Goal: Task Accomplishment & Management: Manage account settings

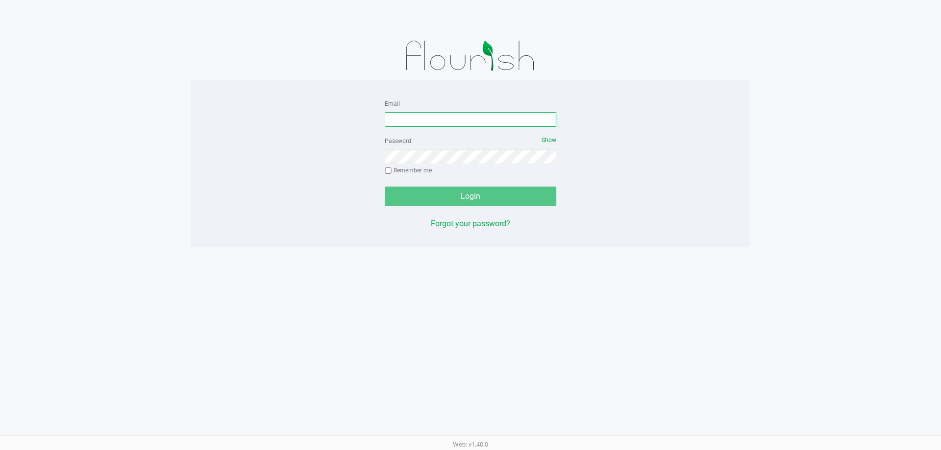
click at [416, 119] on input "Email" at bounding box center [471, 119] width 172 height 15
type input "[EMAIL_ADDRESS][DOMAIN_NAME]"
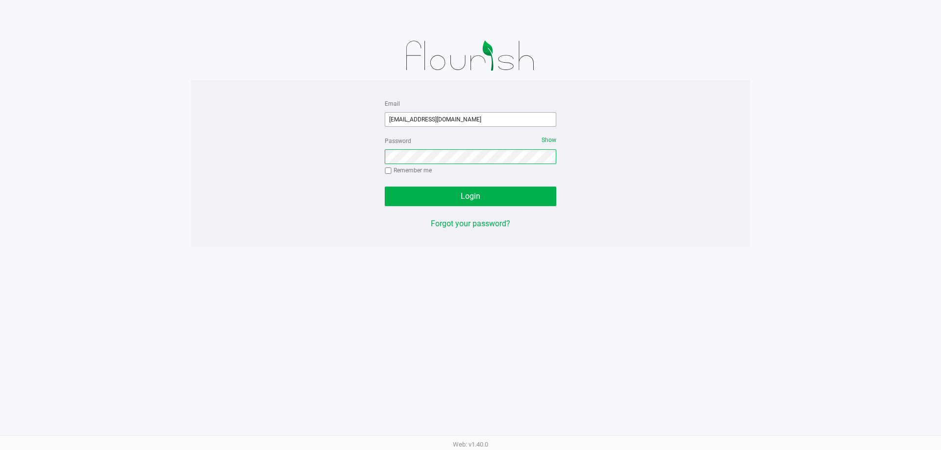
click at [385, 187] on button "Login" at bounding box center [471, 197] width 172 height 20
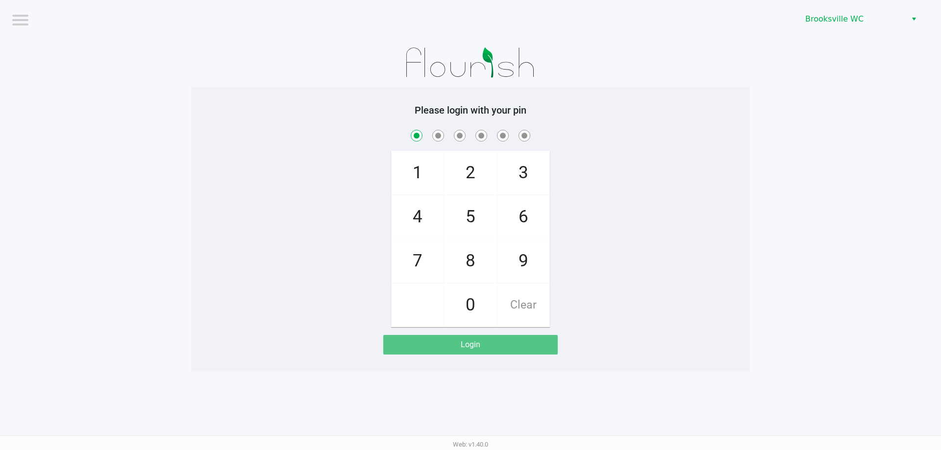
checkbox input "true"
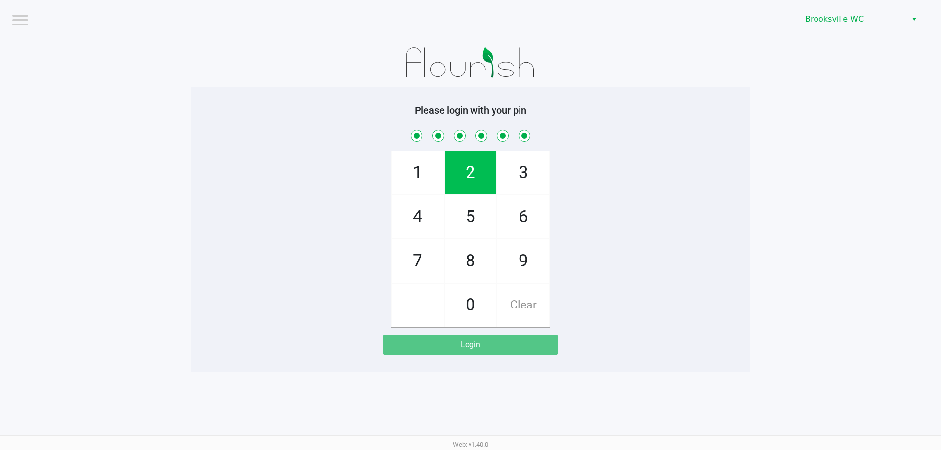
checkbox input "true"
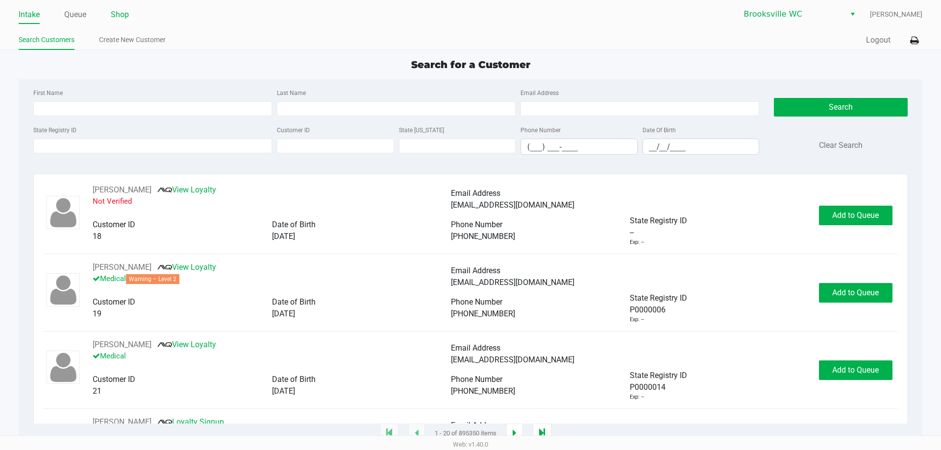
click at [120, 18] on link "Shop" at bounding box center [120, 15] width 18 height 14
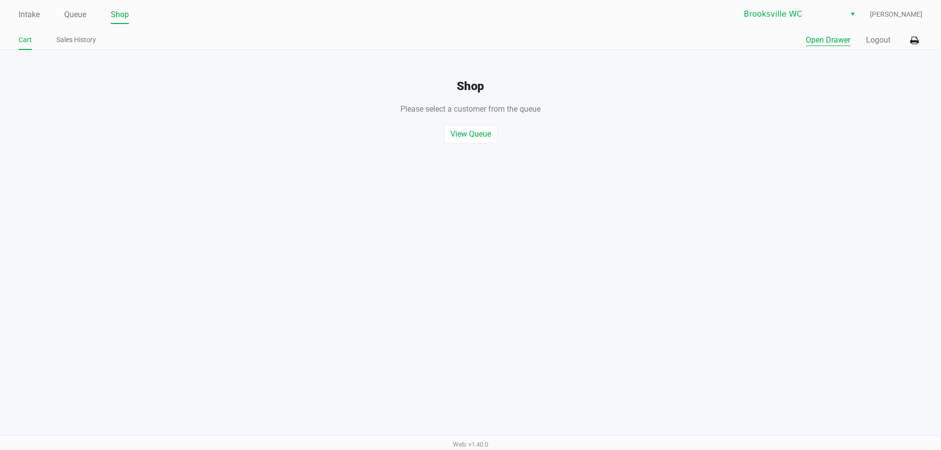
click at [822, 41] on button "Open Drawer" at bounding box center [828, 40] width 45 height 12
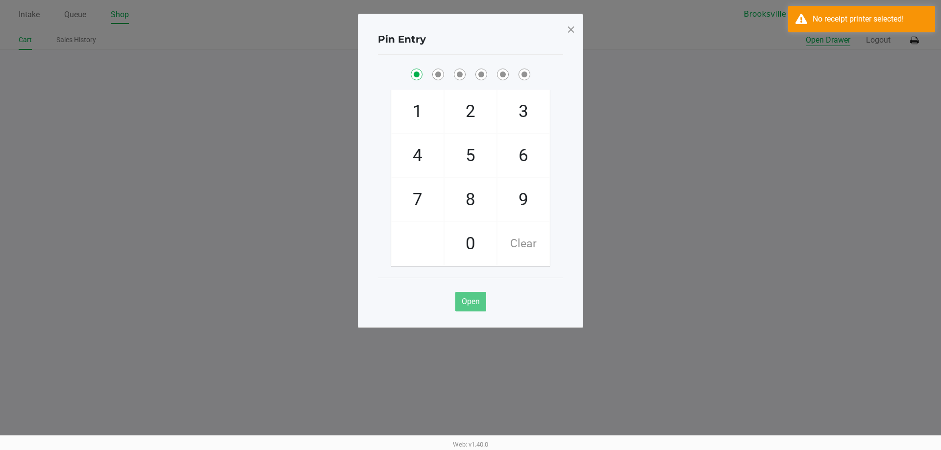
checkbox input "true"
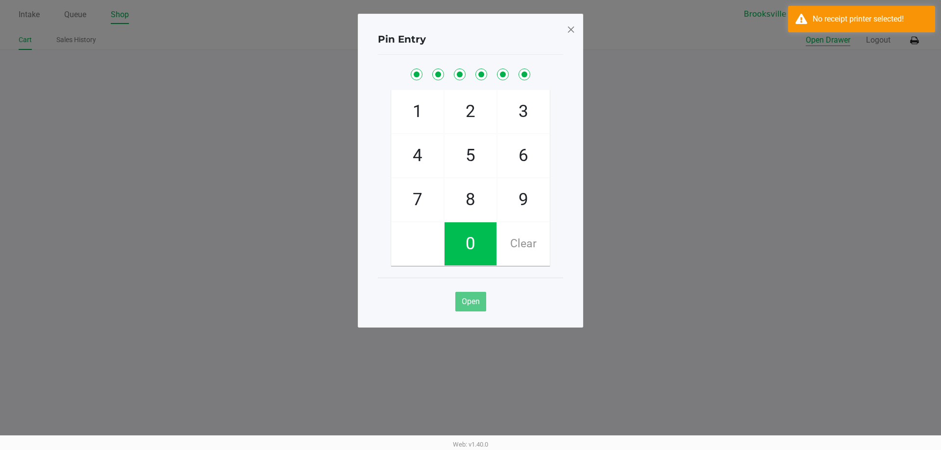
checkbox input "true"
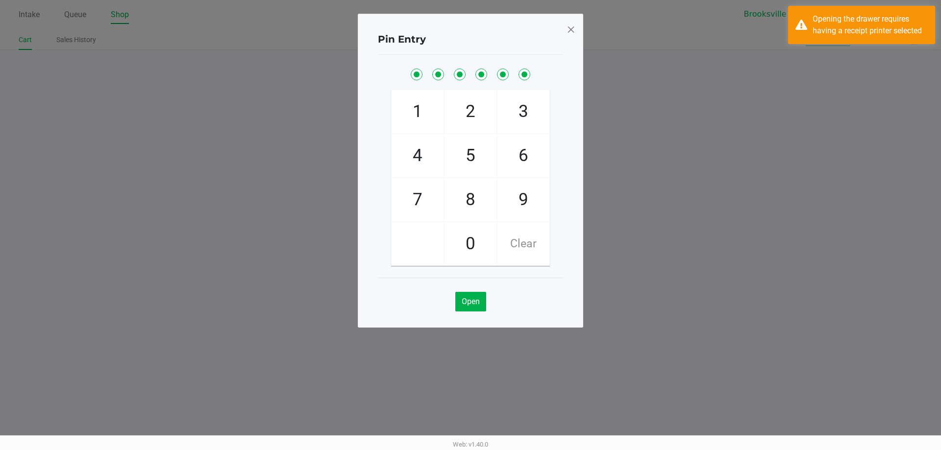
click at [815, 25] on div "Opening the drawer requires having a receipt printer selected" at bounding box center [869, 25] width 115 height 24
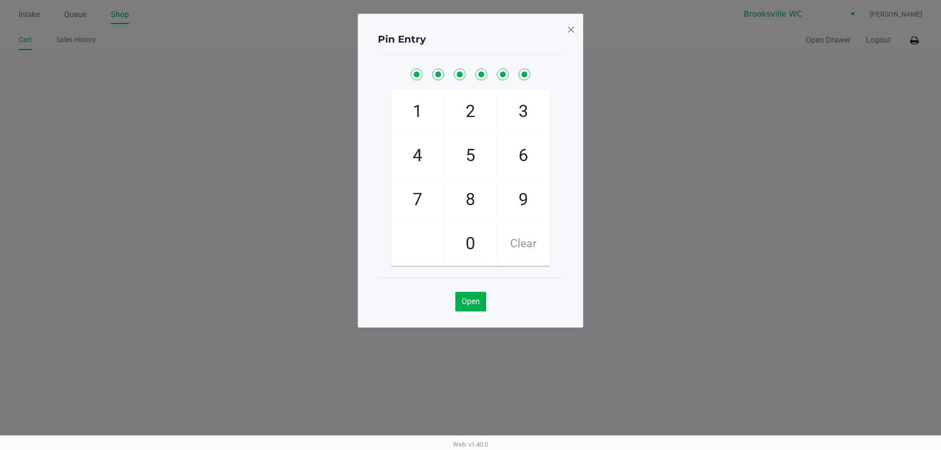
drag, startPoint x: 924, startPoint y: 40, endPoint x: 760, endPoint y: 43, distance: 164.7
click at [924, 40] on ngb-modal-window "Pin Entry 1 4 7 2 5 8 0 3 6 9 Clear Open" at bounding box center [470, 225] width 941 height 450
click at [569, 28] on span at bounding box center [570, 30] width 9 height 16
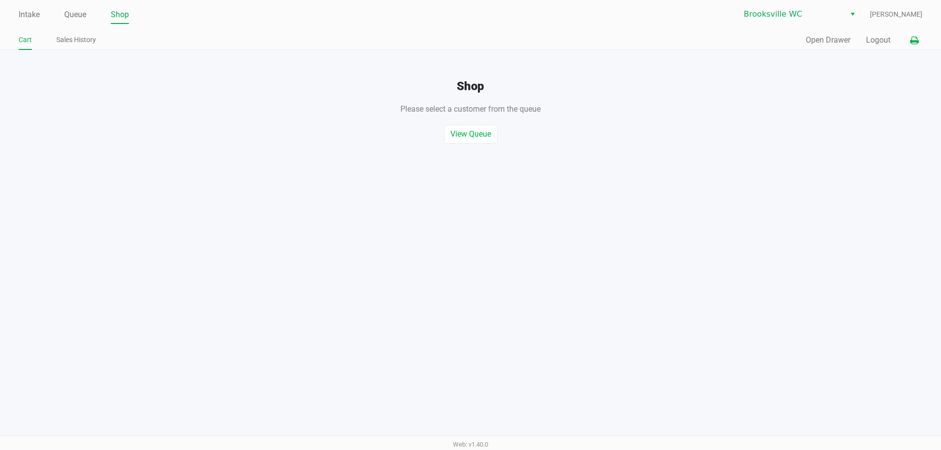
click at [907, 41] on button at bounding box center [914, 40] width 16 height 18
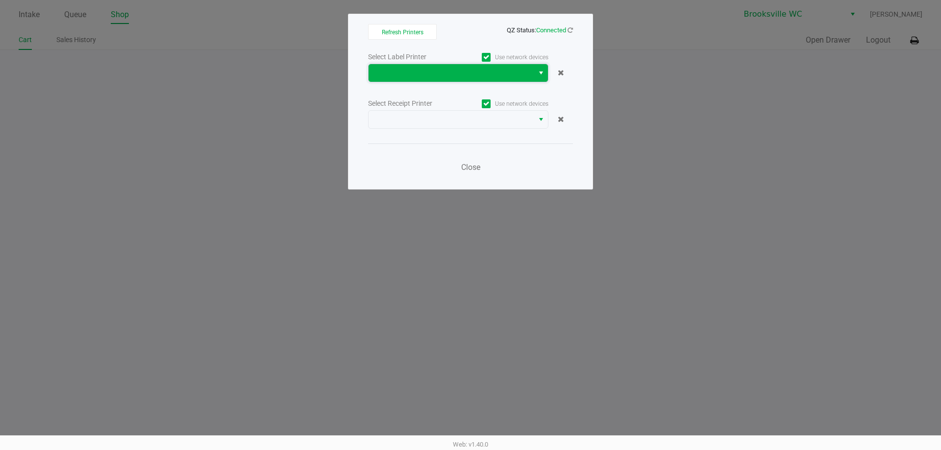
click at [405, 72] on span at bounding box center [450, 73] width 153 height 12
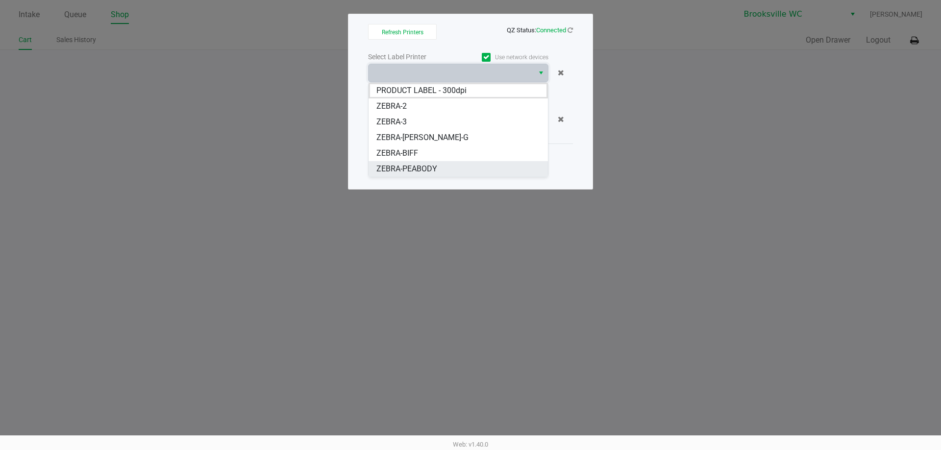
click at [412, 173] on span "ZEBRA-PEABODY" at bounding box center [406, 169] width 61 height 12
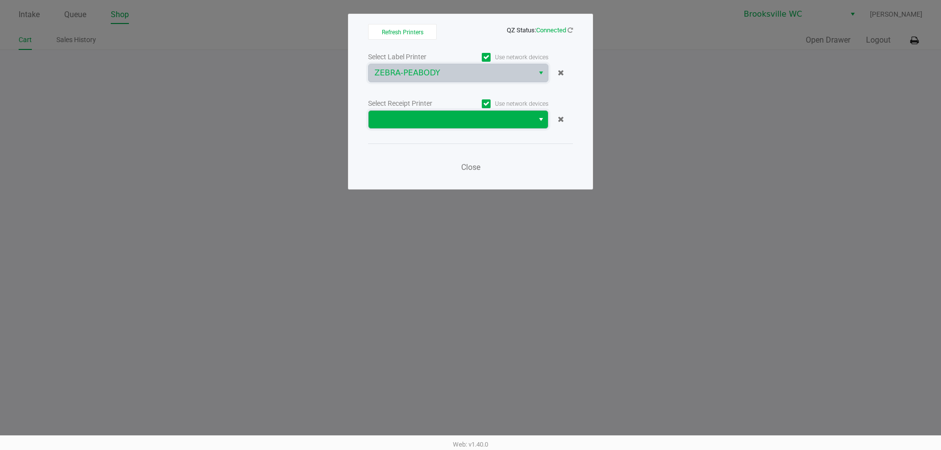
click at [416, 117] on span at bounding box center [450, 120] width 153 height 12
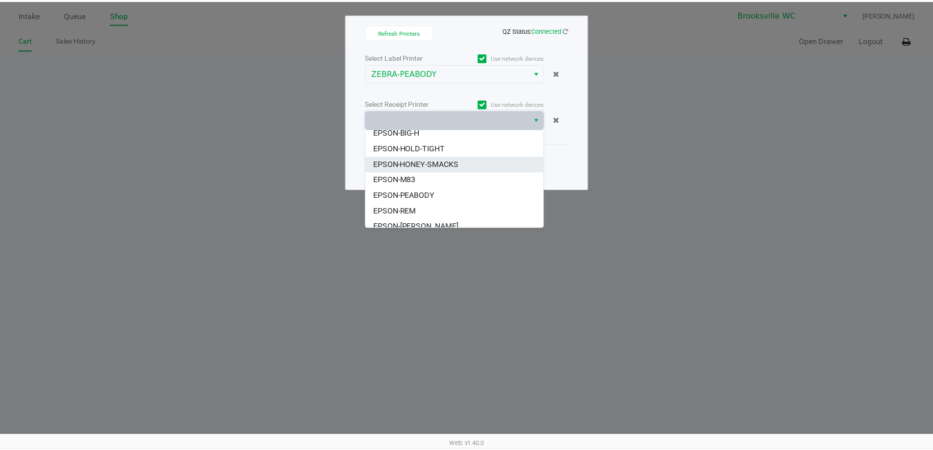
scroll to position [74, 0]
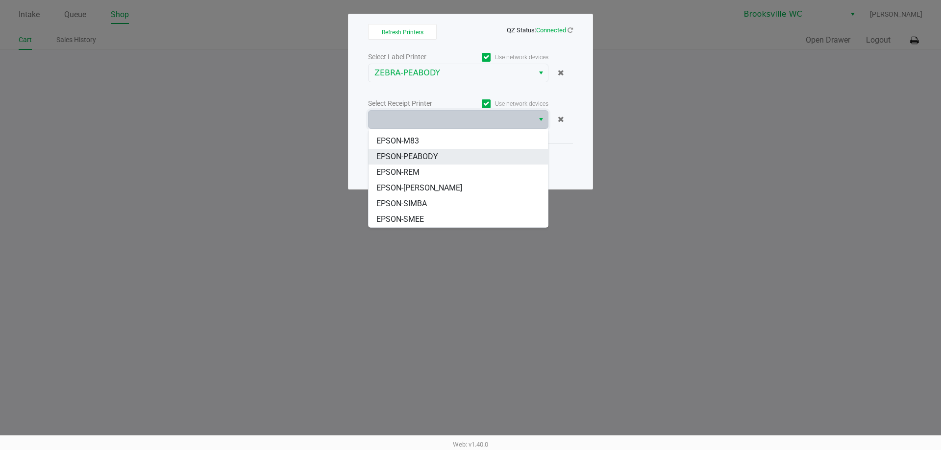
click at [429, 161] on span "EPSON-PEABODY" at bounding box center [407, 157] width 62 height 12
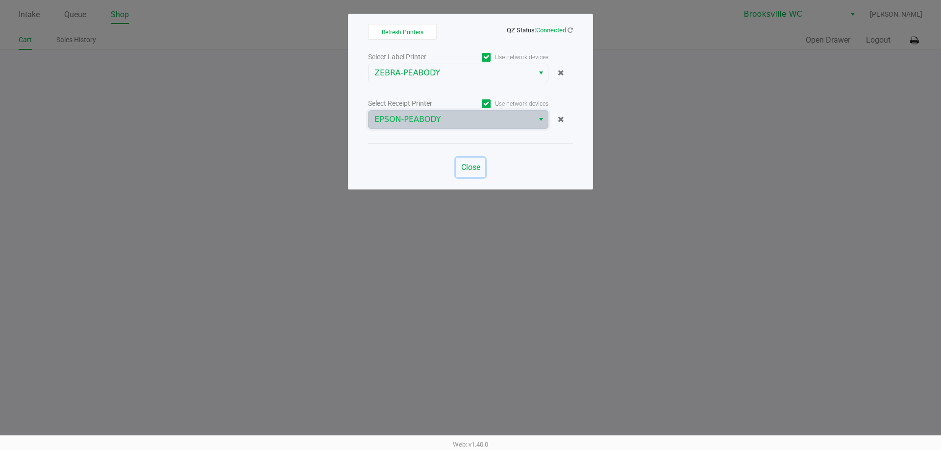
click at [464, 162] on button "Close" at bounding box center [470, 168] width 29 height 20
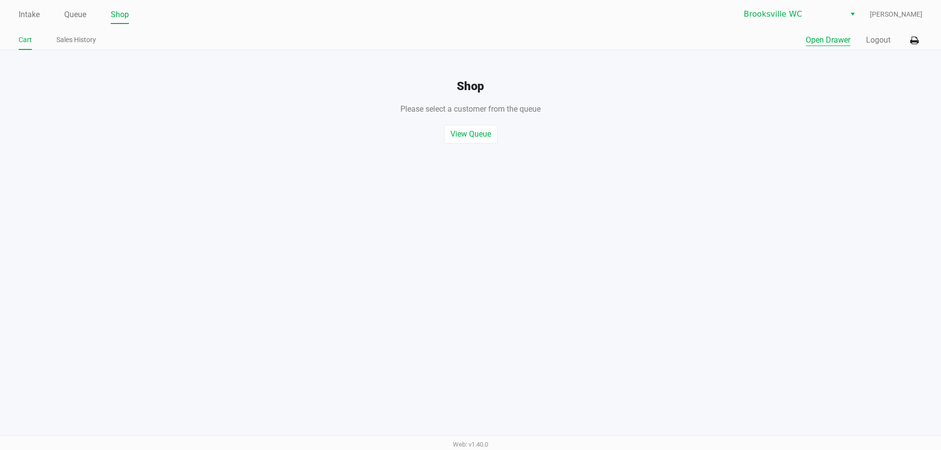
click at [838, 41] on button "Open Drawer" at bounding box center [828, 40] width 45 height 12
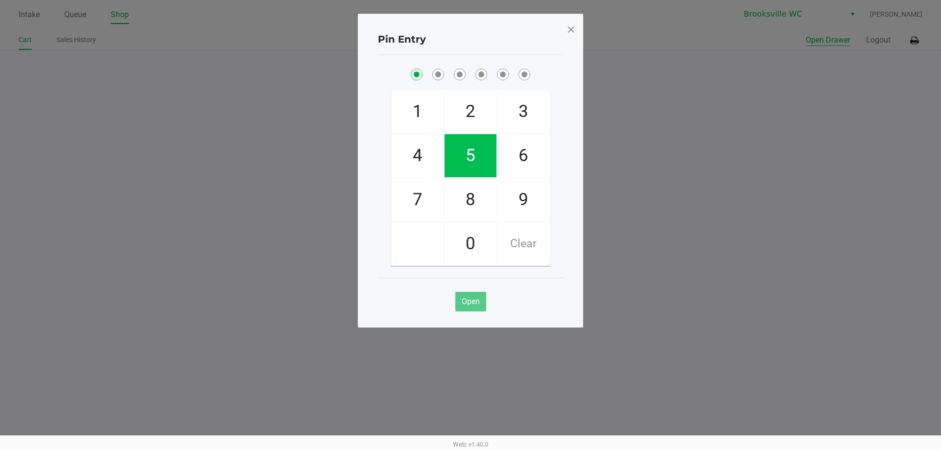
checkbox input "true"
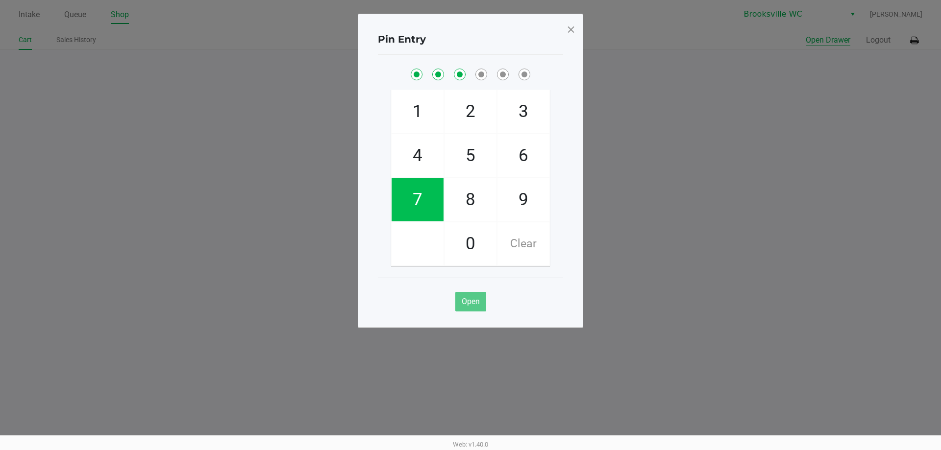
checkbox input "true"
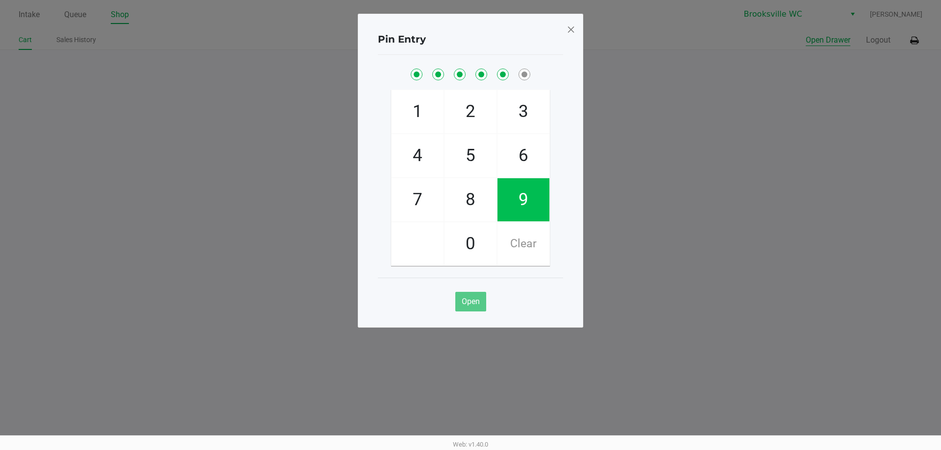
checkbox input "true"
click at [577, 24] on div "Pin Entry 1 4 7 2 5 8 0 3 6 9 Clear Open" at bounding box center [470, 171] width 225 height 314
click at [573, 29] on span at bounding box center [570, 30] width 9 height 16
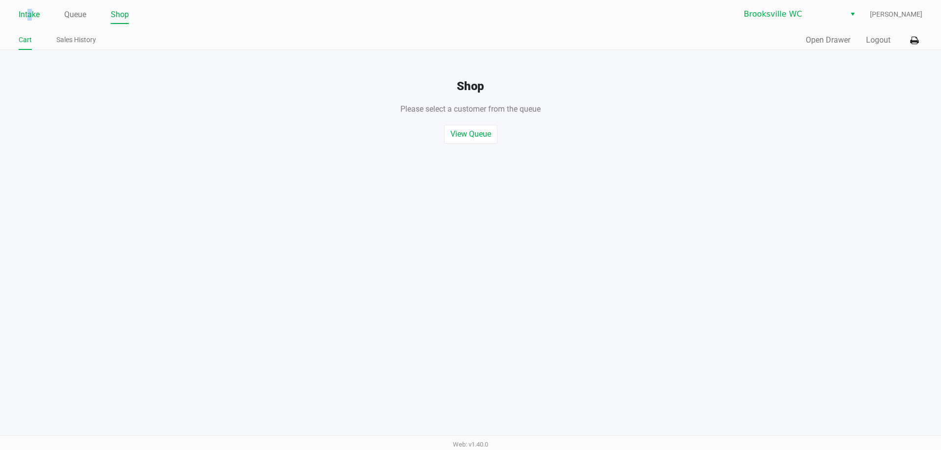
click at [31, 9] on link "Intake" at bounding box center [29, 15] width 21 height 14
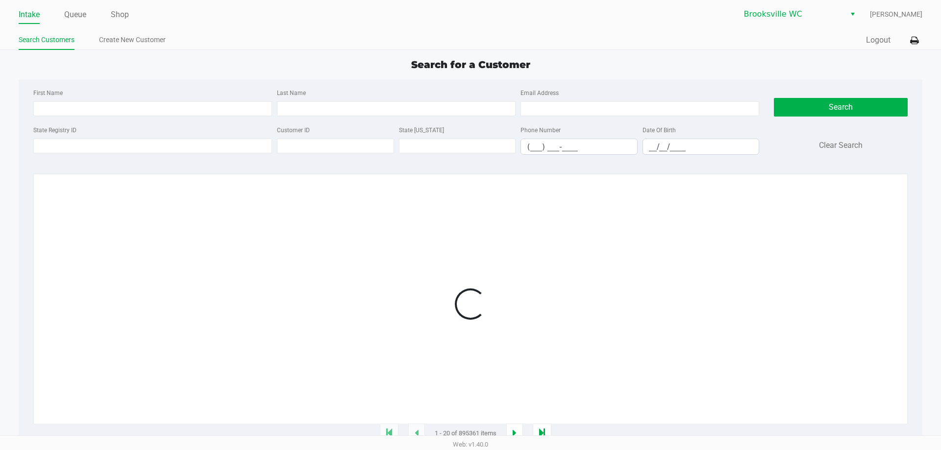
click at [261, 43] on ul "Search Customers Create New Customer" at bounding box center [245, 41] width 452 height 17
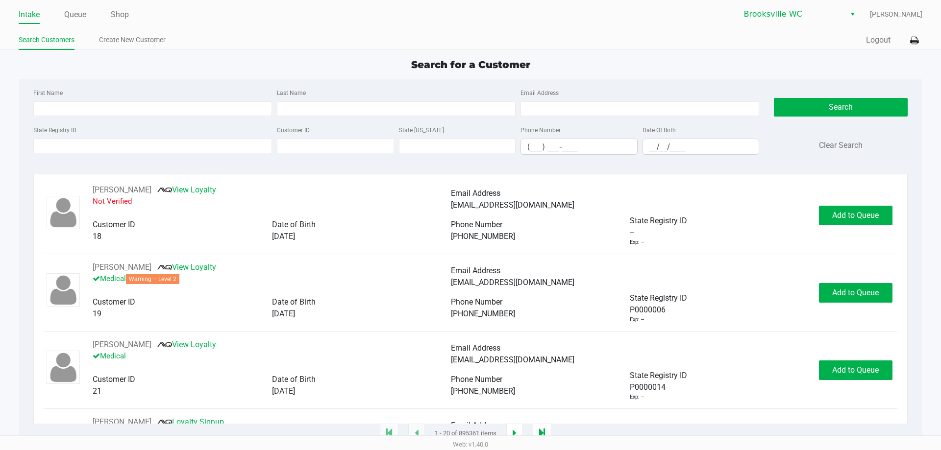
click at [259, 65] on div "Search for a Customer" at bounding box center [470, 64] width 918 height 15
type input "MICHELLE"
type input "MANNING"
type input "11/11/1963"
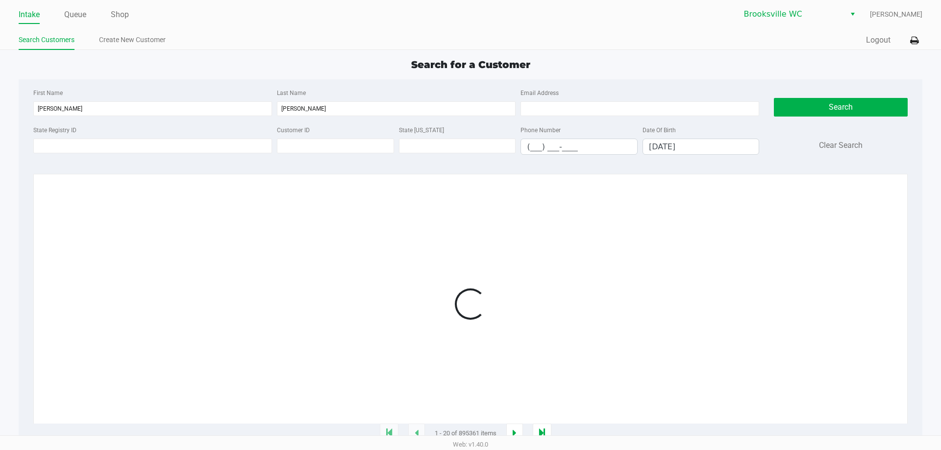
click at [296, 63] on div "Search for a Customer" at bounding box center [470, 64] width 918 height 15
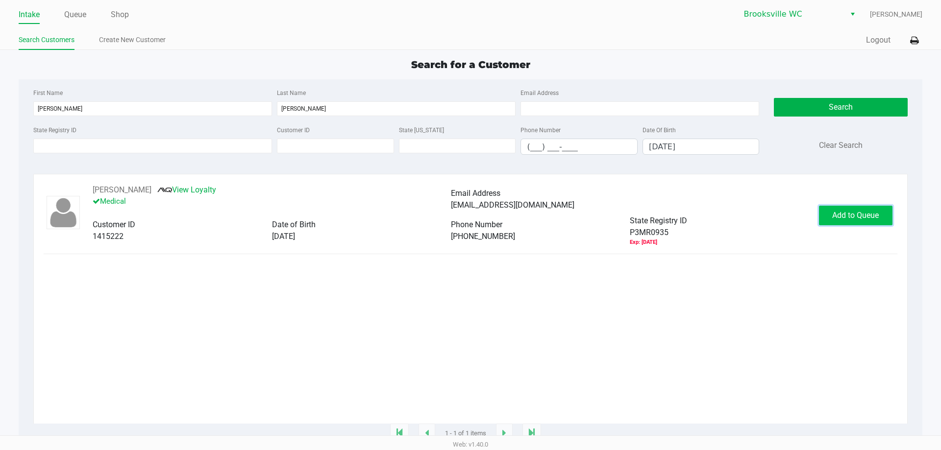
click at [874, 218] on span "Add to Queue" at bounding box center [855, 215] width 47 height 9
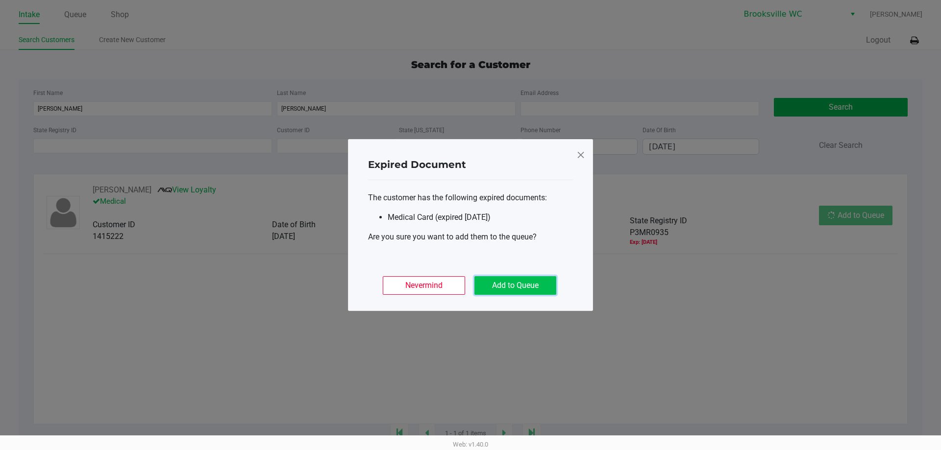
click at [489, 290] on button "Add to Queue" at bounding box center [515, 285] width 82 height 19
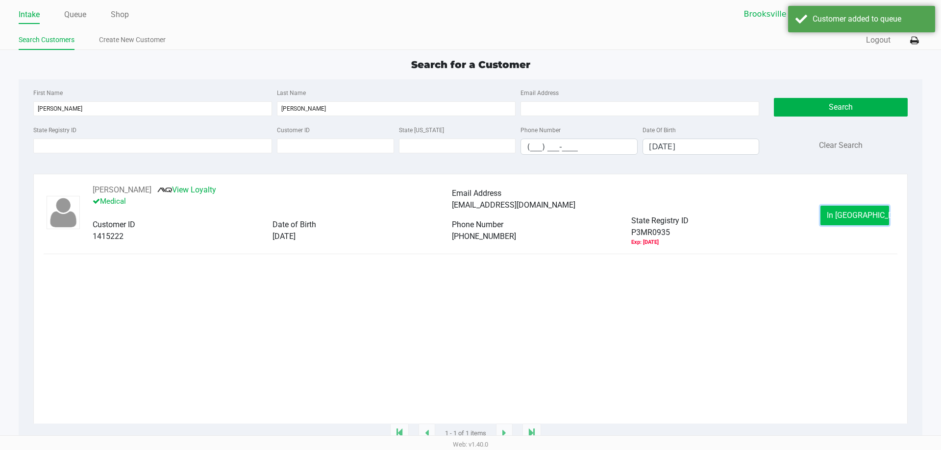
click at [843, 211] on span "In Queue" at bounding box center [868, 215] width 82 height 9
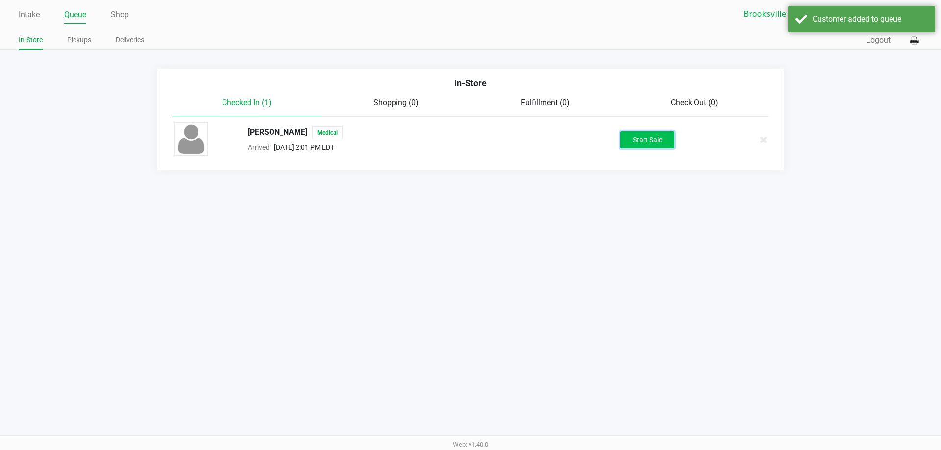
click at [631, 139] on button "Start Sale" at bounding box center [647, 139] width 54 height 17
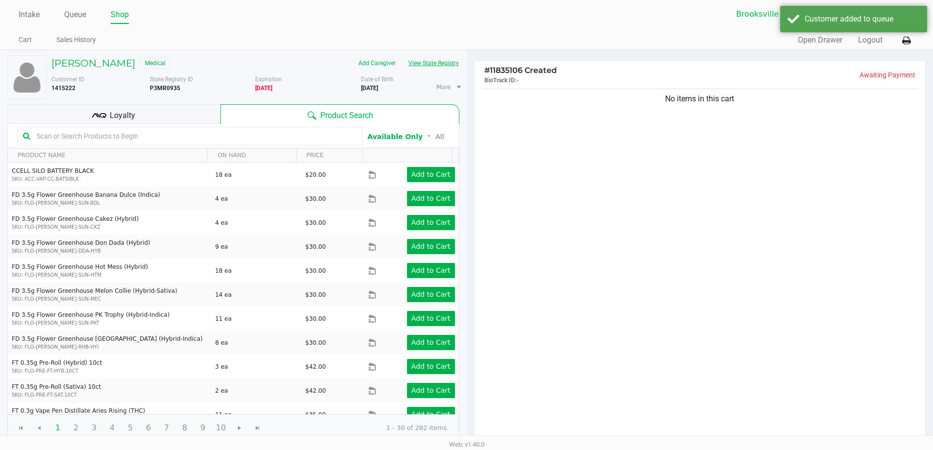
click at [438, 58] on button "View State Registry" at bounding box center [430, 63] width 57 height 16
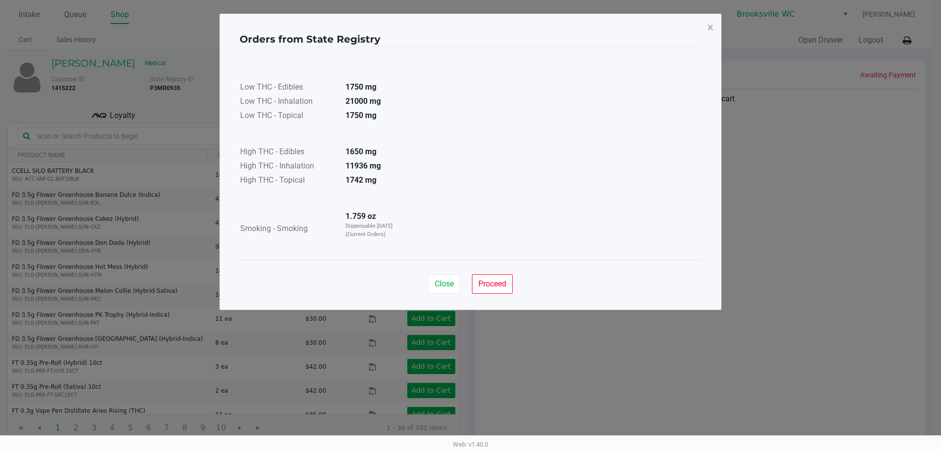
click at [492, 273] on div "Close Proceed" at bounding box center [471, 280] width 462 height 40
click at [493, 279] on button "Proceed" at bounding box center [492, 284] width 41 height 20
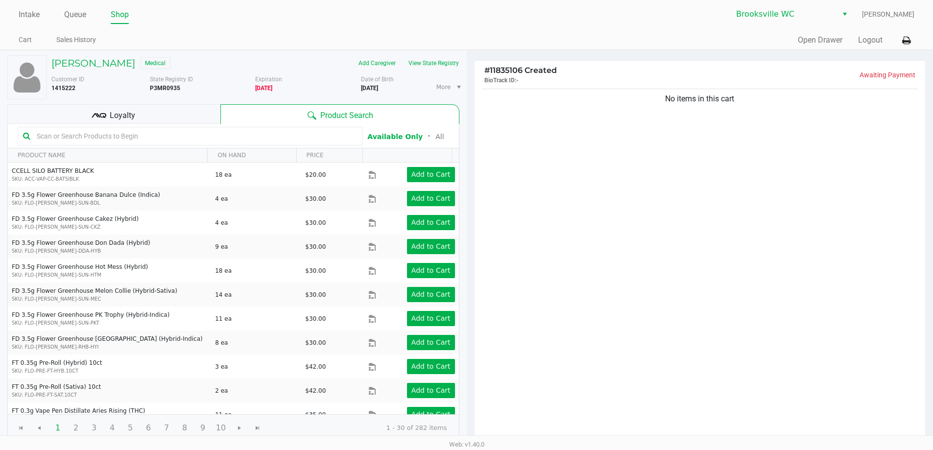
click at [115, 135] on input "text" at bounding box center [195, 136] width 324 height 15
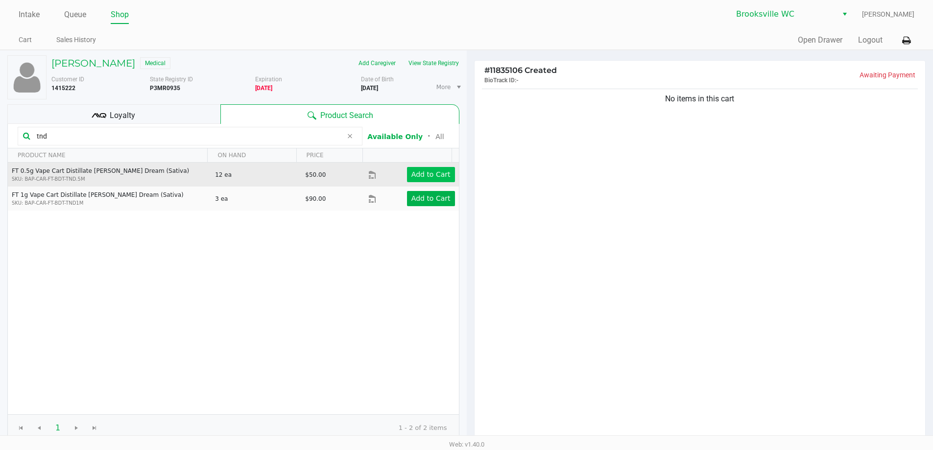
type input "tnd"
click at [430, 175] on app-button-loader "Add to Cart" at bounding box center [431, 175] width 39 height 8
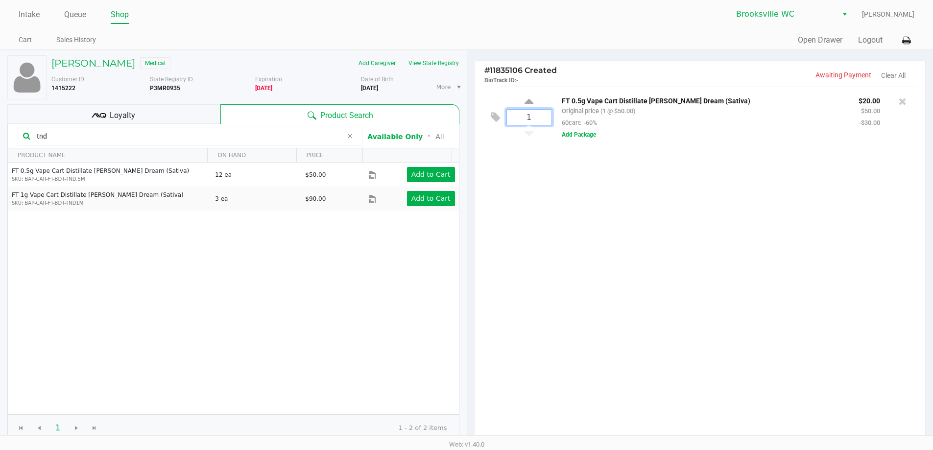
click at [538, 119] on input "1" at bounding box center [529, 117] width 45 height 15
type input "4"
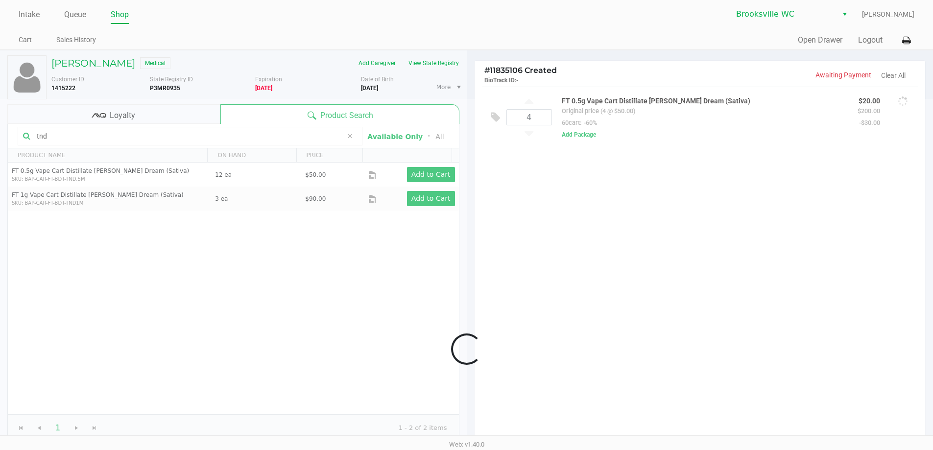
click at [542, 188] on div "Loading MICHELLE MANNING Medical Add Caregiver View State Registry Customer ID …" at bounding box center [466, 300] width 933 height 501
click at [449, 68] on button "View State Registry" at bounding box center [430, 63] width 57 height 16
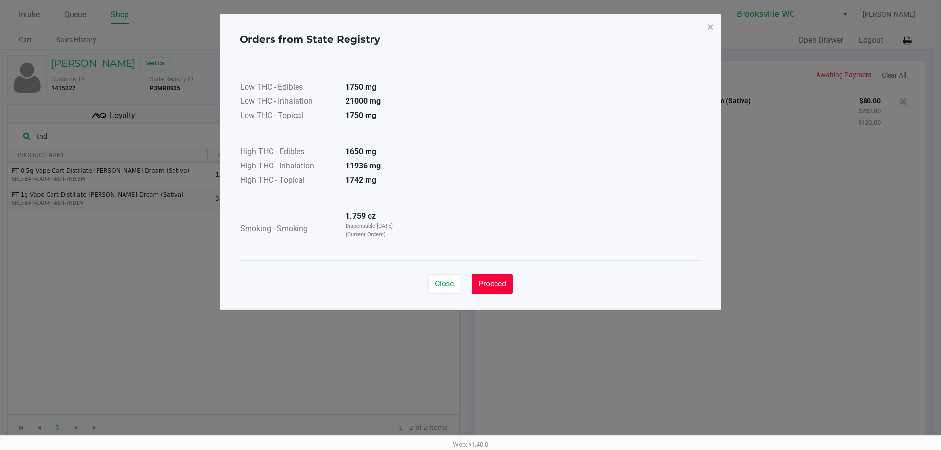
click at [502, 282] on span "Proceed" at bounding box center [492, 283] width 28 height 9
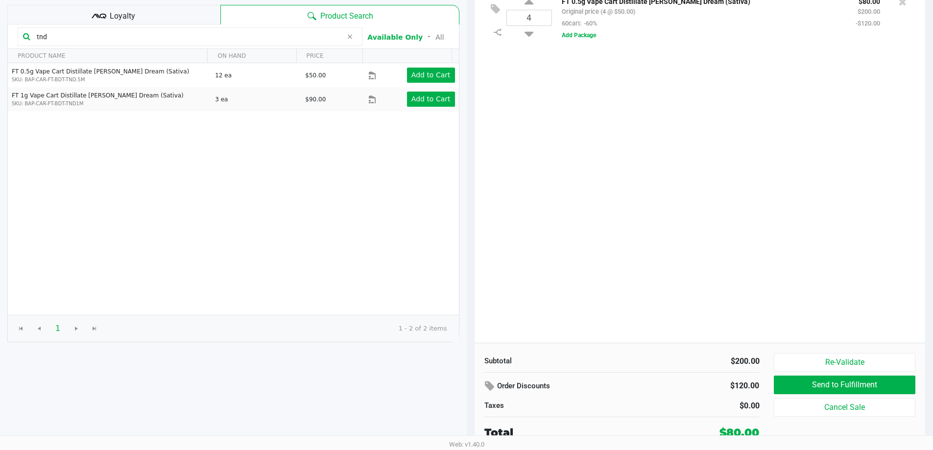
scroll to position [100, 0]
click at [106, 11] on div "Loyalty" at bounding box center [113, 14] width 213 height 20
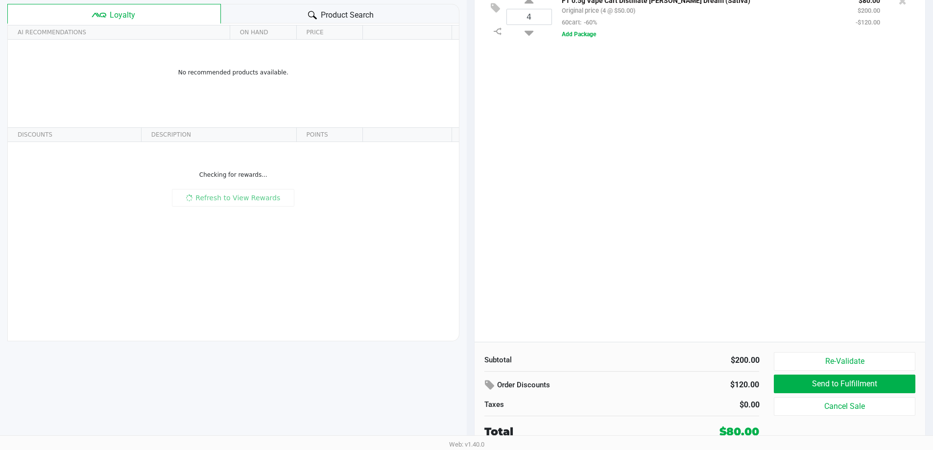
click at [616, 192] on div "4 FT 0.5g Vape Cart Distillate Tangie Dream (Sativa) Original price (4 @ $50.00…" at bounding box center [700, 164] width 451 height 356
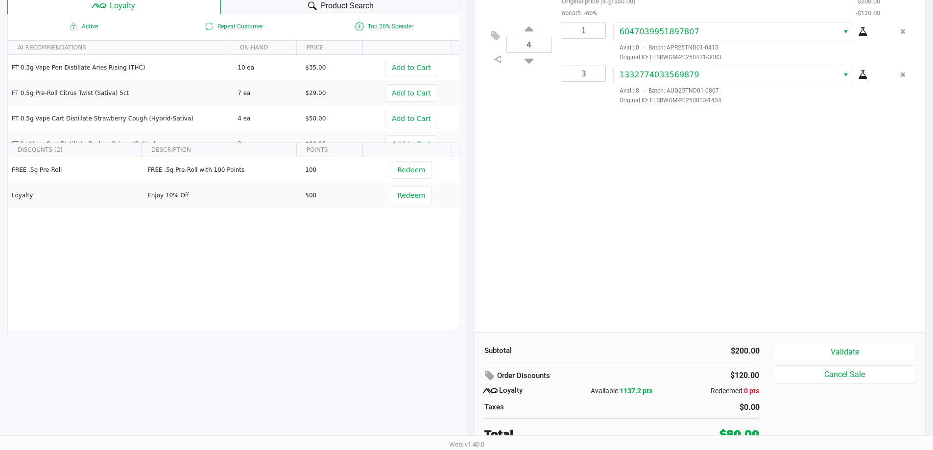
scroll to position [112, 0]
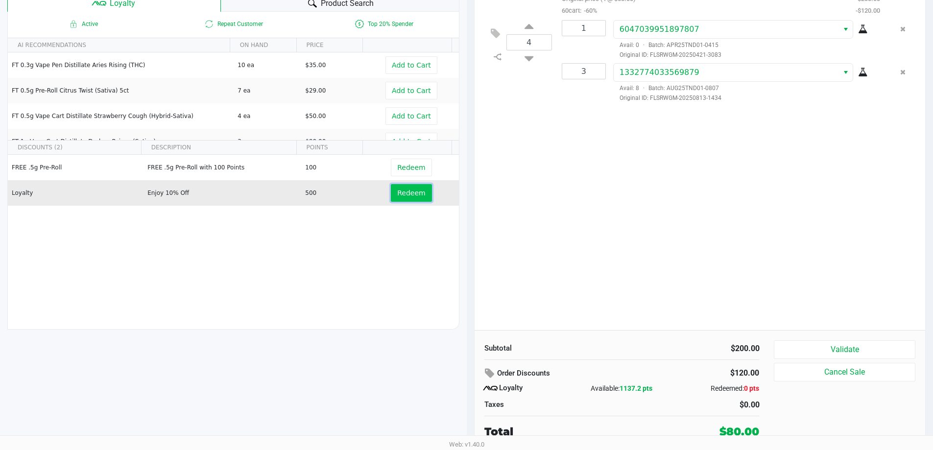
click at [404, 199] on button "Redeem" at bounding box center [411, 193] width 41 height 18
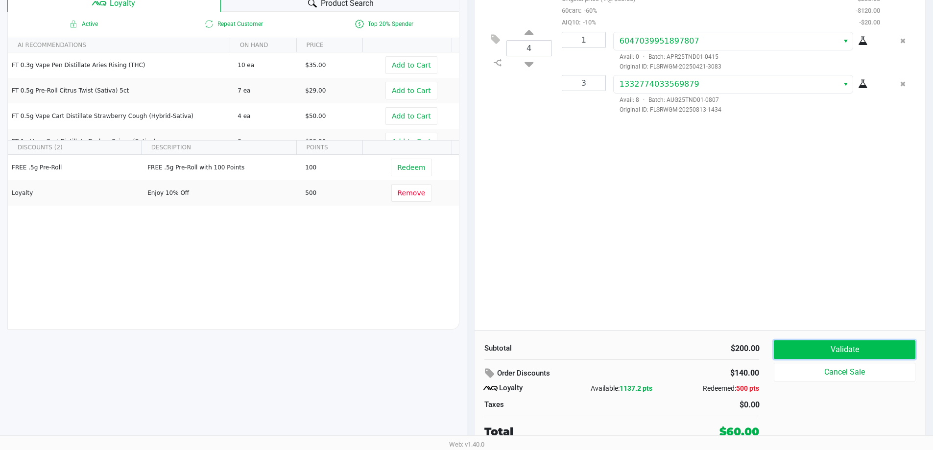
click at [864, 345] on button "Validate" at bounding box center [844, 350] width 141 height 19
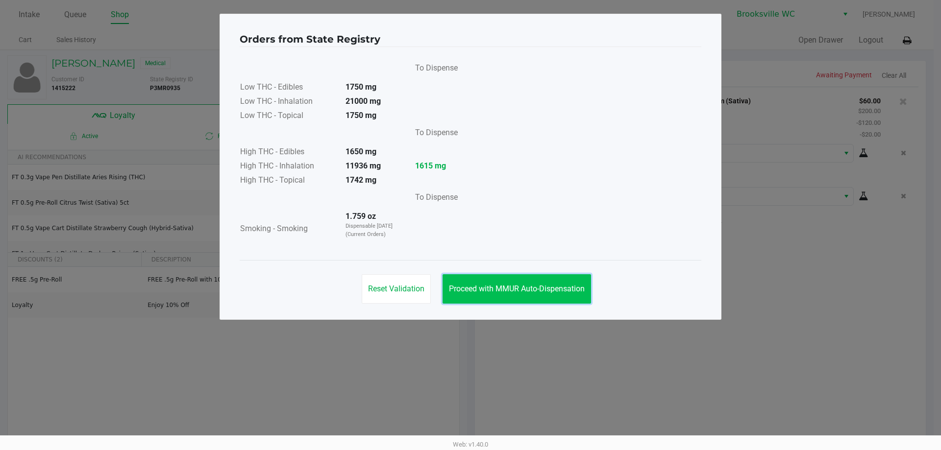
click at [557, 289] on span "Proceed with MMUR Auto-Dispensation" at bounding box center [517, 288] width 136 height 9
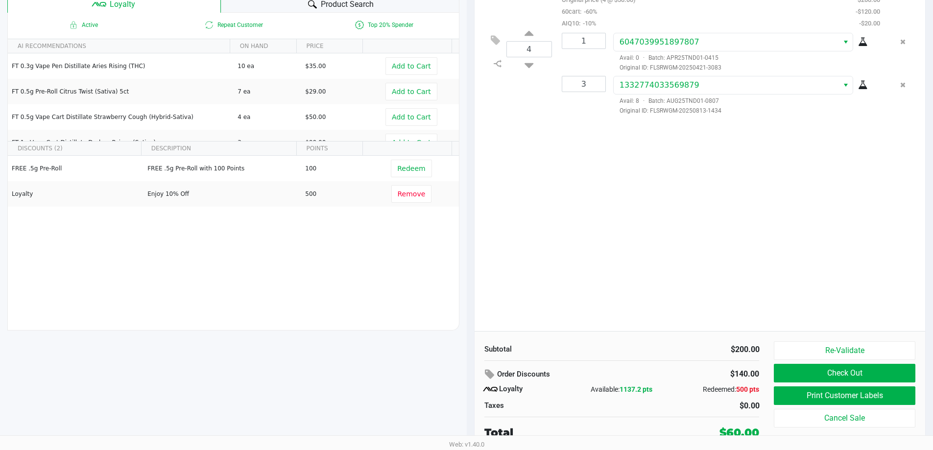
scroll to position [112, 0]
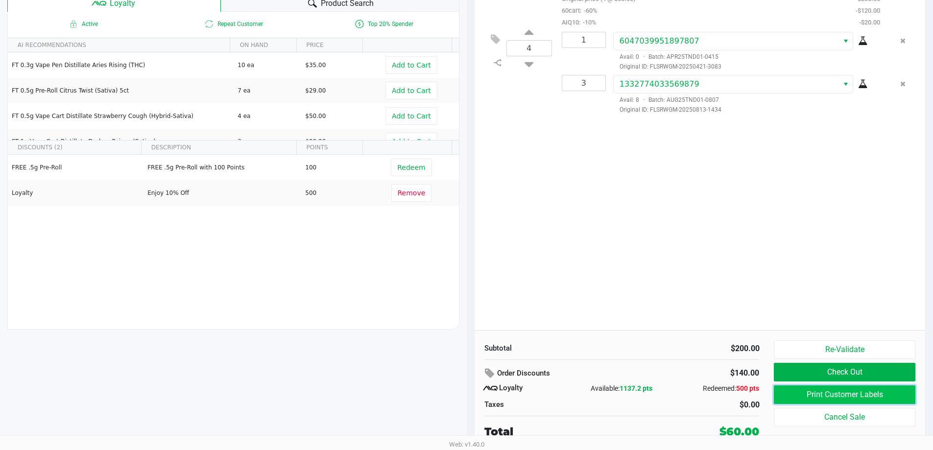
click at [829, 394] on button "Print Customer Labels" at bounding box center [844, 395] width 141 height 19
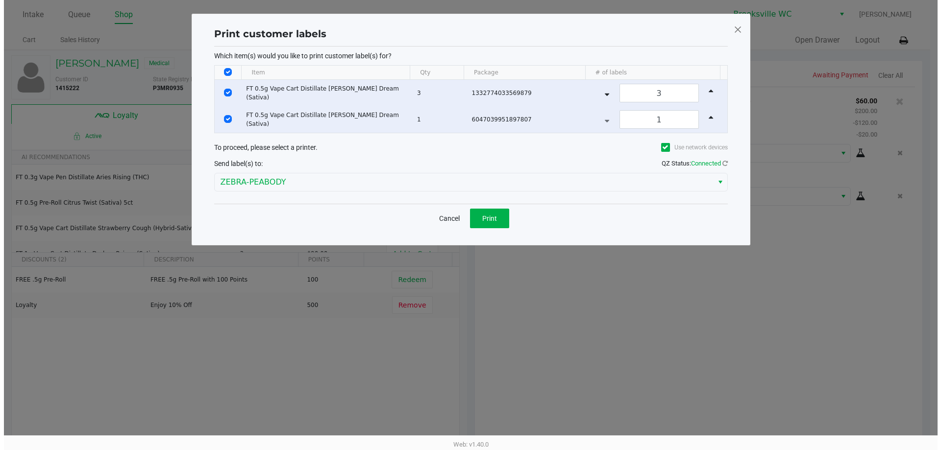
scroll to position [0, 0]
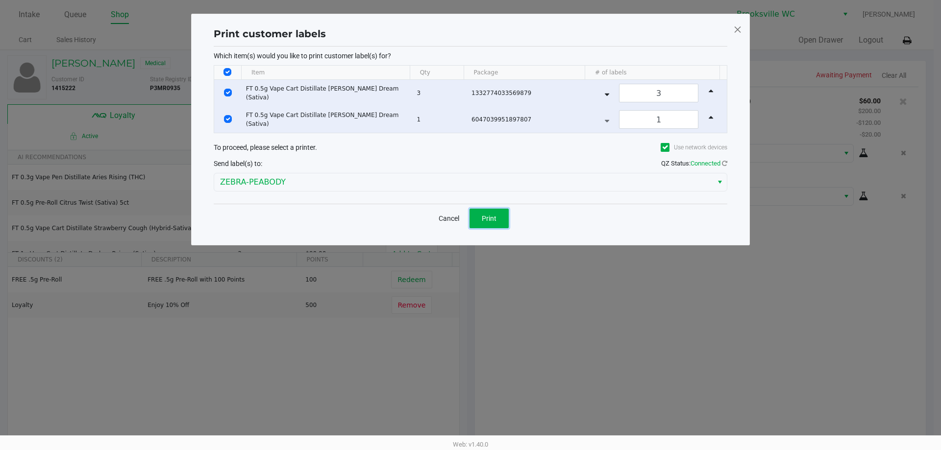
click at [504, 218] on button "Print" at bounding box center [488, 219] width 39 height 20
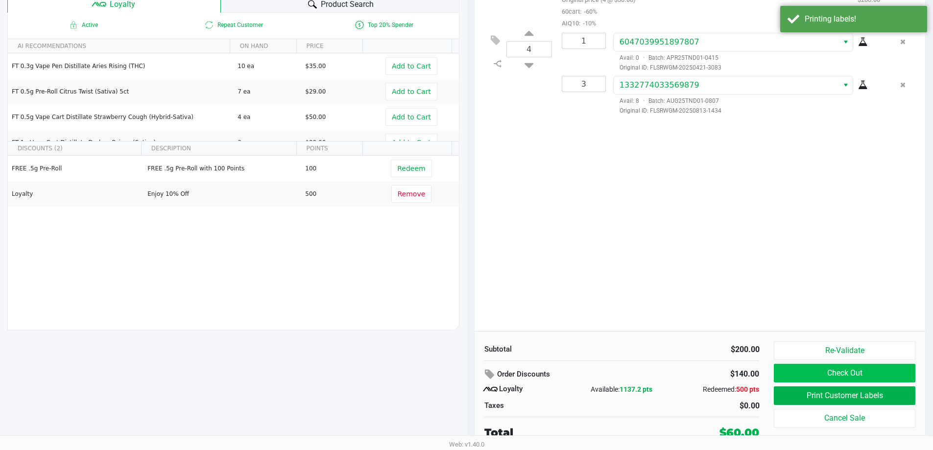
scroll to position [112, 0]
click at [826, 373] on button "Check Out" at bounding box center [844, 372] width 141 height 19
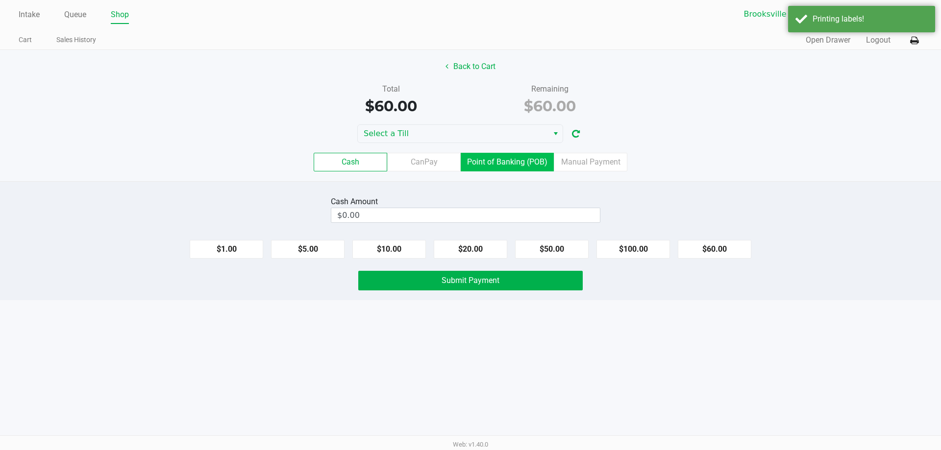
click at [506, 164] on label "Point of Banking (POB)" at bounding box center [507, 162] width 93 height 19
click at [0, 0] on 7 "Point of Banking (POB)" at bounding box center [0, 0] width 0 height 0
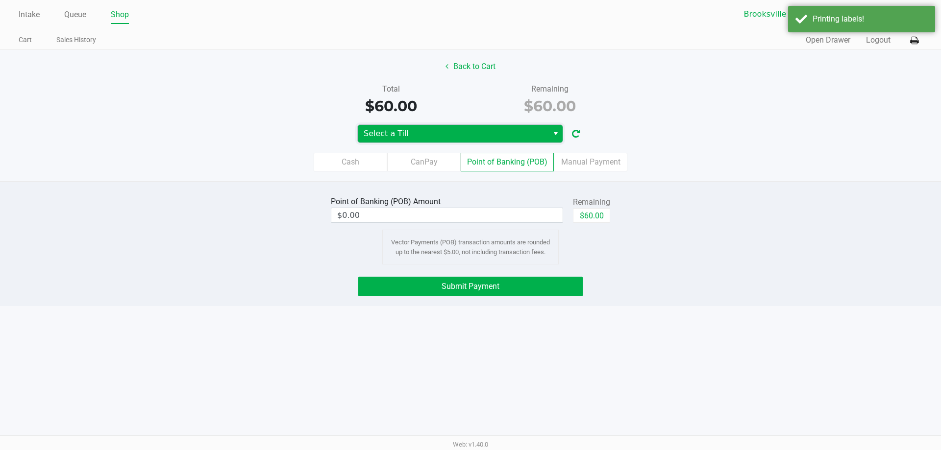
click at [455, 130] on span "Select a Till" at bounding box center [453, 134] width 179 height 12
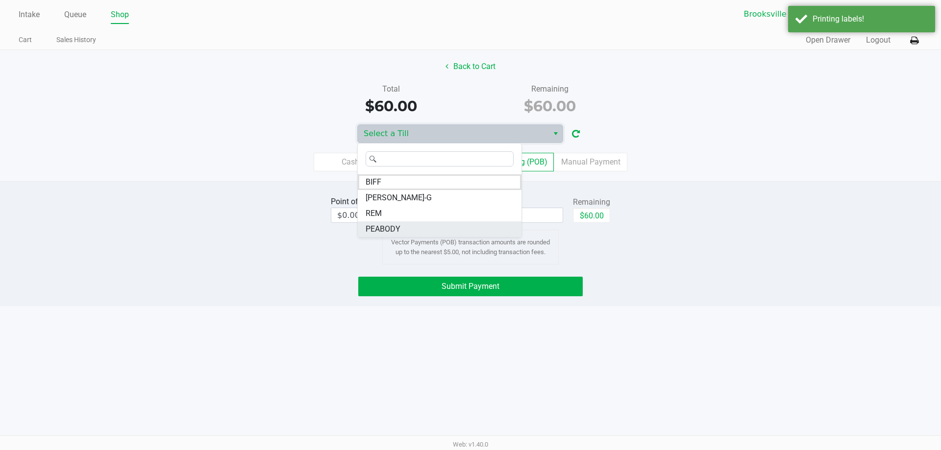
click at [400, 228] on span "PEABODY" at bounding box center [383, 229] width 35 height 12
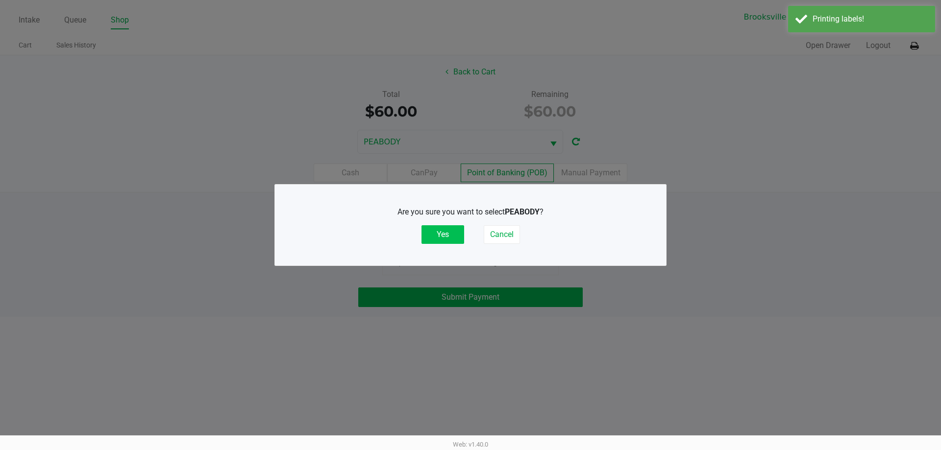
click at [454, 236] on button "Yes" at bounding box center [442, 234] width 43 height 19
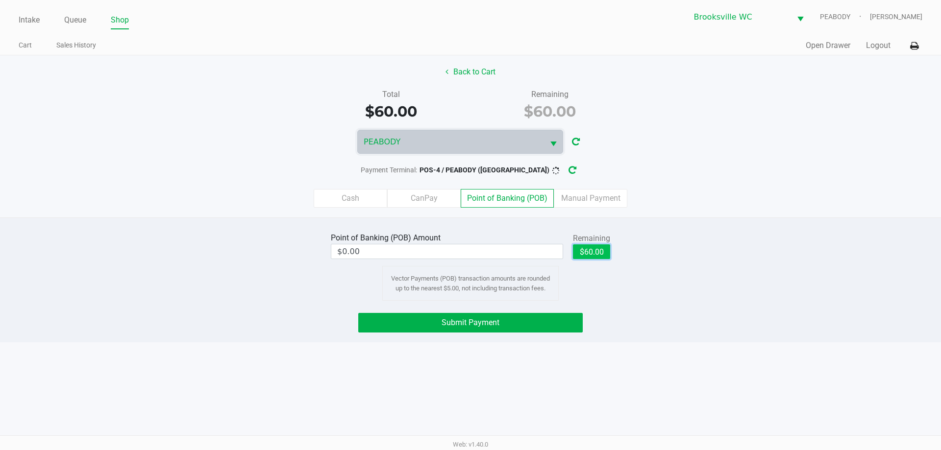
click at [591, 254] on button "$60.00" at bounding box center [591, 252] width 37 height 15
type input "$60.00"
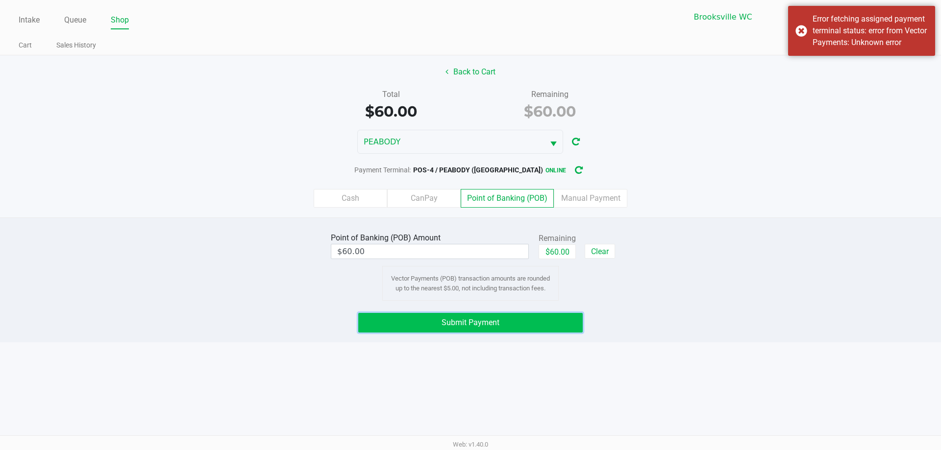
click at [529, 317] on button "Submit Payment" at bounding box center [470, 323] width 224 height 20
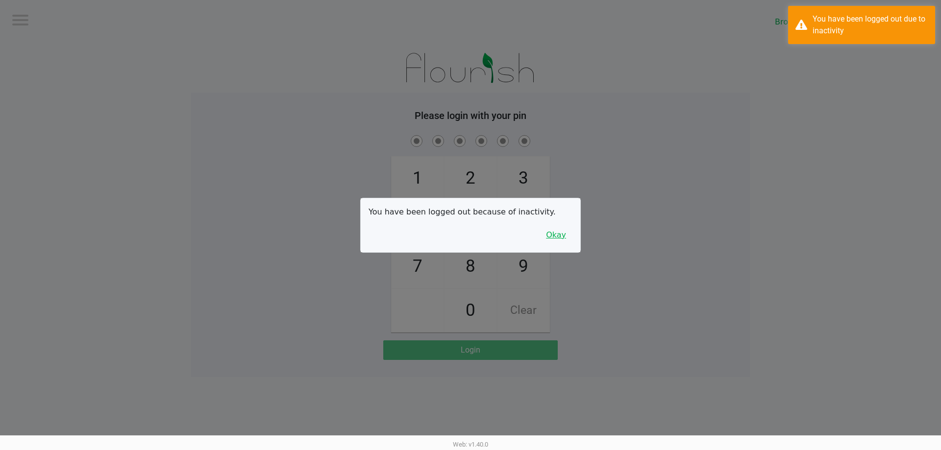
click at [558, 234] on button "Okay" at bounding box center [555, 235] width 33 height 19
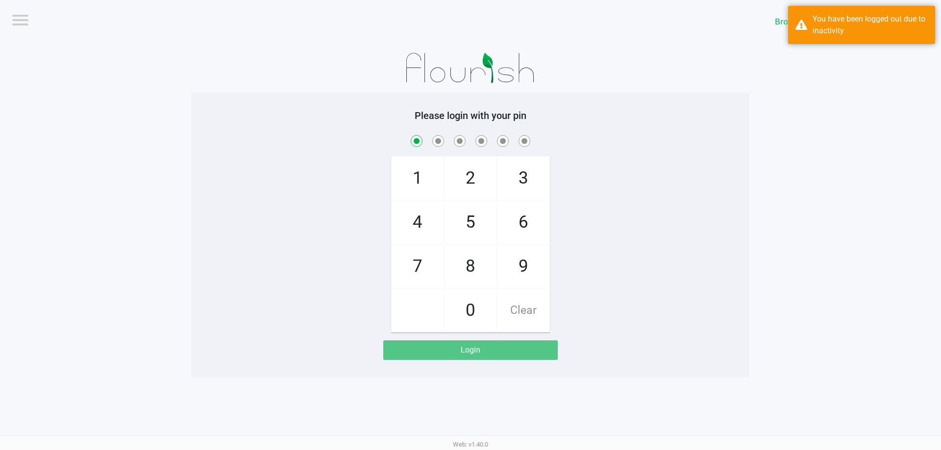
checkbox input "true"
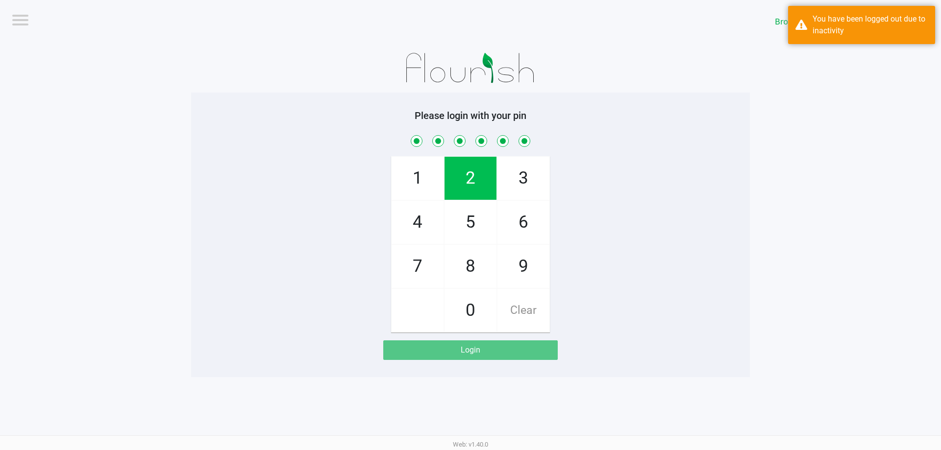
checkbox input "true"
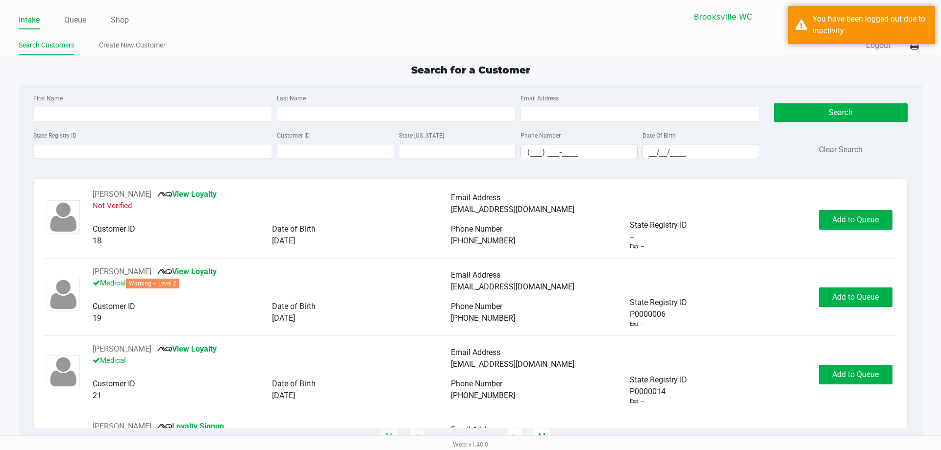
click at [353, 78] on div "Search for a Customer First Name Last Name Email Address State Registry ID Cust…" at bounding box center [470, 251] width 903 height 376
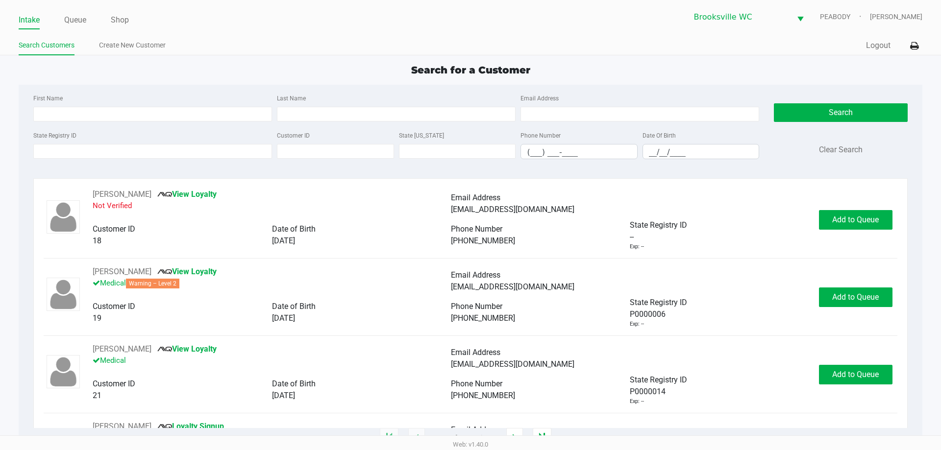
type input "JULIE"
type input "SVOLOS"
type input "06/06/1959"
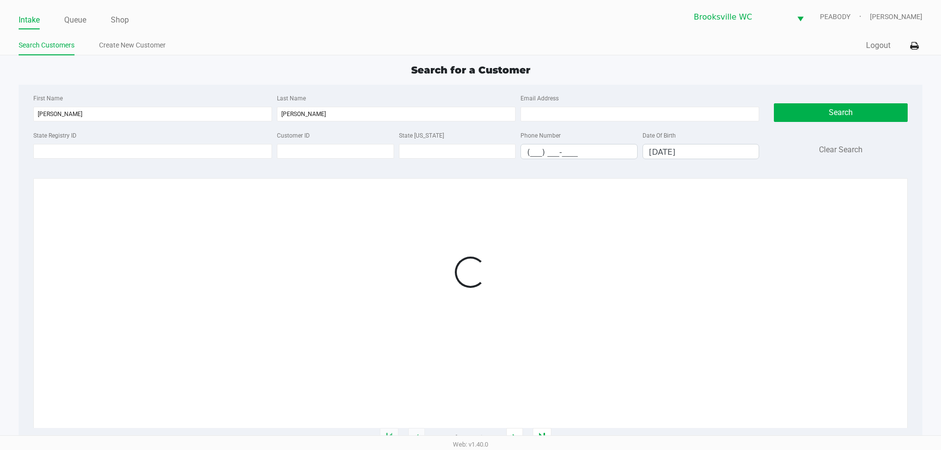
click at [352, 78] on div "Search for a Customer First Name JULIE Last Name SVOLOS Email Address State Reg…" at bounding box center [470, 251] width 903 height 376
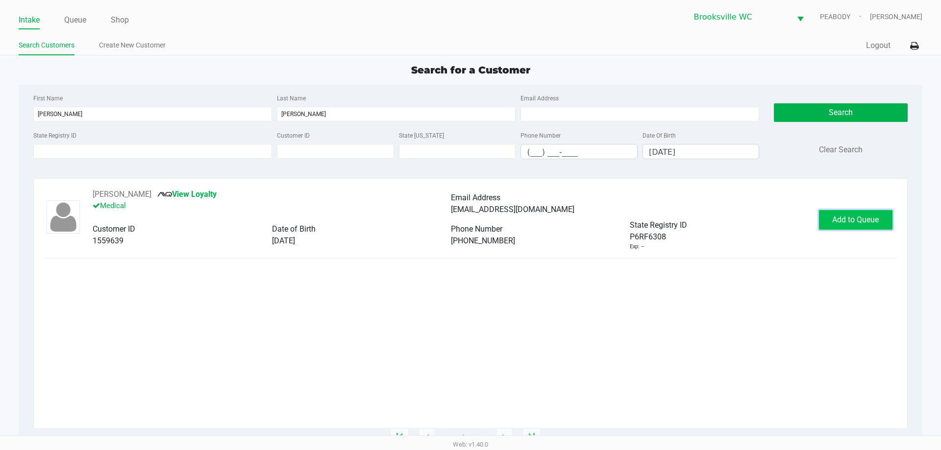
click at [840, 217] on span "Add to Queue" at bounding box center [855, 219] width 47 height 9
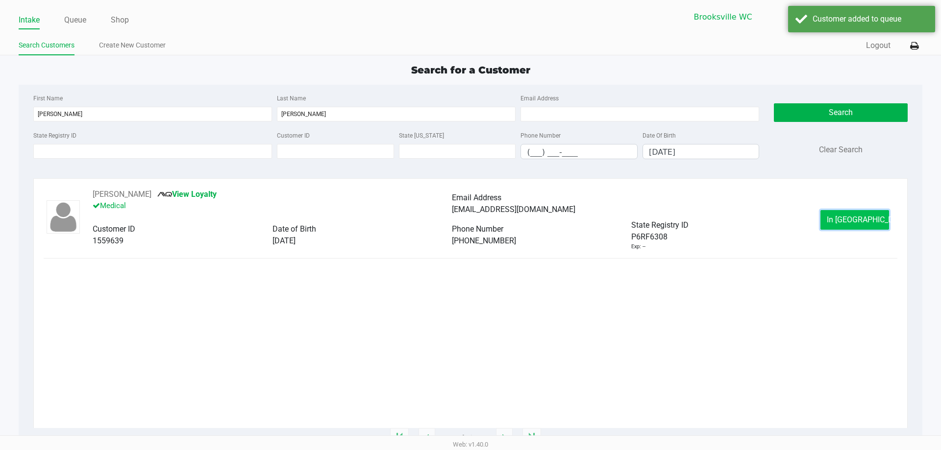
click at [847, 223] on span "In Queue" at bounding box center [868, 219] width 82 height 9
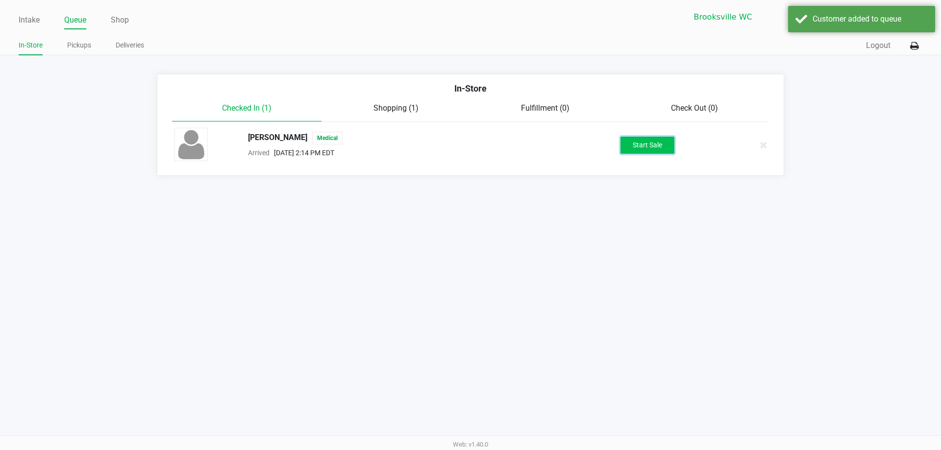
click at [626, 144] on button "Start Sale" at bounding box center [647, 145] width 54 height 17
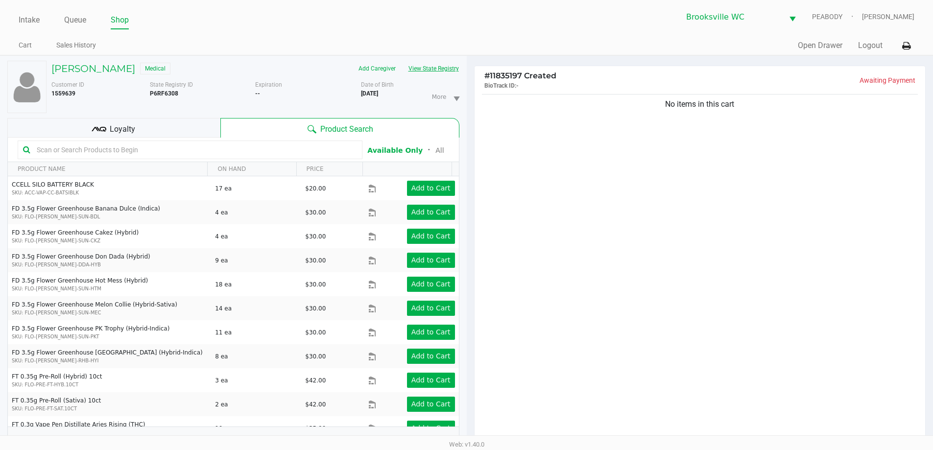
click at [439, 74] on button "View State Registry" at bounding box center [430, 69] width 57 height 16
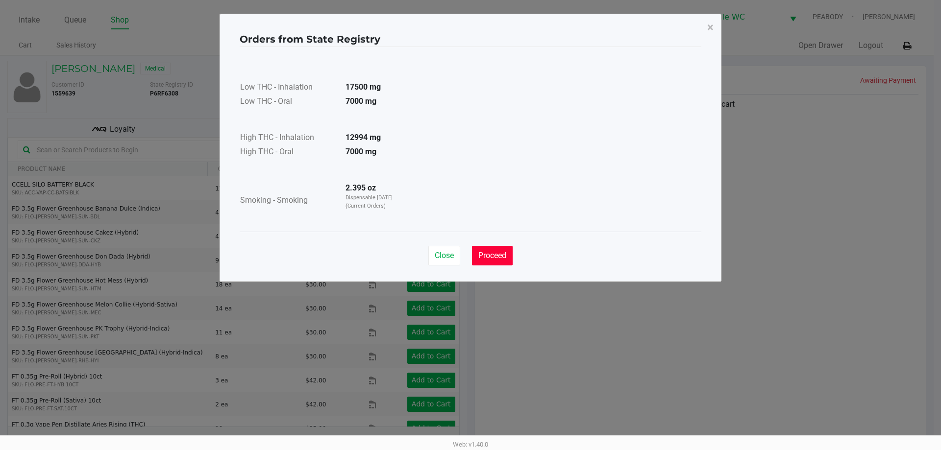
click at [489, 256] on span "Proceed" at bounding box center [492, 255] width 28 height 9
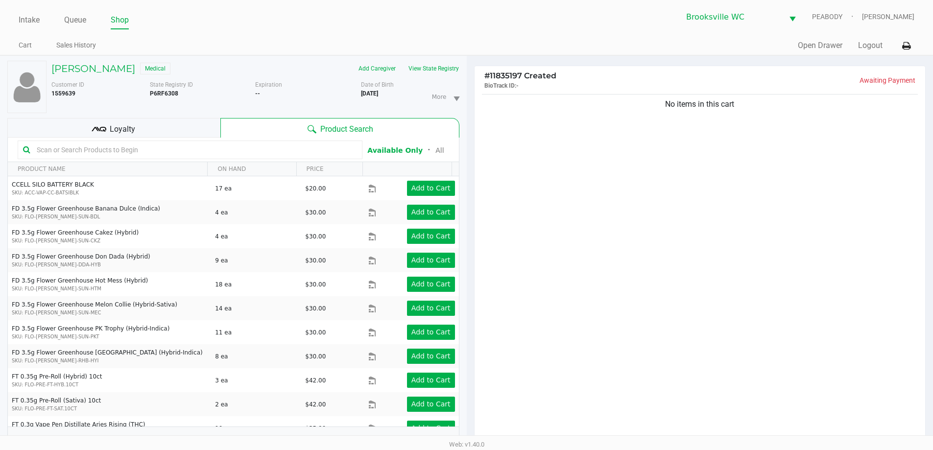
click at [147, 127] on div "Loyalty" at bounding box center [113, 128] width 213 height 20
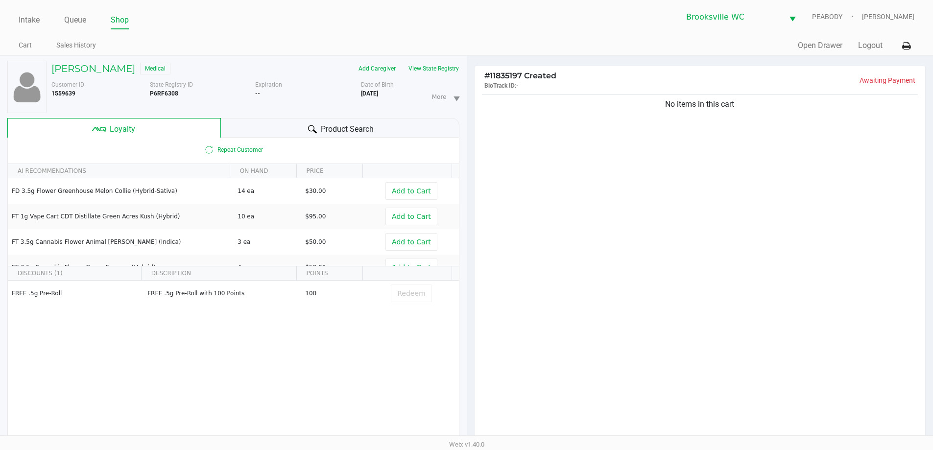
click at [299, 127] on div "Product Search" at bounding box center [340, 128] width 239 height 20
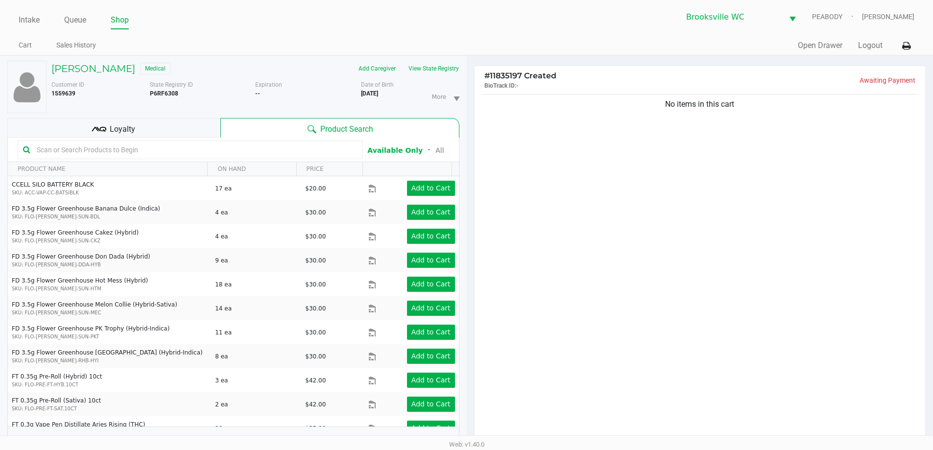
click at [117, 148] on input "text" at bounding box center [195, 150] width 324 height 15
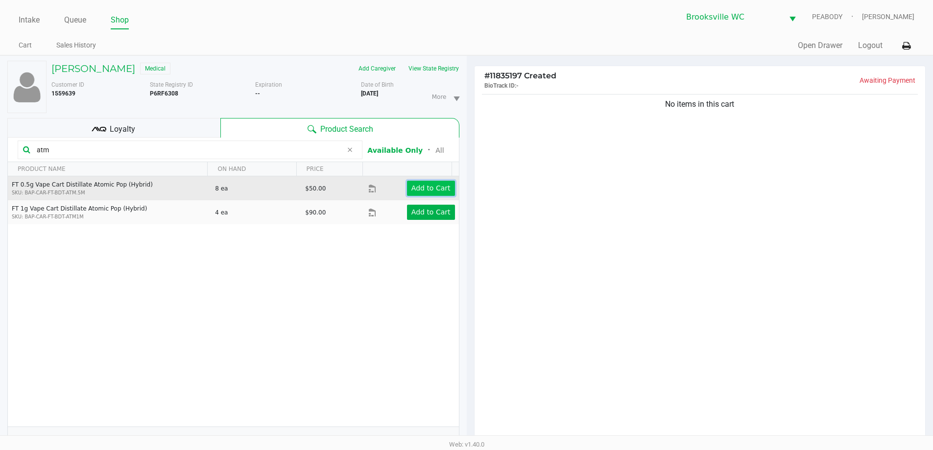
click at [425, 189] on app-button-loader "Add to Cart" at bounding box center [431, 188] width 39 height 8
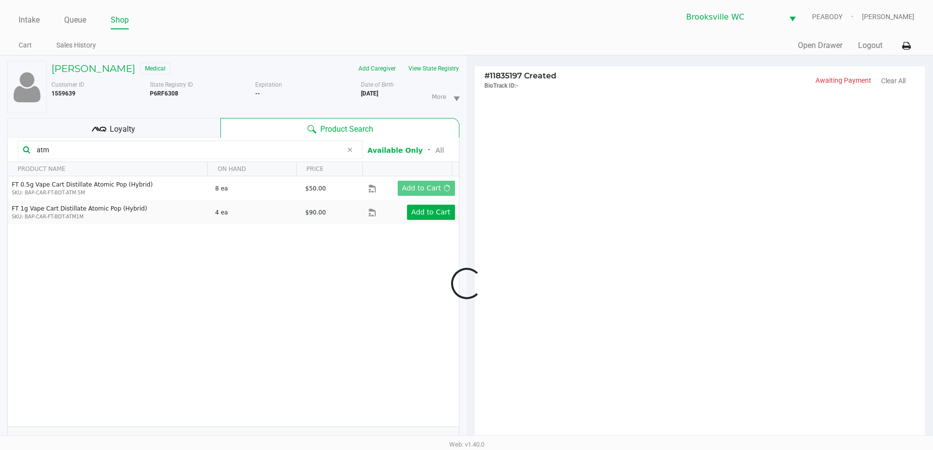
click at [629, 262] on div at bounding box center [466, 283] width 933 height 359
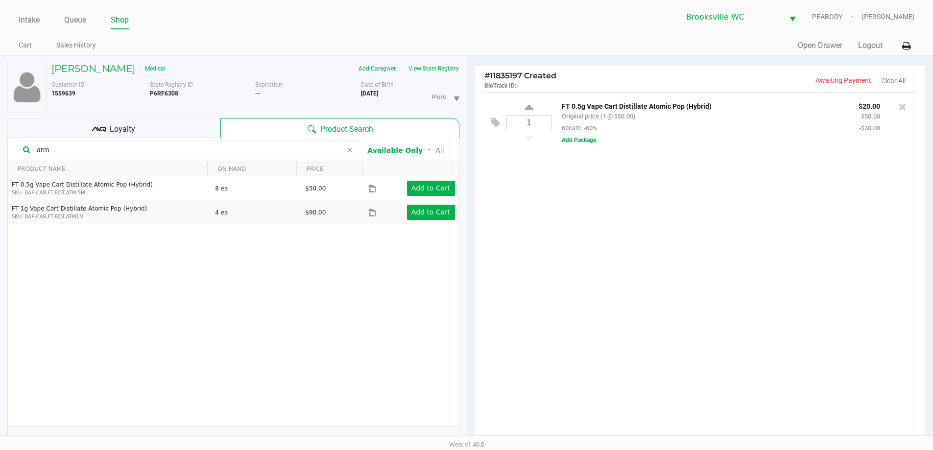
click at [627, 288] on div "1 FT 0.5g Vape Cart Distillate Atomic Pop (Hybrid) Original price (1 @ $50.00) …" at bounding box center [700, 270] width 451 height 356
drag, startPoint x: 211, startPoint y: 150, endPoint x: 14, endPoint y: 150, distance: 197.5
click at [4, 150] on div "JULIE SVOLOS Medical Add Caregiver View State Registry Customer ID 1559639 Stat…" at bounding box center [233, 312] width 467 height 512
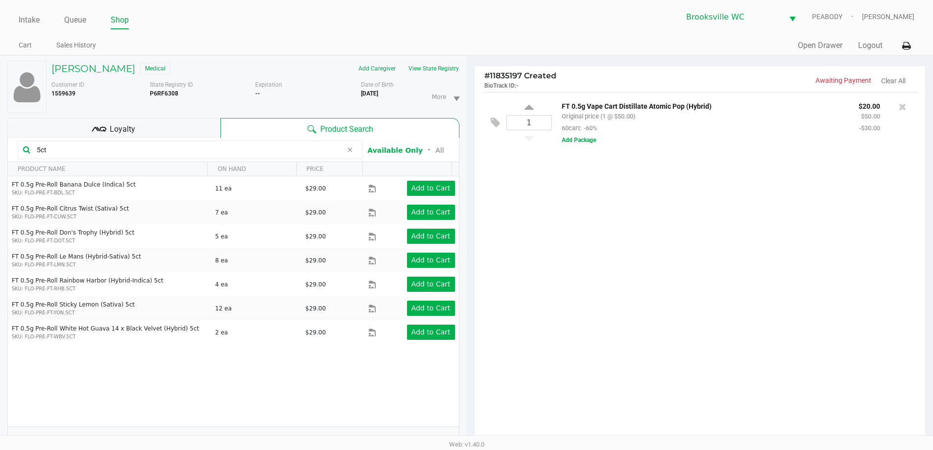
type input "5ct"
click at [535, 296] on div "1 FT 0.5g Vape Cart Distillate Atomic Pop (Hybrid) Original price (1 @ $50.00) …" at bounding box center [700, 270] width 451 height 356
click at [137, 124] on div "Loyalty" at bounding box center [113, 128] width 213 height 20
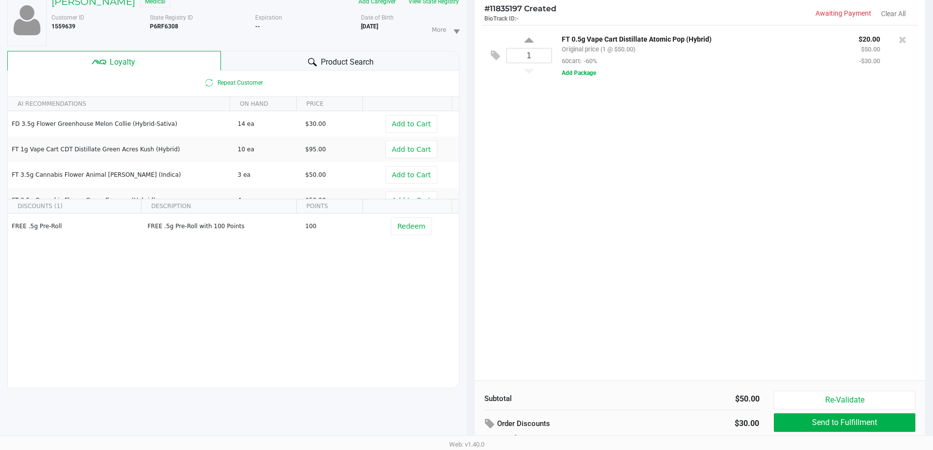
scroll to position [118, 0]
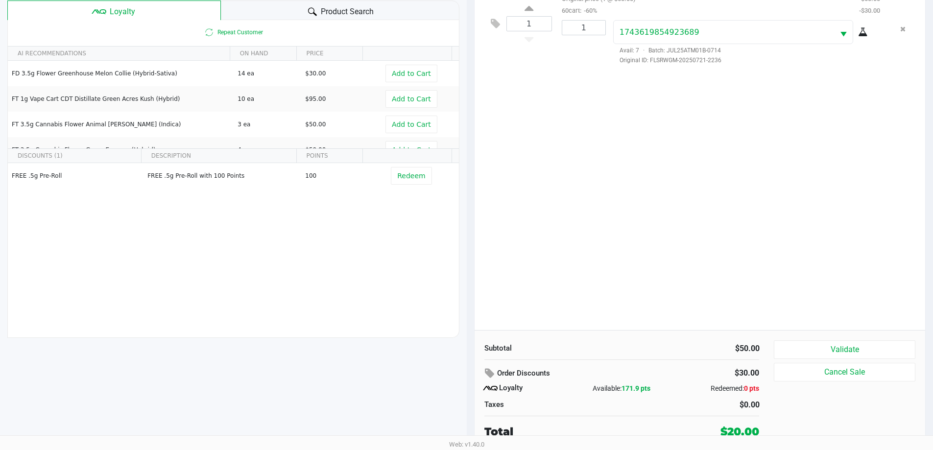
click at [560, 265] on div "1 FT 0.5g Vape Cart Distillate Atomic Pop (Hybrid) Original price (1 @ $50.00) …" at bounding box center [700, 153] width 451 height 356
click at [309, 14] on icon at bounding box center [312, 11] width 9 height 9
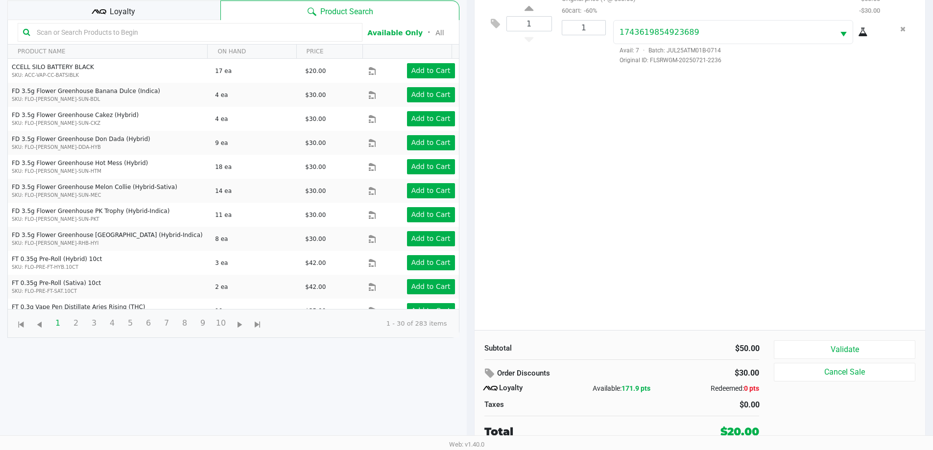
click at [75, 33] on input "text" at bounding box center [195, 32] width 324 height 15
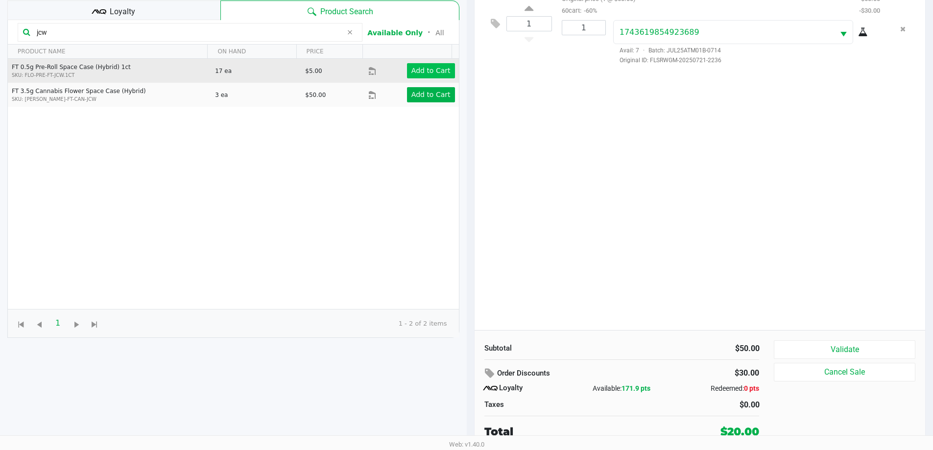
type input "jcw"
click at [438, 70] on app-button-loader "Add to Cart" at bounding box center [431, 71] width 39 height 8
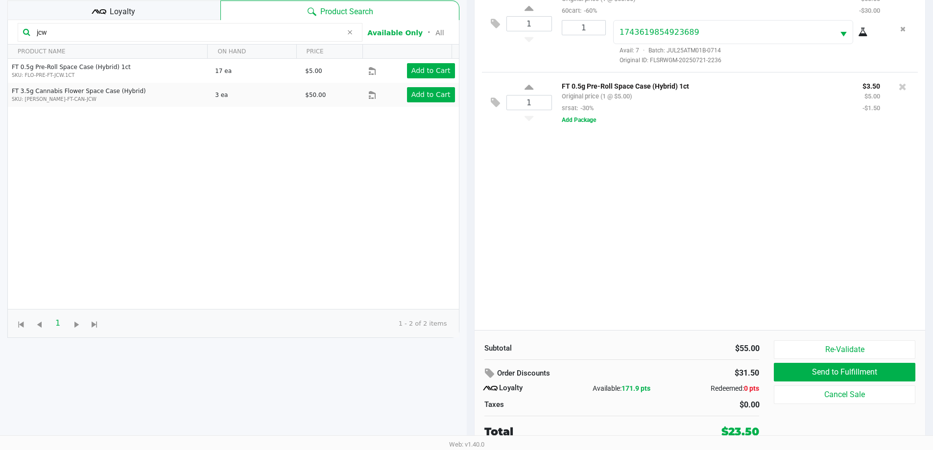
click at [534, 87] on div "1" at bounding box center [530, 103] width 46 height 40
click at [107, 12] on div "Loyalty" at bounding box center [113, 10] width 213 height 20
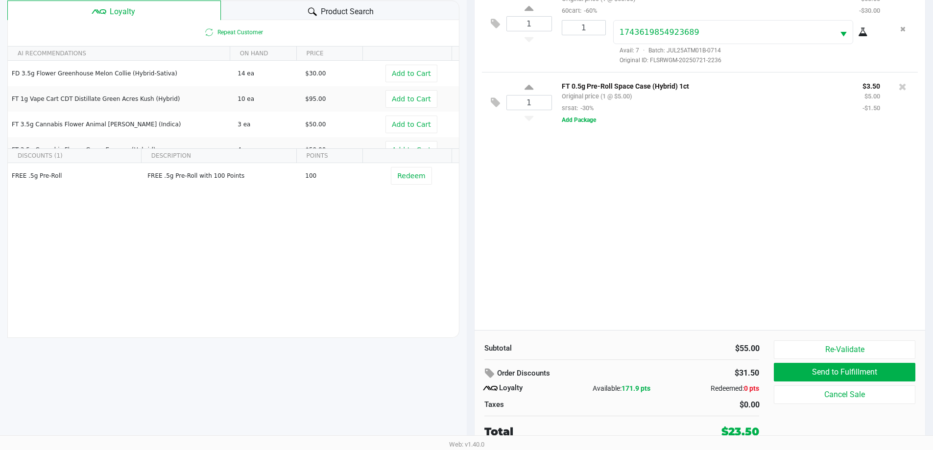
click at [643, 218] on div "1 FT 0.5g Vape Cart Distillate Atomic Pop (Hybrid) Original price (1 @ $50.00) …" at bounding box center [700, 153] width 451 height 356
click at [530, 86] on icon at bounding box center [529, 89] width 9 height 12
type input "2"
click at [601, 196] on div at bounding box center [466, 166] width 933 height 359
click at [613, 206] on div "1 FT 0.5g Vape Cart Distillate Atomic Pop (Hybrid) Original price (1 @ $50.00) …" at bounding box center [700, 153] width 451 height 356
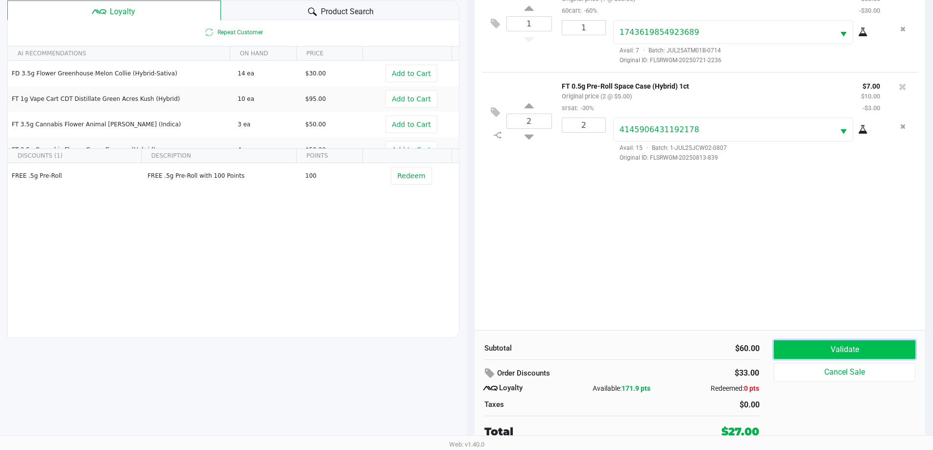
click at [879, 353] on button "Validate" at bounding box center [844, 350] width 141 height 19
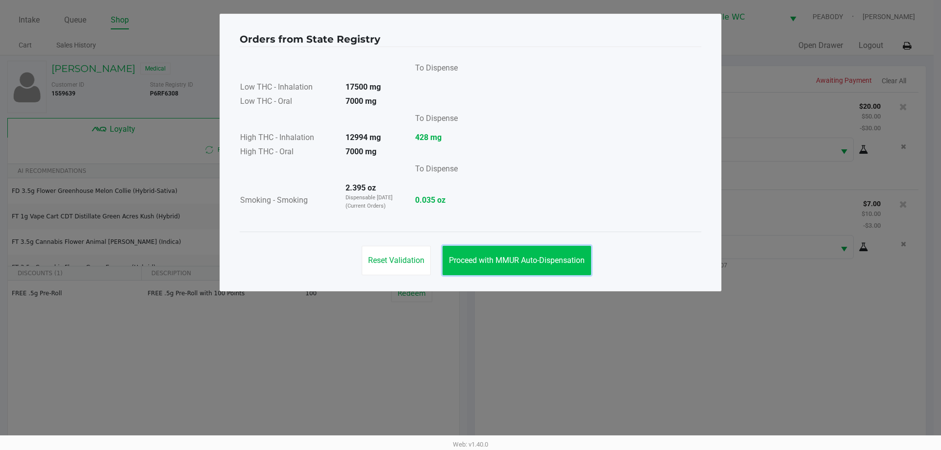
click at [533, 261] on span "Proceed with MMUR Auto-Dispensation" at bounding box center [517, 260] width 136 height 9
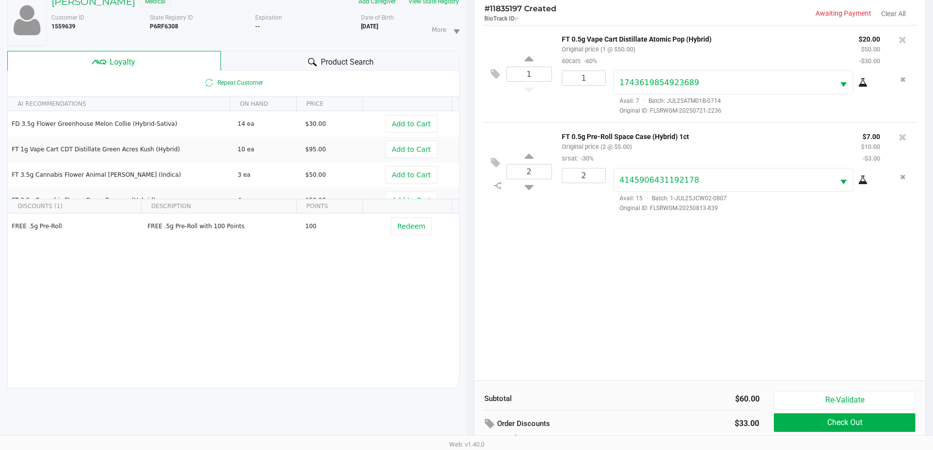
scroll to position [118, 0]
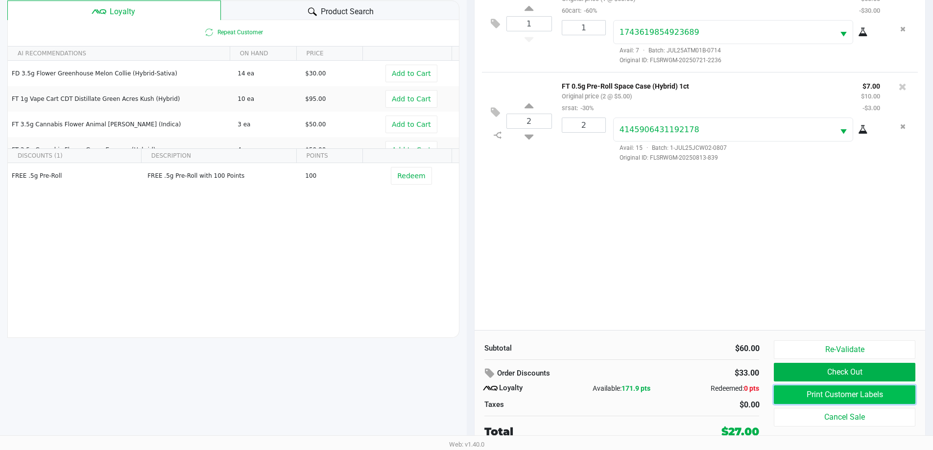
click at [808, 396] on button "Print Customer Labels" at bounding box center [844, 395] width 141 height 19
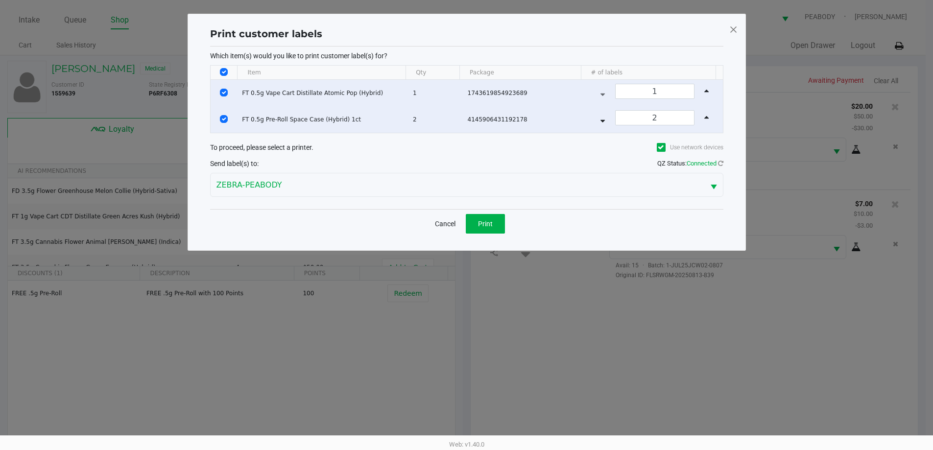
scroll to position [0, 0]
click at [502, 224] on button "Print" at bounding box center [488, 224] width 39 height 20
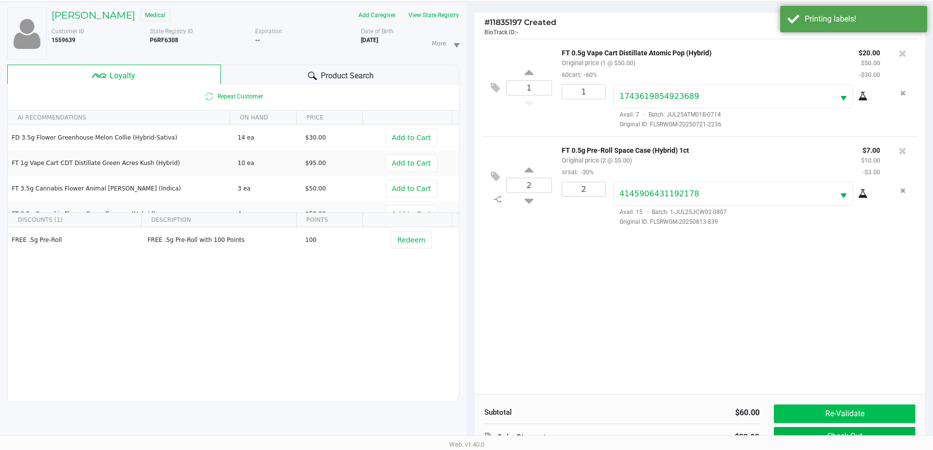
scroll to position [118, 0]
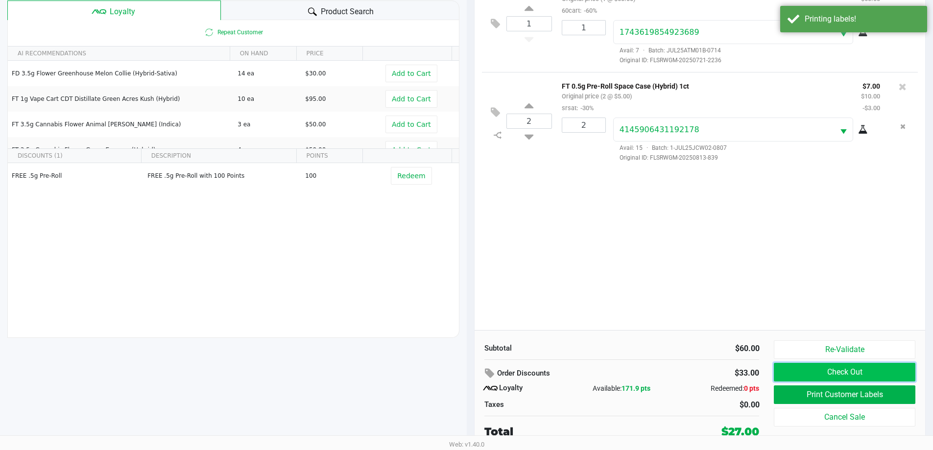
click at [799, 368] on button "Check Out" at bounding box center [844, 372] width 141 height 19
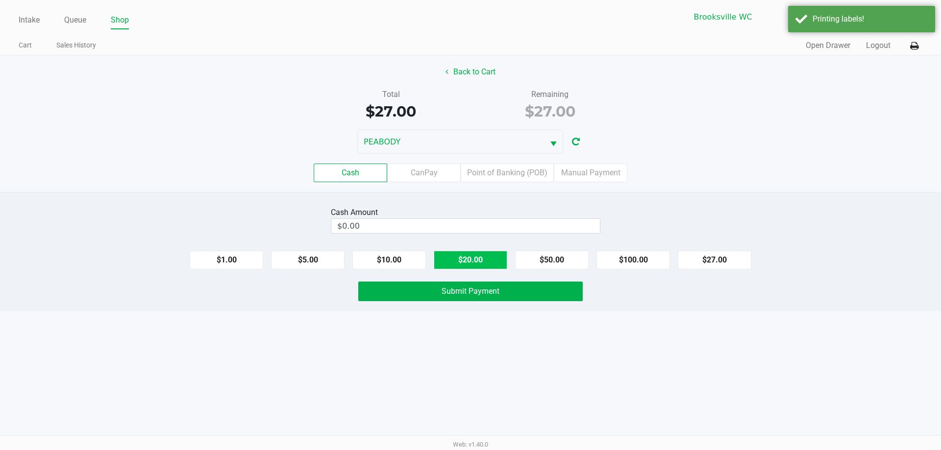
click at [452, 264] on button "$20.00" at bounding box center [471, 260] width 74 height 19
type input "$40.00"
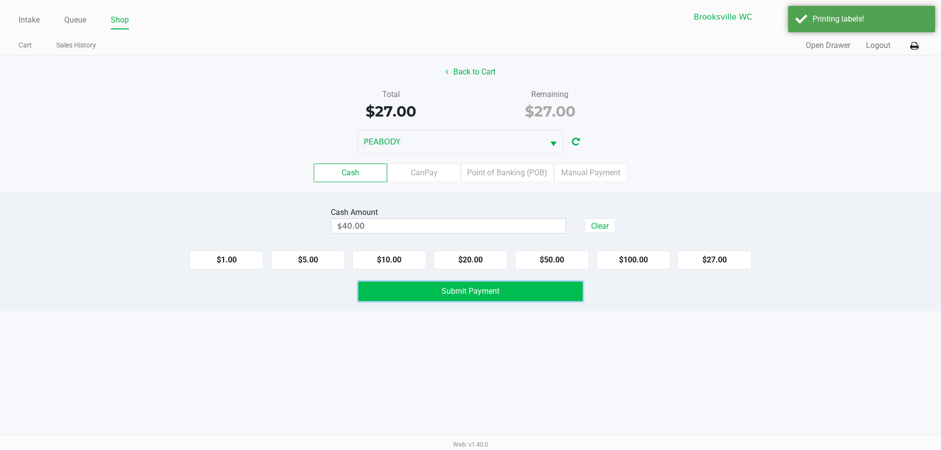
click at [429, 291] on button "Submit Payment" at bounding box center [470, 292] width 224 height 20
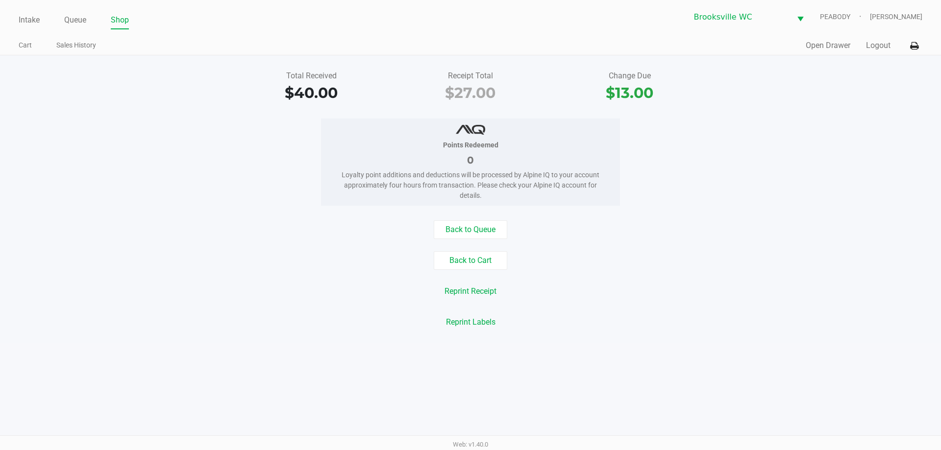
click at [490, 270] on div "Back to Queue Back to Cart Reprint Receipt Reprint Labels" at bounding box center [471, 276] width 956 height 111
click at [486, 267] on button "Back to Cart" at bounding box center [471, 260] width 74 height 19
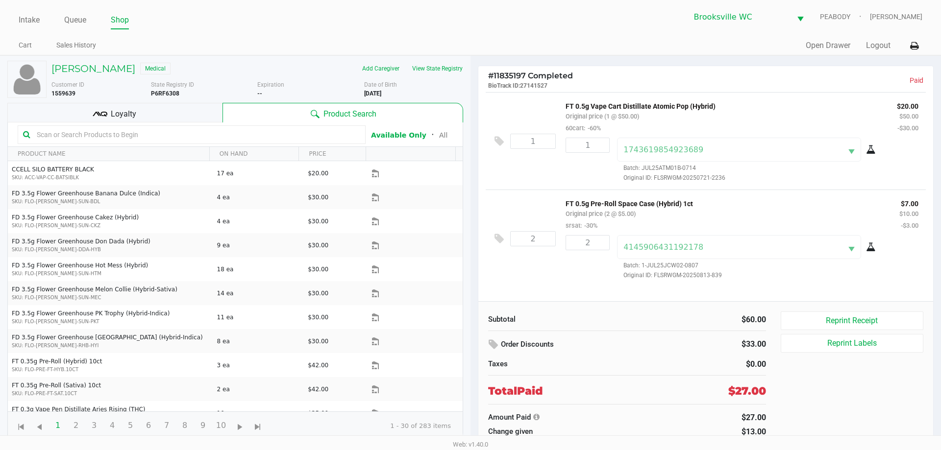
click at [44, 15] on ul "Intake Queue Shop" at bounding box center [245, 20] width 452 height 17
click at [28, 18] on link "Intake" at bounding box center [29, 20] width 21 height 14
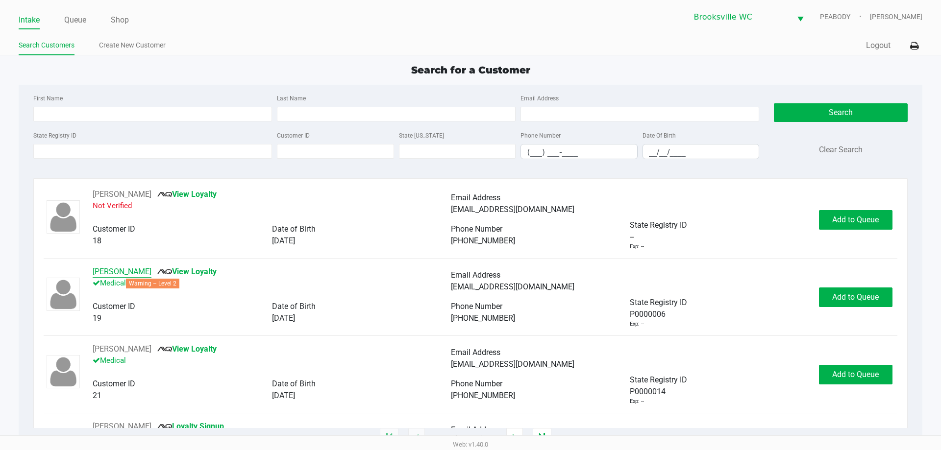
click at [102, 270] on button "ADELE OSORIO" at bounding box center [122, 272] width 59 height 12
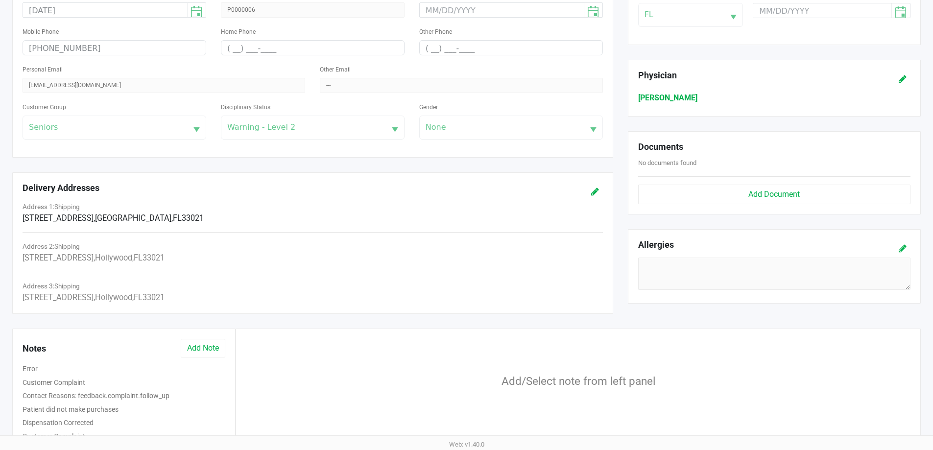
scroll to position [317, 0]
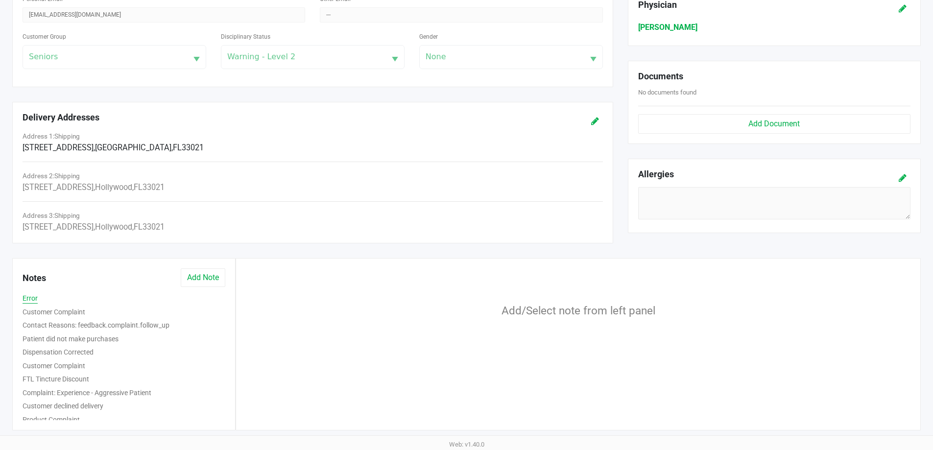
click at [32, 297] on button "Error" at bounding box center [30, 299] width 15 height 10
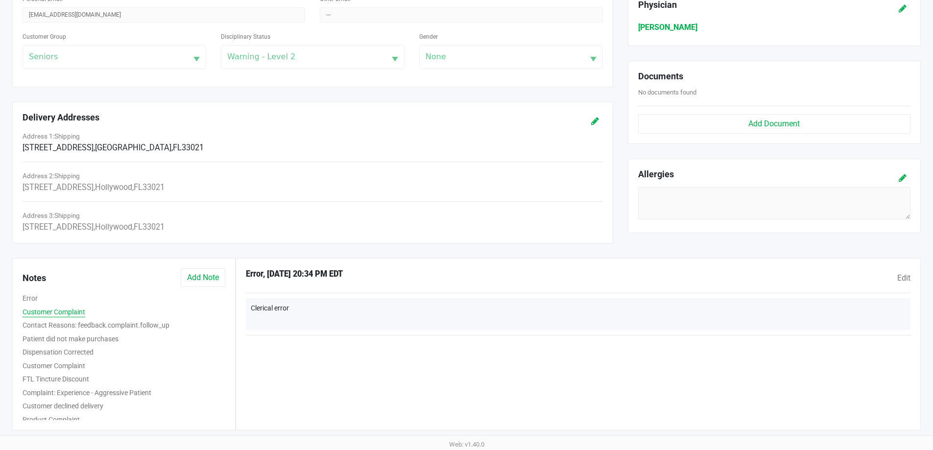
click at [65, 310] on button "Customer Complaint" at bounding box center [54, 312] width 63 height 10
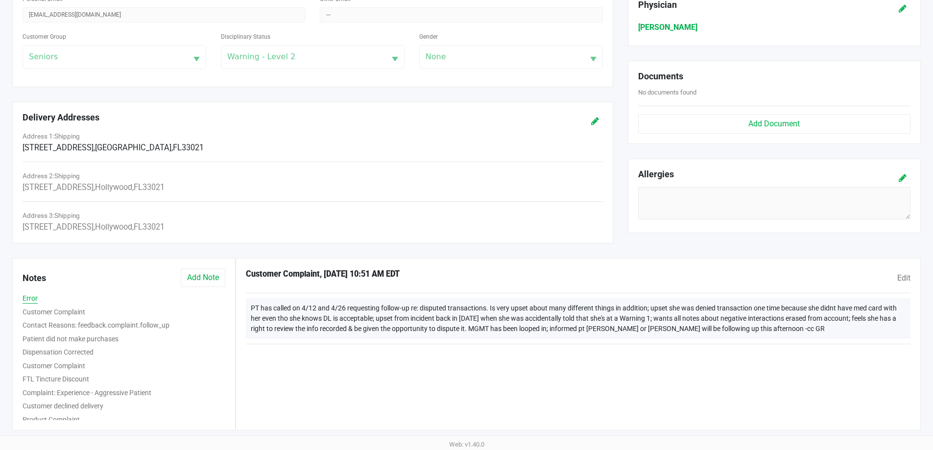
click at [27, 297] on button "Error" at bounding box center [30, 299] width 15 height 10
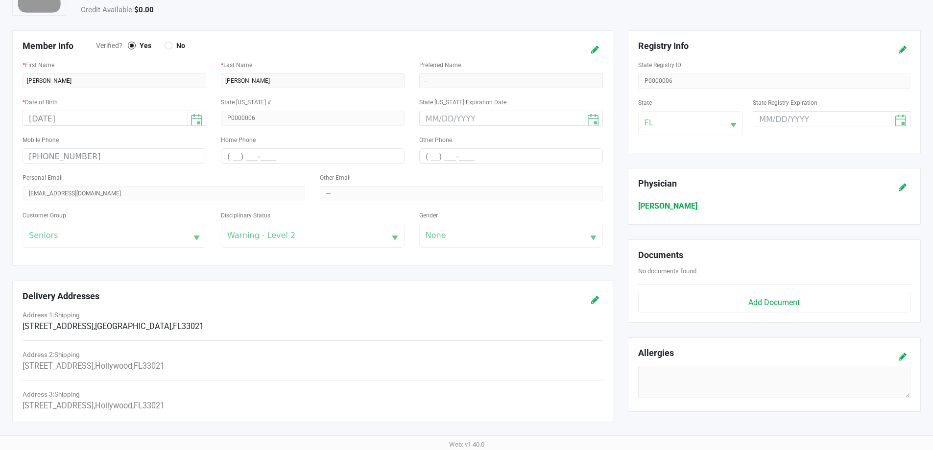
scroll to position [0, 0]
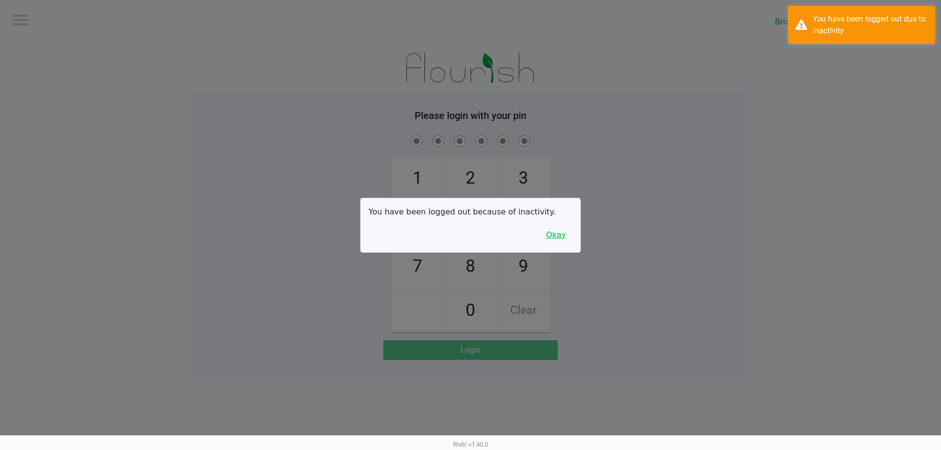
click at [560, 242] on button "Okay" at bounding box center [555, 235] width 33 height 19
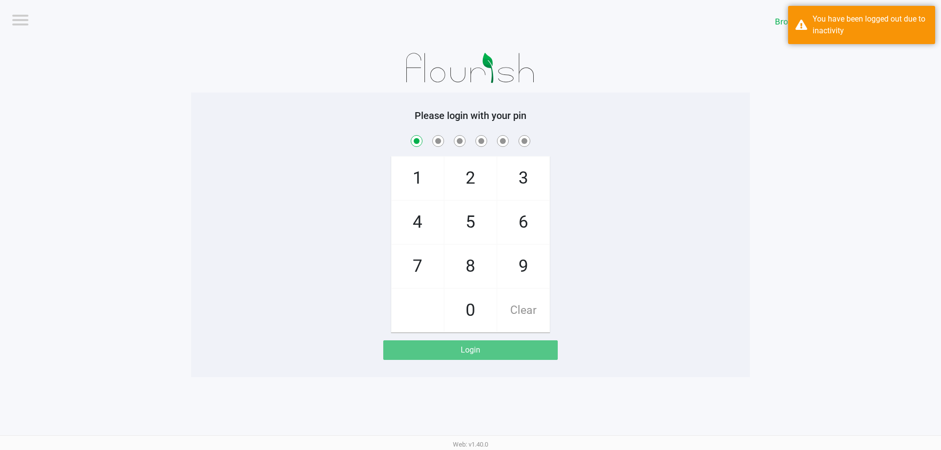
checkbox input "true"
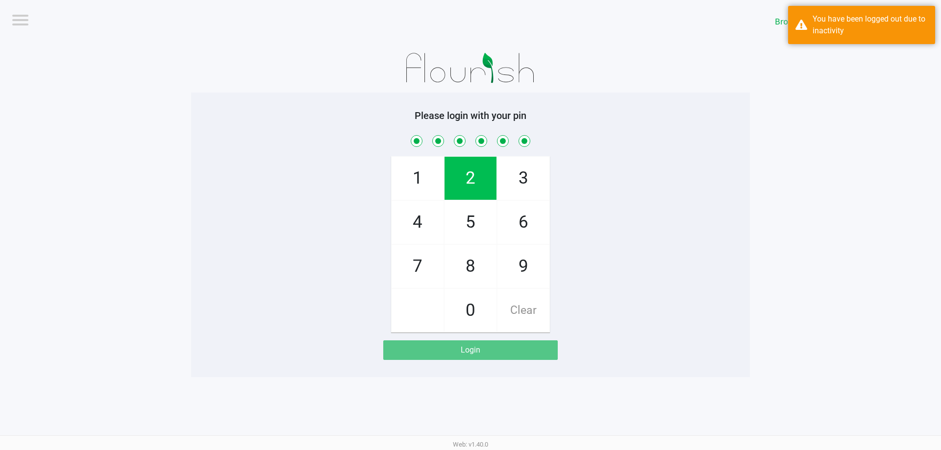
checkbox input "true"
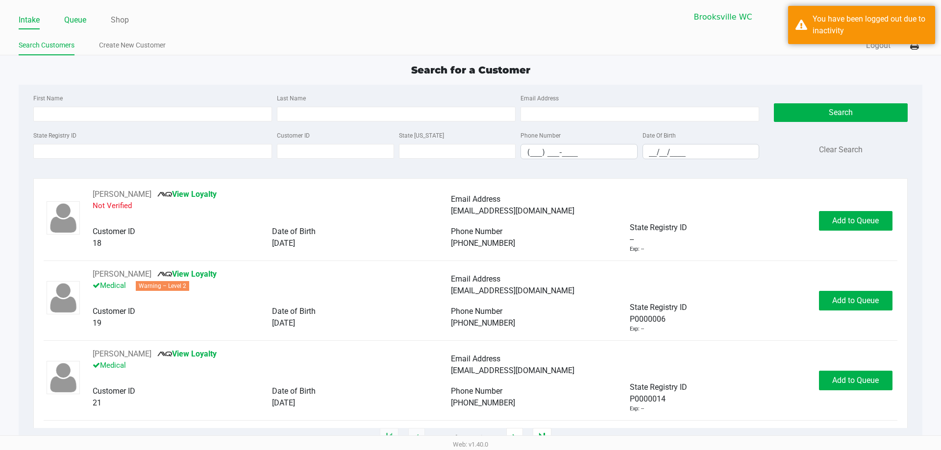
click at [65, 15] on link "Queue" at bounding box center [75, 20] width 22 height 14
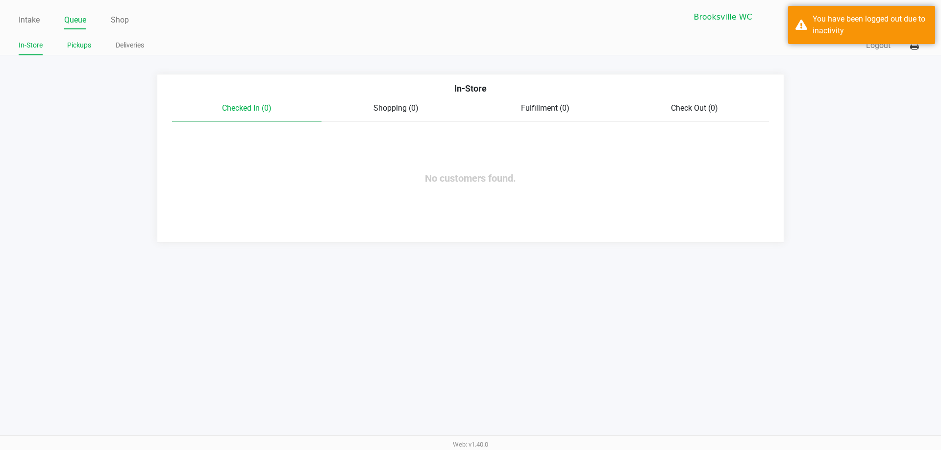
click at [77, 44] on link "Pickups" at bounding box center [79, 45] width 24 height 12
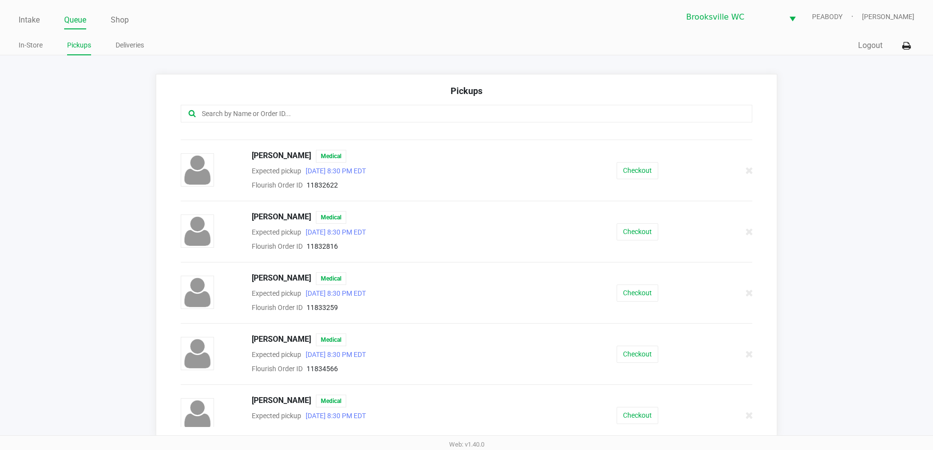
scroll to position [294, 0]
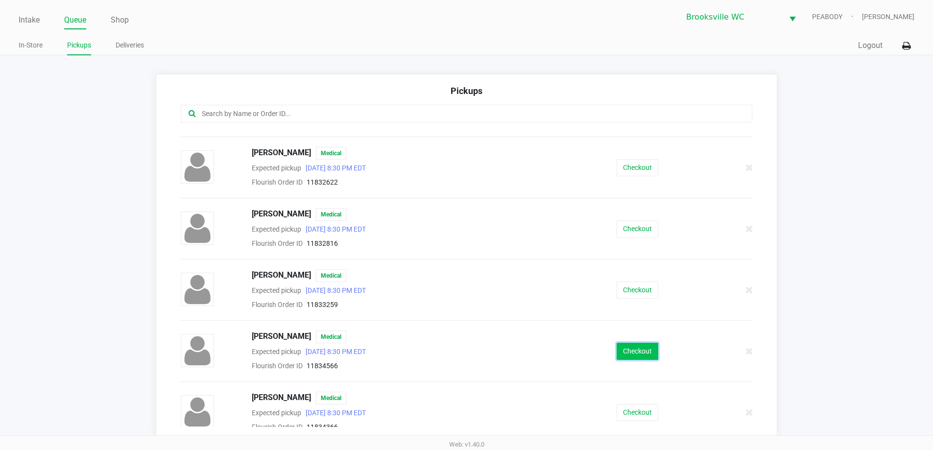
click at [628, 345] on button "Checkout" at bounding box center [638, 351] width 42 height 17
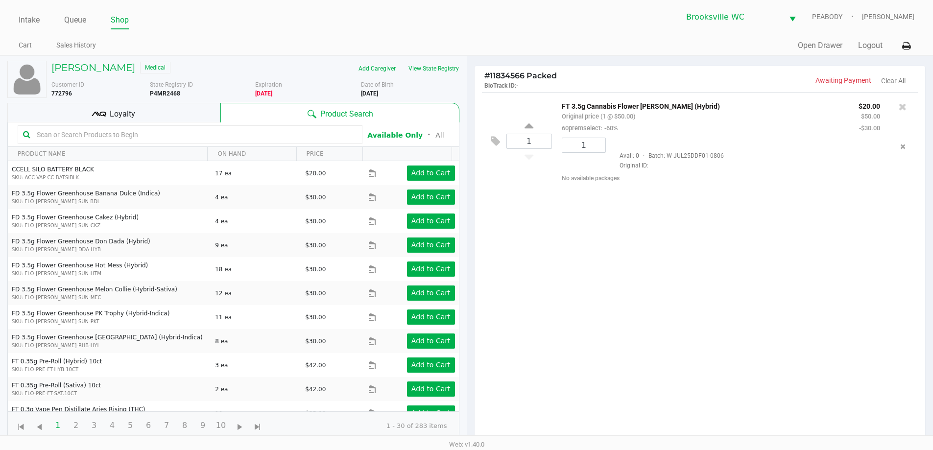
click at [187, 115] on div "Loyalty" at bounding box center [113, 113] width 213 height 20
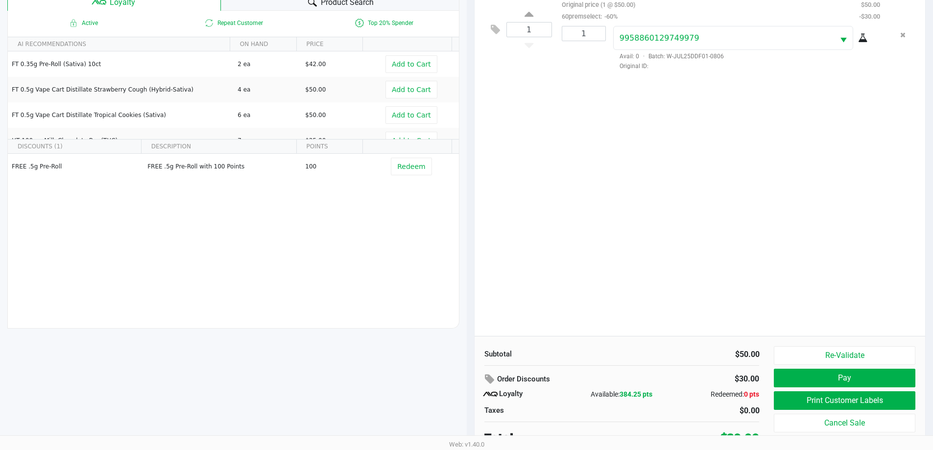
scroll to position [118, 0]
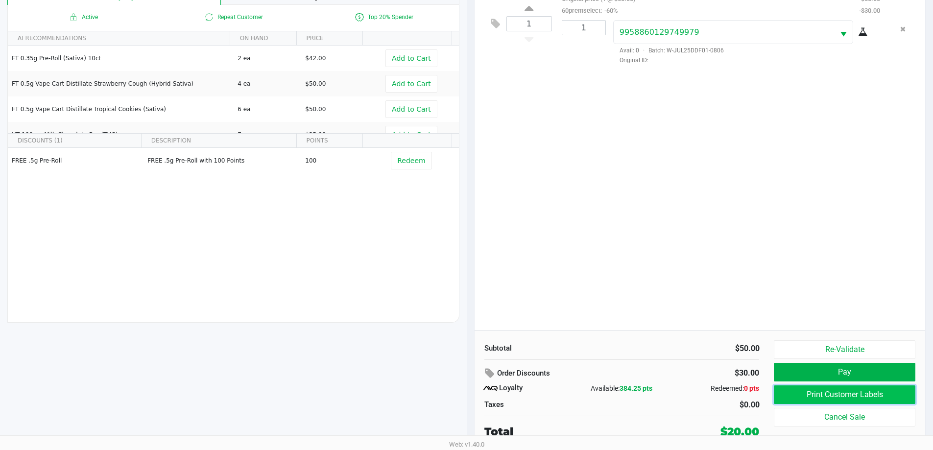
click at [895, 394] on button "Print Customer Labels" at bounding box center [844, 395] width 141 height 19
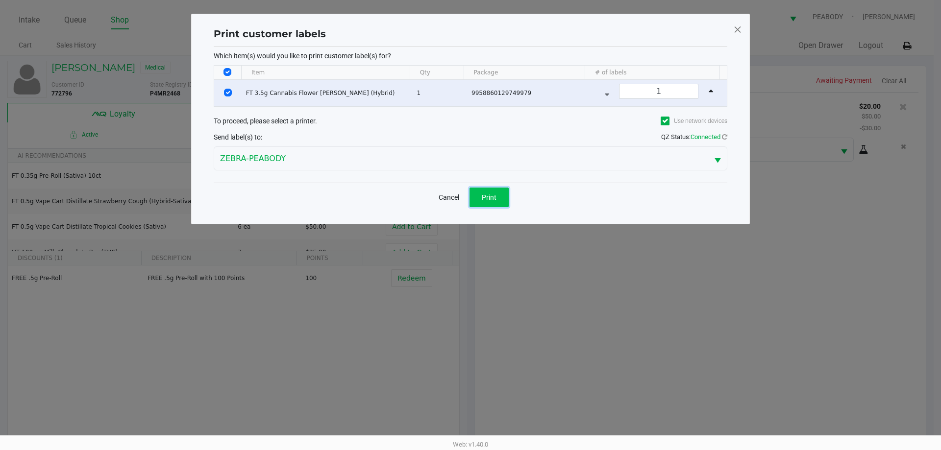
click at [505, 195] on button "Print" at bounding box center [488, 198] width 39 height 20
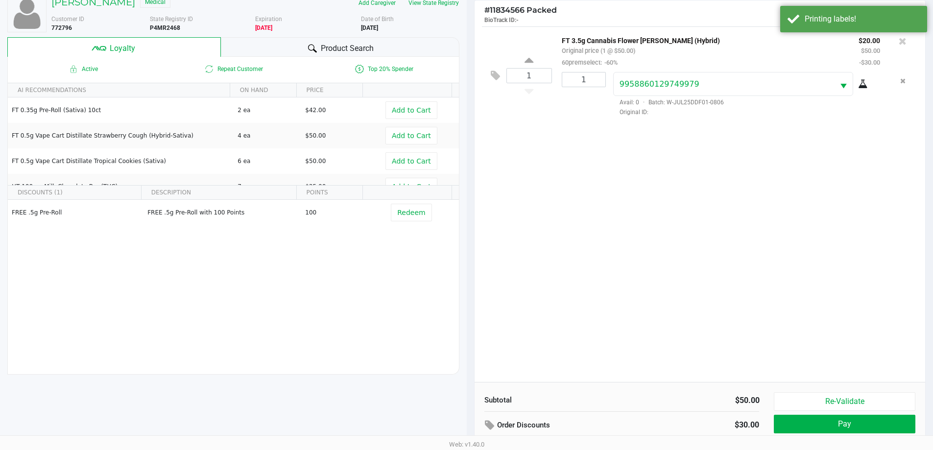
scroll to position [118, 0]
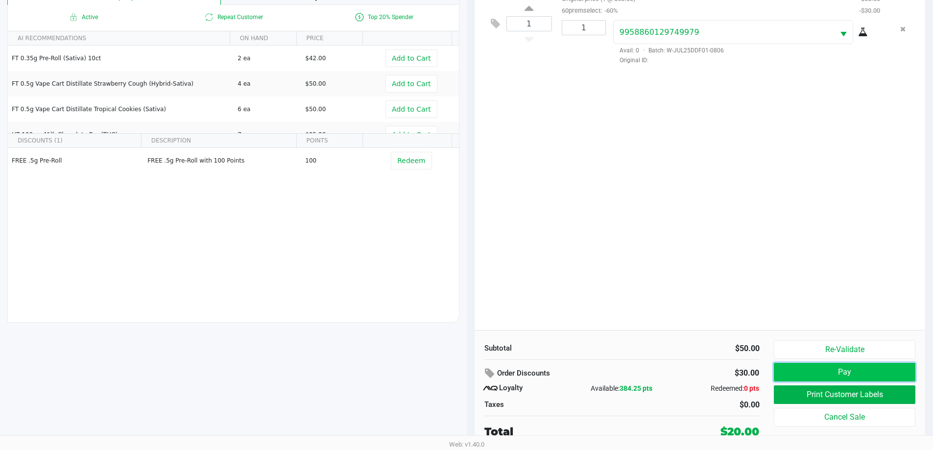
click at [848, 371] on button "Pay" at bounding box center [844, 372] width 141 height 19
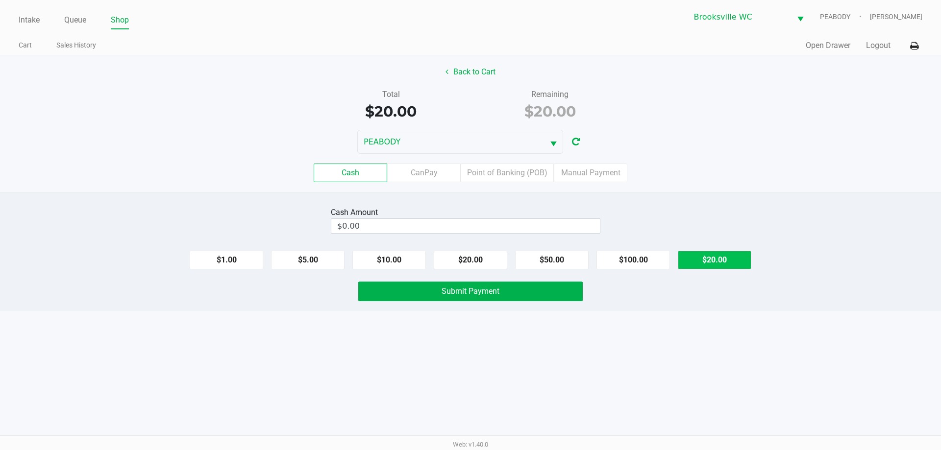
click at [711, 256] on button "$20.00" at bounding box center [715, 260] width 74 height 19
type input "$20.00"
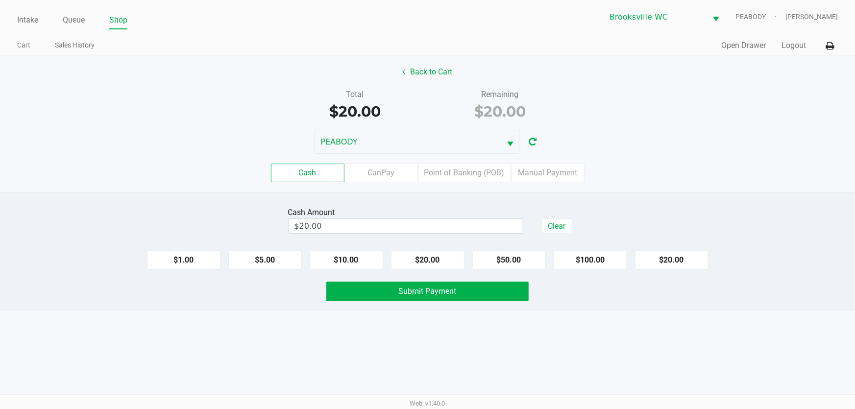
drag, startPoint x: 900, startPoint y: 2, endPoint x: 420, endPoint y: 318, distance: 574.2
click at [420, 327] on div "Intake Queue Shop Brooksville WC PEABODY Steven Jaskot Cart Sales History Quick…" at bounding box center [427, 204] width 855 height 409
click at [418, 297] on button "Submit Payment" at bounding box center [427, 292] width 203 height 20
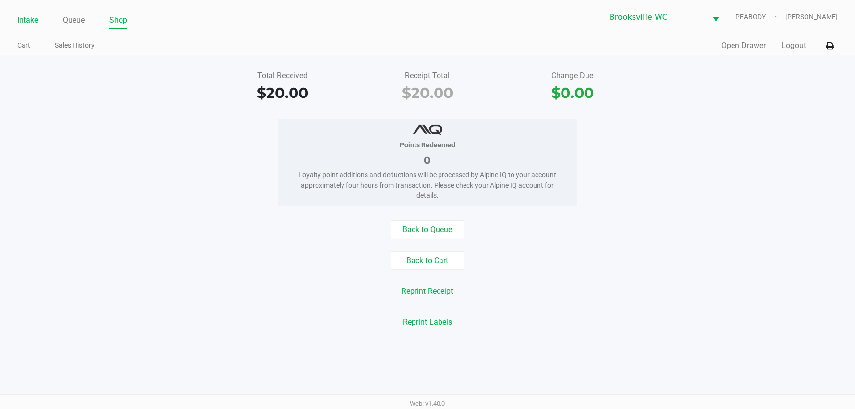
click at [29, 14] on link "Intake" at bounding box center [27, 20] width 21 height 14
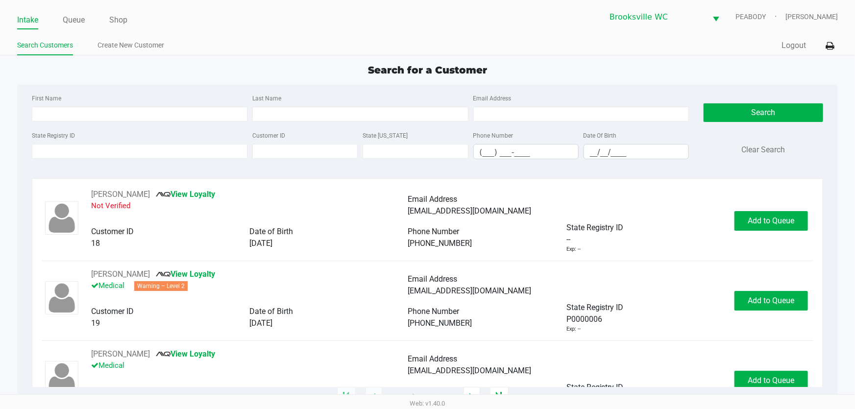
click at [152, 81] on div "Search for a Customer First Name Last Name Email Address State Registry ID Cust…" at bounding box center [427, 230] width 821 height 335
click at [164, 69] on div "Search for a Customer" at bounding box center [427, 70] width 835 height 15
click at [160, 62] on app-point-of-sale "Intake Queue Shop Brooksville WC PEABODY Steven Jaskot Search Customers Create …" at bounding box center [427, 198] width 855 height 397
click at [163, 64] on div "Search for a Customer" at bounding box center [427, 70] width 835 height 15
click at [102, 92] on div "First Name" at bounding box center [139, 106] width 221 height 29
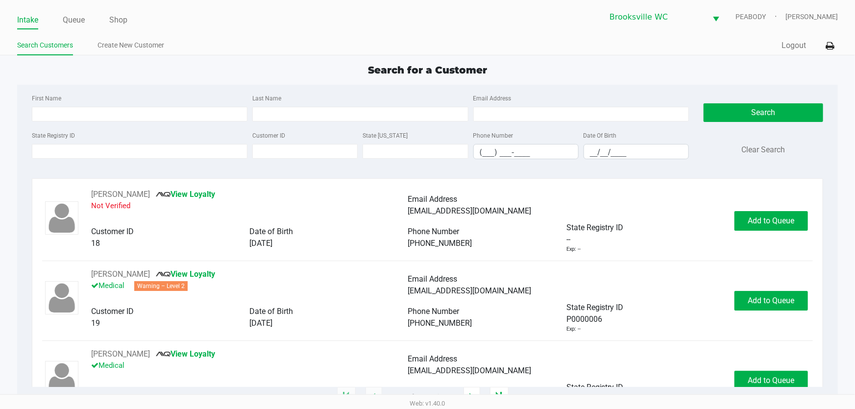
click at [241, 70] on div "Search for a Customer" at bounding box center [427, 70] width 835 height 15
drag, startPoint x: 251, startPoint y: 61, endPoint x: 200, endPoint y: 75, distance: 52.9
click at [200, 75] on div "Search for a Customer" at bounding box center [427, 70] width 835 height 15
click at [209, 73] on div "Search for a Customer" at bounding box center [427, 70] width 835 height 15
click at [228, 78] on div "Search for a Customer First Name Last Name Email Address State Registry ID Cust…" at bounding box center [427, 230] width 821 height 335
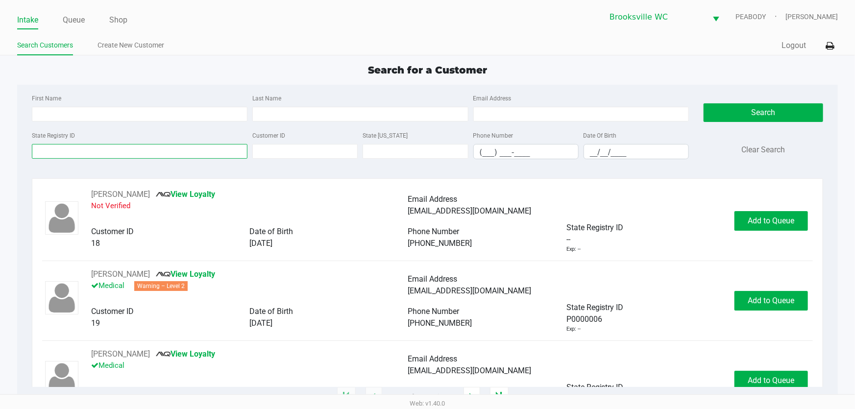
click at [123, 155] on input "State Registry ID" at bounding box center [140, 151] width 216 height 15
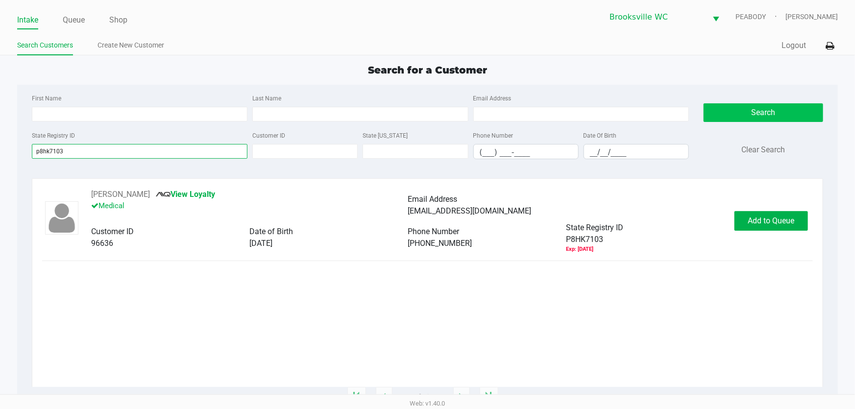
type input "p8hk7103"
click at [722, 113] on button "Search" at bounding box center [764, 112] width 120 height 19
click at [753, 224] on span "Add to Queue" at bounding box center [771, 220] width 47 height 9
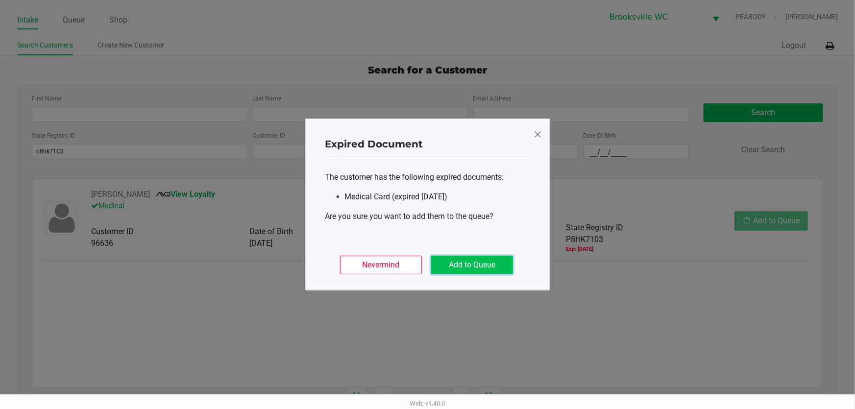
click at [479, 272] on button "Add to Queue" at bounding box center [472, 265] width 82 height 19
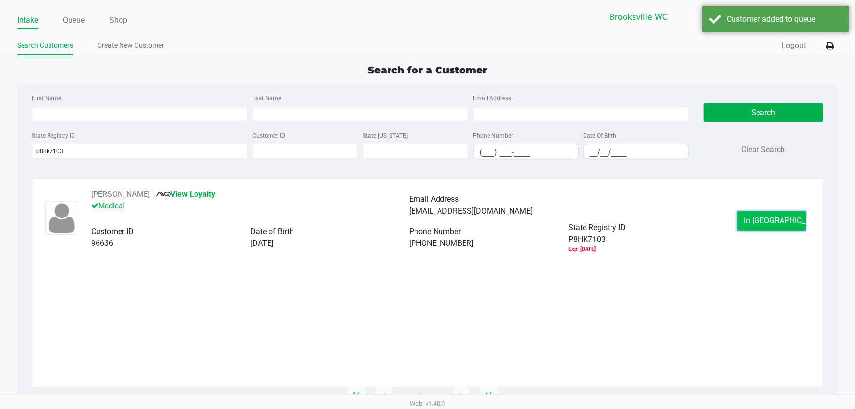
click at [769, 221] on span "In Queue" at bounding box center [785, 220] width 82 height 9
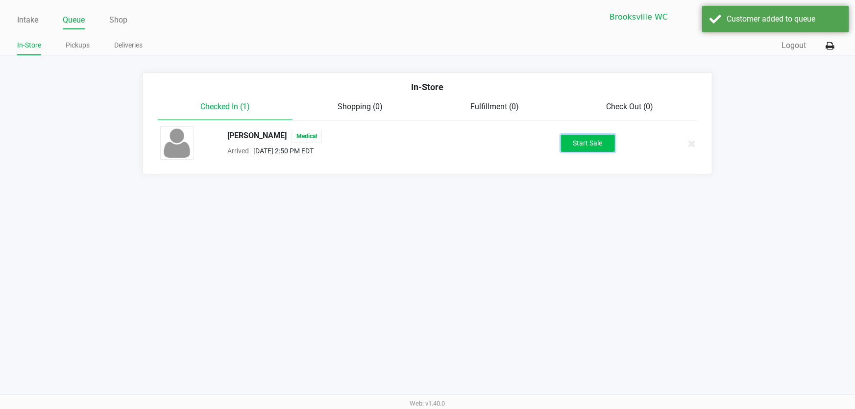
click at [582, 144] on button "Start Sale" at bounding box center [588, 143] width 54 height 17
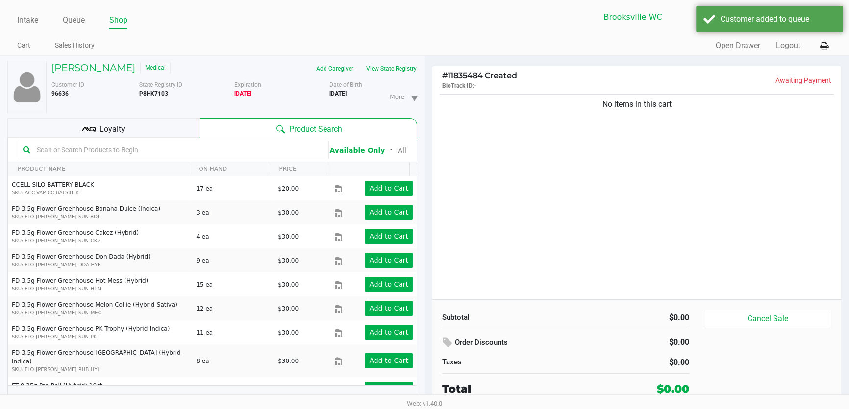
click at [76, 69] on h5 "Jamie Salvato" at bounding box center [93, 68] width 84 height 12
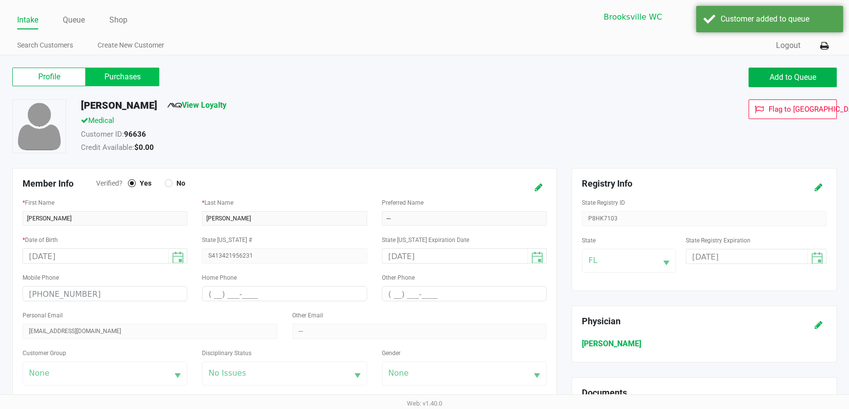
click at [110, 76] on label "Purchases" at bounding box center [123, 77] width 74 height 19
click at [0, 0] on 1 "Purchases" at bounding box center [0, 0] width 0 height 0
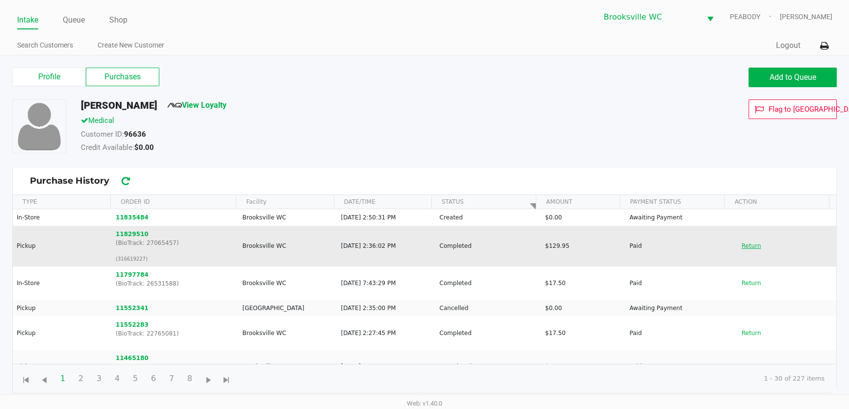
click at [742, 246] on button "Return" at bounding box center [751, 246] width 32 height 16
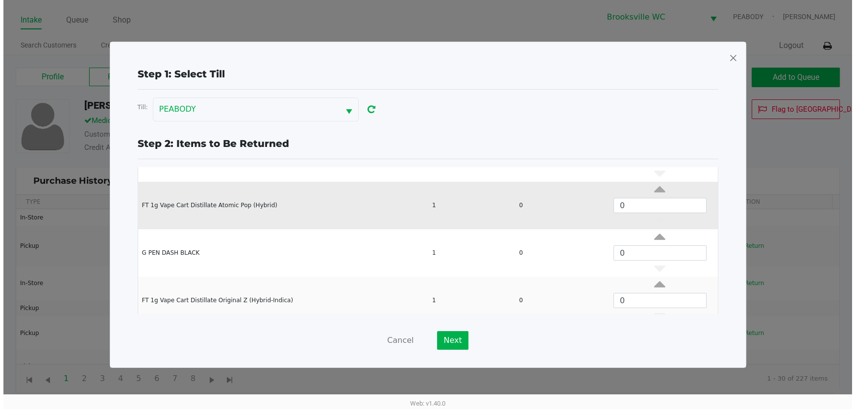
scroll to position [84, 0]
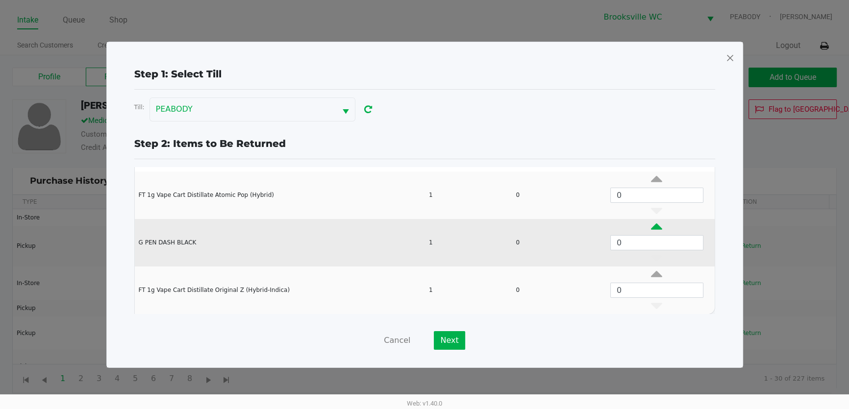
click at [651, 225] on icon "Data table" at bounding box center [656, 229] width 11 height 12
type input "1"
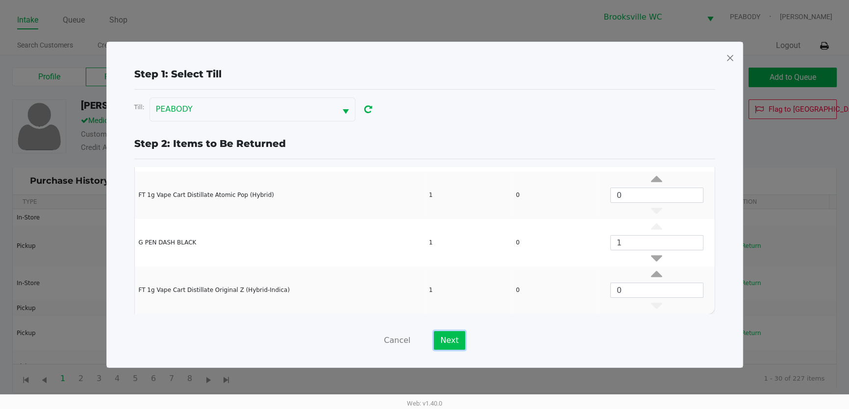
click at [448, 339] on button "Next" at bounding box center [449, 340] width 31 height 19
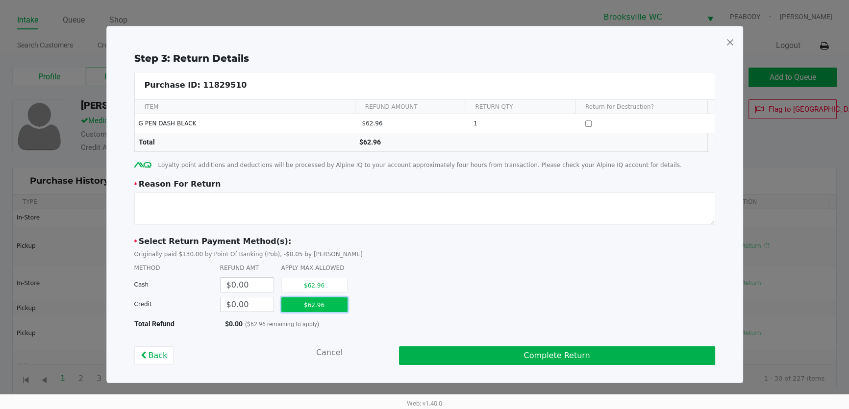
click at [314, 304] on button "$62.96" at bounding box center [314, 304] width 66 height 15
type input "$62.96"
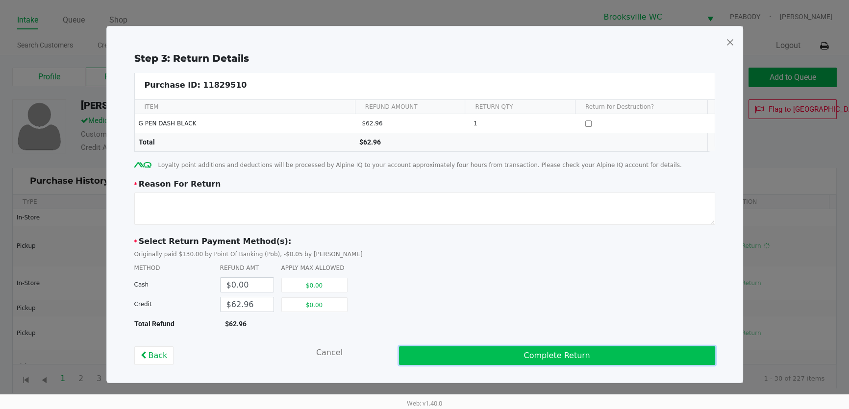
click at [460, 353] on button "Complete Return" at bounding box center [557, 355] width 316 height 19
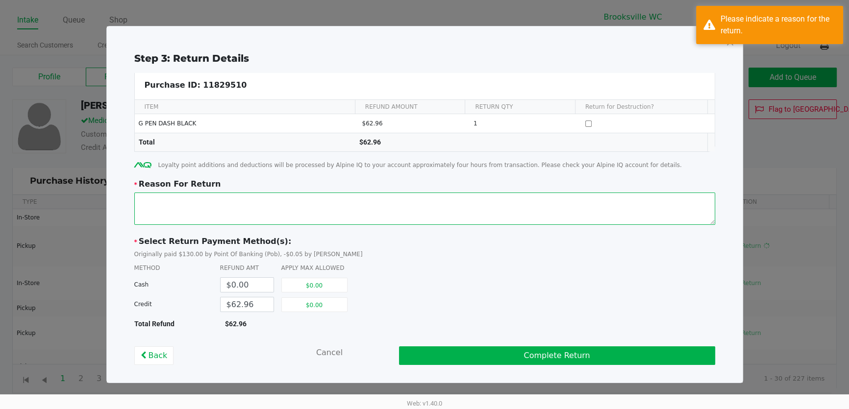
click at [271, 207] on textarea at bounding box center [424, 209] width 581 height 32
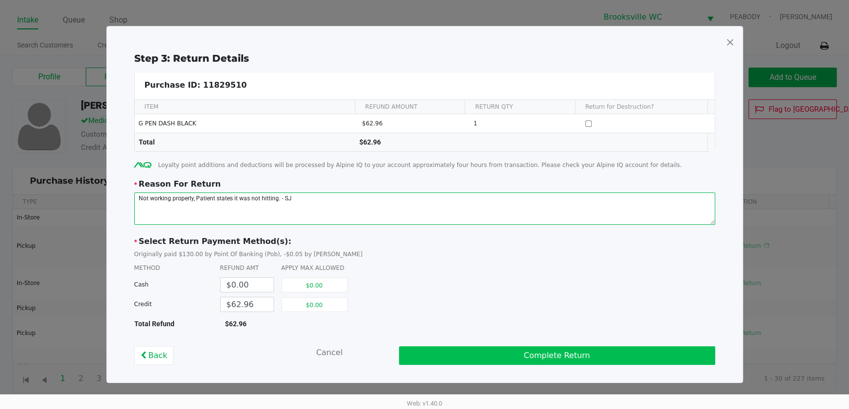
type textarea "Not working properly, Patient states it was not hitting. - SJ"
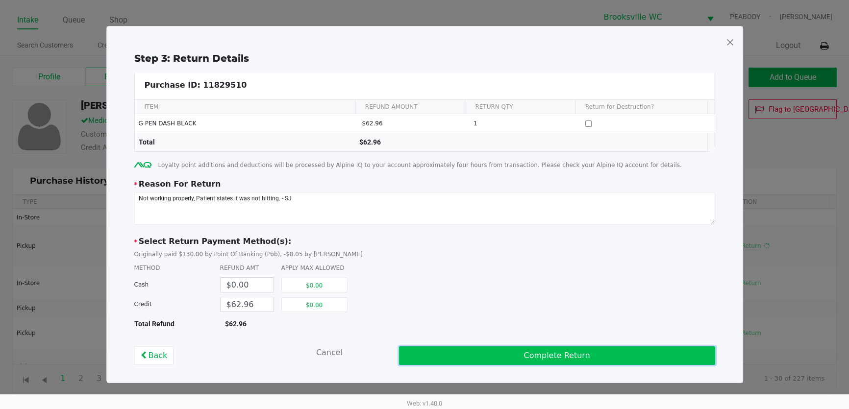
click at [526, 355] on button "Complete Return" at bounding box center [557, 355] width 316 height 19
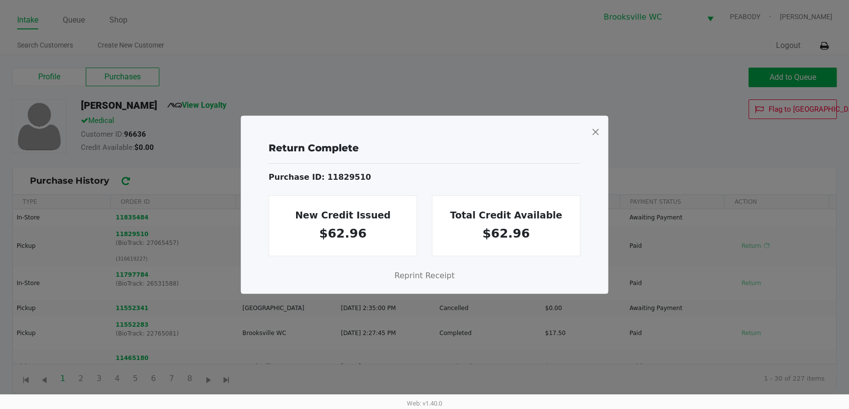
click at [596, 132] on span at bounding box center [595, 132] width 9 height 16
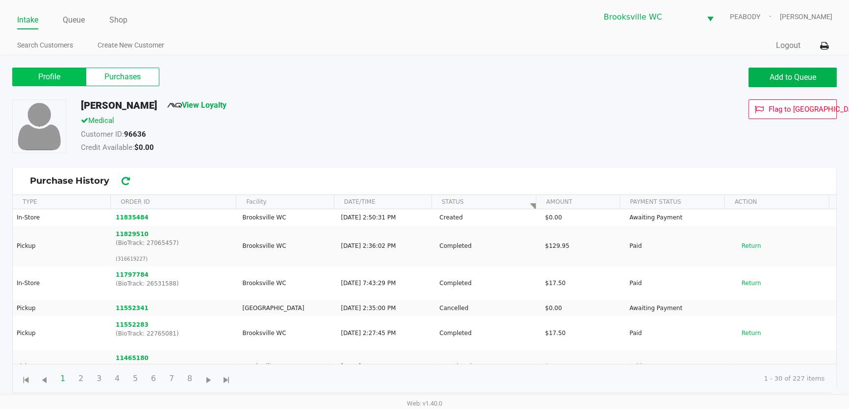
click at [56, 79] on label "Profile" at bounding box center [49, 77] width 74 height 19
click at [0, 0] on 0 "Profile" at bounding box center [0, 0] width 0 height 0
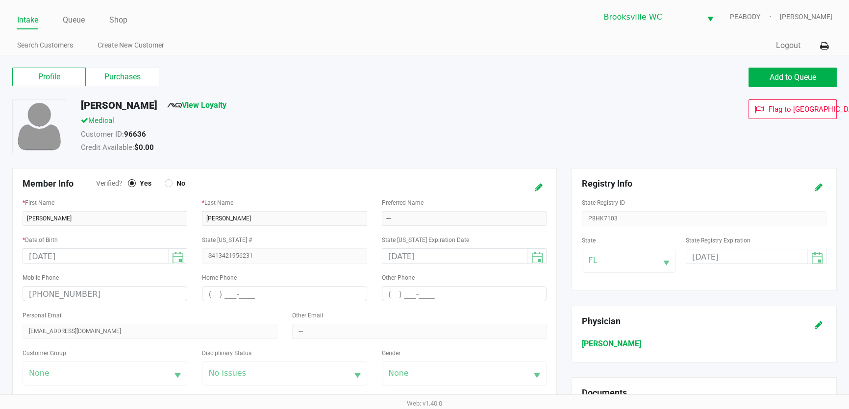
click at [612, 220] on div "State Registry ID P8HK7103" at bounding box center [704, 211] width 245 height 30
click at [611, 220] on div "State Registry ID P8HK7103" at bounding box center [704, 211] width 245 height 30
click at [35, 18] on link "Intake" at bounding box center [27, 20] width 21 height 14
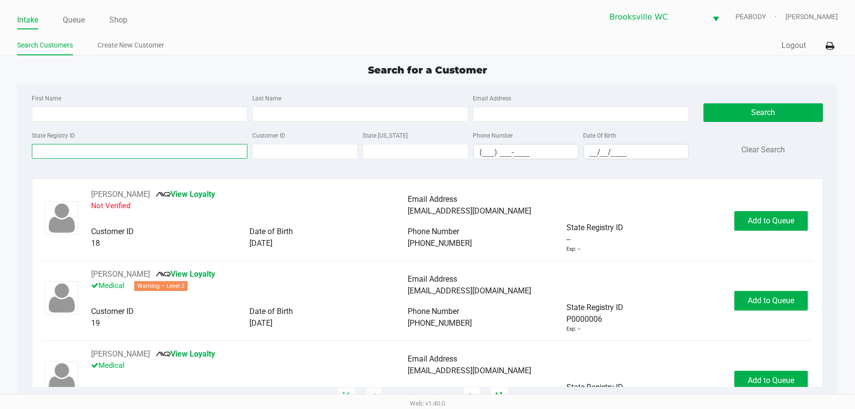
click at [91, 152] on input "State Registry ID" at bounding box center [140, 151] width 216 height 15
paste input "P8HK7103"
type input "P8HK7103"
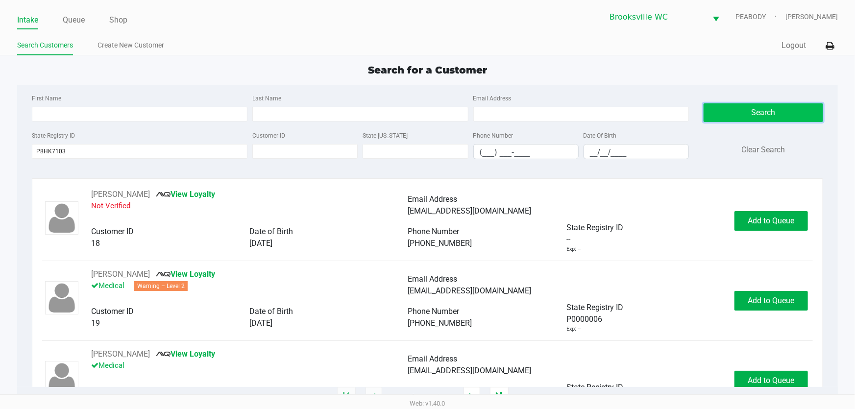
click at [741, 108] on button "Search" at bounding box center [764, 112] width 120 height 19
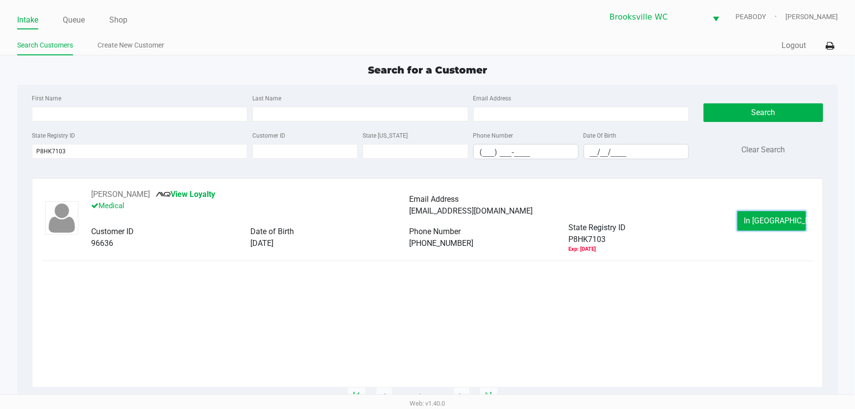
click at [753, 218] on button "In Queue" at bounding box center [771, 221] width 69 height 20
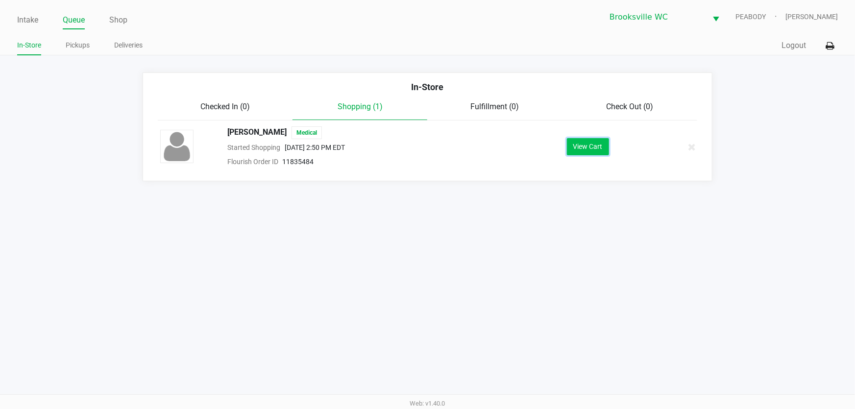
click at [582, 144] on button "View Cart" at bounding box center [588, 146] width 42 height 17
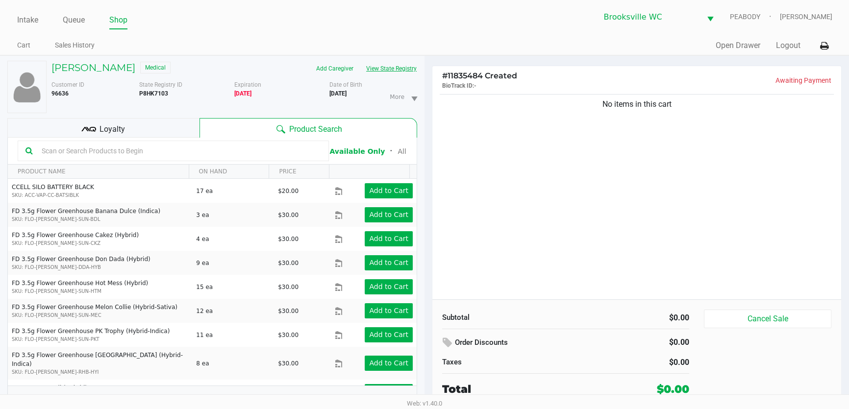
click at [390, 68] on button "View State Registry" at bounding box center [388, 69] width 57 height 16
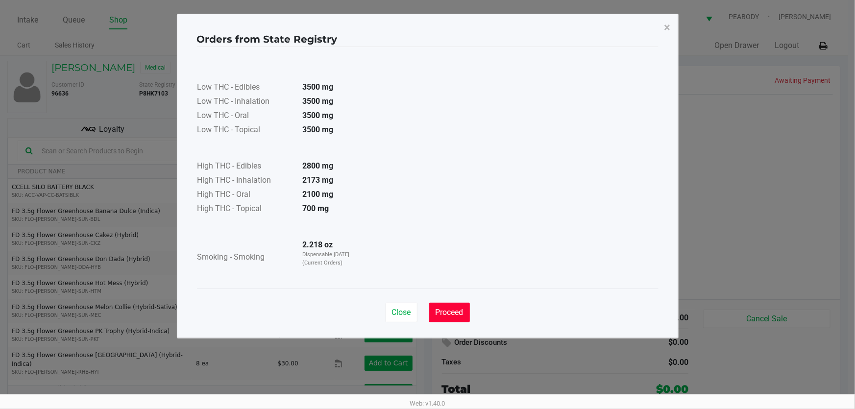
click at [448, 309] on span "Proceed" at bounding box center [450, 312] width 28 height 9
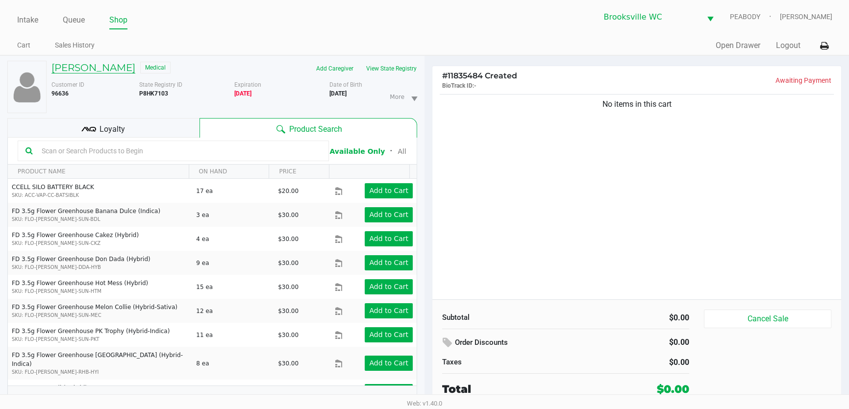
click at [107, 72] on h5 "Jamie Salvato" at bounding box center [93, 68] width 84 height 12
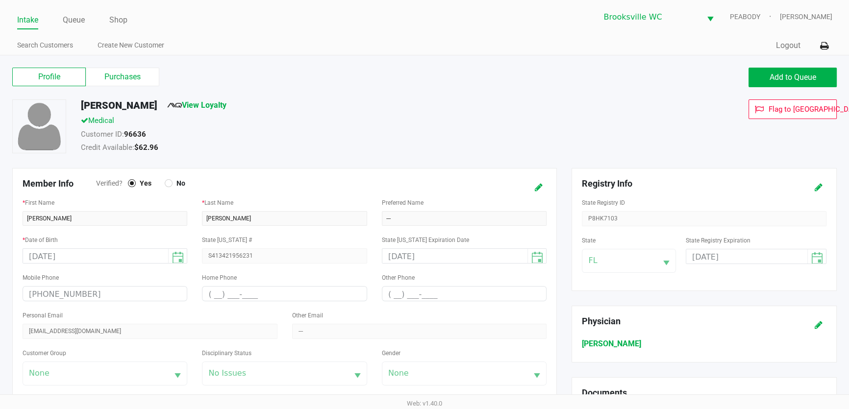
click at [115, 88] on div "Profile Purchases Add to Queue" at bounding box center [424, 82] width 839 height 34
click at [125, 76] on label "Purchases" at bounding box center [123, 77] width 74 height 19
click at [0, 0] on 1 "Purchases" at bounding box center [0, 0] width 0 height 0
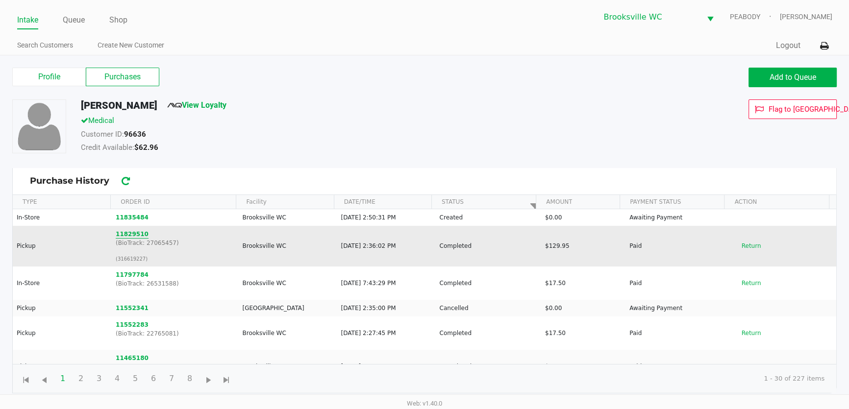
click at [133, 232] on button "11829510" at bounding box center [132, 234] width 33 height 9
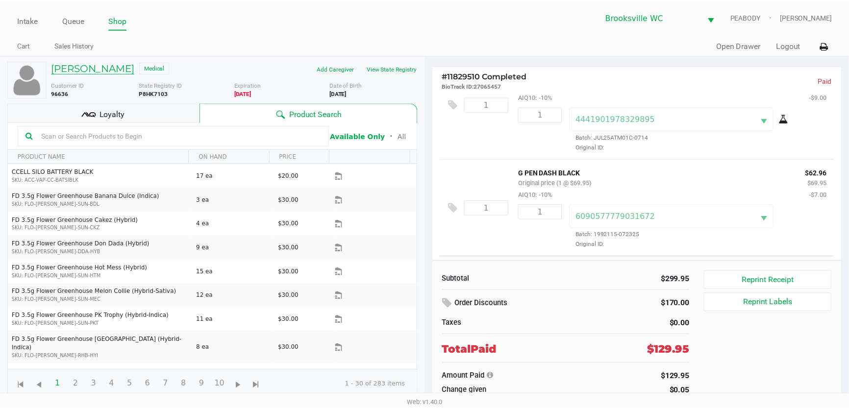
scroll to position [132, 0]
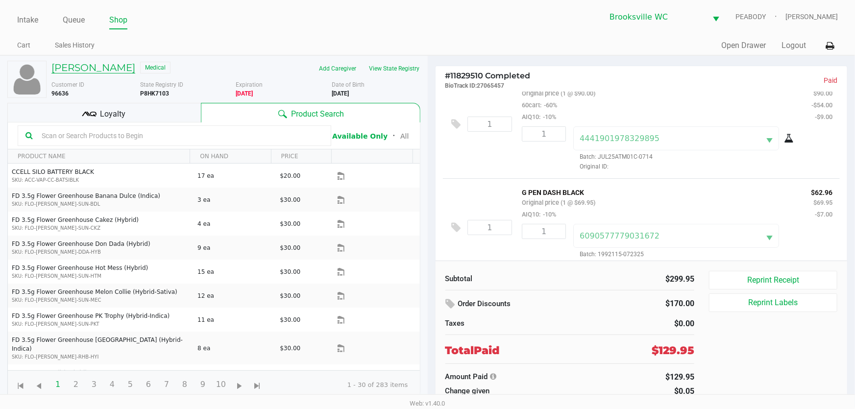
click at [87, 63] on h5 "Jamie Salvato" at bounding box center [93, 68] width 84 height 12
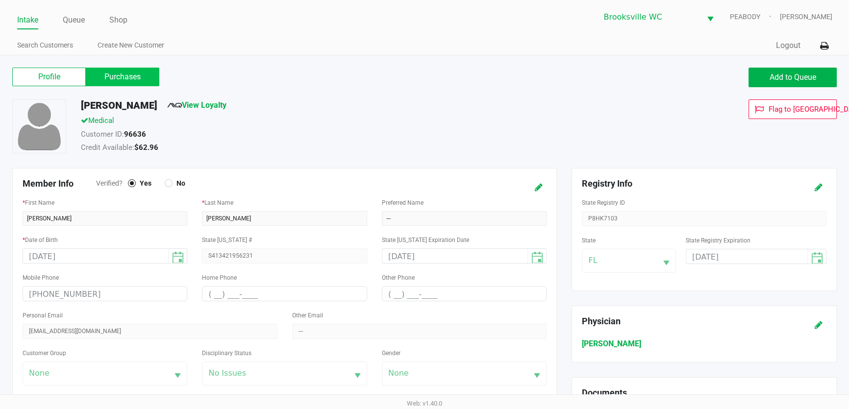
click at [117, 79] on label "Purchases" at bounding box center [123, 77] width 74 height 19
click at [0, 0] on 1 "Purchases" at bounding box center [0, 0] width 0 height 0
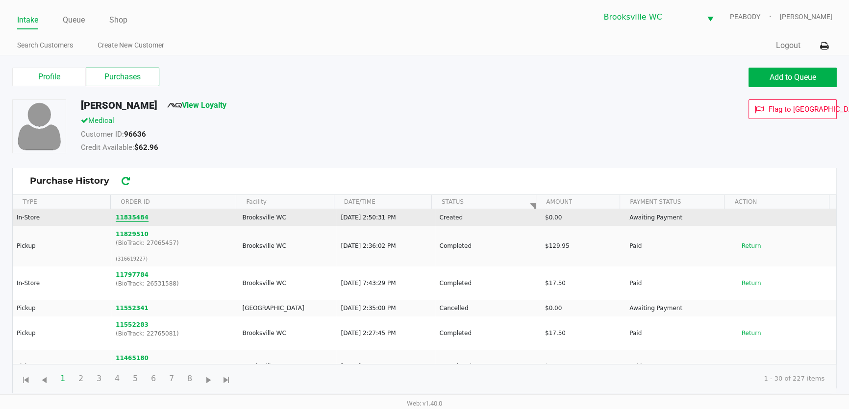
click at [128, 217] on button "11835484" at bounding box center [132, 217] width 33 height 9
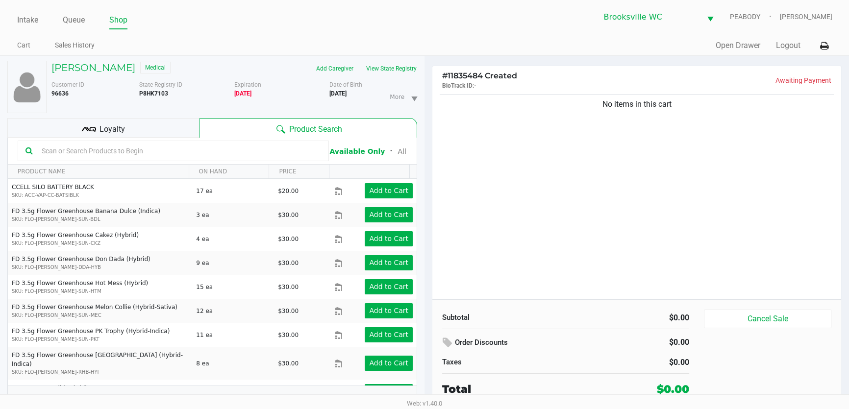
click at [130, 152] on input "text" at bounding box center [179, 151] width 283 height 15
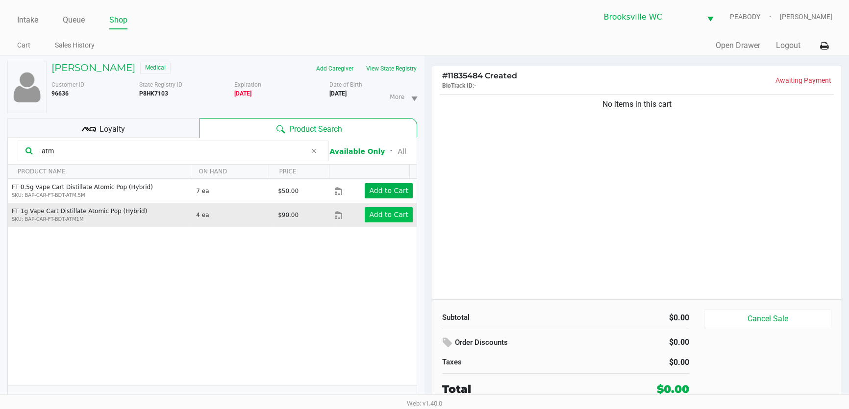
type input "atm"
click at [392, 214] on app-button-loader "Add to Cart" at bounding box center [388, 215] width 39 height 8
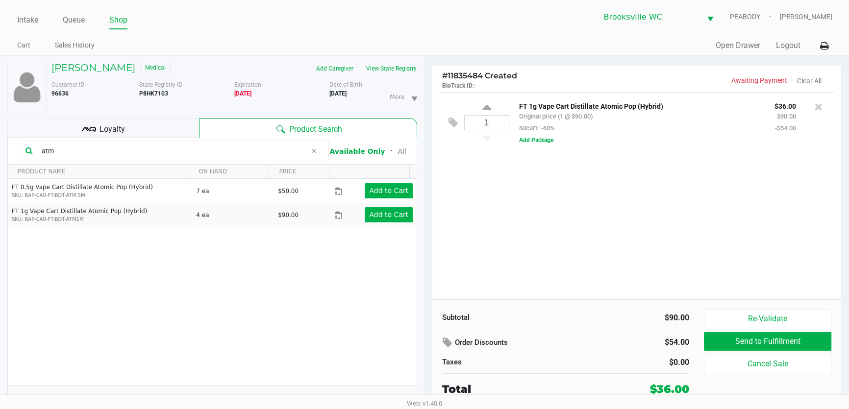
click at [133, 152] on input "atm" at bounding box center [172, 151] width 269 height 15
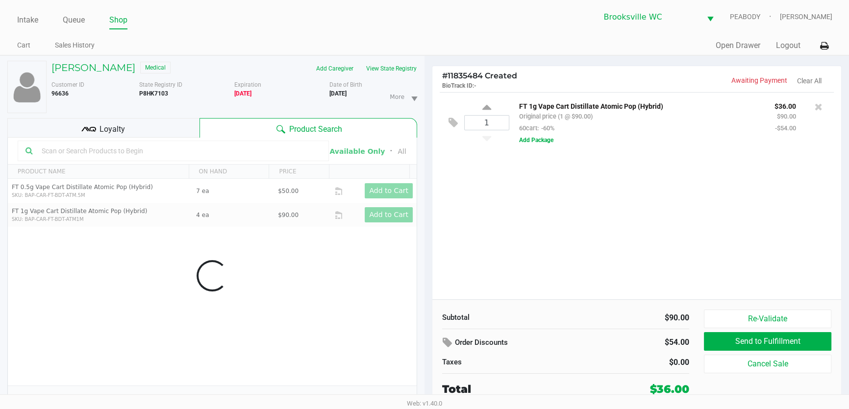
click at [159, 151] on div "Data table" at bounding box center [212, 276] width 409 height 276
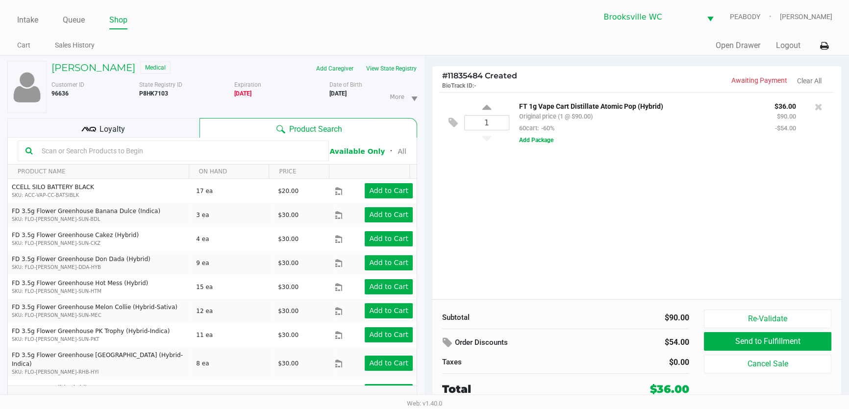
click at [121, 150] on input "text" at bounding box center [179, 151] width 283 height 15
click at [104, 141] on div at bounding box center [173, 151] width 311 height 21
click at [105, 147] on input "text" at bounding box center [179, 151] width 283 height 15
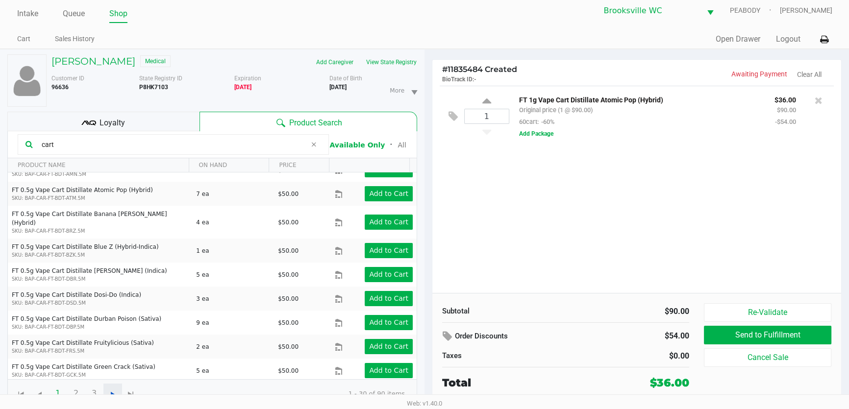
scroll to position [10, 0]
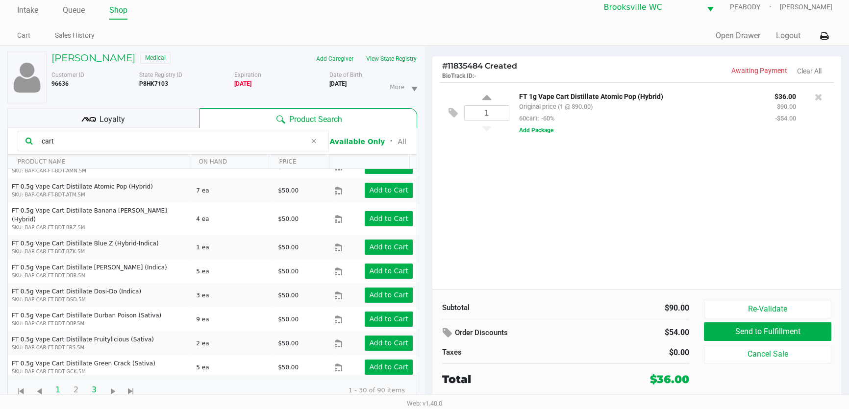
type input "cart"
click at [89, 388] on span "3" at bounding box center [94, 390] width 19 height 19
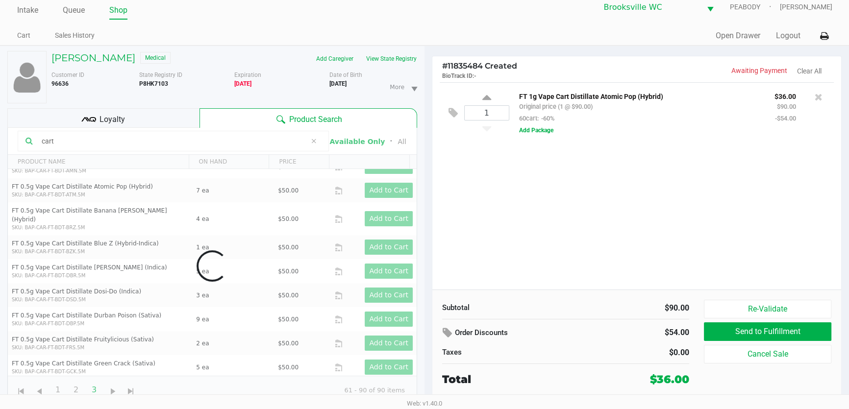
scroll to position [0, 0]
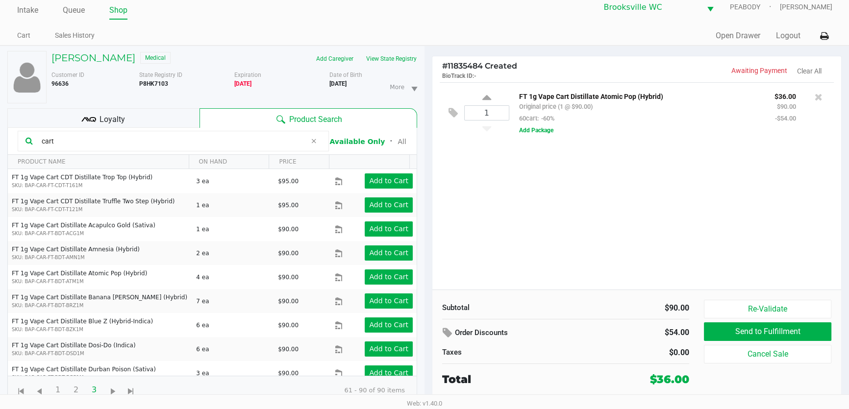
click at [46, 395] on div "Web: v1.40.0" at bounding box center [424, 403] width 849 height 18
click at [59, 390] on span "1" at bounding box center [58, 390] width 19 height 19
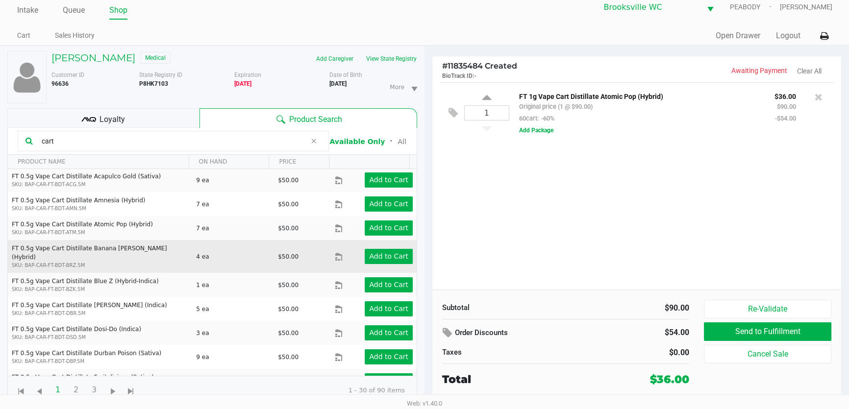
scroll to position [432, 0]
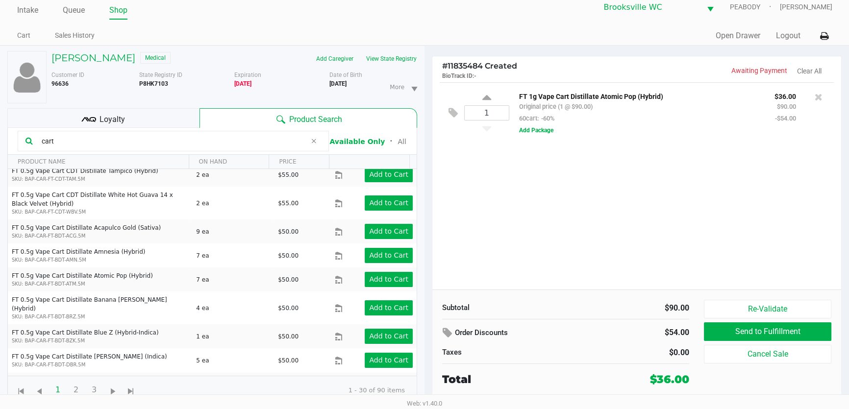
drag, startPoint x: 69, startPoint y: 140, endPoint x: 14, endPoint y: 139, distance: 54.9
click at [14, 139] on kendo-grid-toolbar "cart Available Only ᛫ All" at bounding box center [212, 141] width 409 height 27
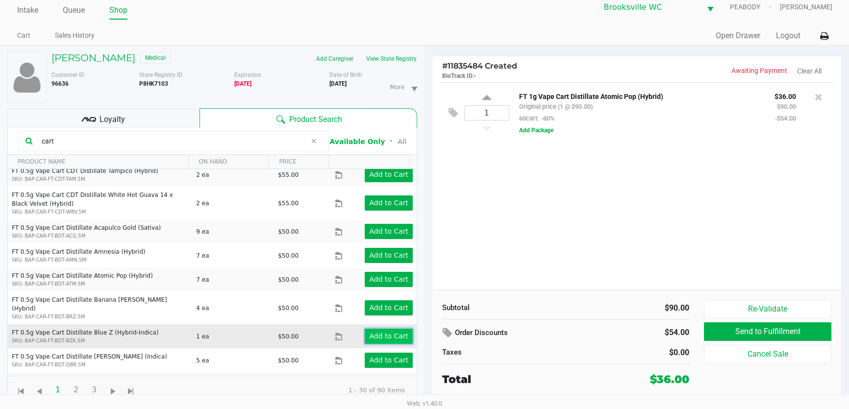
click at [387, 332] on app-button-loader "Add to Cart" at bounding box center [388, 336] width 39 height 8
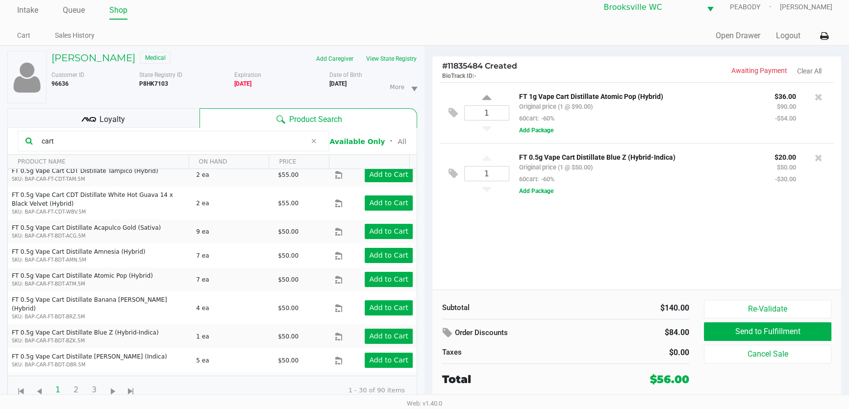
drag, startPoint x: 580, startPoint y: 274, endPoint x: 572, endPoint y: 278, distance: 8.6
click at [580, 275] on div "1 FT 1g Vape Cart Distillate Atomic Pop (Hybrid) Original price (1 @ $90.00) 60…" at bounding box center [636, 185] width 409 height 207
click at [107, 124] on span "Loyalty" at bounding box center [111, 120] width 25 height 12
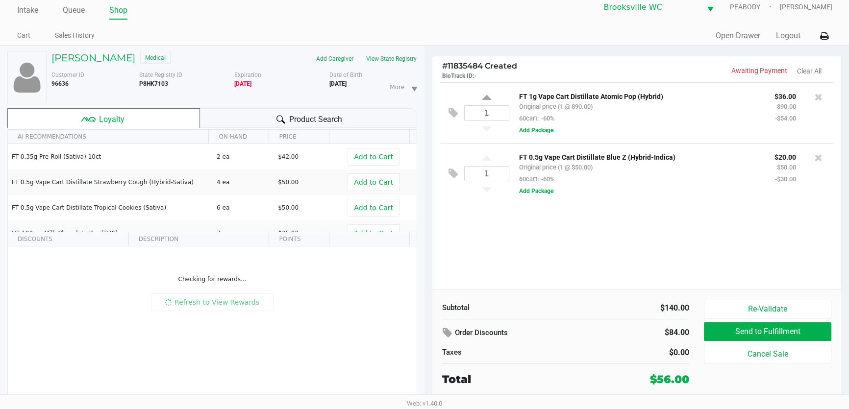
click at [531, 269] on div "1 FT 1g Vape Cart Distillate Atomic Pop (Hybrid) Original price (1 @ $90.00) 60…" at bounding box center [636, 185] width 409 height 207
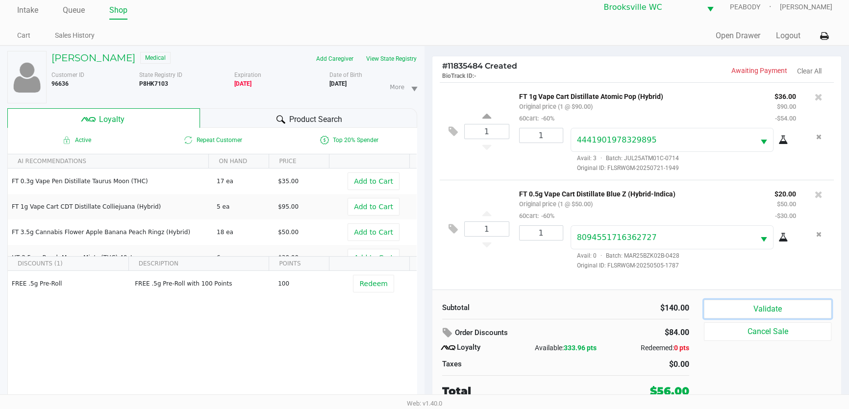
click at [725, 305] on button "Validate" at bounding box center [767, 309] width 127 height 19
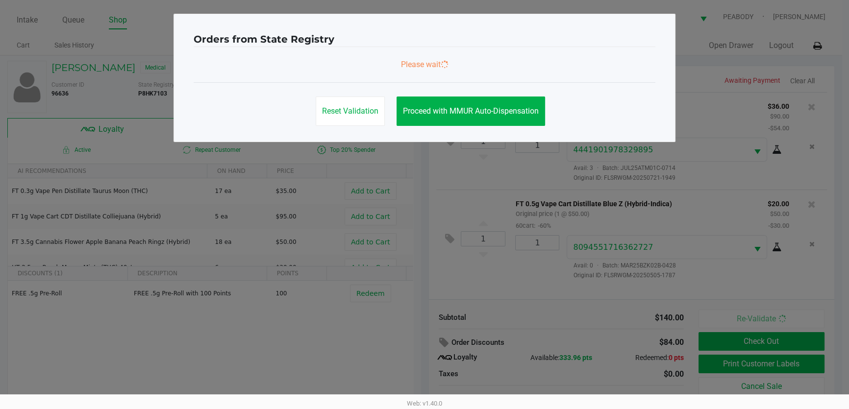
scroll to position [0, 0]
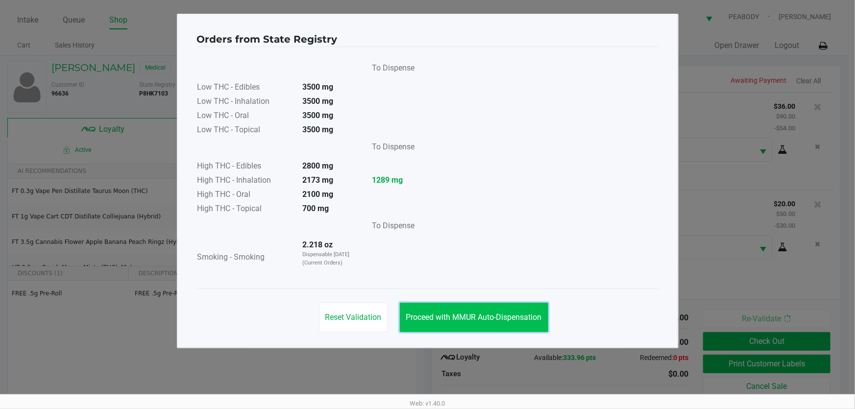
click at [429, 318] on span "Proceed with MMUR Auto-Dispensation" at bounding box center [474, 317] width 136 height 9
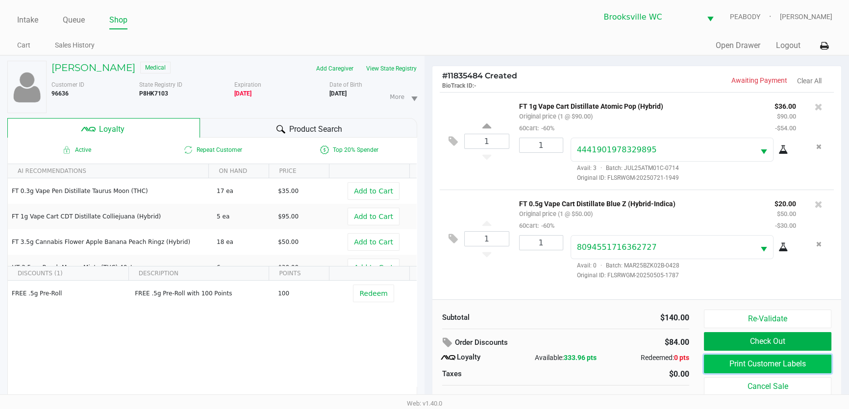
click at [731, 365] on button "Print Customer Labels" at bounding box center [767, 364] width 127 height 19
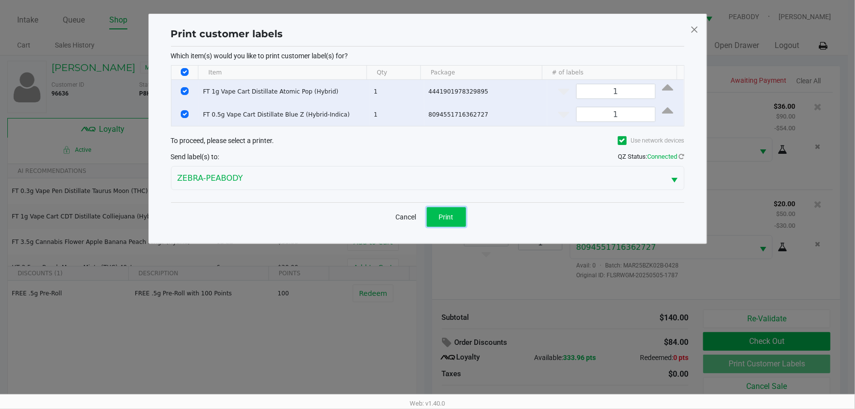
click at [441, 219] on span "Print" at bounding box center [446, 217] width 15 height 8
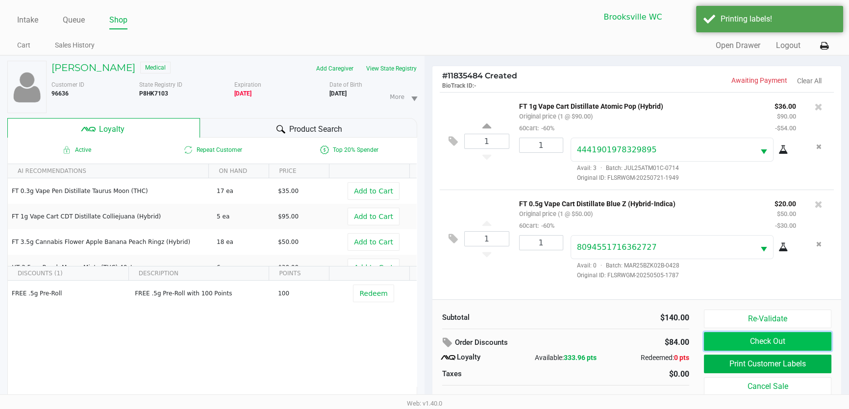
click at [728, 344] on button "Check Out" at bounding box center [767, 341] width 127 height 19
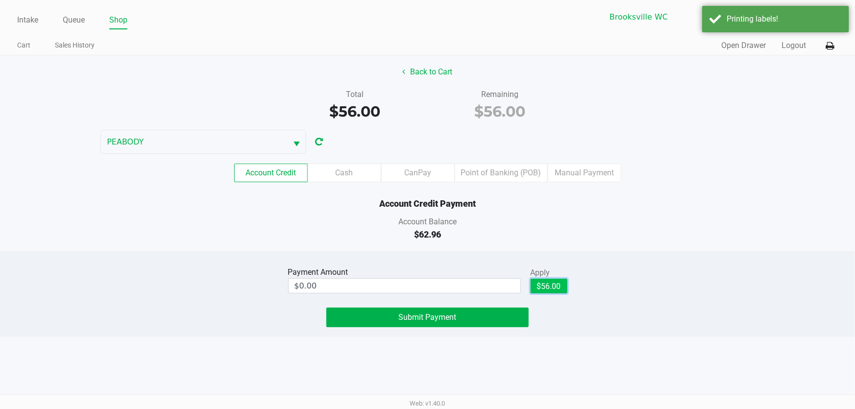
click at [549, 288] on button "$56.00" at bounding box center [549, 286] width 37 height 15
type input "$56.00"
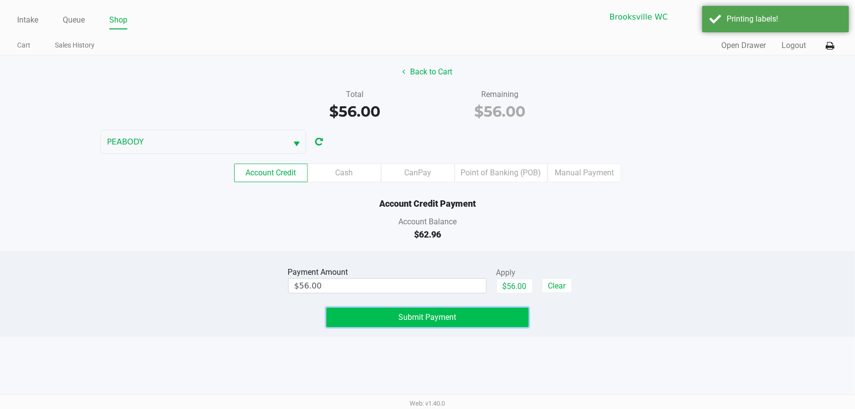
click at [462, 318] on button "Submit Payment" at bounding box center [427, 318] width 203 height 20
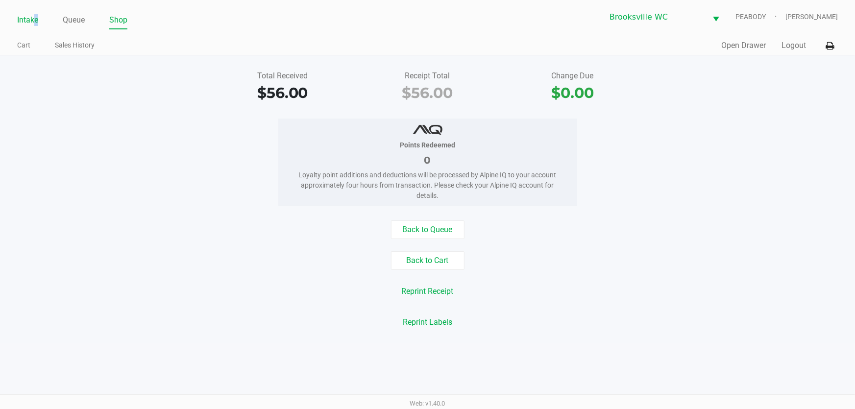
click at [33, 22] on link "Intake" at bounding box center [27, 20] width 21 height 14
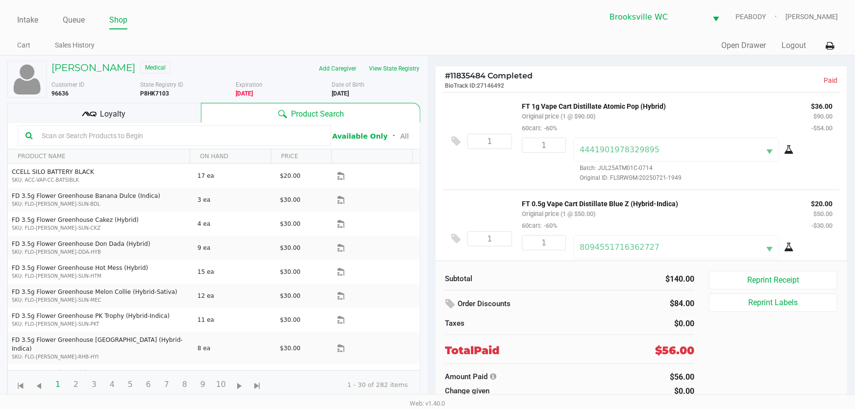
click at [247, 55] on div "Jamie Salvato Medical Add Caregiver View State Registry Customer ID 96636 State…" at bounding box center [427, 231] width 855 height 352
click at [32, 19] on link "Intake" at bounding box center [27, 20] width 21 height 14
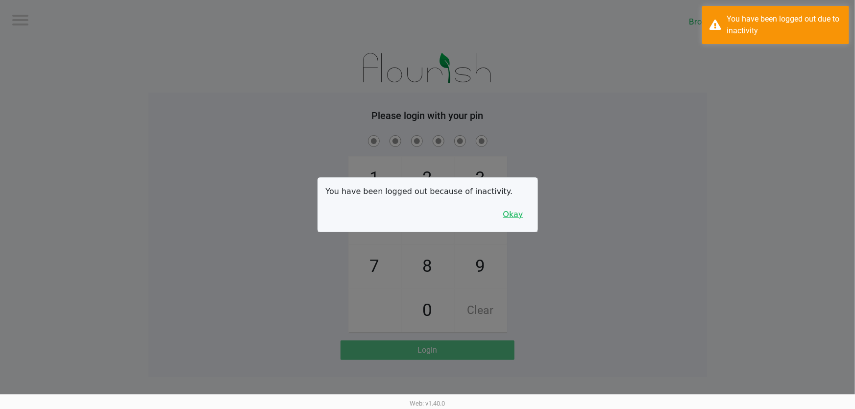
click at [513, 217] on button "Okay" at bounding box center [513, 214] width 33 height 19
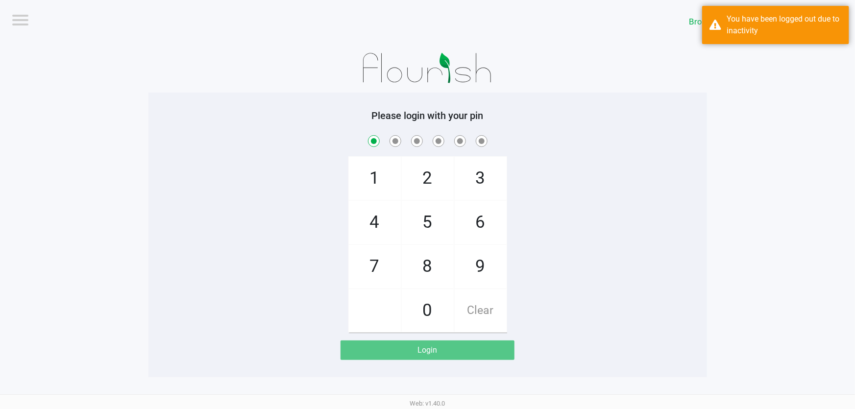
checkbox input "true"
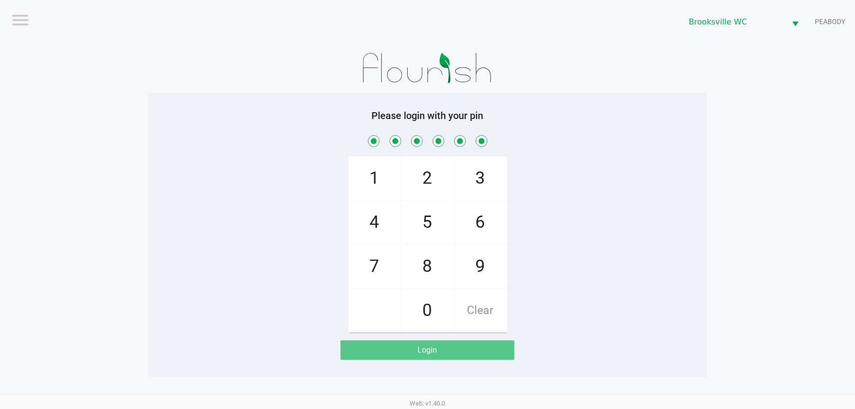
checkbox input "true"
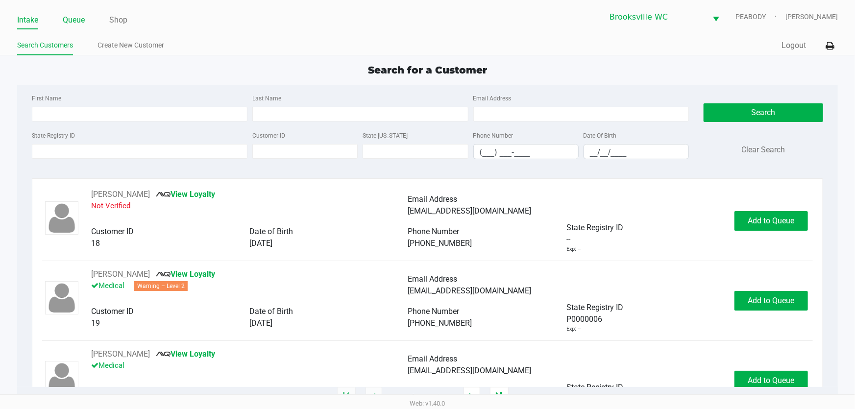
click at [75, 24] on link "Queue" at bounding box center [74, 20] width 22 height 14
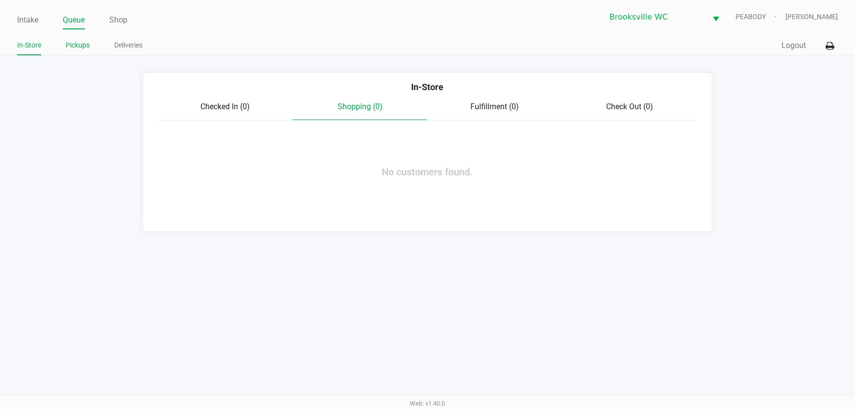
click at [80, 50] on link "Pickups" at bounding box center [78, 45] width 24 height 12
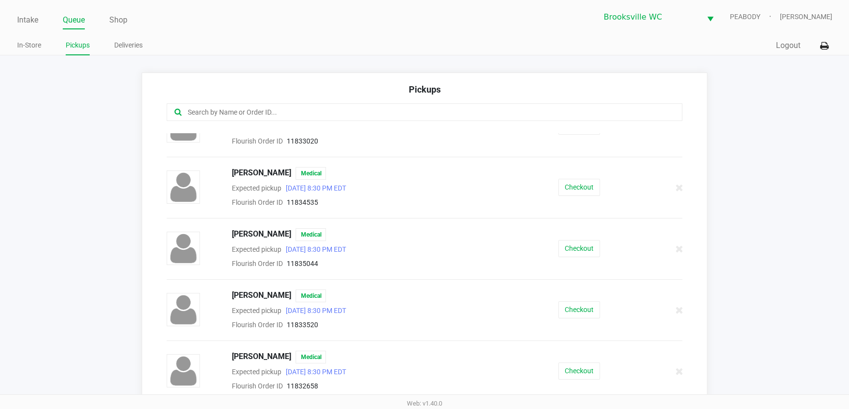
scroll to position [668, 0]
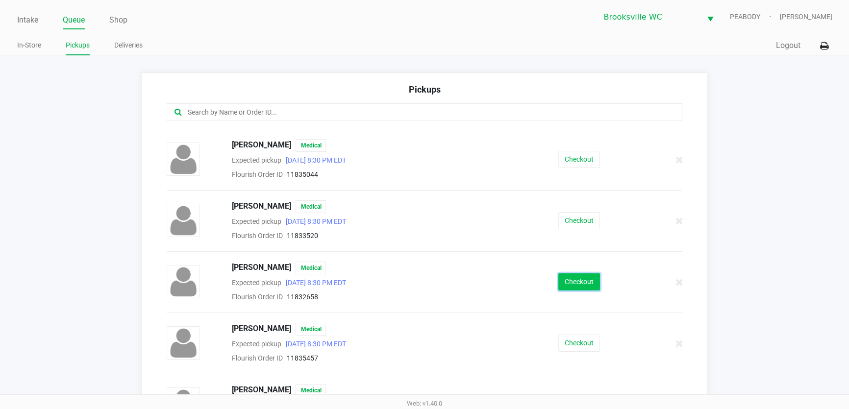
click at [574, 276] on button "Checkout" at bounding box center [579, 281] width 42 height 17
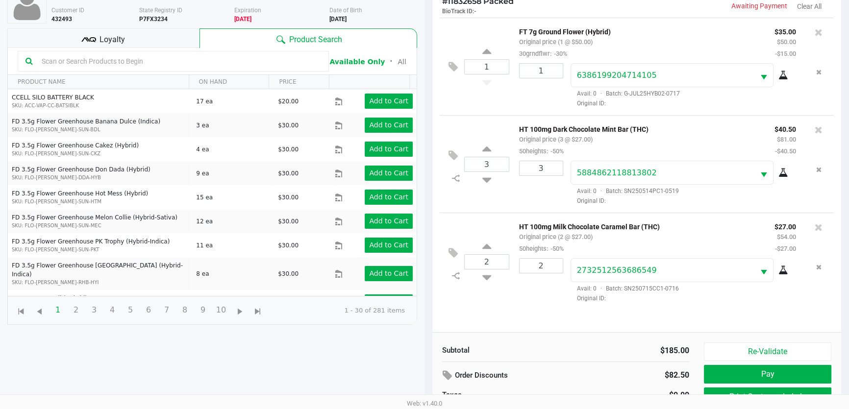
scroll to position [60, 0]
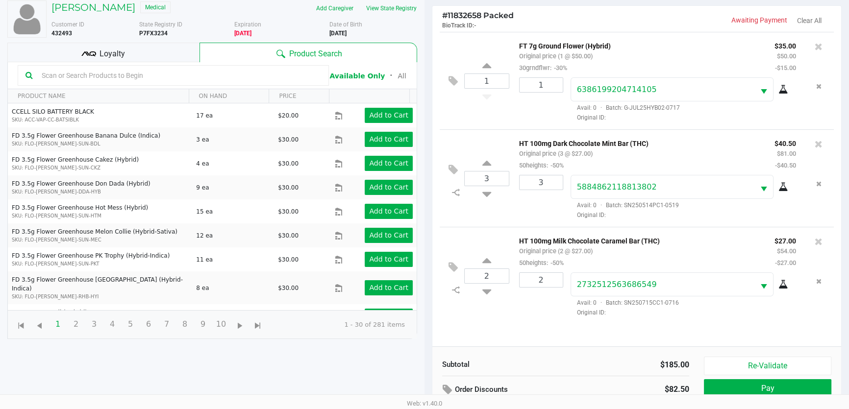
click at [130, 57] on div "Loyalty" at bounding box center [103, 53] width 192 height 20
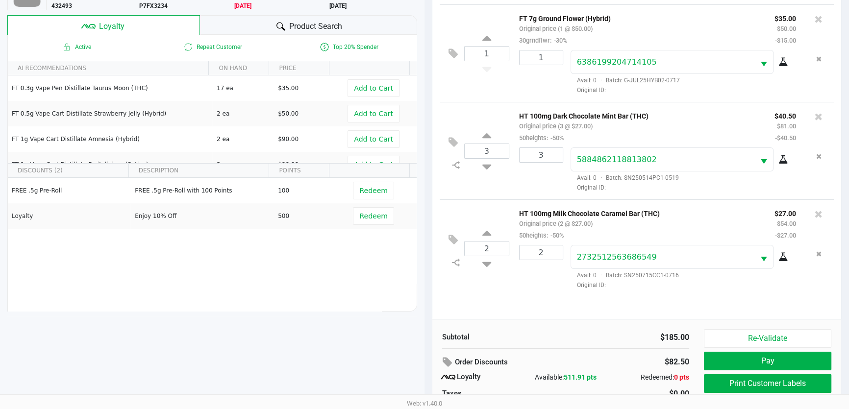
scroll to position [117, 0]
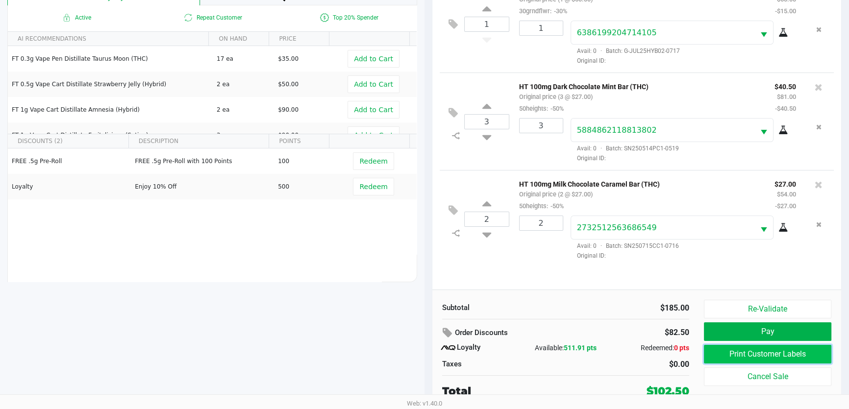
click at [784, 354] on button "Print Customer Labels" at bounding box center [767, 354] width 127 height 19
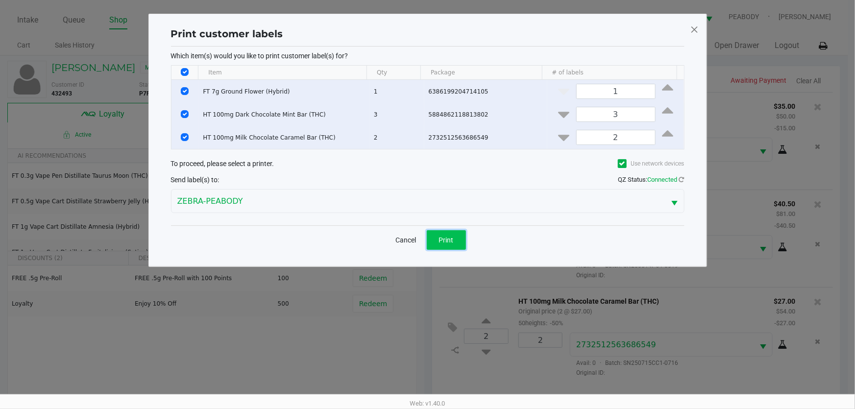
click at [452, 240] on span "Print" at bounding box center [446, 240] width 15 height 8
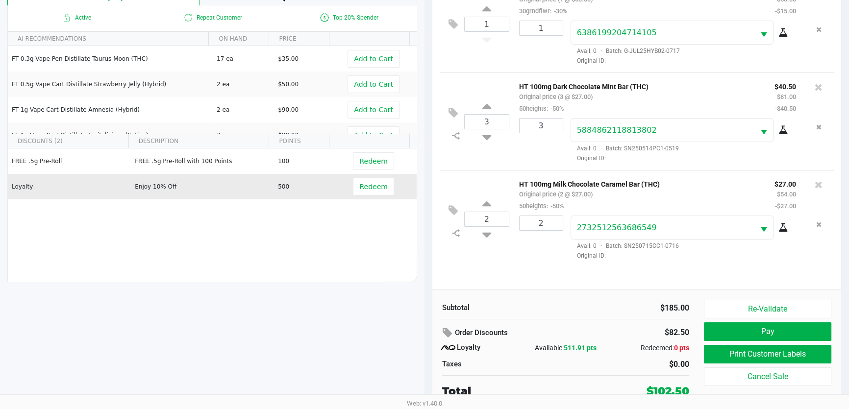
click at [356, 195] on td "Redeem" at bounding box center [376, 186] width 82 height 25
click at [360, 188] on span "Redeem" at bounding box center [373, 187] width 28 height 8
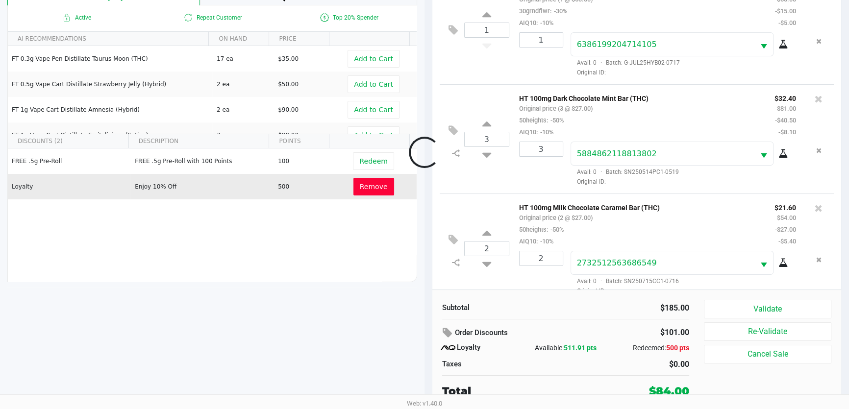
scroll to position [15, 0]
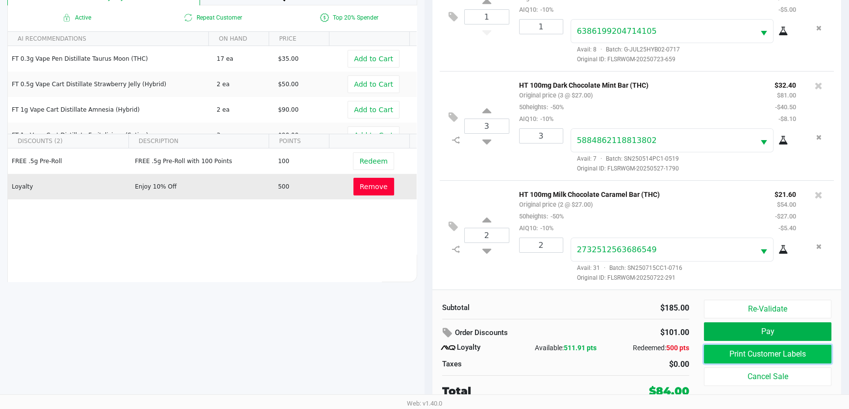
click at [781, 354] on button "Print Customer Labels" at bounding box center [767, 354] width 127 height 19
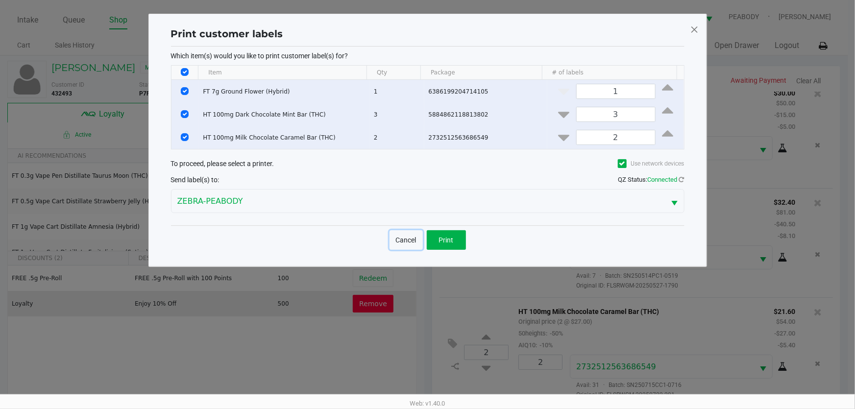
click at [409, 241] on button "Cancel" at bounding box center [406, 240] width 33 height 20
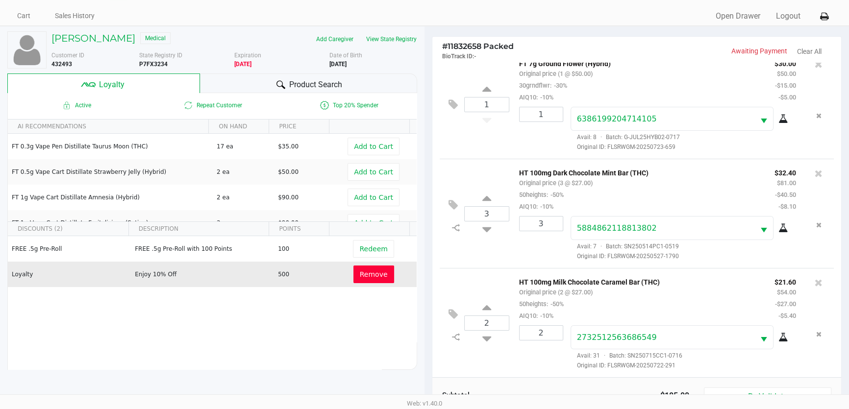
scroll to position [117, 0]
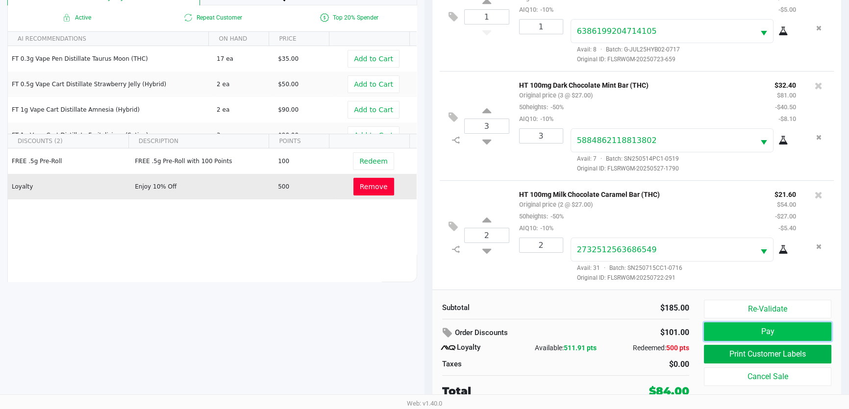
click at [764, 327] on button "Pay" at bounding box center [767, 331] width 127 height 19
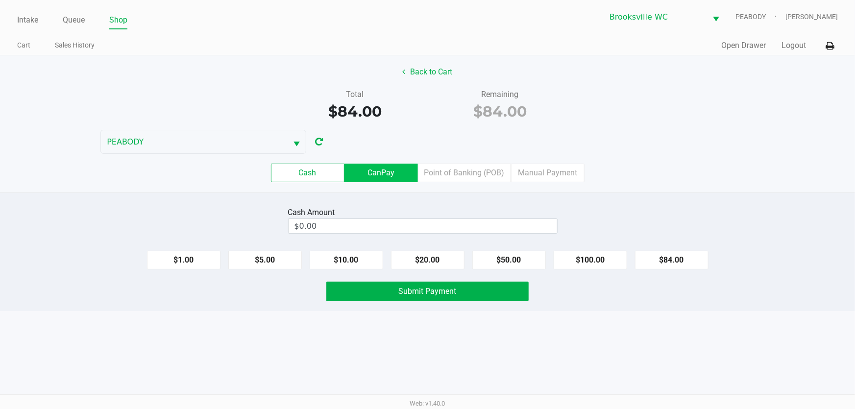
click at [393, 175] on label "CanPay" at bounding box center [381, 173] width 74 height 19
click at [0, 0] on 2 "CanPay" at bounding box center [0, 0] width 0 height 0
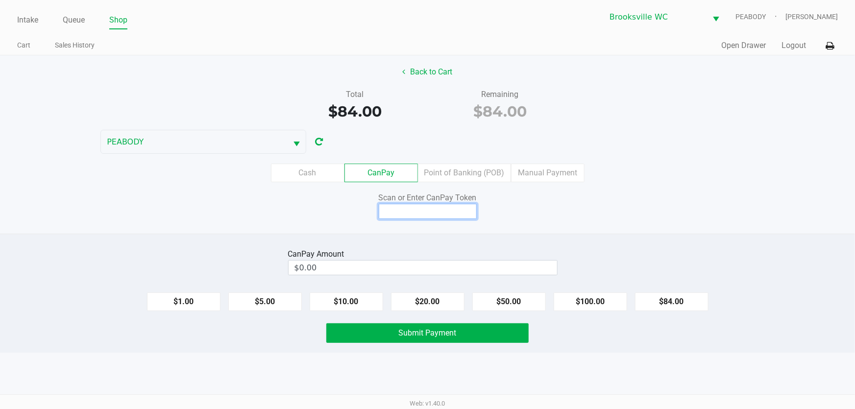
click at [427, 209] on input at bounding box center [428, 211] width 98 height 15
type input "X7045057X"
click at [680, 299] on button "$84.00" at bounding box center [672, 302] width 74 height 19
type input "$84.00"
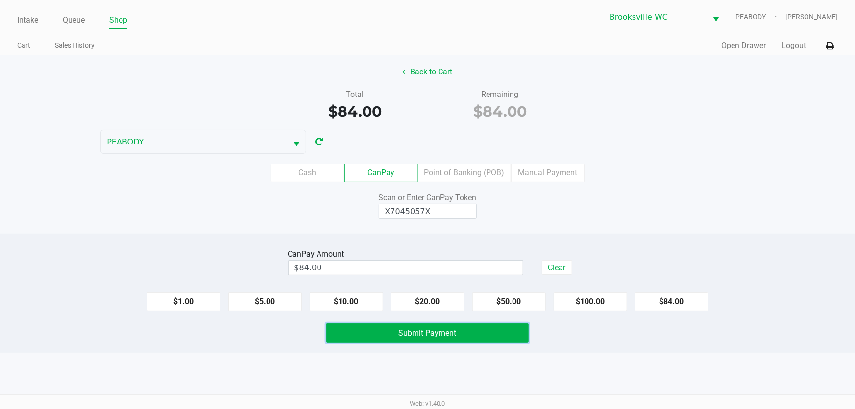
click at [392, 328] on button "Submit Payment" at bounding box center [427, 333] width 203 height 20
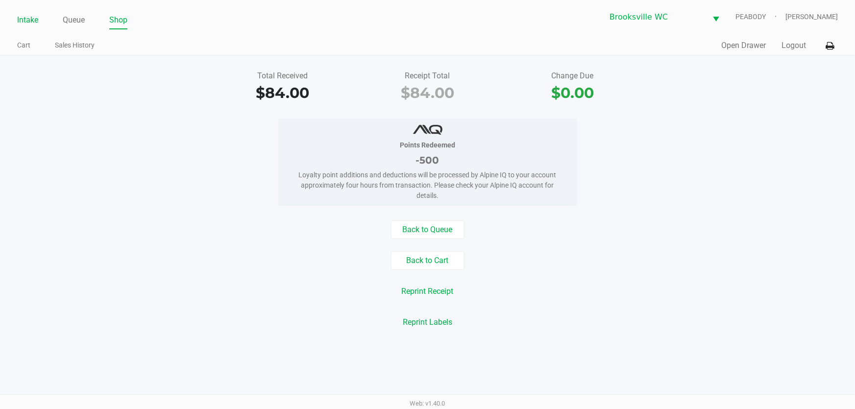
click at [29, 20] on link "Intake" at bounding box center [27, 20] width 21 height 14
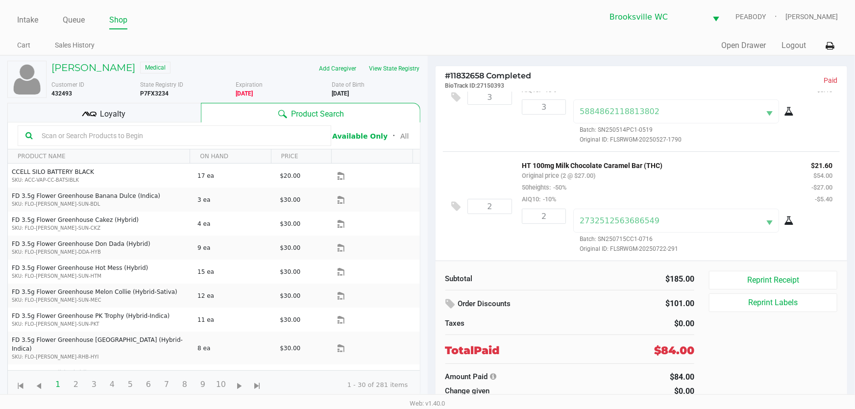
scroll to position [72, 0]
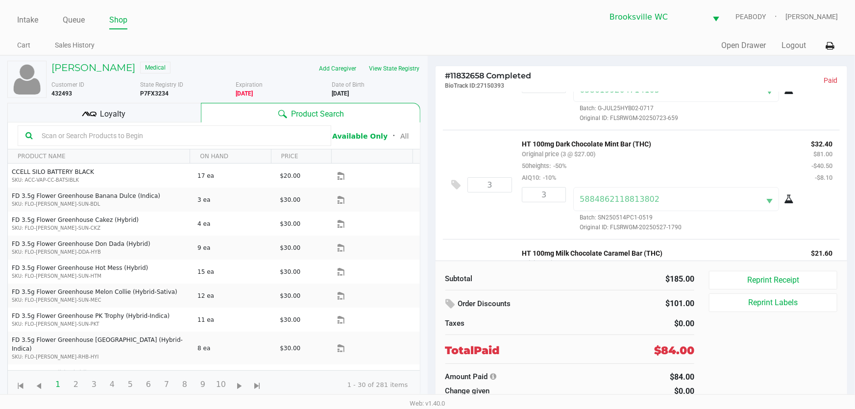
click at [206, 43] on ul "Cart Sales History" at bounding box center [222, 46] width 411 height 17
click at [25, 18] on link "Intake" at bounding box center [27, 20] width 21 height 14
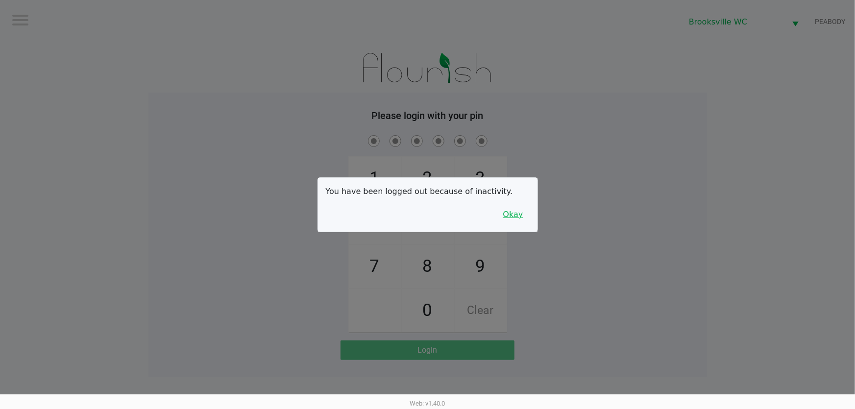
click at [519, 216] on button "Okay" at bounding box center [513, 214] width 33 height 19
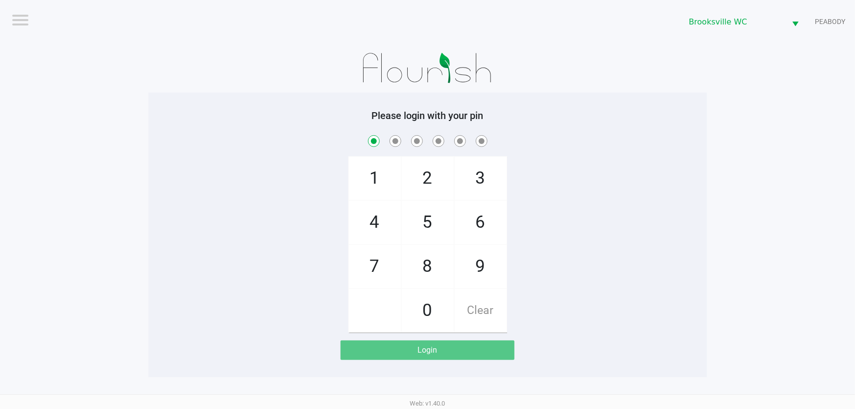
checkbox input "true"
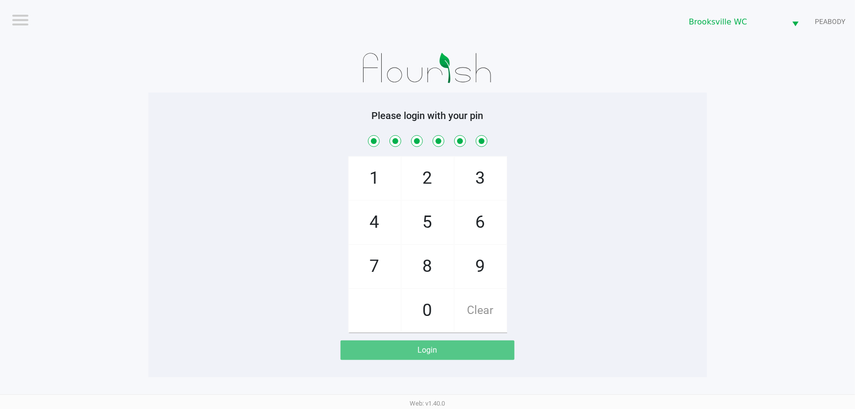
checkbox input "true"
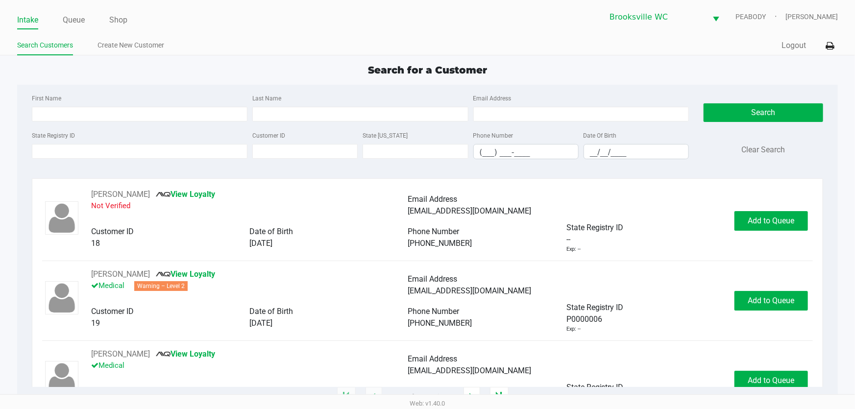
click at [128, 75] on div "Search for a Customer" at bounding box center [427, 70] width 835 height 15
click at [203, 152] on input "State Registry ID" at bounding box center [140, 151] width 216 height 15
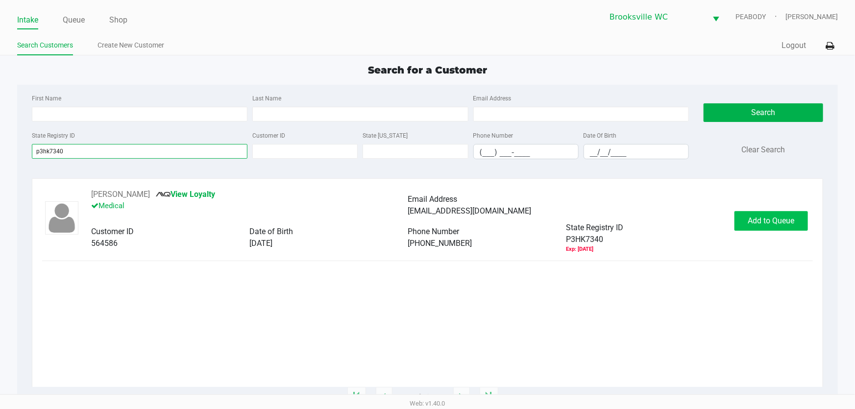
type input "p3hk7340"
click at [769, 221] on span "Add to Queue" at bounding box center [771, 220] width 47 height 9
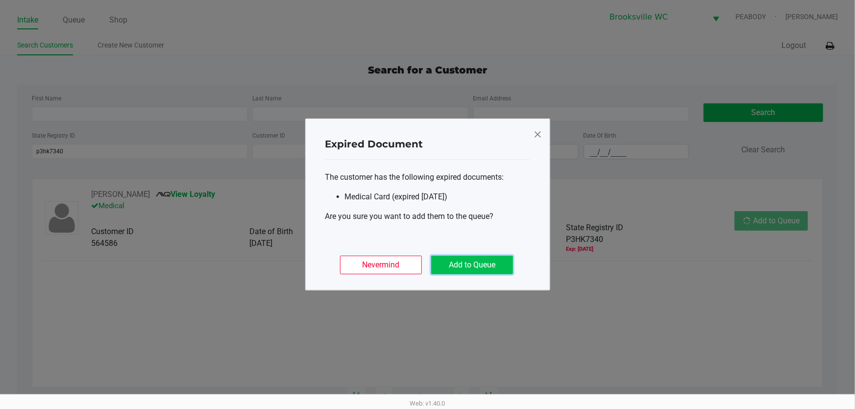
click at [456, 264] on button "Add to Queue" at bounding box center [472, 265] width 82 height 19
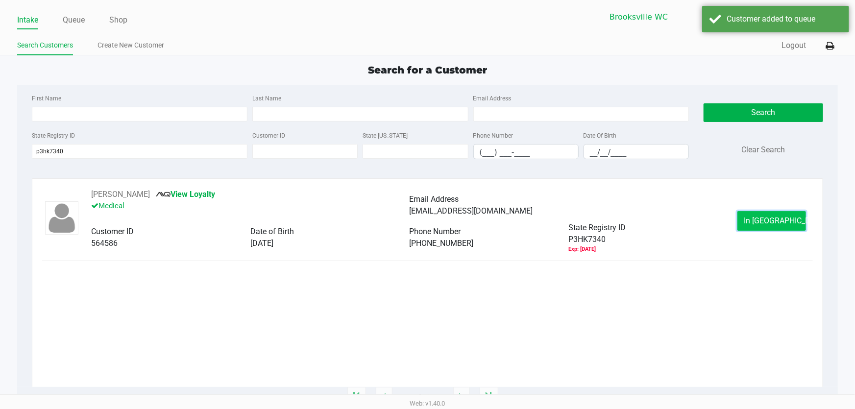
click at [760, 225] on button "In Queue" at bounding box center [771, 221] width 69 height 20
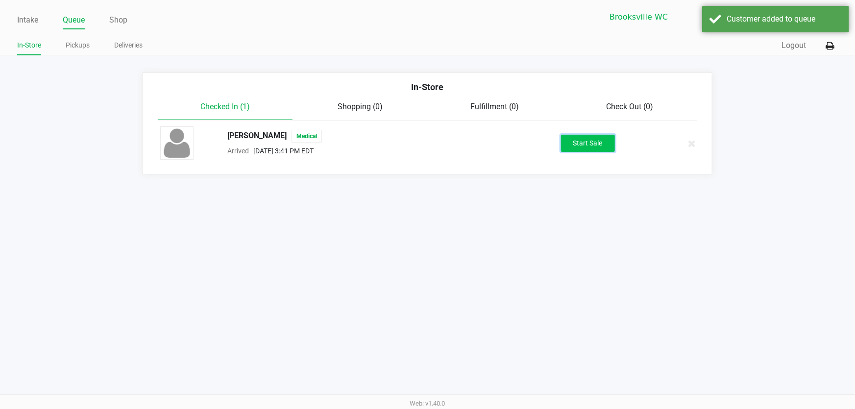
click at [588, 142] on button "Start Sale" at bounding box center [588, 143] width 54 height 17
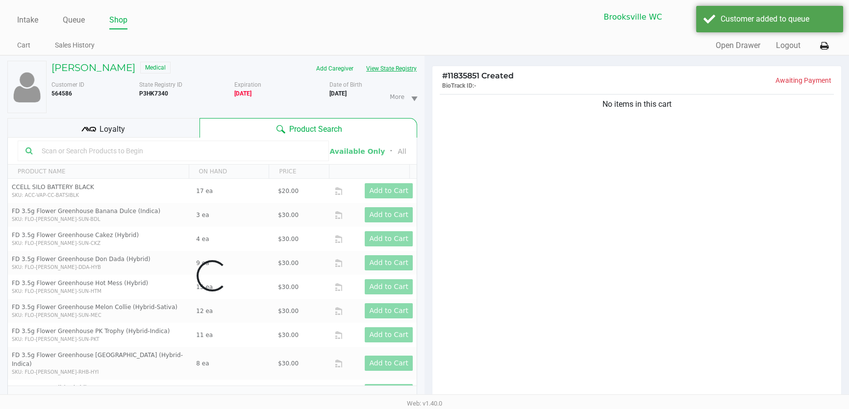
click at [386, 67] on button "View State Registry" at bounding box center [388, 69] width 57 height 16
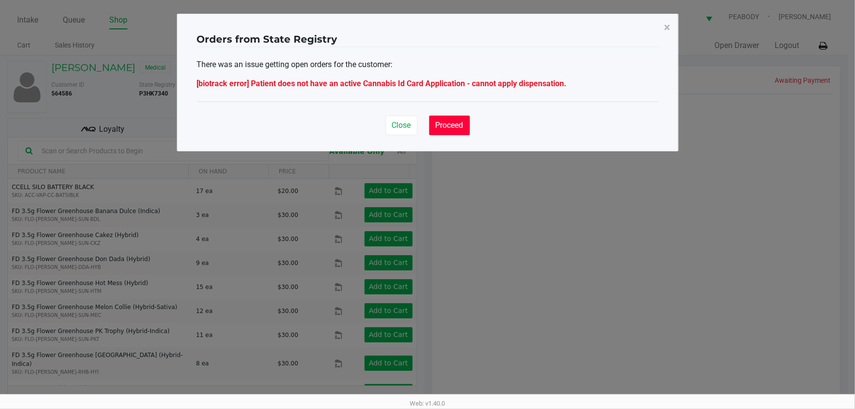
click at [445, 126] on span "Proceed" at bounding box center [450, 125] width 28 height 9
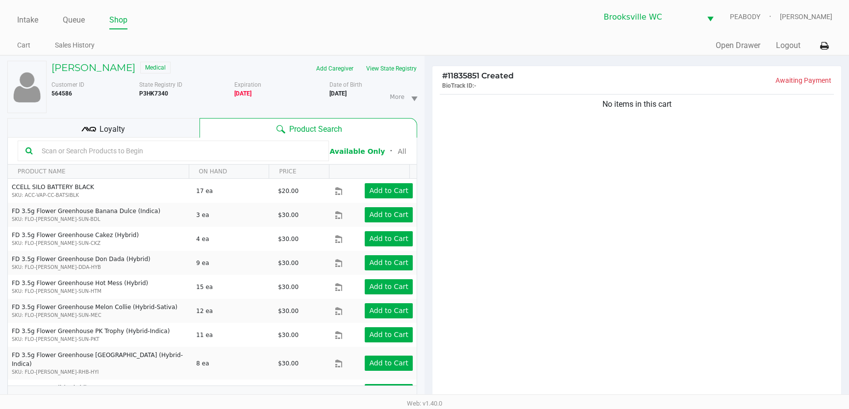
click at [530, 217] on div "No items in this cart" at bounding box center [636, 249] width 409 height 315
click at [532, 206] on div "No items in this cart" at bounding box center [636, 249] width 409 height 315
click at [519, 200] on div "No items in this cart" at bounding box center [636, 249] width 409 height 315
click at [77, 20] on link "Queue" at bounding box center [74, 20] width 22 height 14
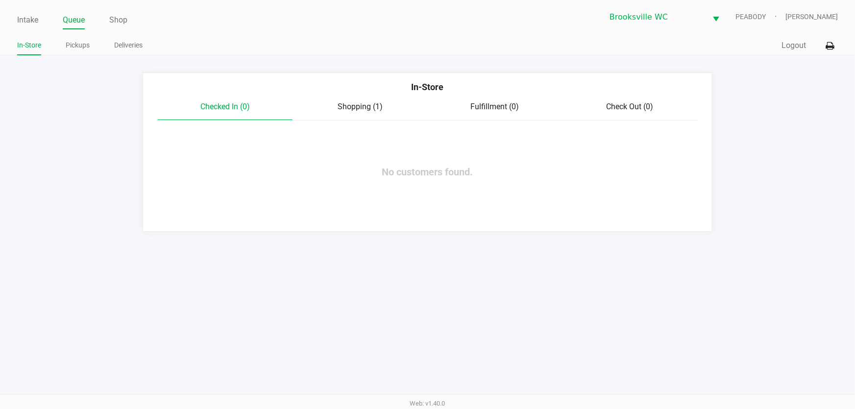
click at [356, 113] on div "Checked In (0) Shopping (1) Fulfillment (0) Check Out (0)" at bounding box center [427, 111] width 539 height 20
click at [355, 110] on span "Shopping (1)" at bounding box center [360, 106] width 45 height 9
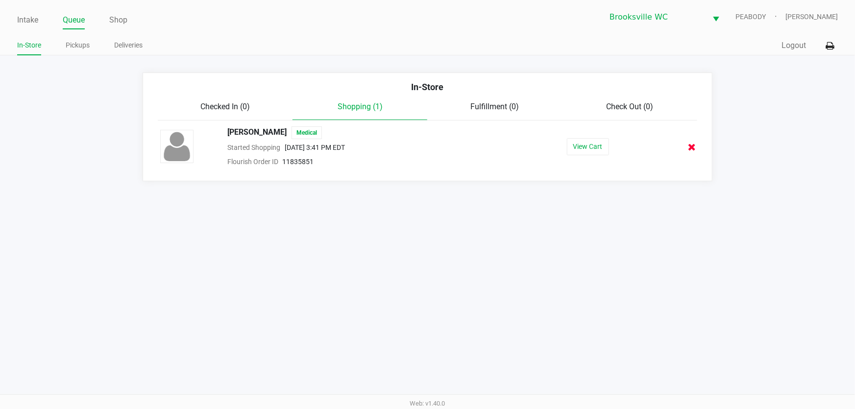
click at [691, 146] on icon at bounding box center [692, 147] width 8 height 7
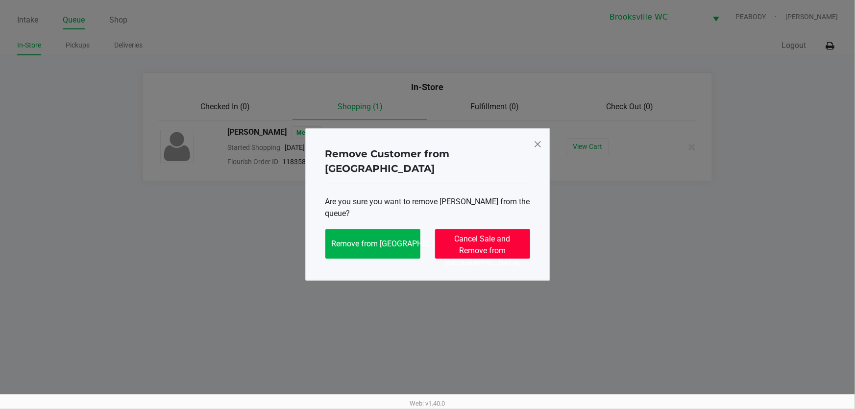
click at [474, 240] on span "Cancel Sale and Remove from Queue" at bounding box center [482, 250] width 74 height 33
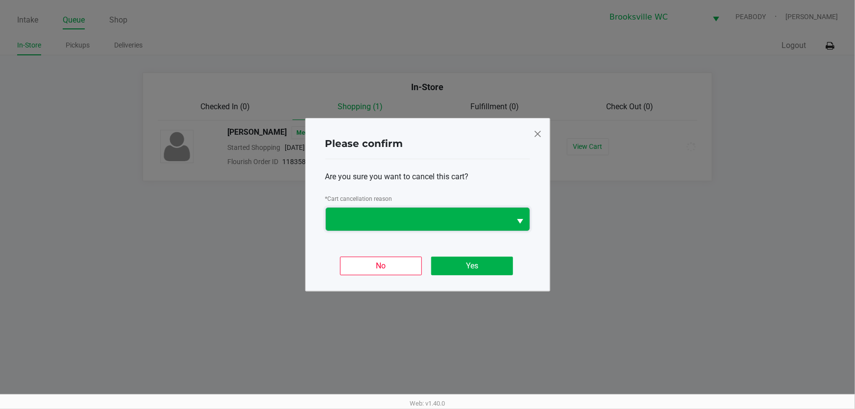
click at [382, 220] on span at bounding box center [418, 219] width 173 height 12
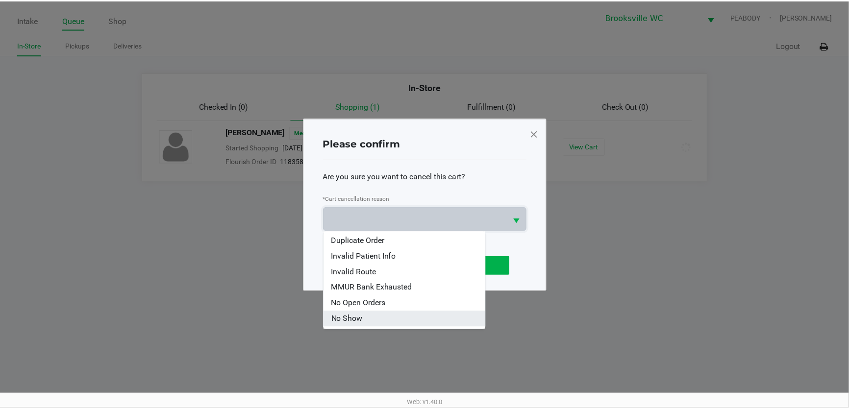
scroll to position [74, 0]
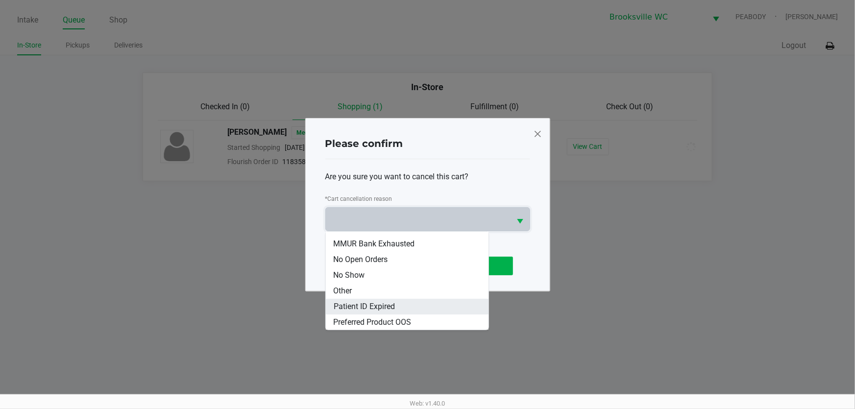
click at [385, 307] on span "Patient ID Expired" at bounding box center [364, 307] width 61 height 12
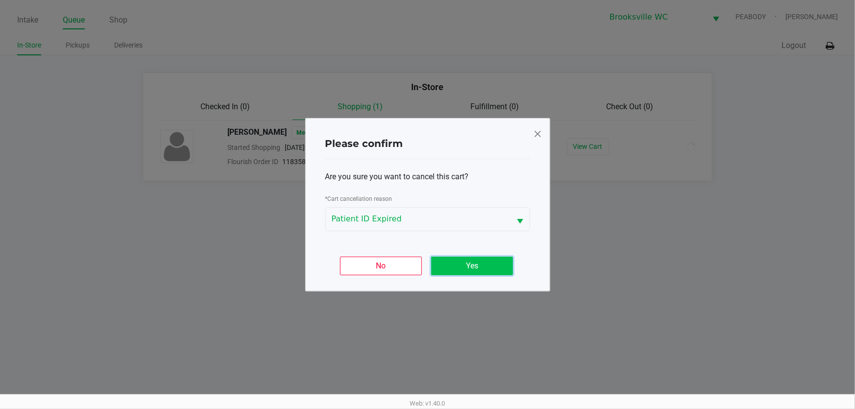
click at [493, 266] on button "Yes" at bounding box center [472, 266] width 82 height 19
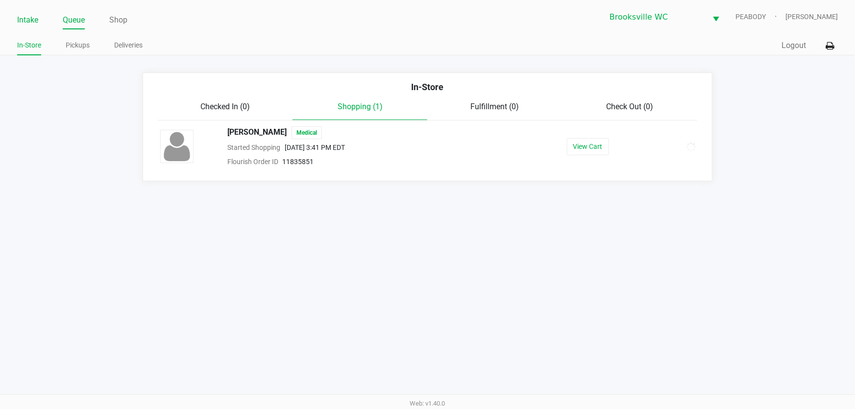
click at [26, 16] on link "Intake" at bounding box center [27, 20] width 21 height 14
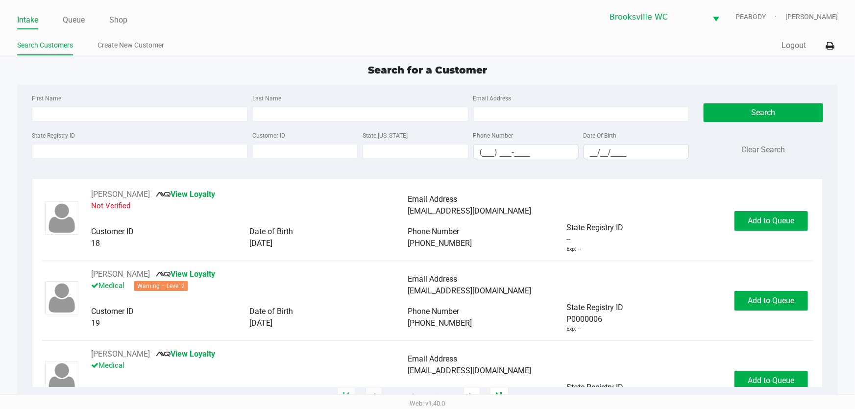
click at [262, 83] on div "Search for a Customer First Name Last Name Email Address State Registry ID Cust…" at bounding box center [427, 230] width 821 height 335
click at [77, 14] on link "Queue" at bounding box center [74, 20] width 22 height 14
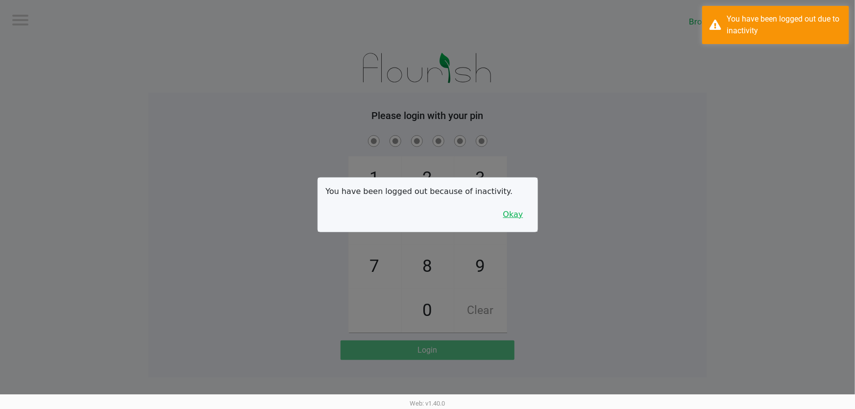
click at [518, 217] on button "Okay" at bounding box center [513, 214] width 33 height 19
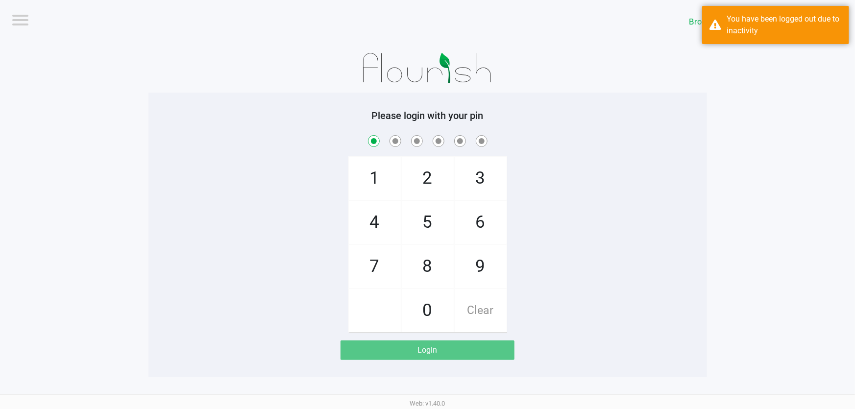
checkbox input "true"
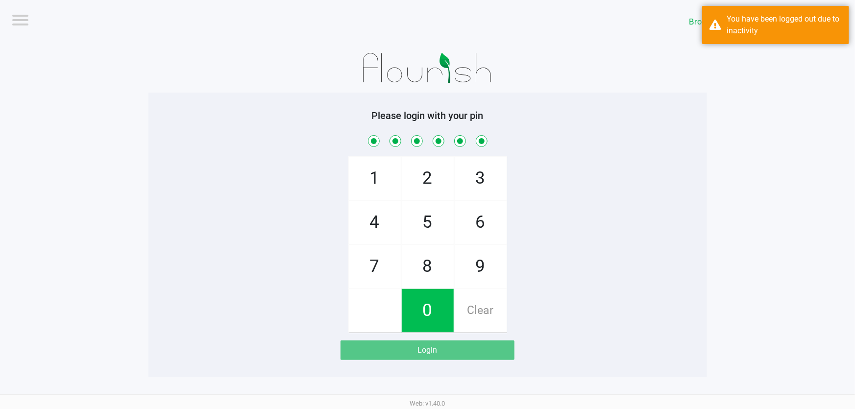
checkbox input "true"
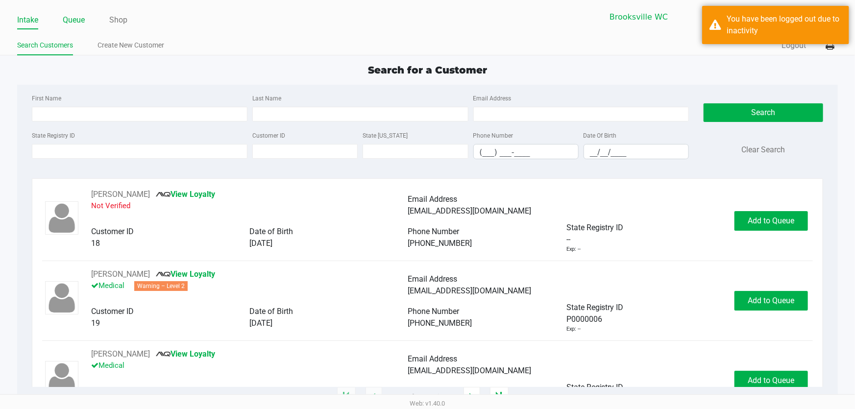
click at [69, 21] on link "Queue" at bounding box center [74, 20] width 22 height 14
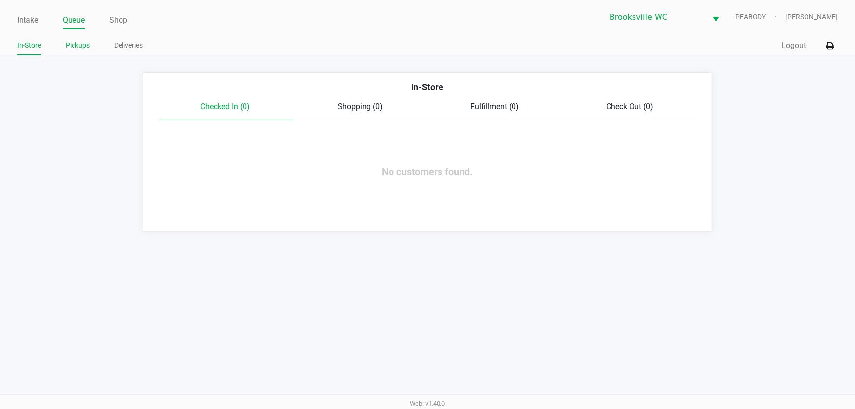
click at [81, 45] on link "Pickups" at bounding box center [78, 45] width 24 height 12
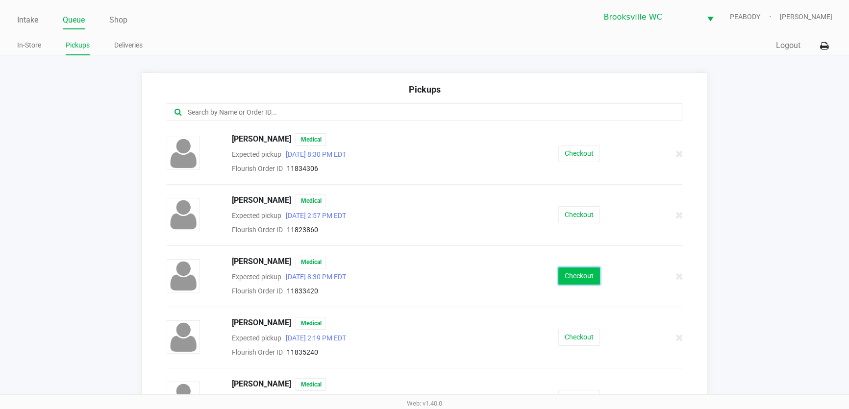
click at [583, 278] on button "Checkout" at bounding box center [579, 276] width 42 height 17
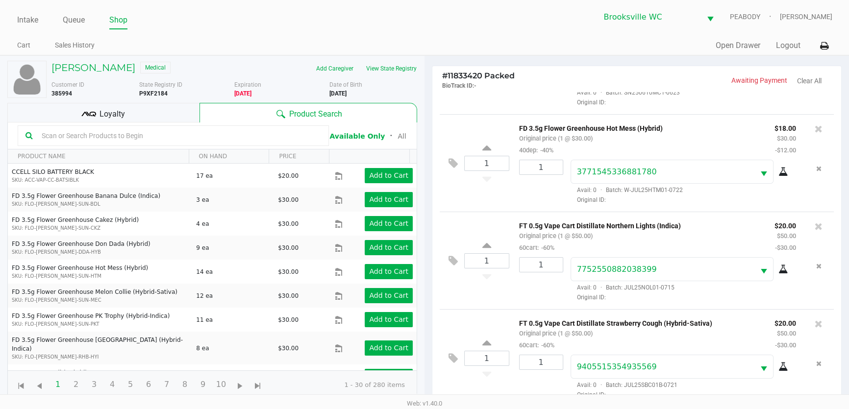
click at [116, 100] on div "DANIELLE ROGERS Medical Add Caregiver View State Registry Customer ID 385994 St…" at bounding box center [212, 230] width 410 height 348
click at [115, 108] on span "Loyalty" at bounding box center [111, 114] width 25 height 12
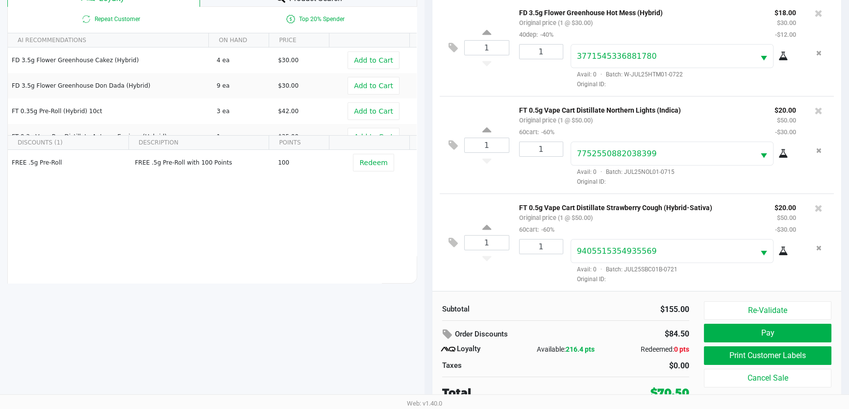
scroll to position [117, 0]
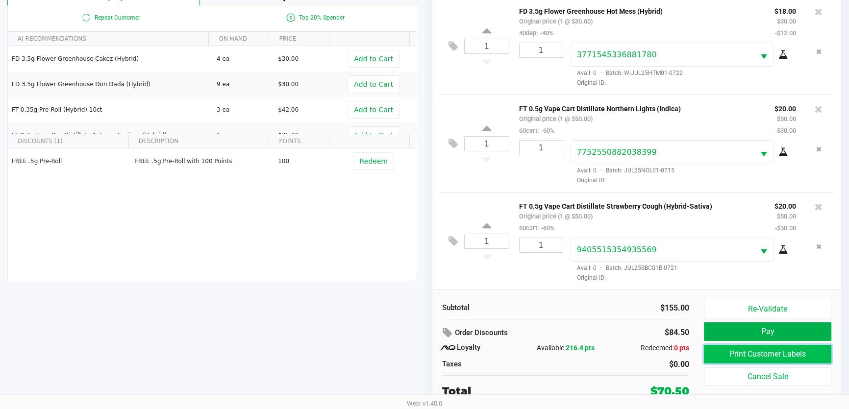
click at [723, 351] on button "Print Customer Labels" at bounding box center [767, 354] width 127 height 19
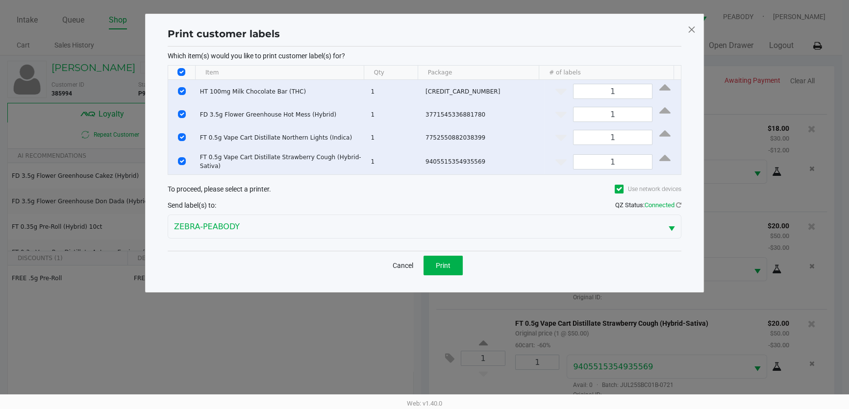
scroll to position [0, 0]
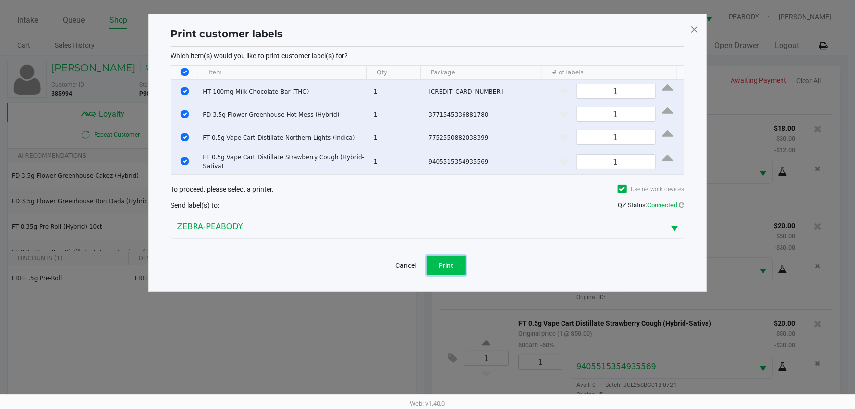
click at [440, 262] on span "Print" at bounding box center [446, 266] width 15 height 8
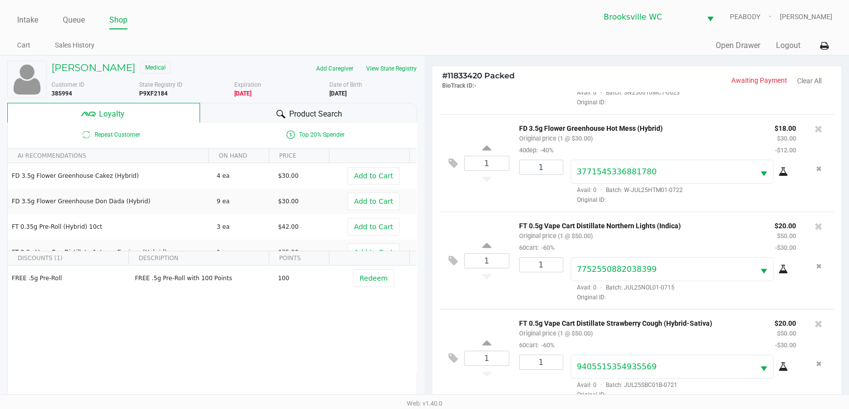
click at [270, 109] on div "Product Search" at bounding box center [309, 113] width 218 height 20
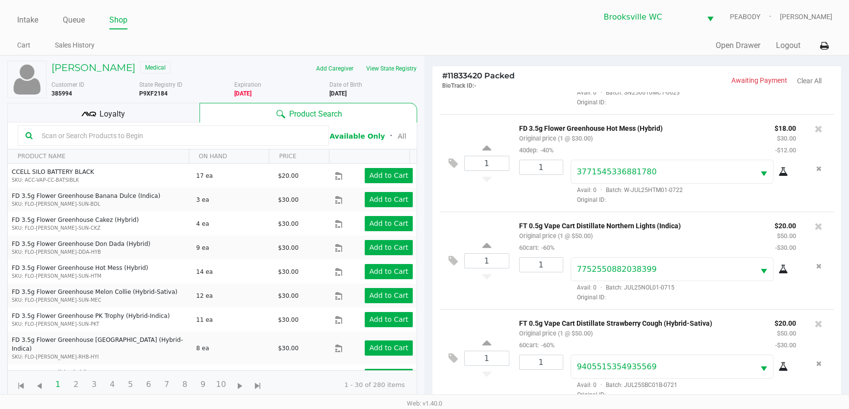
click at [146, 134] on input "text" at bounding box center [179, 135] width 283 height 15
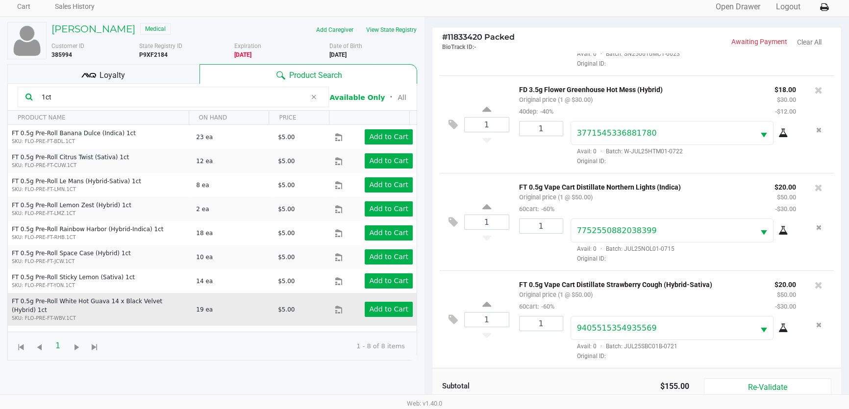
scroll to position [89, 0]
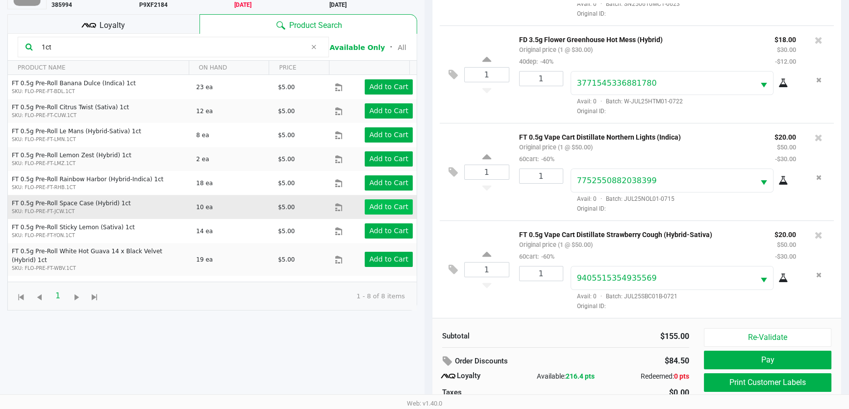
type input "1ct"
click at [390, 206] on app-button-loader "Add to Cart" at bounding box center [388, 207] width 39 height 8
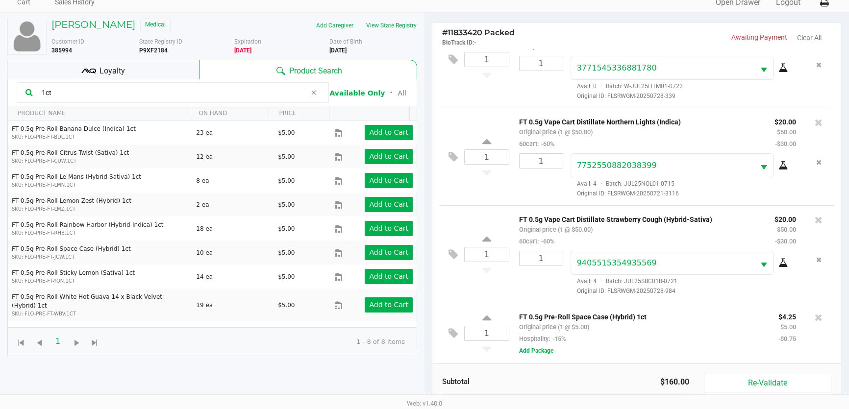
scroll to position [0, 0]
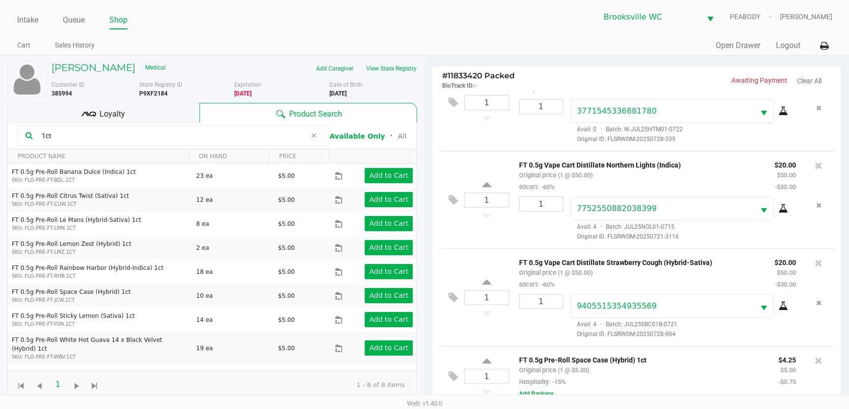
click at [97, 110] on div "Loyalty" at bounding box center [103, 113] width 192 height 20
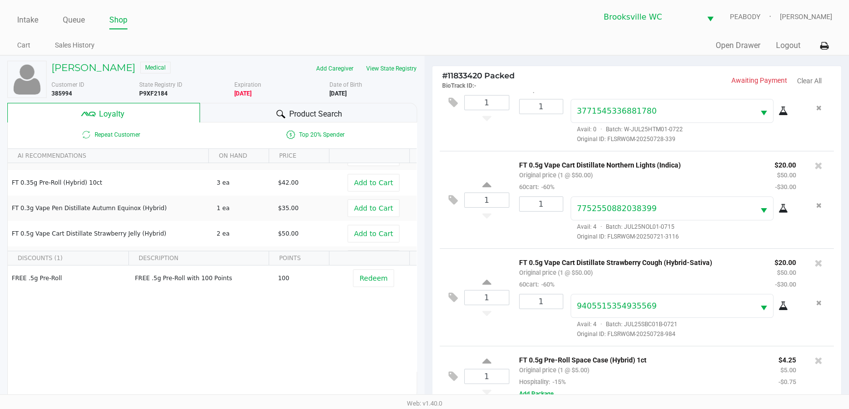
scroll to position [44, 0]
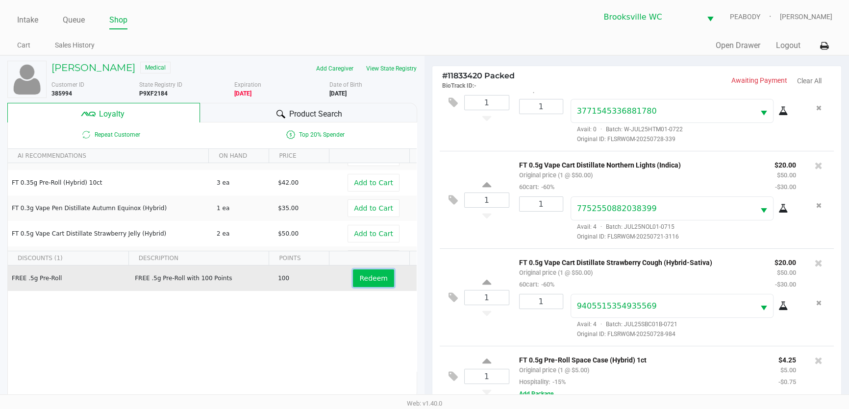
click at [365, 271] on button "Redeem" at bounding box center [373, 279] width 41 height 18
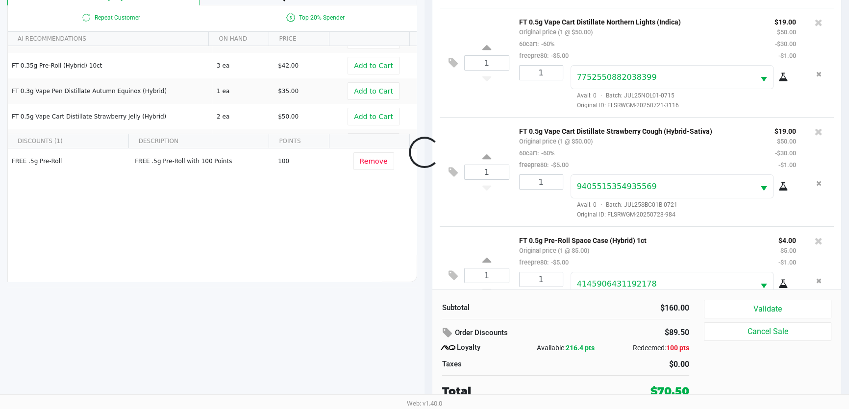
scroll to position [222, 0]
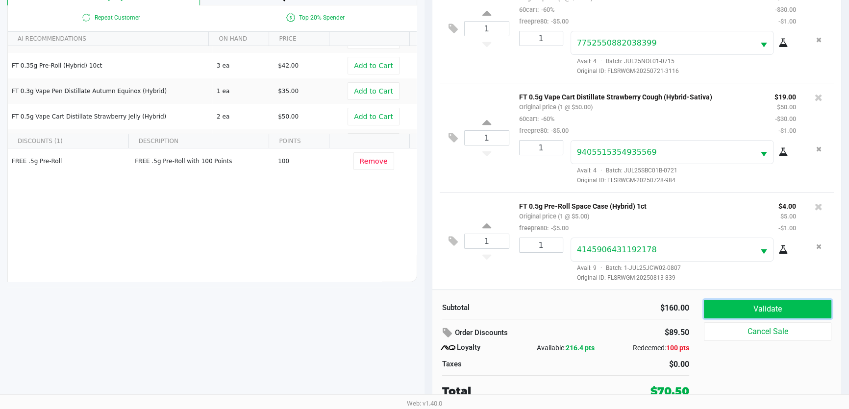
click at [768, 306] on button "Validate" at bounding box center [767, 309] width 127 height 19
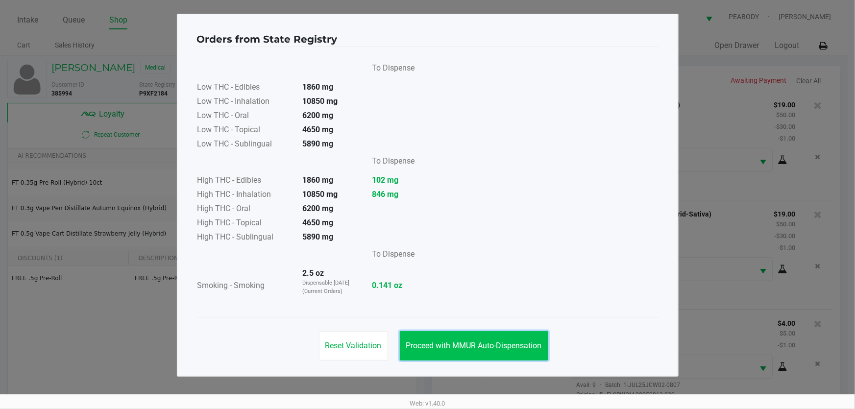
click at [488, 340] on button "Proceed with MMUR Auto-Dispensation" at bounding box center [474, 345] width 148 height 29
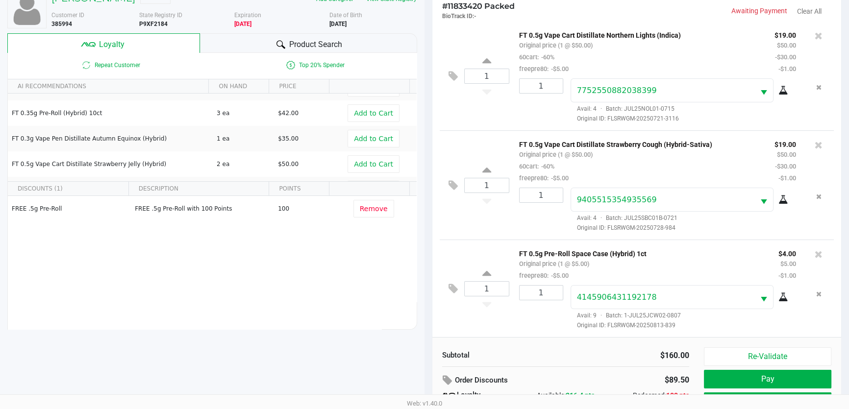
scroll to position [117, 0]
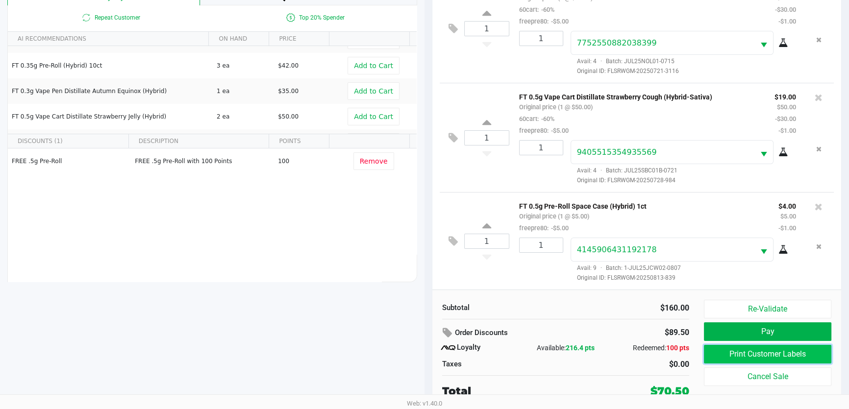
click at [739, 348] on button "Print Customer Labels" at bounding box center [767, 354] width 127 height 19
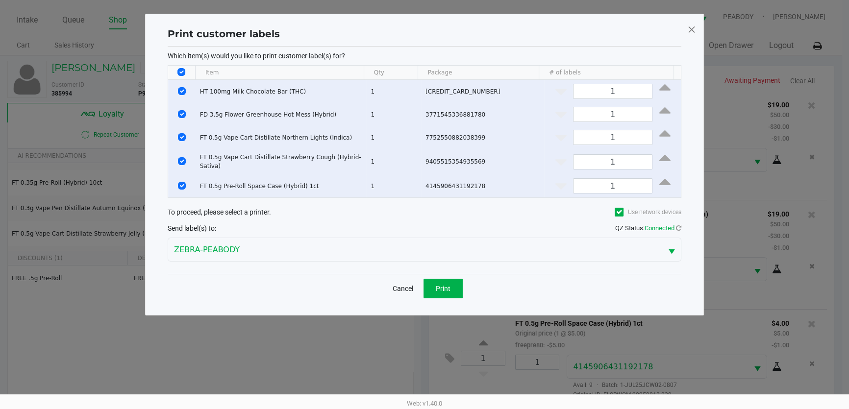
scroll to position [0, 0]
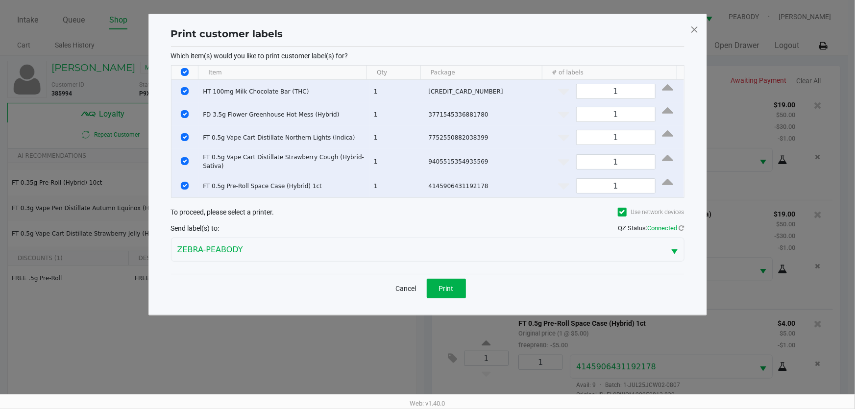
click at [185, 71] on input "Select All Rows" at bounding box center [185, 72] width 8 height 8
checkbox input "false"
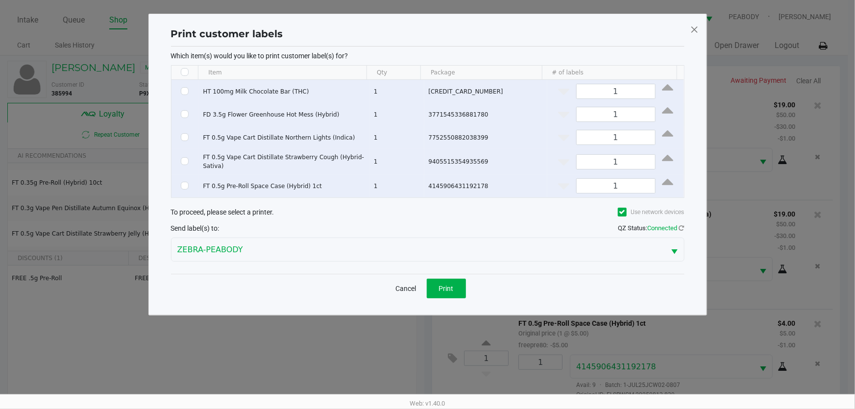
checkbox input "false"
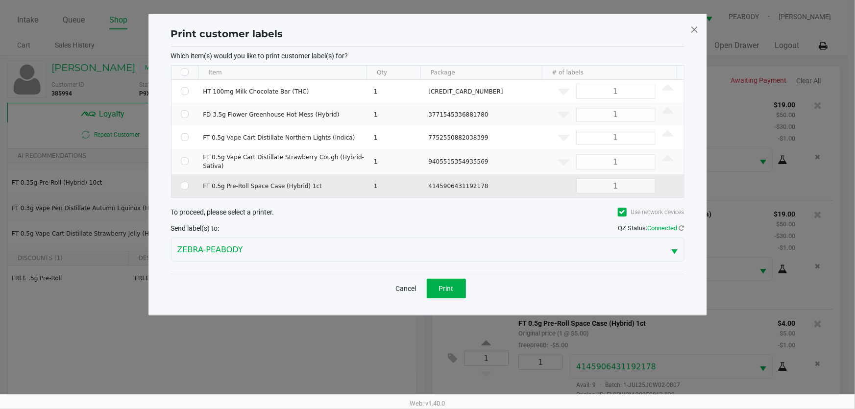
click at [179, 179] on td "Data table" at bounding box center [185, 185] width 27 height 23
click at [182, 182] on input "Select Row" at bounding box center [185, 186] width 8 height 8
checkbox input "true"
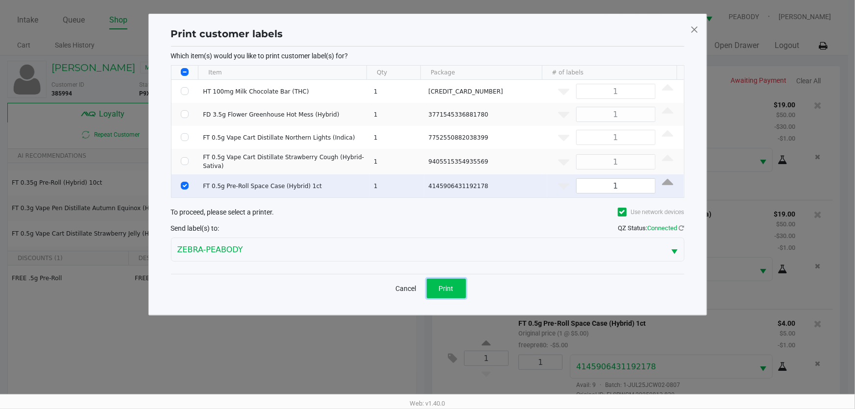
click at [445, 290] on button "Print" at bounding box center [446, 289] width 39 height 20
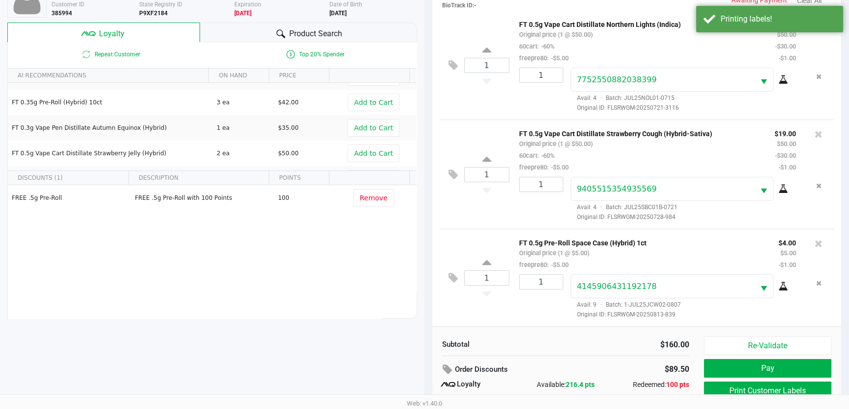
scroll to position [117, 0]
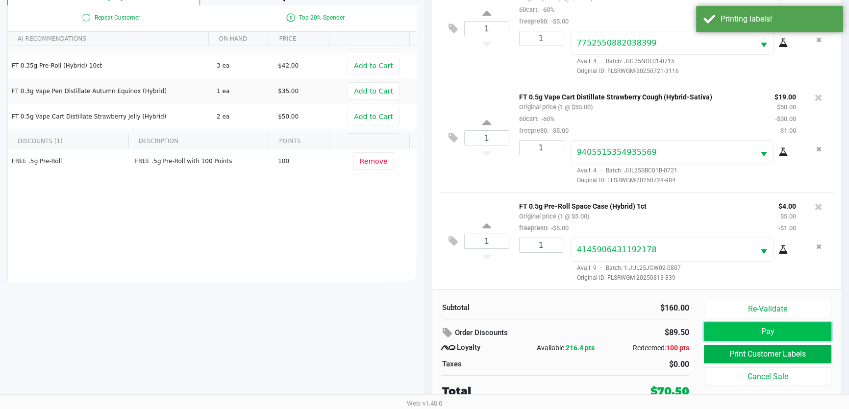
click at [749, 323] on button "Pay" at bounding box center [767, 331] width 127 height 19
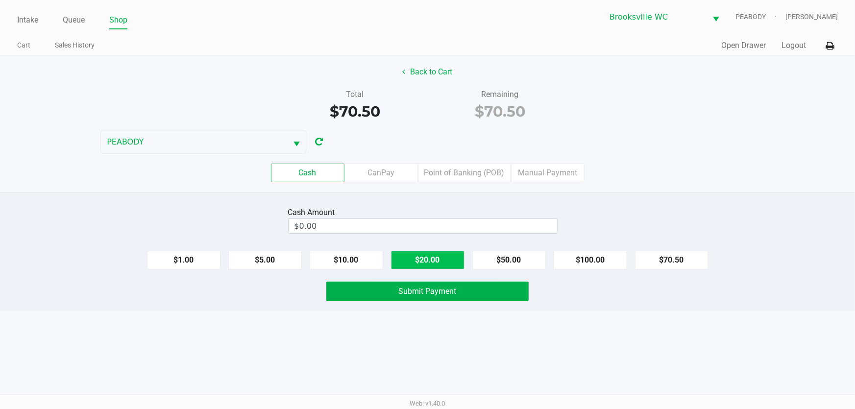
click at [445, 261] on button "$20.00" at bounding box center [428, 260] width 74 height 19
type input "$80.00"
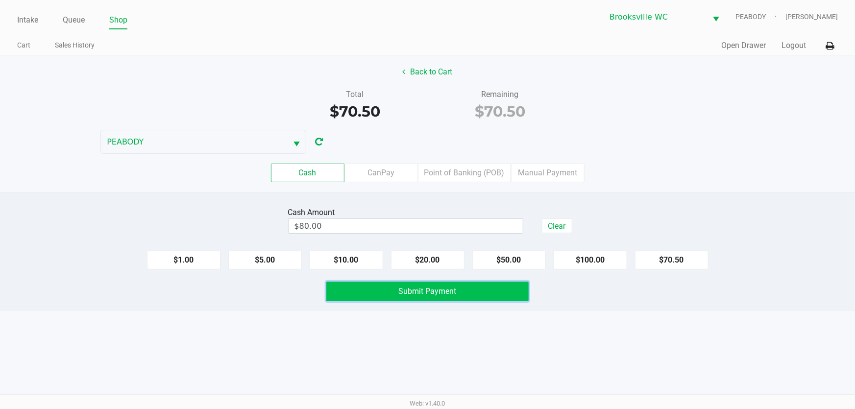
click at [428, 291] on span "Submit Payment" at bounding box center [428, 291] width 58 height 9
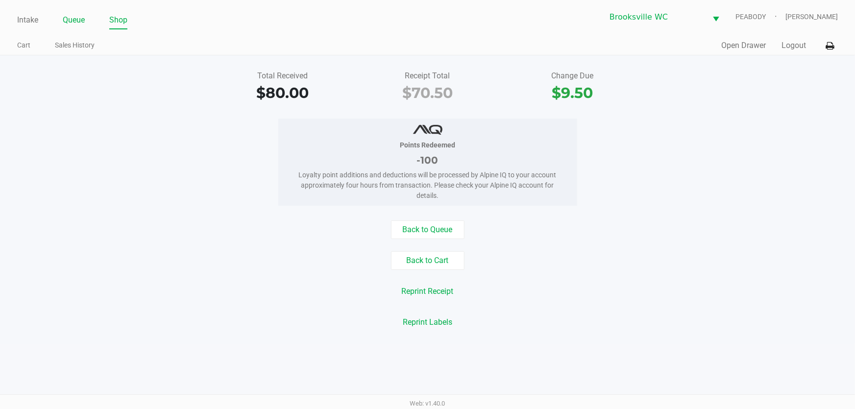
click at [64, 25] on link "Queue" at bounding box center [74, 20] width 22 height 14
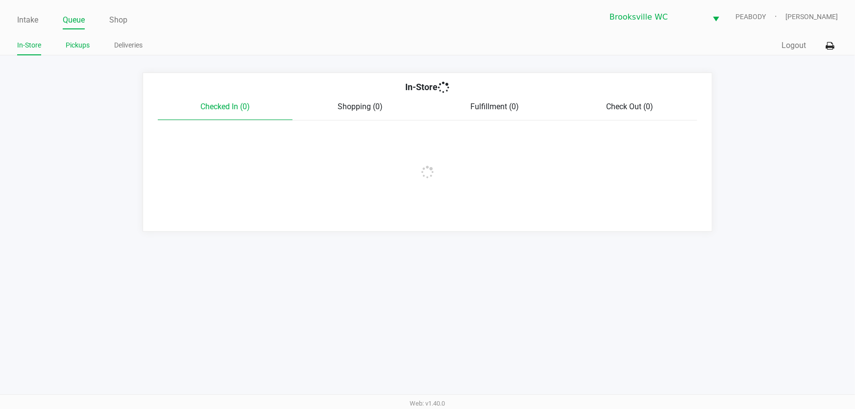
click at [79, 49] on link "Pickups" at bounding box center [78, 45] width 24 height 12
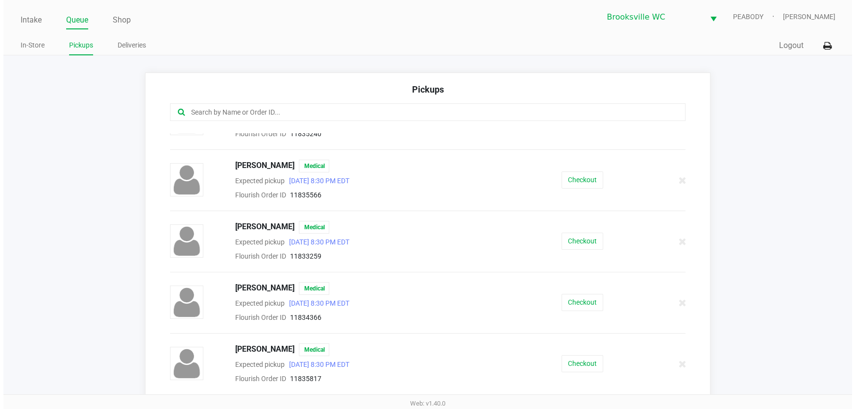
scroll to position [178, 0]
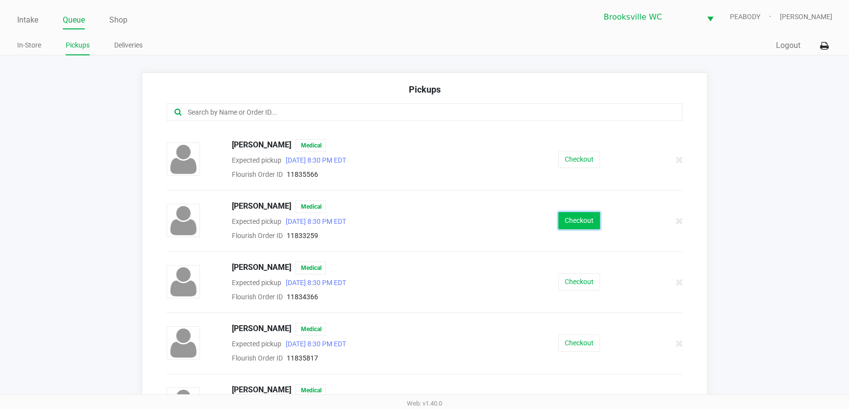
drag, startPoint x: 573, startPoint y: 220, endPoint x: 566, endPoint y: 221, distance: 7.0
click at [566, 221] on button "Checkout" at bounding box center [579, 220] width 42 height 17
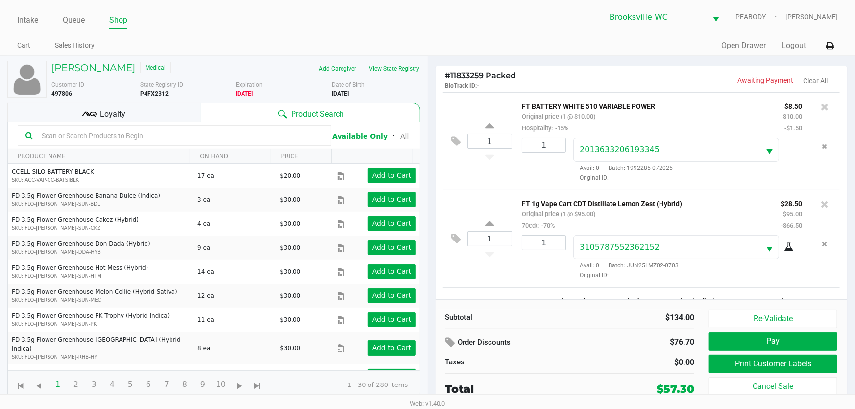
drag, startPoint x: 180, startPoint y: 45, endPoint x: 215, endPoint y: 55, distance: 36.4
click at [180, 45] on ul "Cart Sales History" at bounding box center [222, 46] width 411 height 17
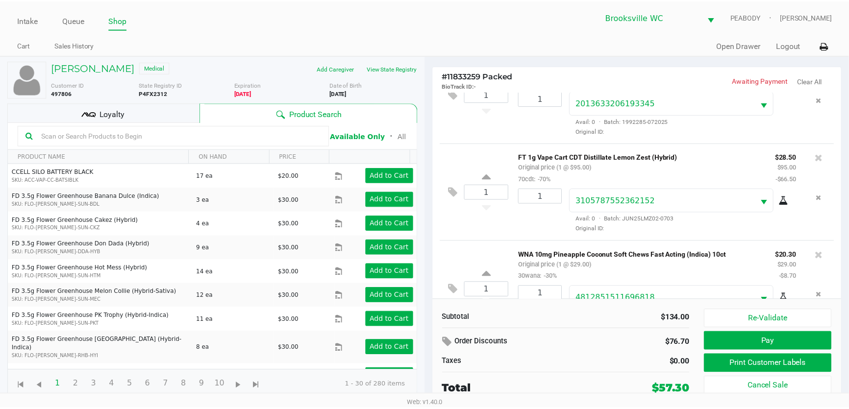
scroll to position [87, 0]
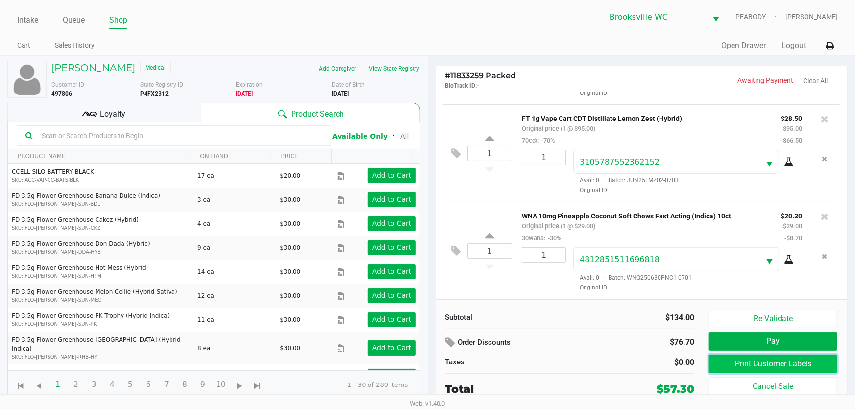
click at [751, 360] on button "Print Customer Labels" at bounding box center [773, 364] width 128 height 19
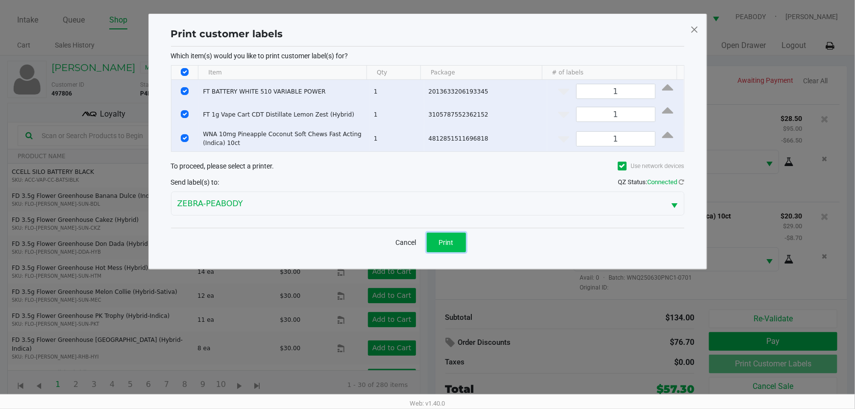
click at [450, 246] on button "Print" at bounding box center [446, 243] width 39 height 20
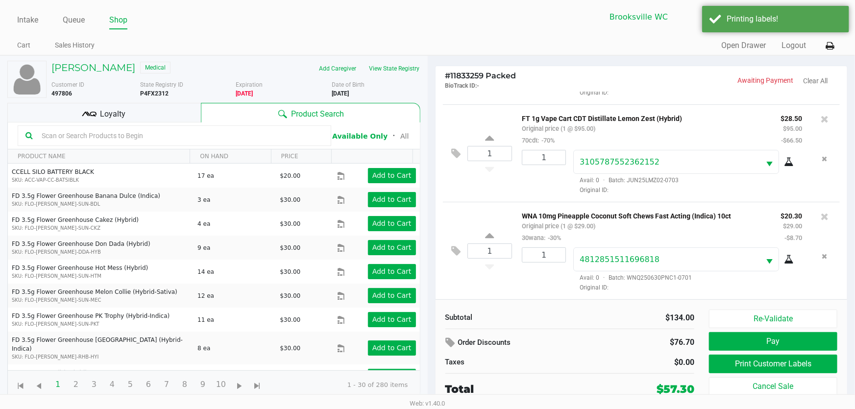
click at [578, 390] on div "Total" at bounding box center [523, 389] width 156 height 16
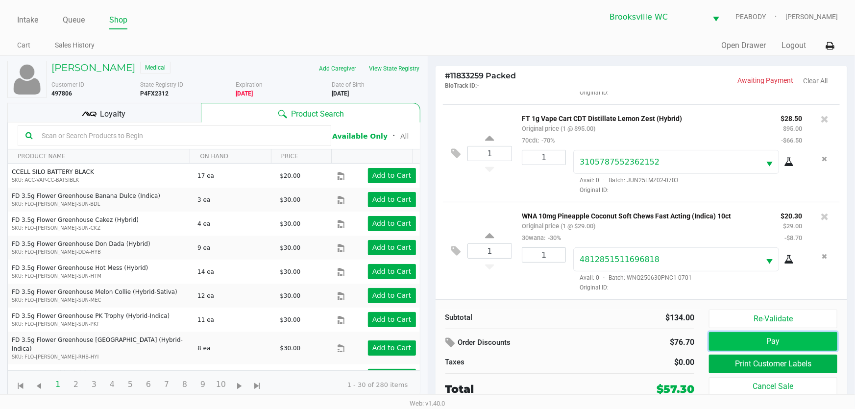
click at [759, 343] on button "Pay" at bounding box center [773, 341] width 128 height 19
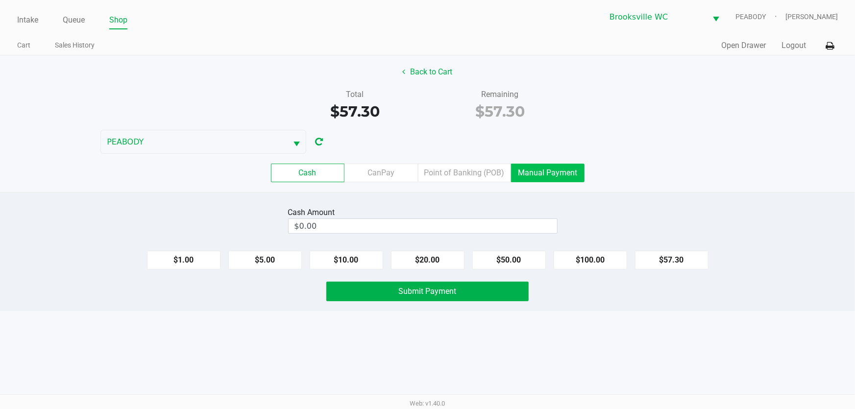
click at [552, 175] on label "Manual Payment" at bounding box center [548, 173] width 74 height 19
click at [0, 0] on 8 "Manual Payment" at bounding box center [0, 0] width 0 height 0
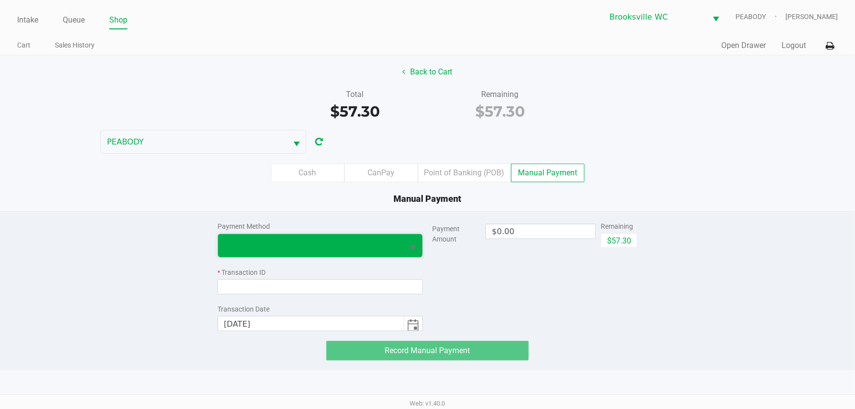
click at [299, 240] on span at bounding box center [311, 246] width 174 height 12
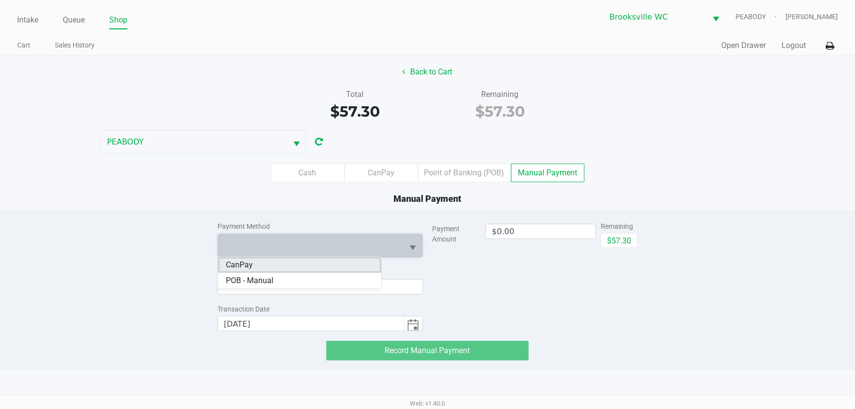
click at [279, 264] on li "CanPay" at bounding box center [299, 265] width 163 height 16
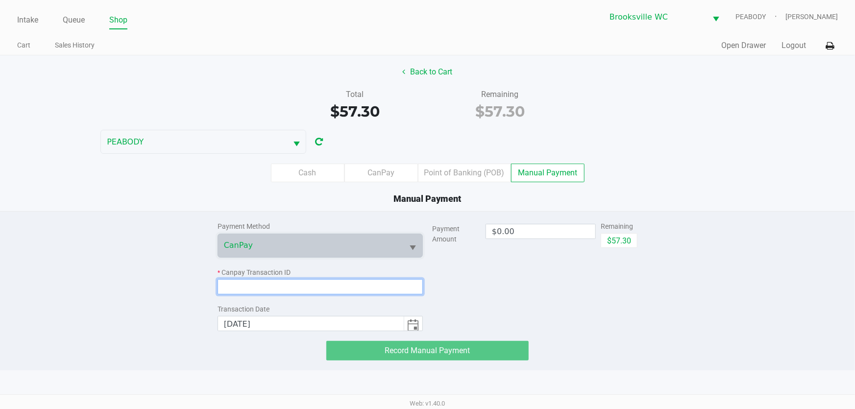
click at [284, 280] on input at bounding box center [320, 286] width 205 height 15
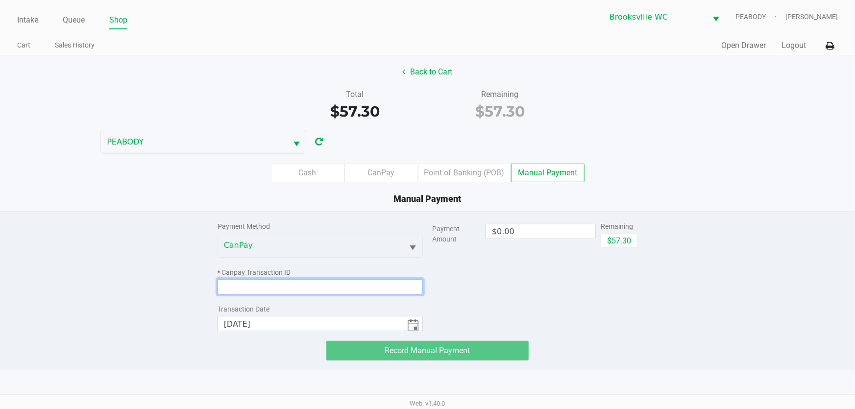
paste input "UYA6EKIPU2EV"
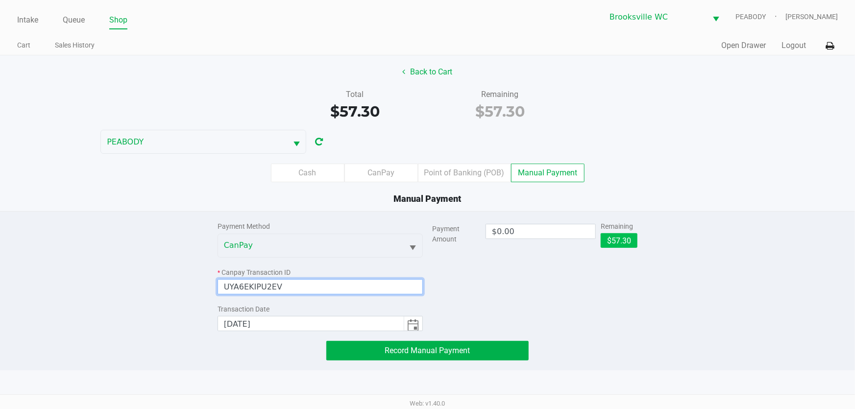
type input "UYA6EKIPU2EV"
click at [632, 239] on button "$57.30" at bounding box center [619, 240] width 37 height 15
type input "$57.30"
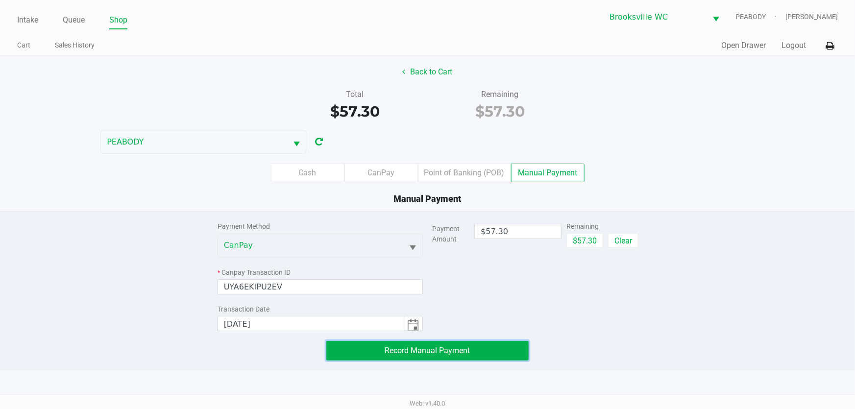
click at [494, 347] on button "Record Manual Payment" at bounding box center [427, 351] width 203 height 20
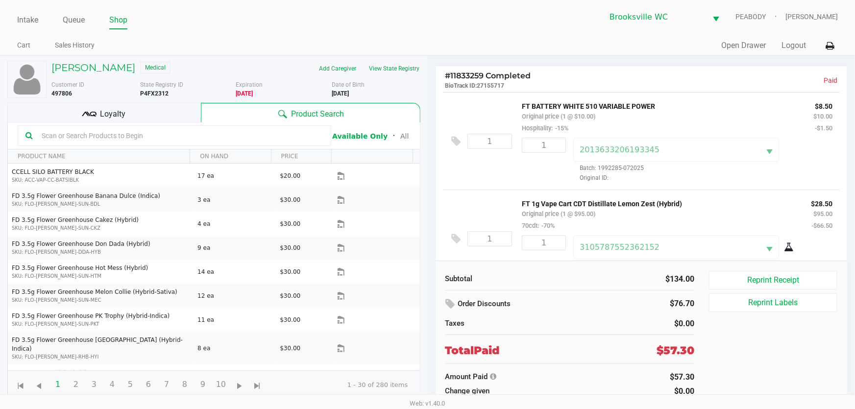
click at [152, 93] on b "P4FX2312" at bounding box center [154, 93] width 28 height 7
copy b "P4FX2312"
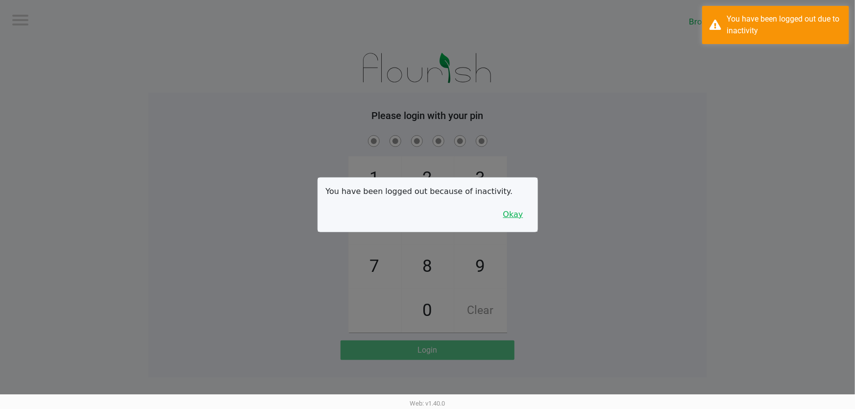
click at [519, 216] on button "Okay" at bounding box center [513, 214] width 33 height 19
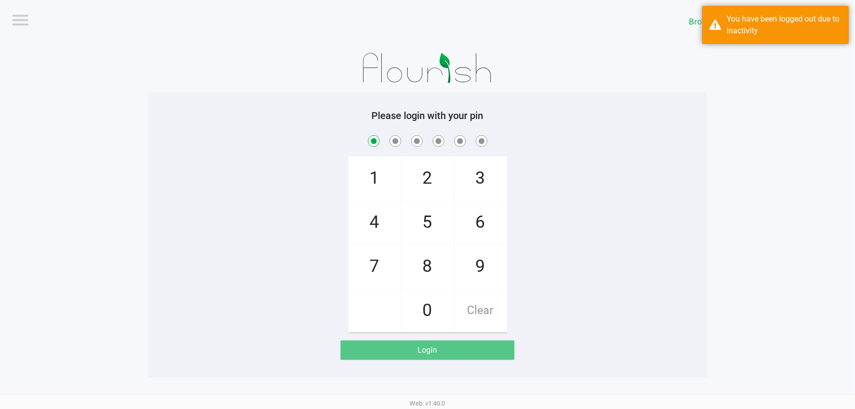
checkbox input "true"
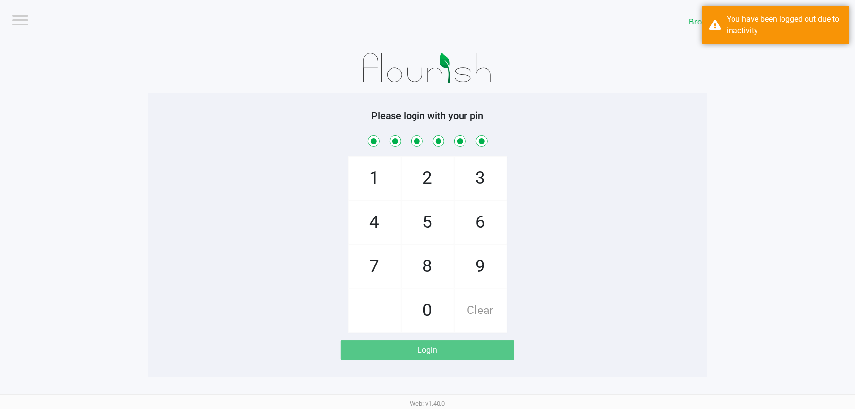
checkbox input "true"
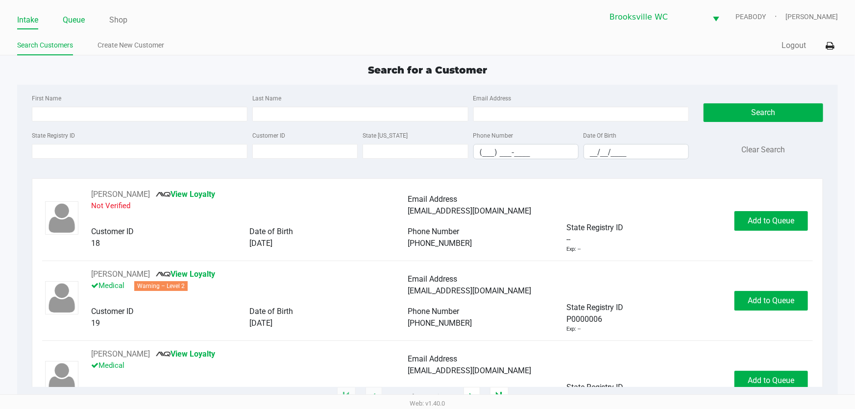
click at [74, 25] on link "Queue" at bounding box center [74, 20] width 22 height 14
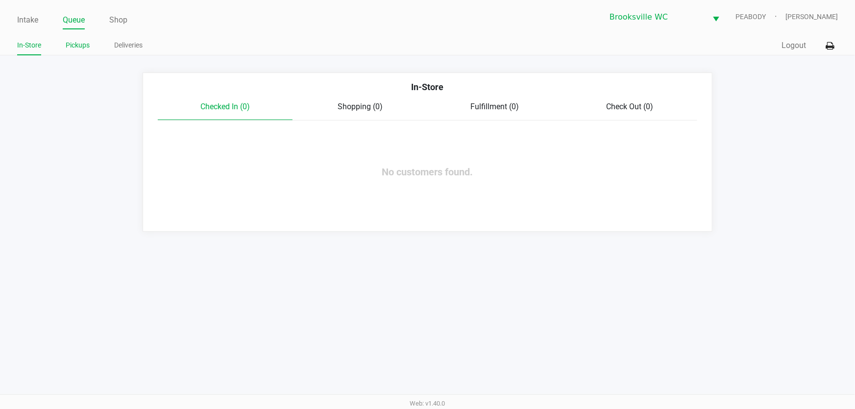
click at [76, 44] on link "Pickups" at bounding box center [78, 45] width 24 height 12
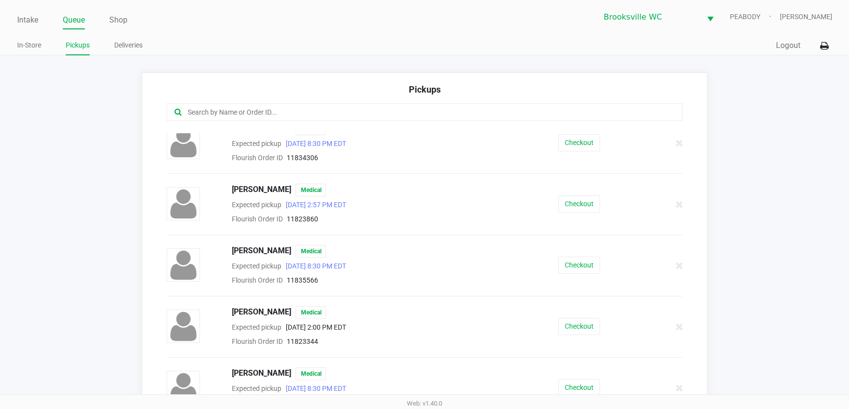
scroll to position [44, 0]
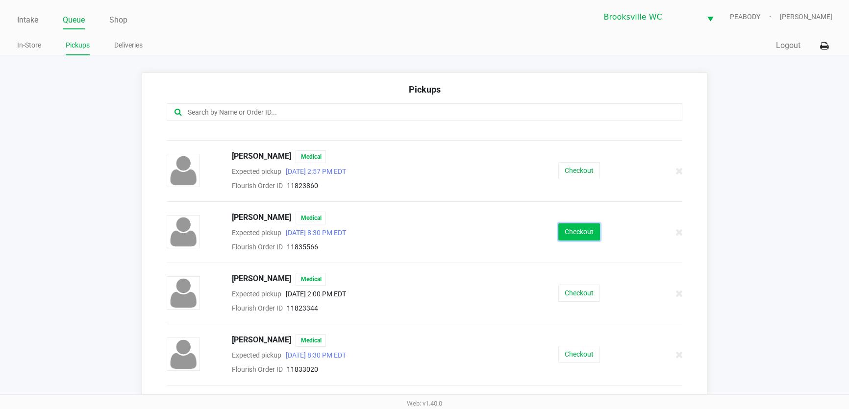
click at [588, 232] on button "Checkout" at bounding box center [579, 231] width 42 height 17
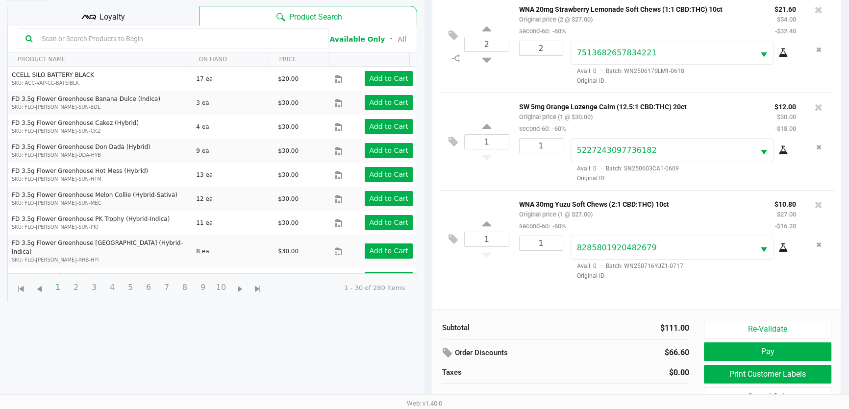
scroll to position [105, 0]
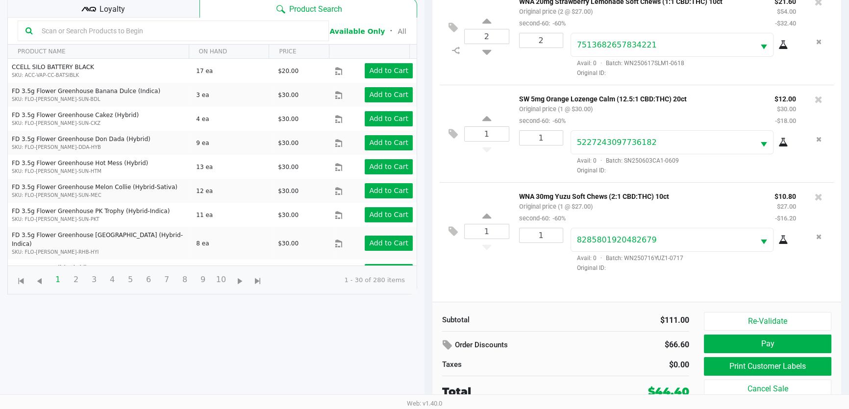
click at [127, 10] on div "Loyalty" at bounding box center [103, 8] width 192 height 20
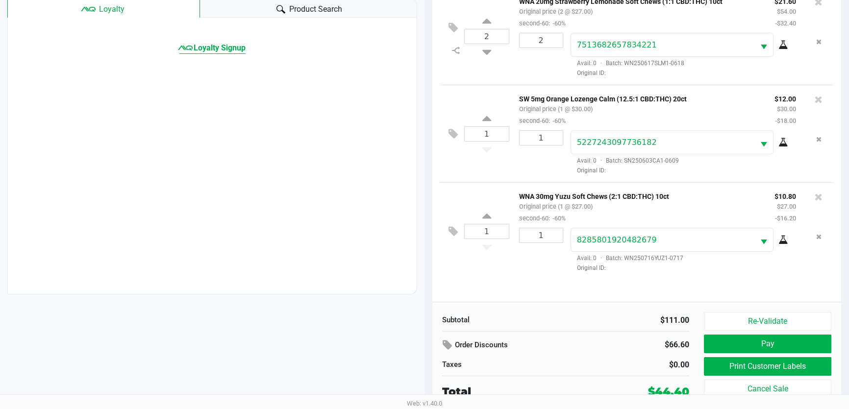
click at [225, 46] on span "Loyalty Signup" at bounding box center [220, 48] width 52 height 12
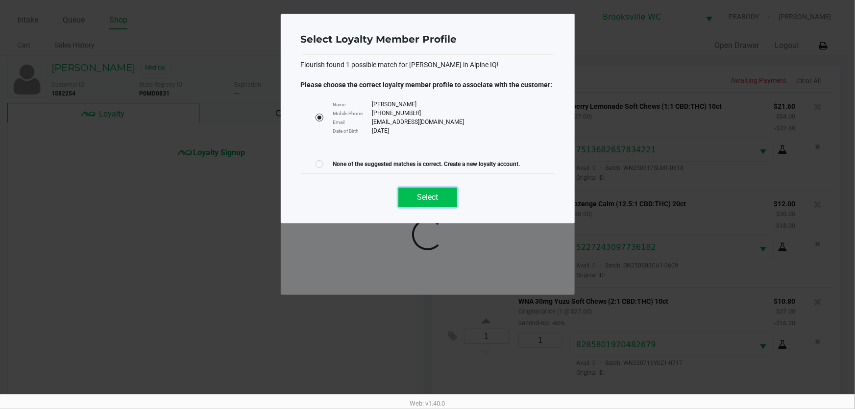
click at [420, 198] on span "Select" at bounding box center [427, 197] width 21 height 9
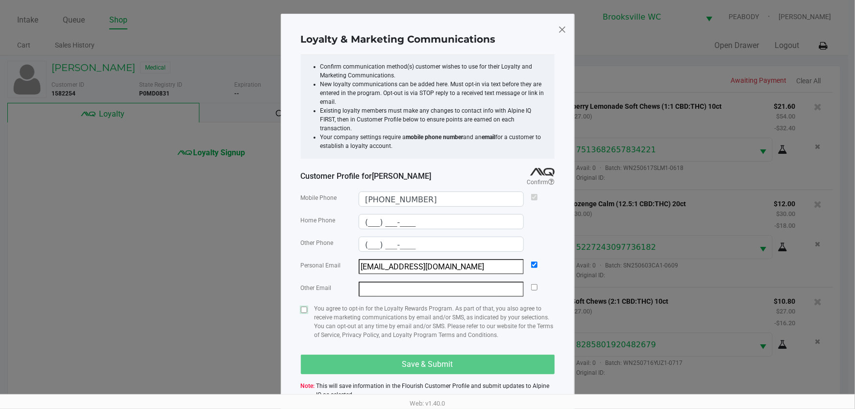
click at [301, 307] on input "checkbox" at bounding box center [304, 310] width 6 height 6
checkbox input "true"
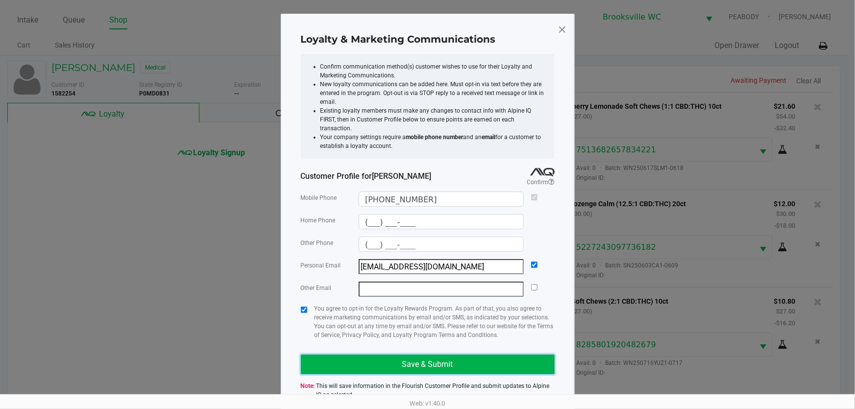
click at [367, 355] on button "Save & Submit" at bounding box center [428, 365] width 254 height 20
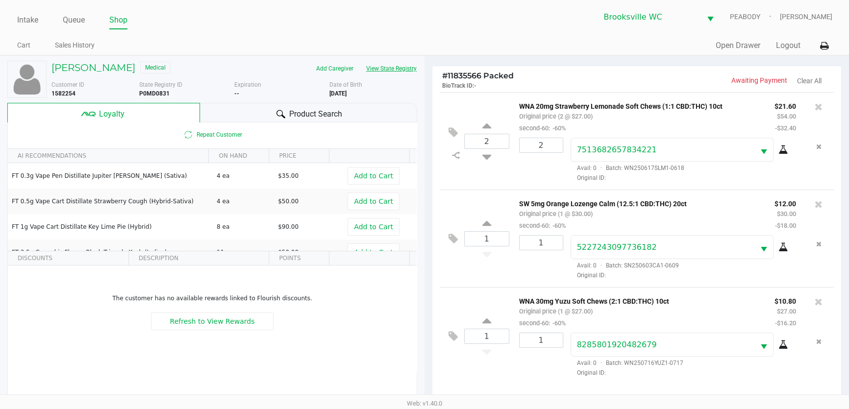
click at [393, 70] on button "View State Registry" at bounding box center [388, 69] width 57 height 16
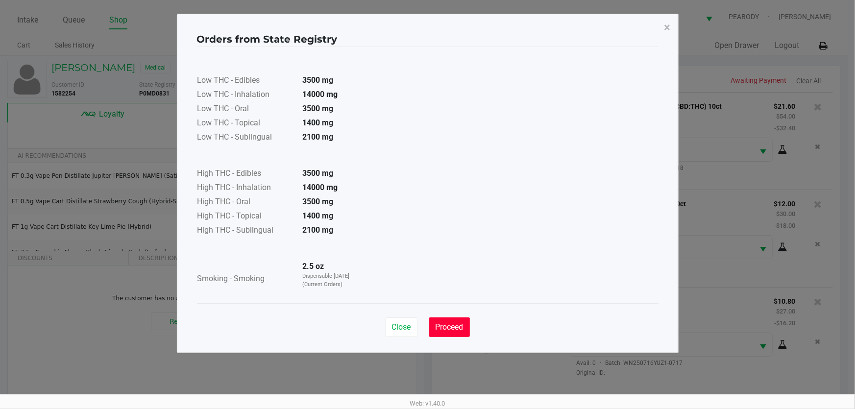
click at [455, 327] on span "Proceed" at bounding box center [450, 326] width 28 height 9
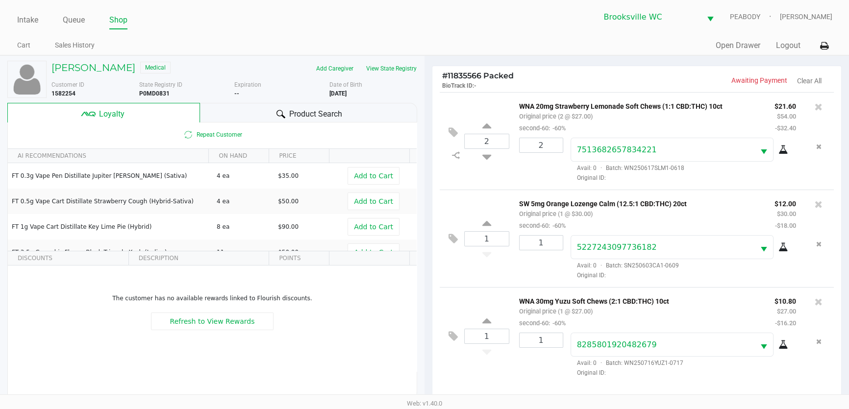
click at [251, 115] on div "Product Search" at bounding box center [309, 113] width 218 height 20
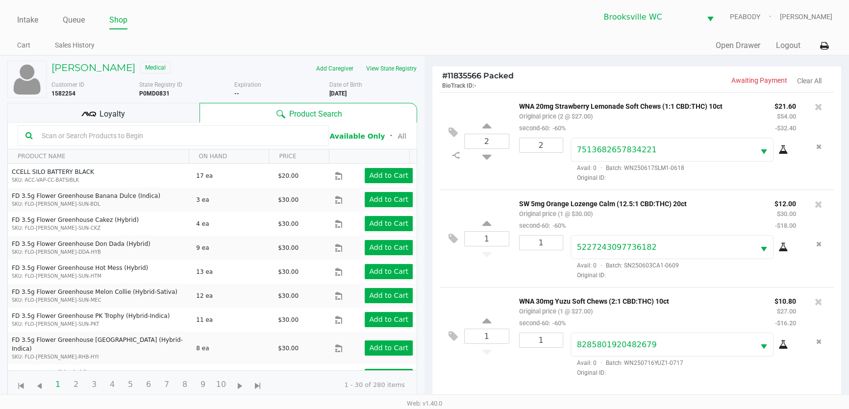
click at [148, 132] on input "text" at bounding box center [179, 135] width 283 height 15
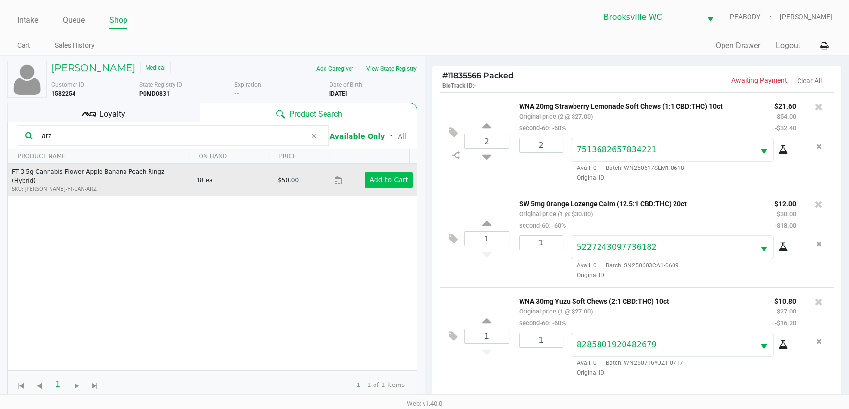
type input "arz"
click at [377, 176] on app-button-loader "Add to Cart" at bounding box center [388, 180] width 39 height 8
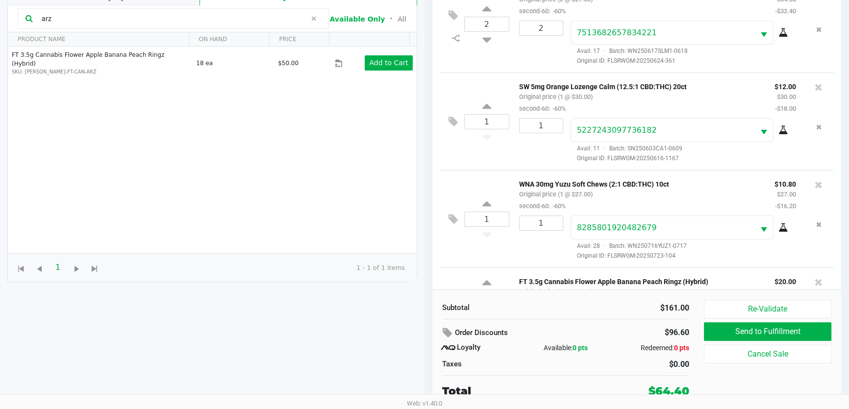
scroll to position [41, 0]
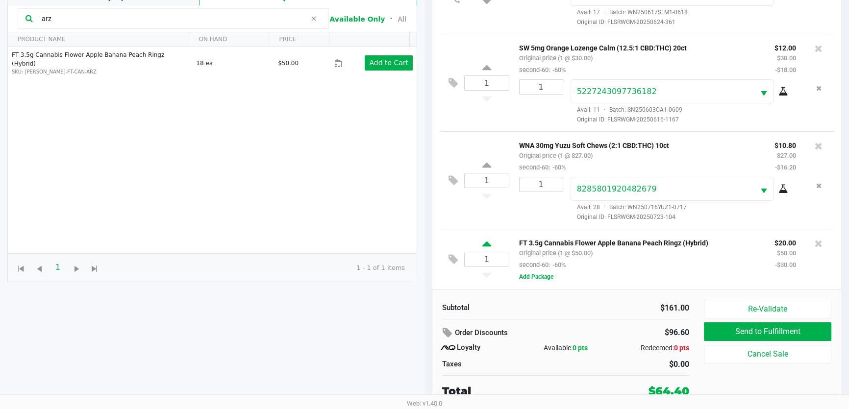
click at [490, 241] on icon at bounding box center [486, 246] width 9 height 12
type input "2"
click at [614, 304] on div at bounding box center [424, 152] width 849 height 330
click at [617, 309] on div "$211.00" at bounding box center [631, 308] width 116 height 12
click at [89, 17] on input "arz" at bounding box center [172, 18] width 269 height 15
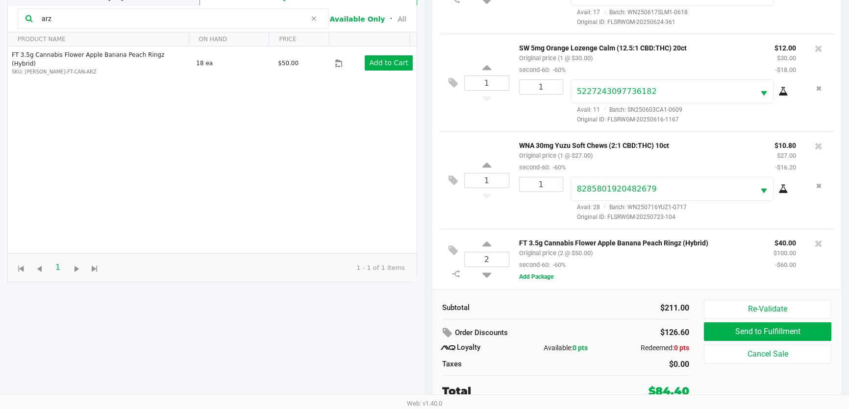
click at [89, 17] on input "arz" at bounding box center [172, 18] width 269 height 15
click at [605, 301] on div "Subtotal $211.00" at bounding box center [566, 307] width 262 height 14
click at [749, 308] on button "Re-Validate" at bounding box center [767, 309] width 127 height 19
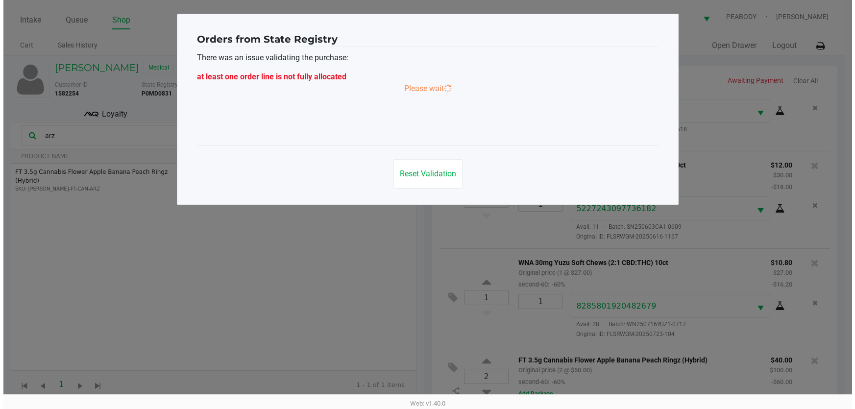
scroll to position [0, 0]
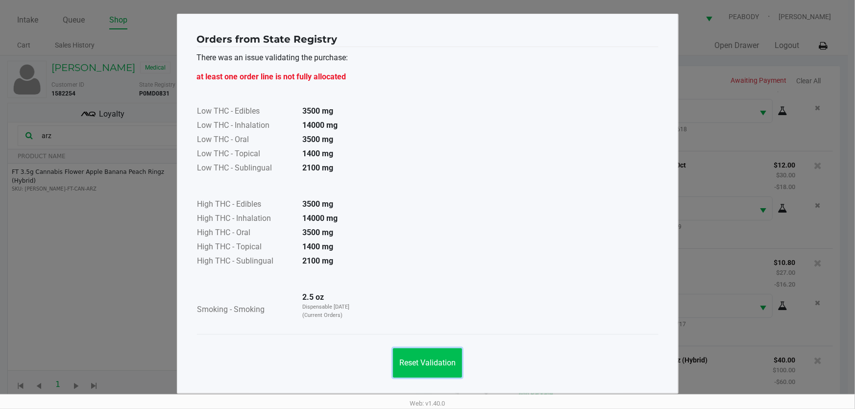
click at [450, 363] on span "Reset Validation" at bounding box center [427, 362] width 56 height 9
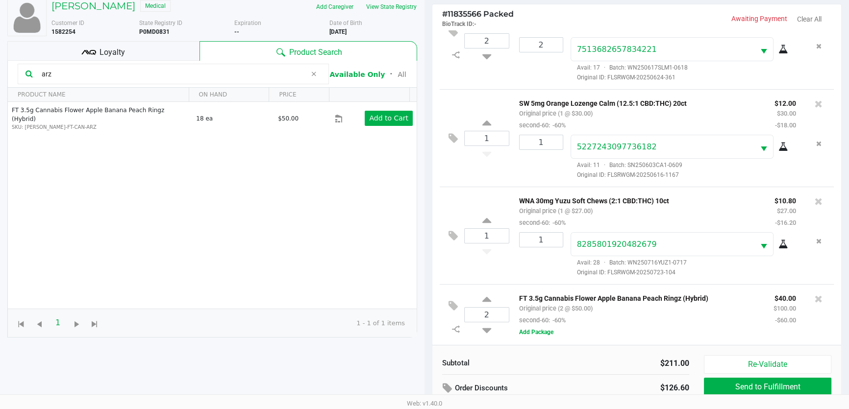
scroll to position [117, 0]
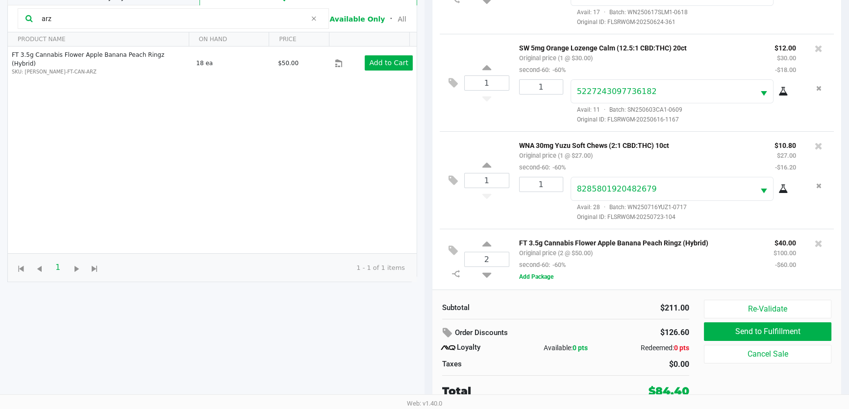
drag, startPoint x: 596, startPoint y: 338, endPoint x: 604, endPoint y: 321, distance: 18.4
click at [604, 330] on div "Order Discounts" at bounding box center [522, 333] width 174 height 18
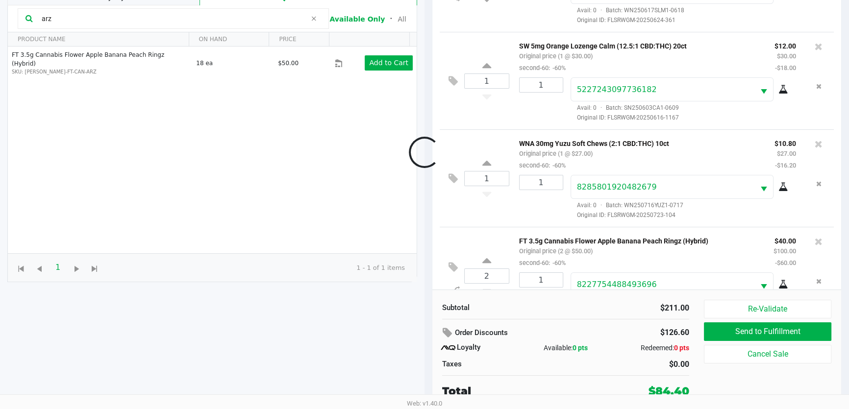
scroll to position [77, 0]
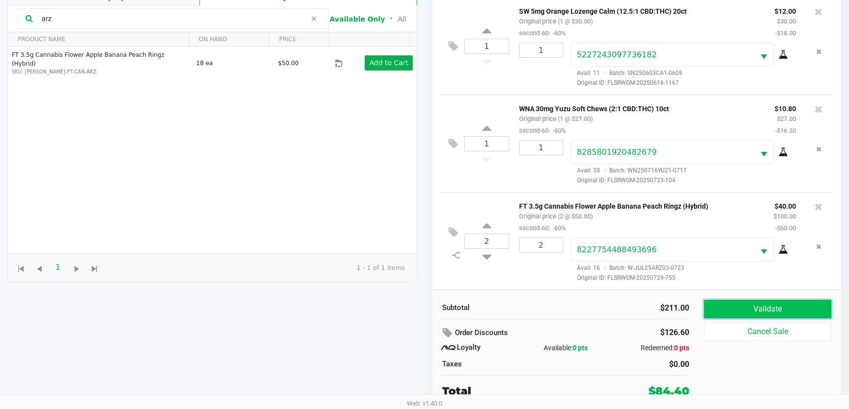
click at [735, 310] on button "Validate" at bounding box center [767, 309] width 127 height 19
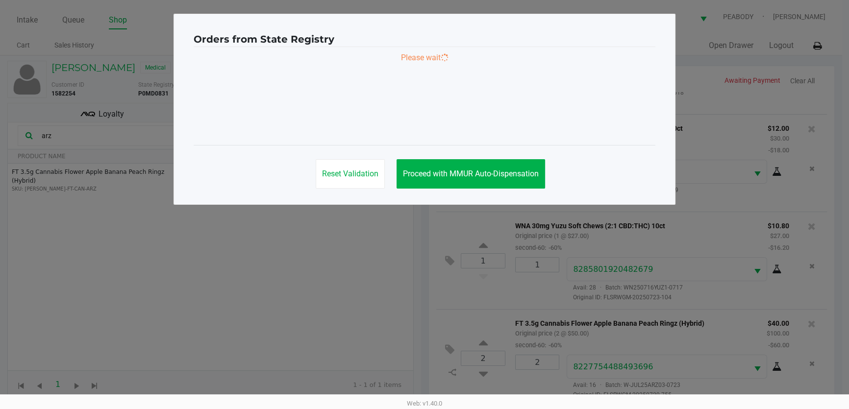
scroll to position [0, 0]
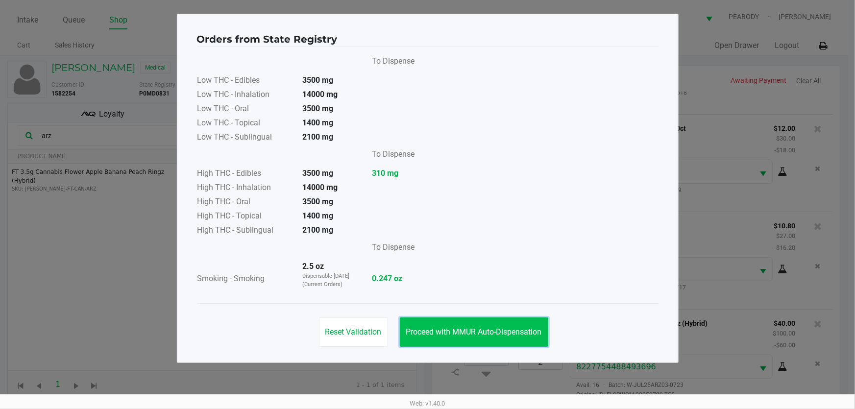
click at [474, 323] on button "Proceed with MMUR Auto-Dispensation" at bounding box center [474, 332] width 148 height 29
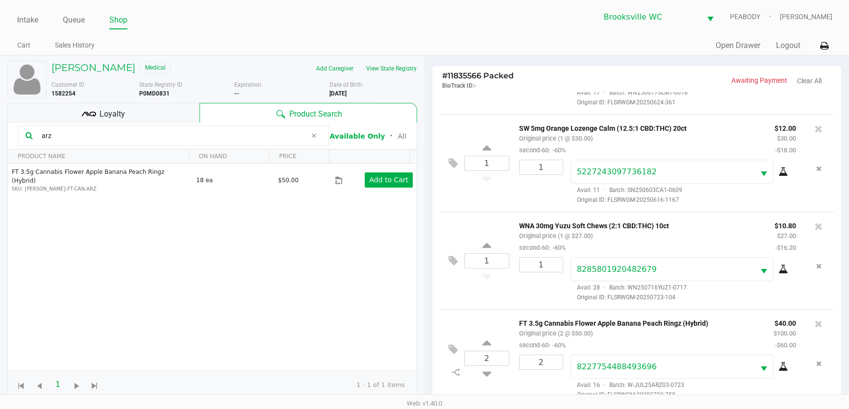
scroll to position [117, 0]
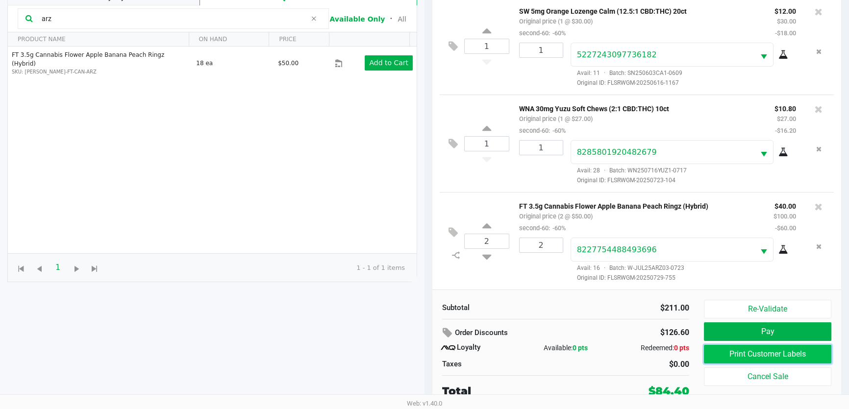
click at [793, 355] on button "Print Customer Labels" at bounding box center [767, 354] width 127 height 19
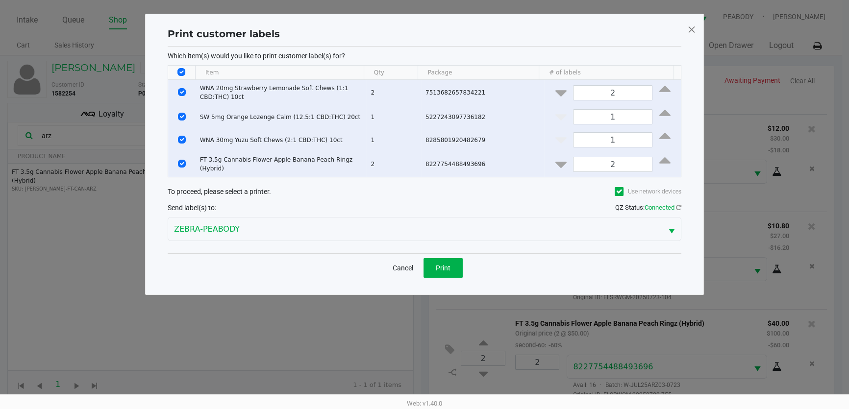
scroll to position [0, 0]
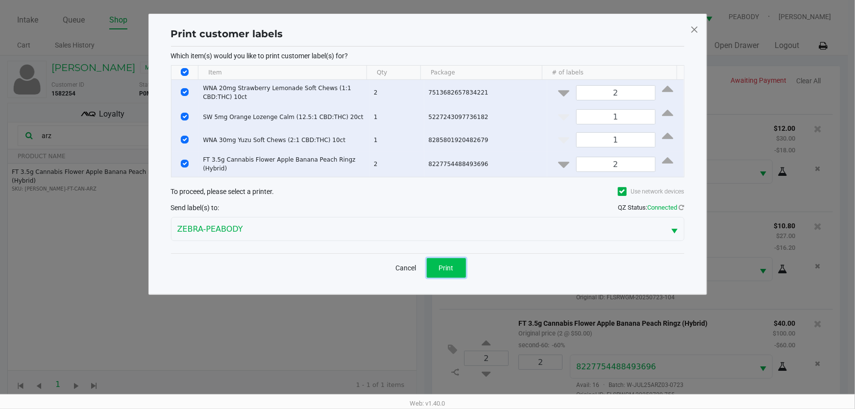
click at [449, 265] on span "Print" at bounding box center [446, 268] width 15 height 8
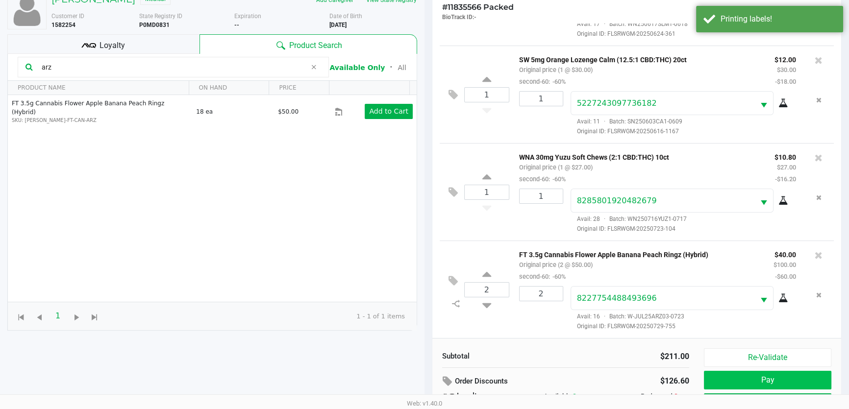
scroll to position [117, 0]
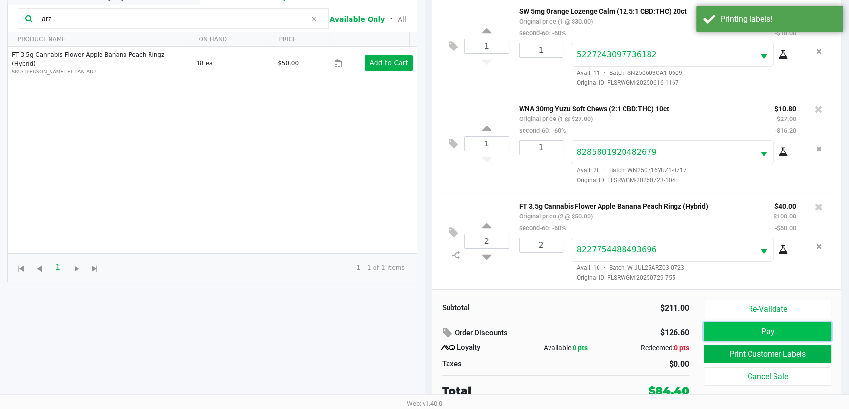
click at [761, 330] on button "Pay" at bounding box center [767, 331] width 127 height 19
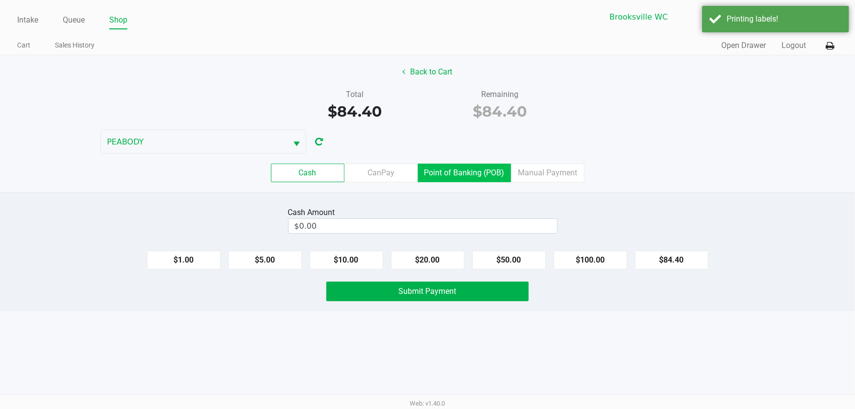
click at [467, 180] on label "Point of Banking (POB)" at bounding box center [464, 173] width 93 height 19
click at [0, 0] on 7 "Point of Banking (POB)" at bounding box center [0, 0] width 0 height 0
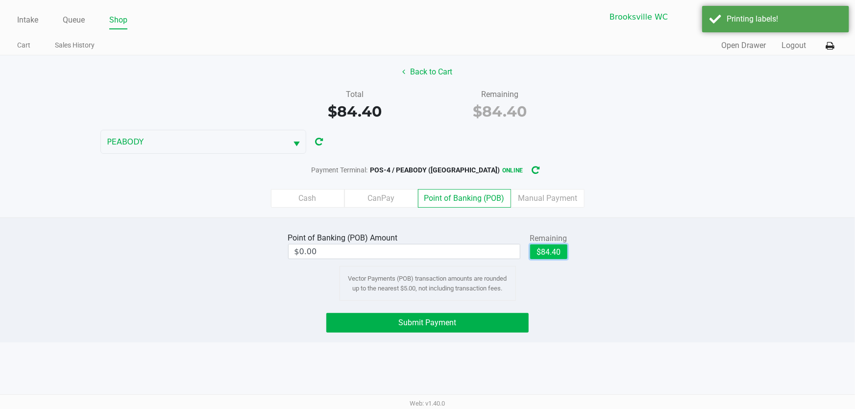
click at [549, 250] on button "$84.40" at bounding box center [548, 252] width 37 height 15
type input "$84.40"
click at [480, 327] on button "Submit Payment" at bounding box center [427, 323] width 203 height 20
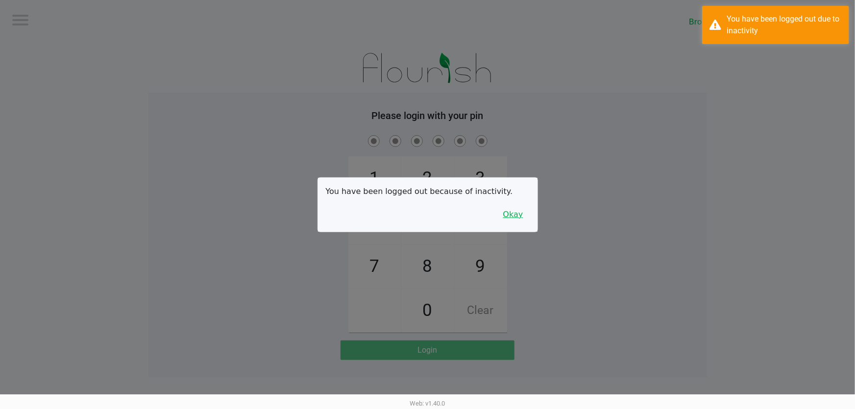
click at [513, 212] on button "Okay" at bounding box center [513, 214] width 33 height 19
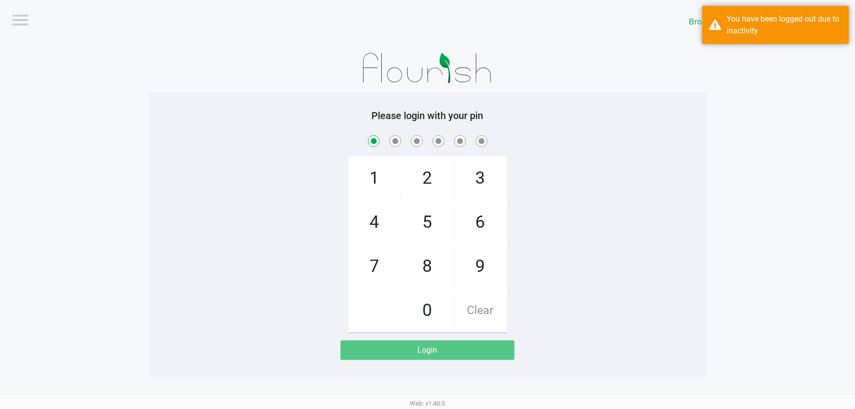
checkbox input "true"
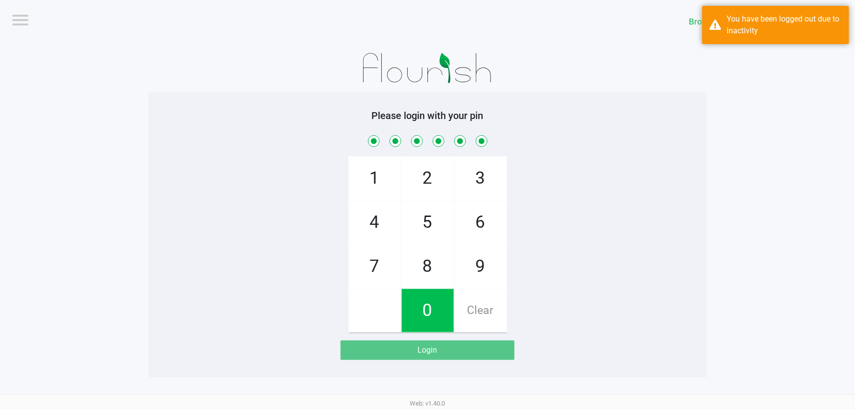
checkbox input "true"
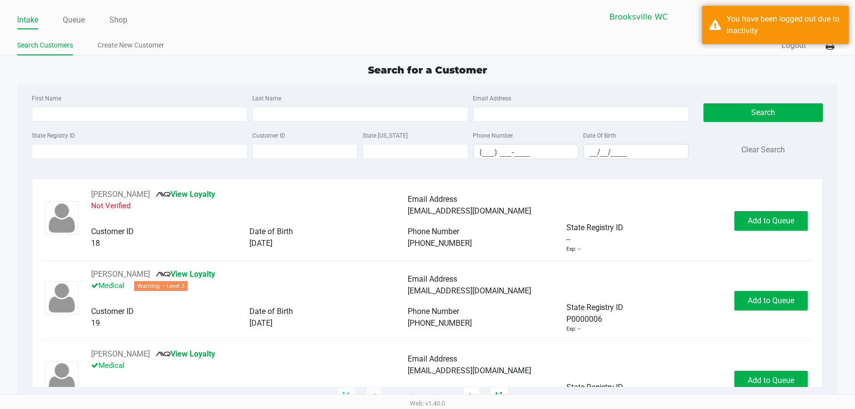
click at [265, 77] on div "Search for a Customer" at bounding box center [427, 70] width 835 height 15
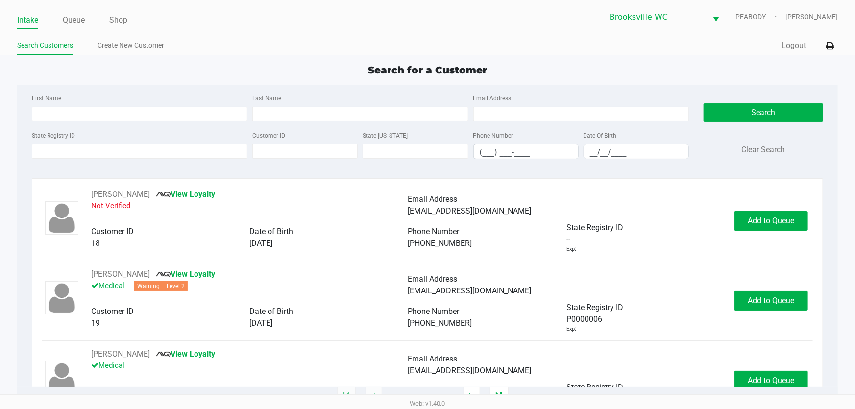
type input "JESSICA"
type input "SMITH"
type input "10/28/1980"
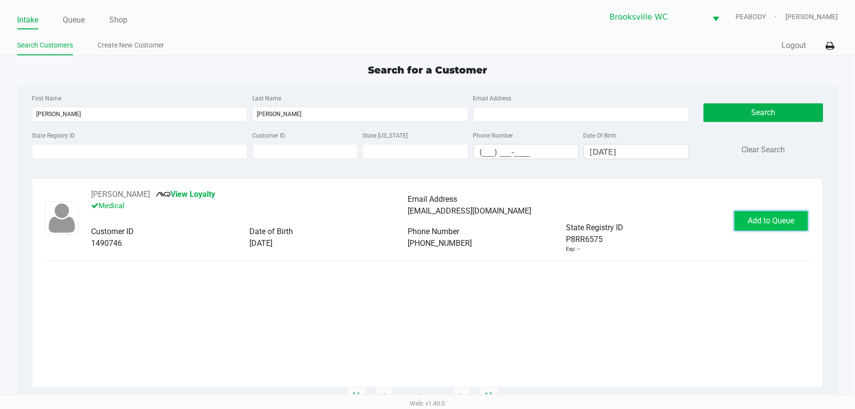
click at [755, 220] on span "Add to Queue" at bounding box center [771, 220] width 47 height 9
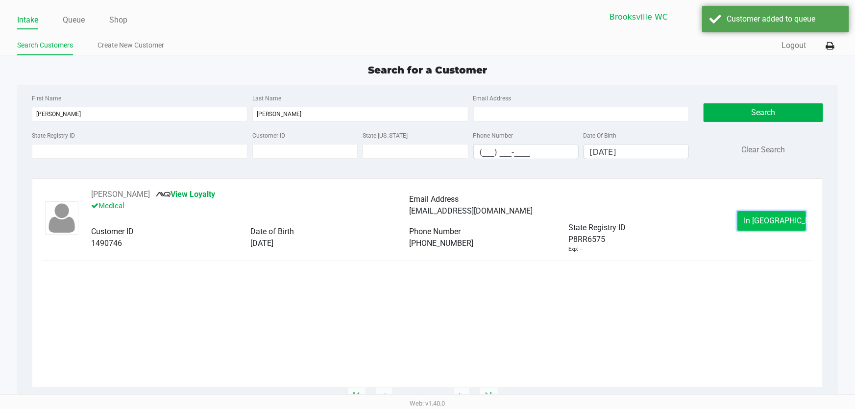
click at [758, 221] on span "In Queue" at bounding box center [785, 220] width 82 height 9
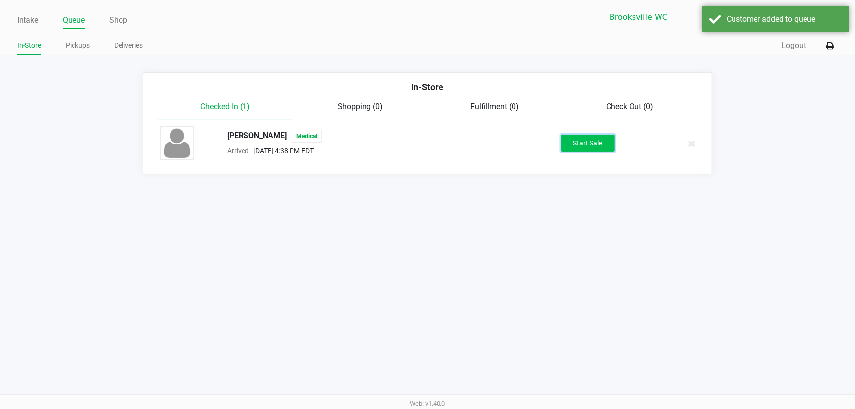
click at [599, 145] on button "Start Sale" at bounding box center [588, 143] width 54 height 17
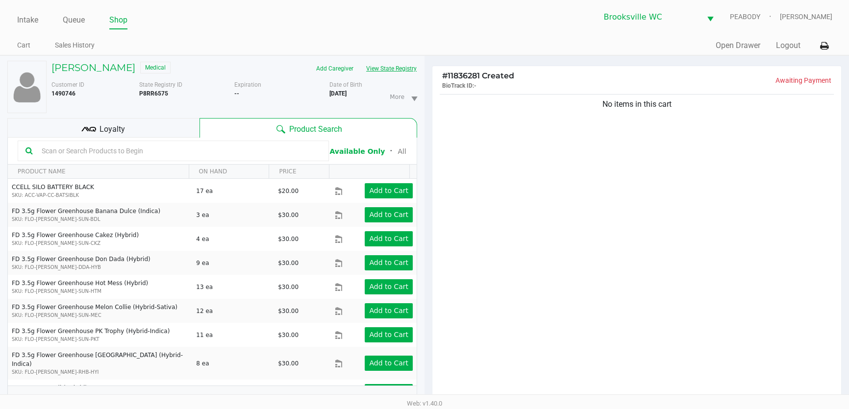
click at [407, 69] on button "View State Registry" at bounding box center [388, 69] width 57 height 16
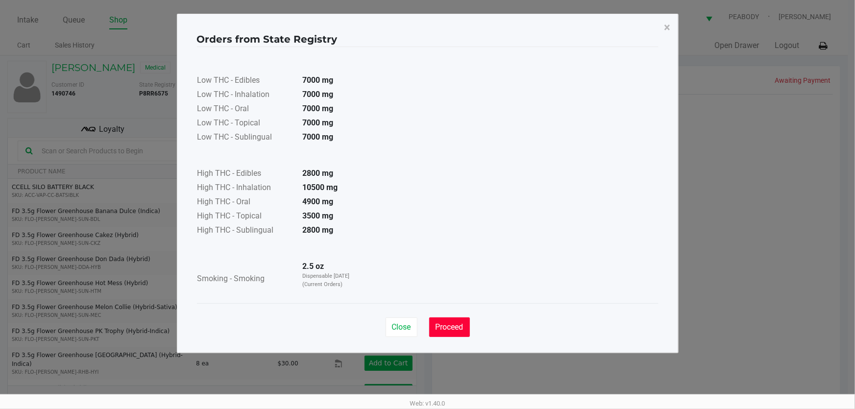
click at [457, 327] on span "Proceed" at bounding box center [450, 326] width 28 height 9
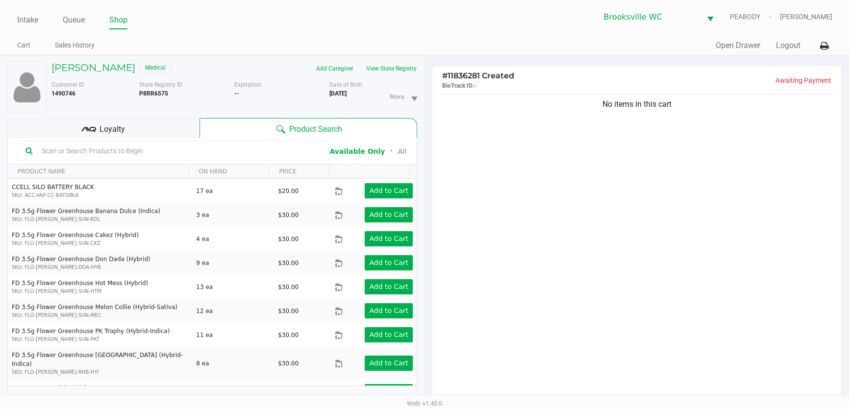
click at [669, 229] on div "No items in this cart" at bounding box center [636, 249] width 409 height 315
drag, startPoint x: 128, startPoint y: 134, endPoint x: 175, endPoint y: 134, distance: 47.5
click at [128, 133] on div "Loyalty" at bounding box center [103, 128] width 192 height 20
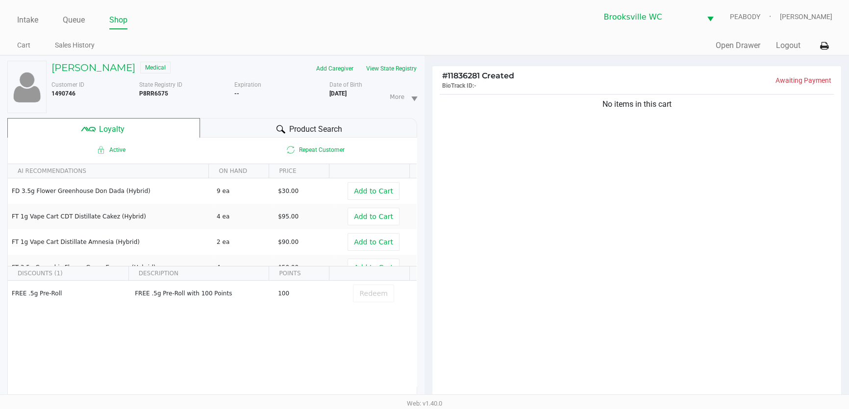
click at [220, 122] on div "Product Search" at bounding box center [309, 128] width 218 height 20
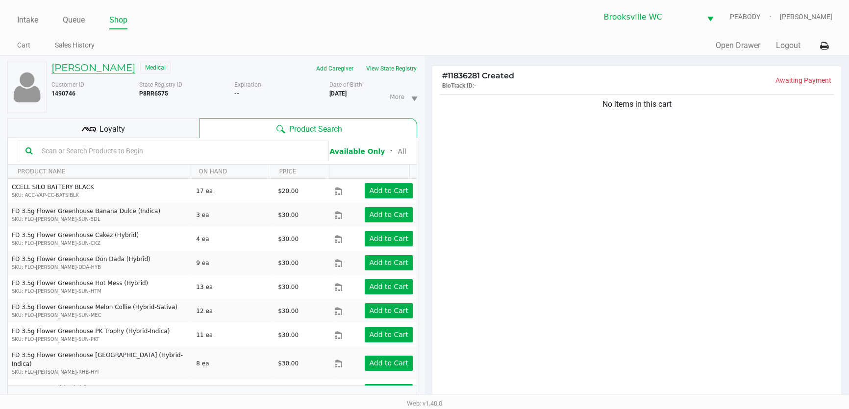
click at [76, 66] on h5 "JESSICA SMITH" at bounding box center [93, 68] width 84 height 12
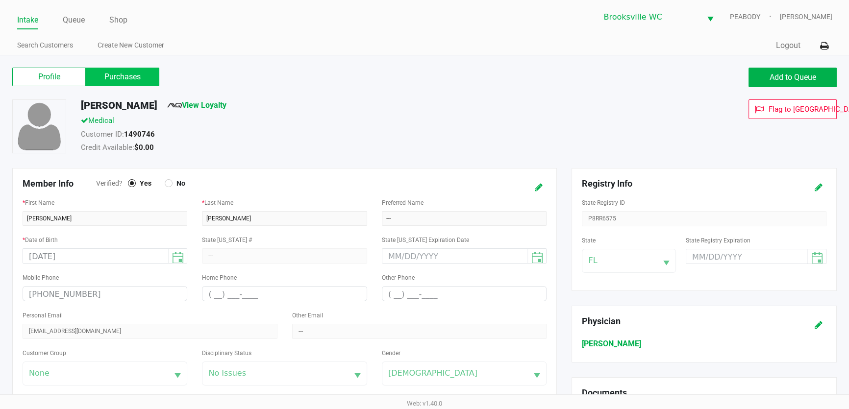
drag, startPoint x: 117, startPoint y: 75, endPoint x: 126, endPoint y: 81, distance: 10.3
click at [117, 76] on label "Purchases" at bounding box center [123, 77] width 74 height 19
click at [0, 0] on 1 "Purchases" at bounding box center [0, 0] width 0 height 0
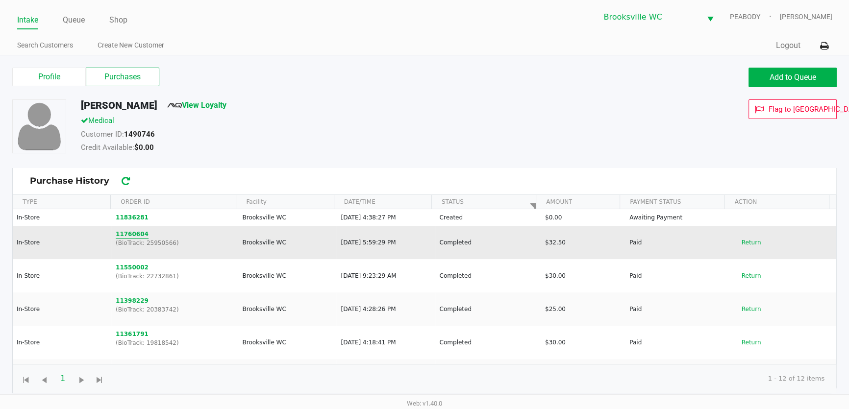
click at [122, 235] on button "11760604" at bounding box center [132, 234] width 33 height 9
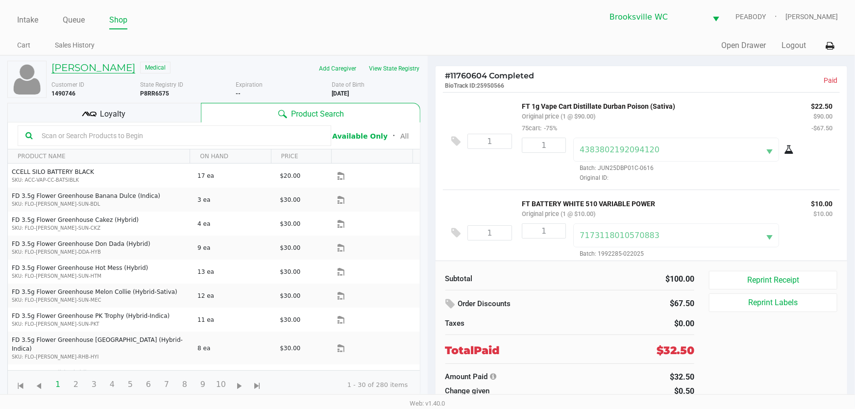
click at [92, 69] on h5 "JESSICA SMITH" at bounding box center [93, 68] width 84 height 12
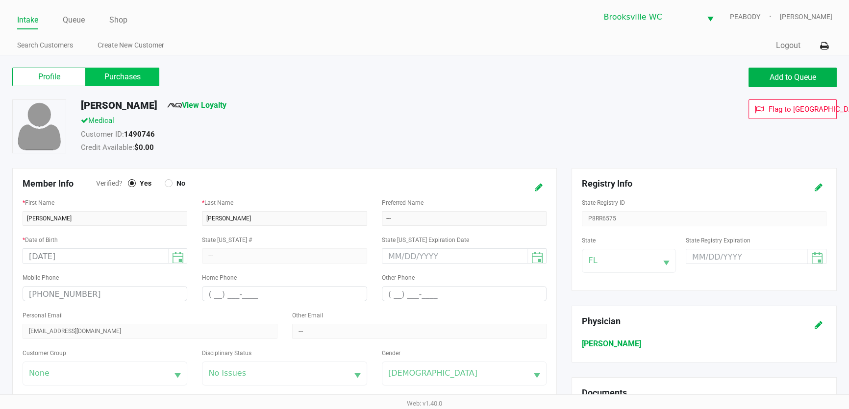
click at [105, 77] on label "Purchases" at bounding box center [123, 77] width 74 height 19
click at [0, 0] on 1 "Purchases" at bounding box center [0, 0] width 0 height 0
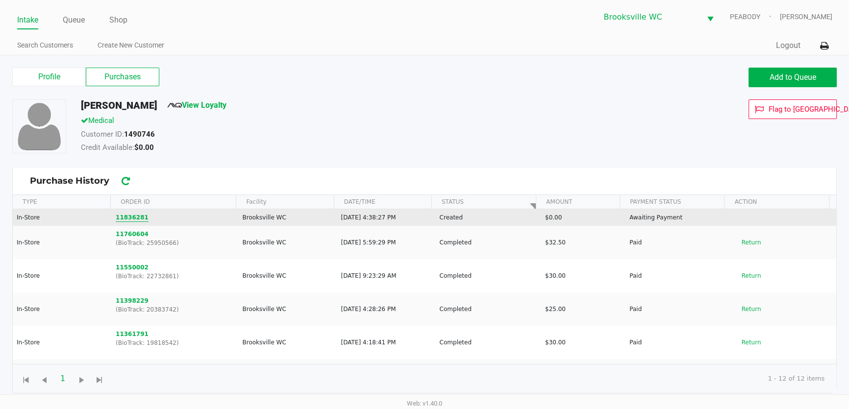
click at [119, 219] on button "11836281" at bounding box center [132, 217] width 33 height 9
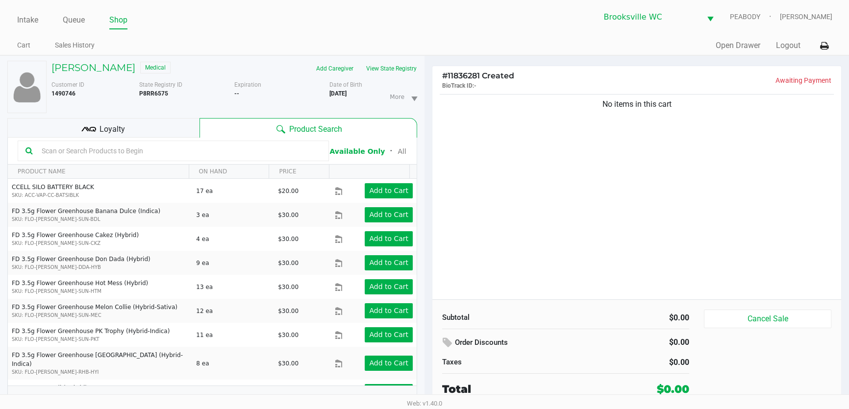
click at [133, 147] on input "text" at bounding box center [179, 151] width 283 height 15
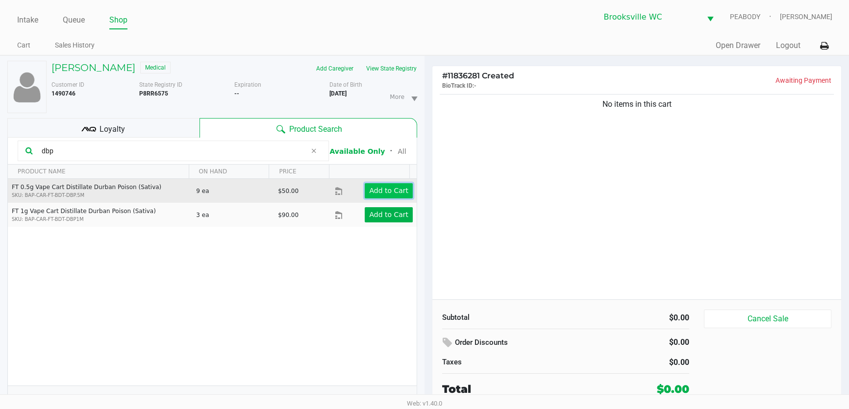
click at [369, 189] on app-button-loader "Add to Cart" at bounding box center [388, 191] width 39 height 8
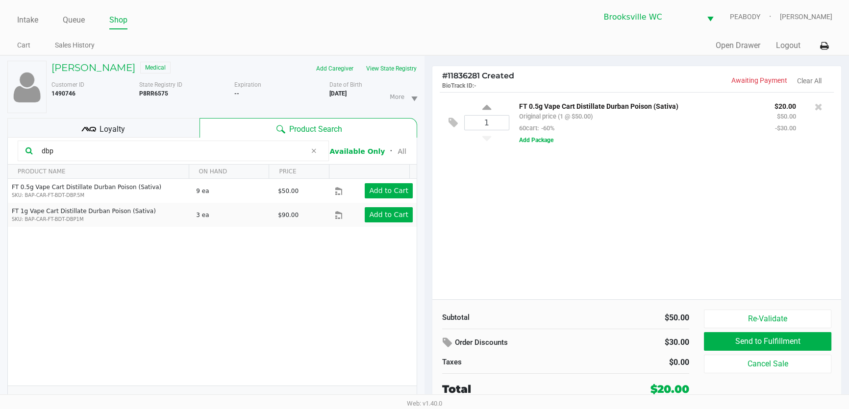
click at [158, 145] on input "dbp" at bounding box center [172, 151] width 269 height 15
click at [157, 145] on input "dbp" at bounding box center [172, 151] width 269 height 15
drag, startPoint x: 97, startPoint y: 147, endPoint x: 74, endPoint y: 147, distance: 22.5
click at [74, 147] on input "dbp" at bounding box center [172, 151] width 269 height 15
drag, startPoint x: 69, startPoint y: 148, endPoint x: 21, endPoint y: 149, distance: 48.0
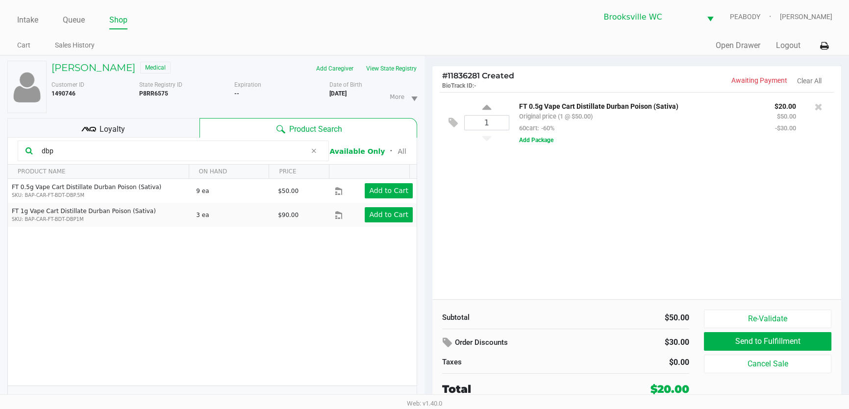
click at [21, 149] on div "dbp" at bounding box center [173, 151] width 311 height 21
click at [70, 150] on input "dbp" at bounding box center [172, 151] width 269 height 15
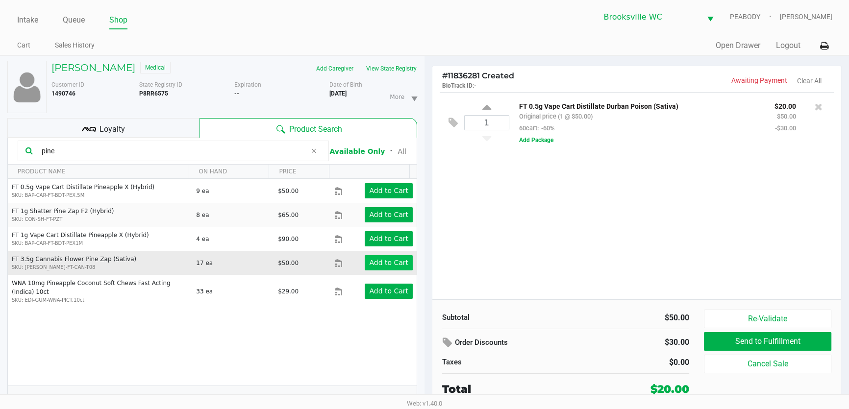
type input "pine"
click at [373, 266] on app-button-loader "Add to Cart" at bounding box center [388, 263] width 39 height 8
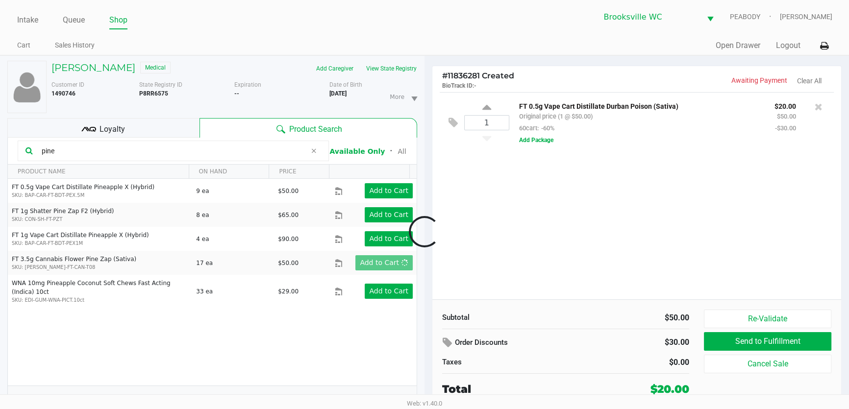
click at [642, 232] on div at bounding box center [424, 231] width 849 height 255
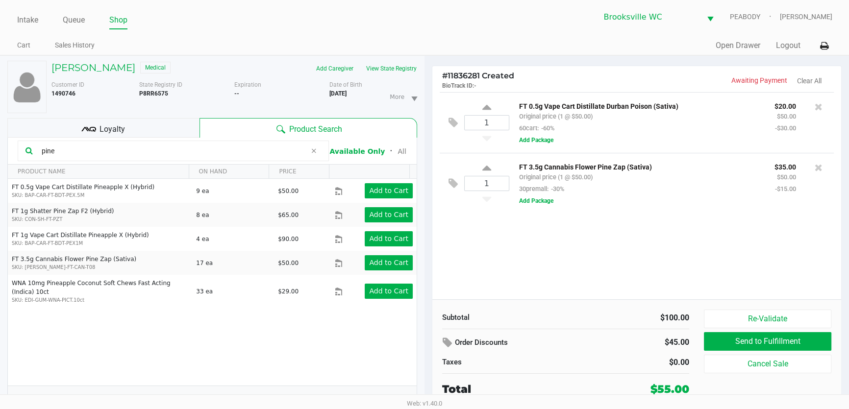
click at [75, 151] on input "pine" at bounding box center [172, 151] width 269 height 15
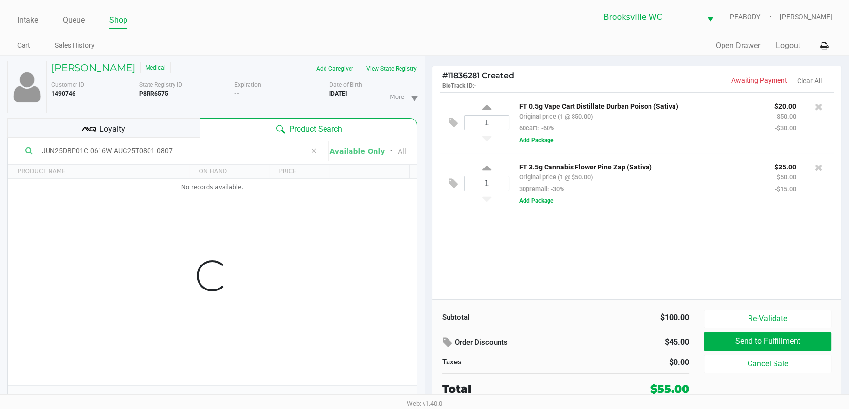
type input "JUN25DBP01C-0616W-AUG25T0801-0807"
click at [500, 230] on div "1 FT 0.5g Vape Cart Distillate Durban Poison (Sativa) Original price (1 @ $50.0…" at bounding box center [636, 195] width 409 height 207
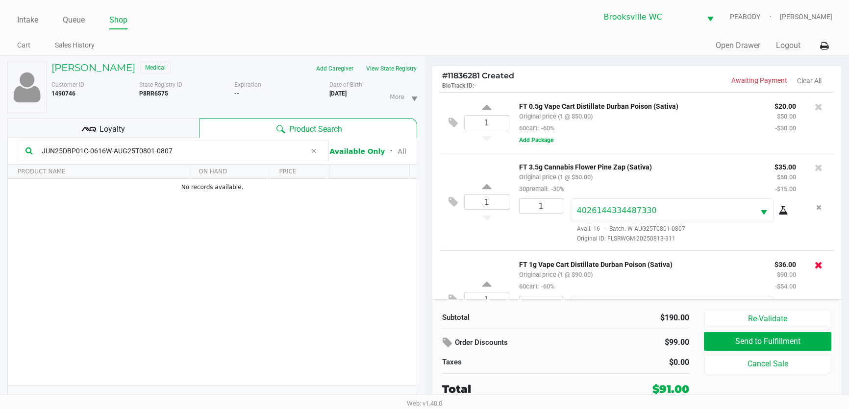
click at [814, 266] on icon at bounding box center [818, 265] width 8 height 10
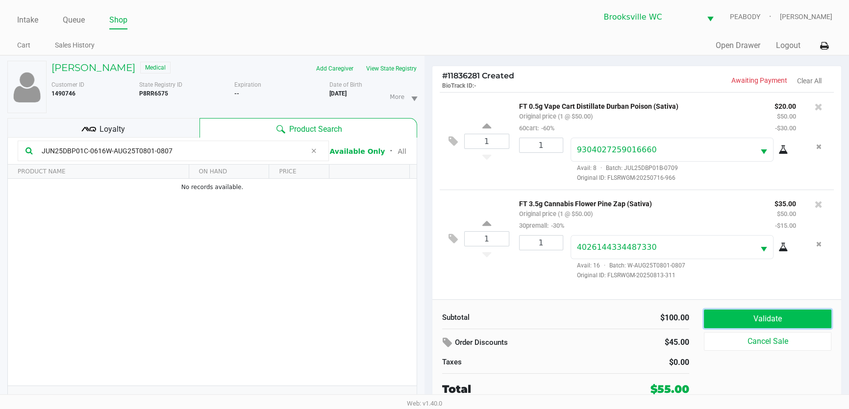
click at [746, 319] on button "Validate" at bounding box center [767, 319] width 127 height 19
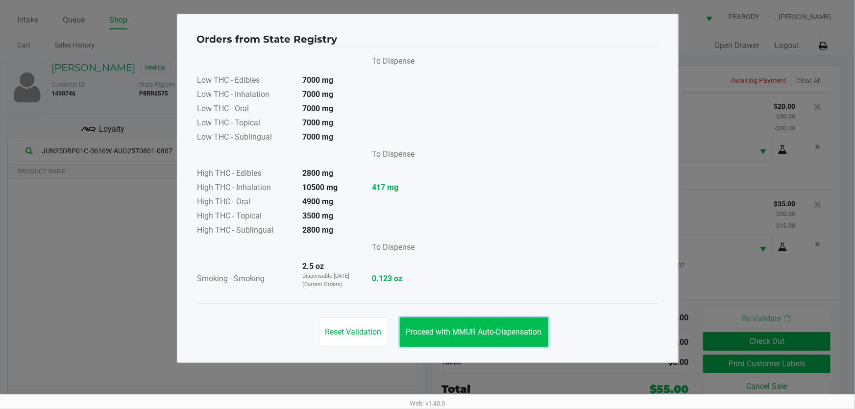
click at [475, 333] on span "Proceed with MMUR Auto-Dispensation" at bounding box center [474, 331] width 136 height 9
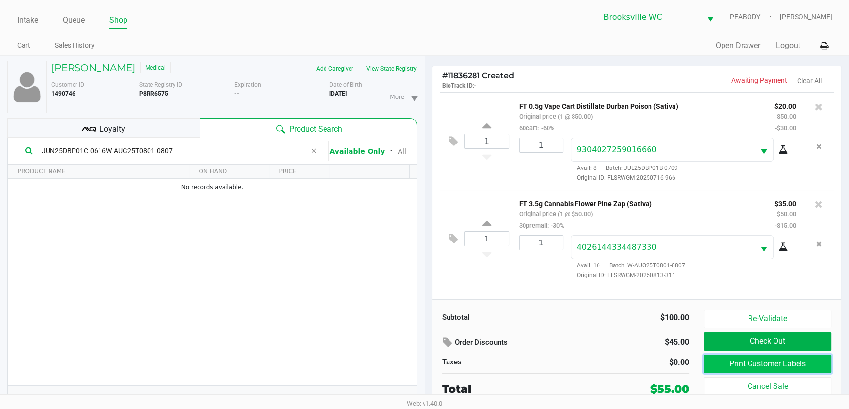
click at [747, 363] on button "Print Customer Labels" at bounding box center [767, 364] width 127 height 19
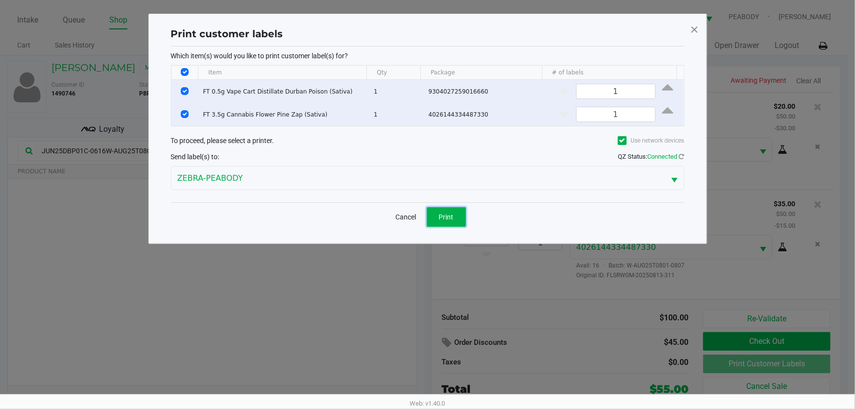
click at [451, 218] on span "Print" at bounding box center [446, 217] width 15 height 8
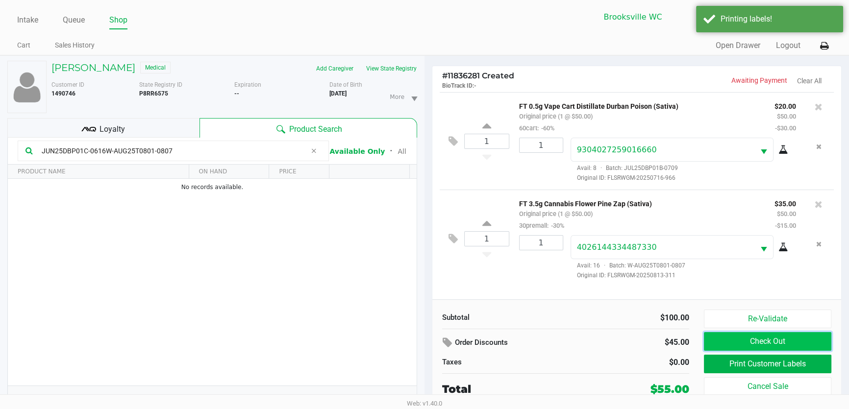
click at [780, 340] on button "Check Out" at bounding box center [767, 341] width 127 height 19
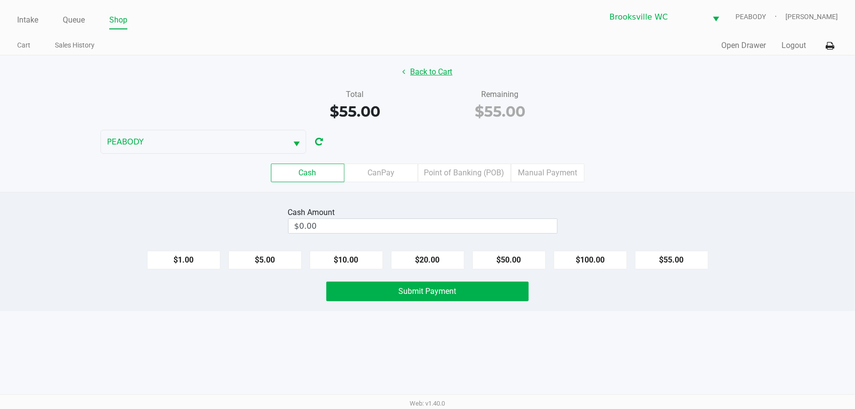
click at [408, 79] on button "Back to Cart" at bounding box center [427, 72] width 63 height 19
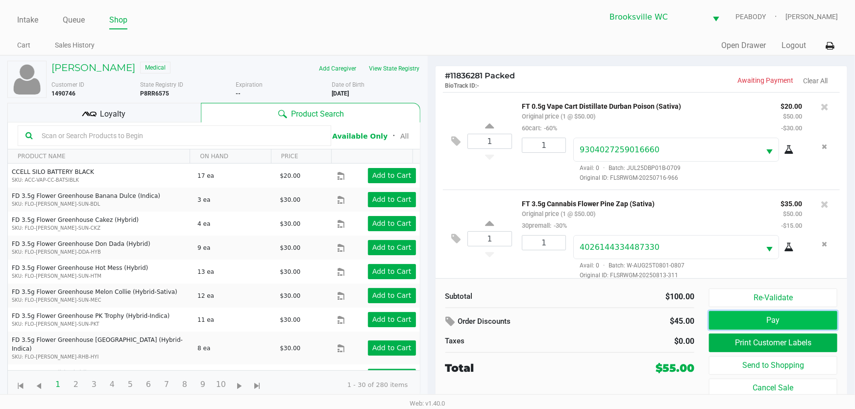
click at [794, 327] on button "Pay" at bounding box center [773, 320] width 128 height 19
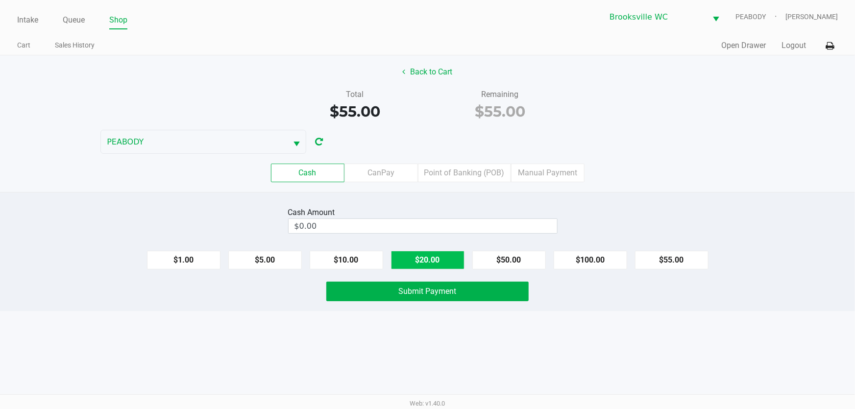
click at [415, 253] on button "$20.00" at bounding box center [428, 260] width 74 height 19
click at [415, 254] on button "$20.00" at bounding box center [428, 260] width 74 height 19
type input "$60.00"
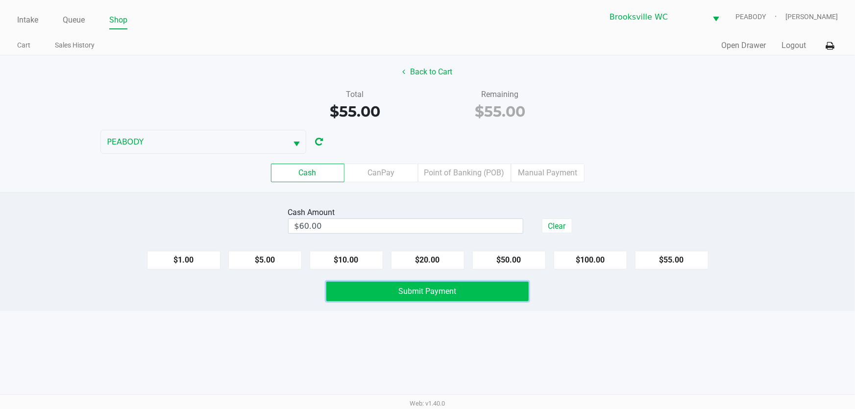
click at [412, 284] on button "Submit Payment" at bounding box center [427, 292] width 203 height 20
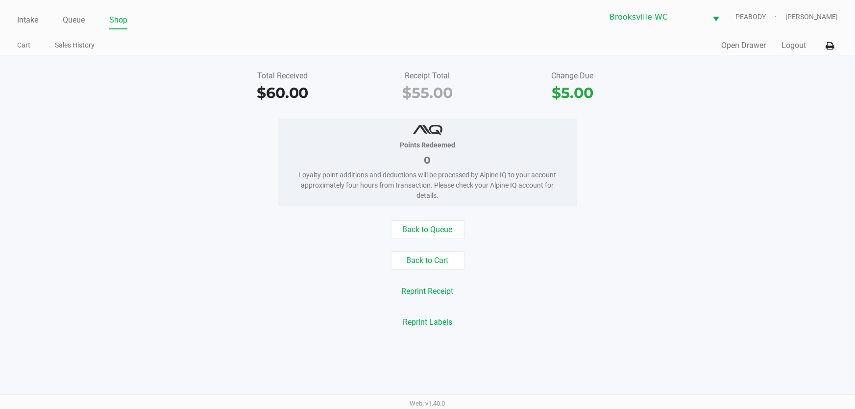
click at [58, 16] on ul "Intake Queue Shop" at bounding box center [222, 20] width 411 height 17
click at [69, 18] on link "Queue" at bounding box center [74, 20] width 22 height 14
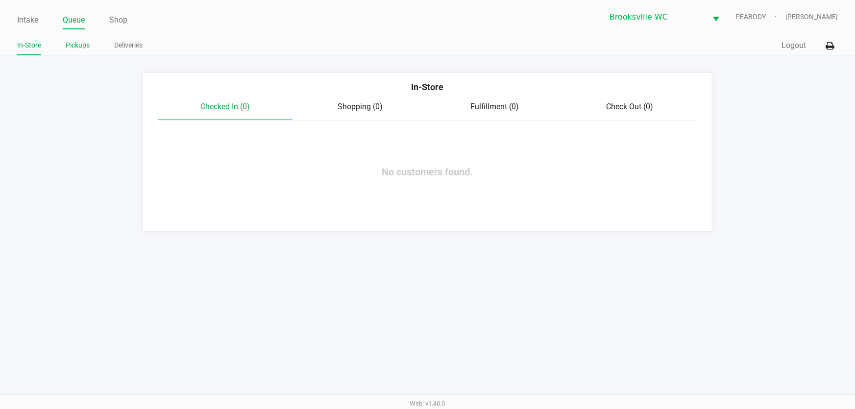
click at [71, 42] on link "Pickups" at bounding box center [78, 45] width 24 height 12
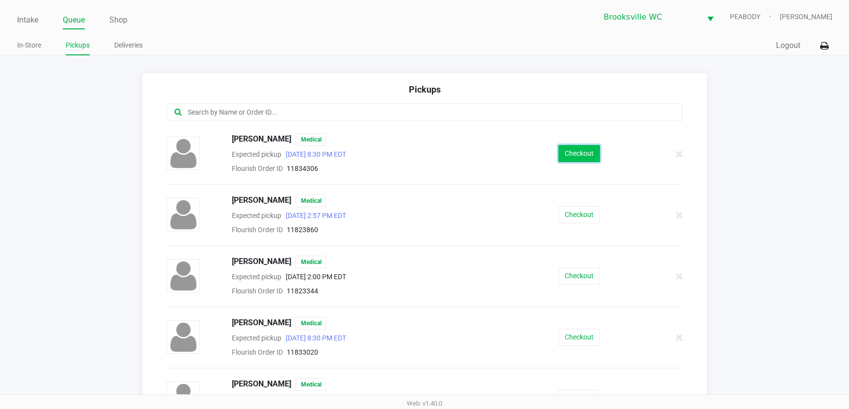
click at [564, 147] on button "Checkout" at bounding box center [579, 153] width 42 height 17
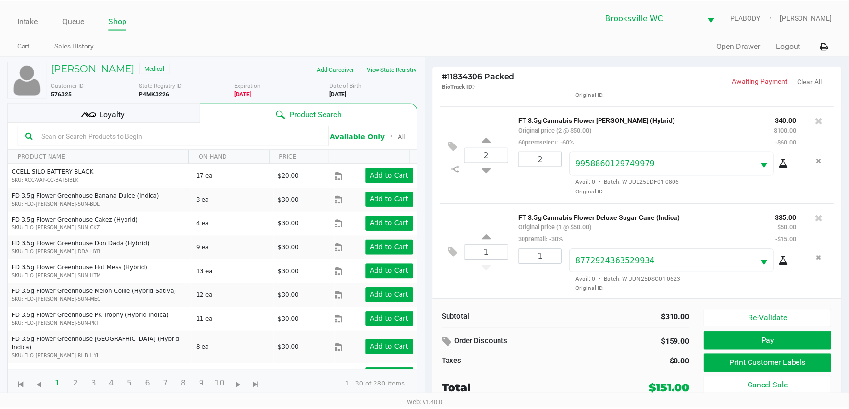
scroll to position [282, 0]
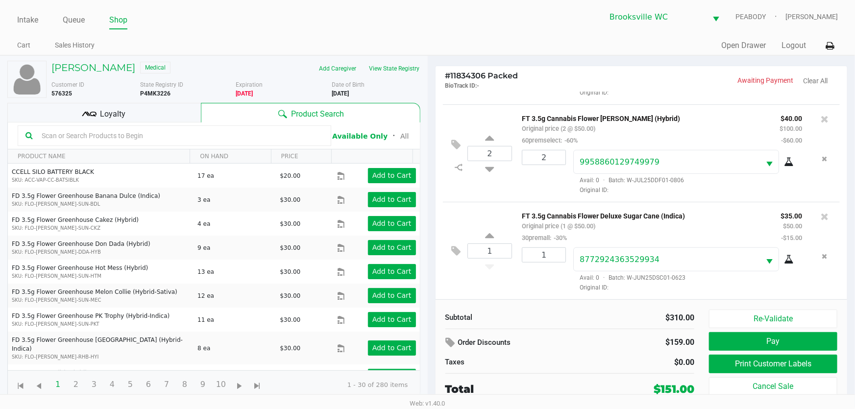
click at [163, 115] on div "Loyalty" at bounding box center [104, 113] width 194 height 20
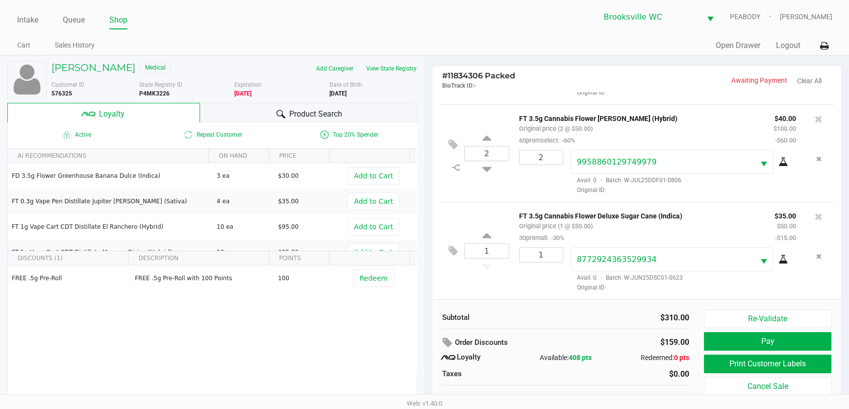
click at [572, 315] on div "$310.00" at bounding box center [630, 318] width 131 height 12
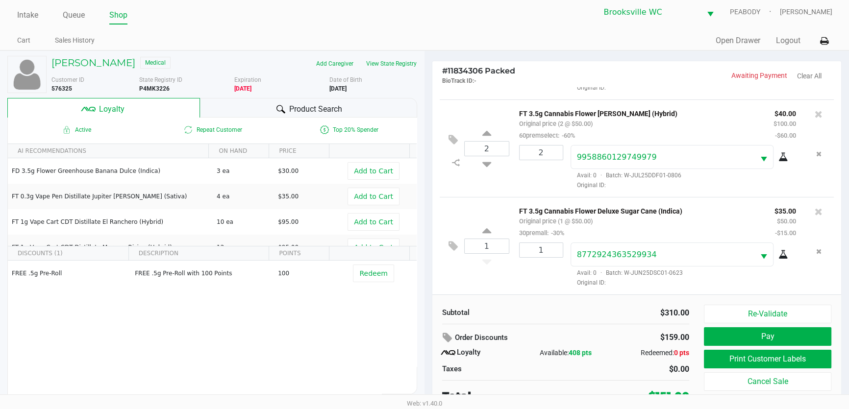
scroll to position [10, 0]
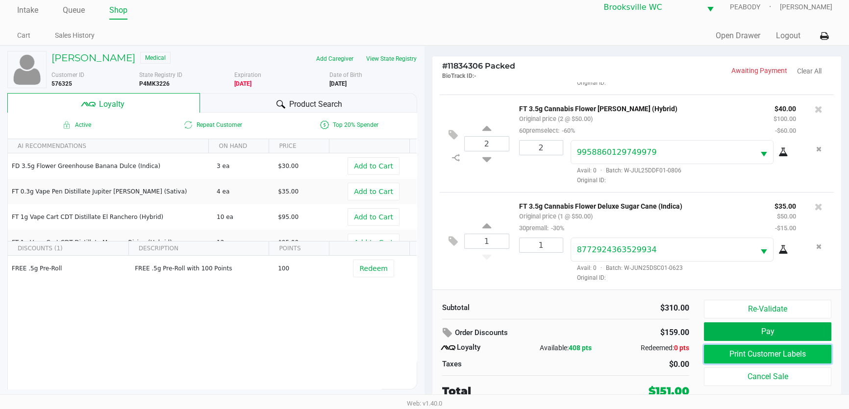
click at [738, 352] on button "Print Customer Labels" at bounding box center [767, 354] width 127 height 19
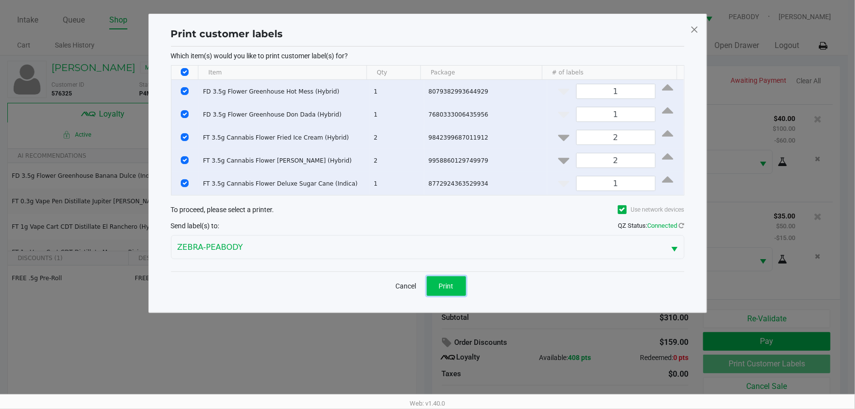
click at [454, 291] on button "Print" at bounding box center [446, 286] width 39 height 20
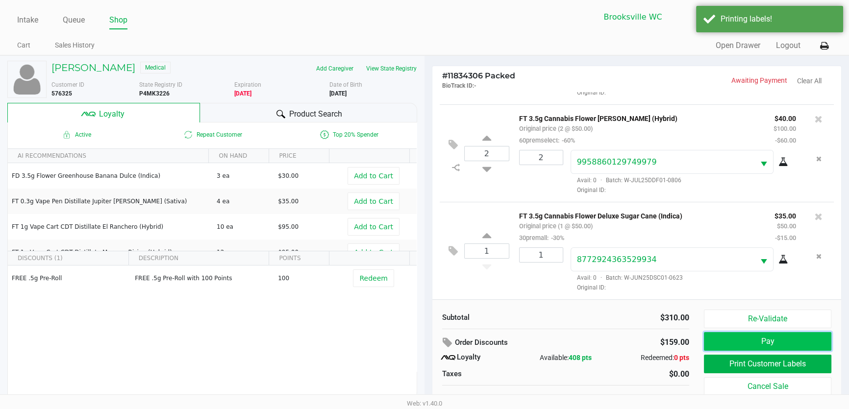
click at [764, 341] on button "Pay" at bounding box center [767, 341] width 127 height 19
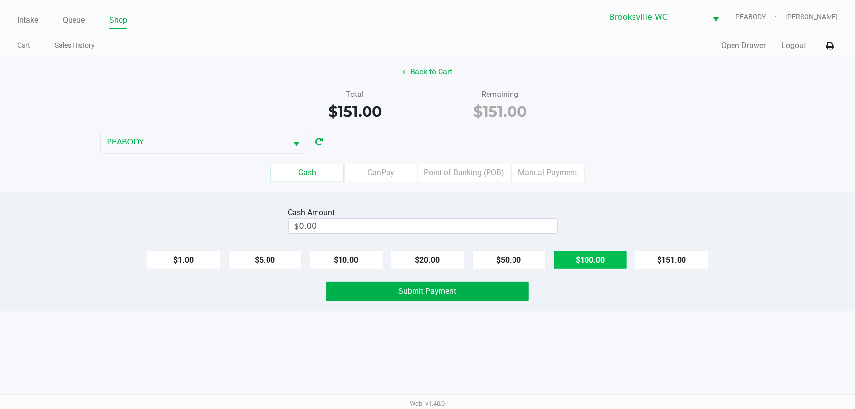
click at [618, 256] on button "$100.00" at bounding box center [591, 260] width 74 height 19
type input "$200.00"
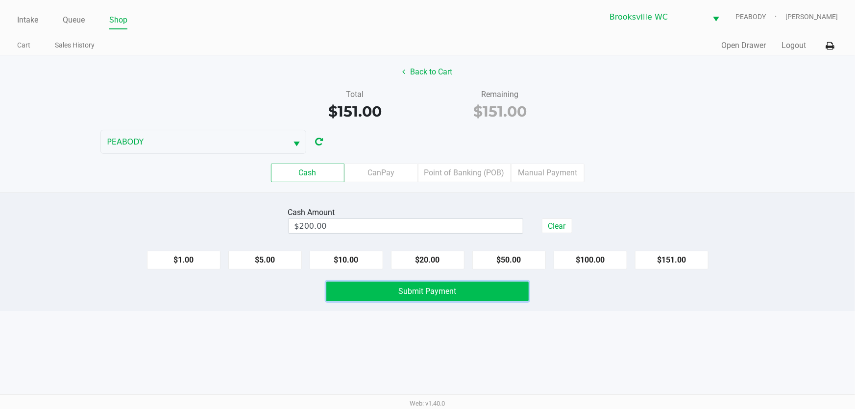
click at [505, 296] on button "Submit Payment" at bounding box center [427, 292] width 203 height 20
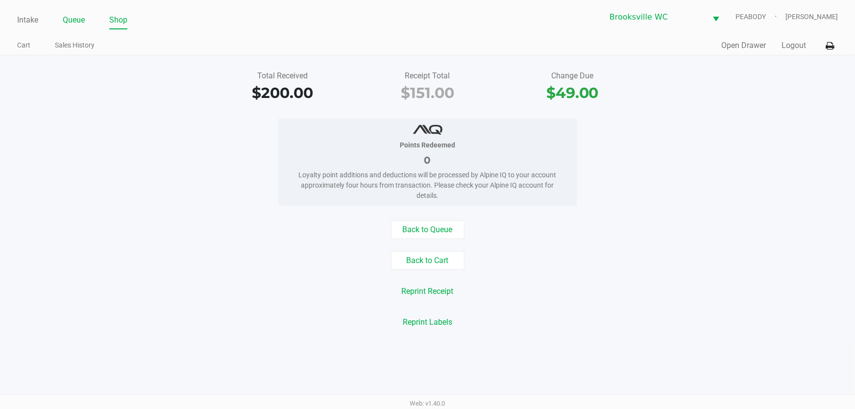
click at [66, 22] on link "Queue" at bounding box center [74, 20] width 22 height 14
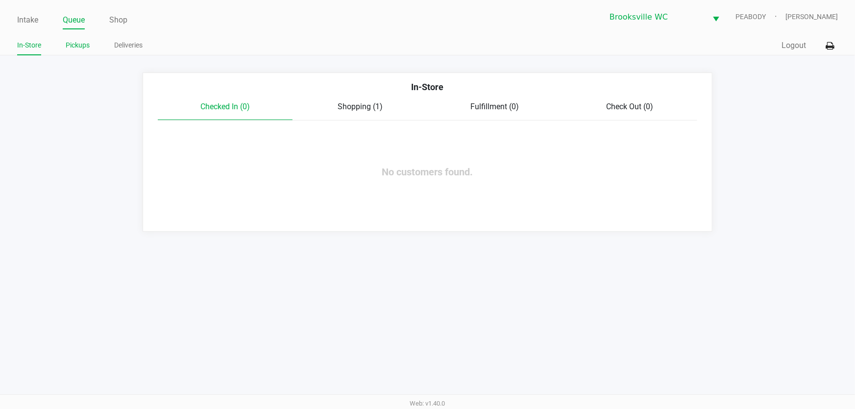
click at [75, 42] on link "Pickups" at bounding box center [78, 45] width 24 height 12
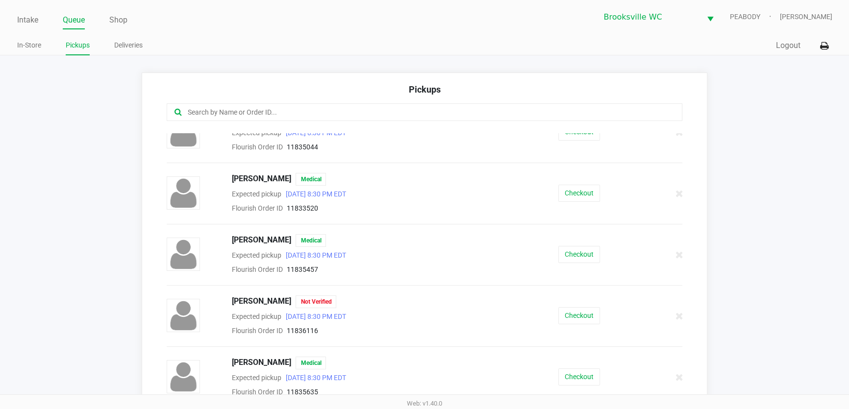
scroll to position [264, 0]
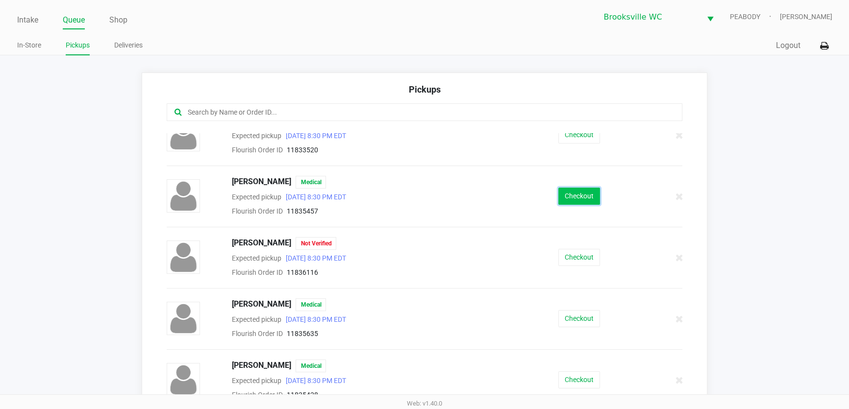
click at [571, 198] on button "Checkout" at bounding box center [579, 196] width 42 height 17
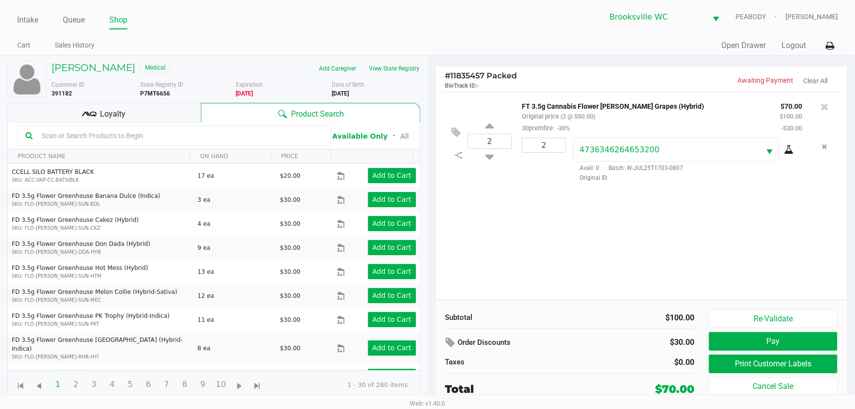
click at [127, 120] on div "Loyalty" at bounding box center [104, 113] width 194 height 20
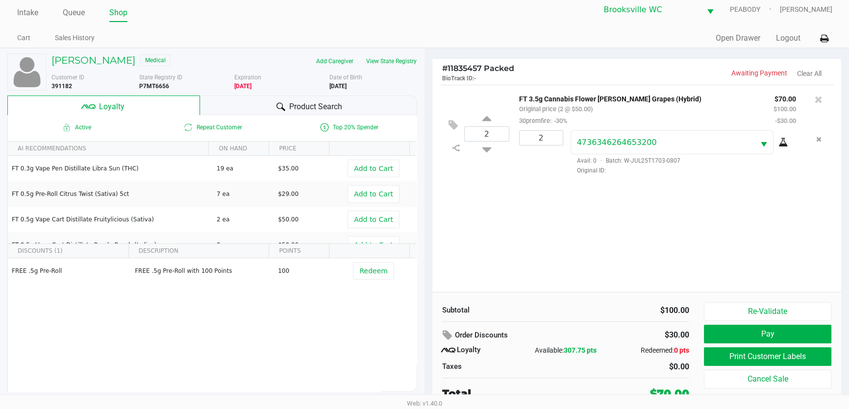
scroll to position [10, 0]
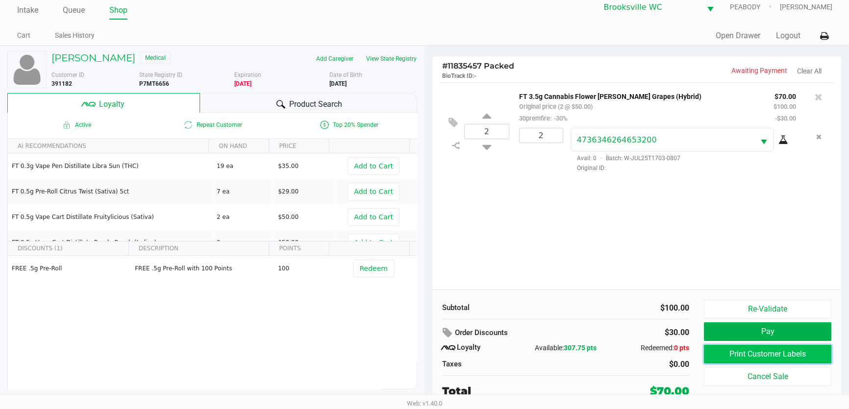
click at [750, 349] on button "Print Customer Labels" at bounding box center [767, 354] width 127 height 19
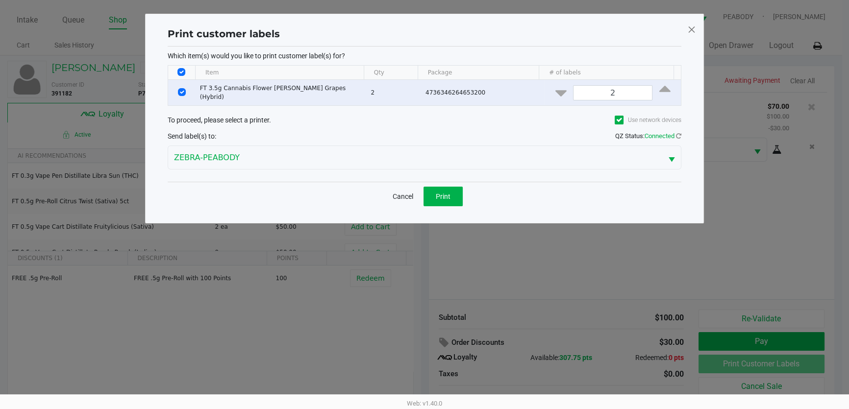
scroll to position [0, 0]
click at [444, 200] on button "Print" at bounding box center [446, 197] width 39 height 20
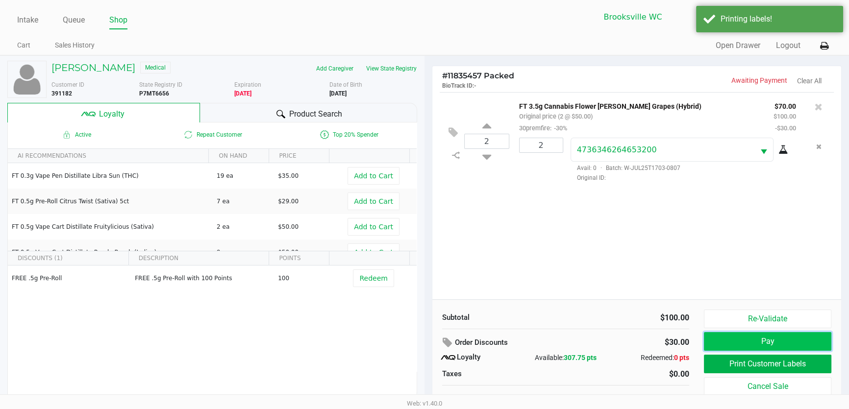
click at [765, 343] on button "Pay" at bounding box center [767, 341] width 127 height 19
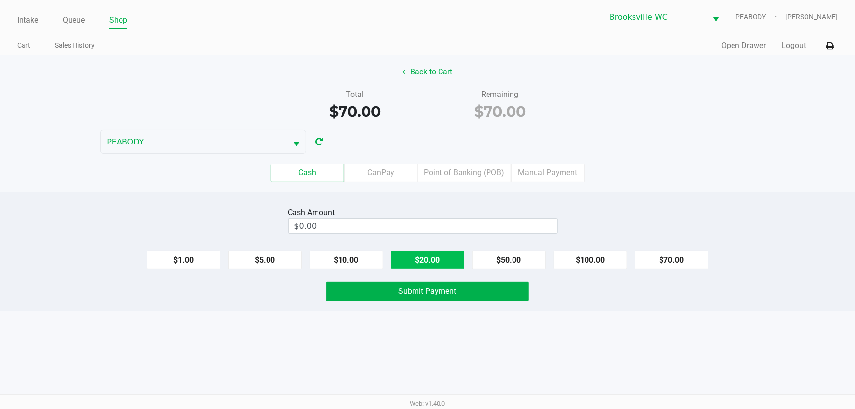
click at [412, 262] on button "$20.00" at bounding box center [428, 260] width 74 height 19
drag, startPoint x: 412, startPoint y: 262, endPoint x: 399, endPoint y: 271, distance: 16.1
click at [410, 262] on button "$20.00" at bounding box center [428, 260] width 74 height 19
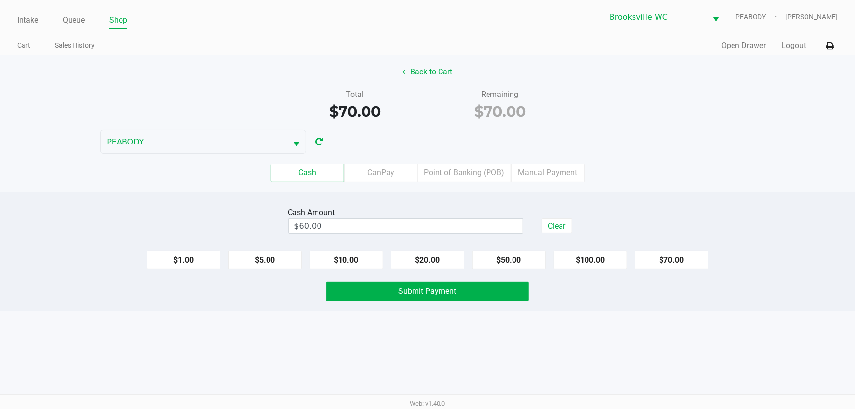
type input "$80.00"
click at [391, 292] on button "Submit Payment" at bounding box center [427, 292] width 203 height 20
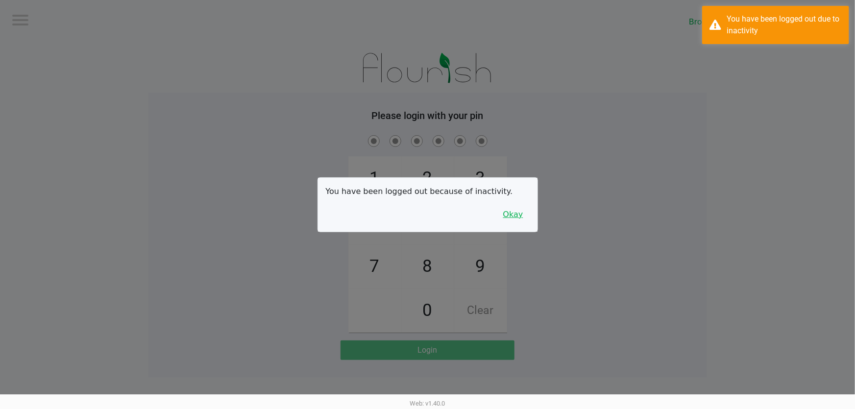
click at [520, 210] on button "Okay" at bounding box center [513, 214] width 33 height 19
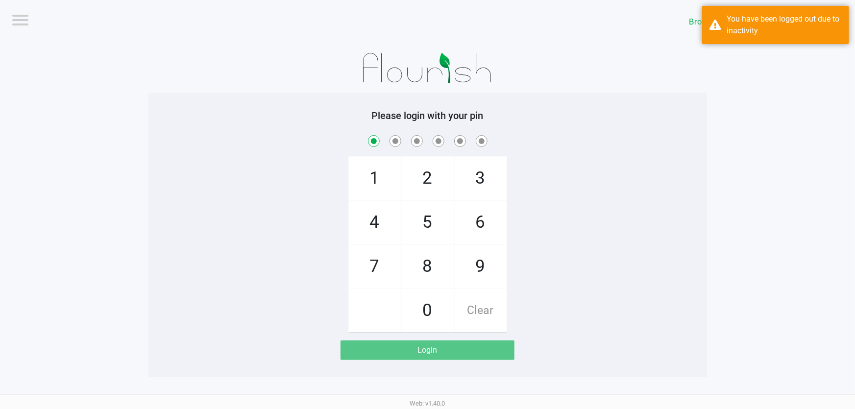
checkbox input "true"
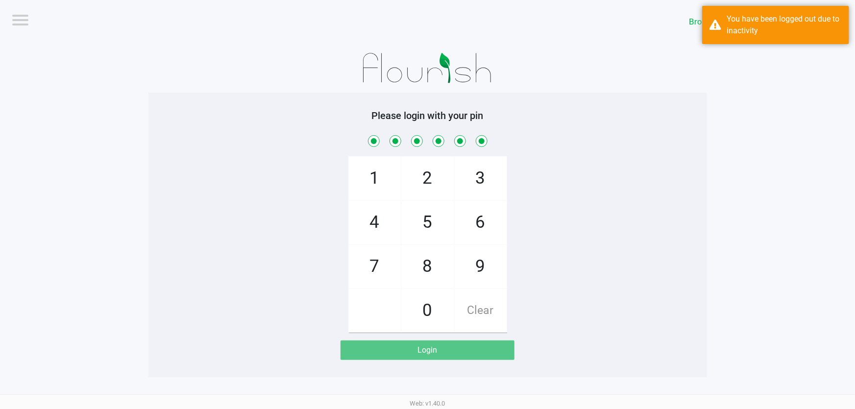
checkbox input "true"
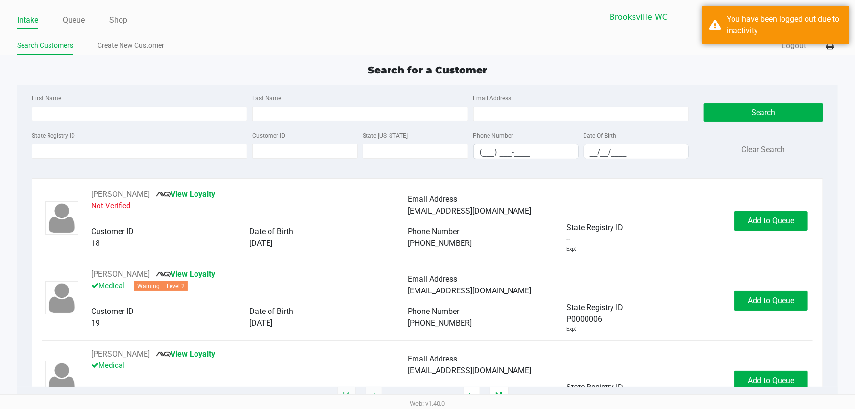
click at [242, 55] on app-point-of-sale "Intake Queue Shop Brooksville WC PEABODY Steven Jaskot Search Customers Create …" at bounding box center [427, 198] width 855 height 397
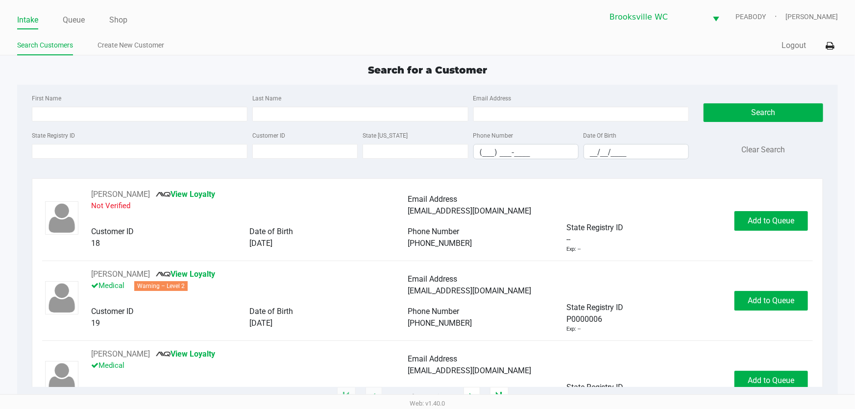
type input "ALVIN"
type input "BLOMEFIELD"
type input "02/17/1989"
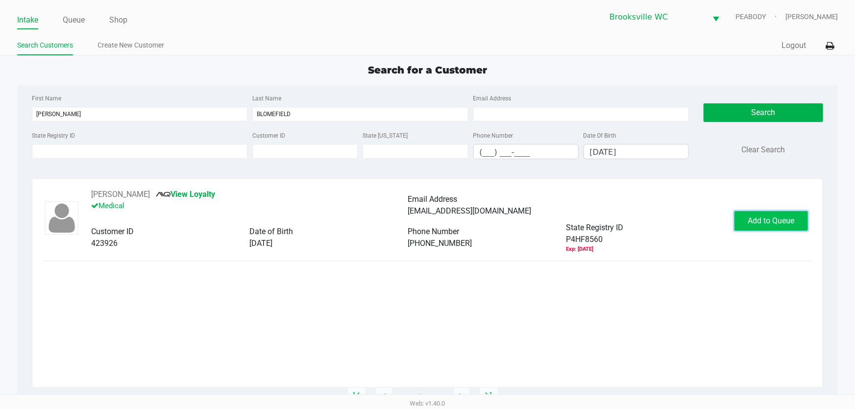
click at [776, 216] on span "Add to Queue" at bounding box center [771, 220] width 47 height 9
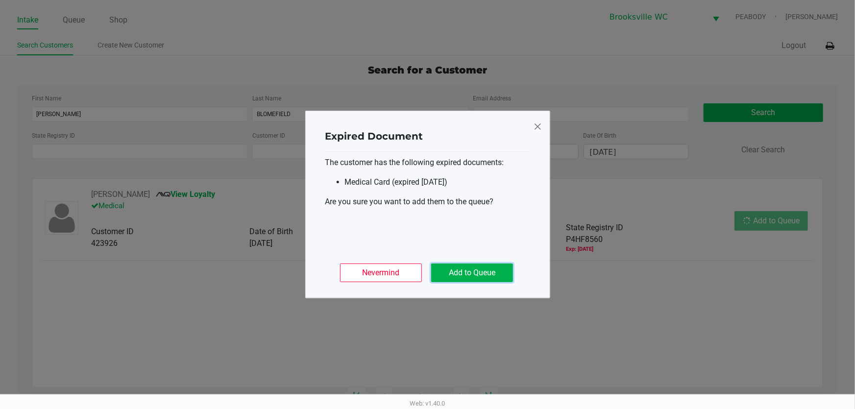
click at [487, 274] on button "Add to Queue" at bounding box center [472, 273] width 82 height 19
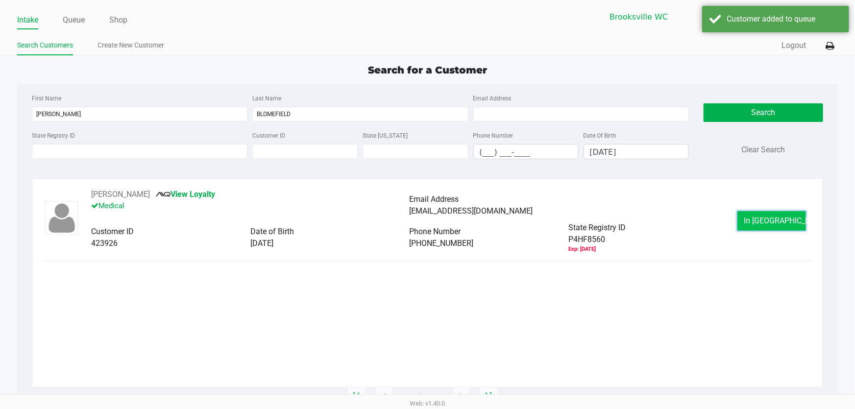
click at [766, 224] on span "In Queue" at bounding box center [785, 220] width 82 height 9
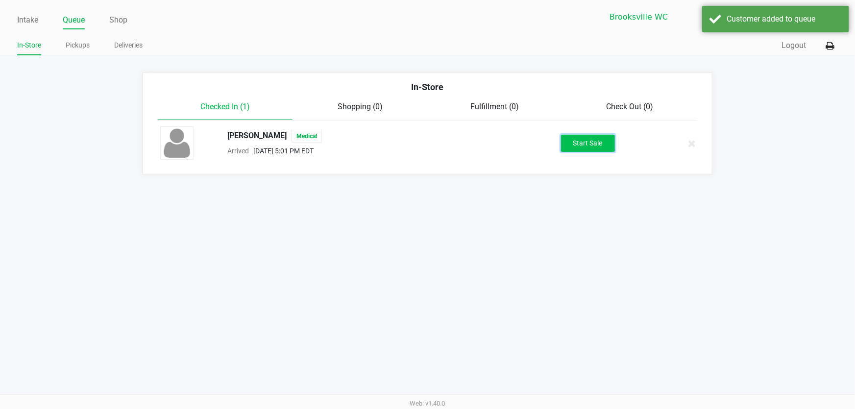
click at [583, 138] on button "Start Sale" at bounding box center [588, 143] width 54 height 17
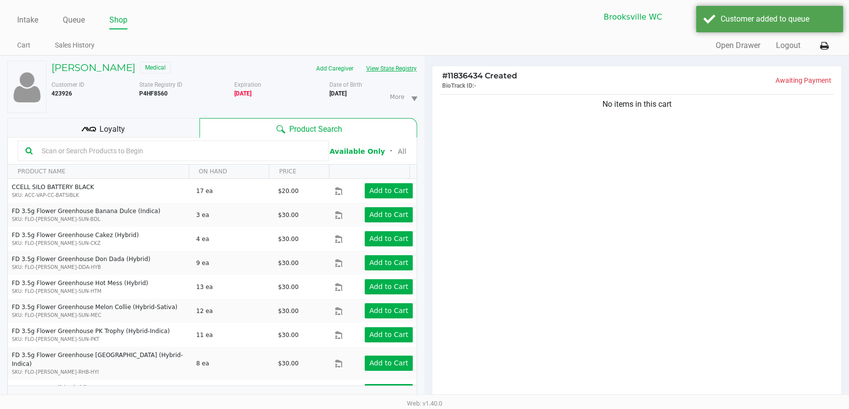
click at [392, 67] on button "View State Registry" at bounding box center [388, 69] width 57 height 16
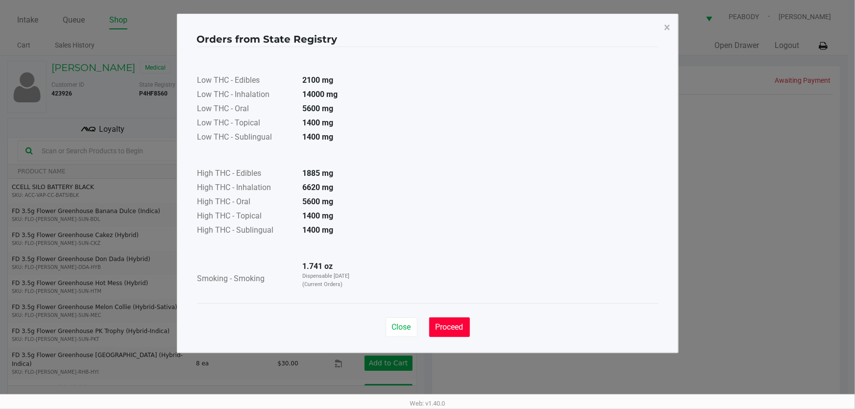
drag, startPoint x: 456, startPoint y: 327, endPoint x: 266, endPoint y: 208, distance: 224.1
click at [456, 327] on span "Proceed" at bounding box center [450, 326] width 28 height 9
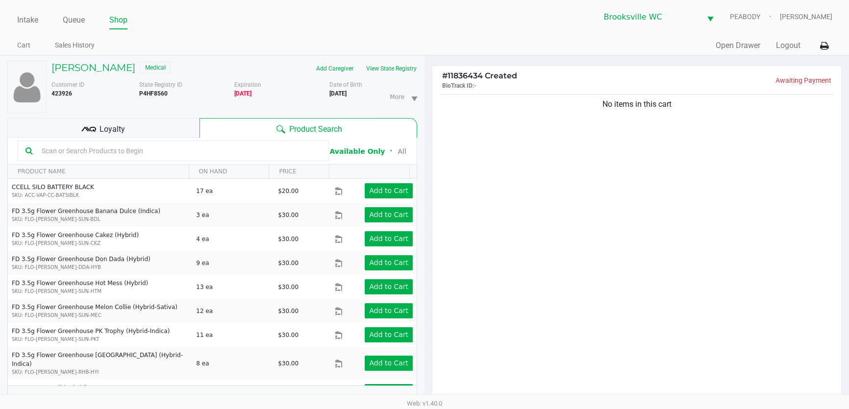
click at [134, 147] on input "text" at bounding box center [179, 151] width 283 height 15
click at [87, 151] on input "text" at bounding box center [179, 151] width 283 height 15
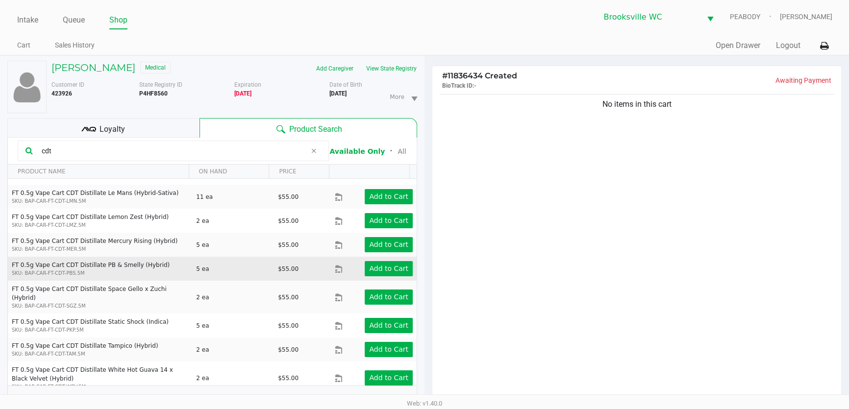
scroll to position [222, 0]
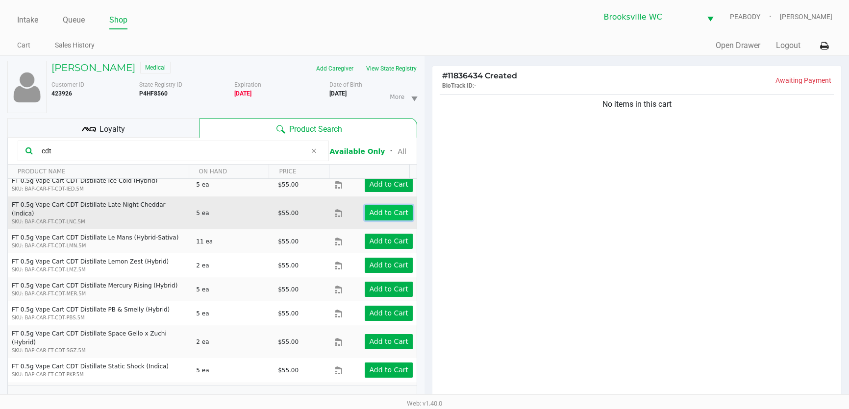
click at [390, 209] on app-button-loader "Add to Cart" at bounding box center [388, 213] width 39 height 8
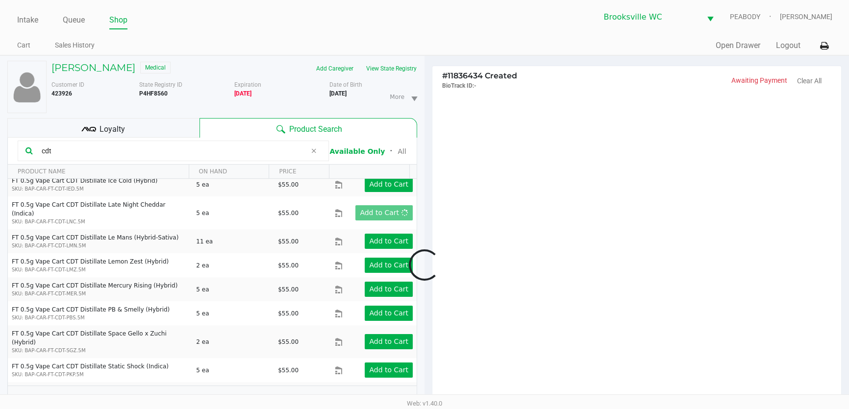
click at [577, 217] on div at bounding box center [424, 265] width 849 height 322
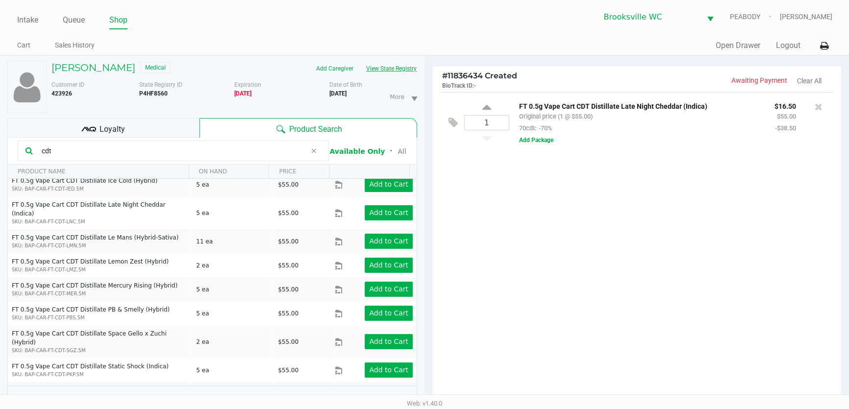
click at [394, 69] on button "View State Registry" at bounding box center [388, 69] width 57 height 16
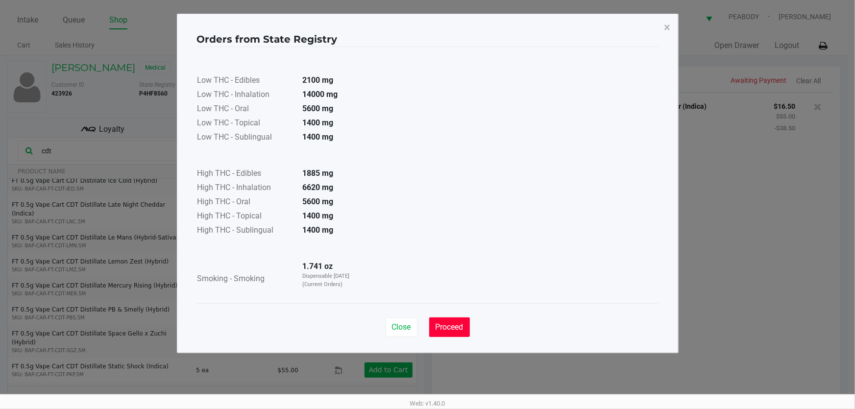
drag, startPoint x: 451, startPoint y: 322, endPoint x: 613, endPoint y: 264, distance: 171.6
click at [451, 320] on button "Proceed" at bounding box center [449, 328] width 41 height 20
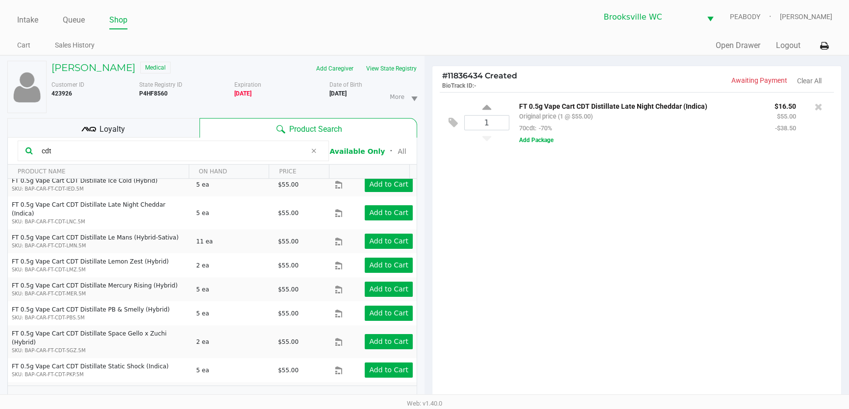
click at [653, 254] on div "1 FT 0.5g Vape Cart CDT Distillate Late Night Cheddar (Indica) Original price (…" at bounding box center [636, 249] width 409 height 315
drag, startPoint x: 74, startPoint y: 149, endPoint x: 0, endPoint y: 157, distance: 74.4
click at [0, 157] on div "ALVIN BLOMEFIELD Medical Add Caregiver View State Registry Customer ID 423926 S…" at bounding box center [212, 285] width 424 height 459
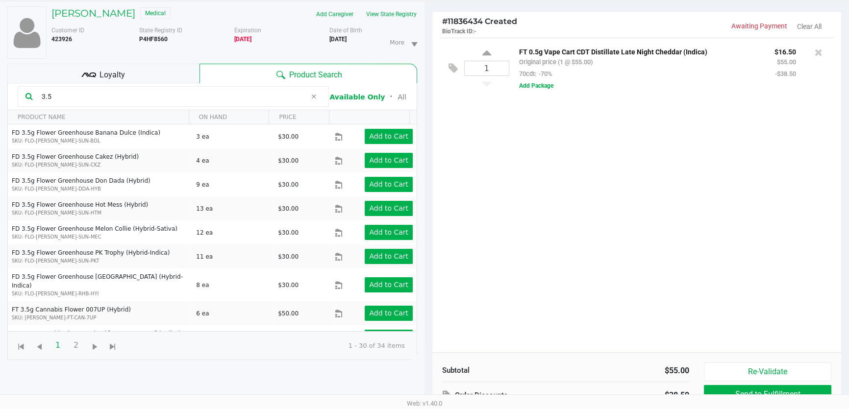
scroll to position [0, 0]
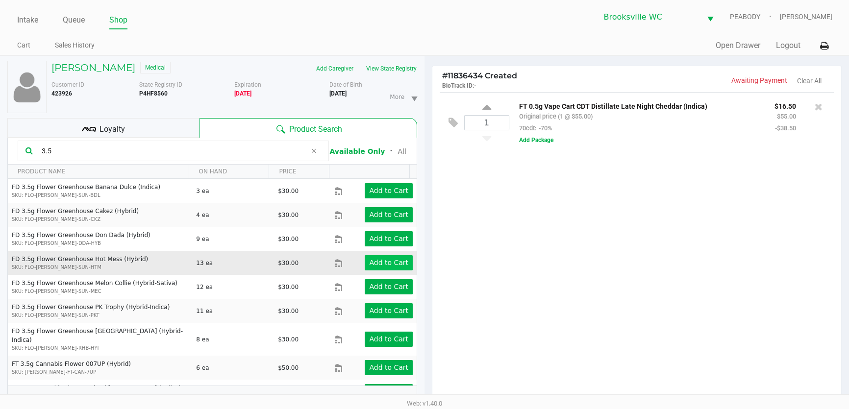
type input "3.5"
click at [392, 263] on app-button-loader "Add to Cart" at bounding box center [388, 263] width 39 height 8
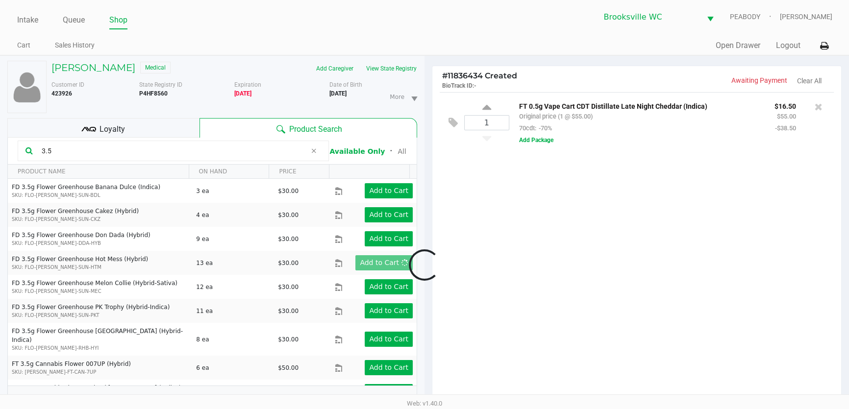
click at [629, 237] on div at bounding box center [424, 265] width 849 height 322
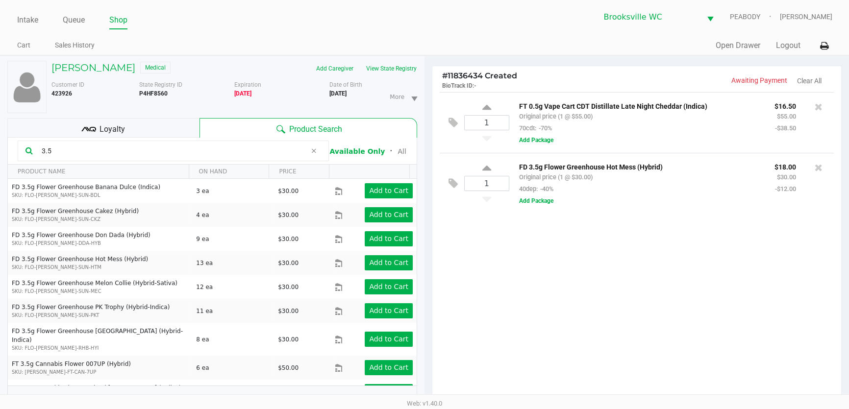
click at [549, 277] on div "1 FT 0.5g Vape Cart CDT Distillate Late Night Cheddar (Indica) Original price (…" at bounding box center [636, 249] width 409 height 315
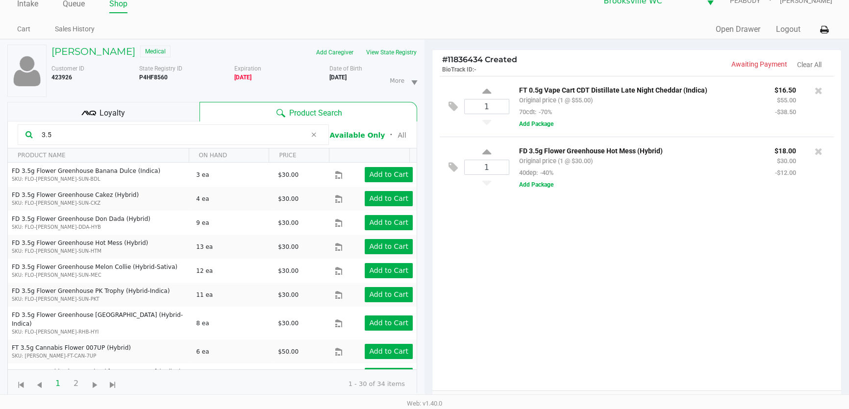
scroll to position [16, 0]
click at [531, 275] on div "1 FT 0.5g Vape Cart CDT Distillate Late Night Cheddar (Indica) Original price (…" at bounding box center [636, 233] width 409 height 315
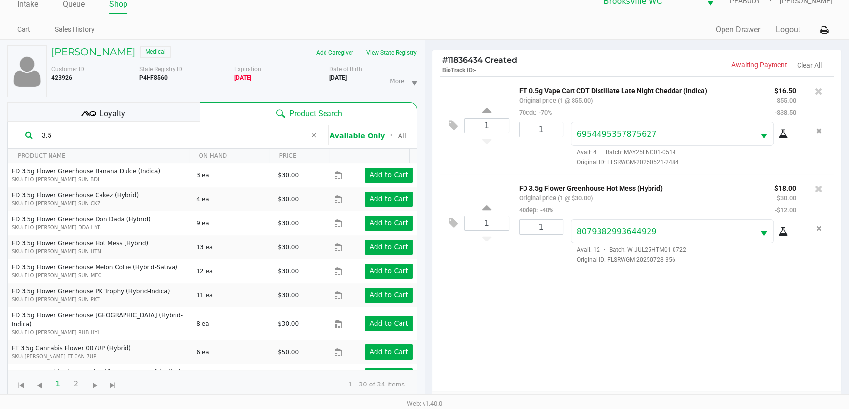
click at [335, 25] on ul "Cart Sales History" at bounding box center [220, 31] width 407 height 17
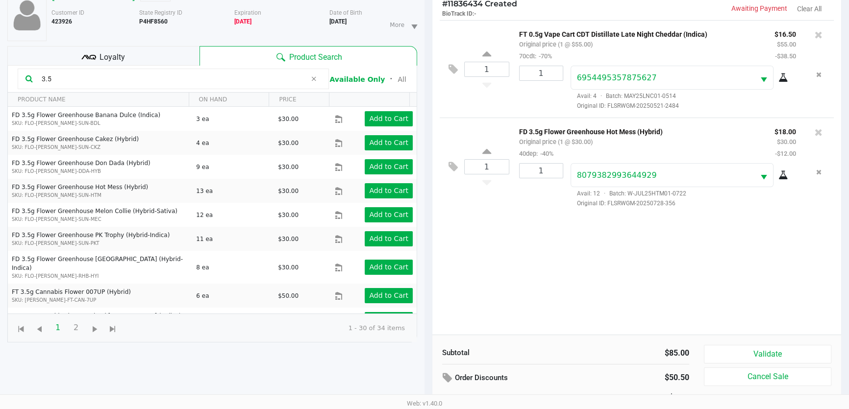
scroll to position [105, 0]
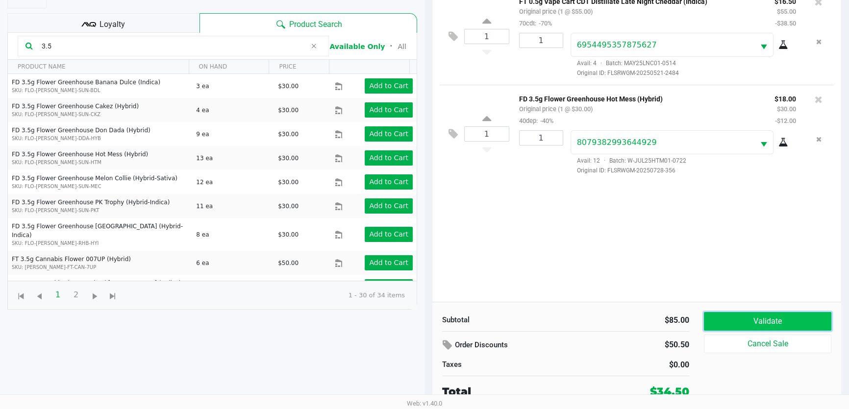
click at [768, 316] on button "Validate" at bounding box center [767, 321] width 127 height 19
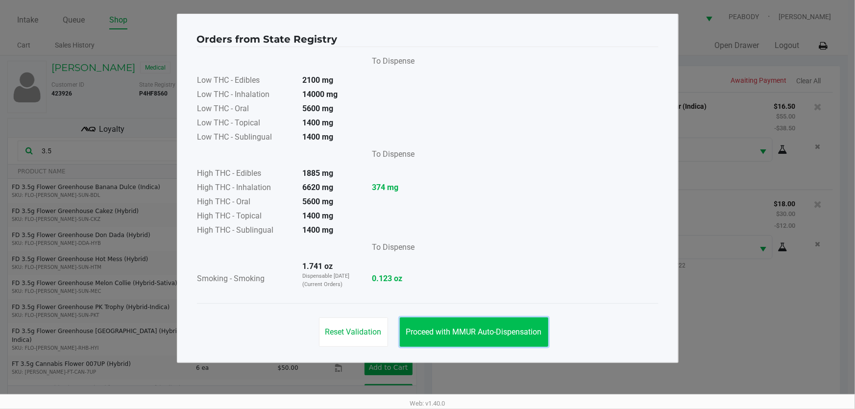
click at [505, 329] on span "Proceed with MMUR Auto-Dispensation" at bounding box center [474, 331] width 136 height 9
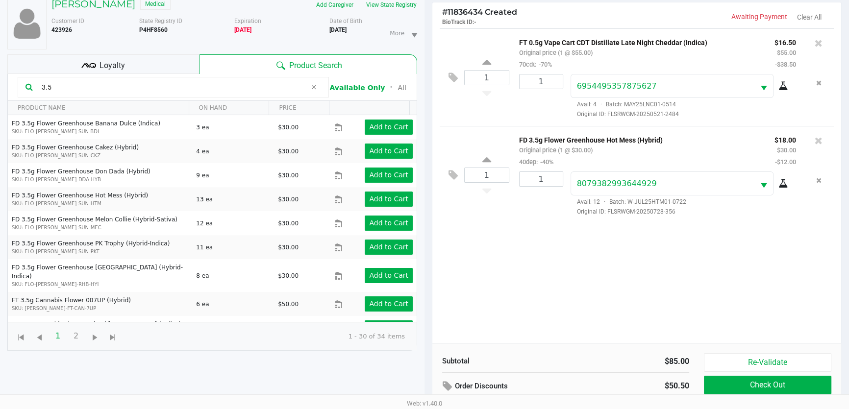
scroll to position [105, 0]
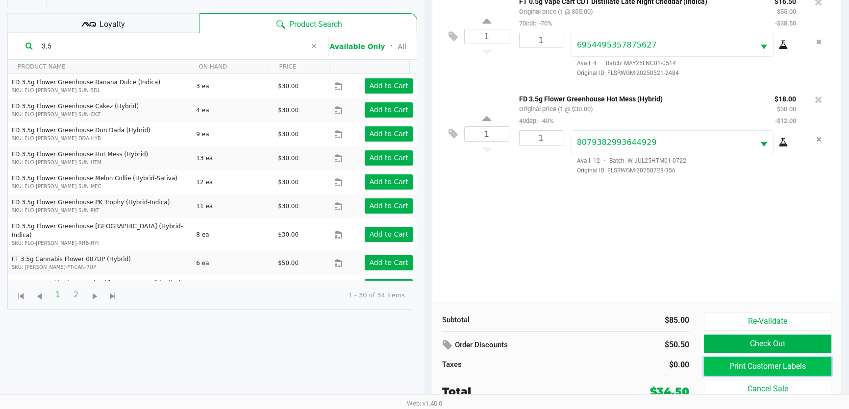
click at [741, 364] on button "Print Customer Labels" at bounding box center [767, 366] width 127 height 19
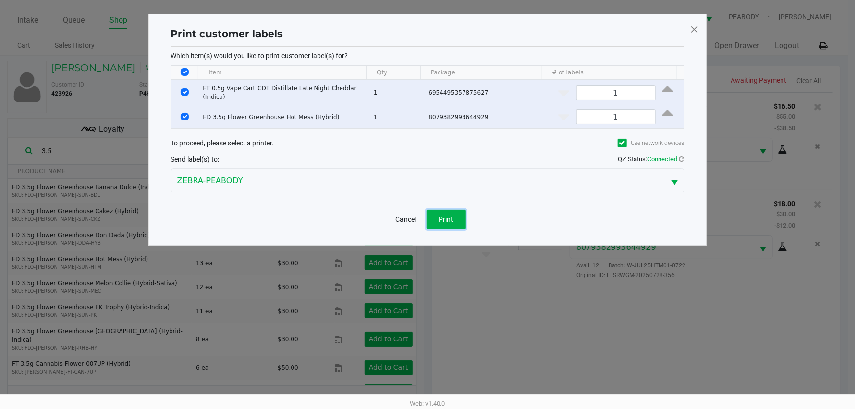
drag, startPoint x: 456, startPoint y: 221, endPoint x: 456, endPoint y: 235, distance: 13.7
click at [456, 221] on button "Print" at bounding box center [446, 220] width 39 height 20
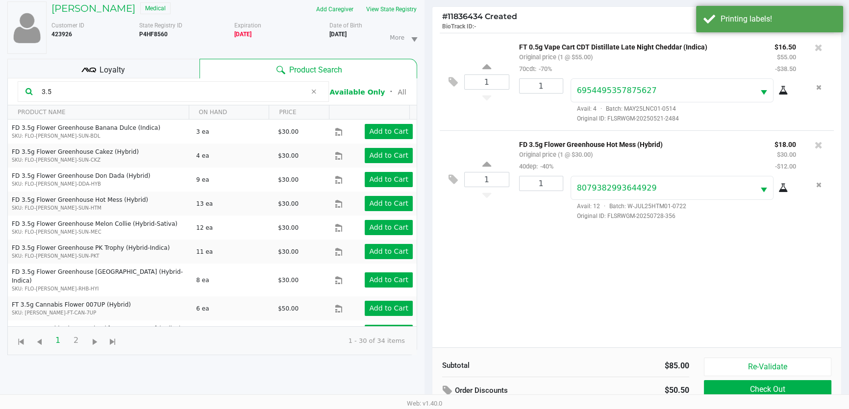
scroll to position [105, 0]
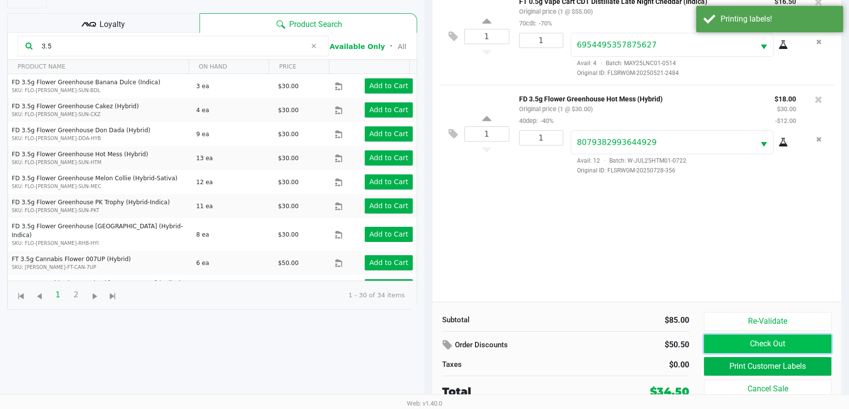
click at [750, 340] on button "Check Out" at bounding box center [767, 344] width 127 height 19
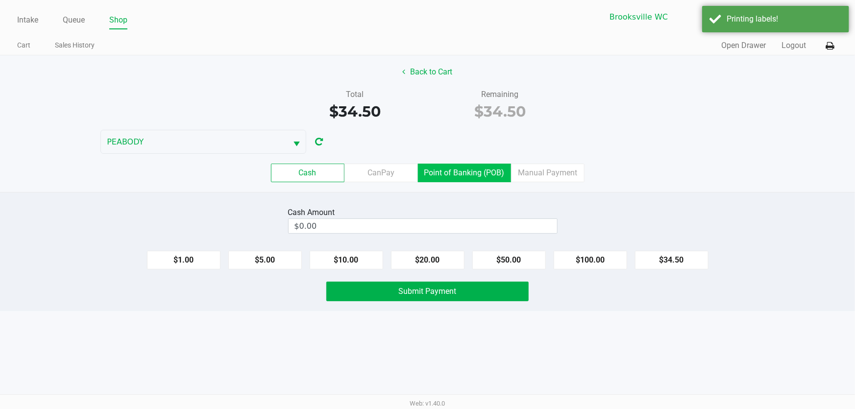
drag, startPoint x: 443, startPoint y: 170, endPoint x: 439, endPoint y: 196, distance: 25.9
click at [444, 170] on label "Point of Banking (POB)" at bounding box center [464, 173] width 93 height 19
click at [0, 0] on 7 "Point of Banking (POB)" at bounding box center [0, 0] width 0 height 0
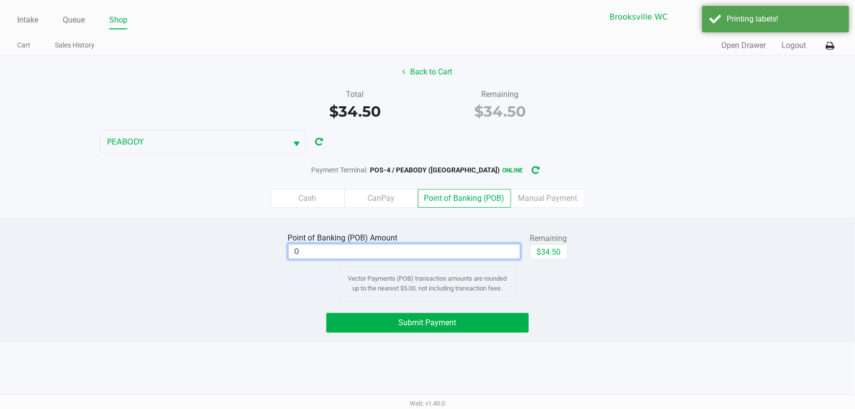
click at [373, 249] on input "0" at bounding box center [404, 252] width 231 height 14
type input "4"
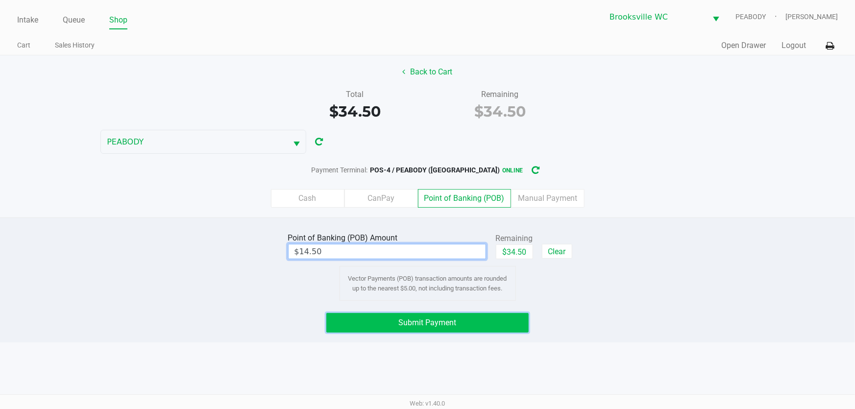
click at [449, 322] on span "Submit Payment" at bounding box center [428, 322] width 58 height 9
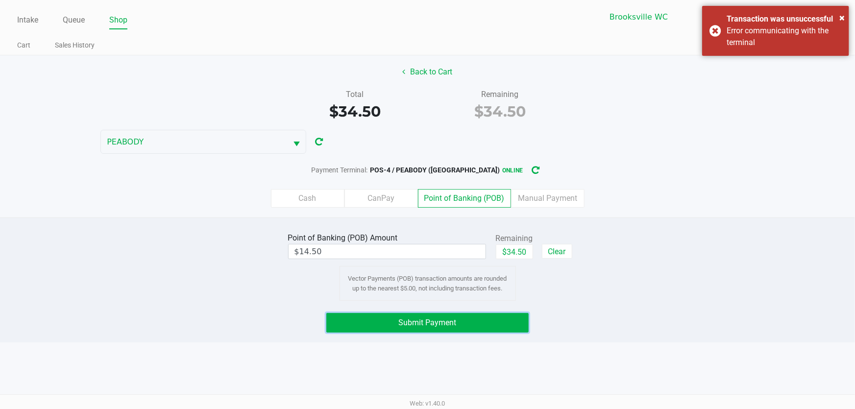
click at [463, 319] on button "Submit Payment" at bounding box center [427, 323] width 203 height 20
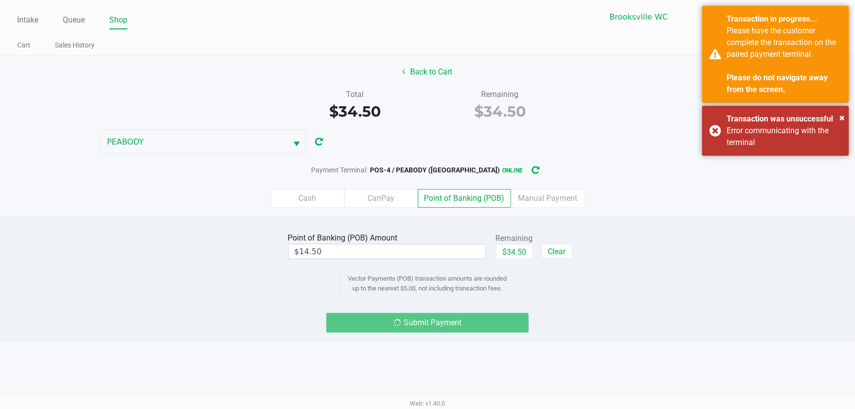
click at [685, 312] on div "Point of Banking (POB) Amount $14.50 Remaining $34.50 Clear Vector Payments (PO…" at bounding box center [427, 280] width 855 height 125
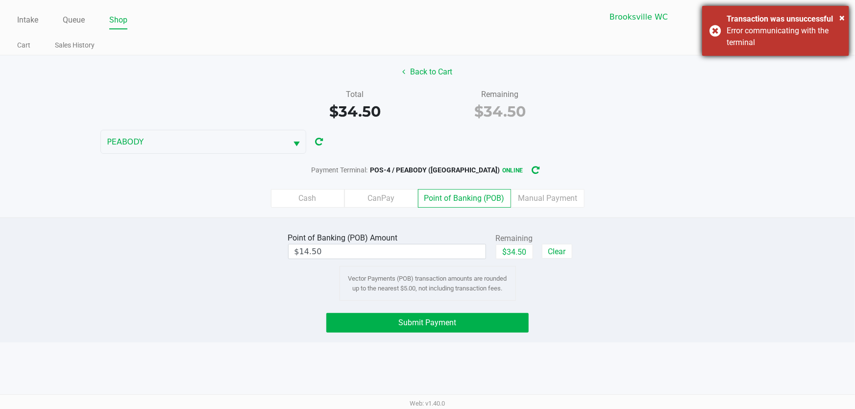
click at [761, 45] on div "Error communicating with the terminal" at bounding box center [784, 37] width 115 height 24
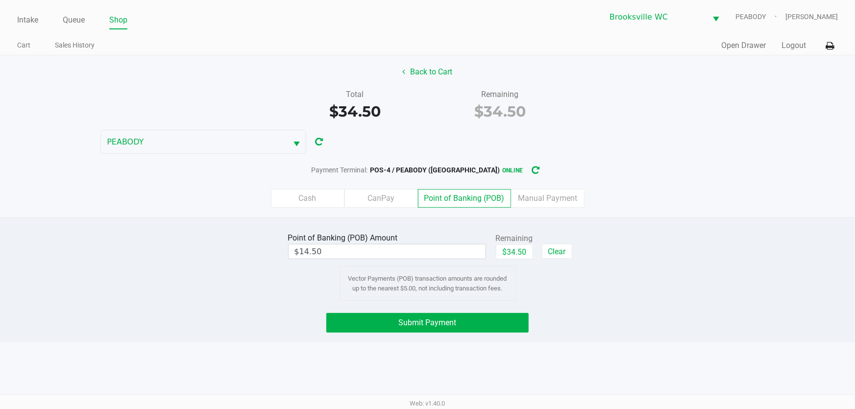
click at [579, 149] on div "Back to Cart Total $34.50 Remaining $34.50 PEABODY Payment Terminal: POS-4 / PE…" at bounding box center [427, 136] width 855 height 162
click at [285, 195] on label "Cash" at bounding box center [308, 198] width 74 height 19
click at [0, 0] on 0 "Cash" at bounding box center [0, 0] width 0 height 0
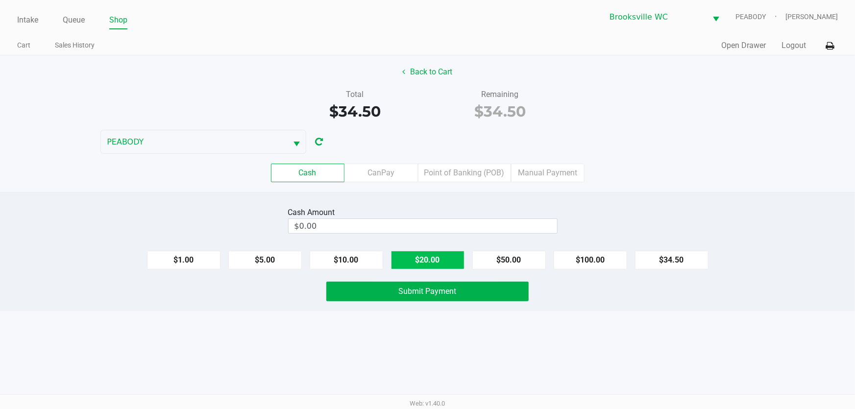
click at [420, 265] on button "$20.00" at bounding box center [428, 260] width 74 height 19
type input "$40.00"
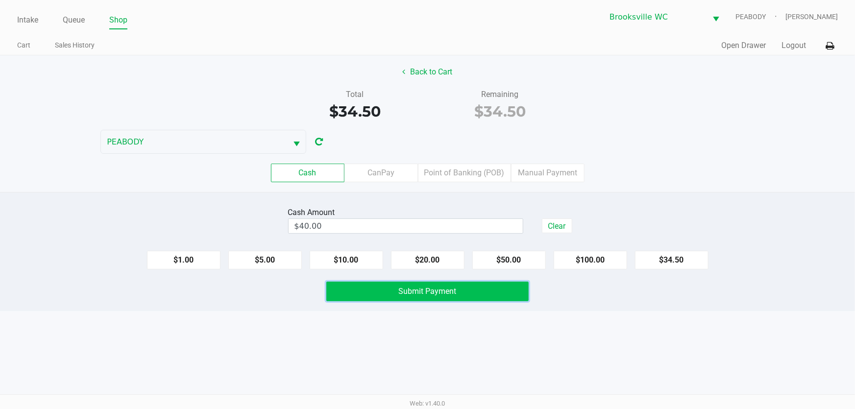
click at [403, 289] on span "Submit Payment" at bounding box center [428, 291] width 58 height 9
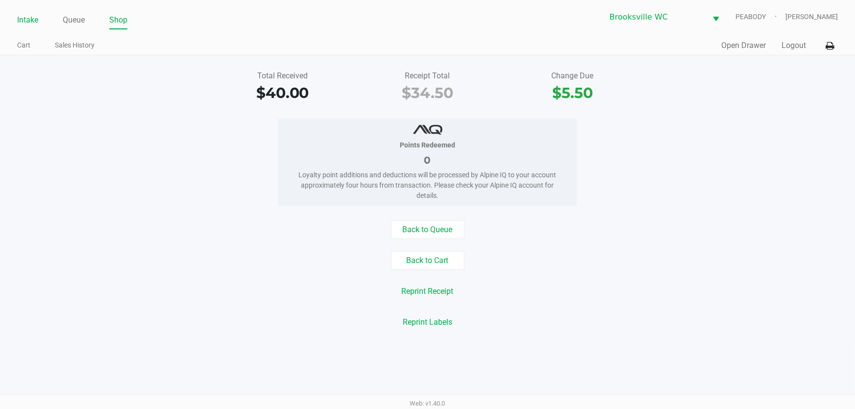
click at [24, 16] on link "Intake" at bounding box center [27, 20] width 21 height 14
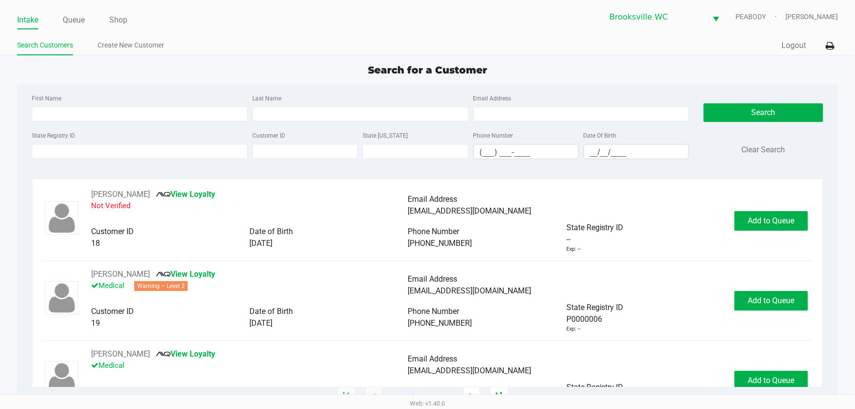
click at [304, 78] on div "Search for a Customer First Name Last Name Email Address State Registry ID Cust…" at bounding box center [427, 230] width 821 height 335
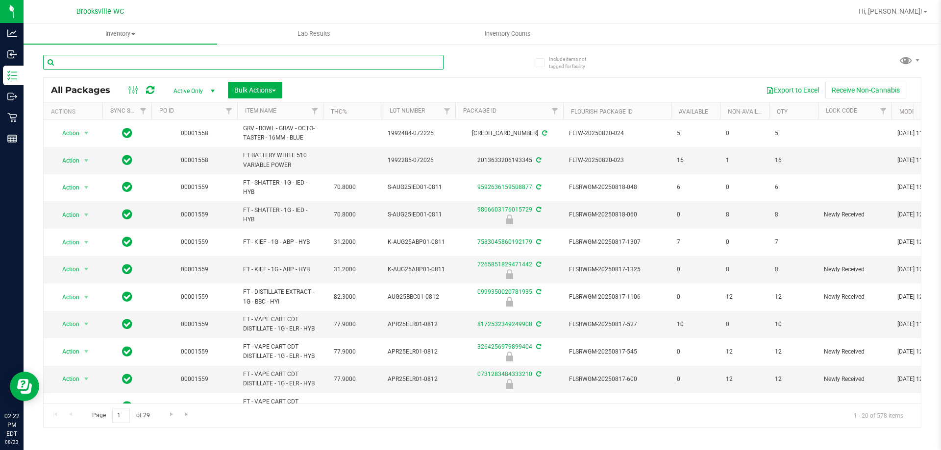
click at [140, 60] on input "text" at bounding box center [243, 62] width 400 height 15
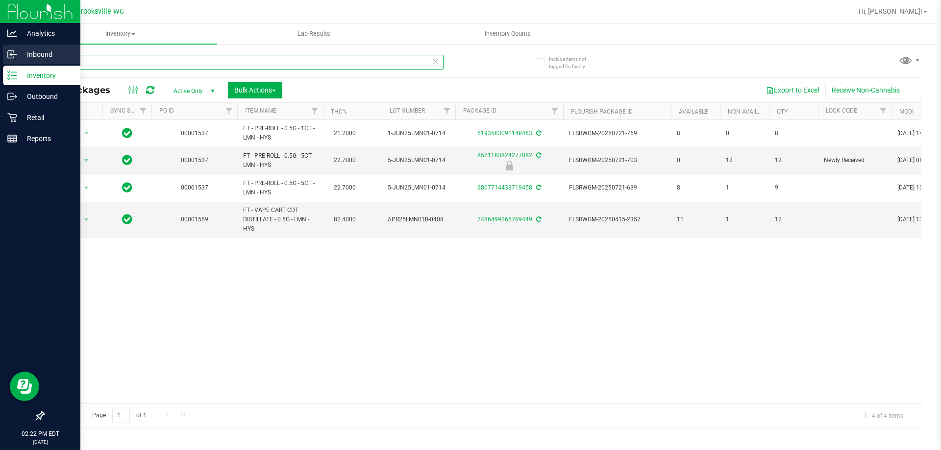
drag, startPoint x: 104, startPoint y: 59, endPoint x: 0, endPoint y: 54, distance: 104.0
click at [0, 54] on div "Analytics Inbound Inventory Outbound Retail Reports 02:22 PM EDT 08/23/2025 08/…" at bounding box center [470, 225] width 941 height 450
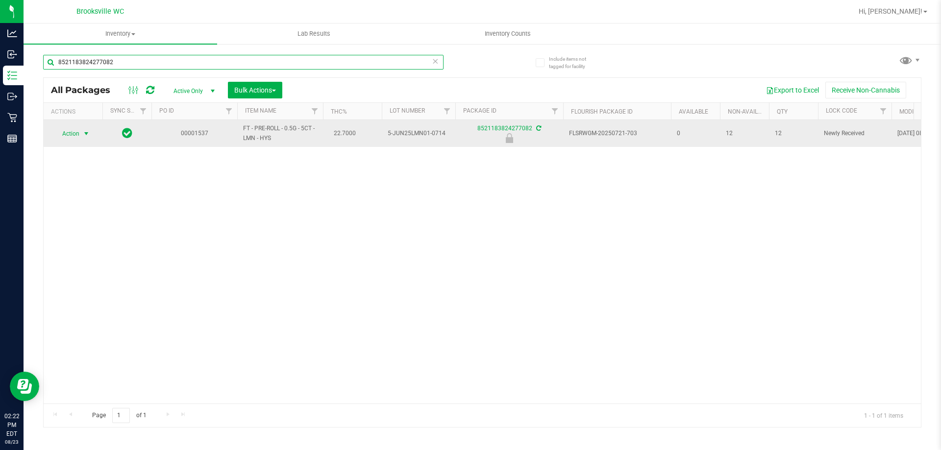
type input "8521183824277082"
click at [68, 137] on span "Action" at bounding box center [66, 134] width 26 height 14
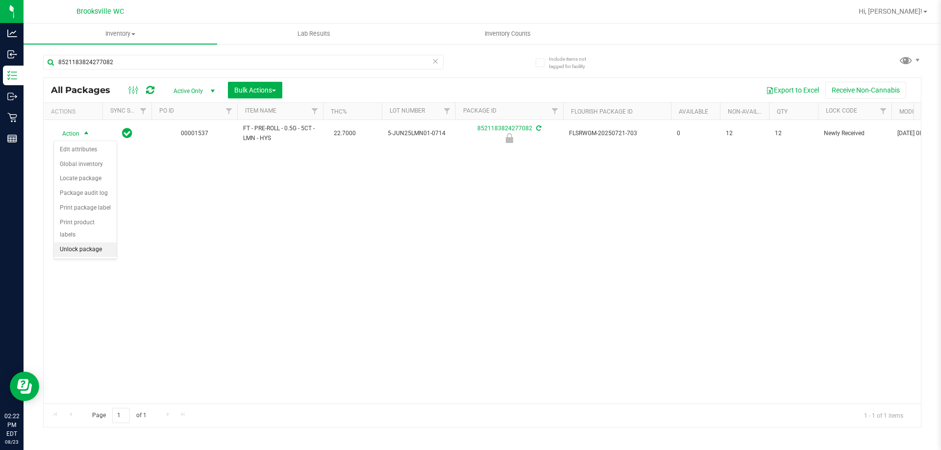
click at [76, 243] on li "Unlock package" at bounding box center [85, 250] width 63 height 15
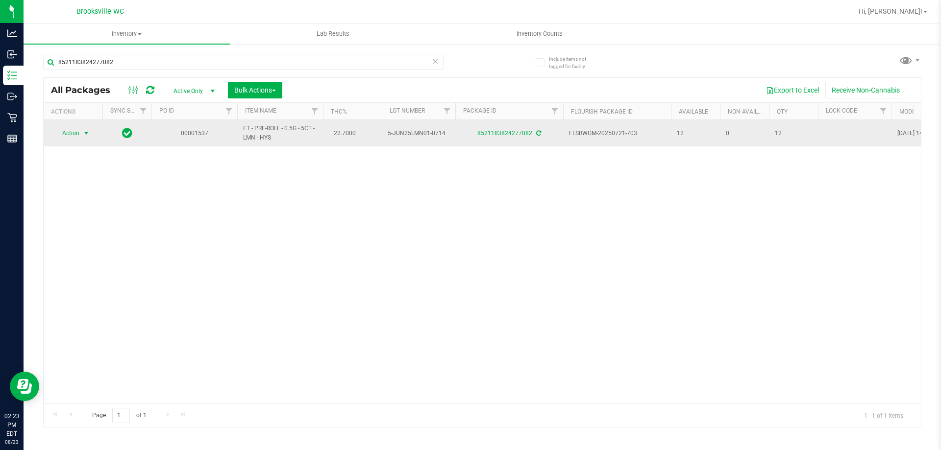
click at [78, 132] on span "Action" at bounding box center [72, 133] width 39 height 14
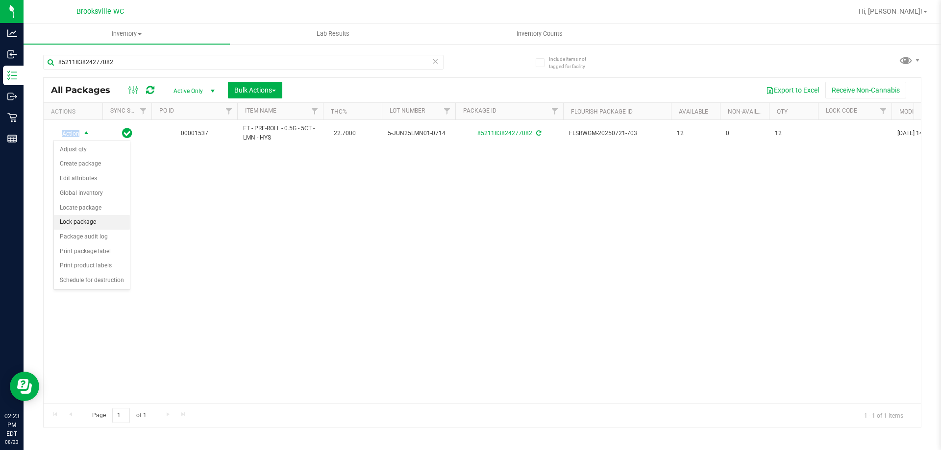
click at [83, 220] on li "Lock package" at bounding box center [92, 222] width 76 height 15
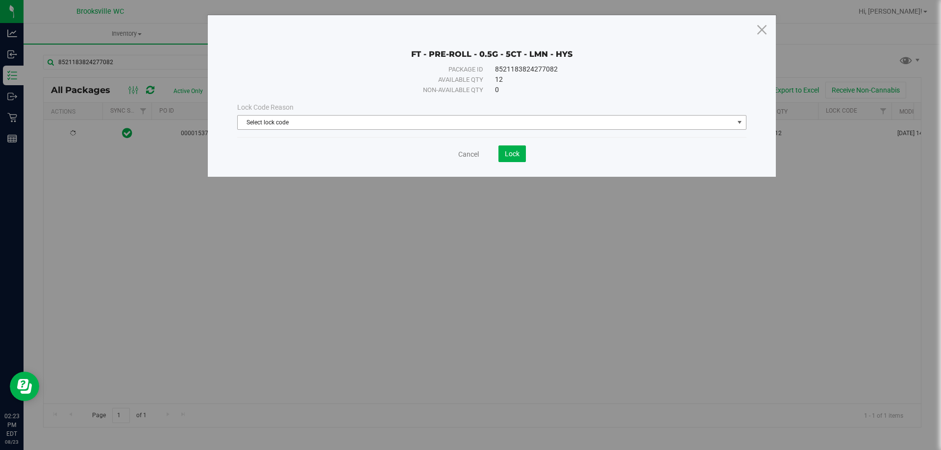
click at [389, 123] on span "Select lock code" at bounding box center [486, 123] width 496 height 14
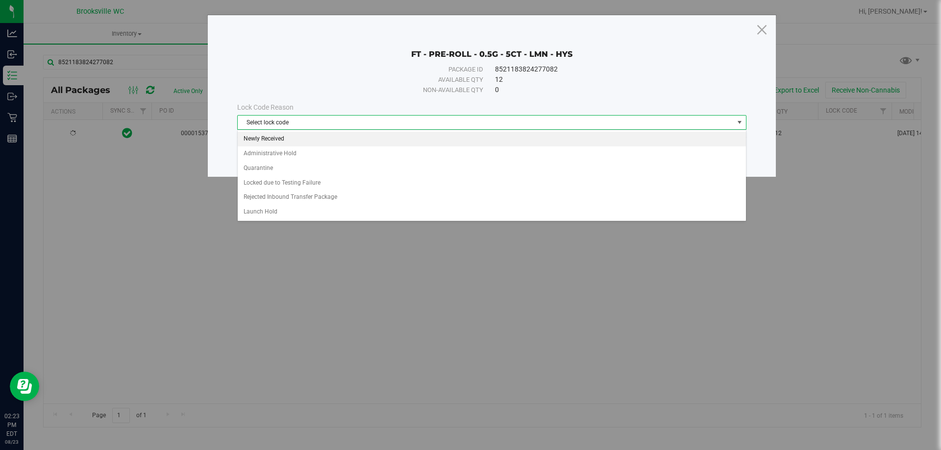
click at [275, 140] on li "Newly Received" at bounding box center [492, 139] width 508 height 15
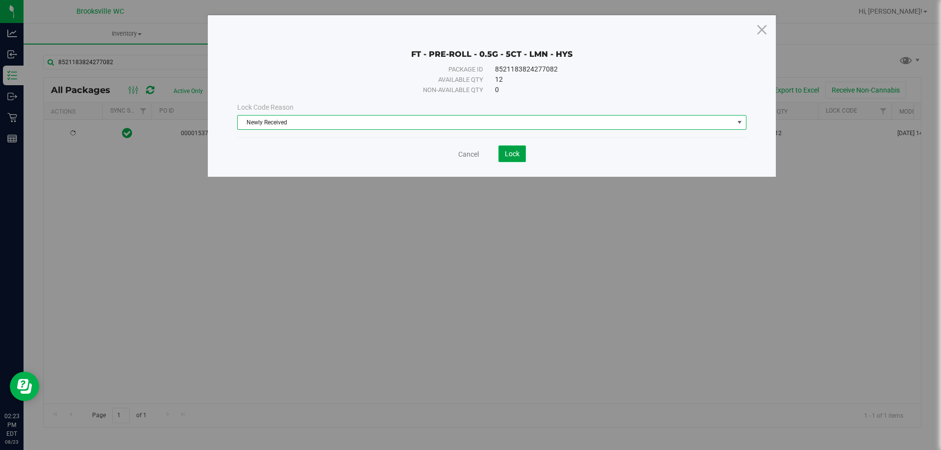
click at [525, 153] on button "Lock" at bounding box center [511, 154] width 27 height 17
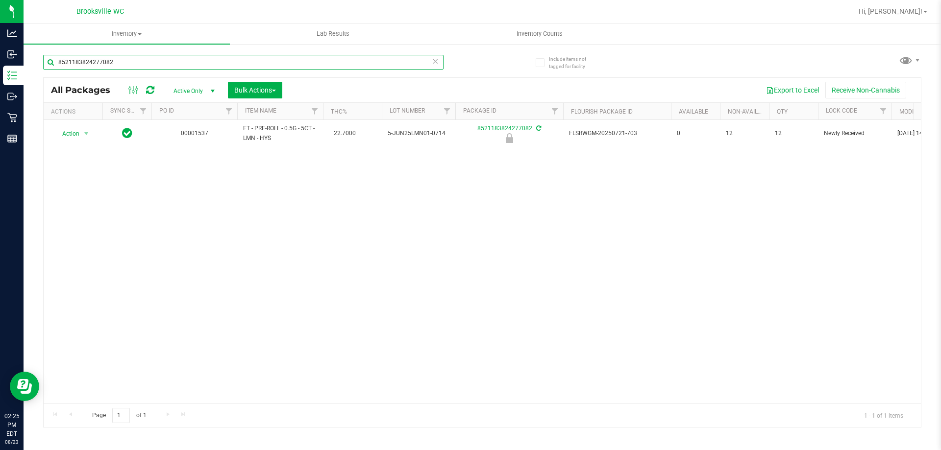
click at [430, 62] on input "8521183824277082" at bounding box center [243, 62] width 400 height 15
click at [434, 62] on icon at bounding box center [435, 61] width 7 height 12
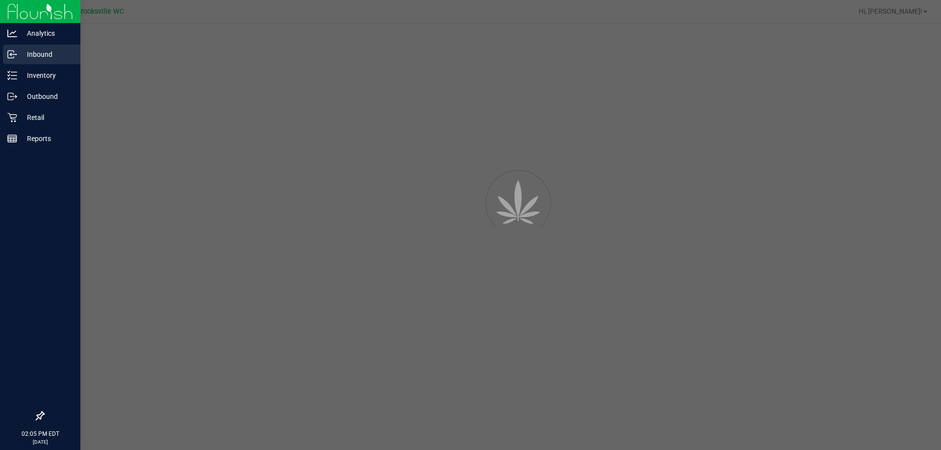
click at [33, 52] on p "Inbound" at bounding box center [46, 55] width 59 height 12
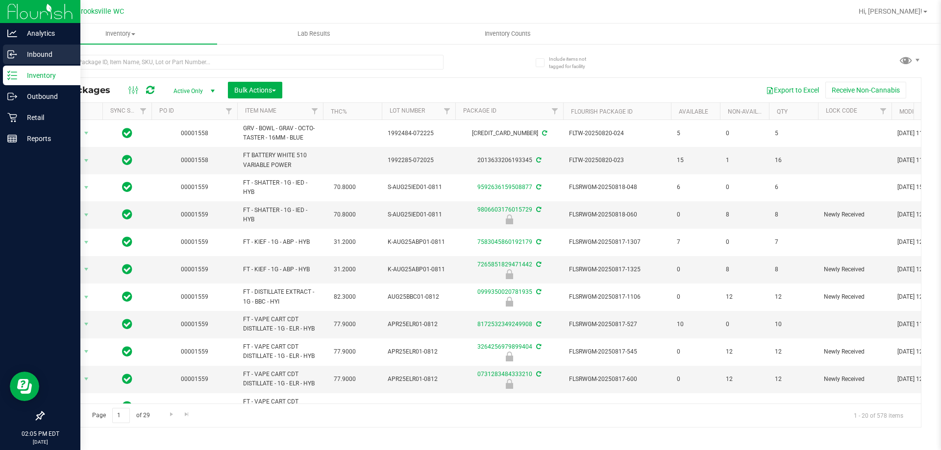
click at [33, 52] on p "Inbound" at bounding box center [46, 55] width 59 height 12
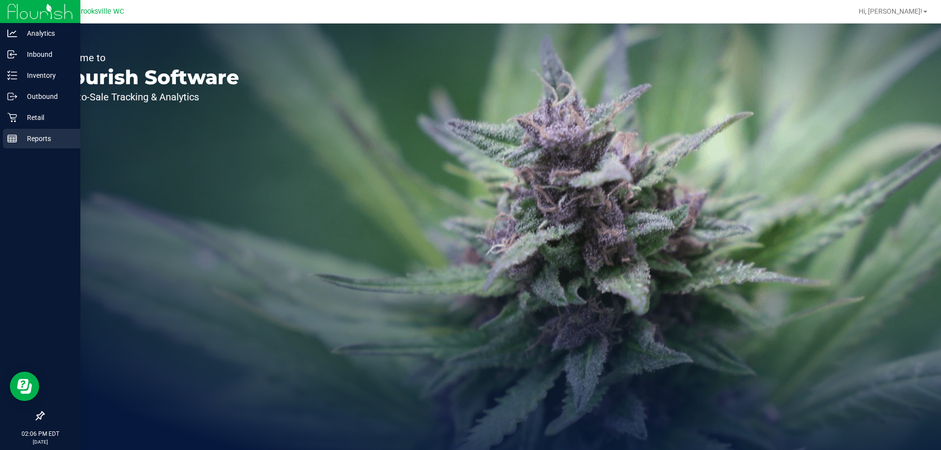
click at [22, 141] on p "Reports" at bounding box center [46, 139] width 59 height 12
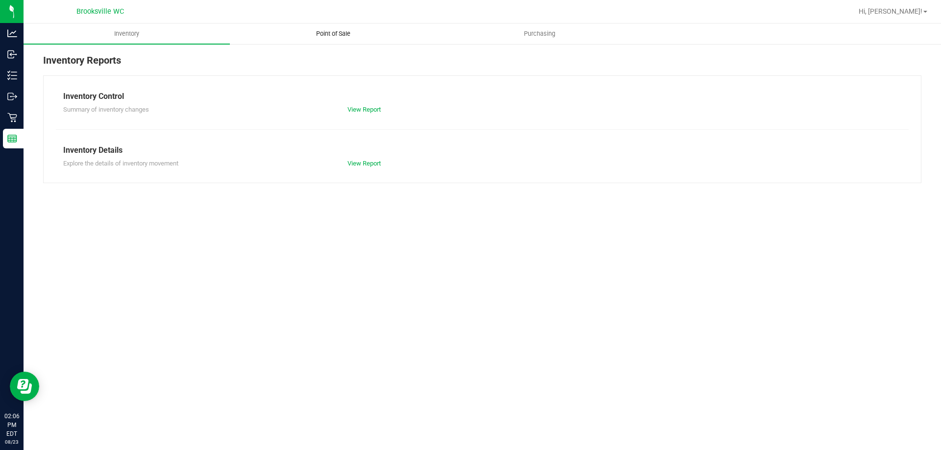
click at [327, 41] on uib-tab-heading "Point of Sale" at bounding box center [332, 34] width 205 height 20
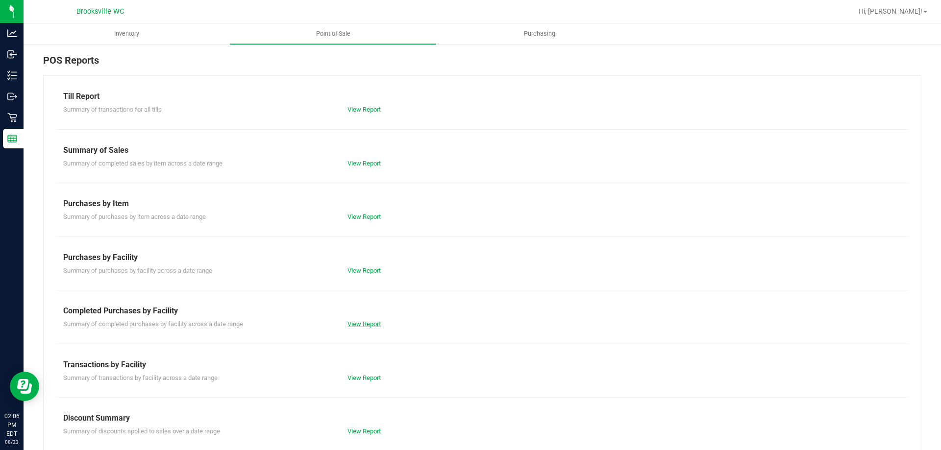
click at [367, 322] on link "View Report" at bounding box center [363, 323] width 33 height 7
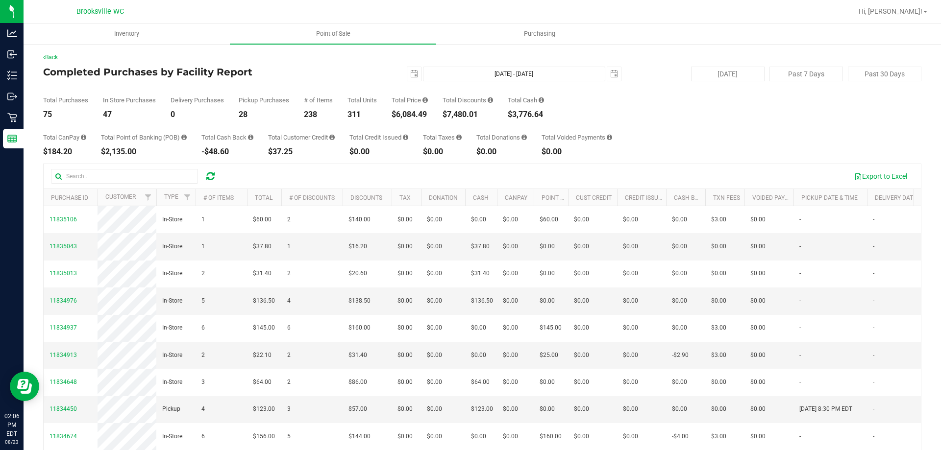
drag, startPoint x: 50, startPoint y: 119, endPoint x: 355, endPoint y: 74, distance: 307.7
click at [355, 74] on div "2025-08-23 Aug 23, 2025 - Aug 23, 2025 2025-08-23" at bounding box center [478, 74] width 300 height 15
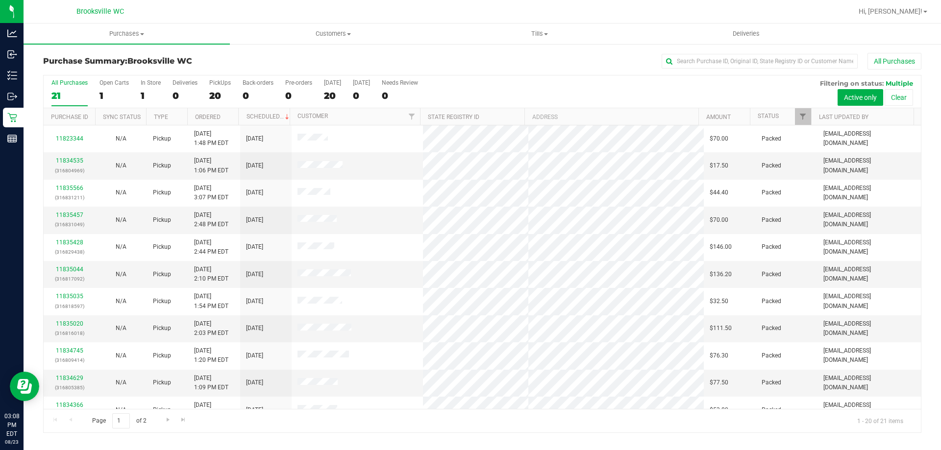
drag, startPoint x: 555, startPoint y: 84, endPoint x: 559, endPoint y: 81, distance: 5.2
click at [555, 84] on div "All Purchases 21 Open Carts 1 In Store 1 Deliveries 0 PickUps 20 Back-orders 0 …" at bounding box center [482, 91] width 877 height 33
click at [581, 90] on div "All Purchases 21 Open Carts 1 In Store 1 Deliveries 0 PickUps 20 Back-orders 0 …" at bounding box center [482, 91] width 877 height 33
click at [542, 98] on div "All Purchases 21 Open Carts 1 In Store 1 Deliveries 0 PickUps 20 Back-orders 0 …" at bounding box center [482, 91] width 877 height 33
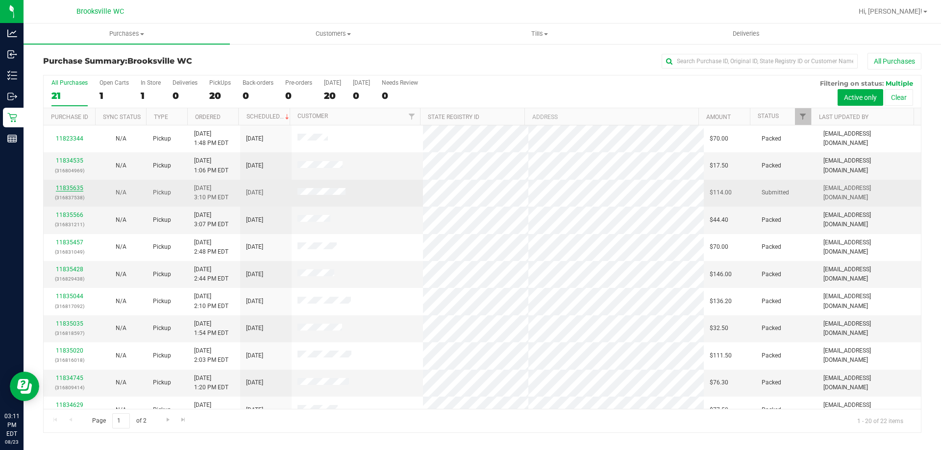
click at [74, 189] on link "11835635" at bounding box center [69, 188] width 27 height 7
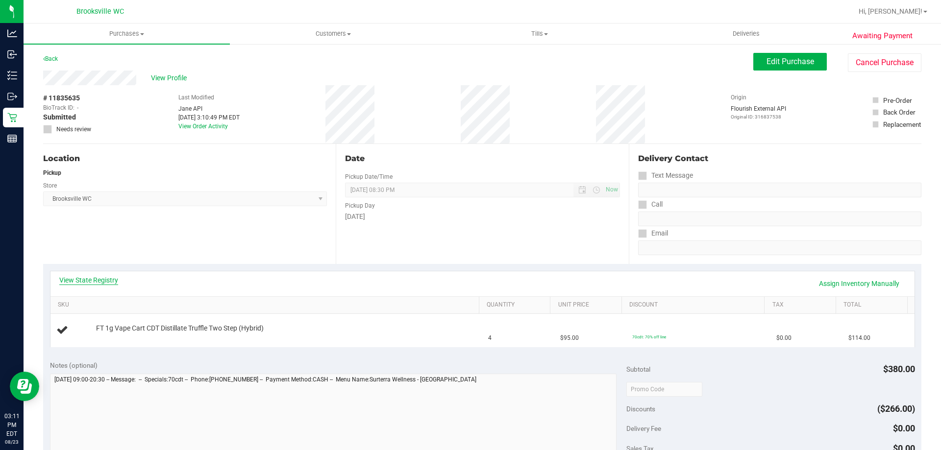
drag, startPoint x: 89, startPoint y: 286, endPoint x: 87, endPoint y: 278, distance: 8.6
click at [88, 286] on div "View State Registry Assign Inventory Manually" at bounding box center [482, 283] width 846 height 17
click at [87, 277] on link "View State Registry" at bounding box center [88, 280] width 59 height 10
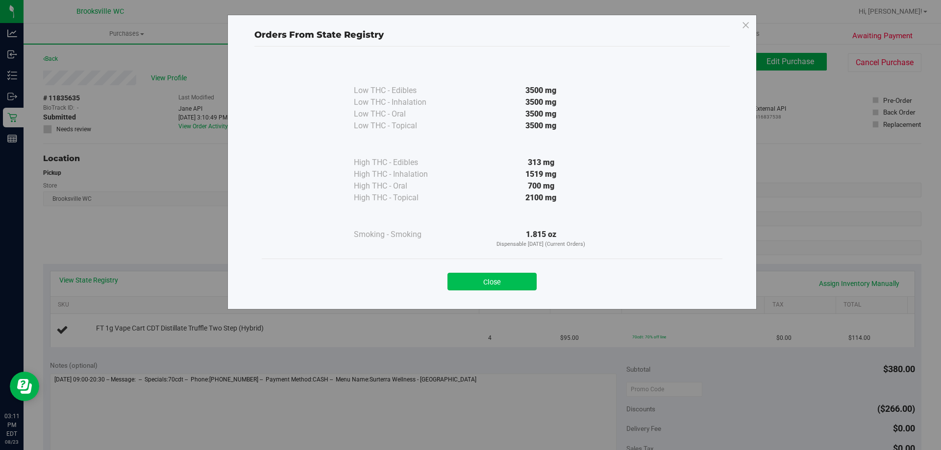
click at [502, 276] on button "Close" at bounding box center [491, 282] width 89 height 18
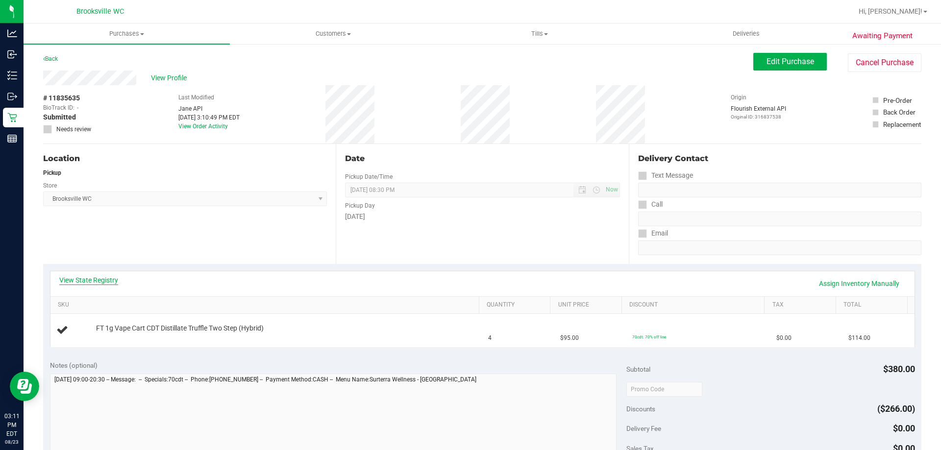
click at [90, 279] on link "View State Registry" at bounding box center [88, 280] width 59 height 10
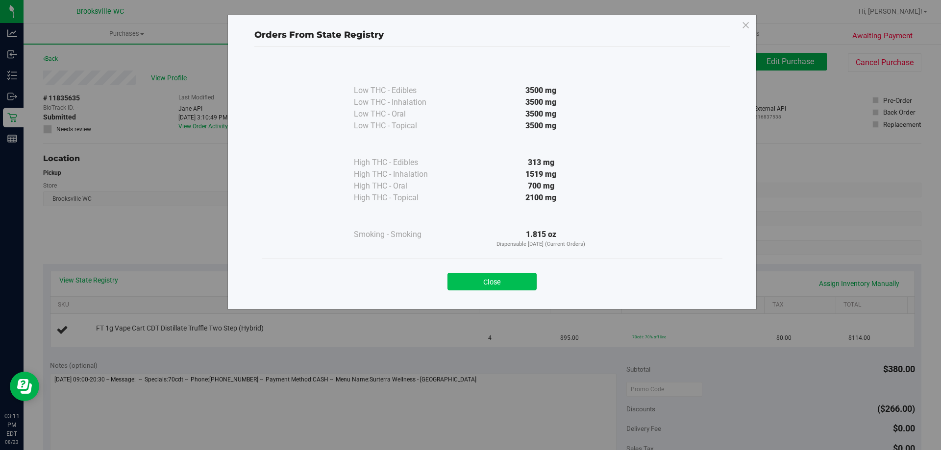
click at [491, 283] on button "Close" at bounding box center [491, 282] width 89 height 18
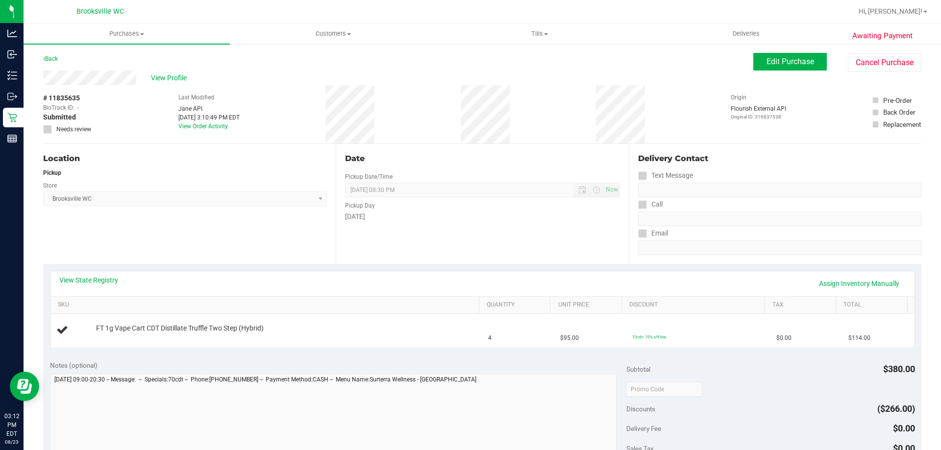
click at [105, 111] on div "# 11835635 BioTrack ID: - Submitted Needs review Last Modified Jane API Aug 23,…" at bounding box center [482, 114] width 878 height 58
click at [158, 79] on span "View Profile" at bounding box center [170, 78] width 39 height 10
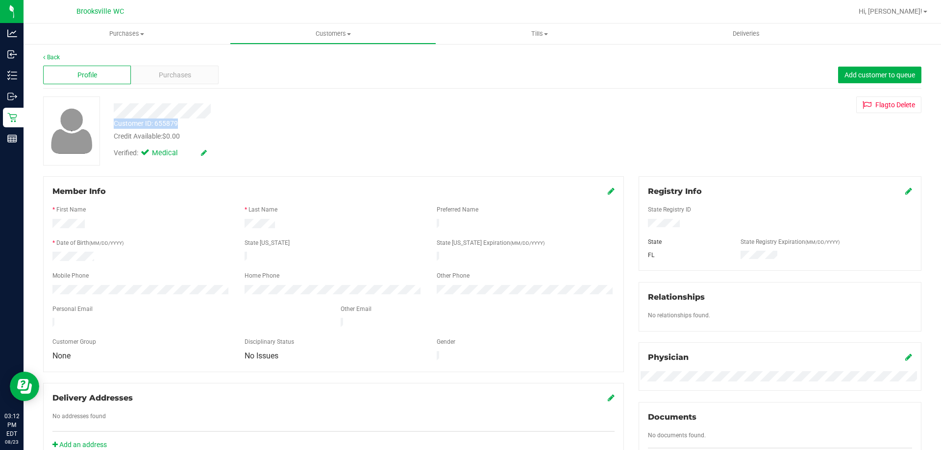
drag, startPoint x: 180, startPoint y: 120, endPoint x: 117, endPoint y: 123, distance: 62.8
click at [114, 121] on div "Customer ID: 655879 Credit Available: $0.00" at bounding box center [329, 130] width 446 height 23
copy div "Customer ID: 655879"
click at [110, 94] on div "Back Profile Purchases Add customer to queue Customer ID: 655879 Credit Availab…" at bounding box center [482, 365] width 878 height 625
click at [50, 56] on link "Back" at bounding box center [51, 57] width 17 height 7
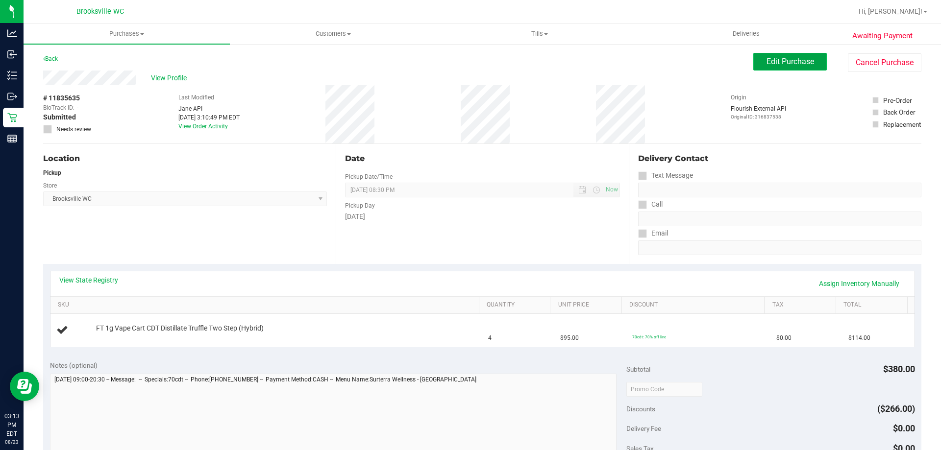
click at [784, 62] on span "Edit Purchase" at bounding box center [790, 61] width 48 height 9
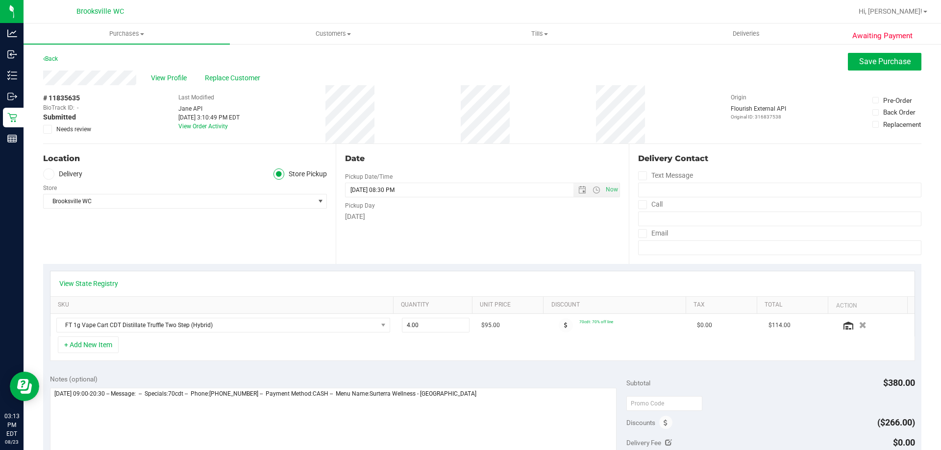
click at [47, 129] on icon at bounding box center [48, 129] width 6 height 0
click at [0, 0] on input "Needs review" at bounding box center [0, 0] width 0 height 0
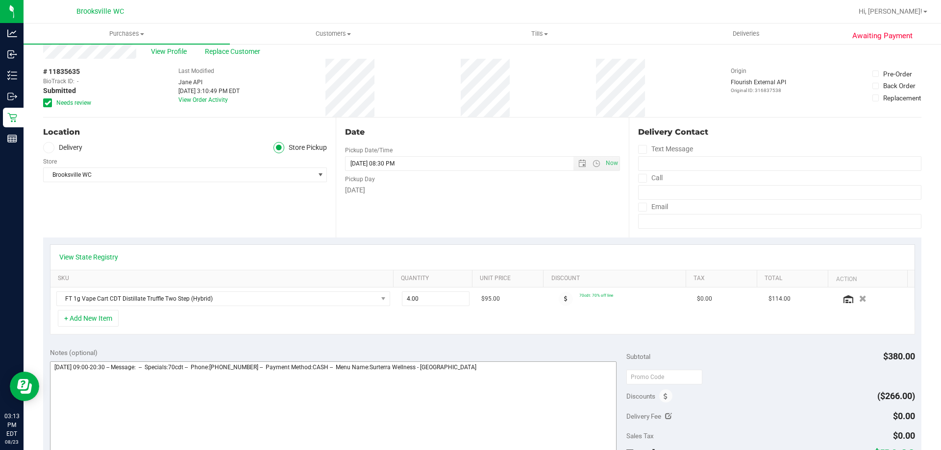
scroll to position [98, 0]
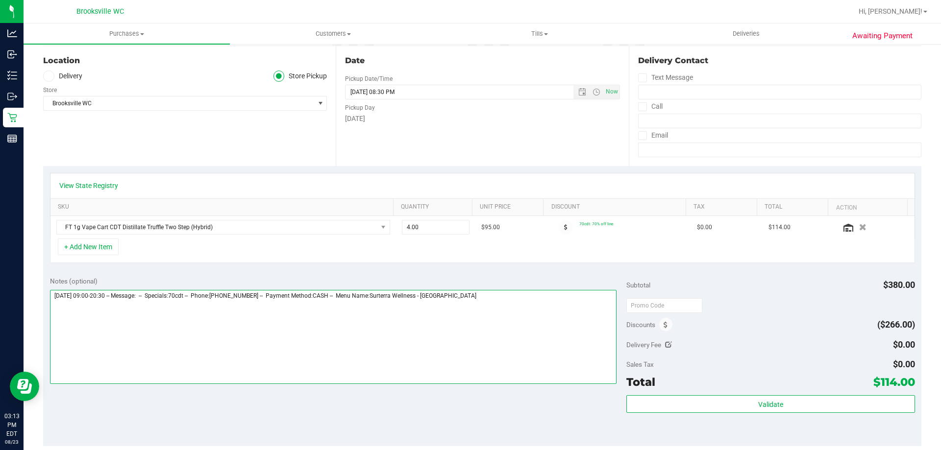
click at [539, 336] on textarea at bounding box center [333, 337] width 567 height 94
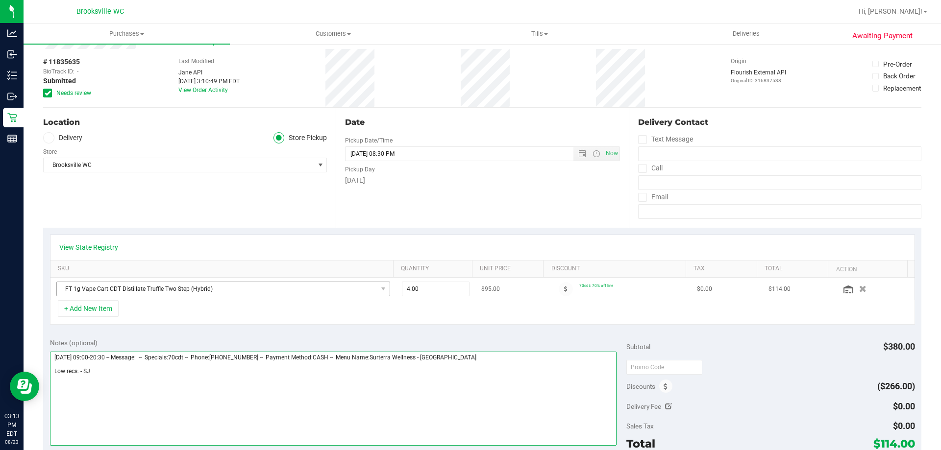
scroll to position [0, 0]
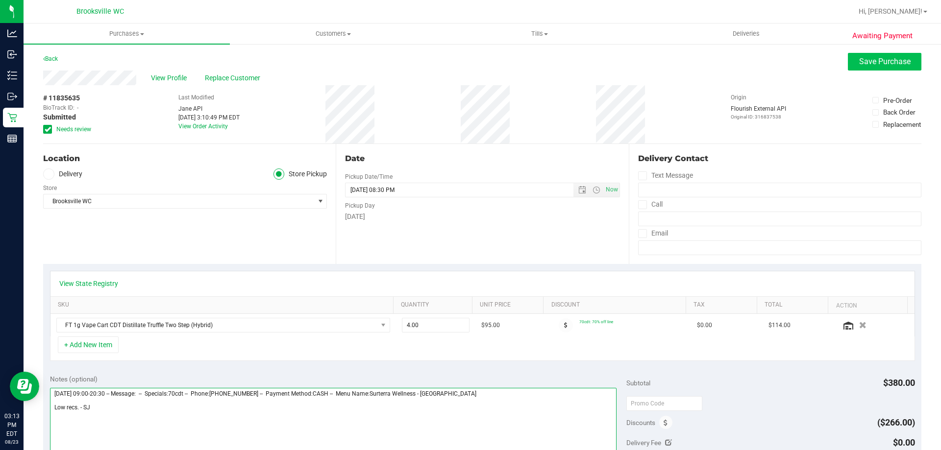
type textarea "Saturday 08/23/2025 09:00-20:30 -- Message: -- Specials:70cdt -- Phone:35241090…"
click at [879, 65] on span "Save Purchase" at bounding box center [884, 61] width 51 height 9
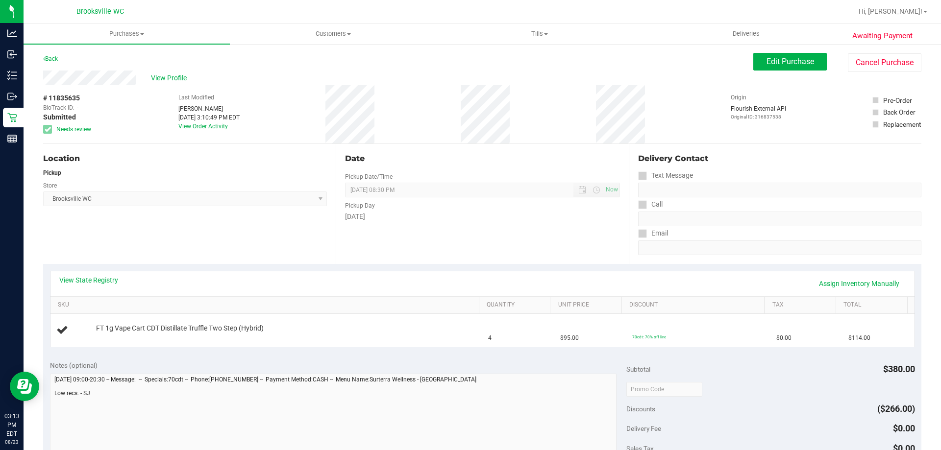
click at [113, 236] on div "Location Pickup Store [GEOGRAPHIC_DATA] WC Select Store [PERSON_NAME][GEOGRAPHI…" at bounding box center [189, 204] width 293 height 120
click at [52, 58] on link "Back" at bounding box center [50, 58] width 15 height 7
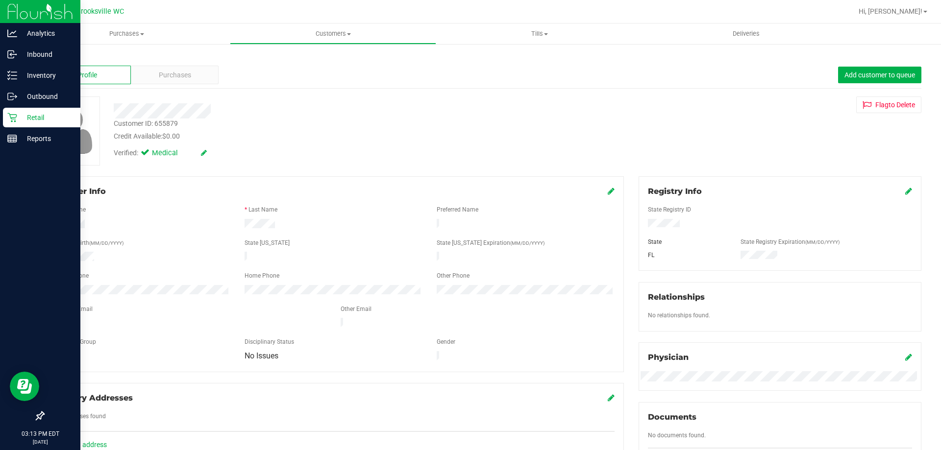
click at [11, 117] on icon at bounding box center [12, 118] width 10 height 10
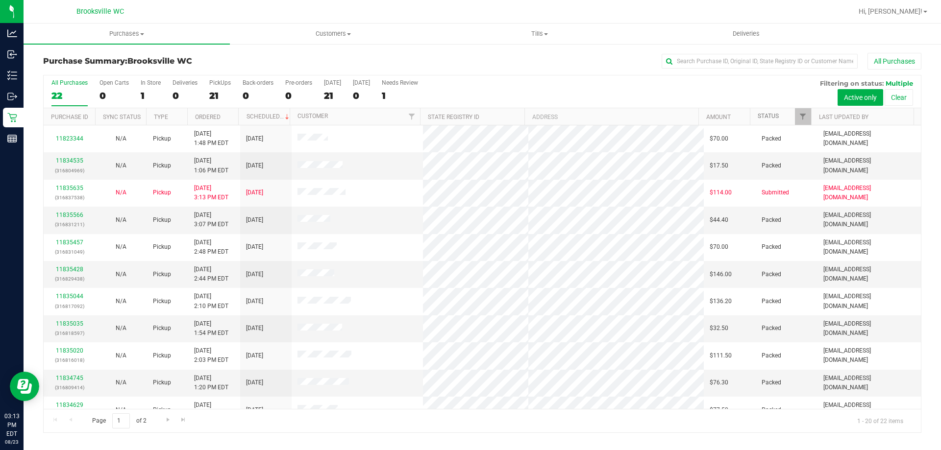
click at [774, 113] on link "Status" at bounding box center [768, 116] width 21 height 7
click at [771, 116] on link "Status" at bounding box center [774, 116] width 32 height 7
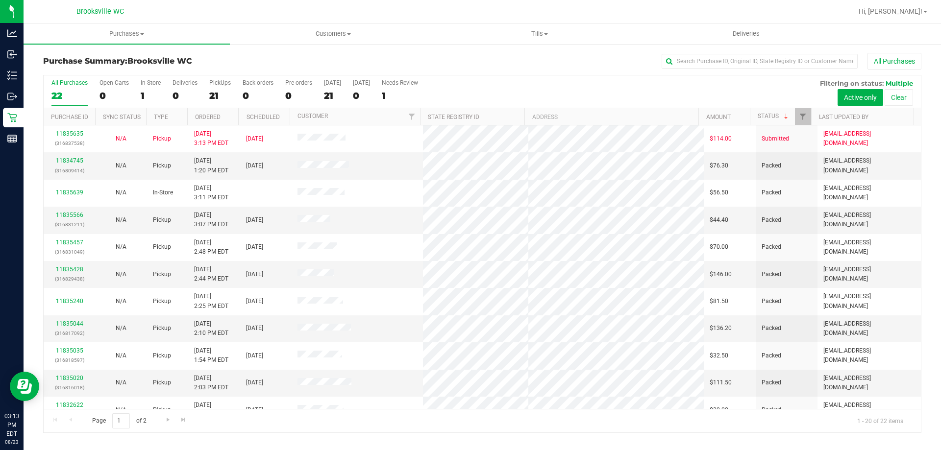
click at [85, 55] on div "Purchase Summary: [GEOGRAPHIC_DATA] WC All Purchases" at bounding box center [482, 64] width 878 height 22
click at [582, 89] on div "All Purchases 22 Open Carts 0 In Store 1 Deliveries 0 PickUps 21 Back-orders 0 …" at bounding box center [482, 91] width 877 height 33
click at [124, 70] on div "Purchase Summary: [GEOGRAPHIC_DATA] WC All Purchases" at bounding box center [482, 64] width 878 height 22
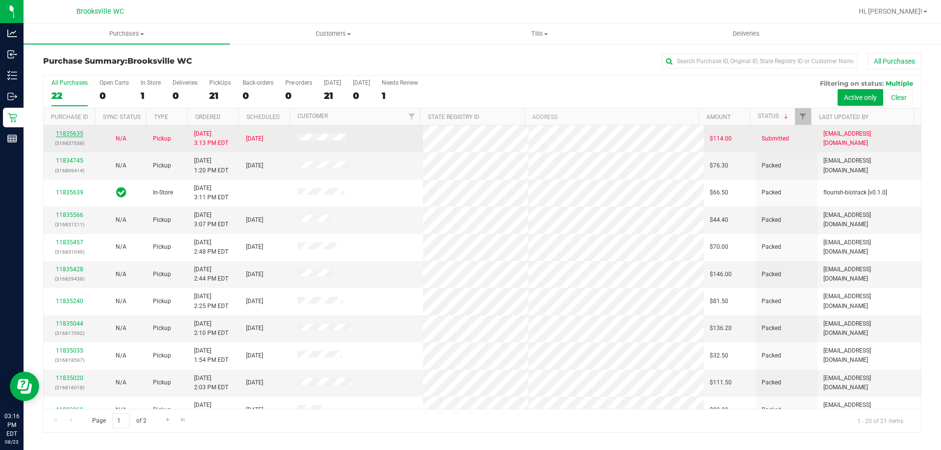
click at [68, 132] on link "11835635" at bounding box center [69, 133] width 27 height 7
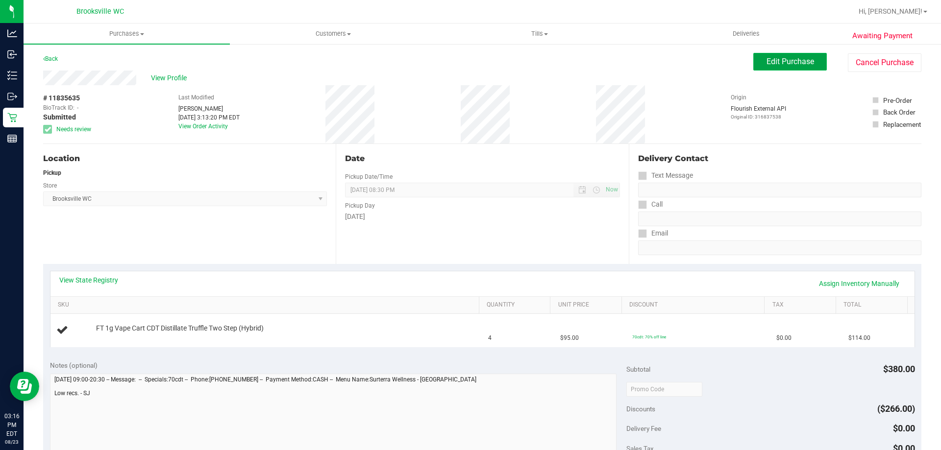
click at [781, 62] on span "Edit Purchase" at bounding box center [790, 61] width 48 height 9
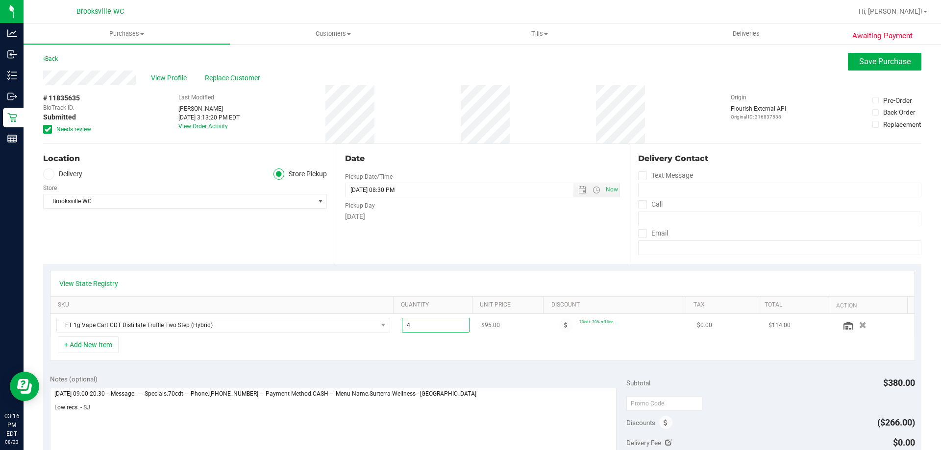
click at [440, 324] on span "4.00 4" at bounding box center [436, 325] width 68 height 15
click at [440, 324] on input "4" at bounding box center [435, 326] width 67 height 14
type input "1"
type input "1.00"
click at [460, 274] on div "View State Registry" at bounding box center [482, 283] width 864 height 25
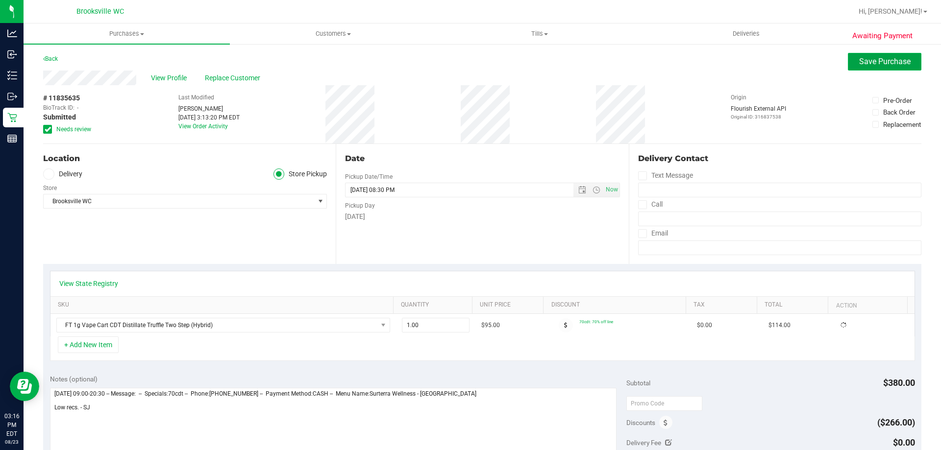
click at [859, 65] on span "Save Purchase" at bounding box center [884, 61] width 51 height 9
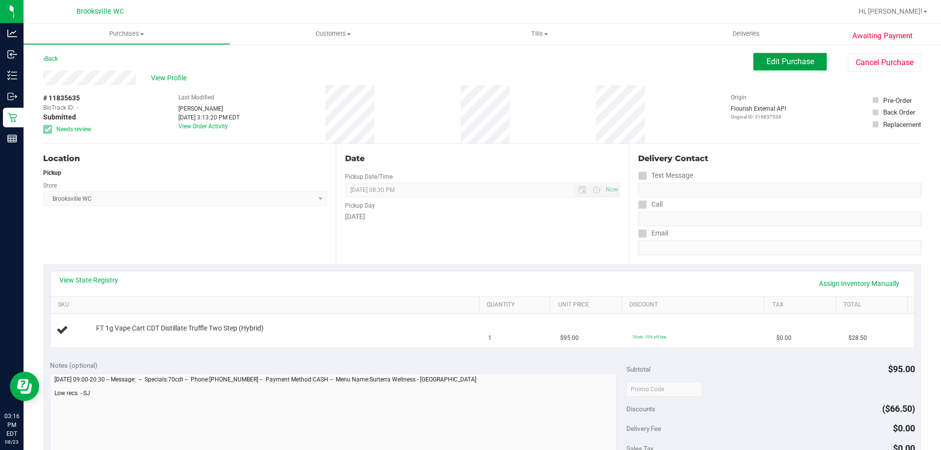
click at [784, 64] on span "Edit Purchase" at bounding box center [790, 61] width 48 height 9
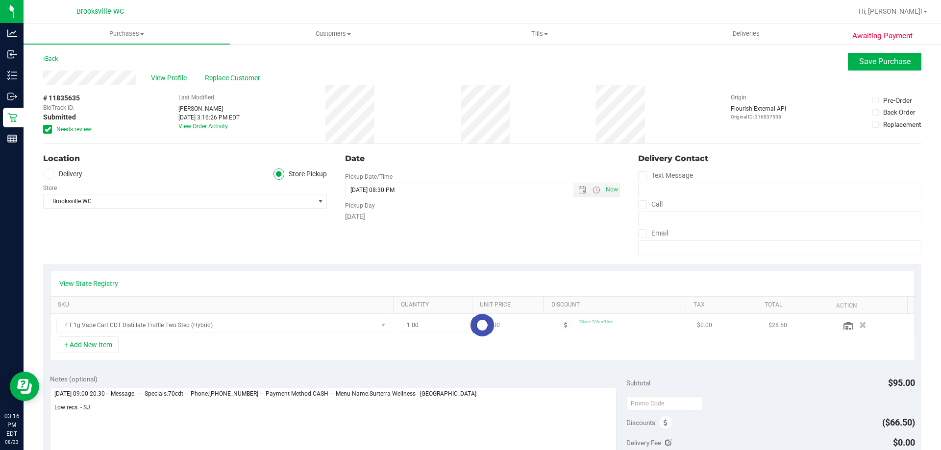
click at [49, 129] on icon at bounding box center [48, 129] width 6 height 0
click at [0, 0] on input "Needs review" at bounding box center [0, 0] width 0 height 0
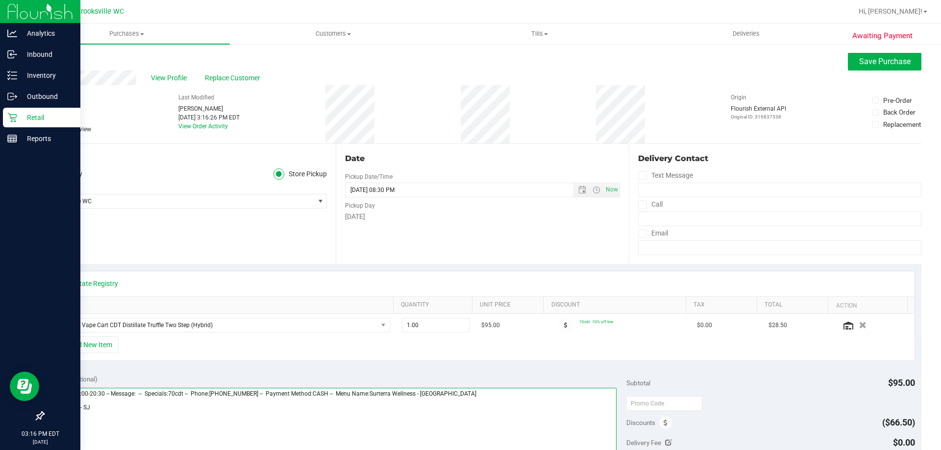
drag, startPoint x: 153, startPoint y: 404, endPoint x: 12, endPoint y: 420, distance: 141.6
click at [0, 410] on div "Analytics Inbound Inventory Outbound Retail Reports 03:16 PM EDT 08/23/2025 08/…" at bounding box center [470, 225] width 941 height 450
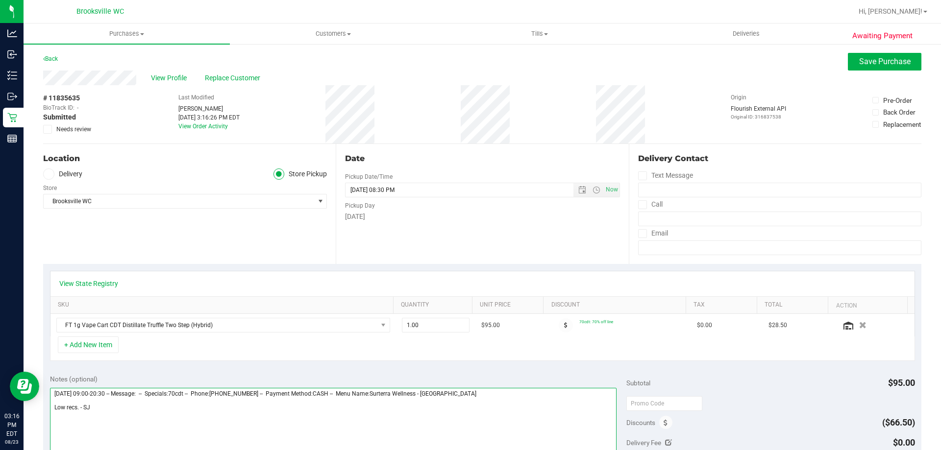
click at [120, 418] on textarea at bounding box center [333, 435] width 567 height 94
drag, startPoint x: 116, startPoint y: 417, endPoint x: 50, endPoint y: 411, distance: 66.0
click at [50, 411] on textarea at bounding box center [333, 435] width 567 height 94
type textarea "Saturday 08/23/2025 09:00-20:30 -- Message: -- Specials:70cdt -- Phone:35241090…"
click at [859, 59] on span "Save Purchase" at bounding box center [884, 61] width 51 height 9
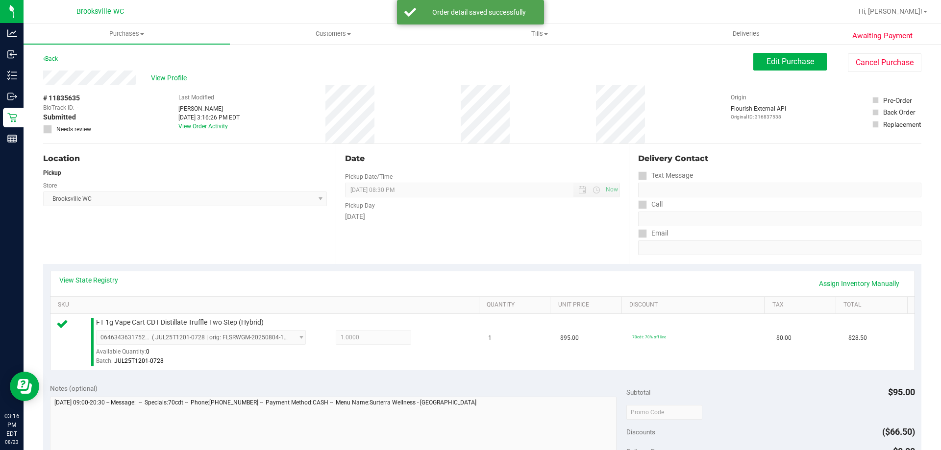
scroll to position [351, 0]
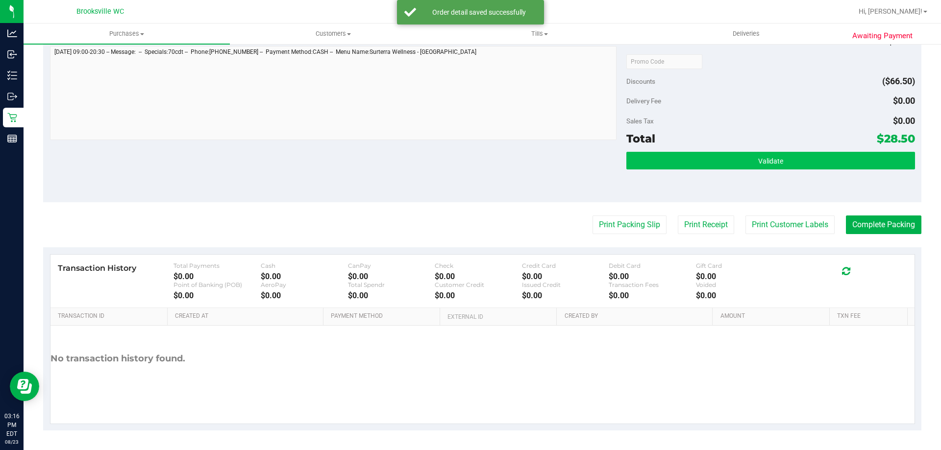
drag, startPoint x: 705, startPoint y: 144, endPoint x: 717, endPoint y: 157, distance: 18.0
click at [713, 148] on div "Subtotal $95.00 Discounts ($66.50) Delivery Fee $0.00 Sales Tax $0.00 Total $28…" at bounding box center [770, 114] width 288 height 163
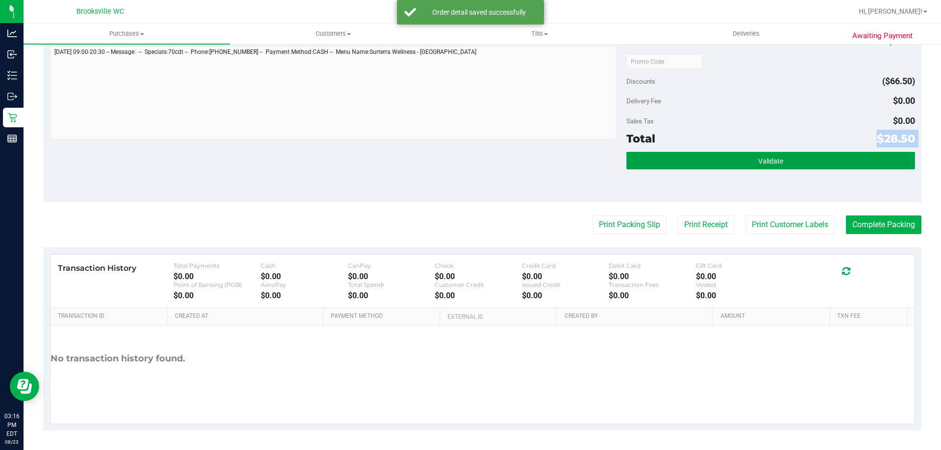
click at [717, 157] on button "Validate" at bounding box center [770, 161] width 288 height 18
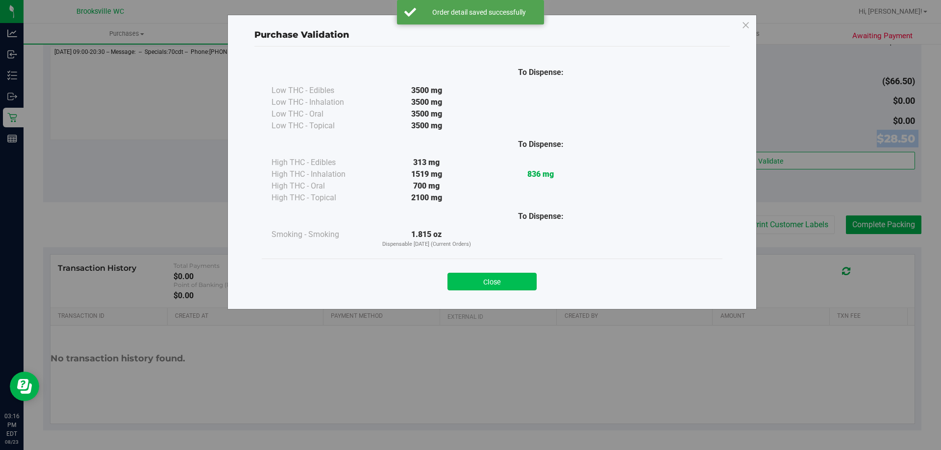
click at [486, 276] on button "Close" at bounding box center [491, 282] width 89 height 18
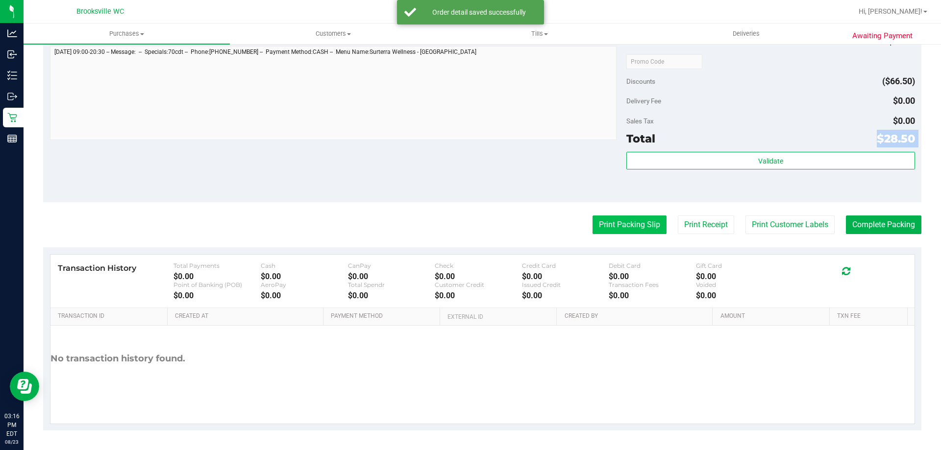
click at [607, 233] on button "Print Packing Slip" at bounding box center [629, 225] width 74 height 19
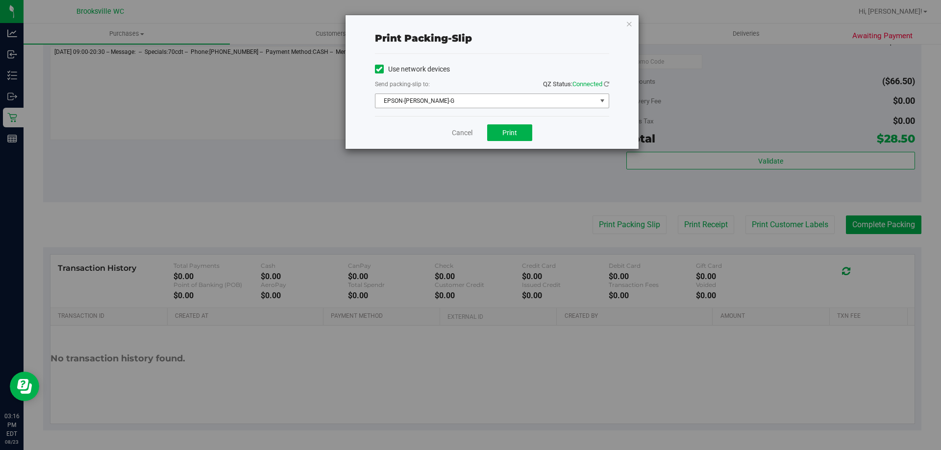
drag, startPoint x: 455, startPoint y: 97, endPoint x: 447, endPoint y: 107, distance: 13.2
click at [455, 98] on span "EPSON-BECKY-G" at bounding box center [485, 101] width 221 height 14
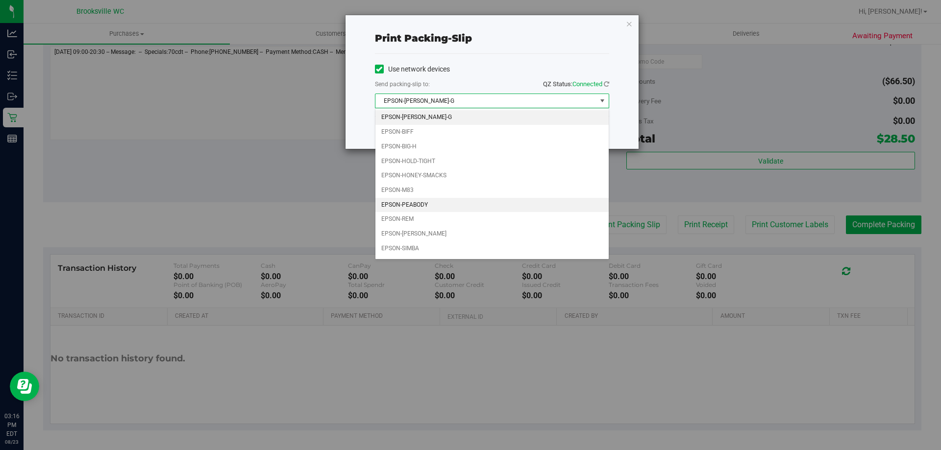
click at [418, 208] on li "EPSON-PEABODY" at bounding box center [491, 205] width 233 height 15
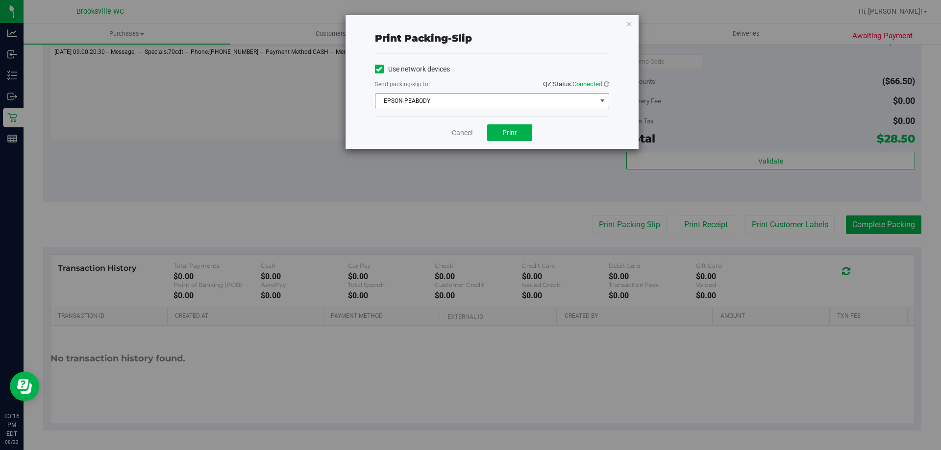
click at [499, 144] on div "Cancel Print" at bounding box center [492, 132] width 234 height 33
click at [505, 131] on span "Print" at bounding box center [509, 133] width 15 height 8
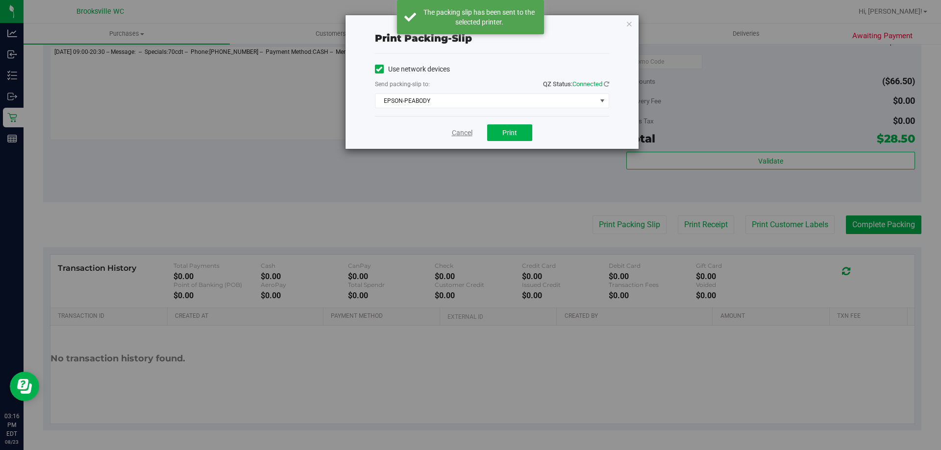
click at [458, 132] on link "Cancel" at bounding box center [462, 133] width 21 height 10
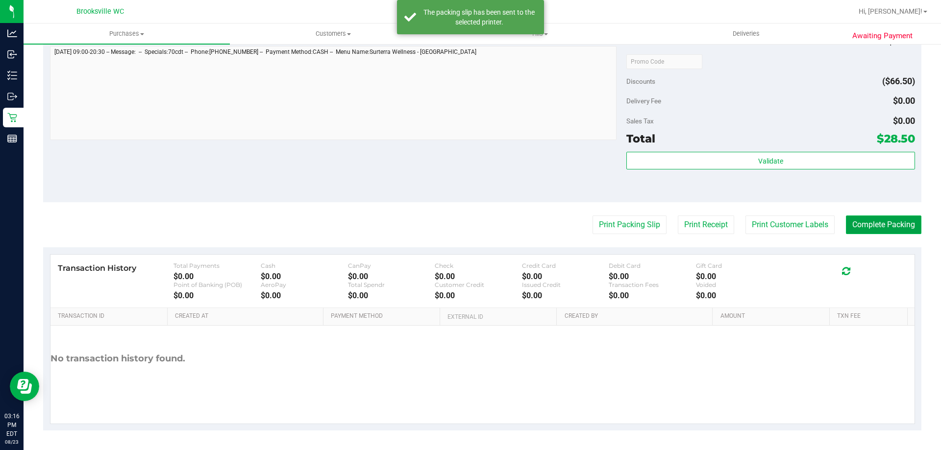
click at [873, 227] on button "Complete Packing" at bounding box center [883, 225] width 75 height 19
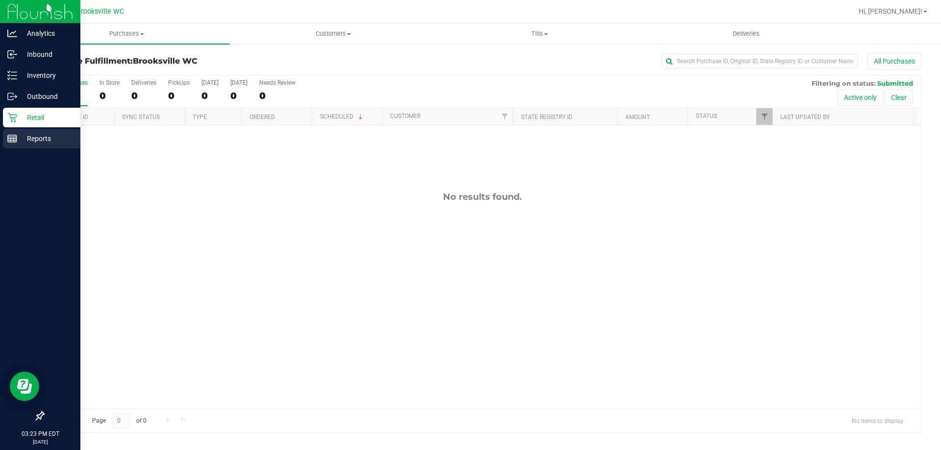
click at [12, 137] on line at bounding box center [12, 137] width 9 height 0
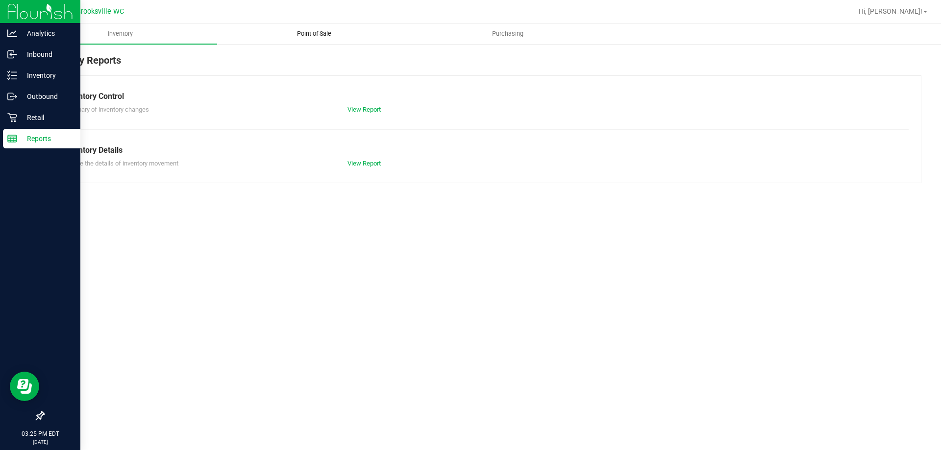
click at [293, 37] on span "Point of Sale" at bounding box center [314, 33] width 61 height 9
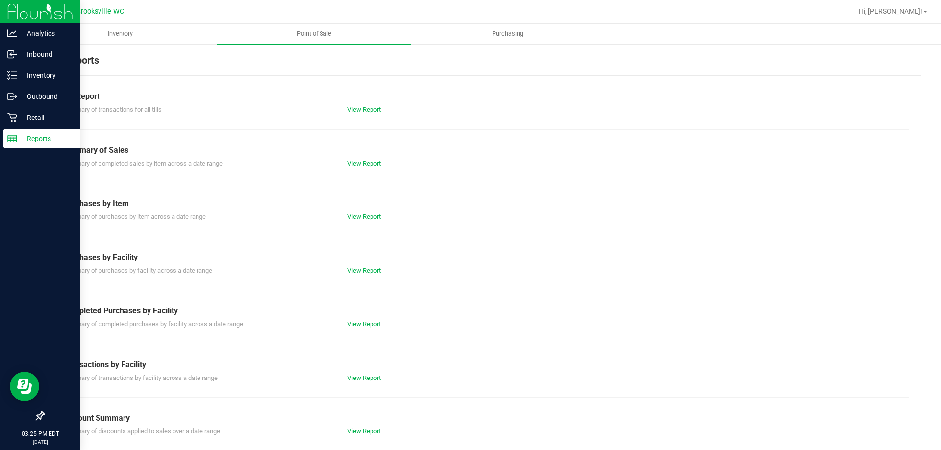
click at [360, 323] on link "View Report" at bounding box center [363, 323] width 33 height 7
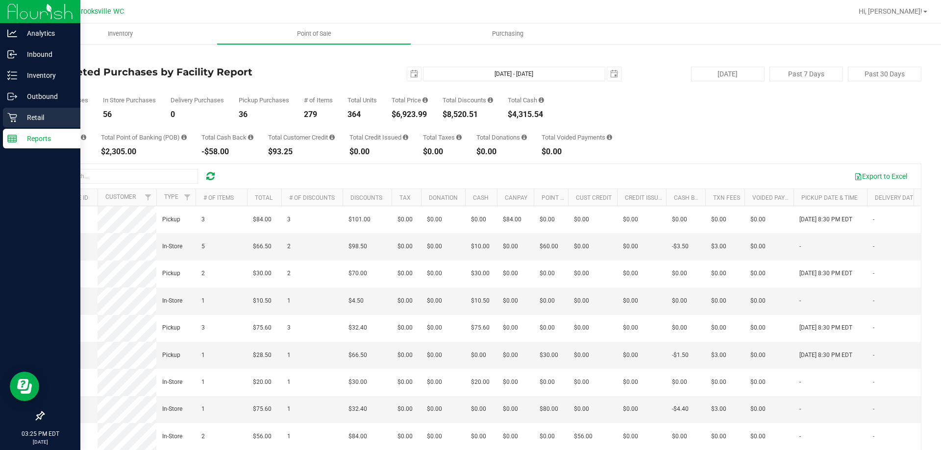
click at [24, 117] on p "Retail" at bounding box center [46, 118] width 59 height 12
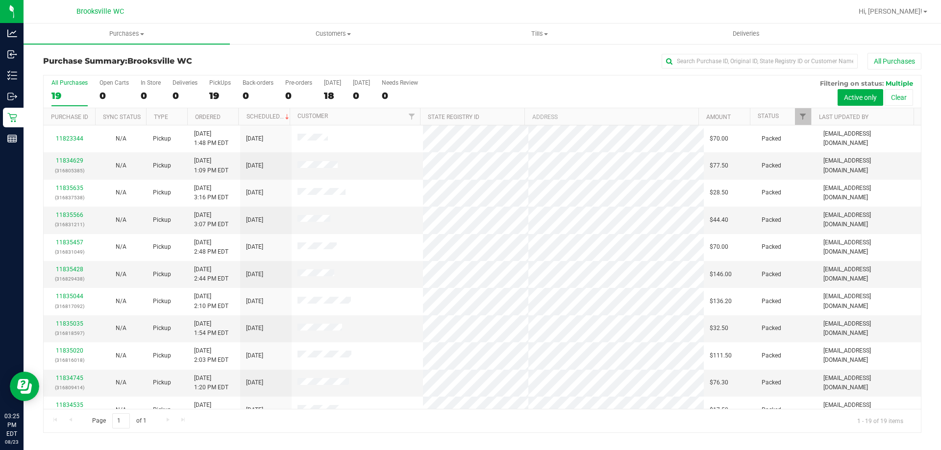
click at [772, 125] on th "Status" at bounding box center [780, 116] width 61 height 17
click at [764, 117] on link "Status" at bounding box center [774, 116] width 32 height 7
click at [504, 88] on div "All Purchases 19 Open Carts 0 In Store 0 Deliveries 0 PickUps 19 Back-orders 0 …" at bounding box center [482, 91] width 877 height 33
click at [498, 74] on div "Purchase Summary: [GEOGRAPHIC_DATA] WC All Purchases" at bounding box center [482, 64] width 878 height 22
click at [71, 162] on link "11835817" at bounding box center [69, 160] width 27 height 7
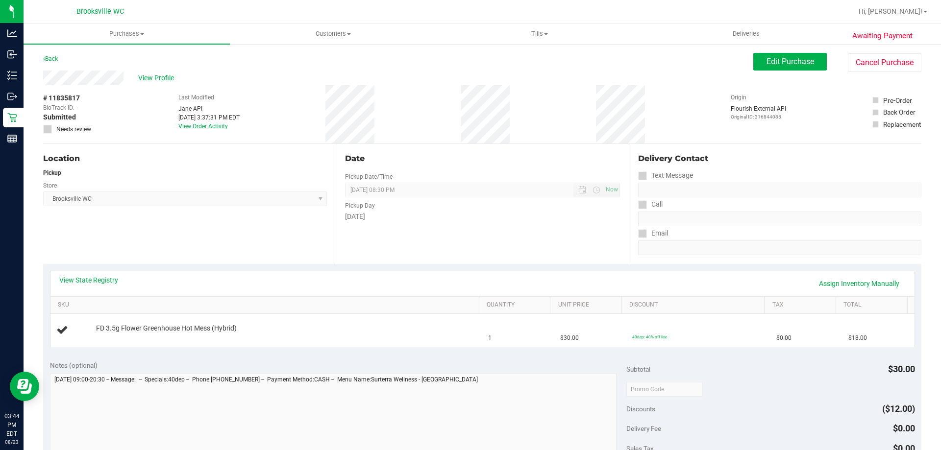
click at [100, 286] on div "View State Registry Assign Inventory Manually" at bounding box center [482, 283] width 846 height 17
click at [102, 279] on link "View State Registry" at bounding box center [88, 280] width 59 height 10
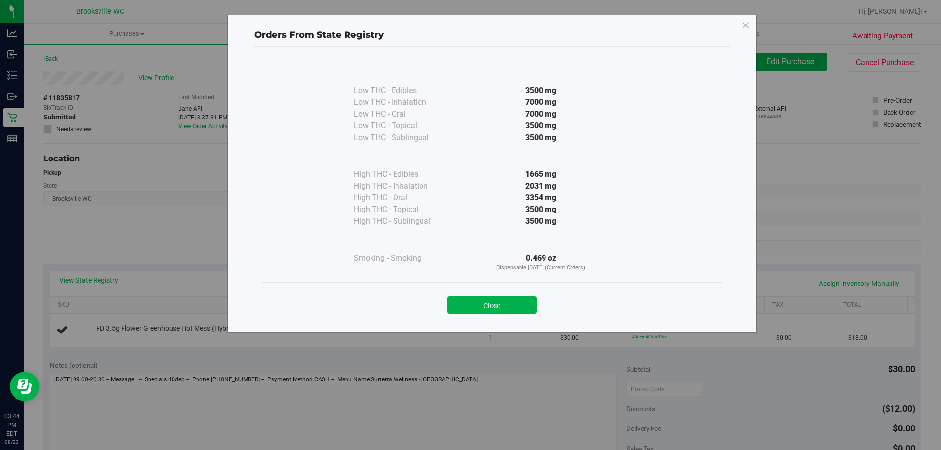
click at [485, 303] on button "Close" at bounding box center [491, 305] width 89 height 18
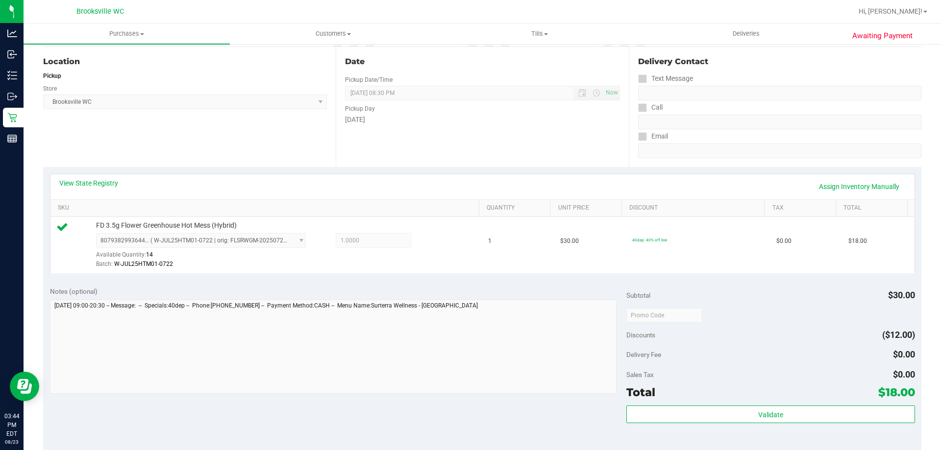
scroll to position [196, 0]
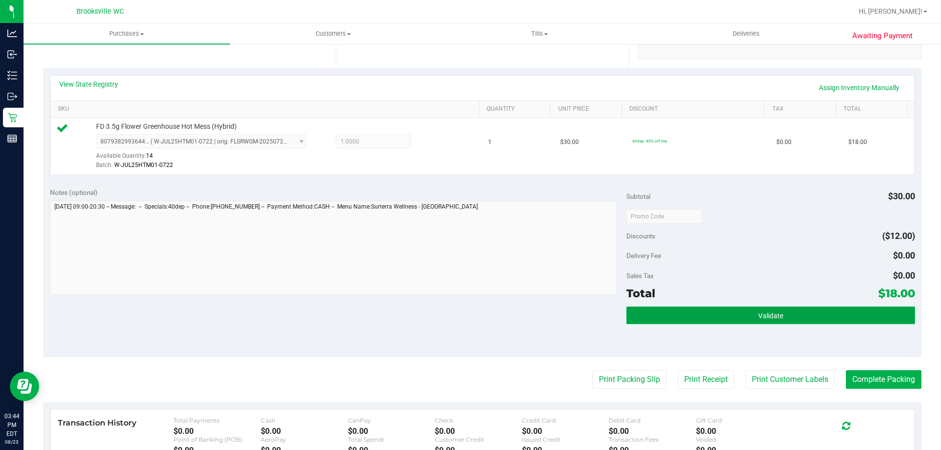
click at [664, 317] on button "Validate" at bounding box center [770, 316] width 288 height 18
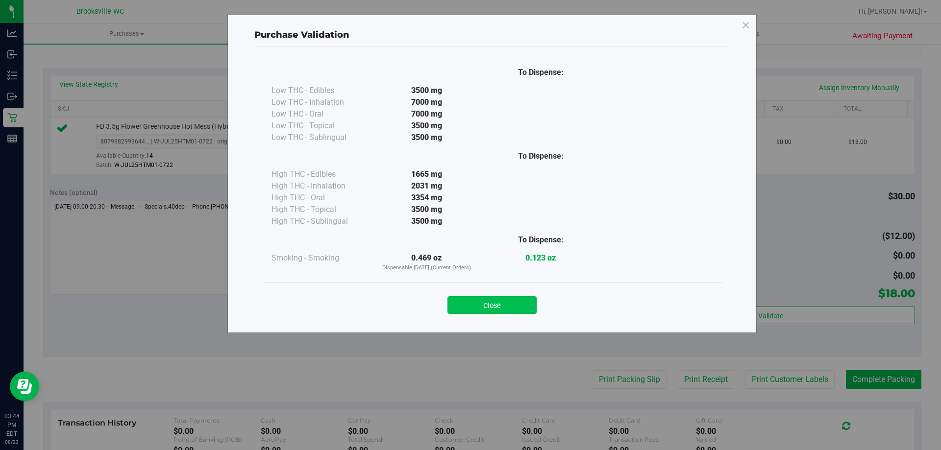
click at [512, 299] on button "Close" at bounding box center [491, 305] width 89 height 18
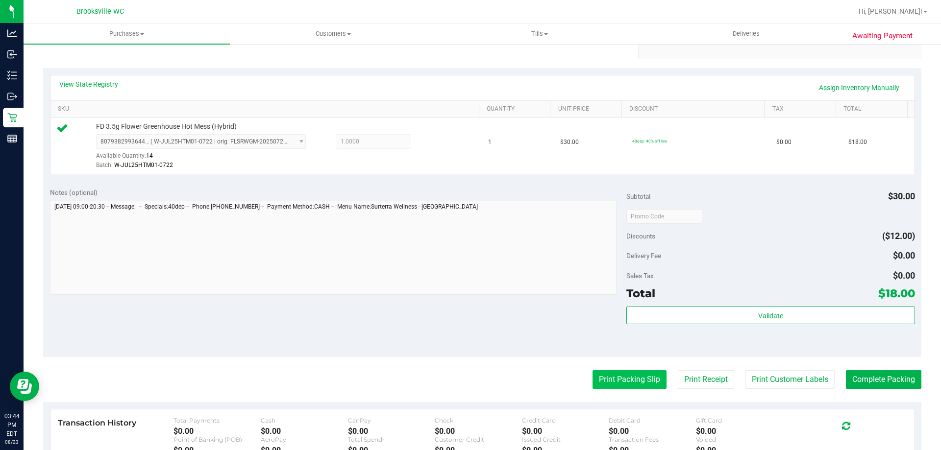
click at [627, 375] on button "Print Packing Slip" at bounding box center [629, 379] width 74 height 19
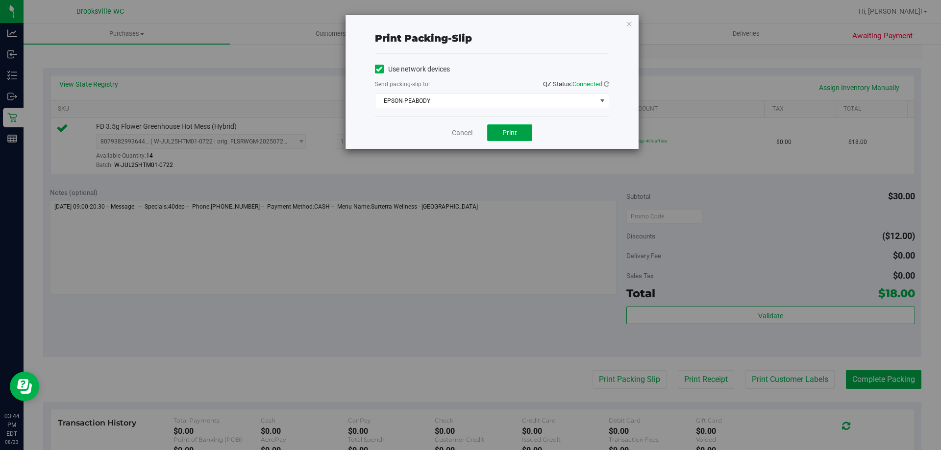
click at [513, 135] on span "Print" at bounding box center [509, 133] width 15 height 8
click at [460, 135] on link "Cancel" at bounding box center [462, 133] width 21 height 10
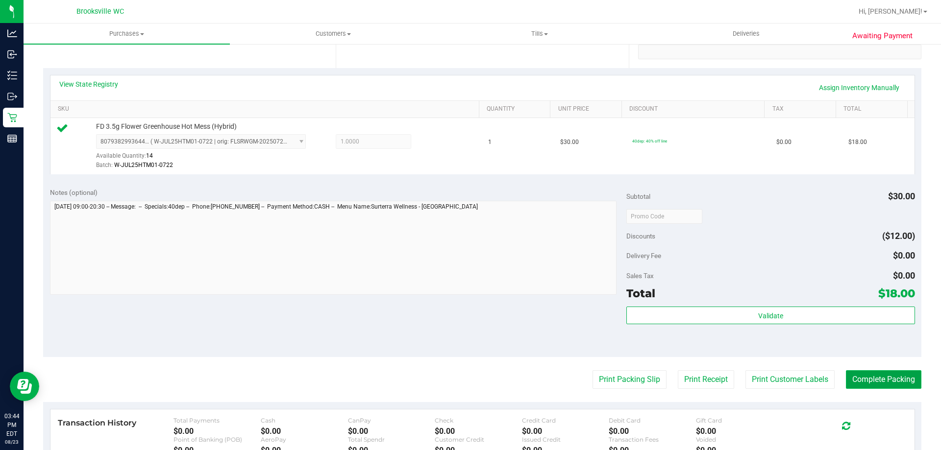
click at [869, 377] on button "Complete Packing" at bounding box center [883, 379] width 75 height 19
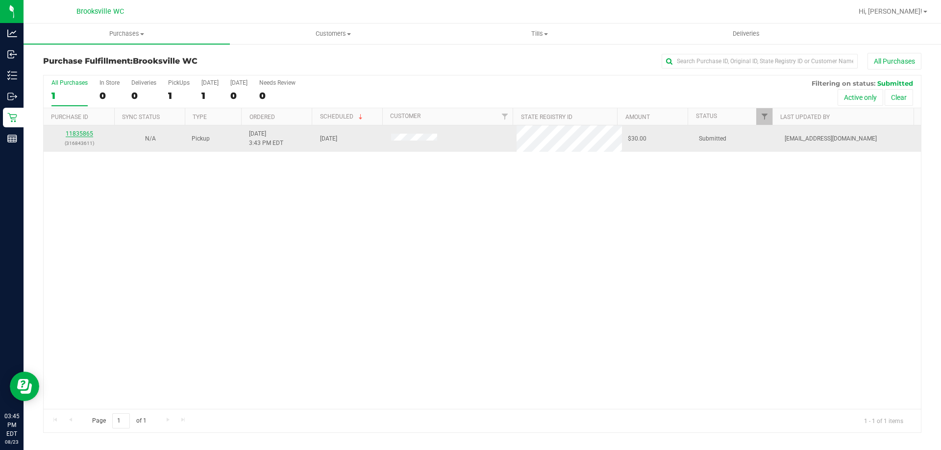
click at [89, 132] on link "11835865" at bounding box center [79, 133] width 27 height 7
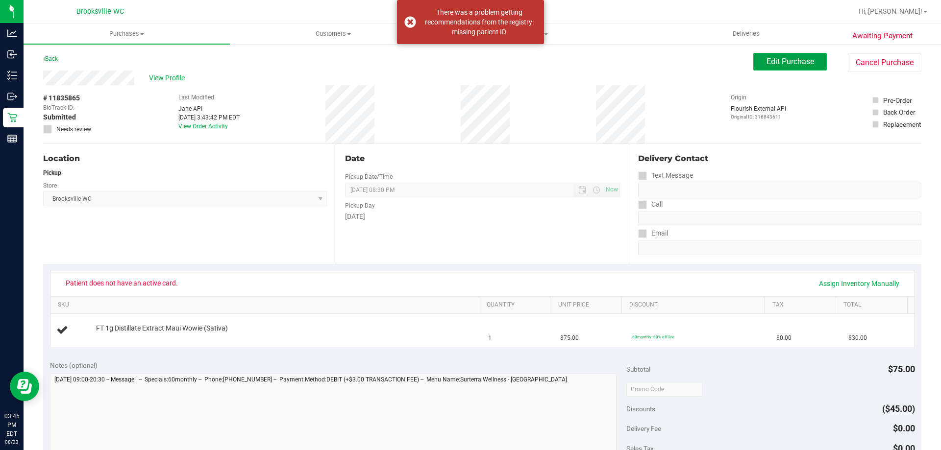
click at [796, 55] on button "Edit Purchase" at bounding box center [790, 62] width 74 height 18
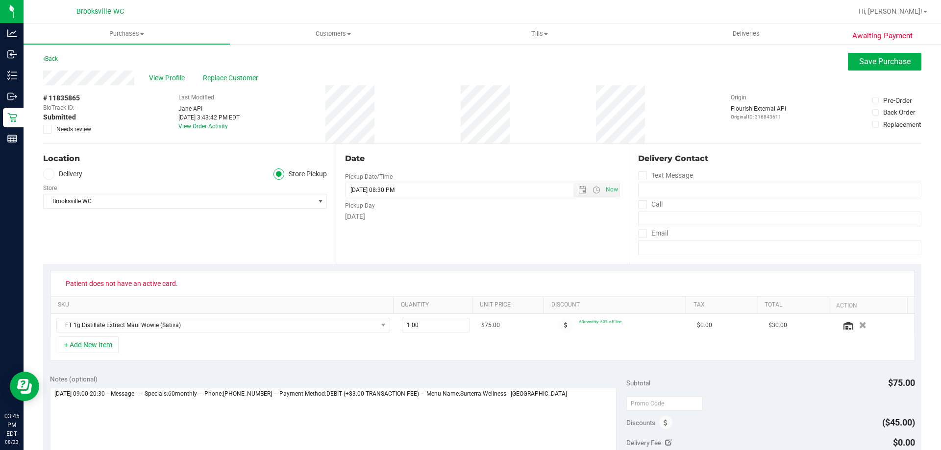
click at [220, 71] on div "View Profile Replace Customer" at bounding box center [482, 78] width 878 height 15
click at [221, 76] on span "Replace Customer" at bounding box center [232, 78] width 59 height 10
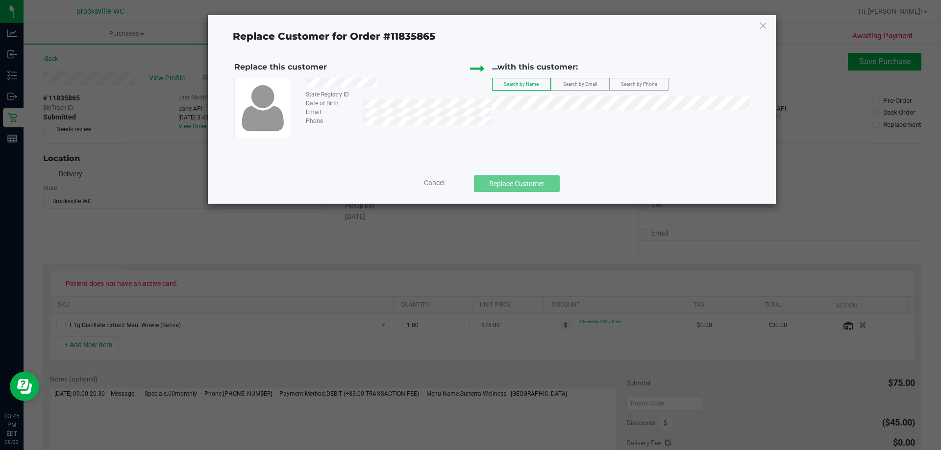
drag, startPoint x: 575, startPoint y: 85, endPoint x: 564, endPoint y: 94, distance: 14.2
click at [574, 85] on span "Search by Email" at bounding box center [580, 83] width 34 height 5
click at [531, 123] on span "THOMAS LOVELOCK" at bounding box center [524, 121] width 52 height 8
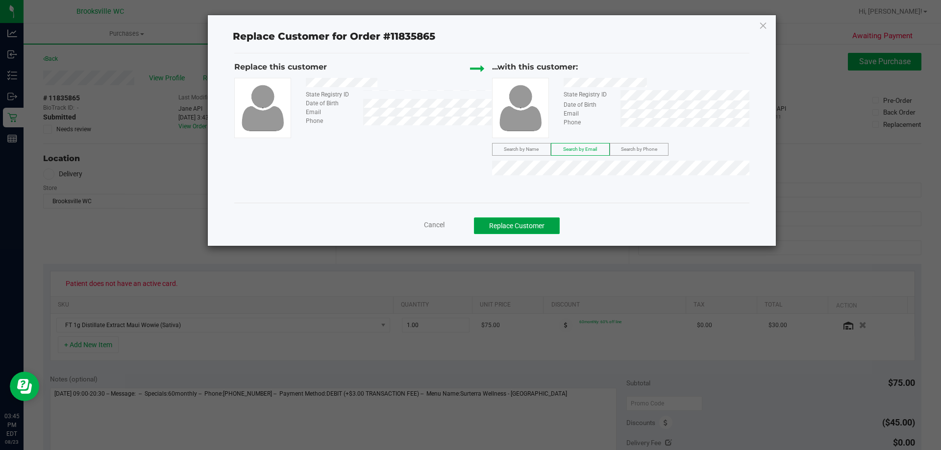
click at [516, 227] on button "Replace Customer" at bounding box center [517, 226] width 86 height 17
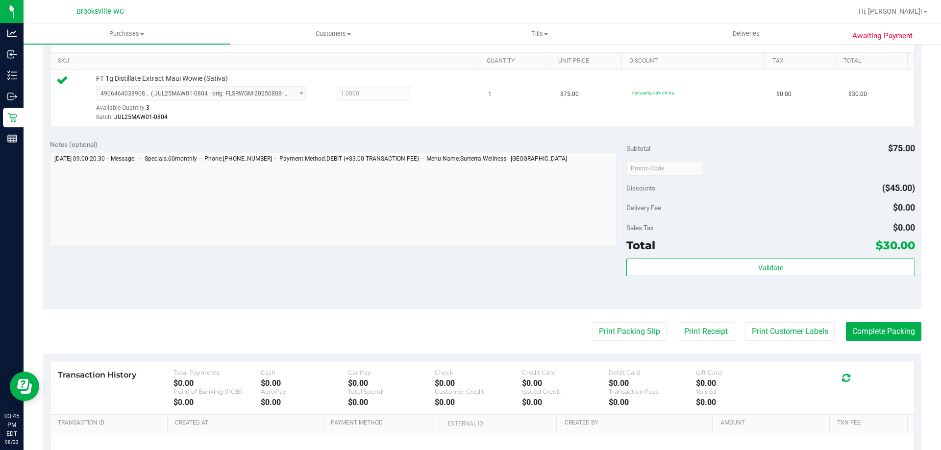
scroll to position [245, 0]
click at [715, 252] on div "Total $30.00" at bounding box center [770, 245] width 288 height 18
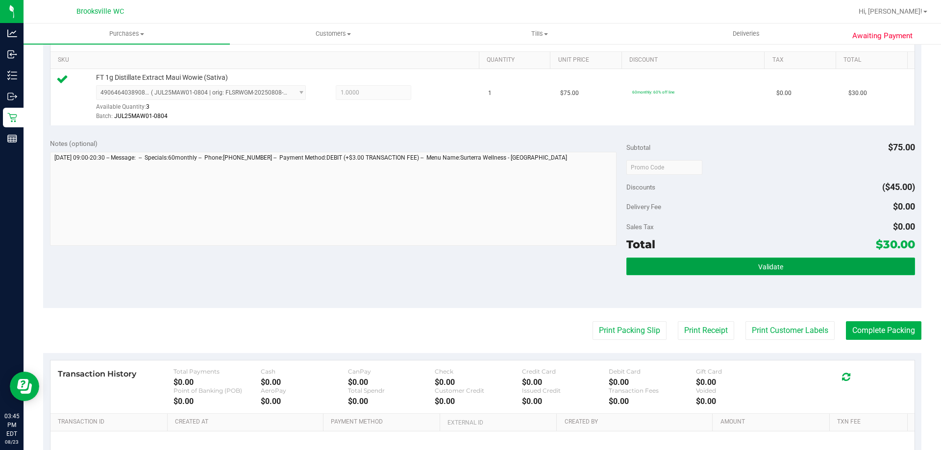
click at [717, 264] on button "Validate" at bounding box center [770, 267] width 288 height 18
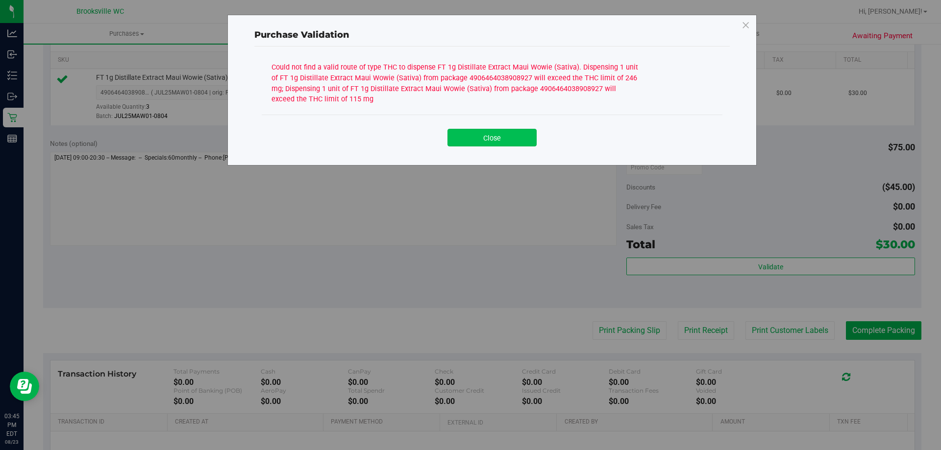
drag, startPoint x: 485, startPoint y: 143, endPoint x: 449, endPoint y: 165, distance: 42.3
click at [483, 143] on button "Close" at bounding box center [491, 138] width 89 height 18
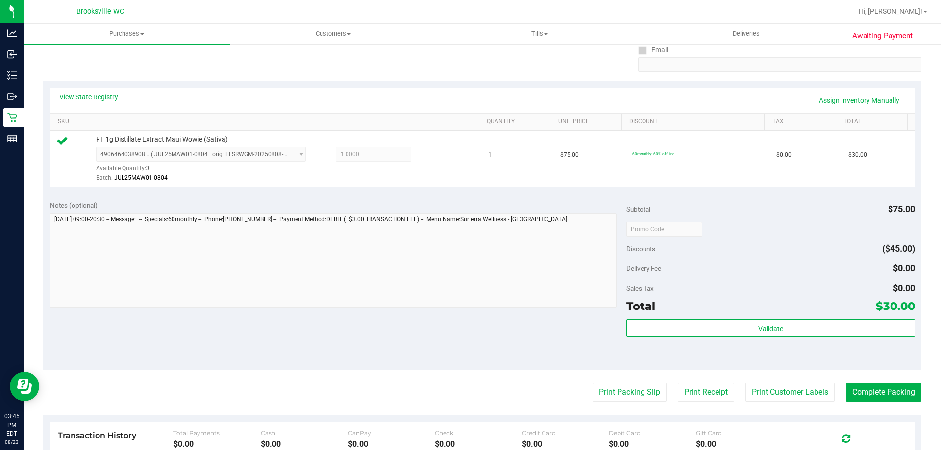
scroll to position [0, 0]
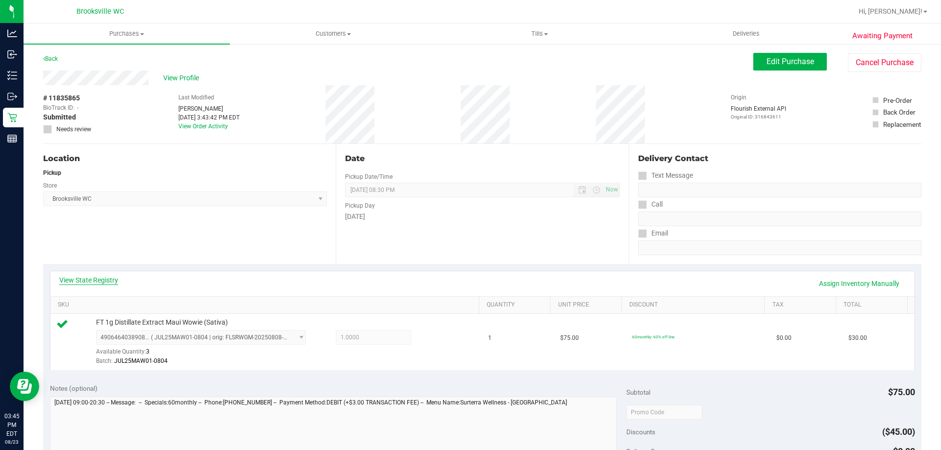
click at [102, 275] on link "View State Registry" at bounding box center [88, 280] width 59 height 10
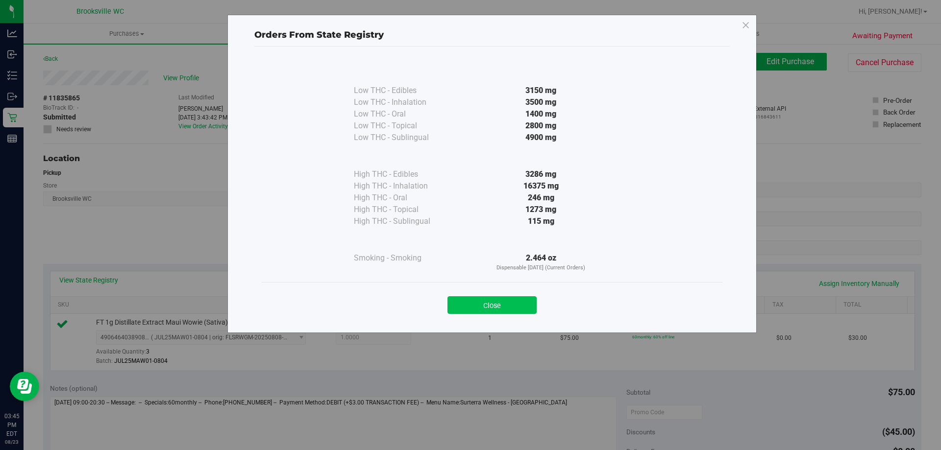
click at [507, 306] on button "Close" at bounding box center [491, 305] width 89 height 18
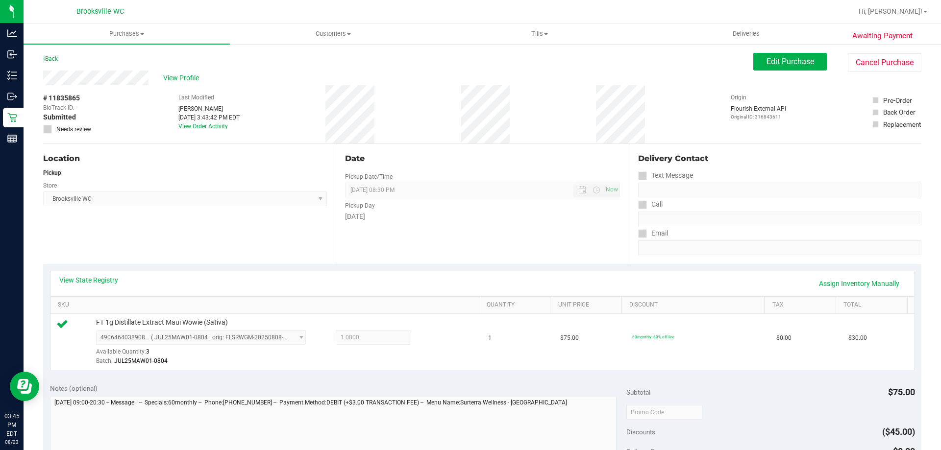
scroll to position [147, 0]
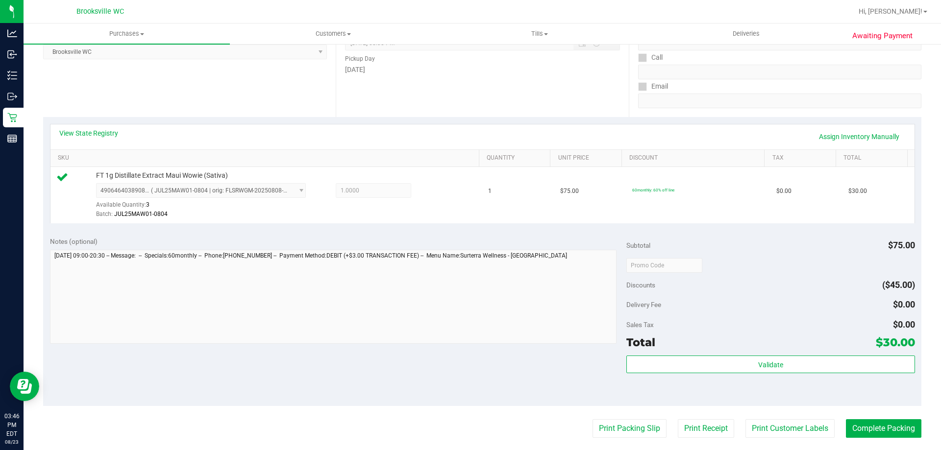
click at [136, 97] on div "Location Pickup Store Brooksville WC Select Store Bonita Springs WC Boynton Bea…" at bounding box center [189, 57] width 293 height 120
click at [106, 133] on link "View State Registry" at bounding box center [88, 133] width 59 height 10
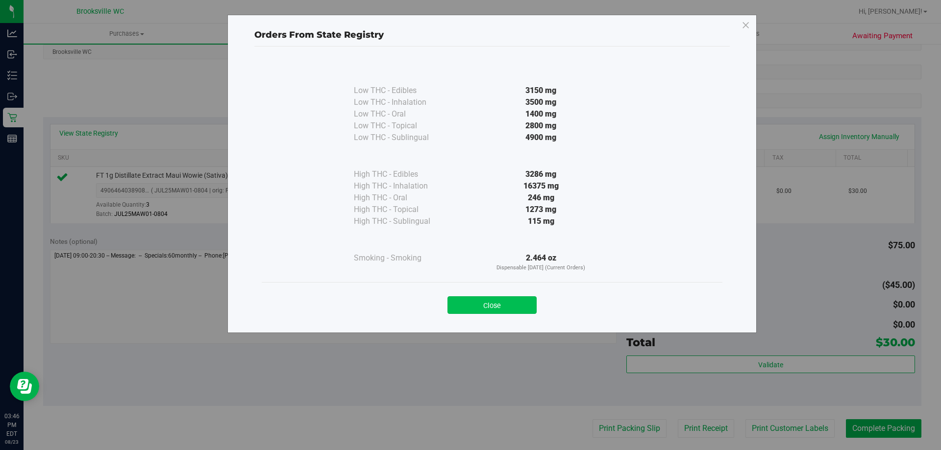
click at [463, 305] on button "Close" at bounding box center [491, 305] width 89 height 18
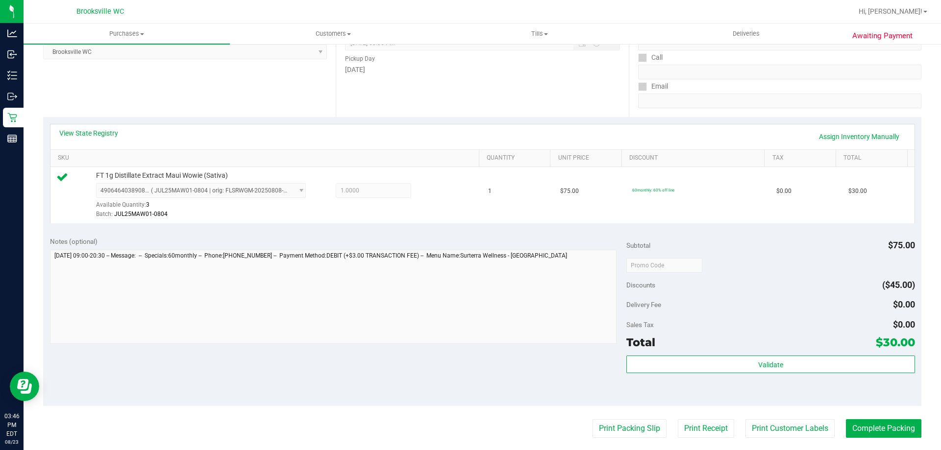
click at [101, 105] on div "Location Pickup Store Brooksville WC Select Store Bonita Springs WC Boynton Bea…" at bounding box center [189, 57] width 293 height 120
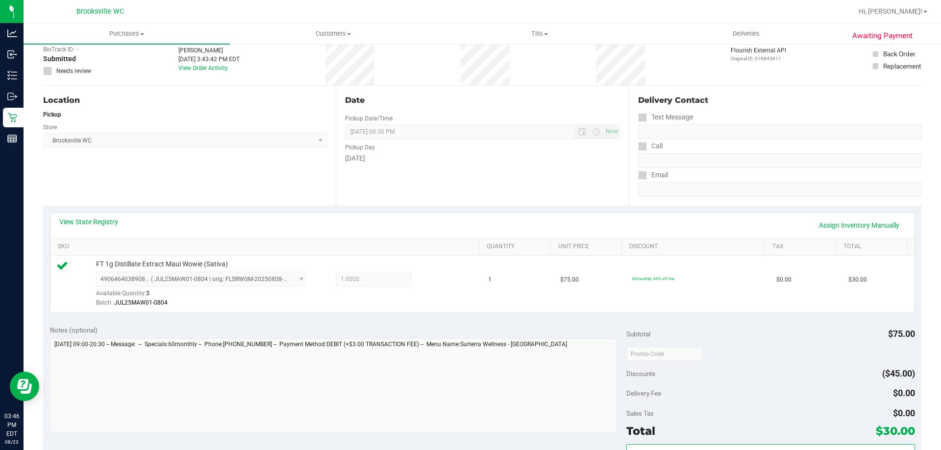
scroll to position [0, 0]
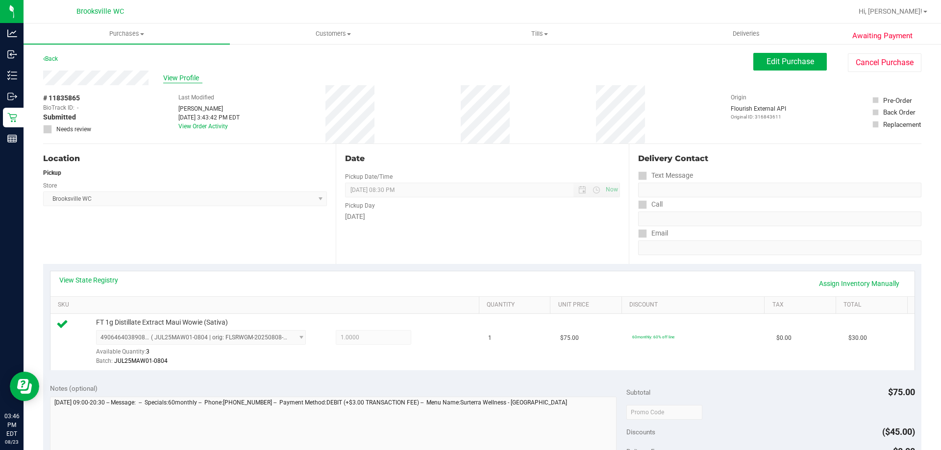
click at [174, 74] on span "View Profile" at bounding box center [182, 78] width 39 height 10
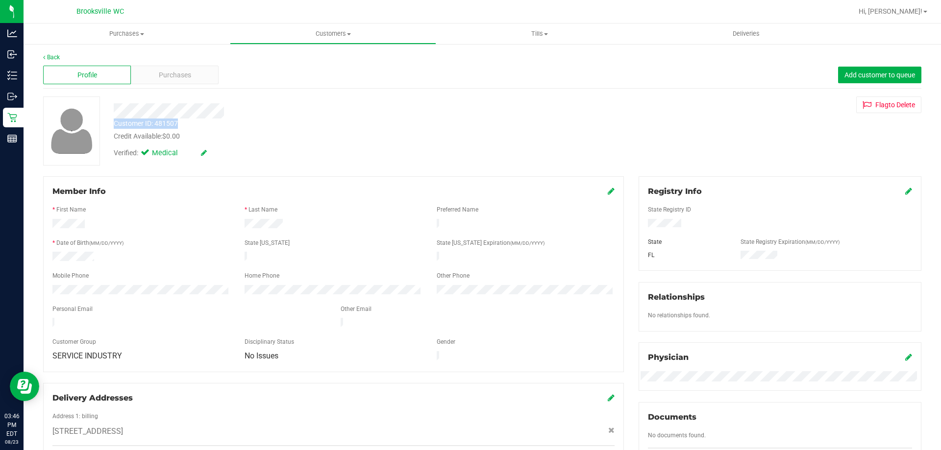
drag, startPoint x: 180, startPoint y: 123, endPoint x: 122, endPoint y: 123, distance: 58.8
click at [114, 123] on div "Customer ID: 481507 Credit Available: $0.00" at bounding box center [329, 130] width 446 height 23
copy div "Customer ID: 481507"
click at [50, 55] on link "Back" at bounding box center [51, 57] width 17 height 7
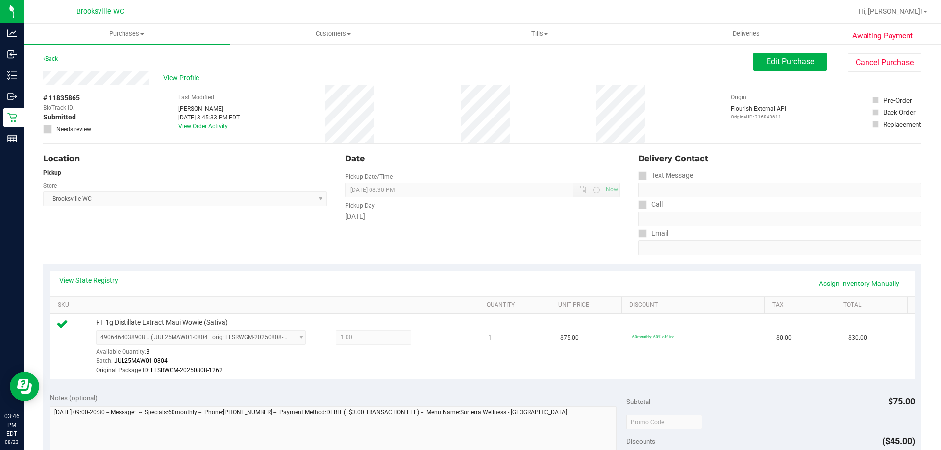
drag, startPoint x: 128, startPoint y: 229, endPoint x: 150, endPoint y: 227, distance: 21.6
click at [128, 228] on div "Location Pickup Store Brooksville WC Select Store Bonita Springs WC Boynton Bea…" at bounding box center [189, 204] width 293 height 120
click at [862, 286] on link "Assign Inventory Manually" at bounding box center [858, 283] width 93 height 17
click at [430, 338] on icon at bounding box center [434, 338] width 10 height 11
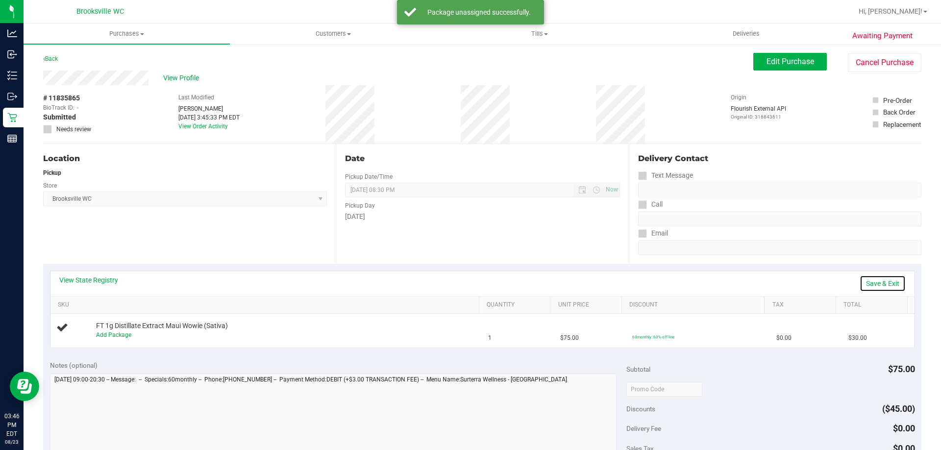
click at [881, 281] on link "Save & Exit" at bounding box center [882, 283] width 46 height 17
click at [803, 61] on span "Edit Purchase" at bounding box center [790, 61] width 48 height 9
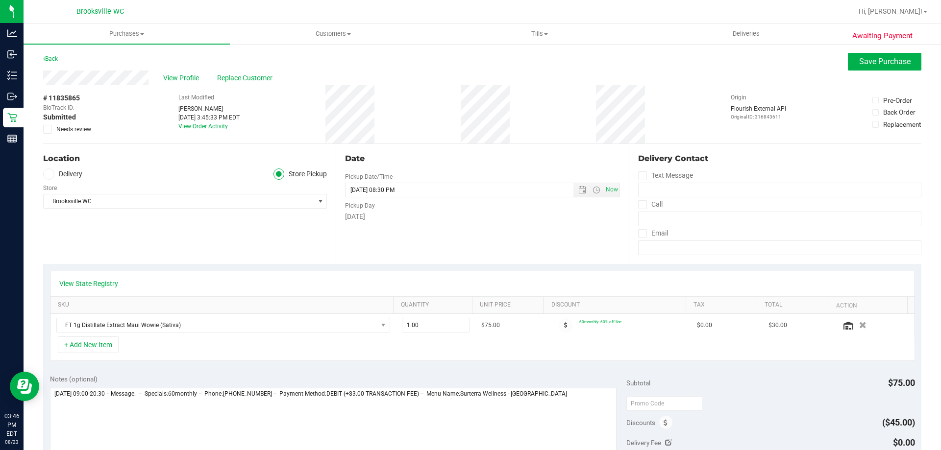
click at [49, 129] on icon at bounding box center [48, 129] width 6 height 0
click at [0, 0] on input "Needs review" at bounding box center [0, 0] width 0 height 0
click at [595, 402] on textarea at bounding box center [333, 435] width 567 height 94
type textarea "Saturday 08/23/2025 09:00-20:30 -- Message: -- Specials:60monthly -- Phone:3527…"
click at [862, 58] on span "Save Purchase" at bounding box center [884, 61] width 51 height 9
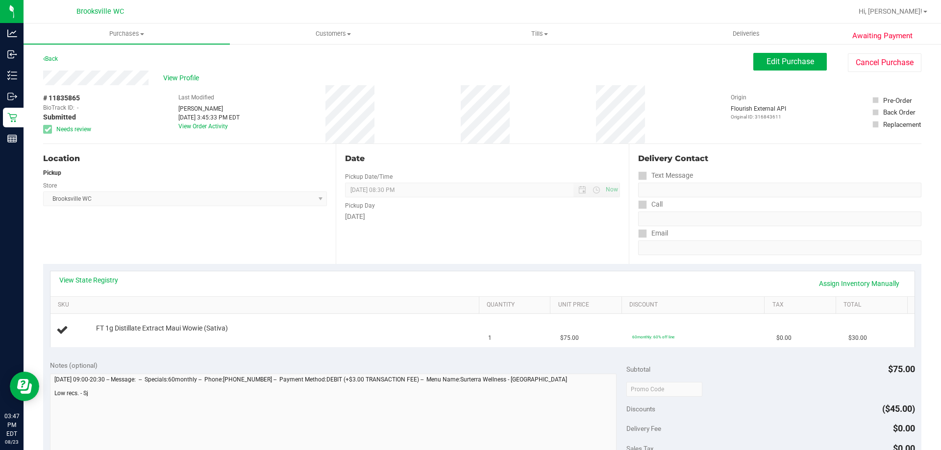
scroll to position [49, 0]
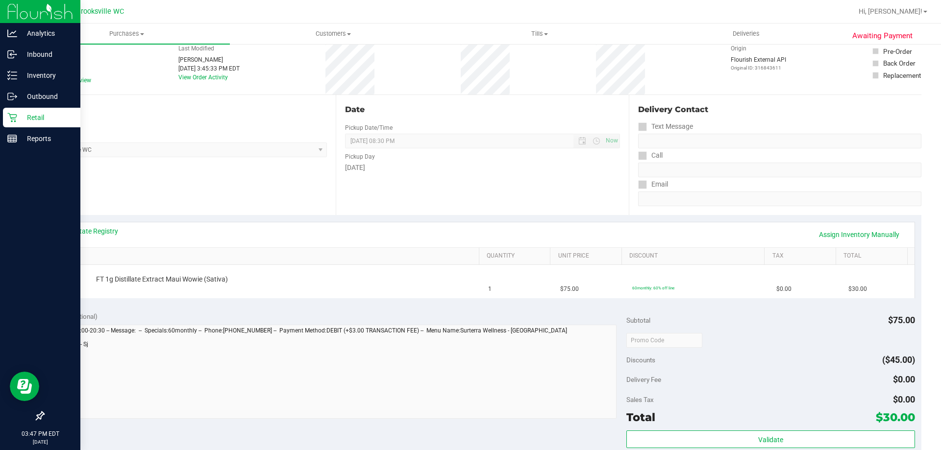
click at [31, 114] on p "Retail" at bounding box center [46, 118] width 59 height 12
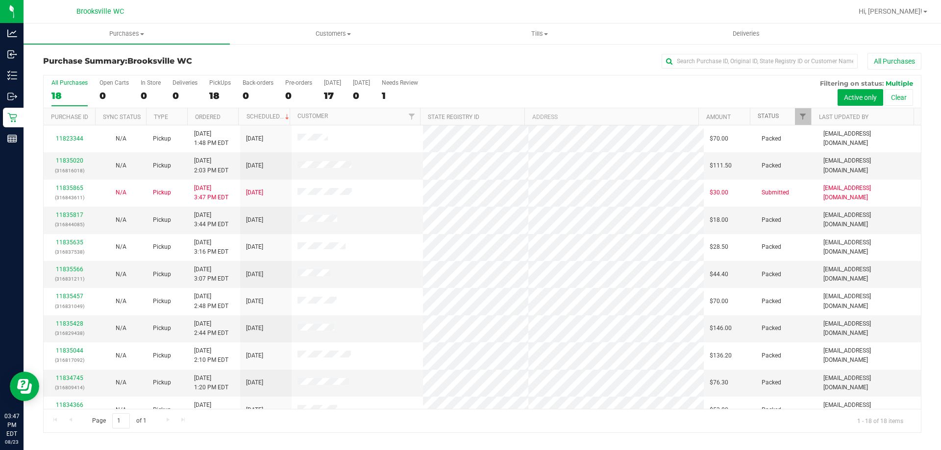
click at [767, 113] on link "Status" at bounding box center [768, 116] width 21 height 7
click at [764, 116] on link "Status" at bounding box center [774, 116] width 32 height 7
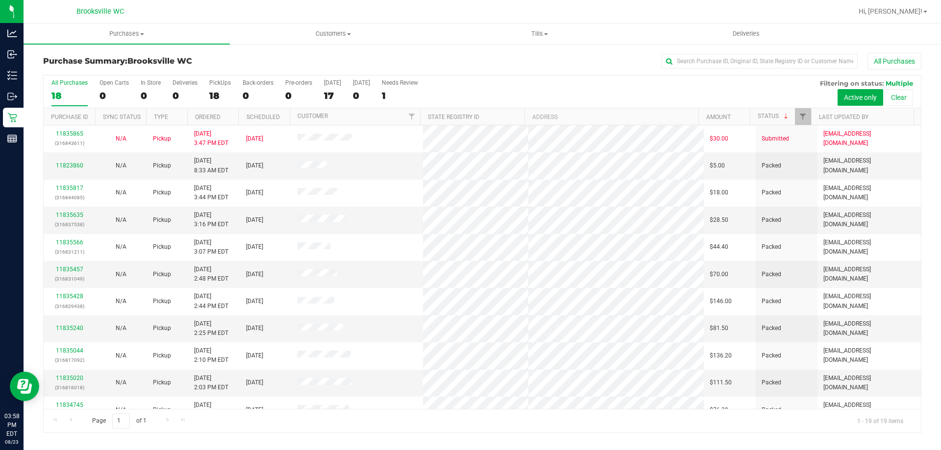
click at [135, 51] on div "Purchase Summary: Brooksville WC All Purchases All Purchases 18 Open Carts 0 In…" at bounding box center [482, 243] width 917 height 400
click at [570, 72] on div "Purchase Summary: Brooksville WC All Purchases" at bounding box center [482, 64] width 878 height 22
click at [495, 66] on div "All Purchases" at bounding box center [629, 61] width 586 height 17
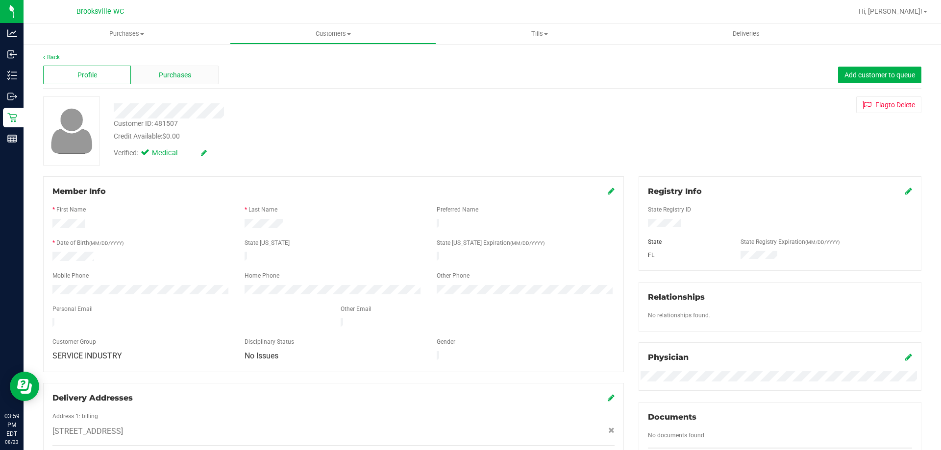
click at [188, 71] on span "Purchases" at bounding box center [175, 75] width 32 height 10
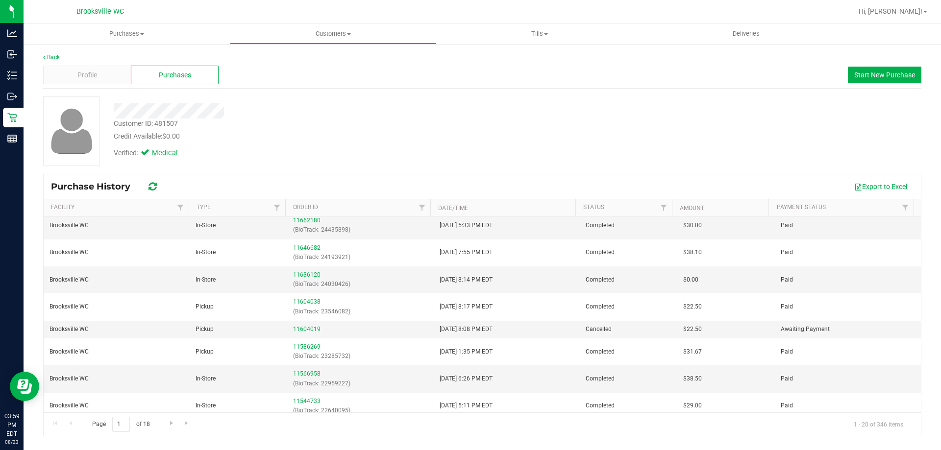
scroll to position [319, 0]
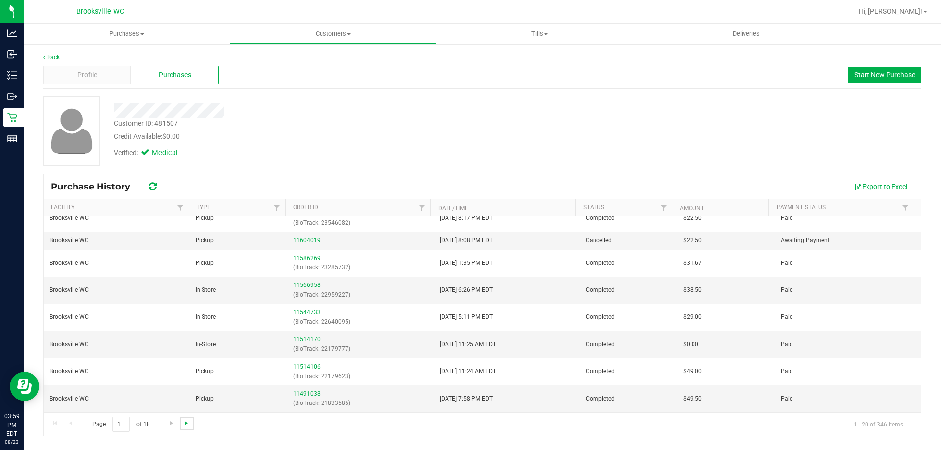
click at [186, 425] on span "Go to the last page" at bounding box center [187, 423] width 8 height 8
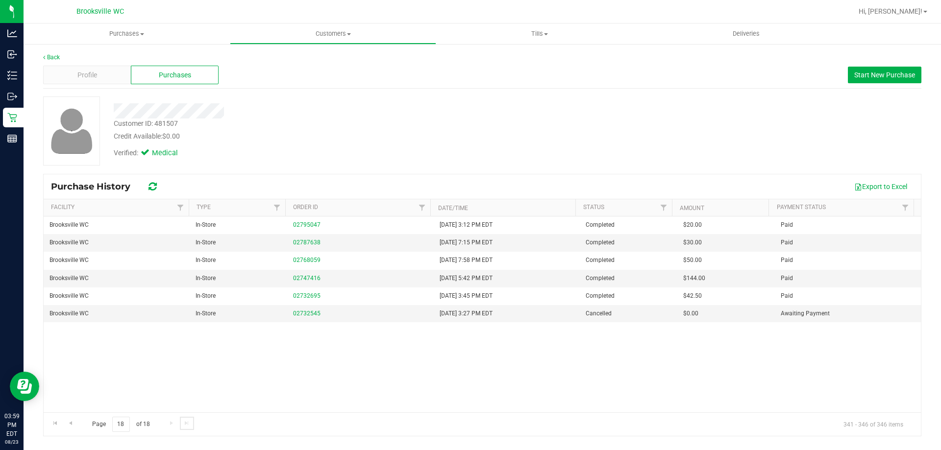
scroll to position [0, 0]
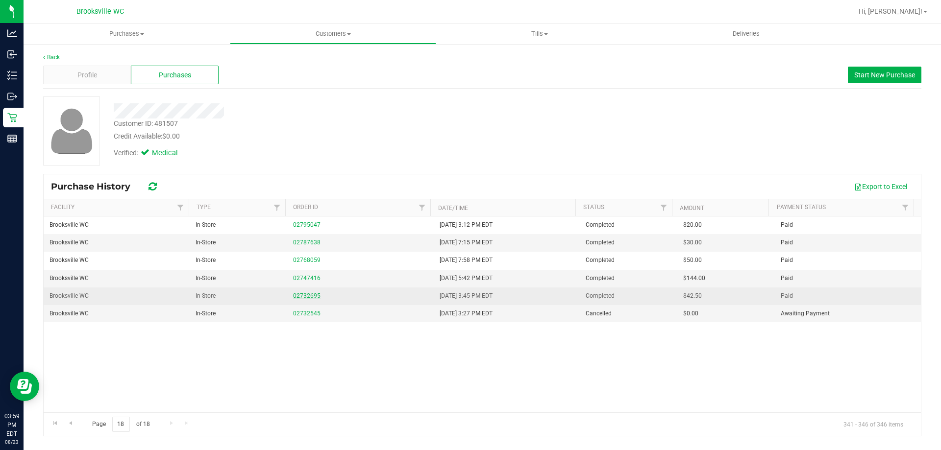
click at [306, 295] on link "02732695" at bounding box center [306, 296] width 27 height 7
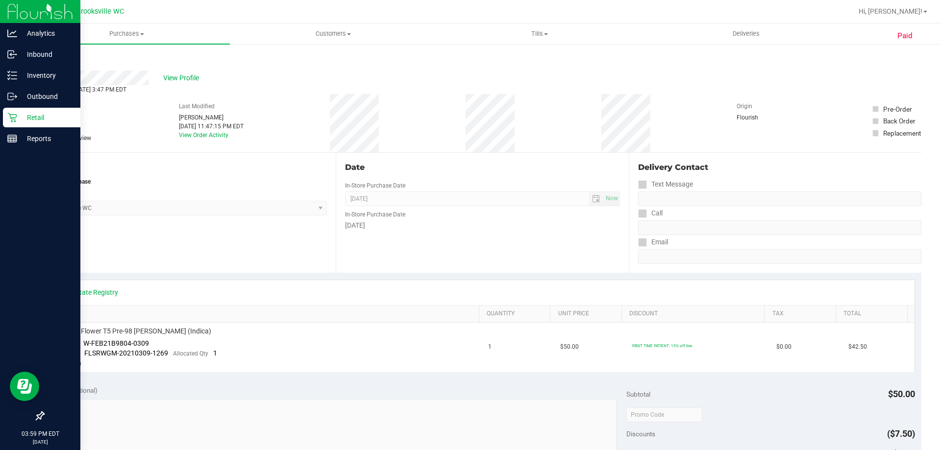
click at [16, 117] on icon at bounding box center [11, 117] width 9 height 9
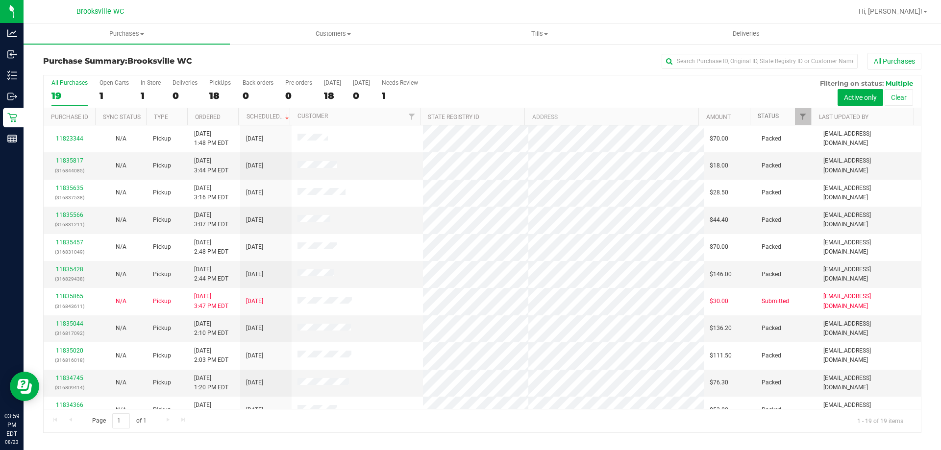
click at [777, 117] on link "Status" at bounding box center [768, 116] width 21 height 7
click at [769, 116] on link "Status" at bounding box center [774, 116] width 32 height 7
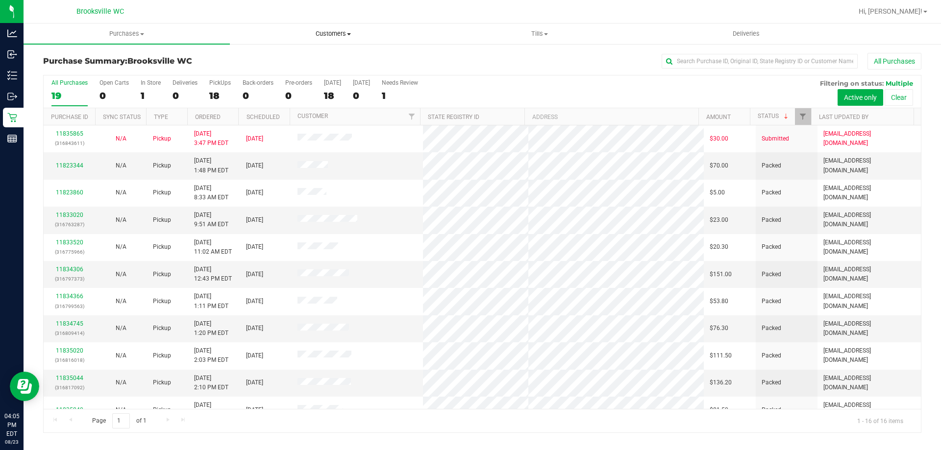
click at [339, 31] on span "Customers" at bounding box center [332, 33] width 205 height 9
click at [291, 57] on span "All customers" at bounding box center [265, 59] width 71 height 8
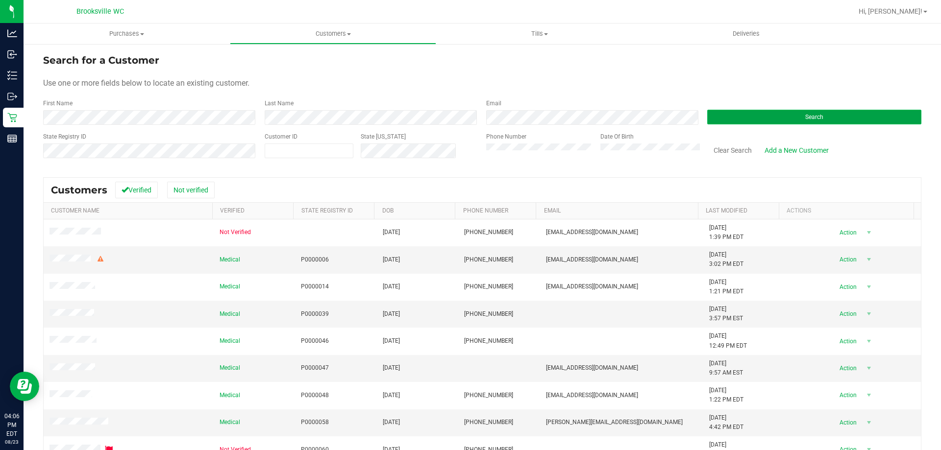
click at [757, 117] on button "Search" at bounding box center [814, 117] width 214 height 15
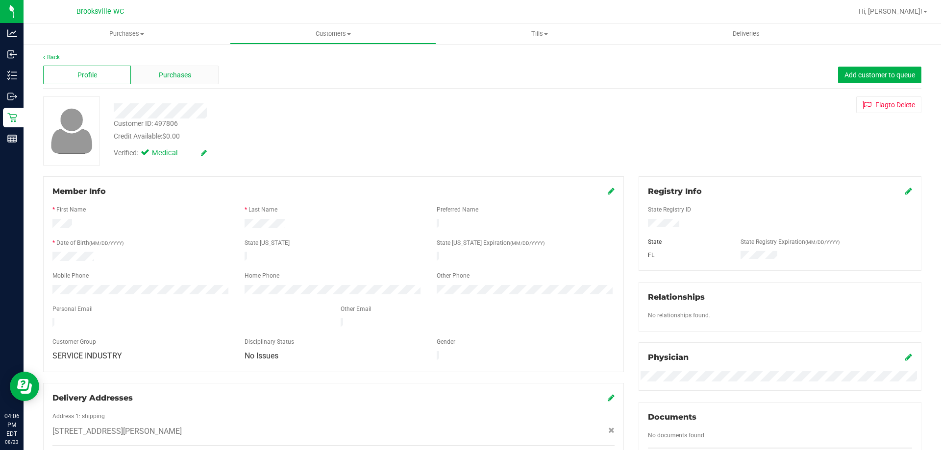
click at [170, 75] on span "Purchases" at bounding box center [175, 75] width 32 height 10
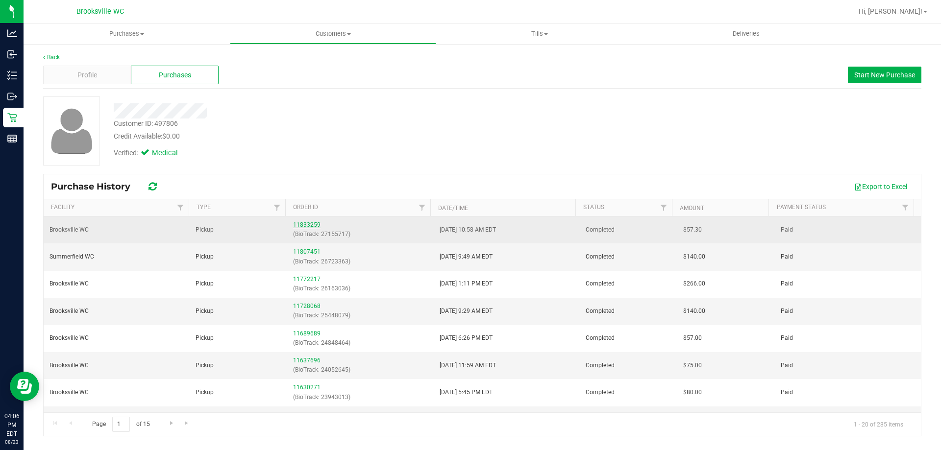
click at [311, 224] on link "11833259" at bounding box center [306, 224] width 27 height 7
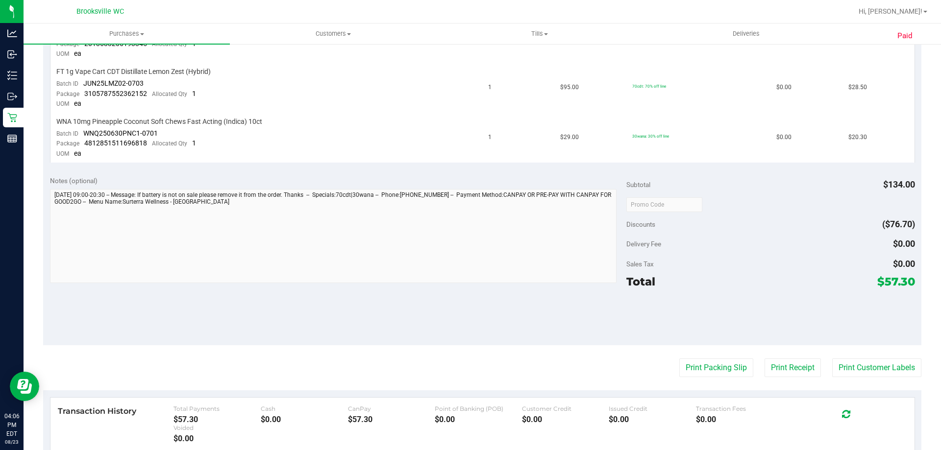
scroll to position [441, 0]
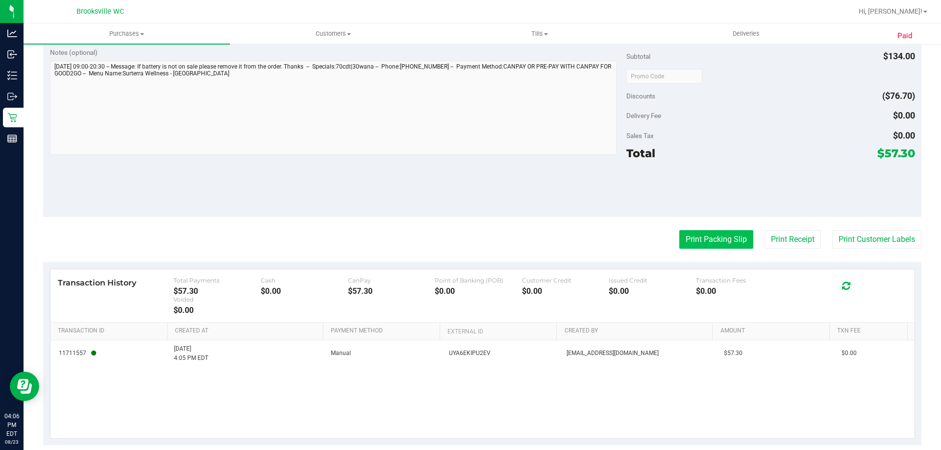
click at [712, 245] on button "Print Packing Slip" at bounding box center [716, 239] width 74 height 19
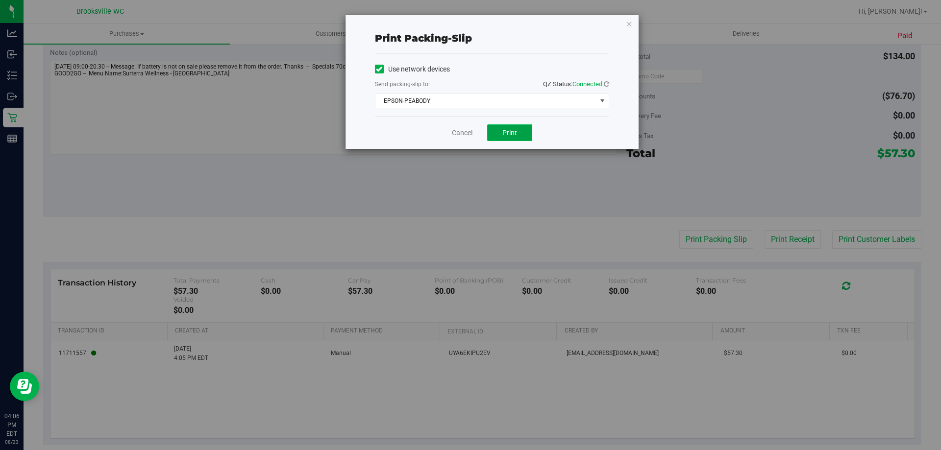
click at [519, 133] on button "Print" at bounding box center [509, 132] width 45 height 17
click at [465, 135] on link "Cancel" at bounding box center [462, 133] width 21 height 10
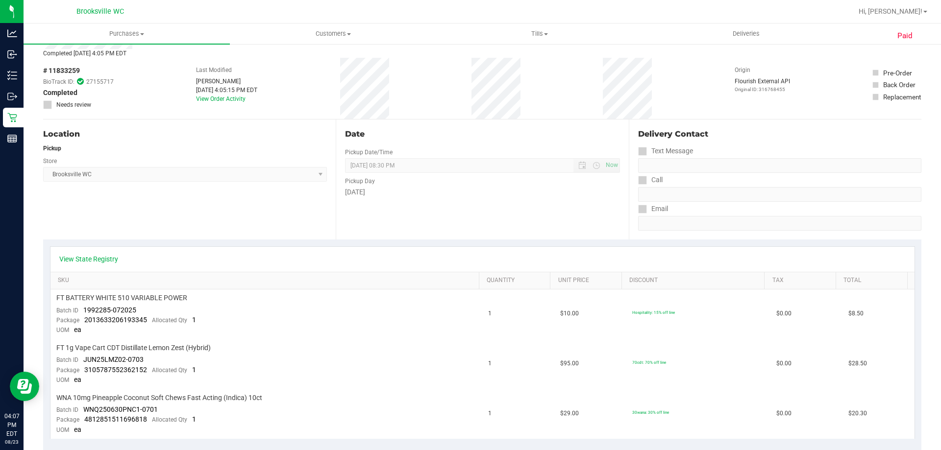
scroll to position [0, 0]
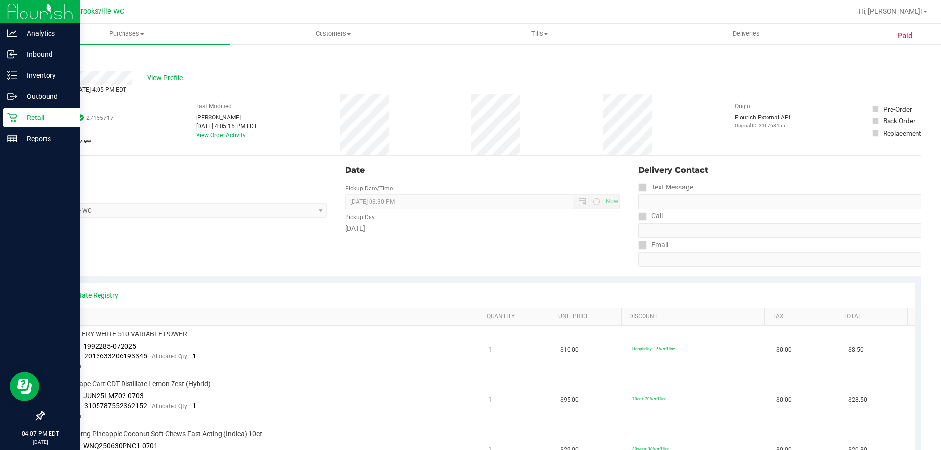
click at [25, 116] on p "Retail" at bounding box center [46, 118] width 59 height 12
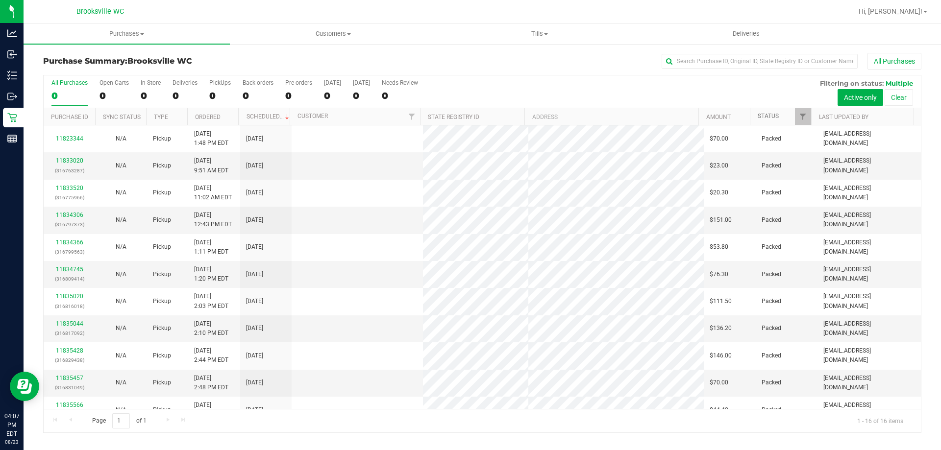
click at [770, 118] on link "Status" at bounding box center [768, 116] width 21 height 7
click at [769, 115] on link "Status" at bounding box center [774, 116] width 32 height 7
click at [509, 103] on div "All Purchases 16 Open Carts 0 In Store 0 Deliveries 0 PickUps 16 Back-orders 0 …" at bounding box center [482, 91] width 877 height 33
click at [595, 95] on div "All Purchases 16 Open Carts 0 In Store 0 Deliveries 0 PickUps 16 Back-orders 0 …" at bounding box center [482, 91] width 877 height 33
click at [245, 59] on h3 "Purchase Summary: Brooksville WC" at bounding box center [189, 61] width 293 height 9
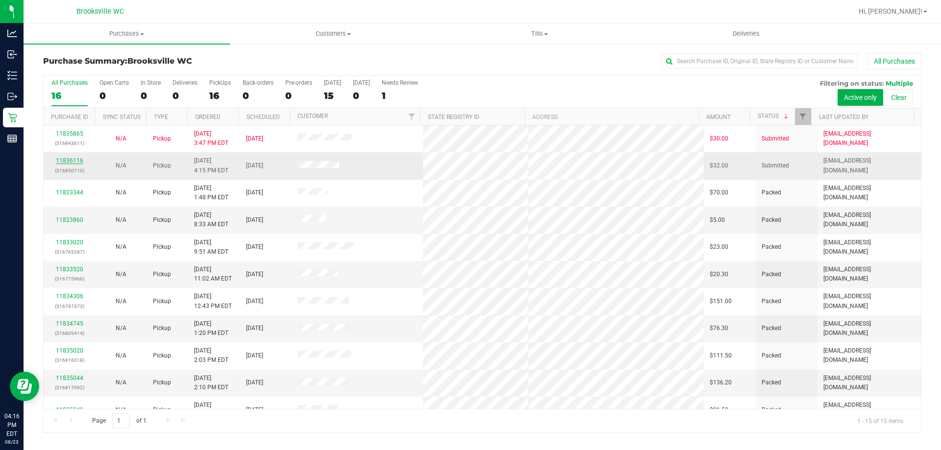
click at [72, 162] on link "11836116" at bounding box center [69, 160] width 27 height 7
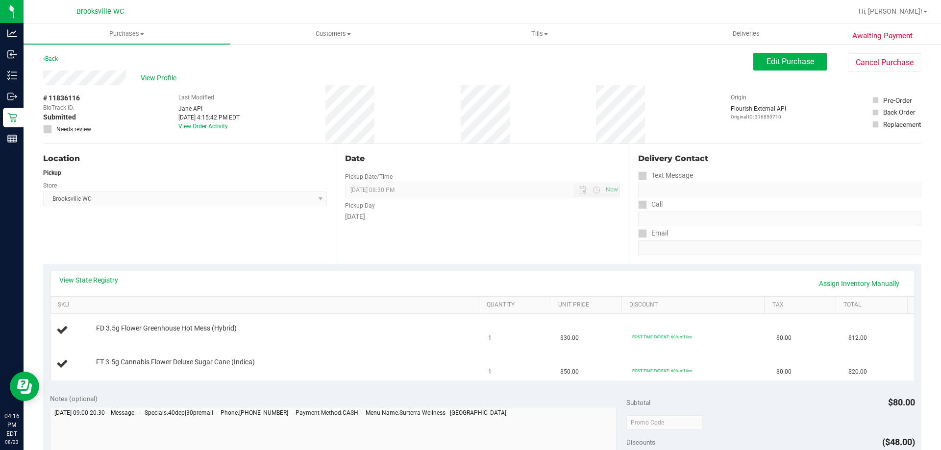
click at [109, 273] on div "View State Registry Assign Inventory Manually" at bounding box center [482, 283] width 864 height 25
click at [94, 276] on link "View State Registry" at bounding box center [88, 280] width 59 height 10
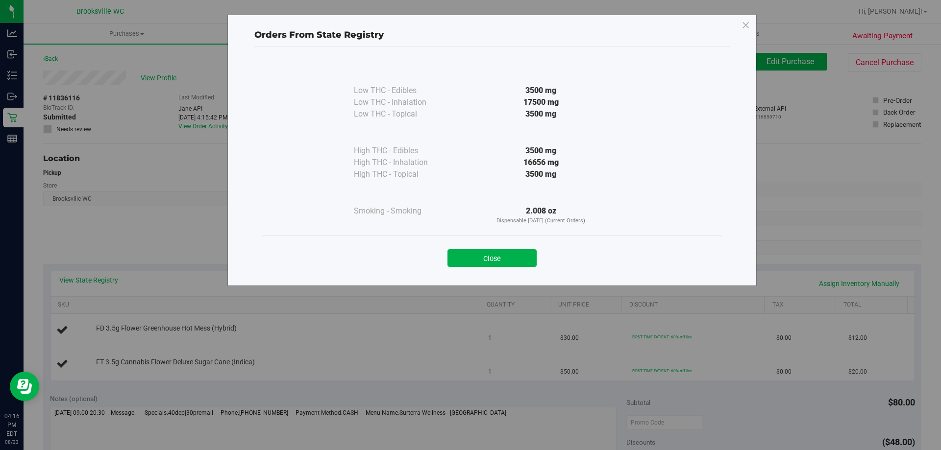
drag, startPoint x: 515, startPoint y: 264, endPoint x: 510, endPoint y: 263, distance: 5.5
click at [515, 263] on button "Close" at bounding box center [491, 258] width 89 height 18
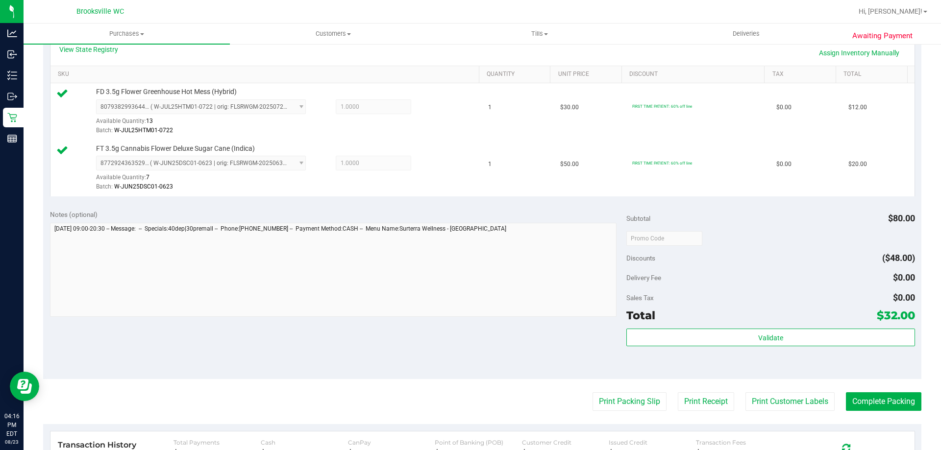
scroll to position [343, 0]
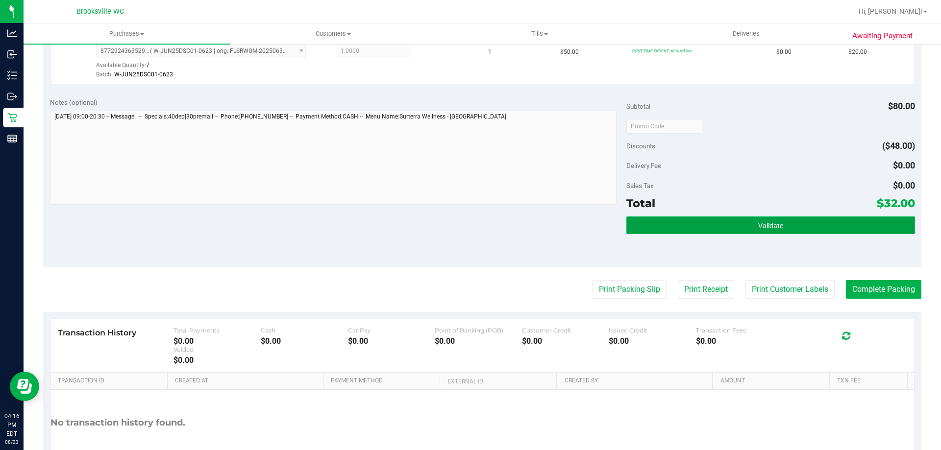
click at [702, 232] on button "Validate" at bounding box center [770, 226] width 288 height 18
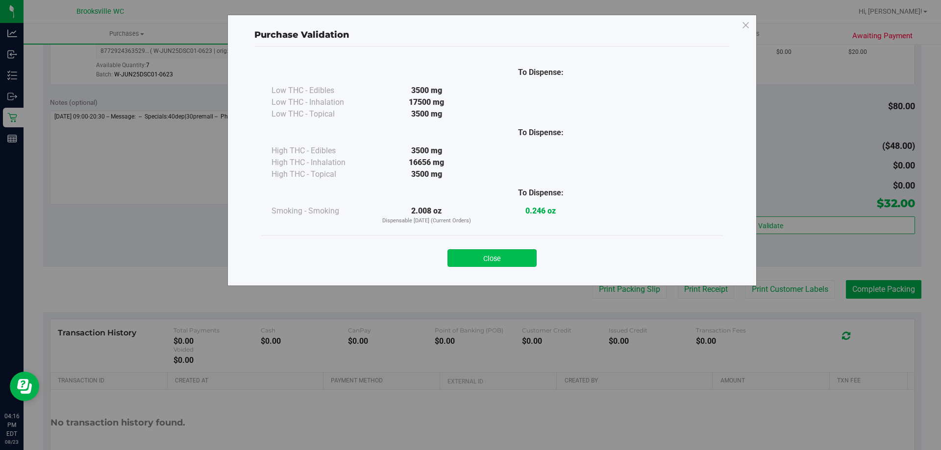
click at [519, 248] on div "Close" at bounding box center [492, 255] width 446 height 25
click at [522, 265] on button "Close" at bounding box center [491, 258] width 89 height 18
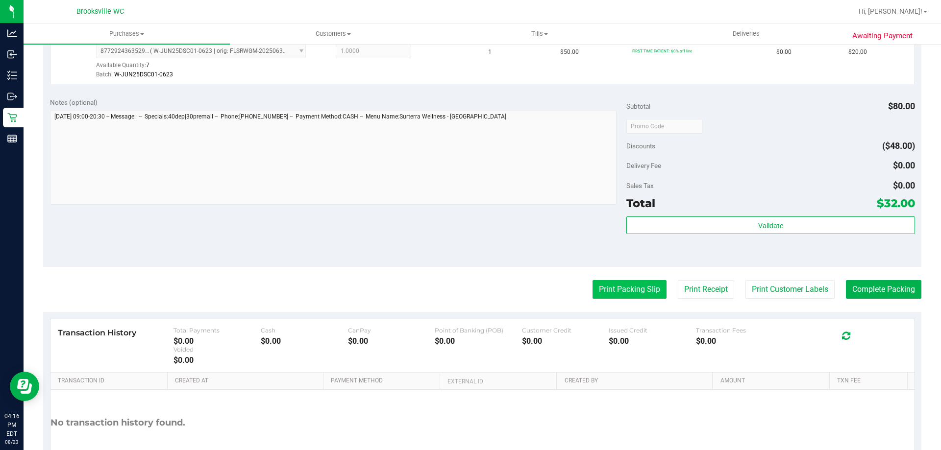
click at [604, 286] on button "Print Packing Slip" at bounding box center [629, 289] width 74 height 19
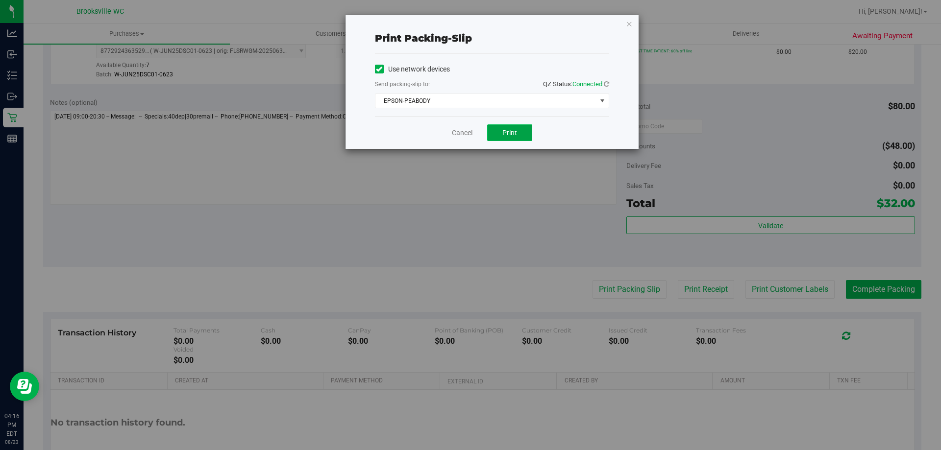
click at [518, 136] on button "Print" at bounding box center [509, 132] width 45 height 17
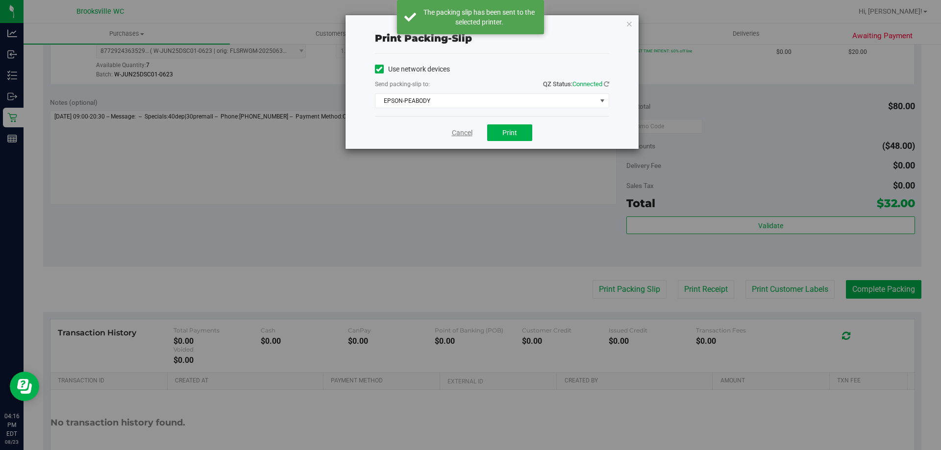
click at [460, 133] on link "Cancel" at bounding box center [462, 133] width 21 height 10
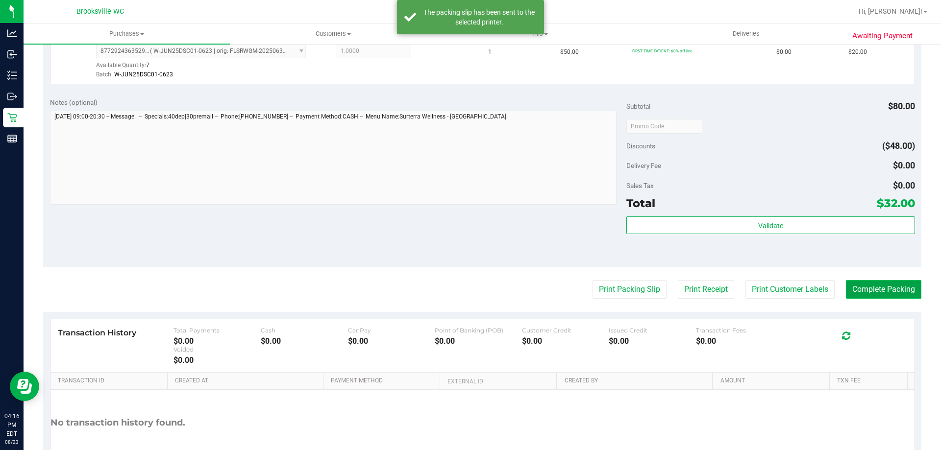
click at [873, 286] on button "Complete Packing" at bounding box center [883, 289] width 75 height 19
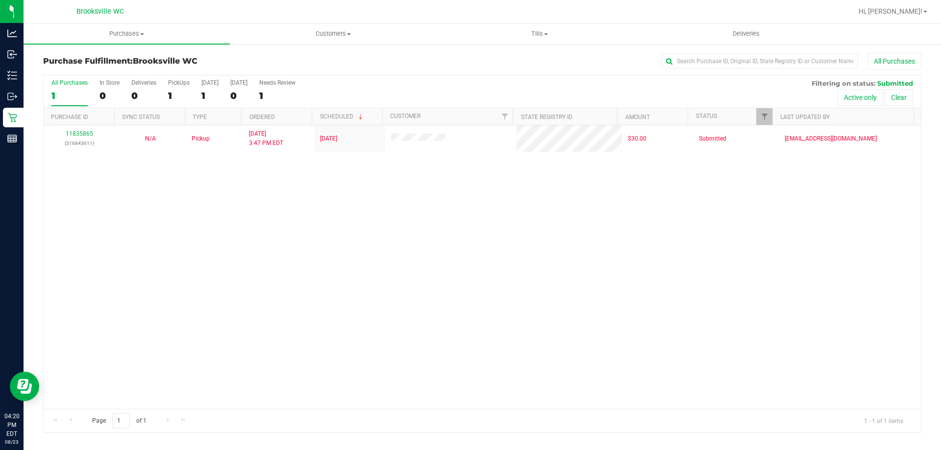
click at [528, 85] on div "All Purchases 1 In Store 0 Deliveries 0 PickUps 1 Today 1 Tomorrow 0 Needs Revi…" at bounding box center [482, 91] width 877 height 33
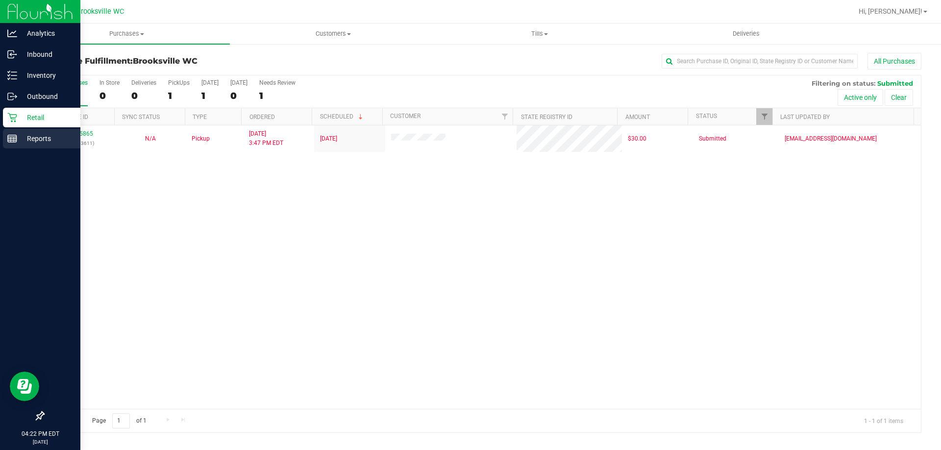
click at [39, 145] on div "Reports" at bounding box center [41, 139] width 77 height 20
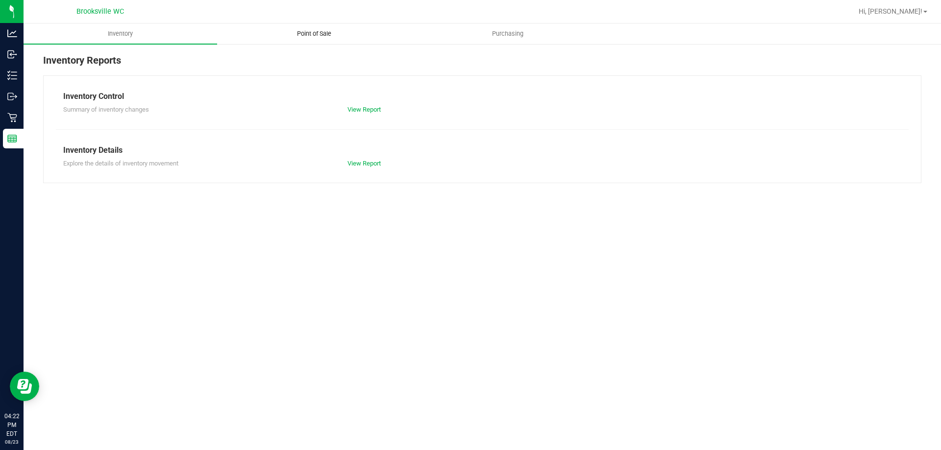
click at [319, 25] on uib-tab-heading "Point of Sale" at bounding box center [314, 34] width 193 height 20
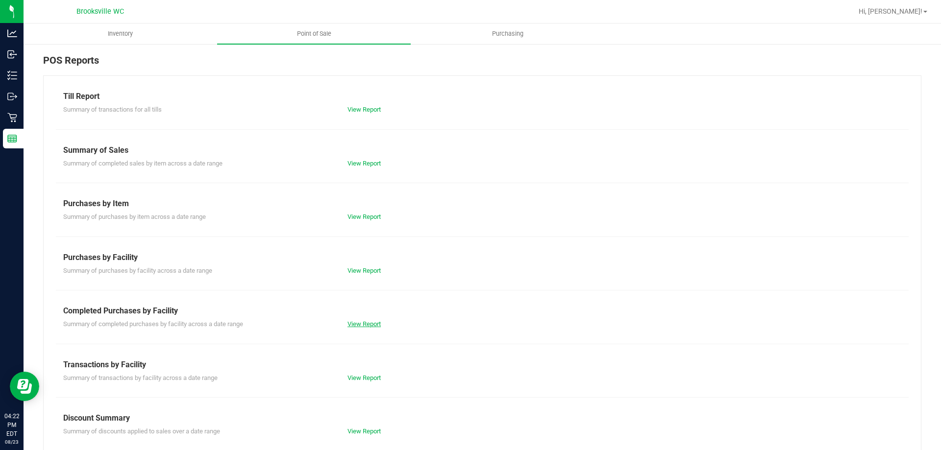
click at [375, 322] on link "View Report" at bounding box center [363, 323] width 33 height 7
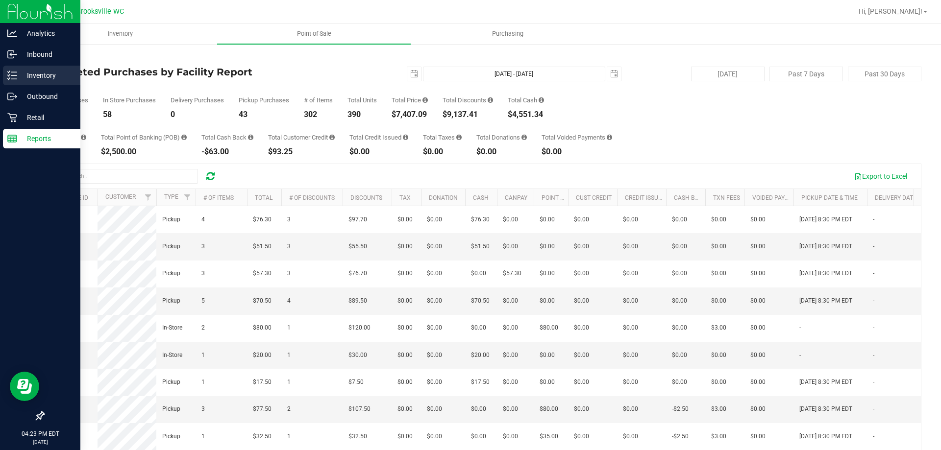
click at [45, 74] on p "Inventory" at bounding box center [46, 76] width 59 height 12
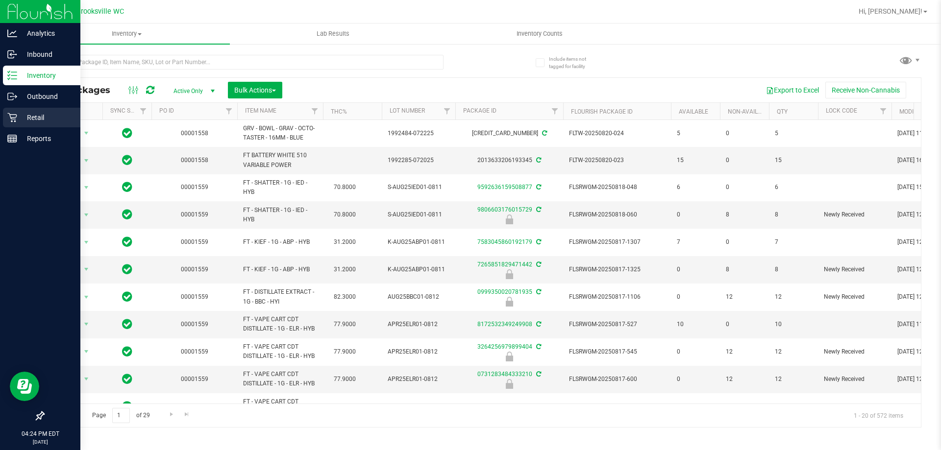
click at [23, 112] on p "Retail" at bounding box center [46, 118] width 59 height 12
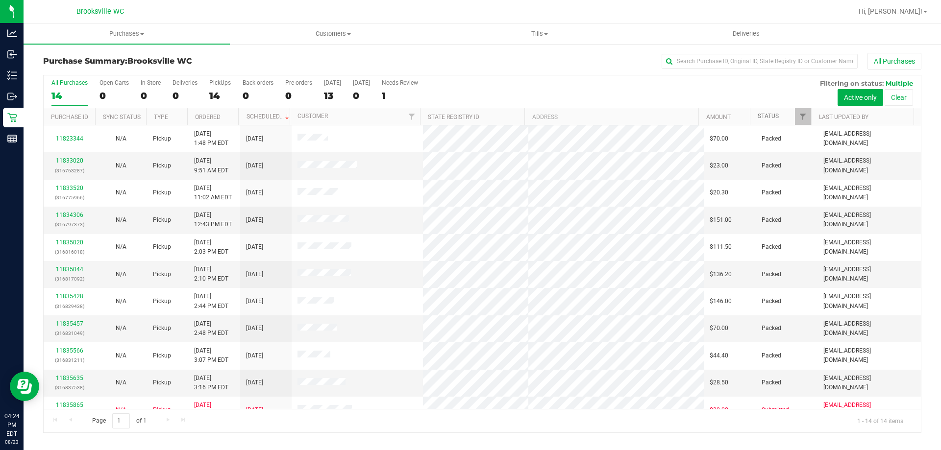
click at [773, 116] on link "Status" at bounding box center [768, 116] width 21 height 7
click at [773, 116] on link "Status" at bounding box center [774, 116] width 32 height 7
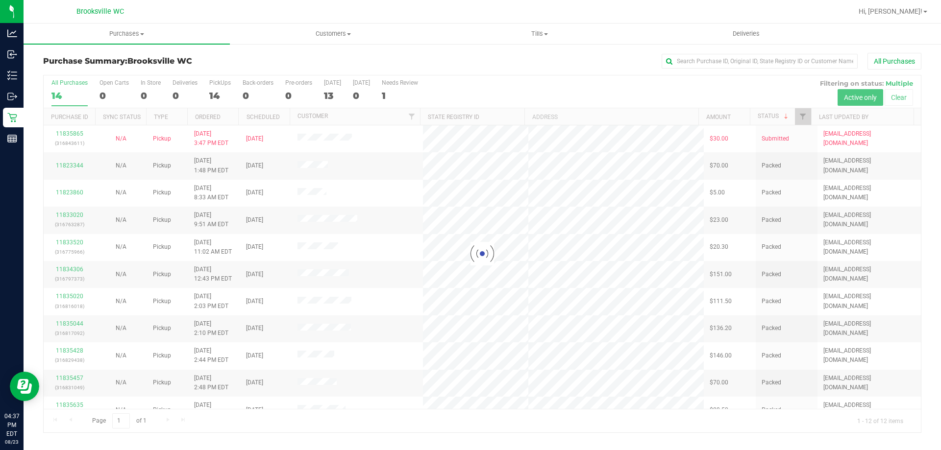
drag, startPoint x: 592, startPoint y: 95, endPoint x: 592, endPoint y: 87, distance: 7.8
click at [592, 95] on div at bounding box center [482, 253] width 877 height 357
click at [521, 72] on div "Purchase Summary: Brooksville WC All Purchases" at bounding box center [482, 64] width 878 height 22
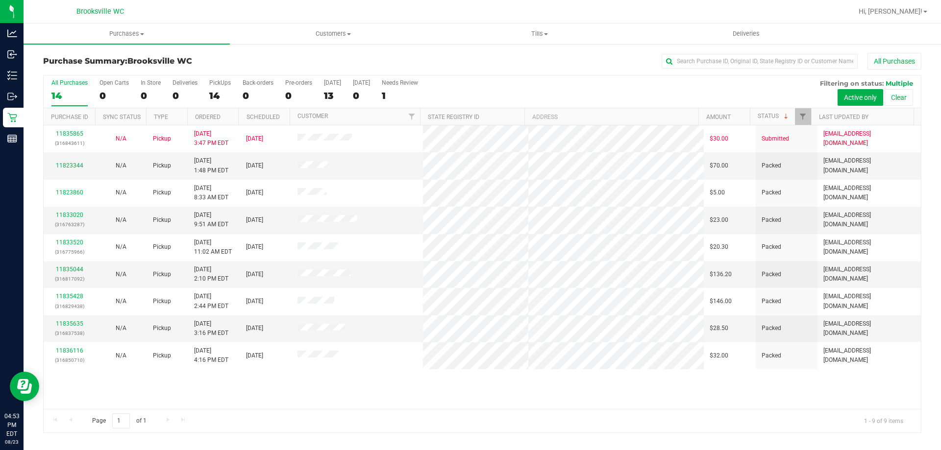
click at [484, 74] on div "Purchase Summary: Brooksville WC All Purchases" at bounding box center [482, 64] width 878 height 22
click at [482, 75] on div "All Purchases 14 Open Carts 0 In Store 0 Deliveries 0 PickUps 14 Back-orders 0 …" at bounding box center [482, 254] width 878 height 358
click at [482, 72] on div "Purchase Summary: Brooksville WC All Purchases" at bounding box center [482, 64] width 878 height 22
click at [493, 75] on div "All Purchases 14 Open Carts 0 In Store 0 Deliveries 0 PickUps 14 Back-orders 0 …" at bounding box center [482, 79] width 877 height 8
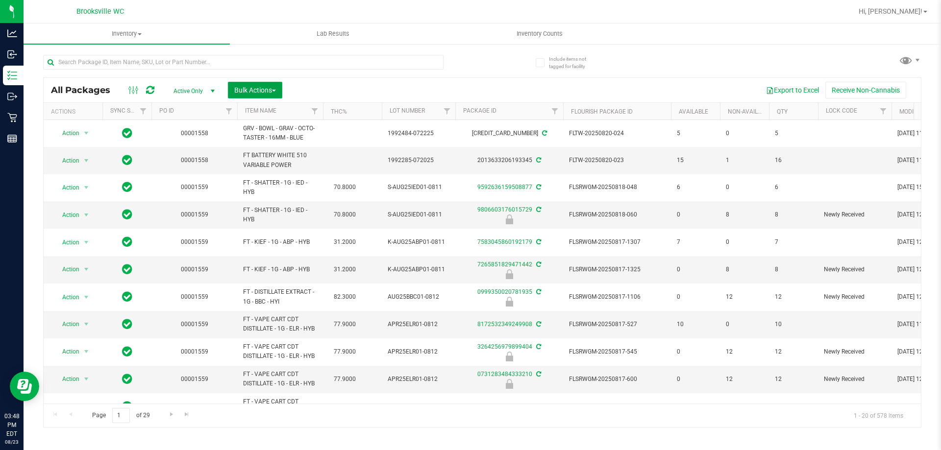
click at [248, 92] on span "Bulk Actions" at bounding box center [255, 90] width 42 height 8
click at [260, 186] on span "Lock/Unlock packages" at bounding box center [267, 184] width 67 height 8
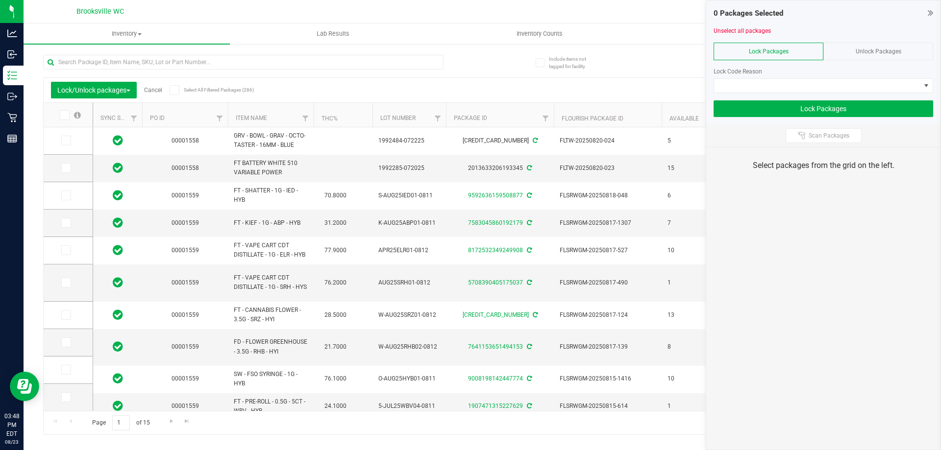
drag, startPoint x: 931, startPoint y: 10, endPoint x: 854, endPoint y: 25, distance: 78.9
click at [931, 10] on icon at bounding box center [930, 13] width 5 height 10
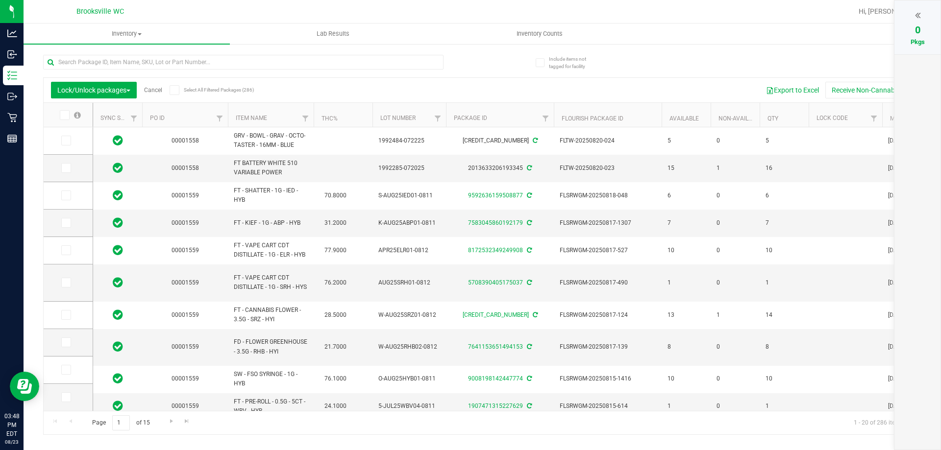
click at [284, 118] on th "Item Name" at bounding box center [271, 115] width 86 height 25
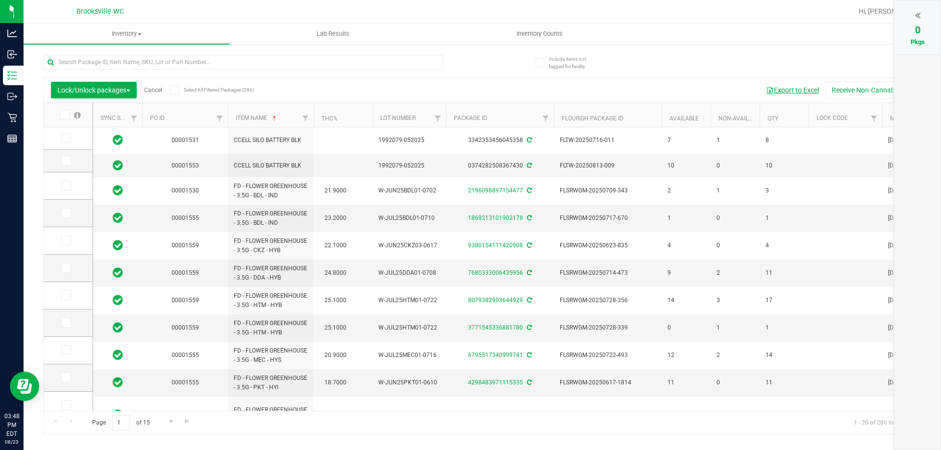
click at [779, 86] on button "Export to Excel" at bounding box center [793, 90] width 66 height 17
click at [64, 26] on uib-tab-heading "Inventory All packages All inventory Waste log Create inventory" at bounding box center [127, 34] width 206 height 21
click at [786, 86] on button "Export to Excel" at bounding box center [793, 90] width 66 height 17
click at [793, 94] on button "Export to Excel" at bounding box center [793, 90] width 66 height 17
click at [809, 89] on button "Export to Excel" at bounding box center [793, 90] width 66 height 17
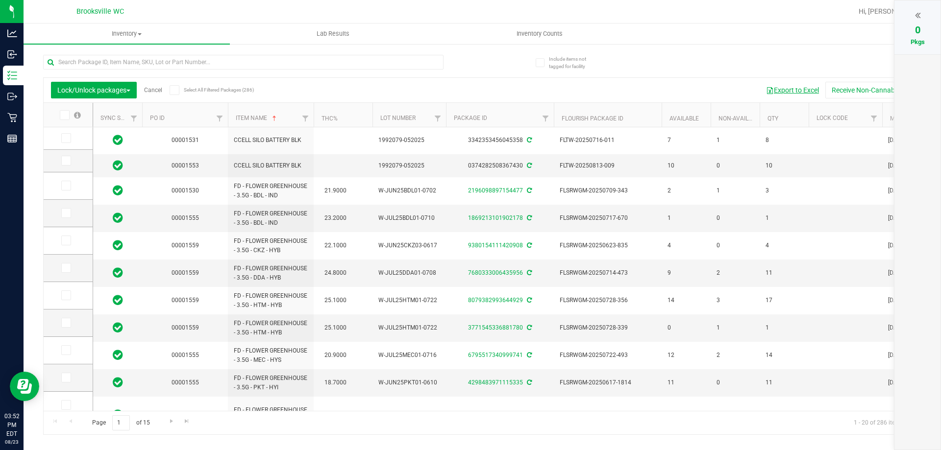
click at [780, 89] on button "Export to Excel" at bounding box center [793, 90] width 66 height 17
click at [770, 87] on span "button" at bounding box center [770, 91] width 8 height 8
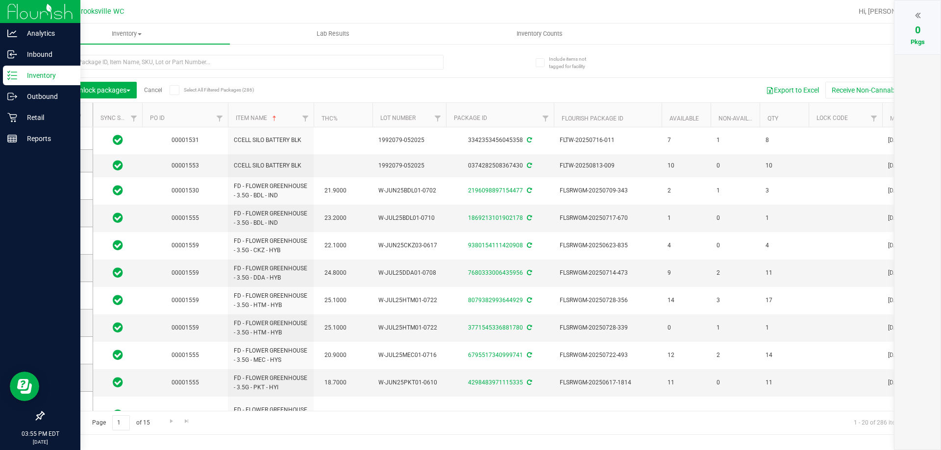
click at [17, 81] on div "Inventory" at bounding box center [41, 76] width 77 height 20
click at [28, 104] on div "Outbound" at bounding box center [41, 97] width 77 height 20
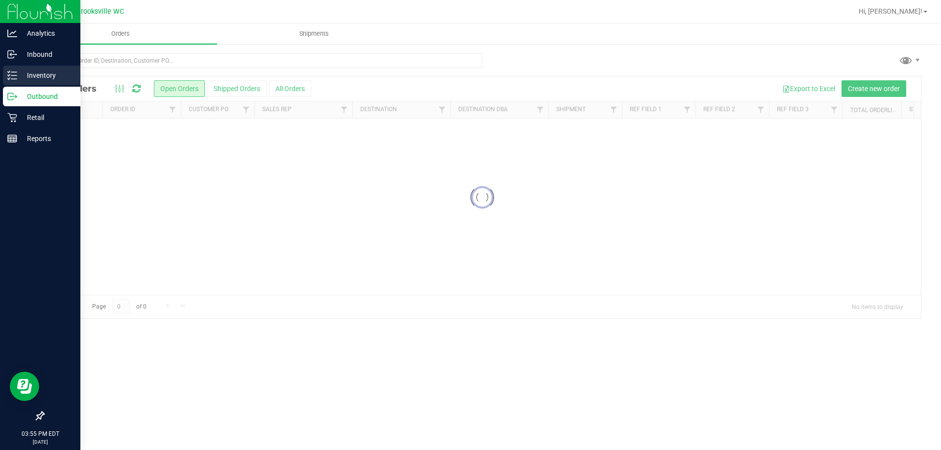
click at [41, 73] on p "Inventory" at bounding box center [46, 76] width 59 height 12
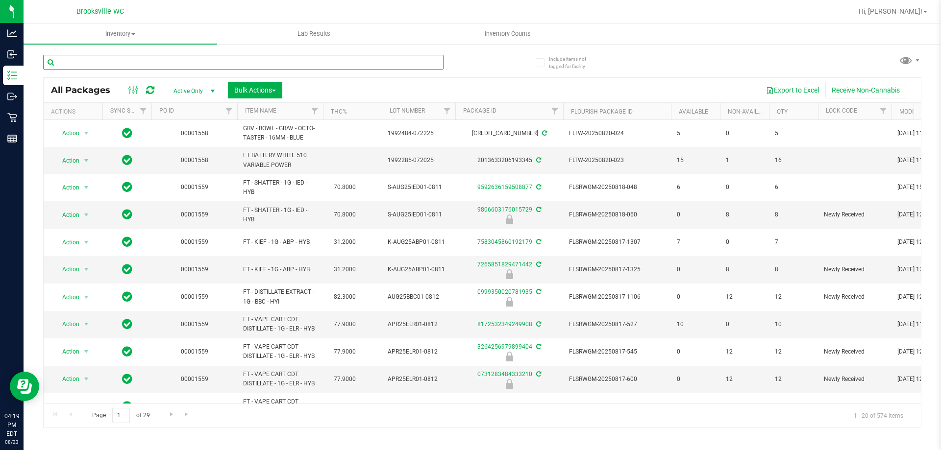
click at [146, 66] on input "text" at bounding box center [243, 62] width 400 height 15
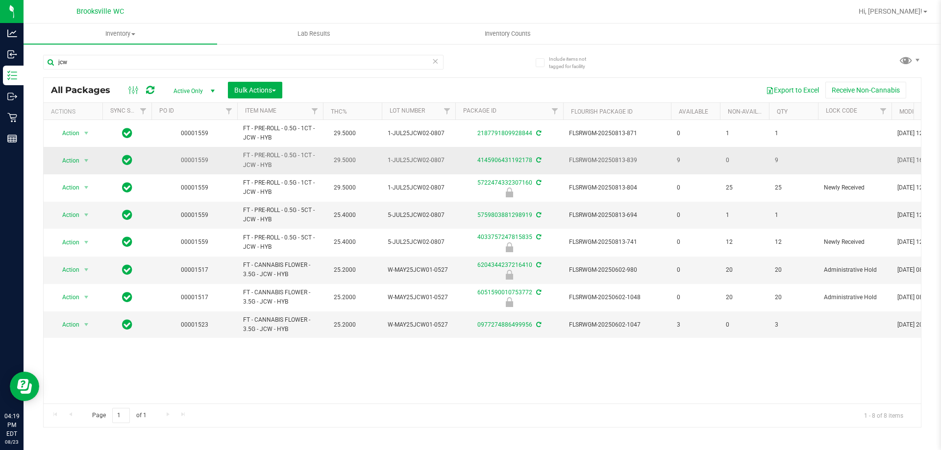
drag, startPoint x: 278, startPoint y: 169, endPoint x: 238, endPoint y: 156, distance: 42.0
click at [238, 156] on td "FT - PRE-ROLL - 0.5G - 1CT - JCW - HYB" at bounding box center [280, 160] width 86 height 27
copy span "FT - PRE-ROLL - 0.5G - 1CT - JCW - HYB"
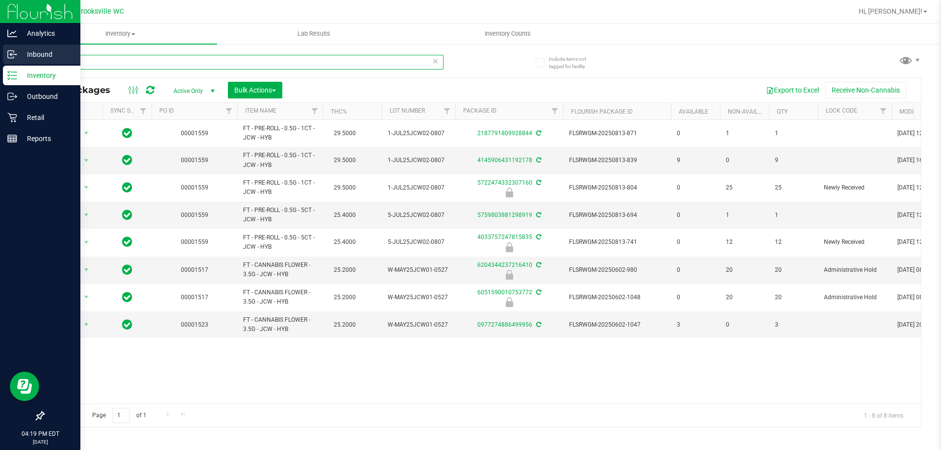
drag, startPoint x: 132, startPoint y: 65, endPoint x: 0, endPoint y: 61, distance: 132.4
click at [0, 61] on div "Analytics Inbound Inventory Outbound Retail Reports 04:19 PM EDT 08/23/2025 08/…" at bounding box center [470, 225] width 941 height 450
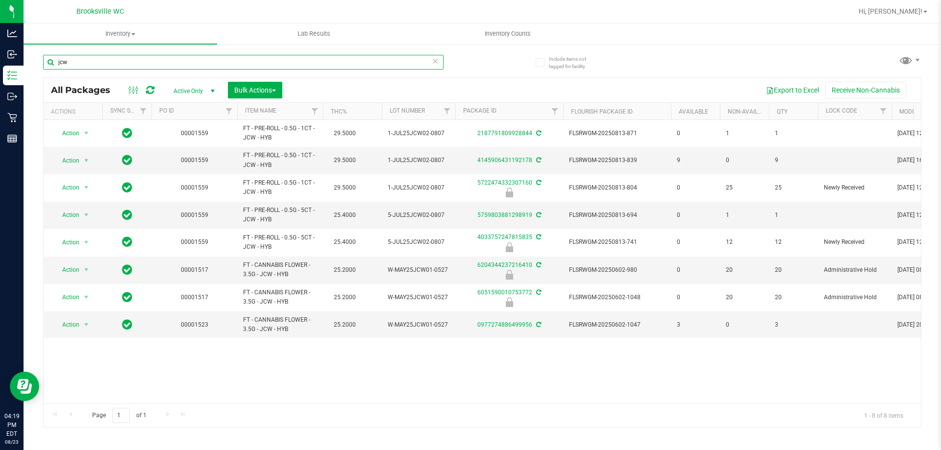
paste input "FT - PRE-ROLL - 0.5G - 1CT - JCW - HYB"
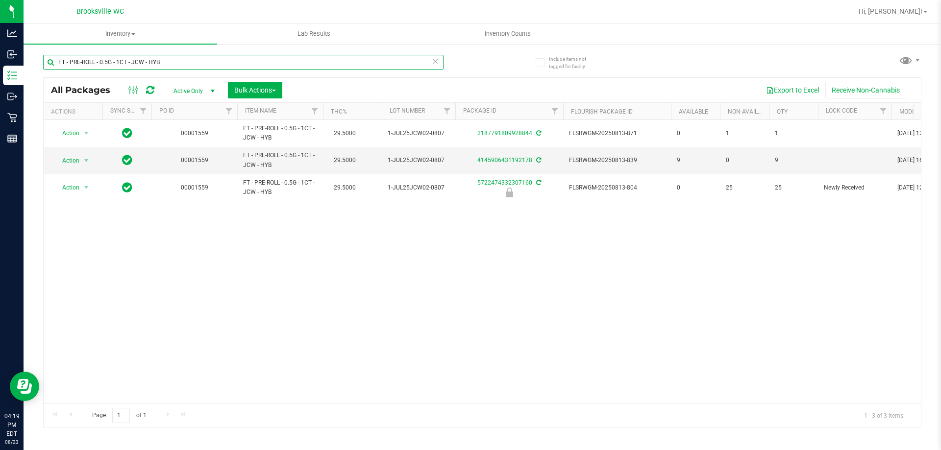
click at [433, 68] on input "FT - PRE-ROLL - 0.5G - 1CT - JCW - HYB" at bounding box center [243, 62] width 400 height 15
type input "FT - PRE-ROLL - 0.5G - 1CT - JCW - HYB"
click at [437, 61] on icon at bounding box center [435, 61] width 7 height 12
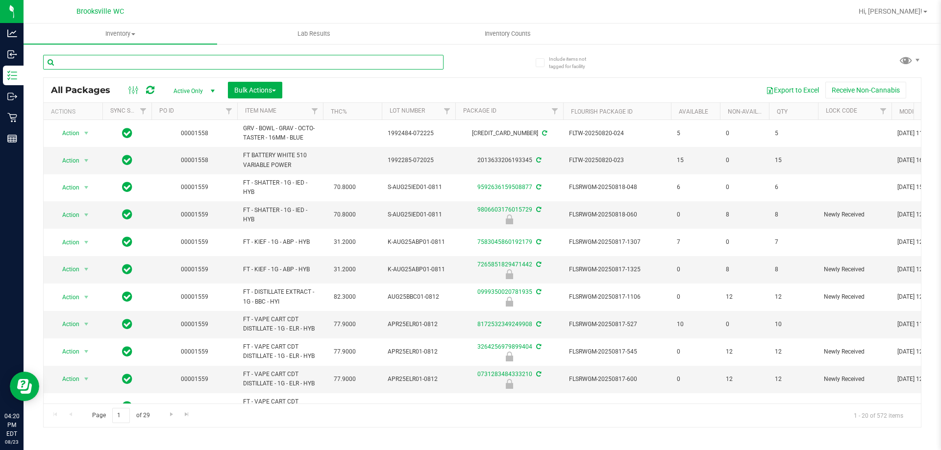
click at [124, 59] on input "text" at bounding box center [243, 62] width 400 height 15
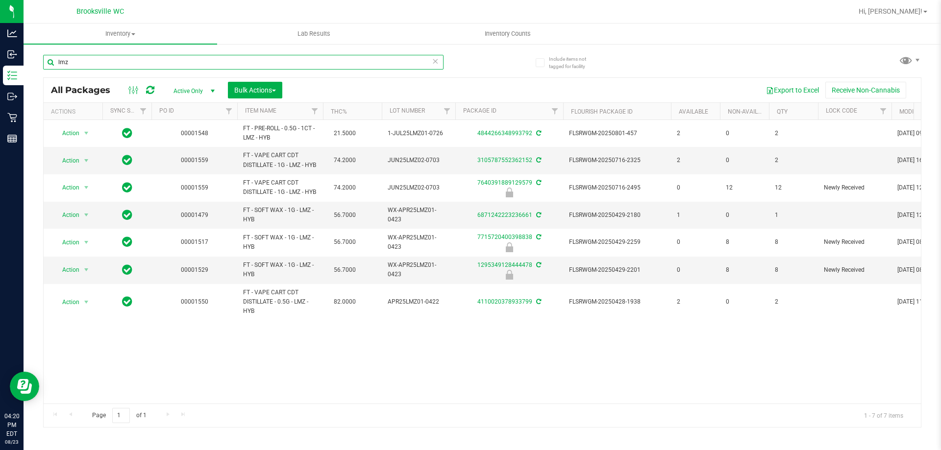
type input "lmz"
click at [432, 62] on icon at bounding box center [435, 61] width 7 height 12
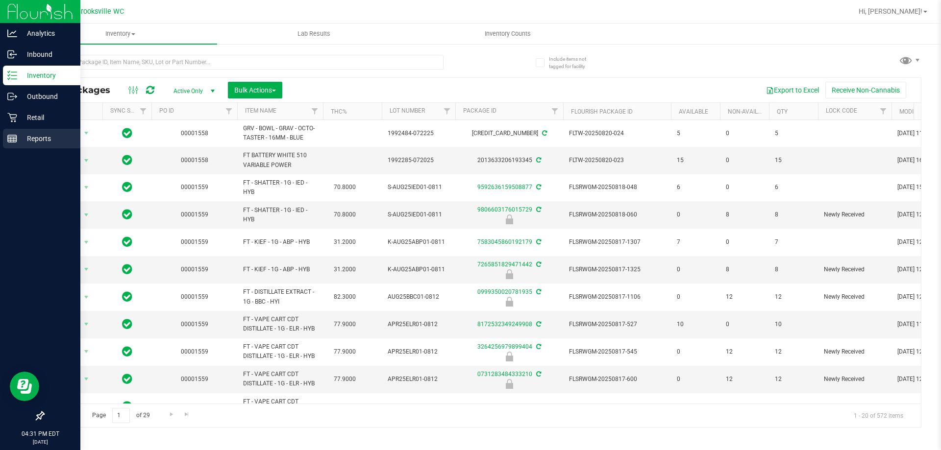
click at [26, 136] on p "Reports" at bounding box center [46, 139] width 59 height 12
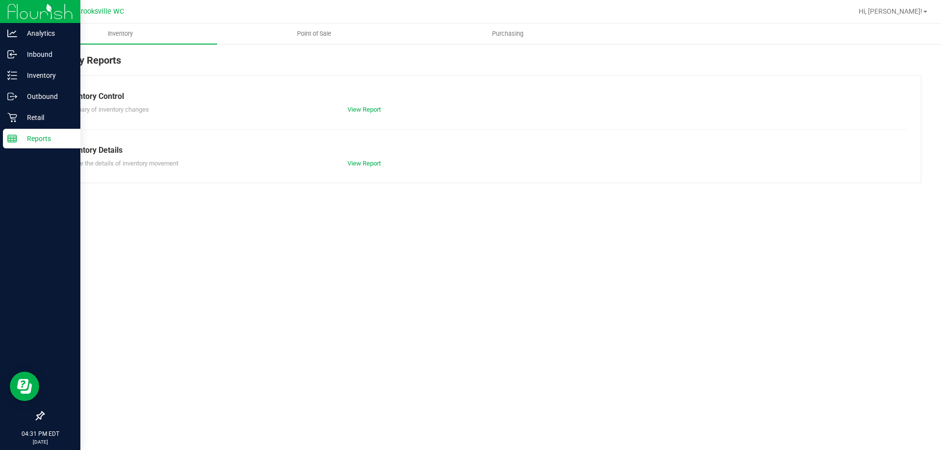
click at [316, 22] on nav "Brooksville WC Hi, Steven!" at bounding box center [482, 12] width 917 height 24
click at [314, 30] on span "Point of Sale" at bounding box center [314, 33] width 61 height 9
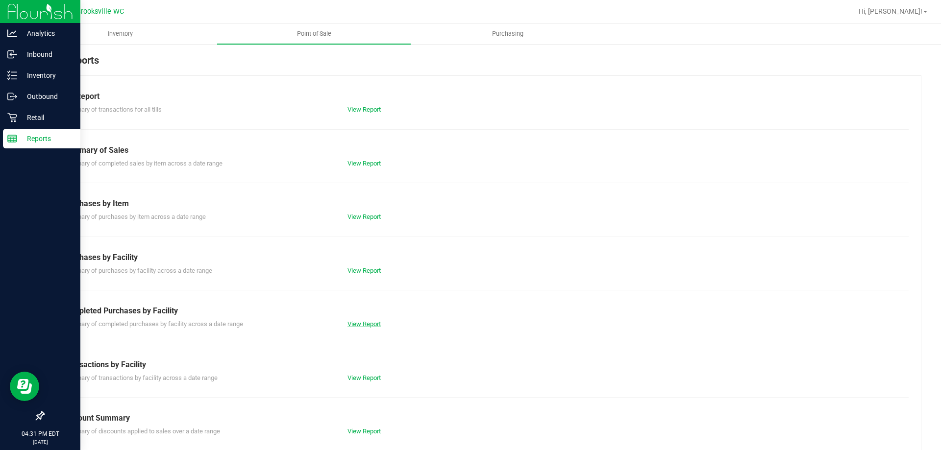
click at [364, 320] on link "View Report" at bounding box center [363, 323] width 33 height 7
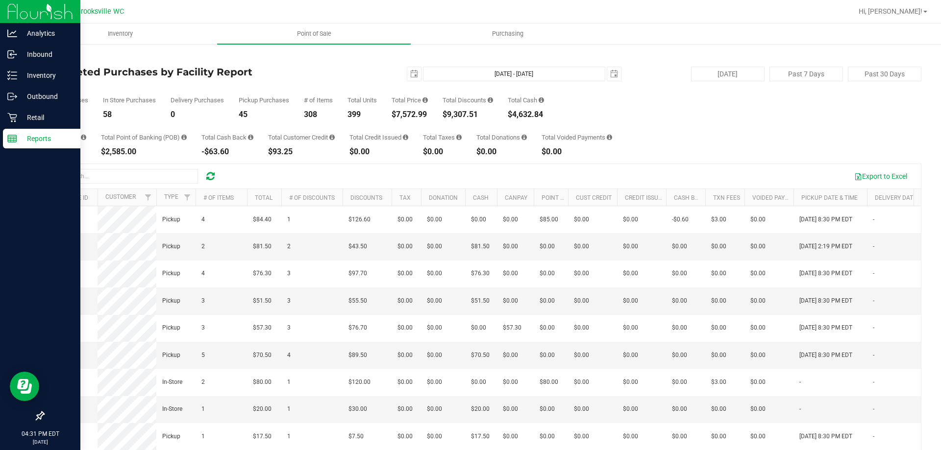
drag, startPoint x: 347, startPoint y: 172, endPoint x: 354, endPoint y: 171, distance: 6.9
click at [348, 171] on div "Export to Excel" at bounding box center [569, 176] width 688 height 17
click at [28, 79] on p "Inventory" at bounding box center [46, 76] width 59 height 12
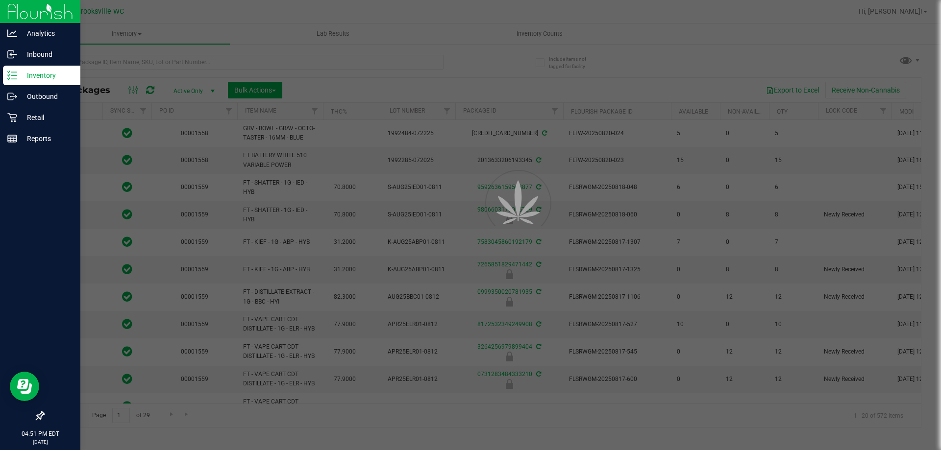
click at [177, 57] on div at bounding box center [470, 225] width 941 height 450
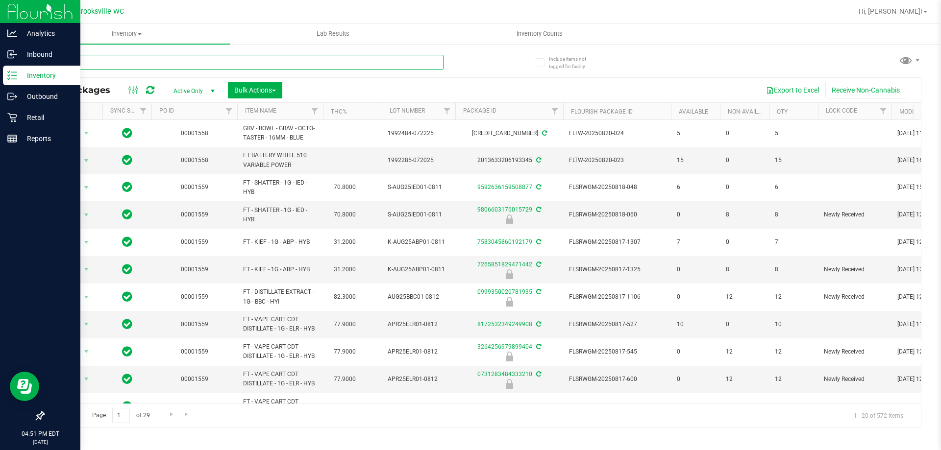
click at [177, 61] on input "text" at bounding box center [243, 62] width 400 height 15
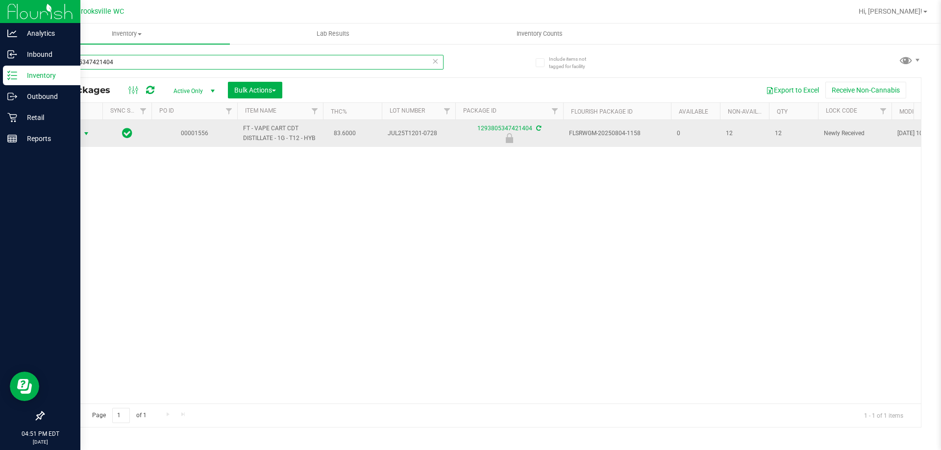
type input "1293805347421404"
click at [67, 132] on span "Action" at bounding box center [66, 134] width 26 height 14
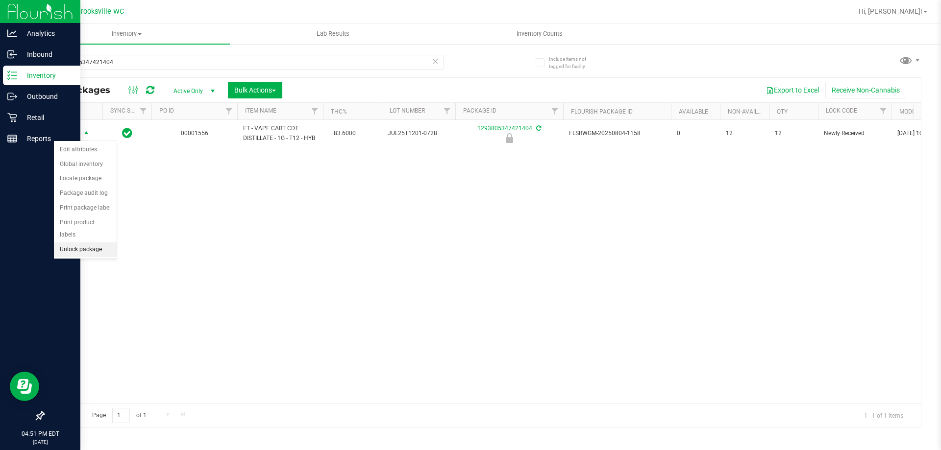
click at [88, 243] on li "Unlock package" at bounding box center [85, 250] width 63 height 15
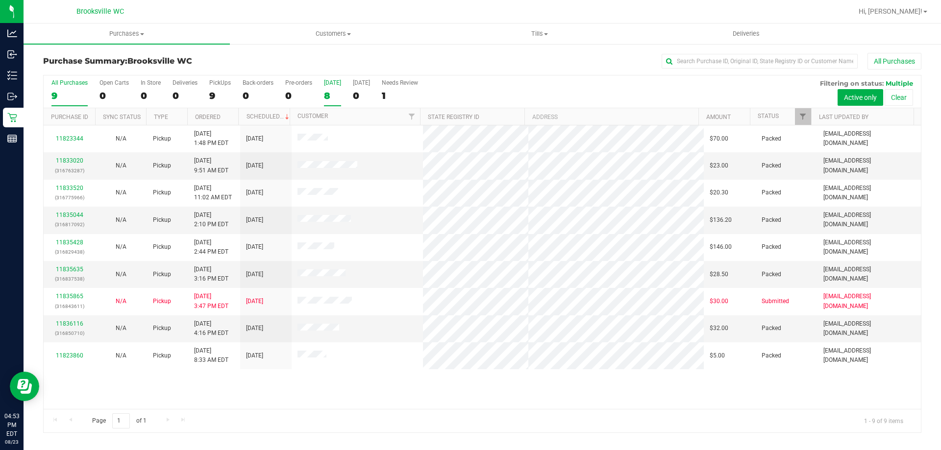
click at [333, 97] on div "8" at bounding box center [332, 95] width 17 height 11
click at [0, 0] on input "[DATE] 8" at bounding box center [0, 0] width 0 height 0
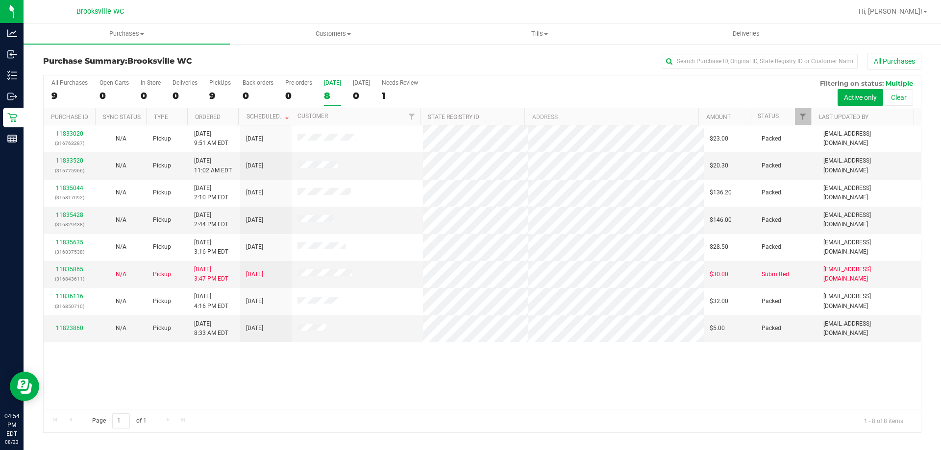
click at [503, 72] on div "Purchase Summary: [GEOGRAPHIC_DATA] WC All Purchases" at bounding box center [482, 64] width 878 height 22
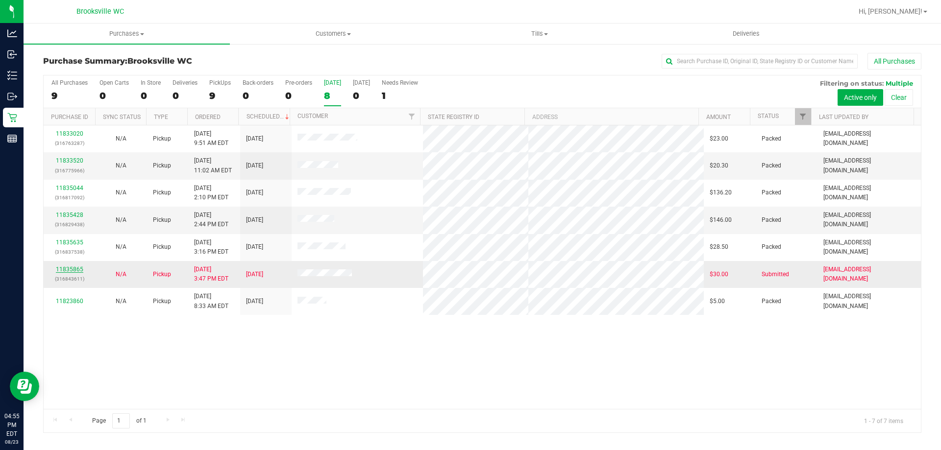
click at [73, 270] on link "11835865" at bounding box center [69, 269] width 27 height 7
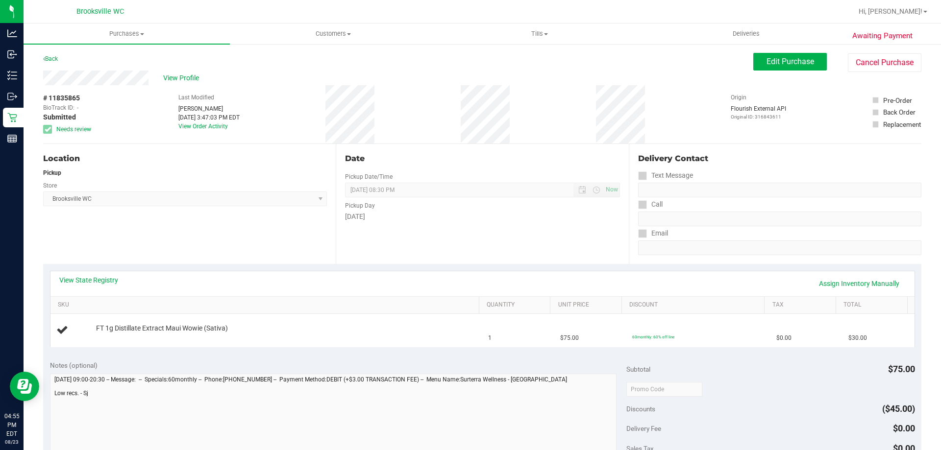
click at [429, 136] on div "# 11835865 BioTrack ID: - Submitted Needs review Last Modified [PERSON_NAME] [D…" at bounding box center [482, 114] width 878 height 58
click at [89, 277] on link "View State Registry" at bounding box center [88, 280] width 59 height 10
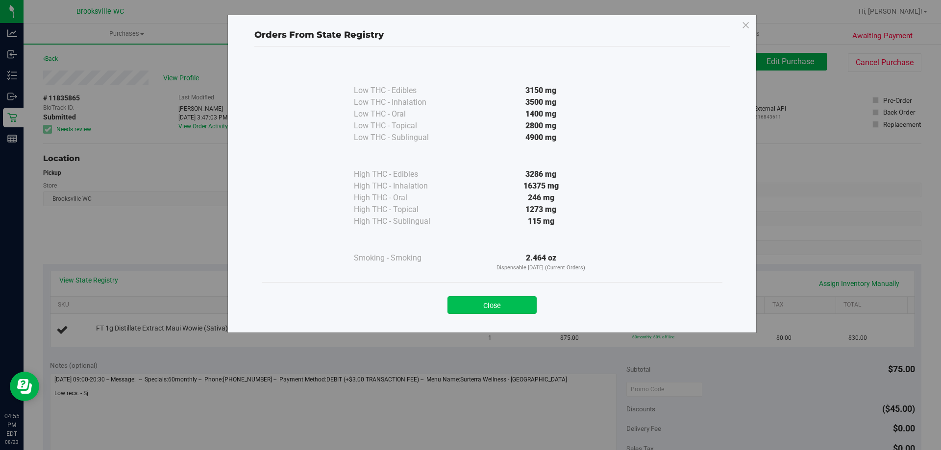
click at [484, 306] on button "Close" at bounding box center [491, 305] width 89 height 18
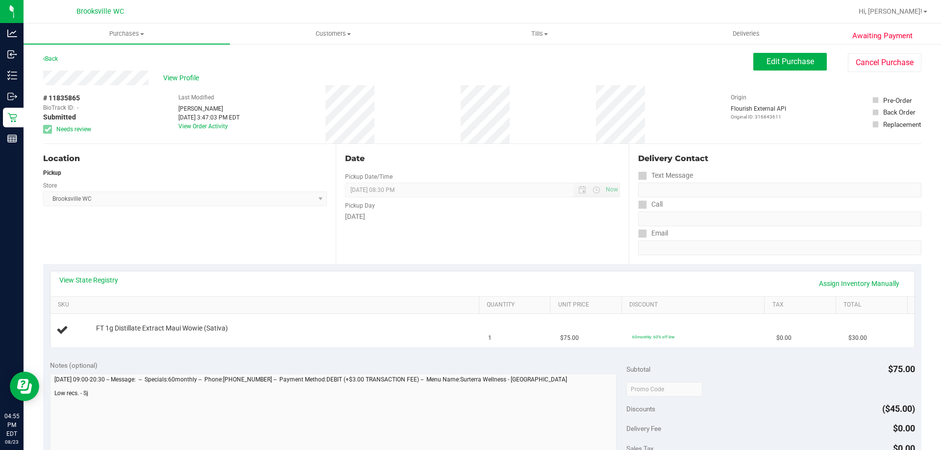
click at [195, 240] on div "Location Pickup Store [GEOGRAPHIC_DATA] WC Select Store [PERSON_NAME][GEOGRAPHI…" at bounding box center [189, 204] width 293 height 120
click at [182, 79] on span "View Profile" at bounding box center [182, 78] width 39 height 10
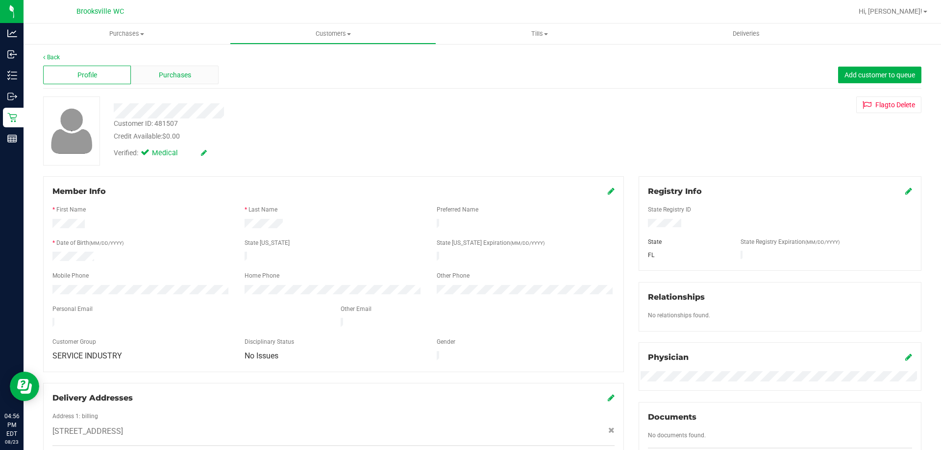
click at [171, 78] on span "Purchases" at bounding box center [175, 75] width 32 height 10
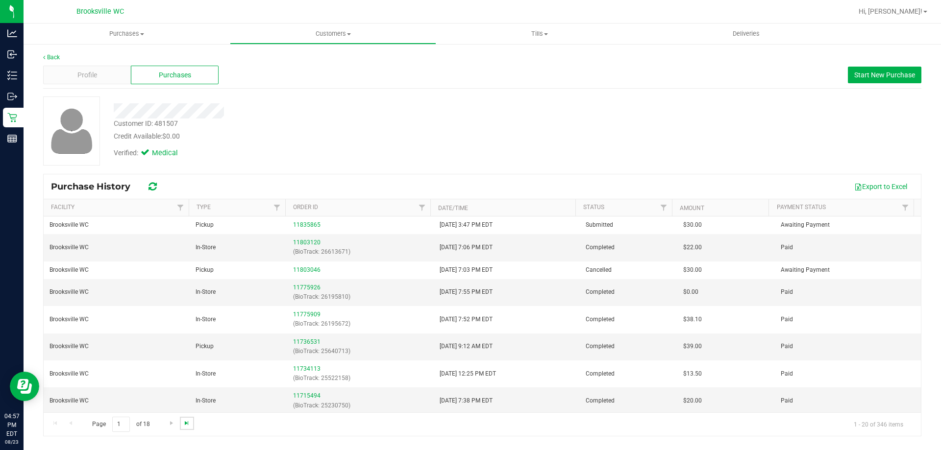
click at [183, 423] on span "Go to the last page" at bounding box center [187, 423] width 8 height 8
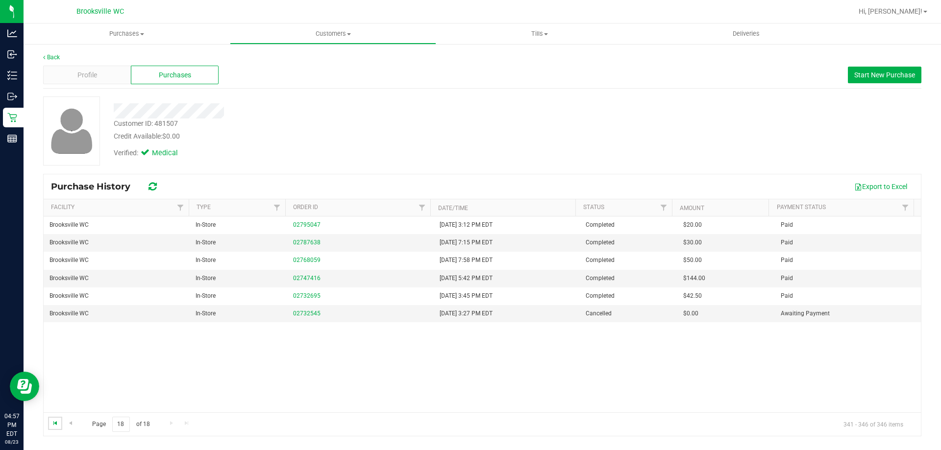
click at [55, 424] on span "Go to the first page" at bounding box center [55, 423] width 8 height 8
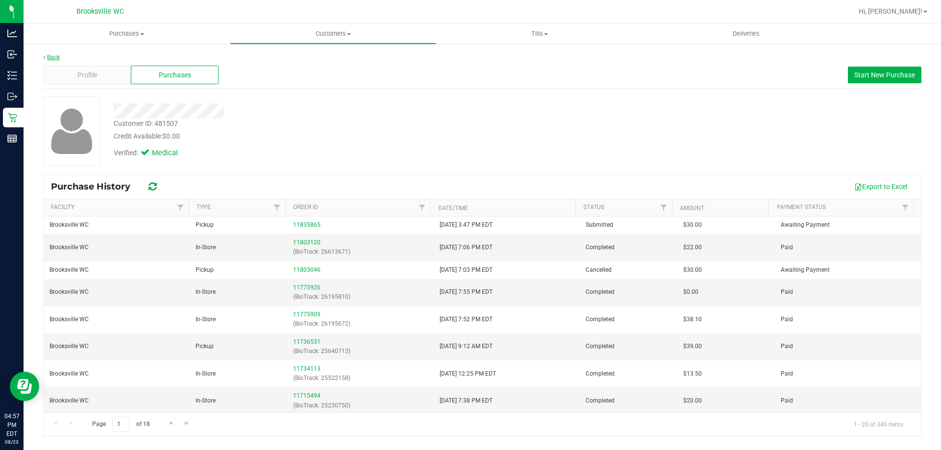
click at [45, 54] on icon at bounding box center [44, 57] width 2 height 6
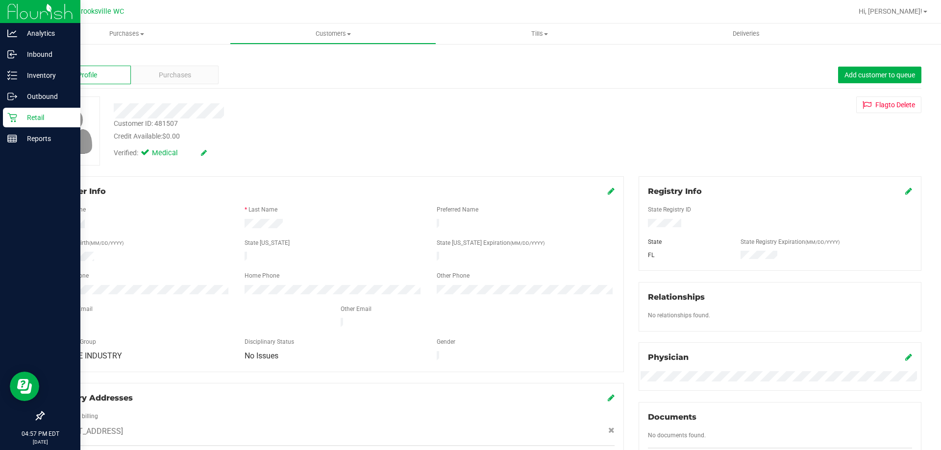
click at [18, 122] on p "Retail" at bounding box center [46, 118] width 59 height 12
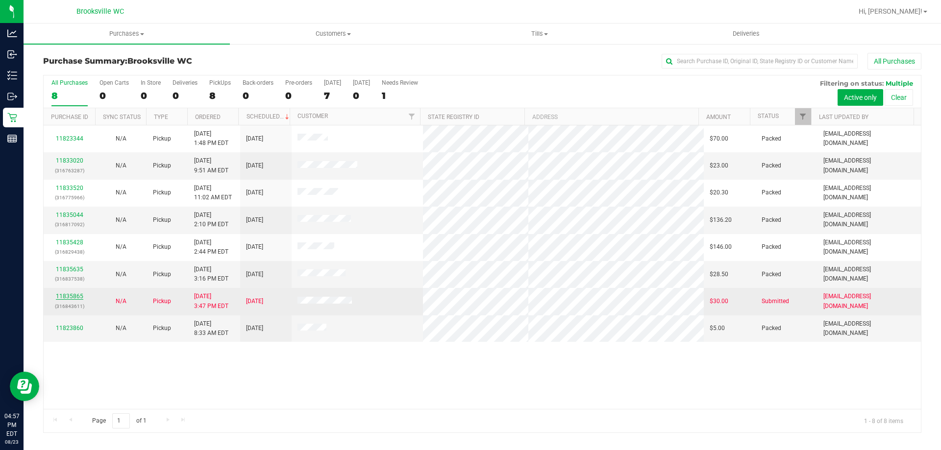
click at [75, 297] on link "11835865" at bounding box center [69, 296] width 27 height 7
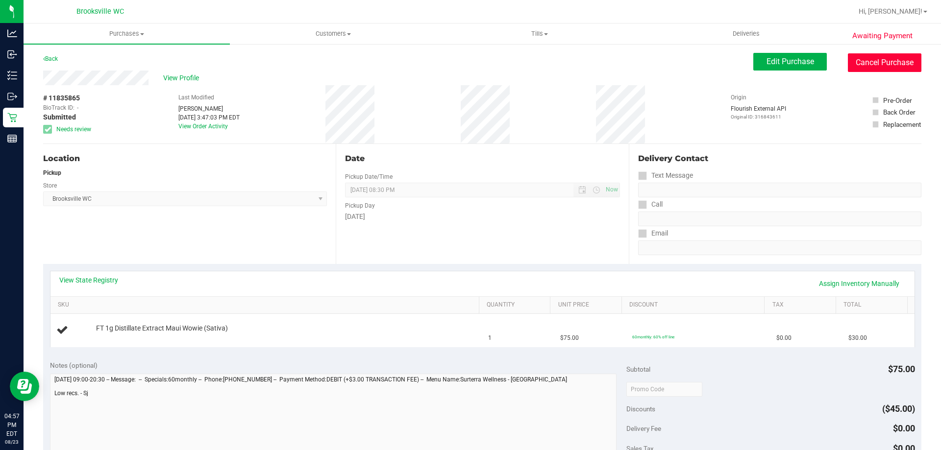
click at [897, 64] on button "Cancel Purchase" at bounding box center [885, 62] width 74 height 19
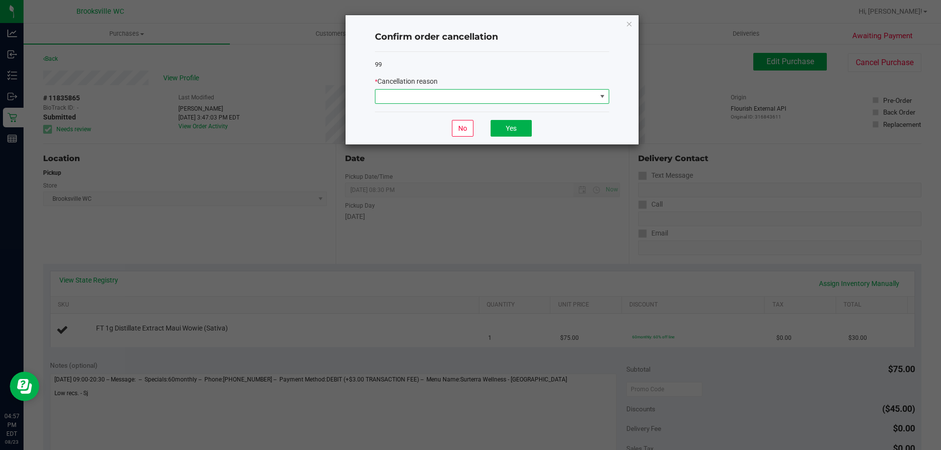
click at [468, 101] on span at bounding box center [485, 97] width 221 height 14
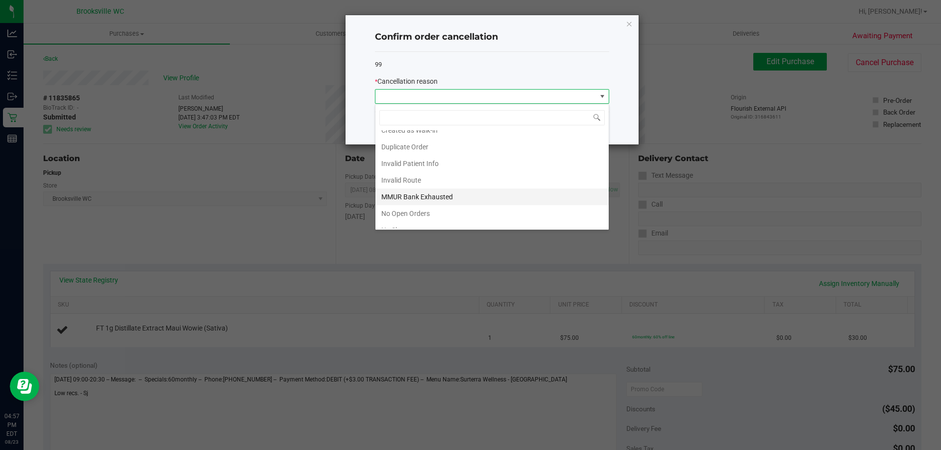
scroll to position [49, 0]
click at [418, 191] on li "No Open Orders" at bounding box center [491, 189] width 233 height 17
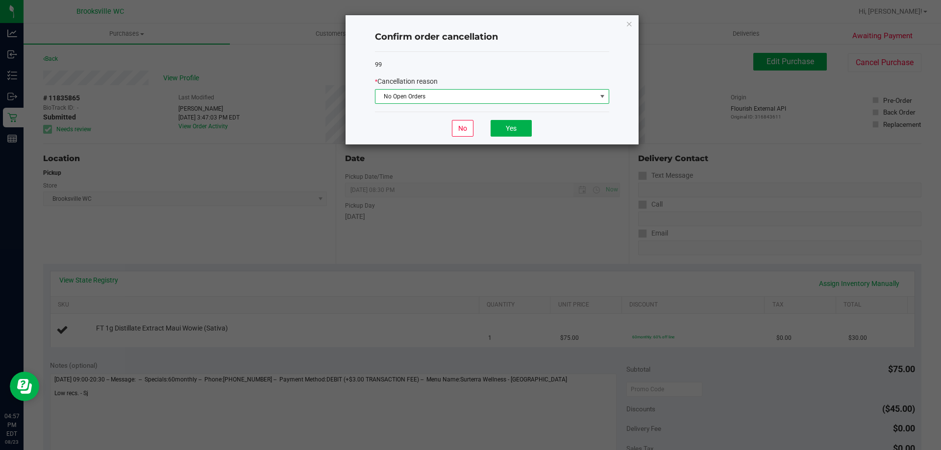
click at [465, 98] on span "No Open Orders" at bounding box center [485, 97] width 221 height 14
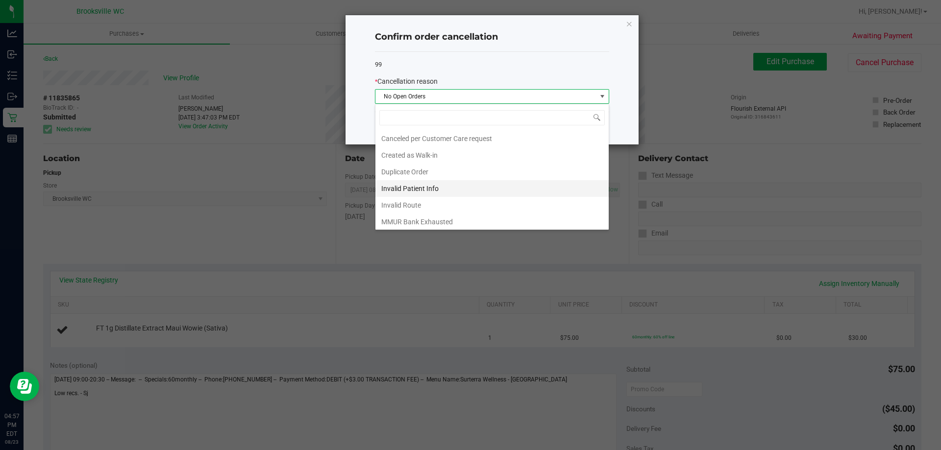
scroll to position [15, 234]
click at [433, 201] on li "MMUR Bank Exhausted" at bounding box center [491, 203] width 233 height 17
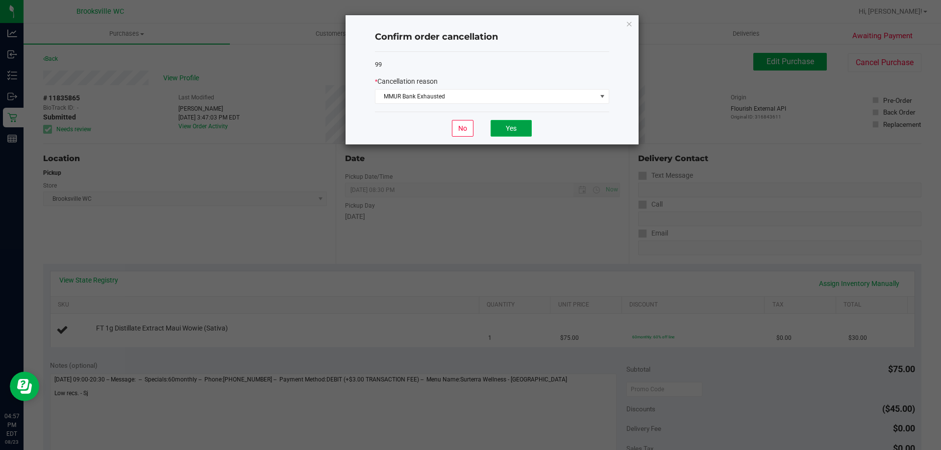
click at [523, 128] on button "Yes" at bounding box center [510, 128] width 41 height 17
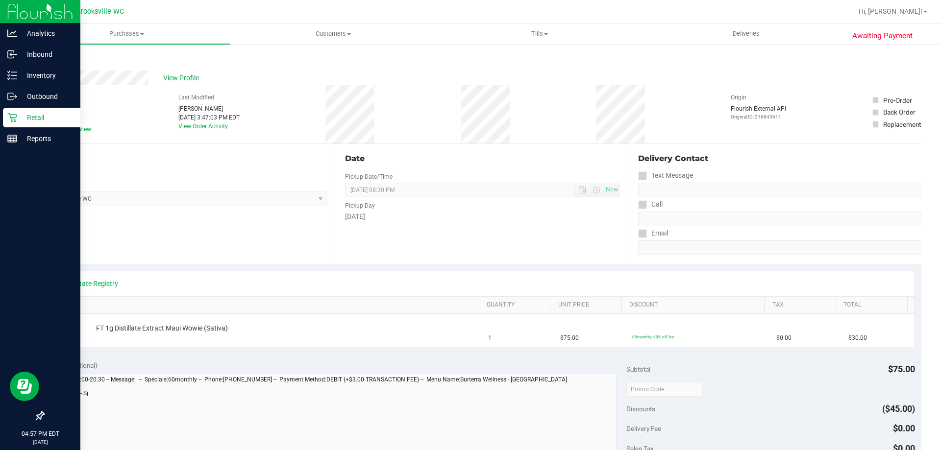
click at [10, 119] on icon at bounding box center [12, 118] width 10 height 10
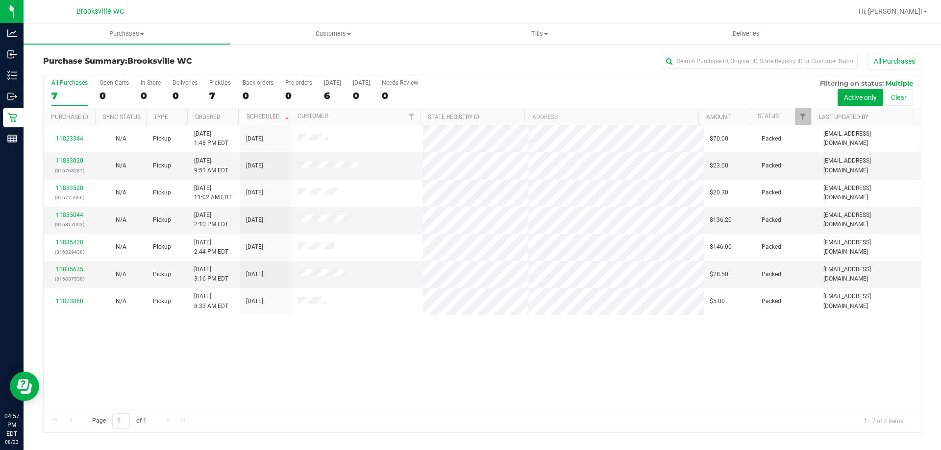
click at [646, 95] on div "All Purchases 7 Open Carts 0 In Store 0 Deliveries 0 PickUps 7 Back-orders 0 Pr…" at bounding box center [482, 91] width 877 height 33
drag, startPoint x: 656, startPoint y: 83, endPoint x: 647, endPoint y: 81, distance: 9.0
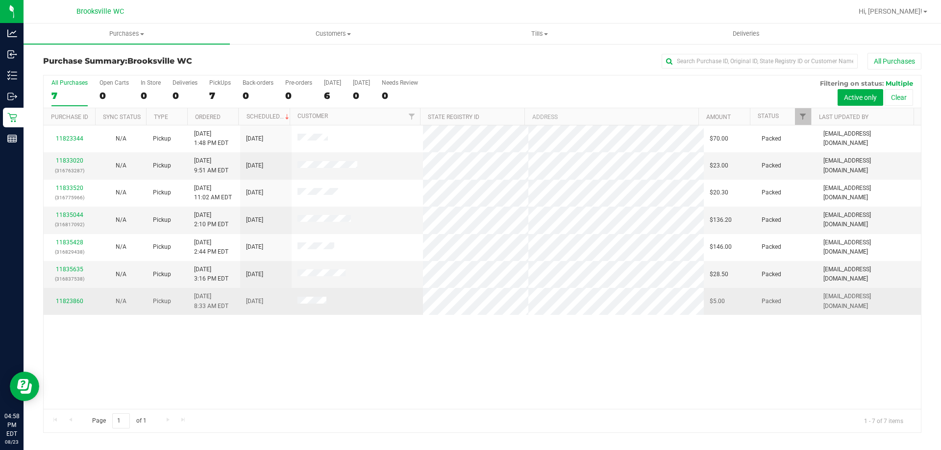
drag, startPoint x: 647, startPoint y: 81, endPoint x: 85, endPoint y: 311, distance: 607.2
click at [103, 319] on div "11823344 N/A Pickup [DATE] 1:48 PM EDT 8/25/2025 $70.00 Packed [EMAIL_ADDRESS][…" at bounding box center [482, 267] width 877 height 284
click at [72, 300] on link "11823860" at bounding box center [69, 301] width 27 height 7
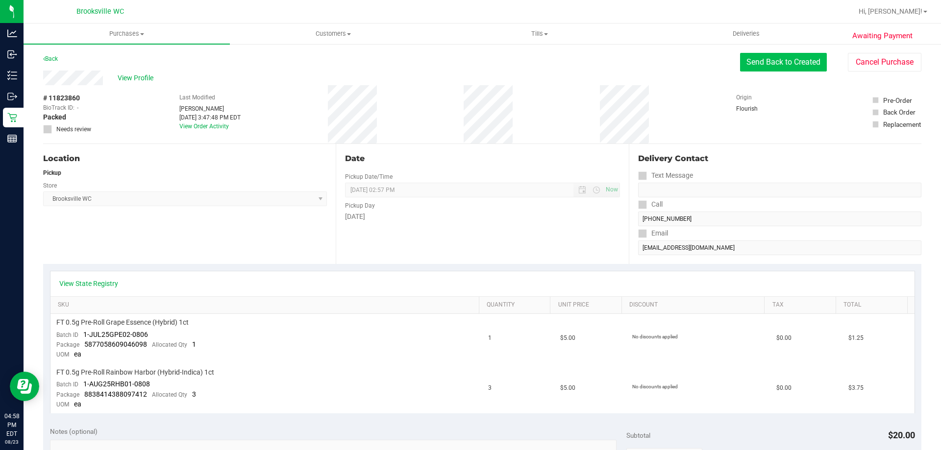
click at [752, 64] on button "Send Back to Created" at bounding box center [783, 62] width 87 height 19
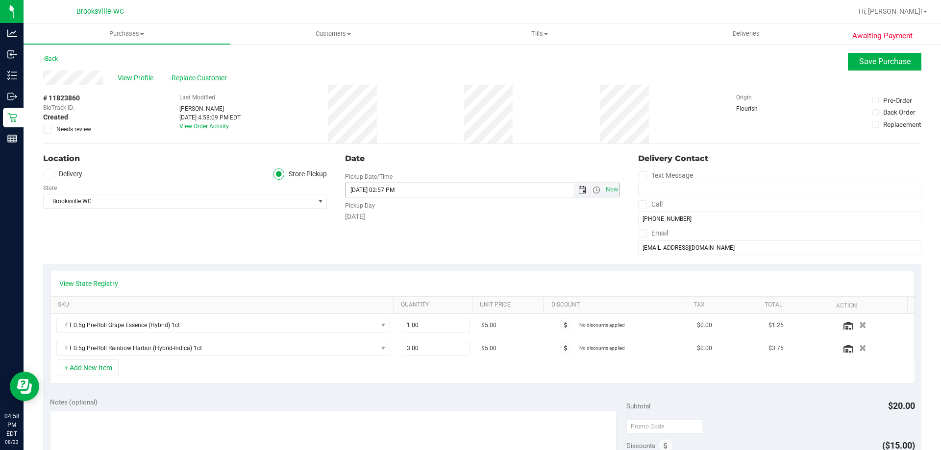
click at [578, 187] on span "Open the date view" at bounding box center [582, 190] width 8 height 8
click at [356, 302] on link "24" at bounding box center [351, 304] width 14 height 15
type input "[DATE] 02:57 PM"
click at [498, 245] on div "Date Pickup Date/Time [DATE] Now [DATE] 02:57 PM Now Pickup Day [DATE]" at bounding box center [482, 204] width 293 height 120
click at [846, 53] on div "Awaiting Payment Back Save Purchase View Profile Replace Customer # 11823860 Bi…" at bounding box center [482, 429] width 917 height 772
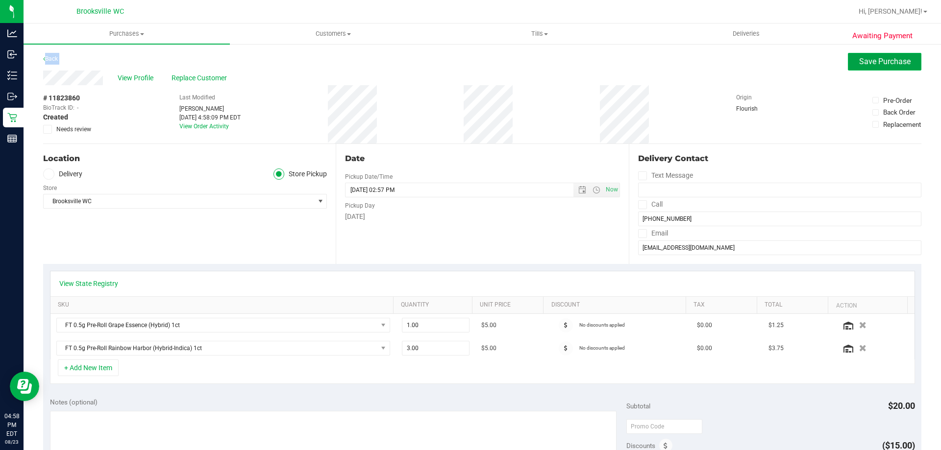
click at [848, 53] on button "Save Purchase" at bounding box center [885, 62] width 74 height 18
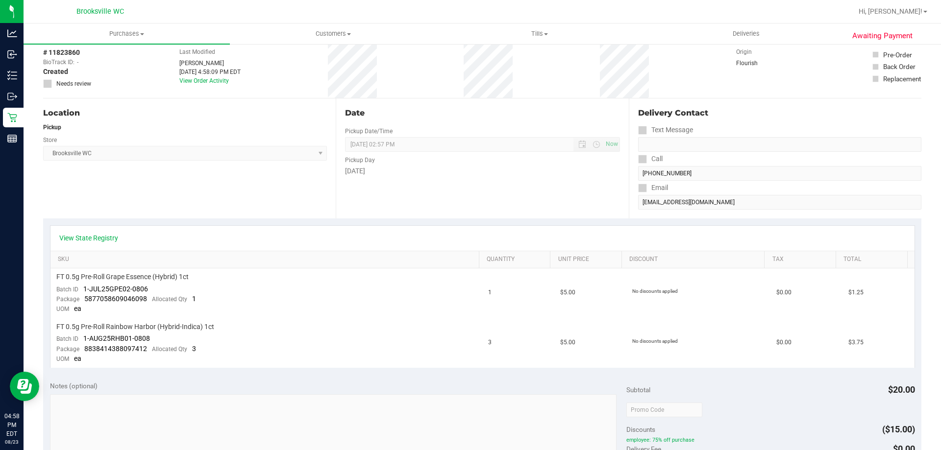
scroll to position [196, 0]
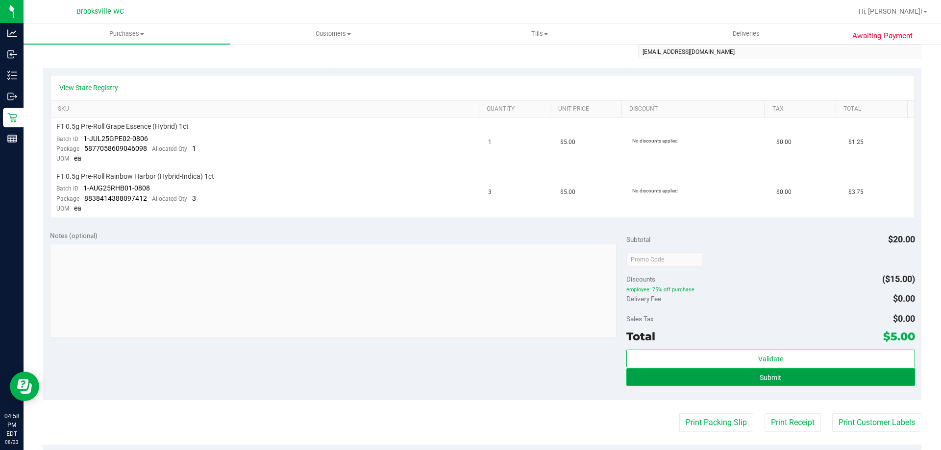
click at [711, 379] on button "Submit" at bounding box center [770, 377] width 288 height 18
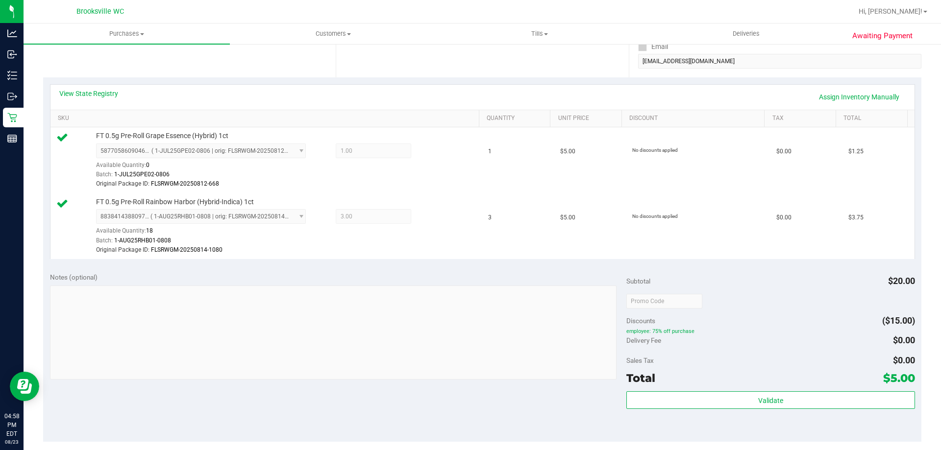
scroll to position [392, 0]
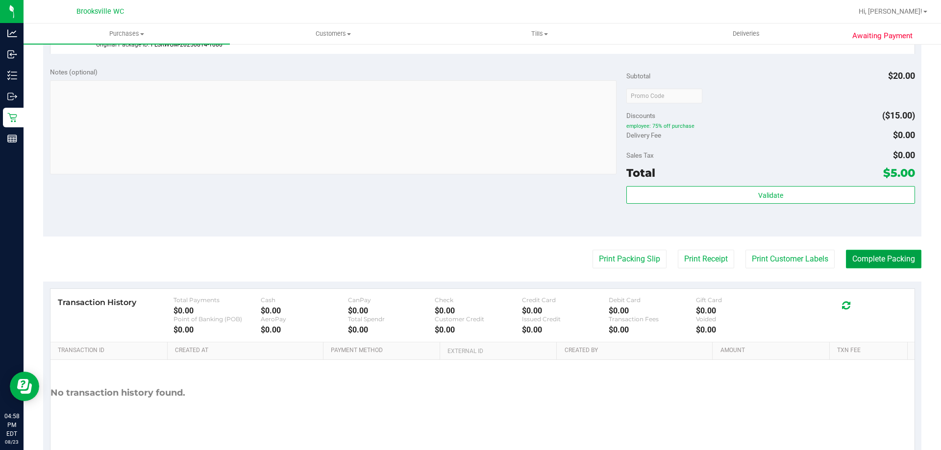
click at [878, 253] on button "Complete Packing" at bounding box center [883, 259] width 75 height 19
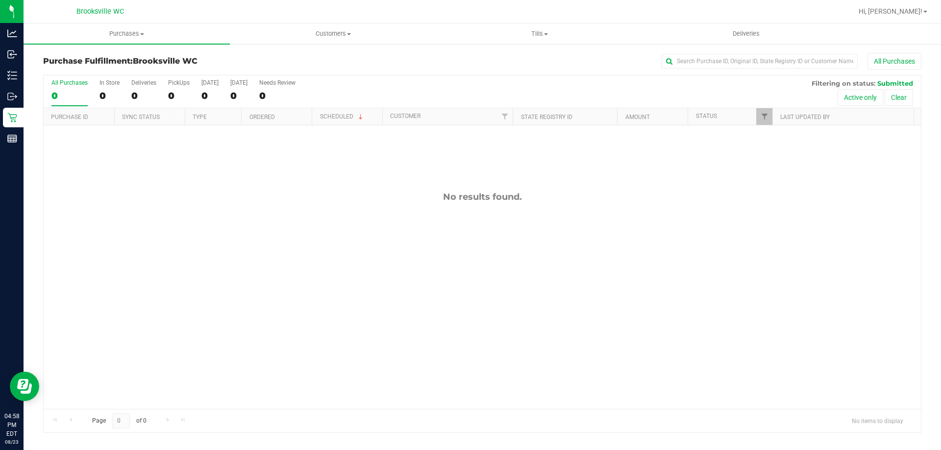
click at [350, 75] on div "All Purchases 0 In Store 0 Deliveries 0 PickUps 0 [DATE] 0 [DATE] 0 Needs Revie…" at bounding box center [482, 79] width 877 height 8
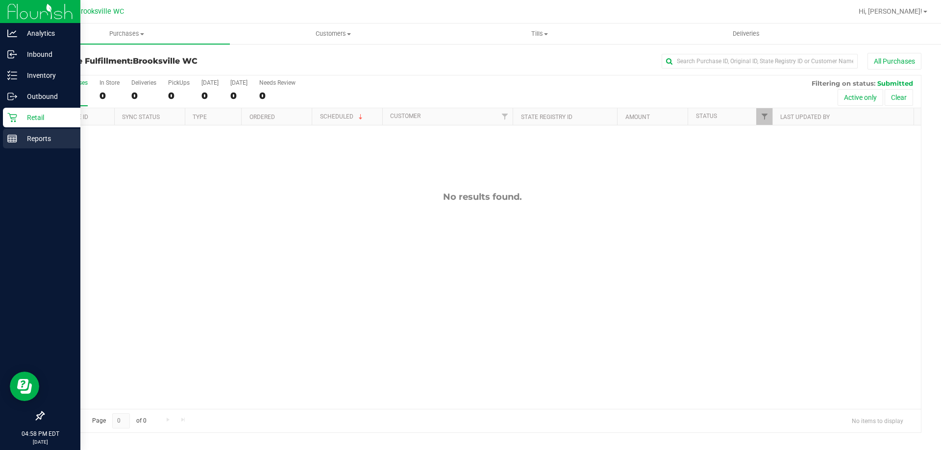
click at [33, 139] on p "Reports" at bounding box center [46, 139] width 59 height 12
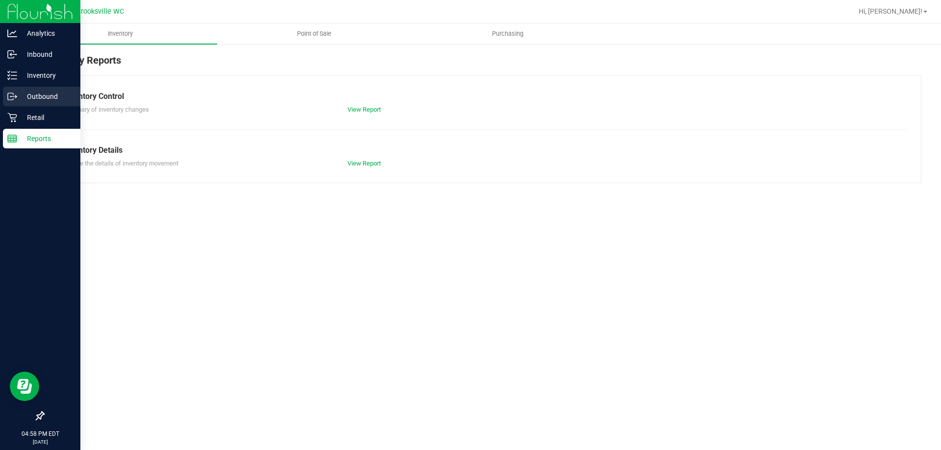
click at [32, 105] on div "Outbound" at bounding box center [41, 97] width 77 height 20
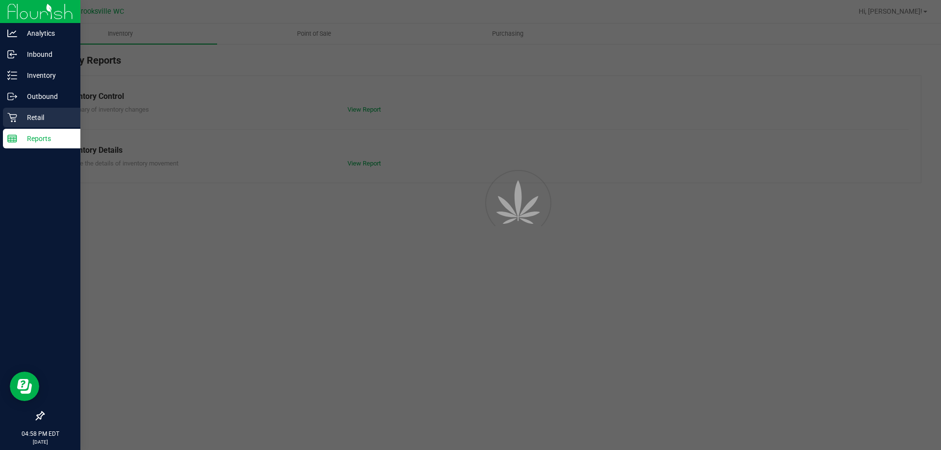
click at [30, 113] on p "Retail" at bounding box center [46, 118] width 59 height 12
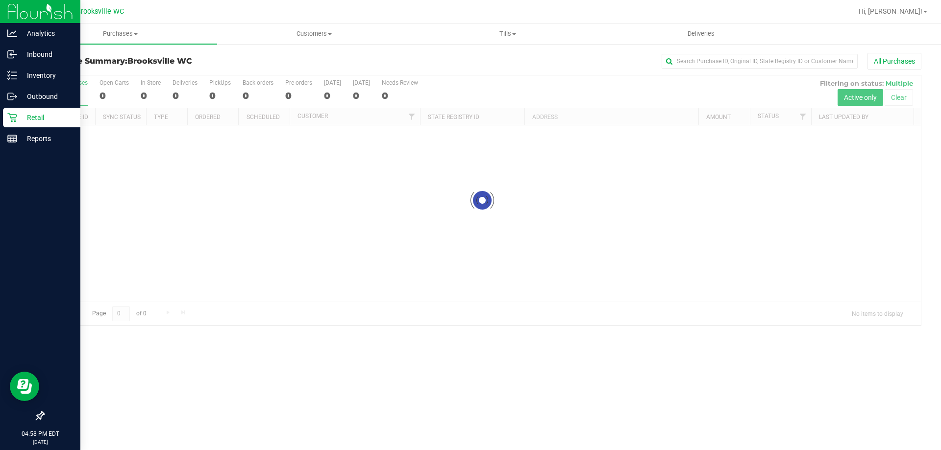
click at [30, 115] on p "Retail" at bounding box center [46, 118] width 59 height 12
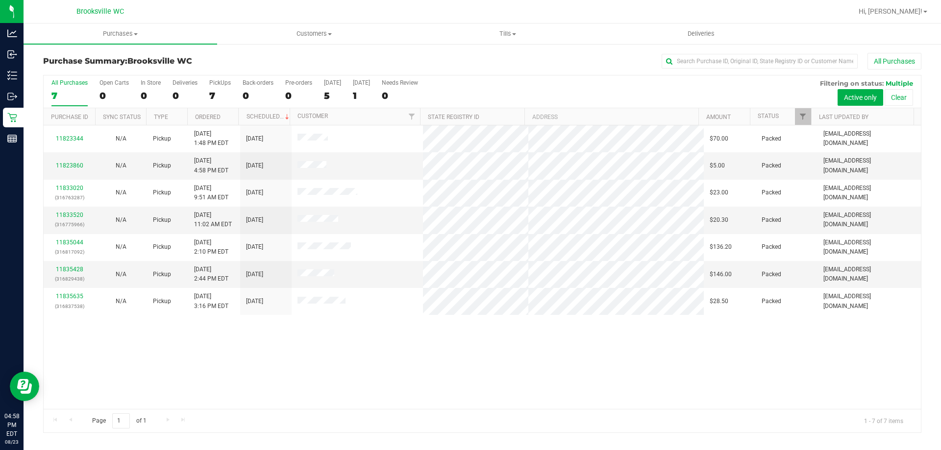
click at [532, 99] on div "All Purchases 7 Open Carts 0 In Store 0 Deliveries 0 PickUps 7 Back-orders 0 Pr…" at bounding box center [482, 91] width 877 height 33
click at [514, 98] on div "All Purchases 7 Open Carts 0 In Store 0 Deliveries 0 PickUps 7 Back-orders 0 Pr…" at bounding box center [482, 91] width 877 height 33
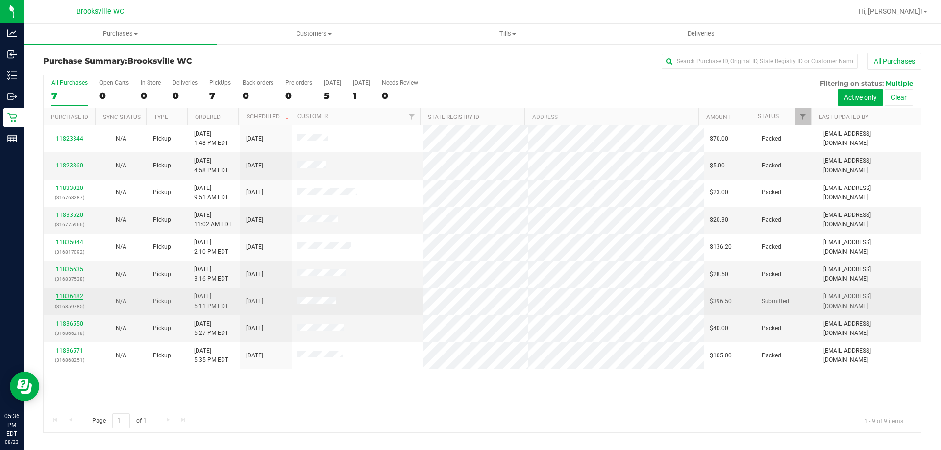
click at [73, 294] on link "11836482" at bounding box center [69, 296] width 27 height 7
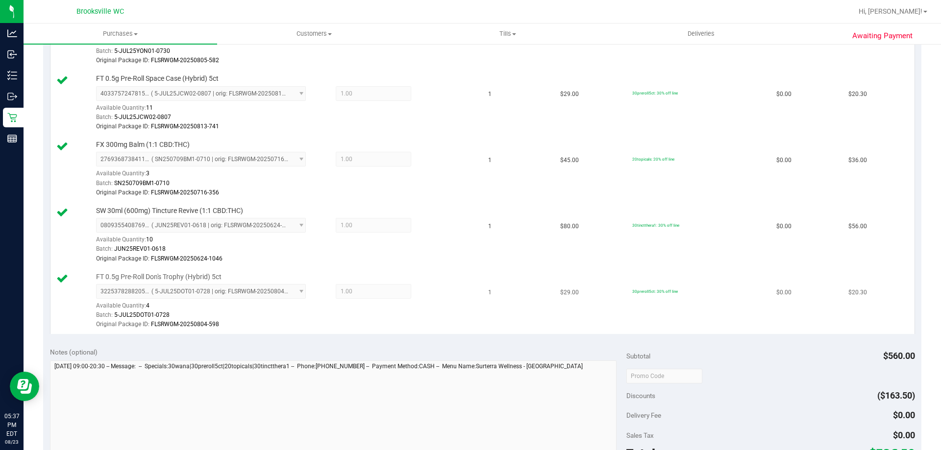
scroll to position [805, 0]
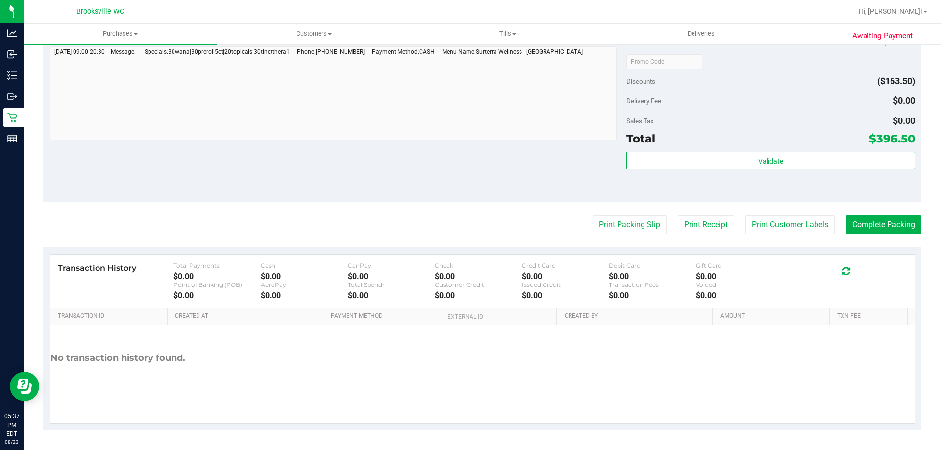
click at [196, 199] on div "Notes (optional) Subtotal $560.00 Discounts ($163.50) Delivery Fee $0.00 Sales …" at bounding box center [482, 114] width 878 height 176
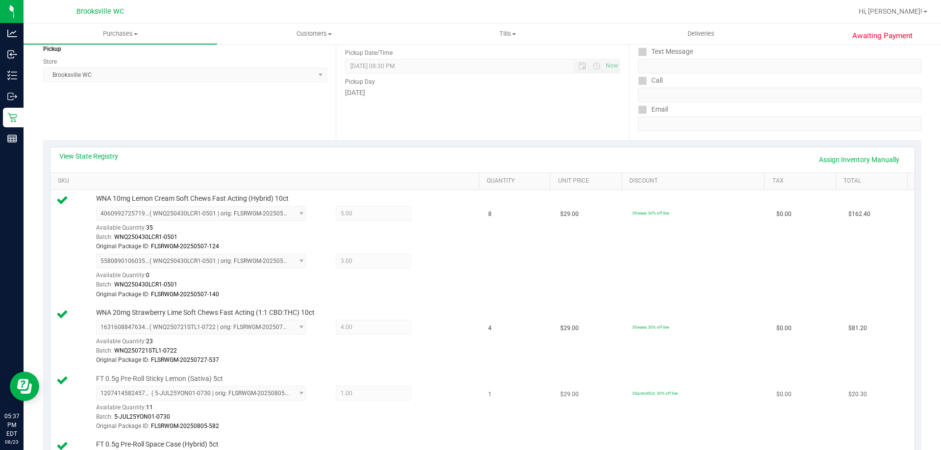
scroll to position [0, 0]
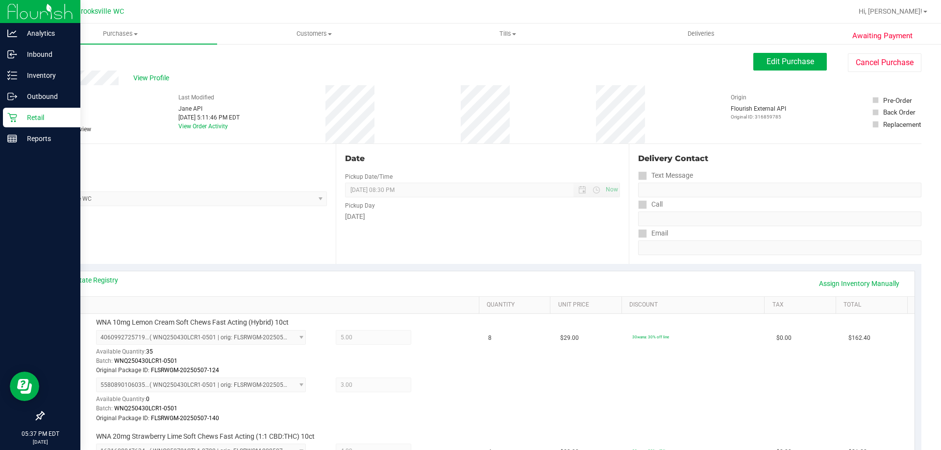
click at [18, 121] on p "Retail" at bounding box center [46, 118] width 59 height 12
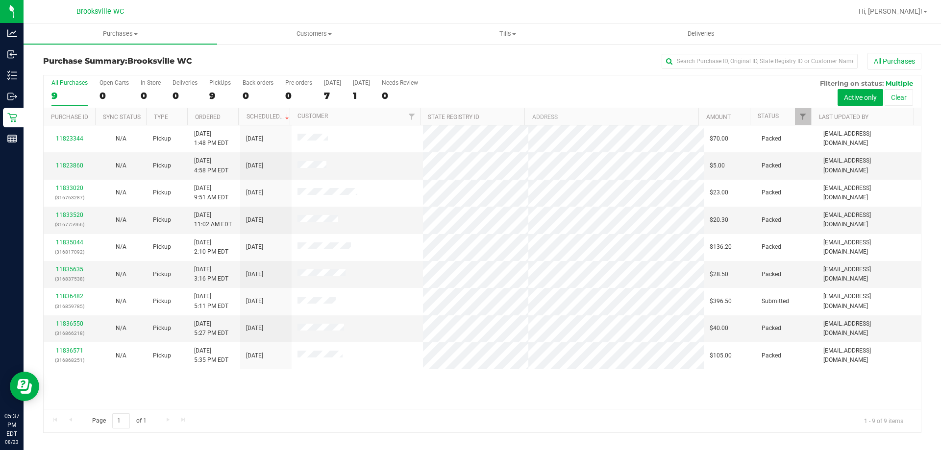
click at [472, 88] on div "All Purchases 9 Open Carts 0 In Store 0 Deliveries 0 PickUps 9 Back-orders 0 Pr…" at bounding box center [482, 91] width 877 height 33
click at [471, 88] on div "All Purchases 9 Open Carts 0 In Store 0 Deliveries 0 PickUps 9 Back-orders 0 Pr…" at bounding box center [482, 91] width 877 height 33
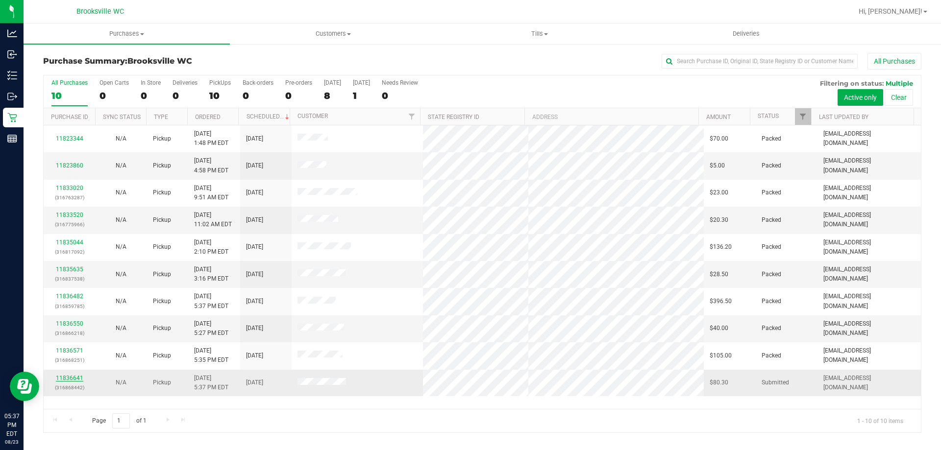
click at [63, 379] on link "11836641" at bounding box center [69, 378] width 27 height 7
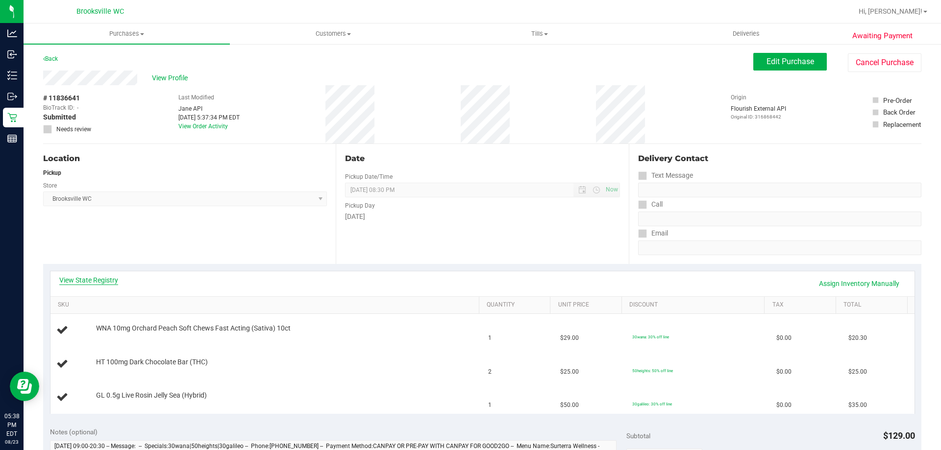
click at [100, 279] on link "View State Registry" at bounding box center [88, 280] width 59 height 10
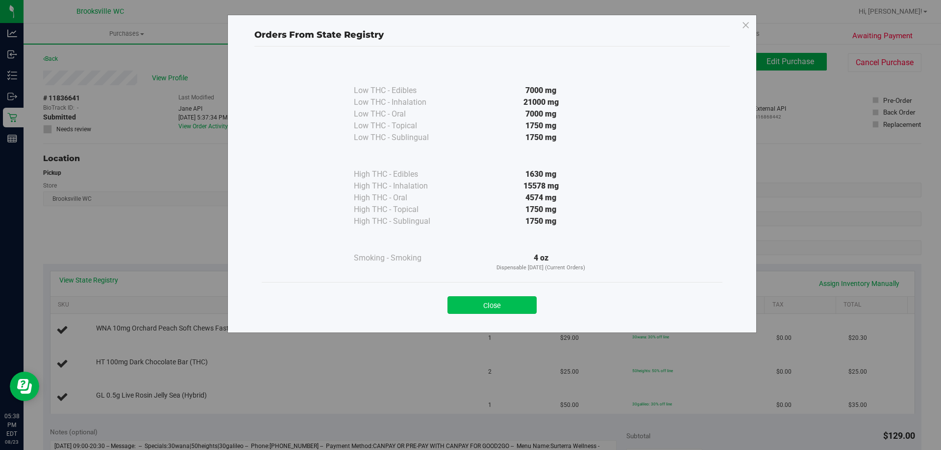
click at [491, 301] on button "Close" at bounding box center [491, 305] width 89 height 18
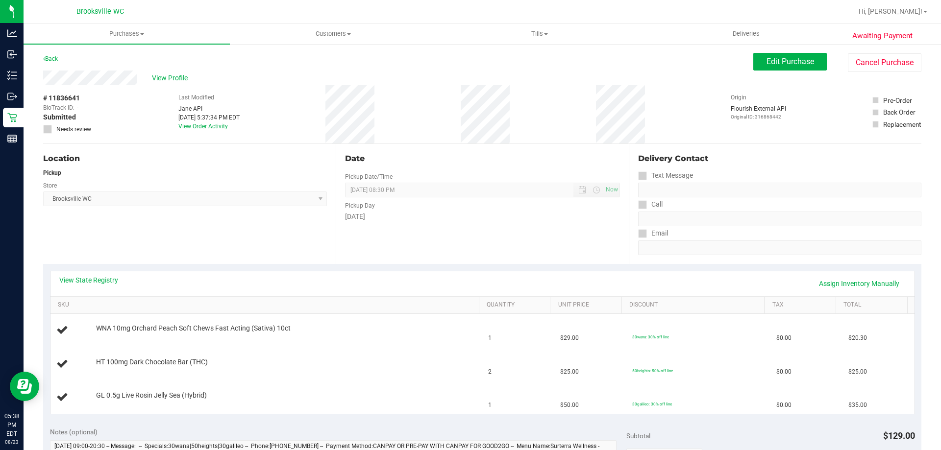
click at [330, 276] on div "View State Registry Assign Inventory Manually" at bounding box center [482, 283] width 846 height 17
click at [334, 279] on div "View State Registry Assign Inventory Manually" at bounding box center [482, 283] width 846 height 17
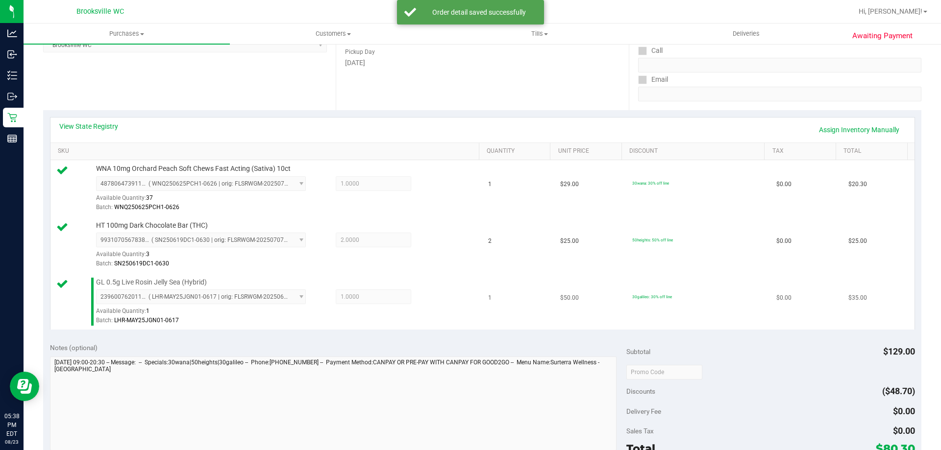
scroll to position [245, 0]
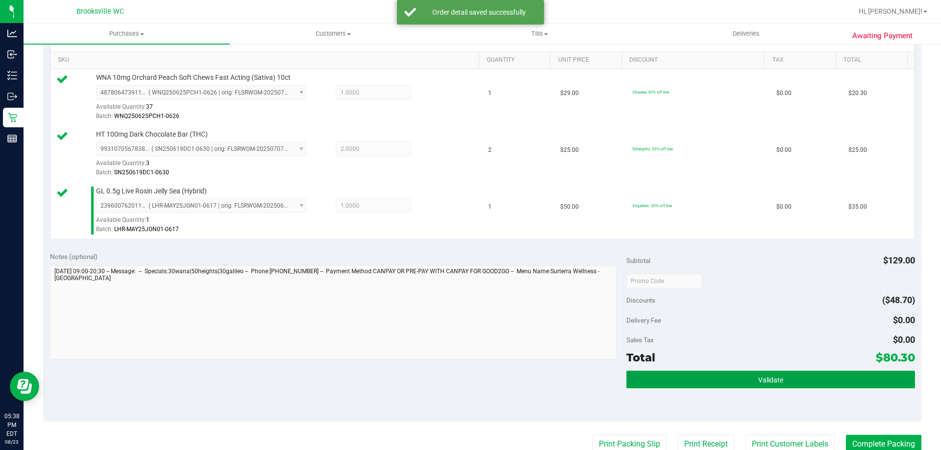
click at [650, 387] on button "Validate" at bounding box center [770, 380] width 288 height 18
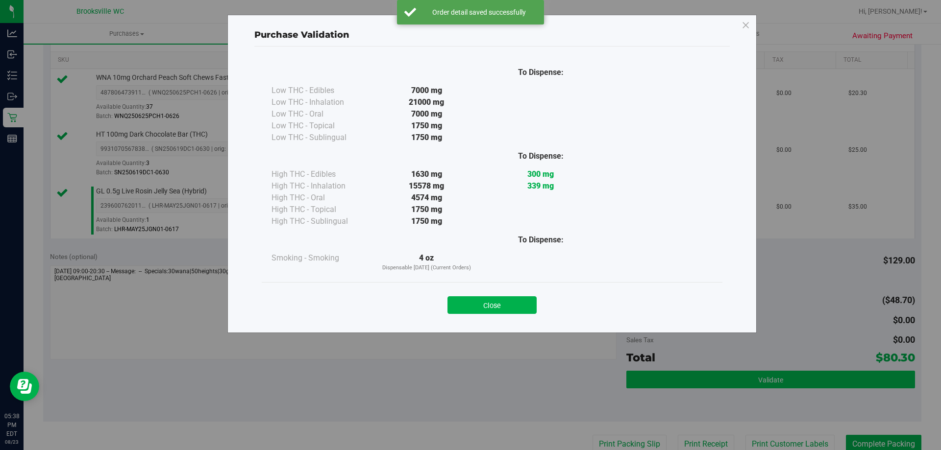
click at [648, 378] on div "Purchase Validation To Dispense: Low THC - Edibles 7000 mg" at bounding box center [474, 225] width 948 height 450
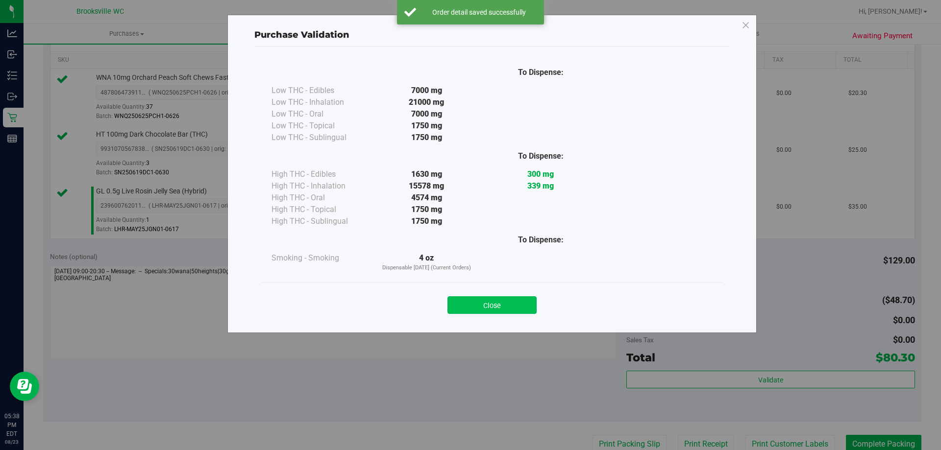
click at [515, 306] on button "Close" at bounding box center [491, 305] width 89 height 18
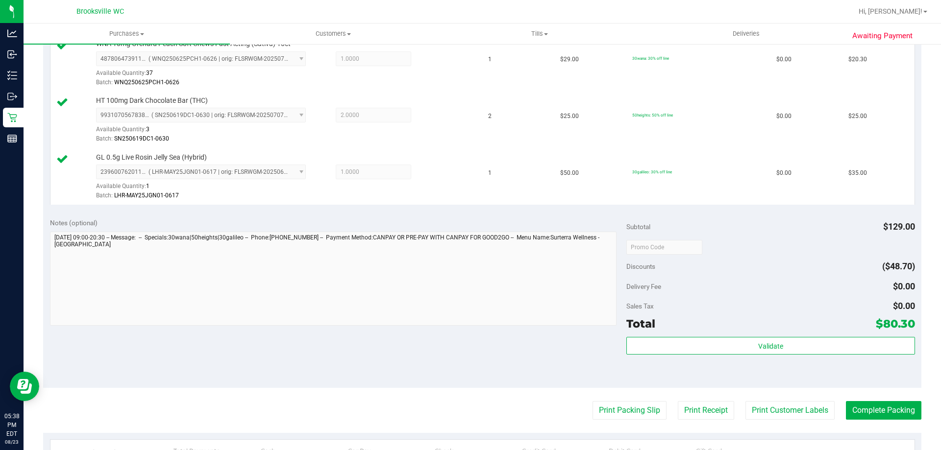
scroll to position [343, 0]
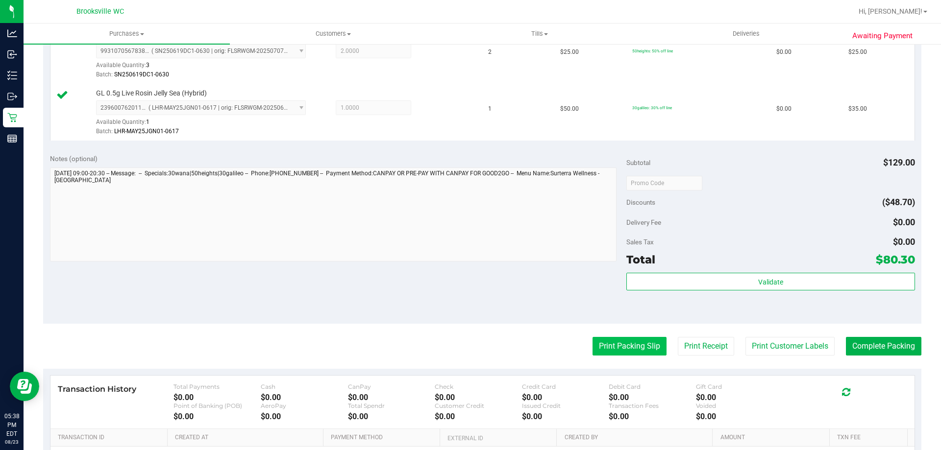
click at [609, 345] on button "Print Packing Slip" at bounding box center [629, 346] width 74 height 19
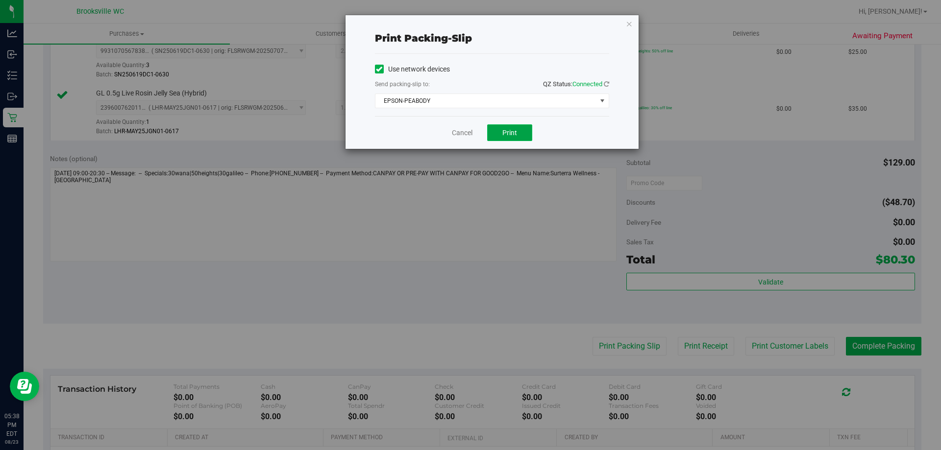
click at [513, 136] on span "Print" at bounding box center [509, 133] width 15 height 8
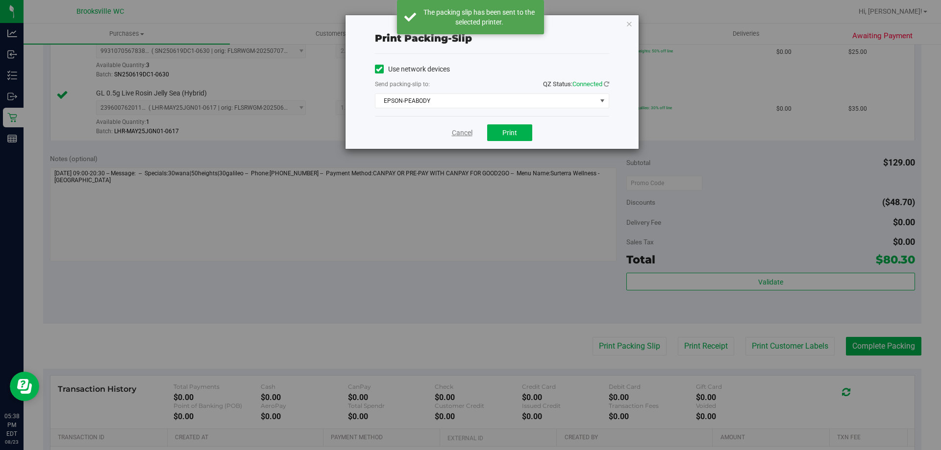
click at [460, 131] on link "Cancel" at bounding box center [462, 133] width 21 height 10
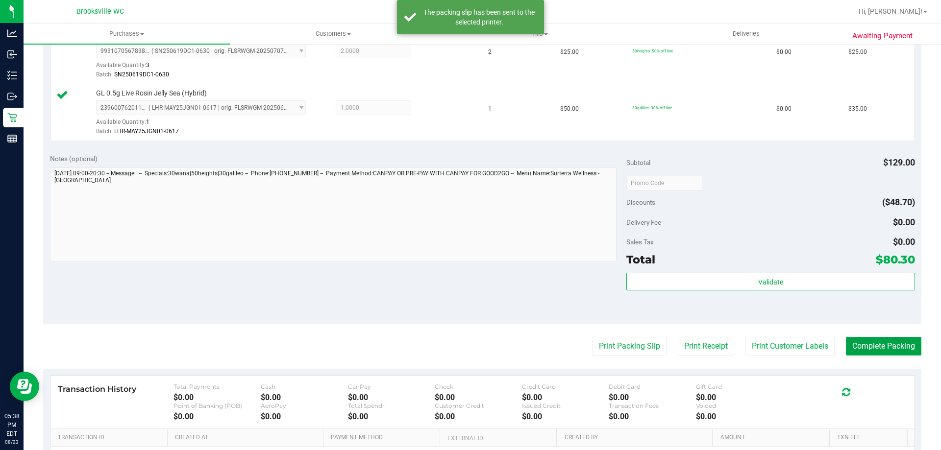
click at [853, 343] on button "Complete Packing" at bounding box center [883, 346] width 75 height 19
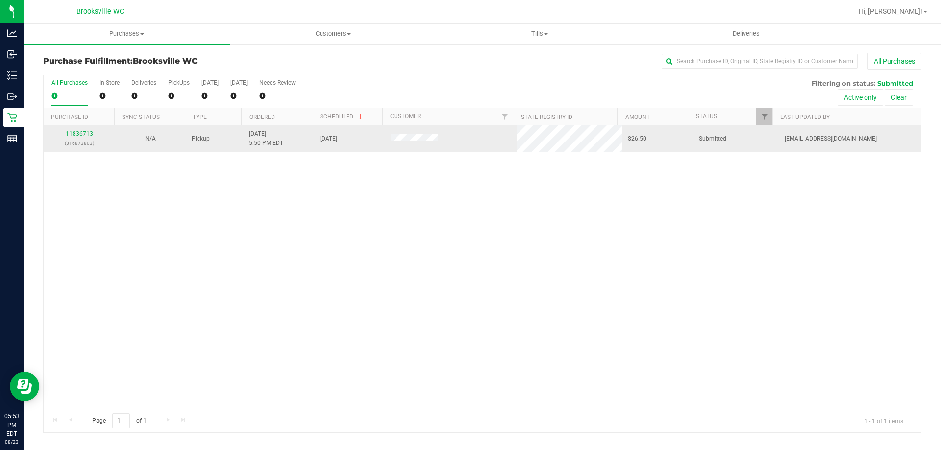
click at [69, 131] on link "11836713" at bounding box center [79, 133] width 27 height 7
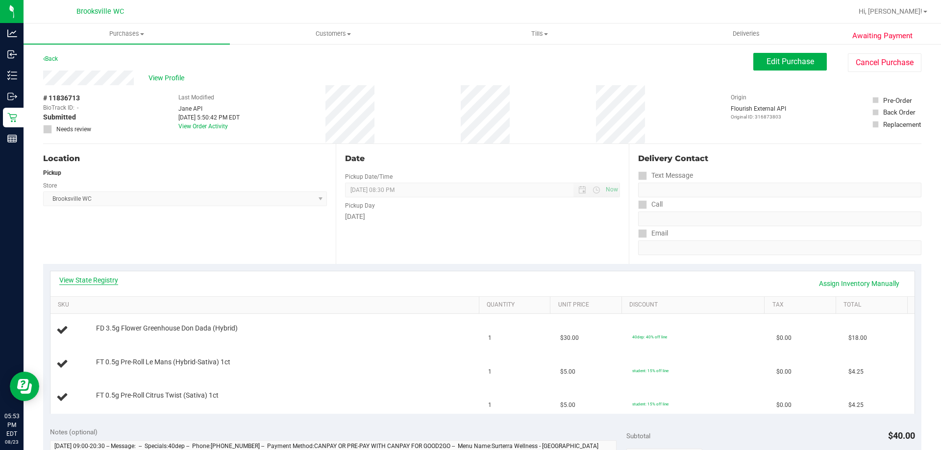
click at [81, 282] on link "View State Registry" at bounding box center [88, 280] width 59 height 10
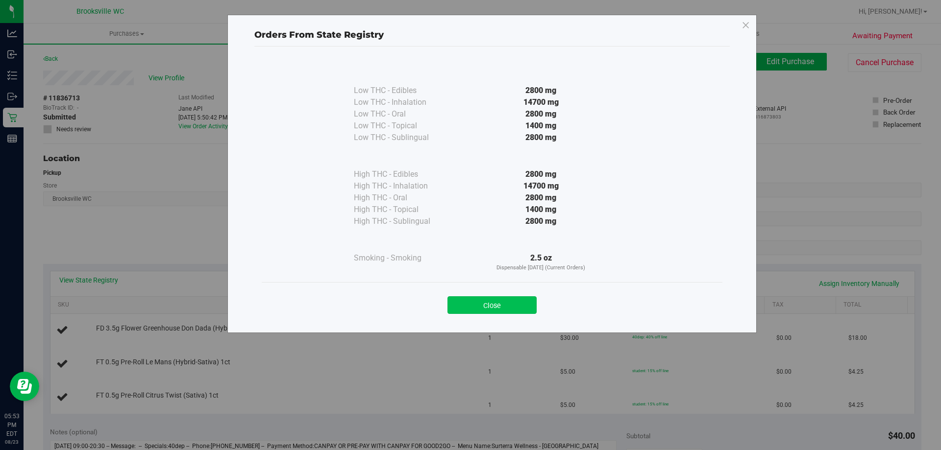
click at [488, 301] on button "Close" at bounding box center [491, 305] width 89 height 18
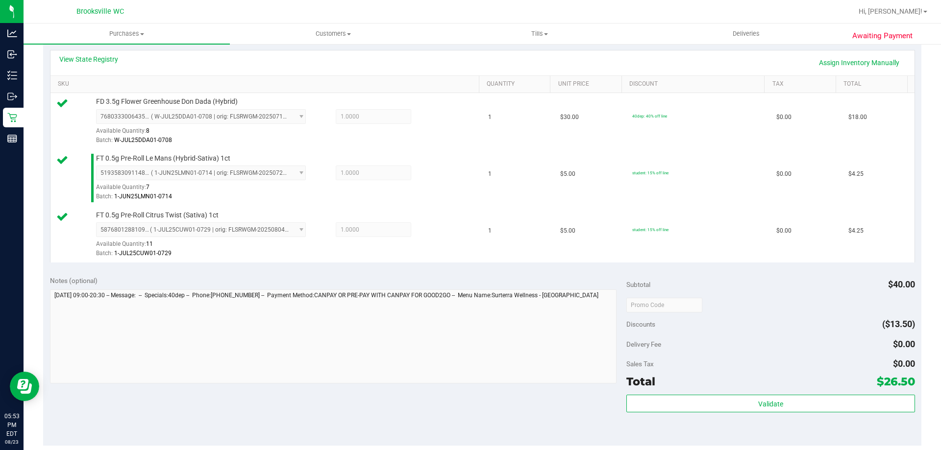
scroll to position [294, 0]
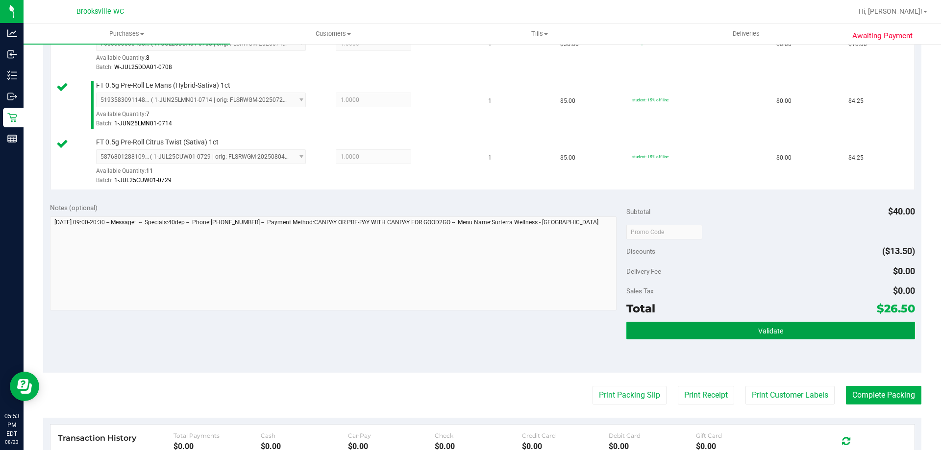
click at [681, 330] on button "Validate" at bounding box center [770, 331] width 288 height 18
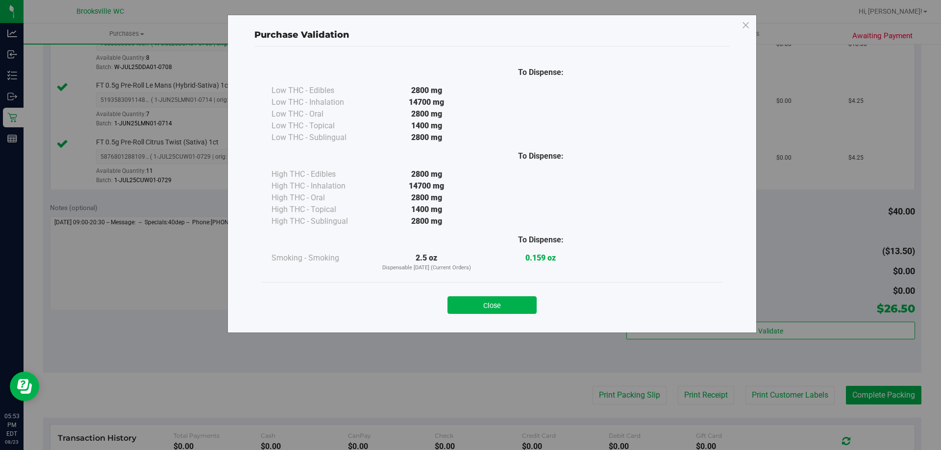
drag, startPoint x: 502, startPoint y: 306, endPoint x: 510, endPoint y: 307, distance: 7.9
click at [502, 306] on button "Close" at bounding box center [491, 305] width 89 height 18
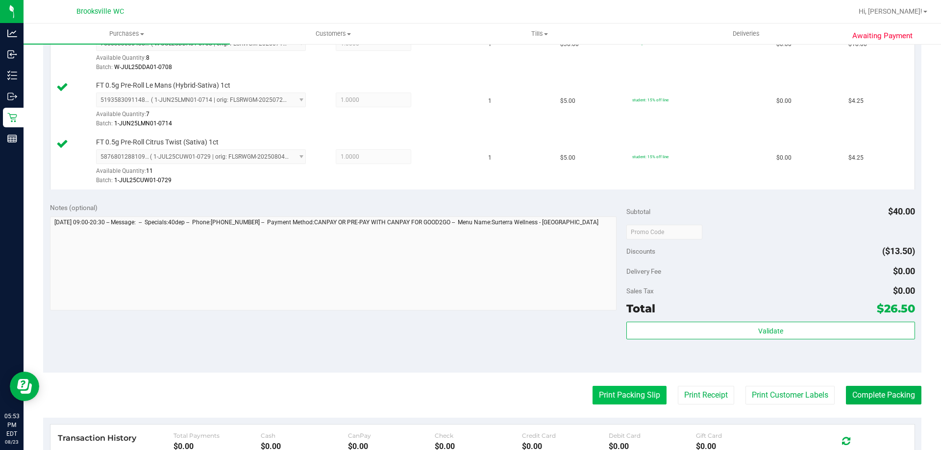
click at [604, 392] on button "Print Packing Slip" at bounding box center [629, 395] width 74 height 19
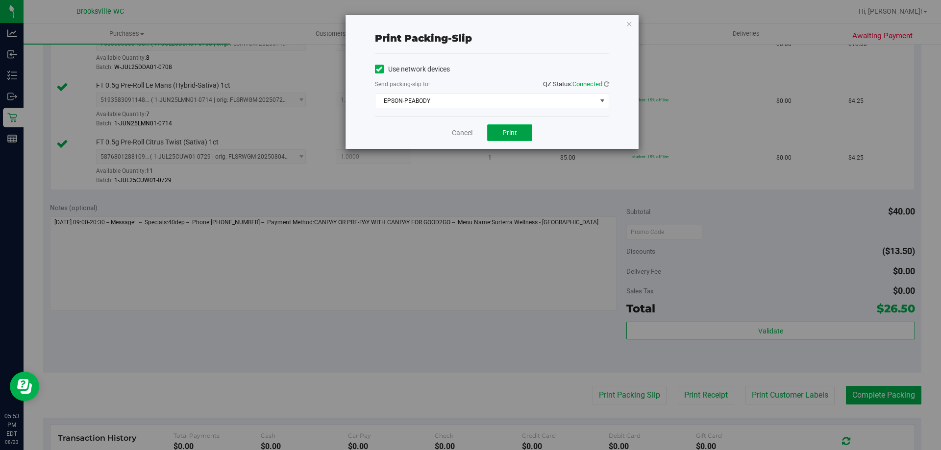
click at [506, 135] on span "Print" at bounding box center [509, 133] width 15 height 8
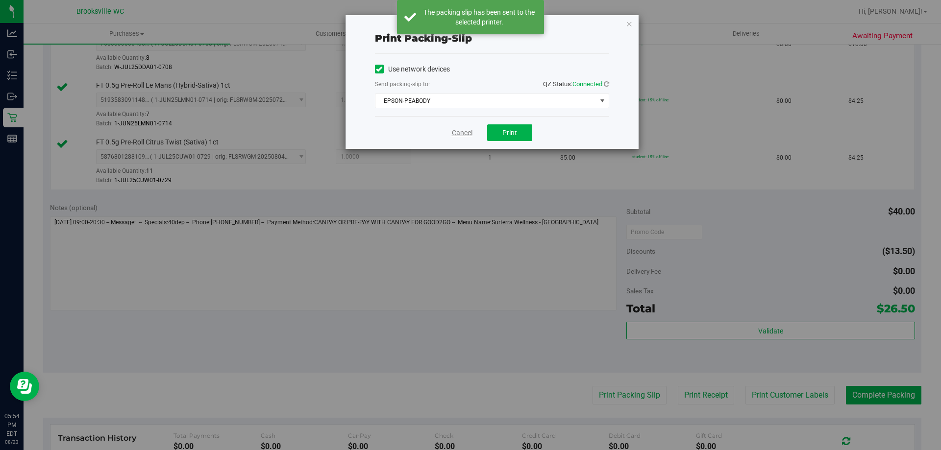
click at [457, 131] on link "Cancel" at bounding box center [462, 133] width 21 height 10
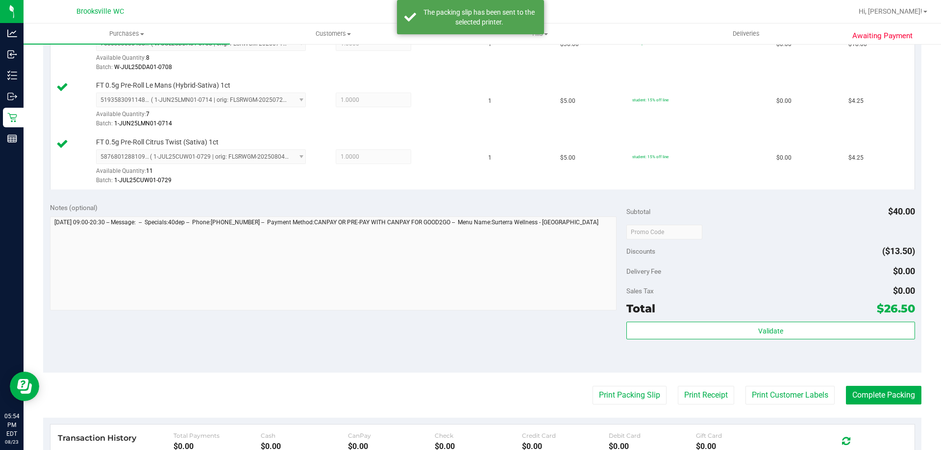
click at [859, 383] on purchase-details "Back Edit Purchase Cancel Purchase View Profile # 11836713 BioTrack ID: - Submi…" at bounding box center [482, 180] width 878 height 842
click at [858, 393] on button "Complete Packing" at bounding box center [883, 395] width 75 height 19
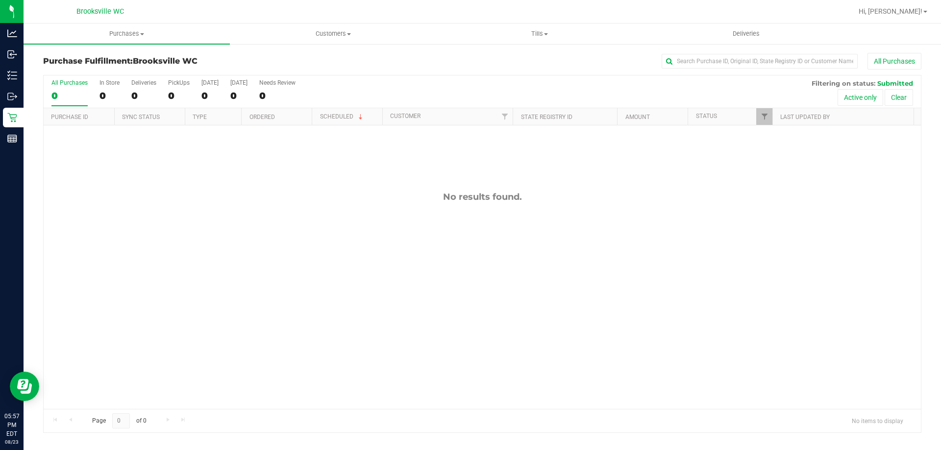
click at [573, 82] on div "All Purchases 0 In Store 0 Deliveries 0 PickUps 0 [DATE] 0 [DATE] 0 Needs Revie…" at bounding box center [482, 79] width 877 height 8
click at [370, 80] on div "All Purchases 0 In Store 0 Deliveries 0 PickUps 0 [DATE] 0 [DATE] 0 Needs Revie…" at bounding box center [482, 79] width 877 height 8
click at [606, 351] on div "No results found." at bounding box center [482, 300] width 877 height 350
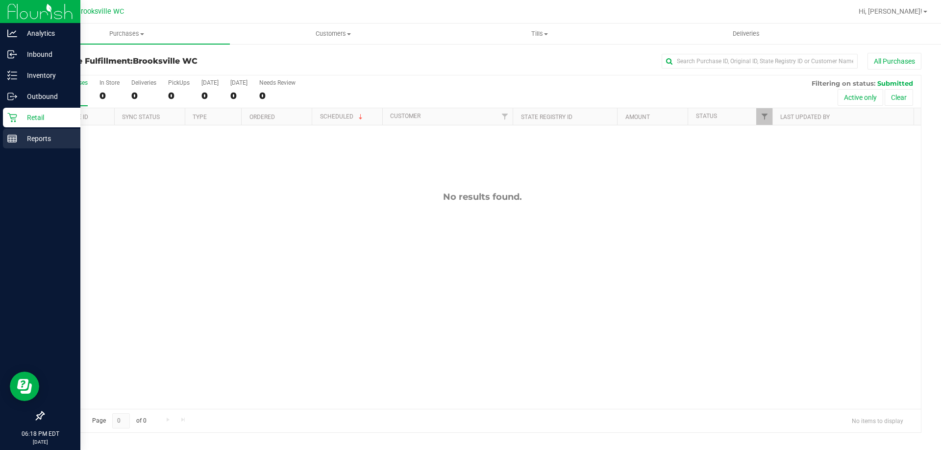
click at [36, 140] on p "Reports" at bounding box center [46, 139] width 59 height 12
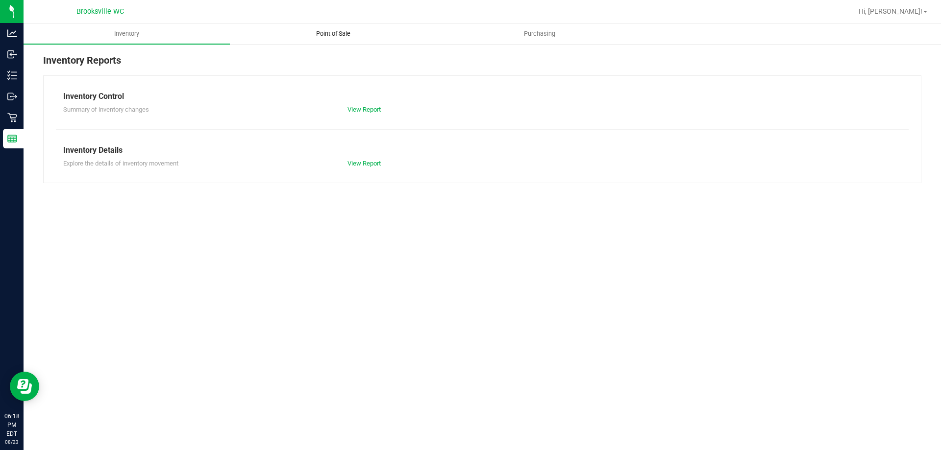
click at [334, 30] on span "Point of Sale" at bounding box center [333, 33] width 61 height 9
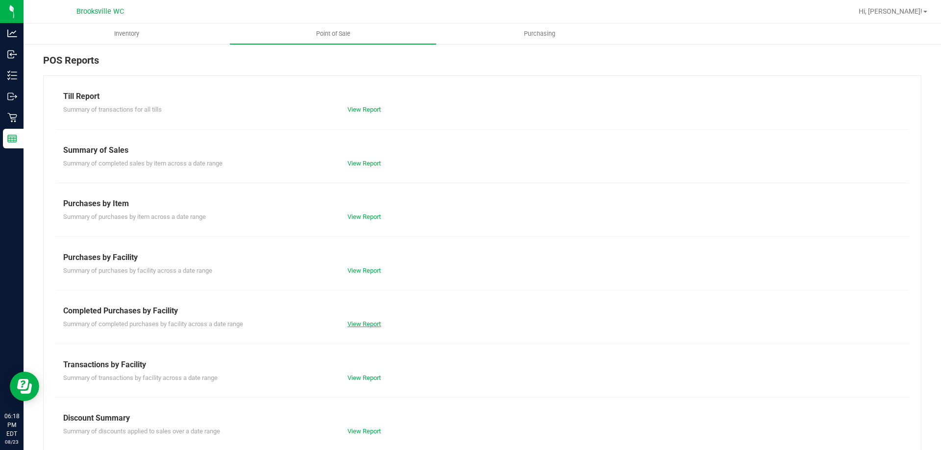
click at [365, 322] on link "View Report" at bounding box center [363, 323] width 33 height 7
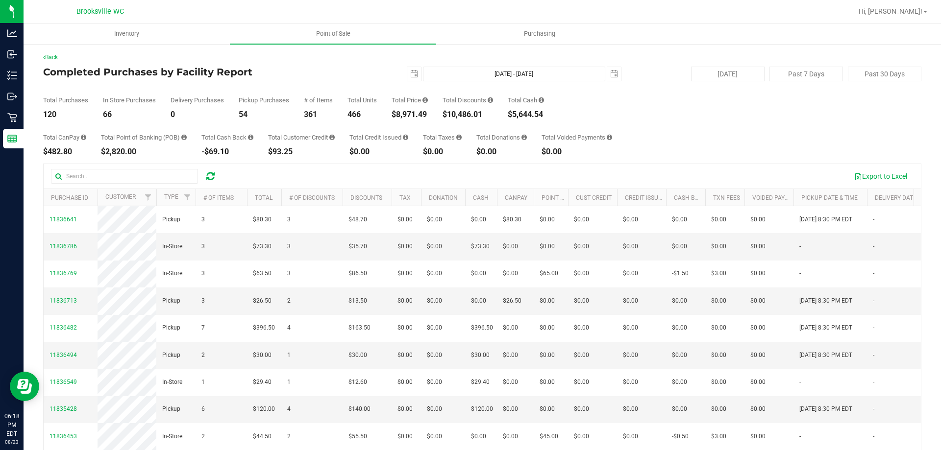
drag, startPoint x: 395, startPoint y: 116, endPoint x: 433, endPoint y: 117, distance: 37.8
click at [433, 117] on div "Total Purchases 120 In Store Purchases 66 Delivery Purchases 0 Pickup Purchases…" at bounding box center [482, 99] width 878 height 37
click at [423, 153] on div "Total CanPay $482.80 Total Point of Banking (POB) $2,820.00 Total Cash Back -$6…" at bounding box center [482, 137] width 878 height 37
click at [560, 173] on div "Export to Excel" at bounding box center [569, 176] width 688 height 17
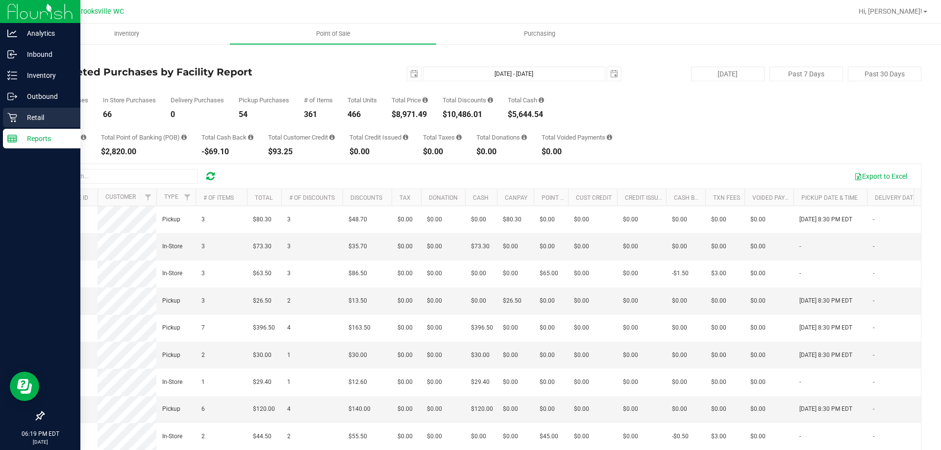
click at [22, 116] on p "Retail" at bounding box center [46, 118] width 59 height 12
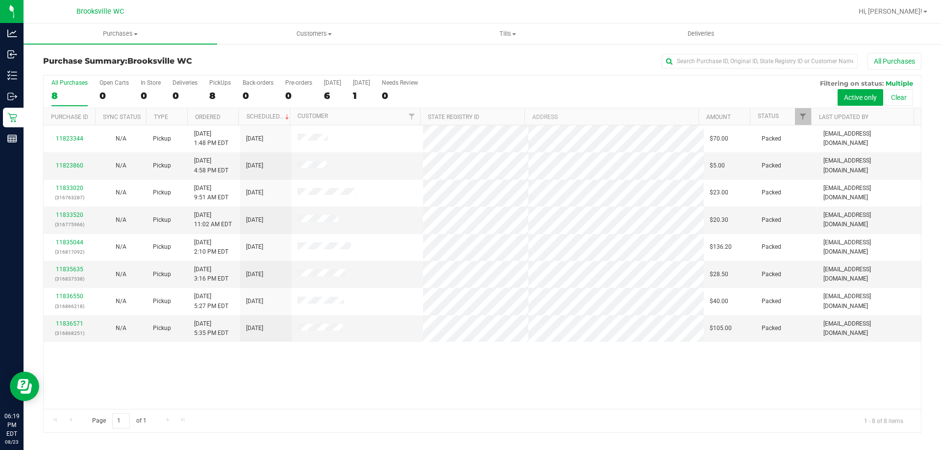
drag, startPoint x: 557, startPoint y: 93, endPoint x: 568, endPoint y: 94, distance: 11.9
click at [562, 95] on div "All Purchases 8 Open Carts 0 In Store 0 Deliveries 0 PickUps 8 Back-orders 0 Pr…" at bounding box center [482, 91] width 877 height 33
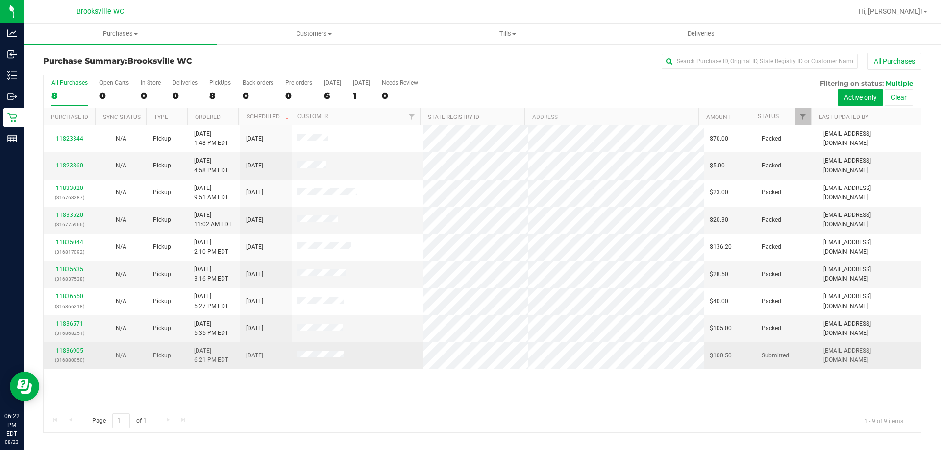
click at [57, 349] on link "11836905" at bounding box center [69, 350] width 27 height 7
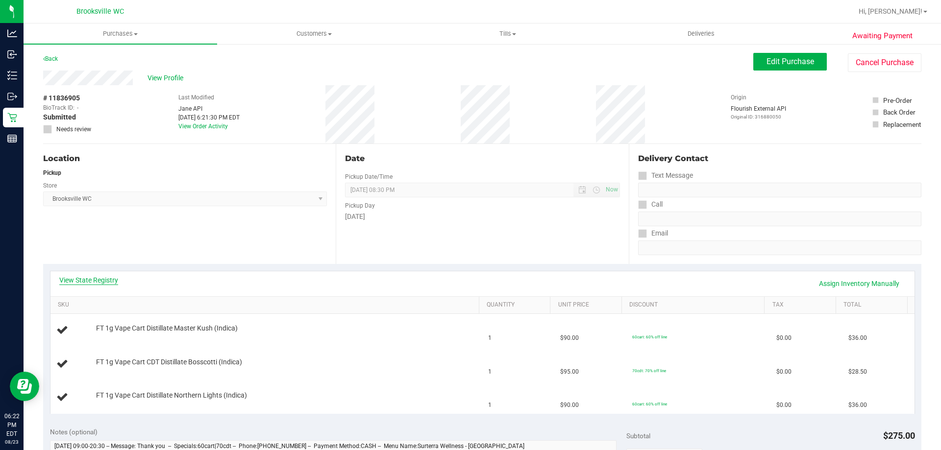
click at [109, 281] on link "View State Registry" at bounding box center [88, 280] width 59 height 10
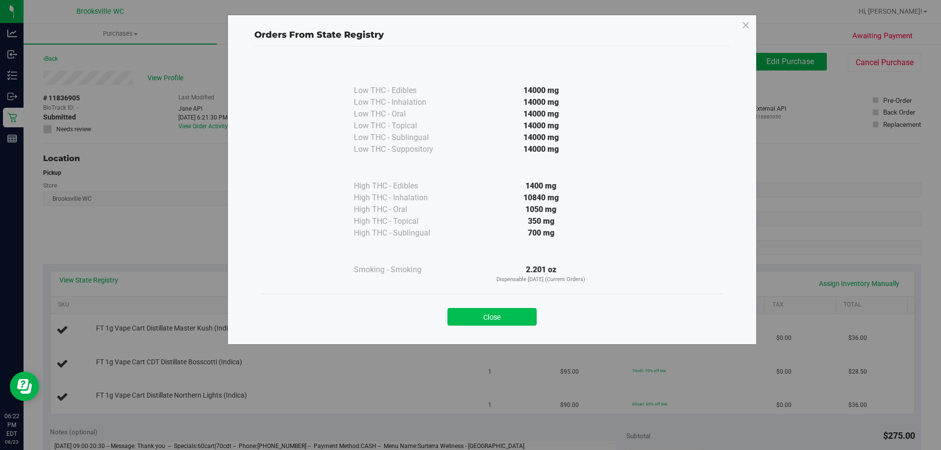
click at [458, 321] on button "Close" at bounding box center [491, 317] width 89 height 18
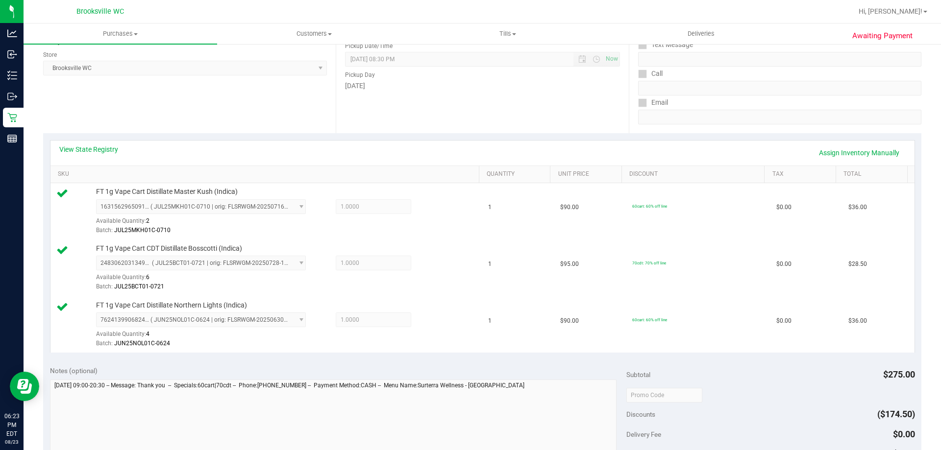
scroll to position [343, 0]
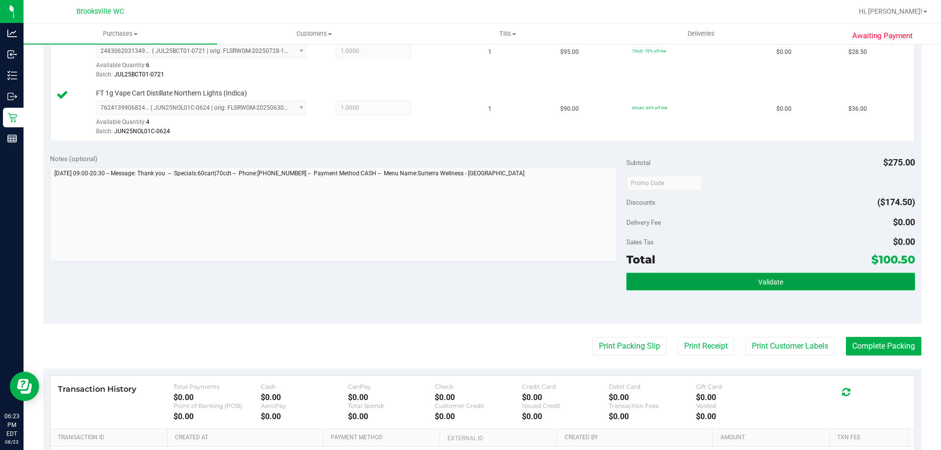
click at [703, 274] on button "Validate" at bounding box center [770, 282] width 288 height 18
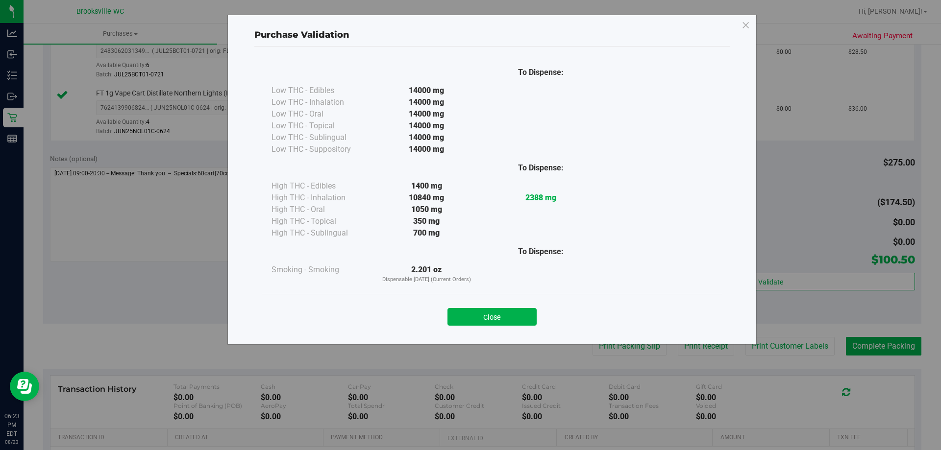
click at [539, 304] on div "Close" at bounding box center [492, 314] width 446 height 25
click at [530, 308] on button "Close" at bounding box center [491, 317] width 89 height 18
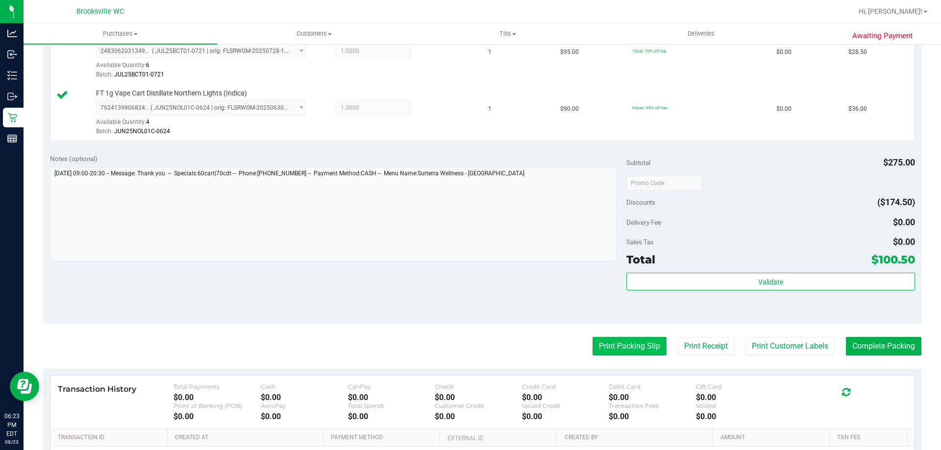
click at [600, 347] on button "Print Packing Slip" at bounding box center [629, 346] width 74 height 19
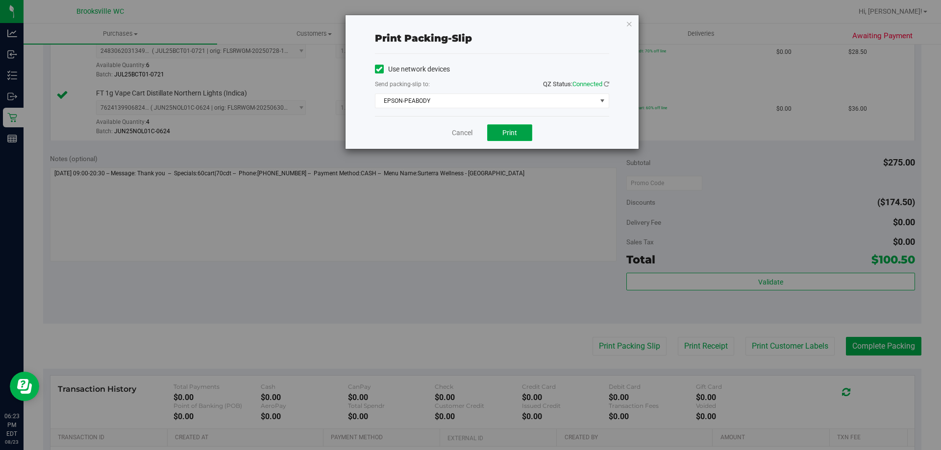
click at [506, 129] on span "Print" at bounding box center [509, 133] width 15 height 8
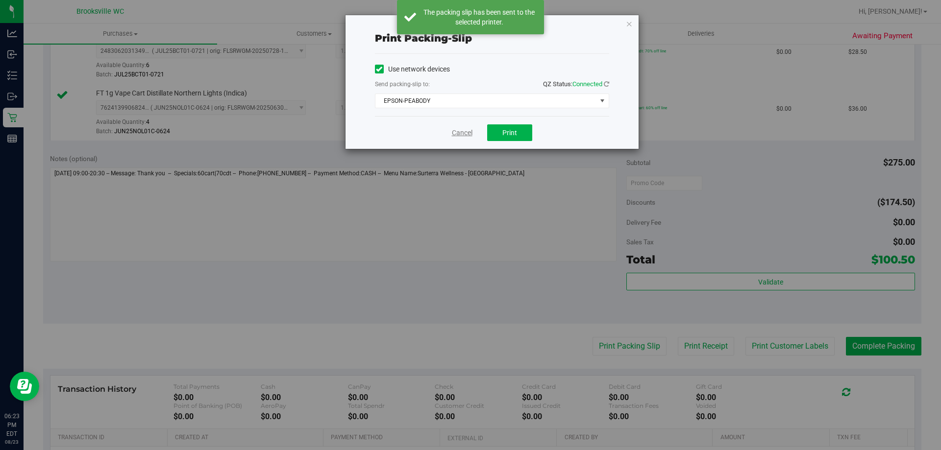
click at [459, 132] on link "Cancel" at bounding box center [462, 133] width 21 height 10
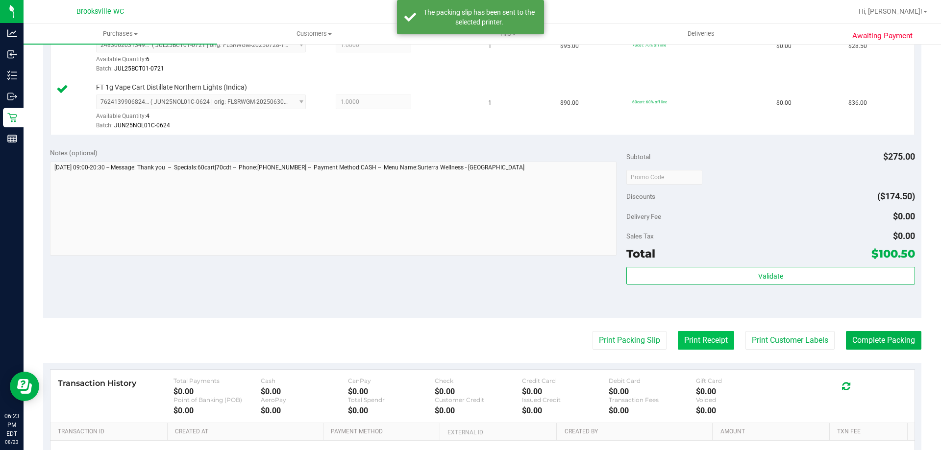
scroll to position [392, 0]
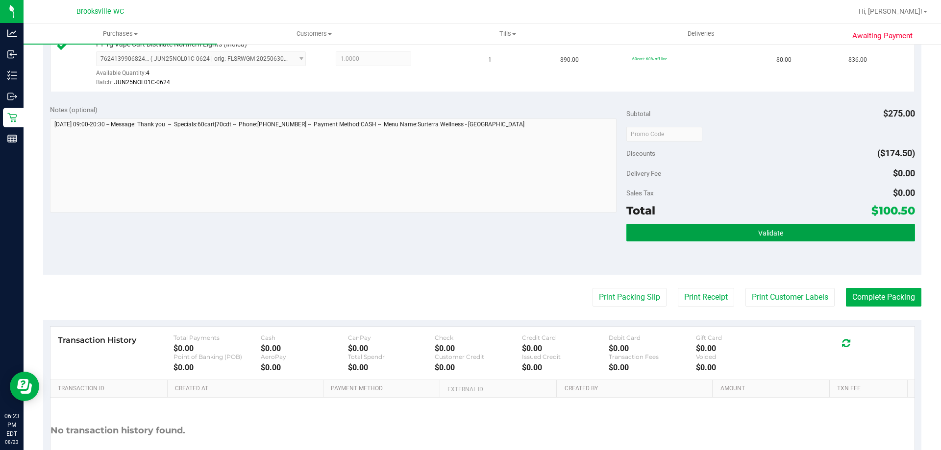
click at [758, 232] on span "Validate" at bounding box center [770, 233] width 25 height 8
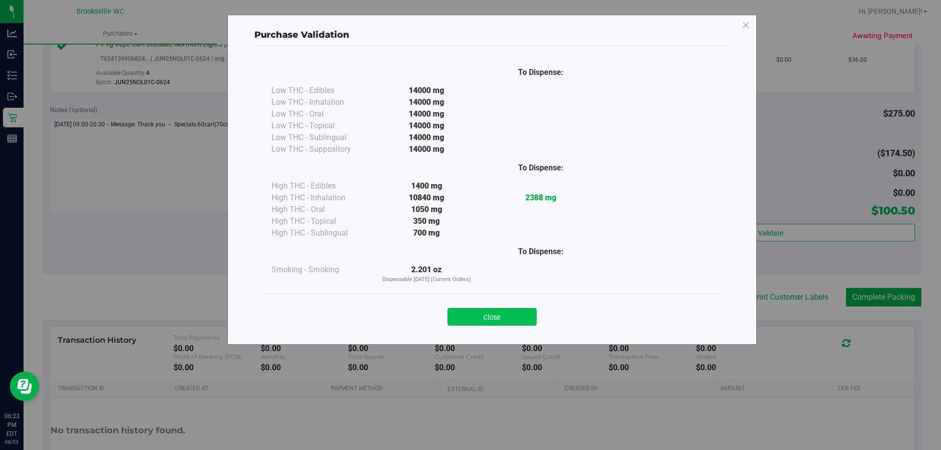
click at [517, 314] on button "Close" at bounding box center [491, 317] width 89 height 18
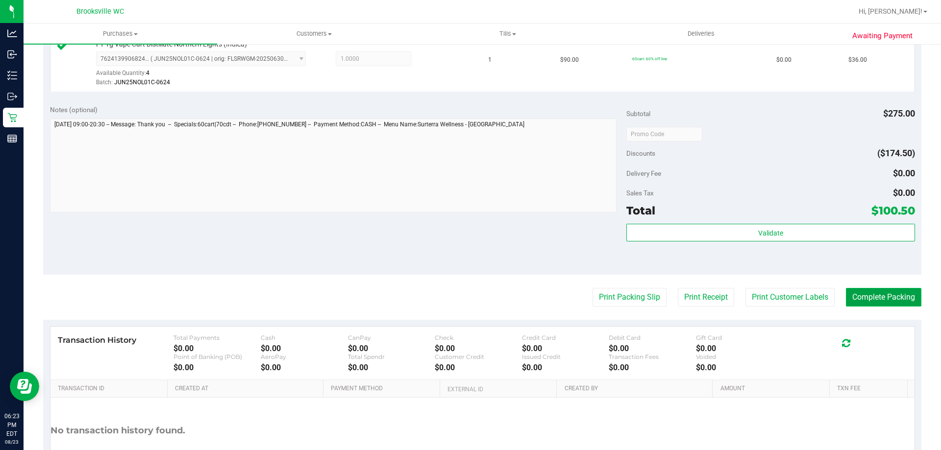
click at [847, 294] on button "Complete Packing" at bounding box center [883, 297] width 75 height 19
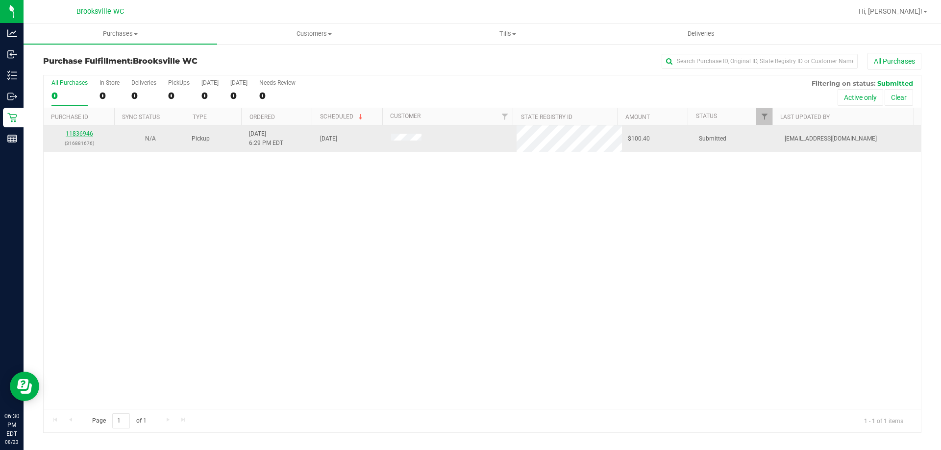
click at [86, 132] on link "11836946" at bounding box center [79, 133] width 27 height 7
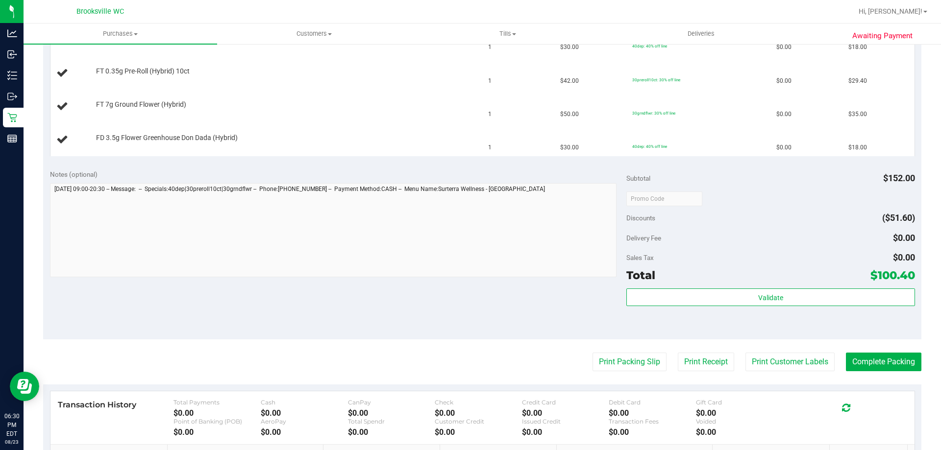
scroll to position [294, 0]
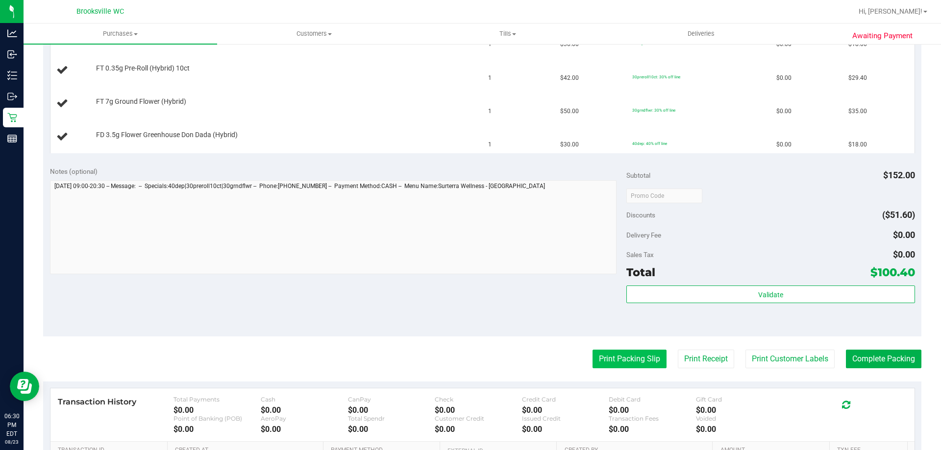
click at [612, 356] on button "Print Packing Slip" at bounding box center [629, 359] width 74 height 19
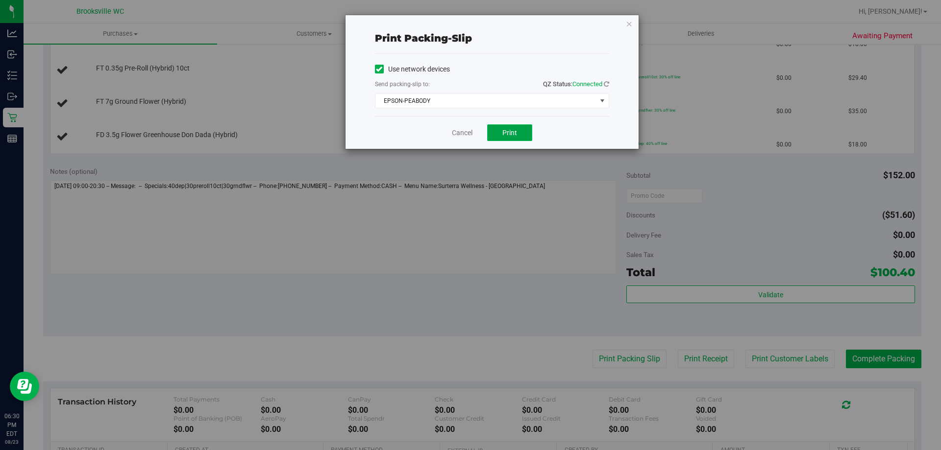
drag, startPoint x: 516, startPoint y: 131, endPoint x: 509, endPoint y: 137, distance: 9.4
click at [515, 132] on button "Print" at bounding box center [509, 132] width 45 height 17
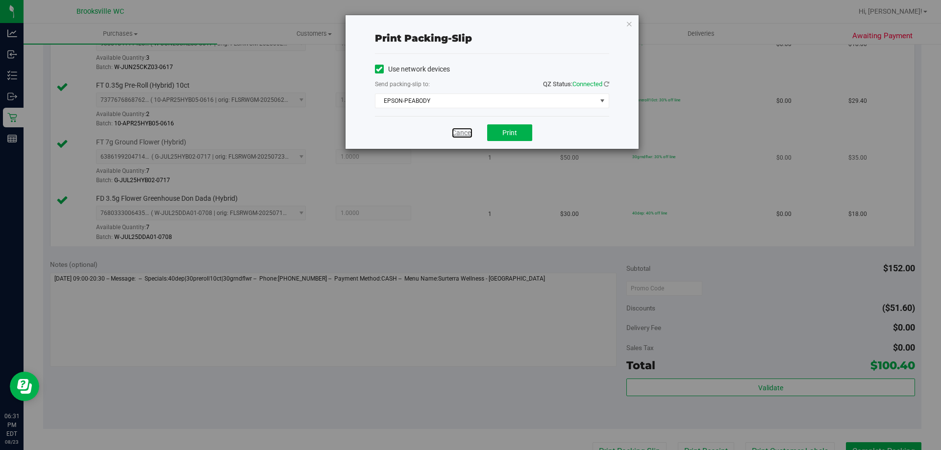
drag, startPoint x: 466, startPoint y: 129, endPoint x: 464, endPoint y: 135, distance: 6.1
click at [466, 128] on link "Cancel" at bounding box center [462, 133] width 21 height 10
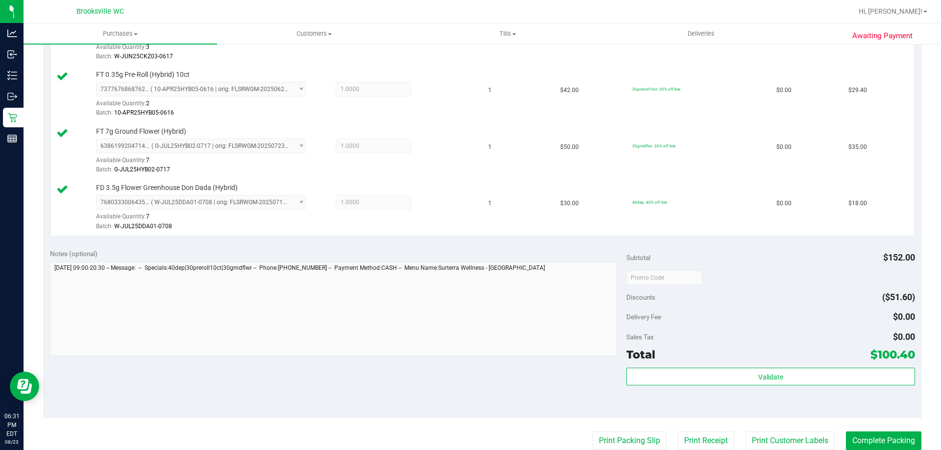
click at [718, 389] on div "Validate" at bounding box center [770, 390] width 288 height 44
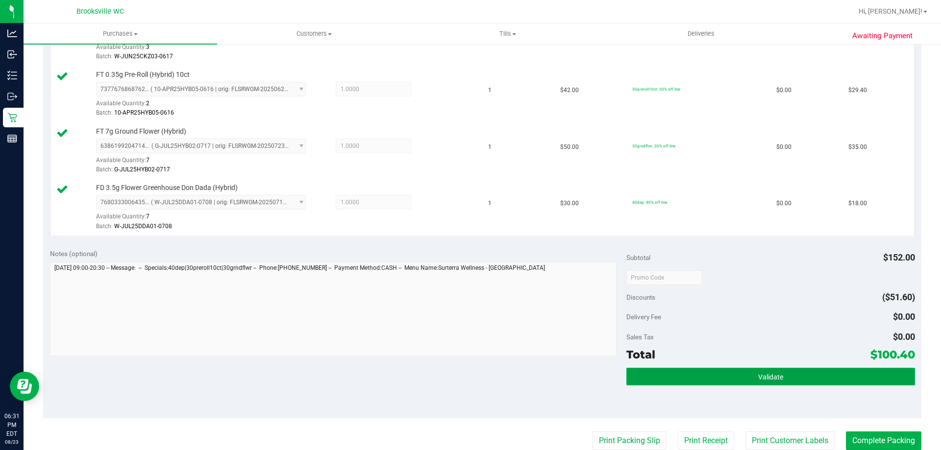
click at [718, 379] on button "Validate" at bounding box center [770, 377] width 288 height 18
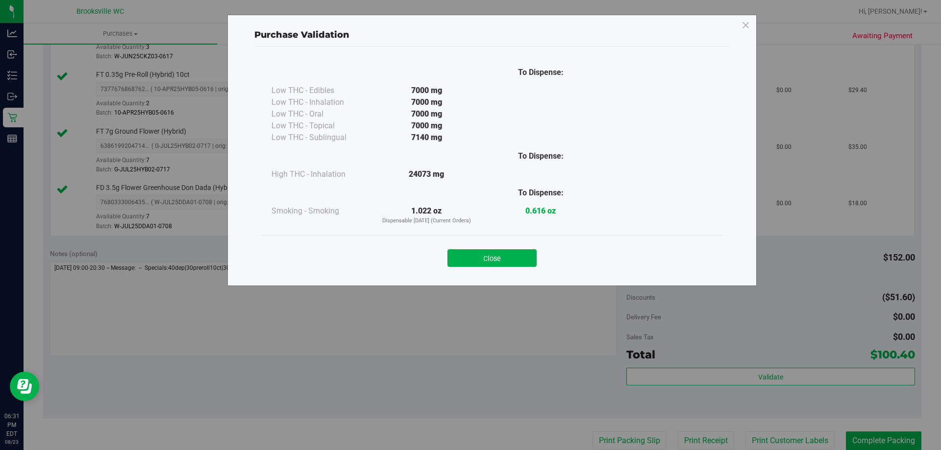
click at [469, 249] on div "Close" at bounding box center [492, 255] width 446 height 25
click at [488, 261] on button "Close" at bounding box center [491, 258] width 89 height 18
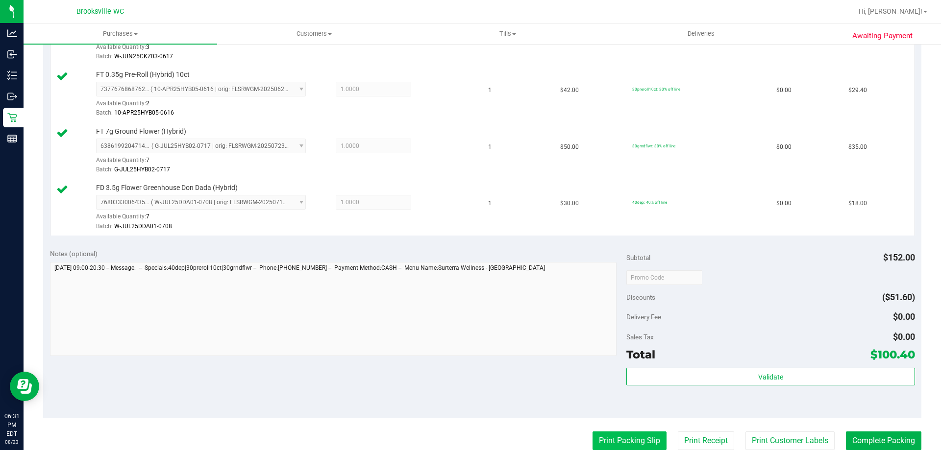
click at [609, 433] on button "Print Packing Slip" at bounding box center [629, 441] width 74 height 19
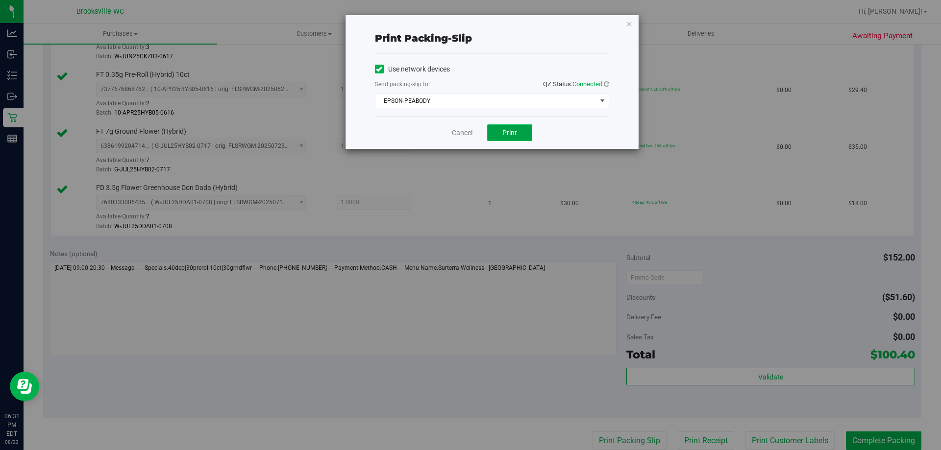
click at [507, 140] on button "Print" at bounding box center [509, 132] width 45 height 17
click at [461, 136] on link "Cancel" at bounding box center [462, 133] width 21 height 10
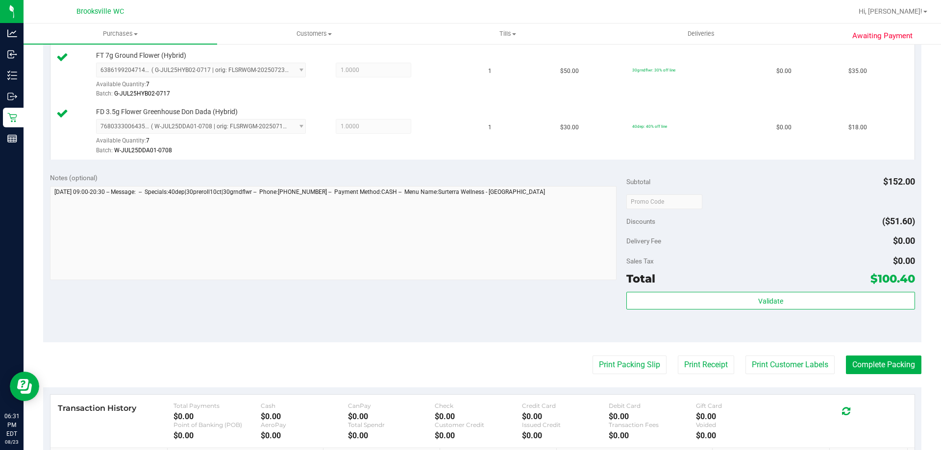
scroll to position [452, 0]
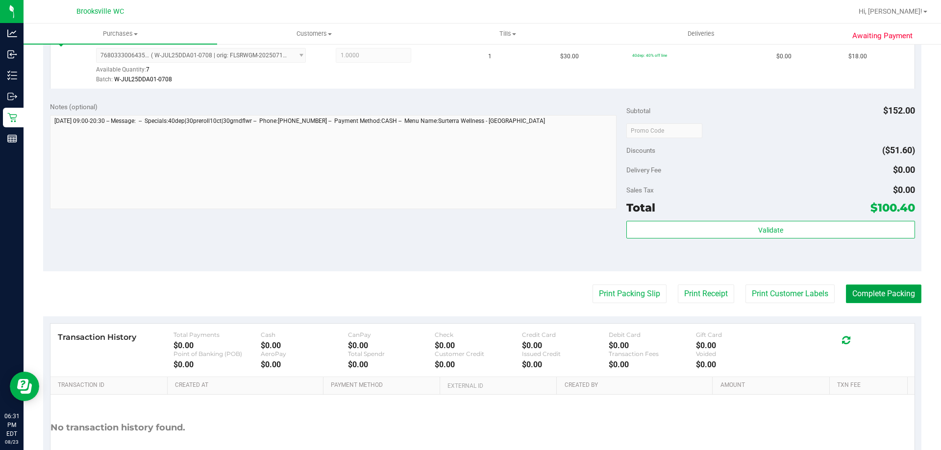
click at [869, 294] on button "Complete Packing" at bounding box center [883, 294] width 75 height 19
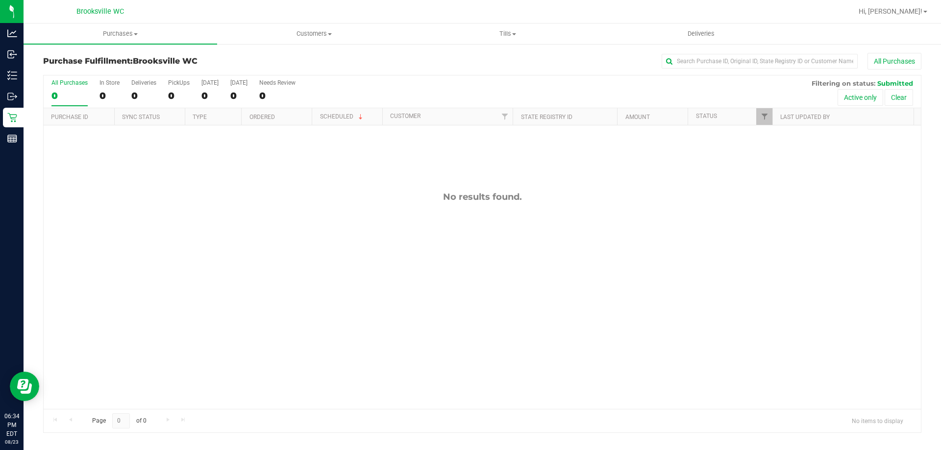
click at [392, 329] on div "No results found." at bounding box center [482, 300] width 877 height 350
click at [445, 77] on div "All Purchases 0 In Store 0 Deliveries 0 PickUps 0 Today 0 Tomorrow 0 Needs Revi…" at bounding box center [482, 79] width 877 height 8
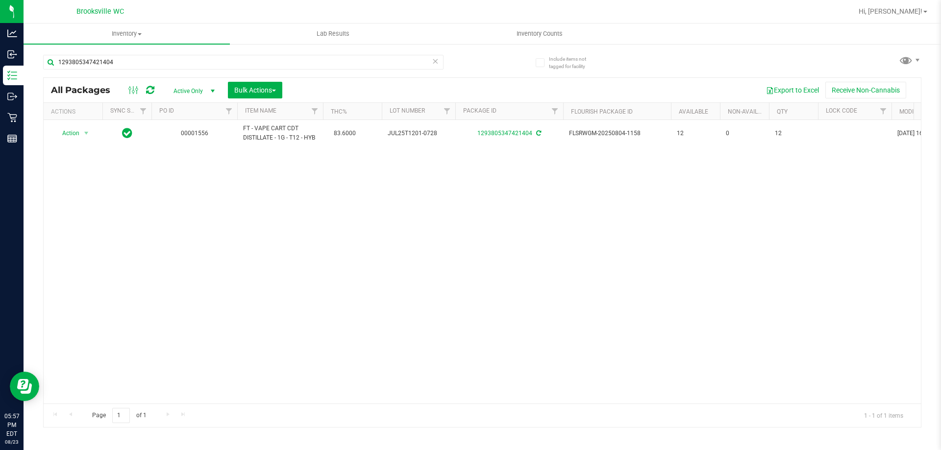
click at [436, 61] on icon at bounding box center [435, 61] width 7 height 12
